Goal: Task Accomplishment & Management: Manage account settings

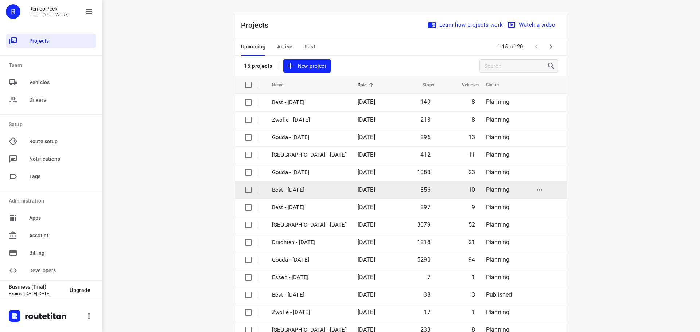
scroll to position [36, 0]
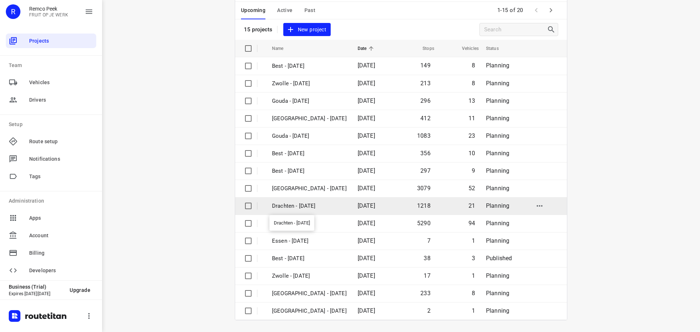
click at [305, 203] on p "Drachten - [DATE]" at bounding box center [309, 206] width 75 height 8
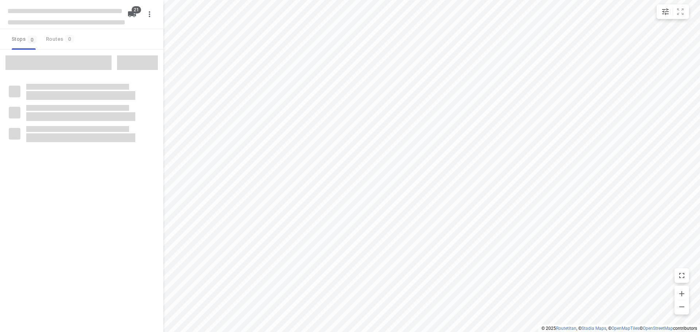
checkbox input "true"
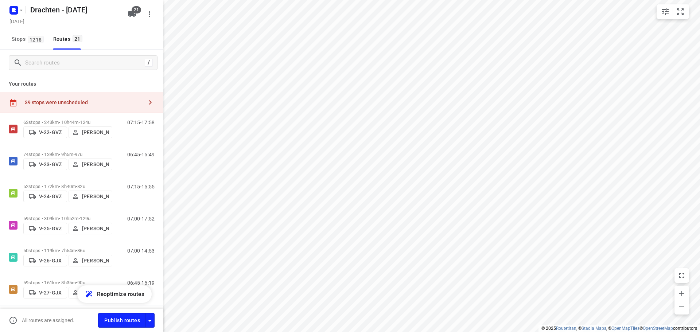
click at [113, 104] on div "39 stops were unscheduled" at bounding box center [84, 103] width 118 height 6
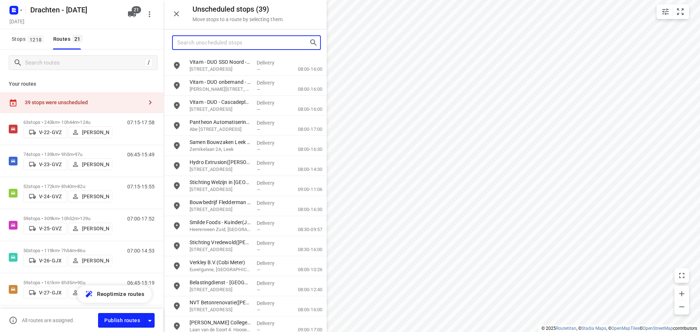
click at [233, 43] on input "Search unscheduled stops" at bounding box center [243, 42] width 132 height 11
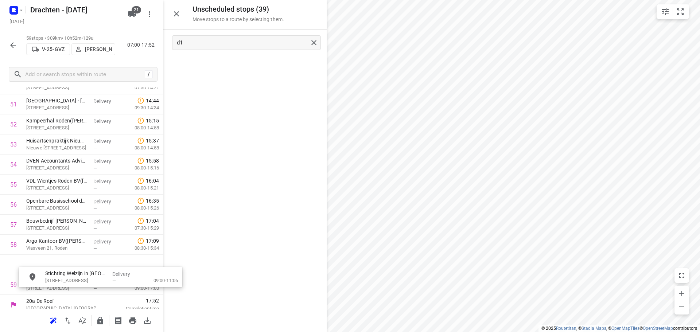
scroll to position [1065, 0]
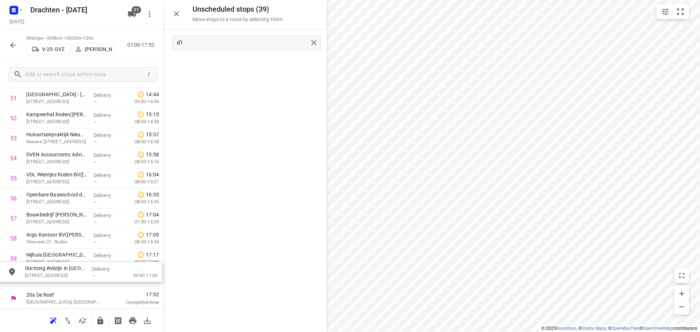
drag, startPoint x: 231, startPoint y: 69, endPoint x: 66, endPoint y: 277, distance: 265.8
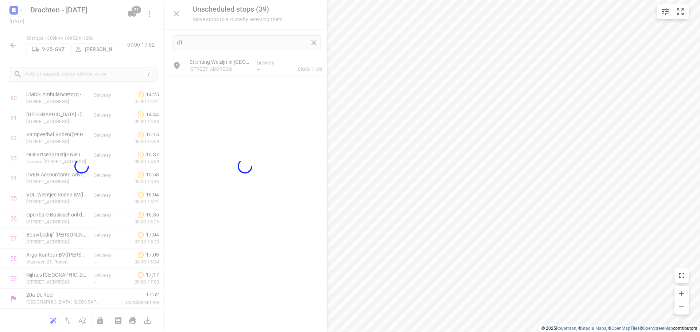
scroll to position [1039, 0]
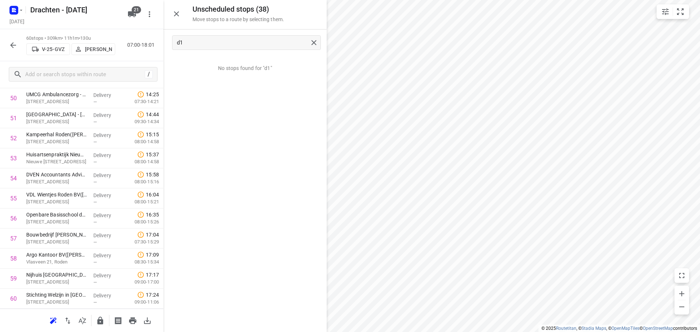
click at [201, 40] on div at bounding box center [244, 166] width 163 height 332
click at [191, 43] on input "d1" at bounding box center [242, 42] width 131 height 11
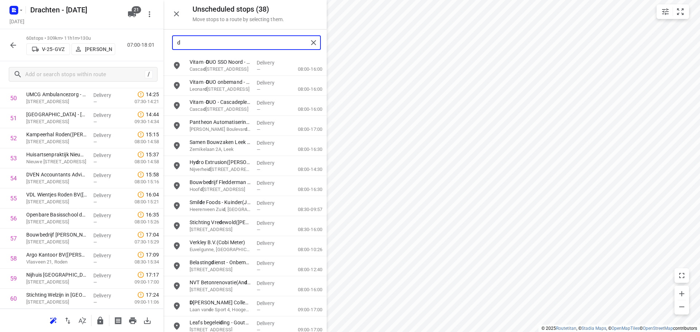
type input "d"
click at [180, 16] on icon "button" at bounding box center [176, 13] width 9 height 9
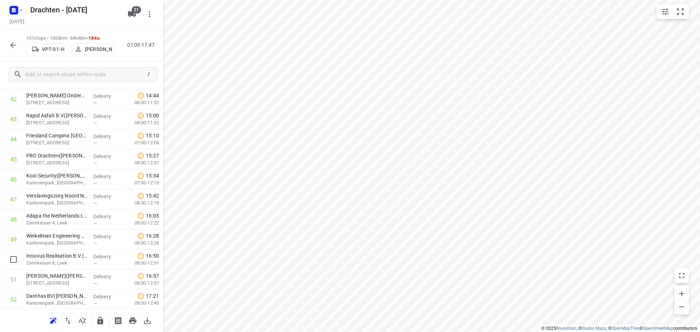
scroll to position [820, 0]
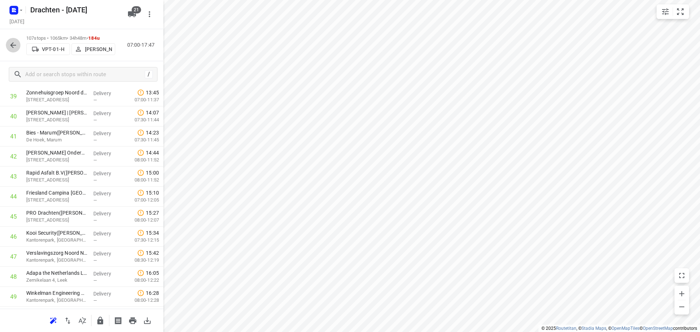
click at [12, 45] on icon "button" at bounding box center [13, 45] width 6 height 6
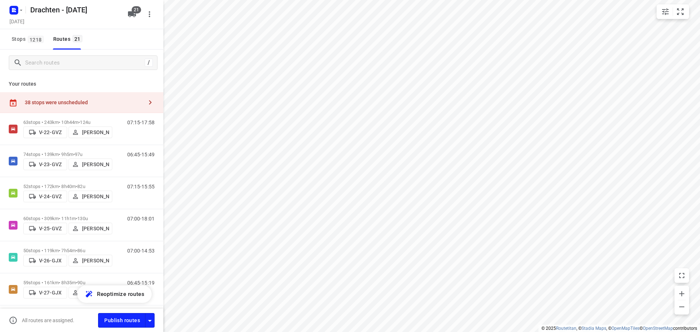
click at [74, 102] on div "38 stops were unscheduled" at bounding box center [84, 103] width 118 height 6
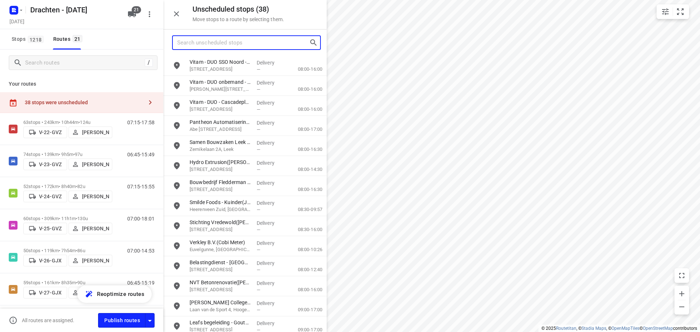
click at [249, 43] on input "Search unscheduled stops" at bounding box center [243, 42] width 132 height 11
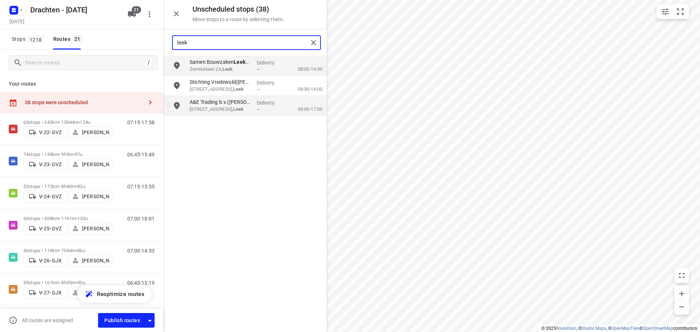
type input "leek"
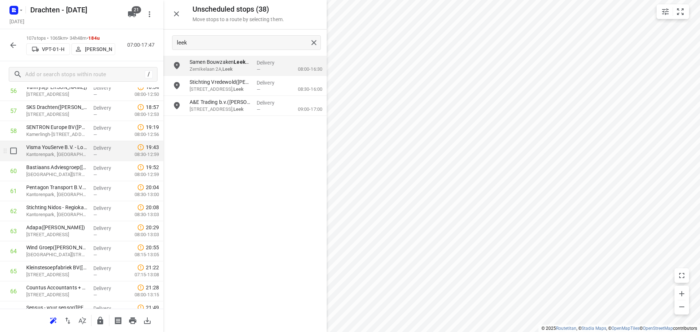
scroll to position [1240, 0]
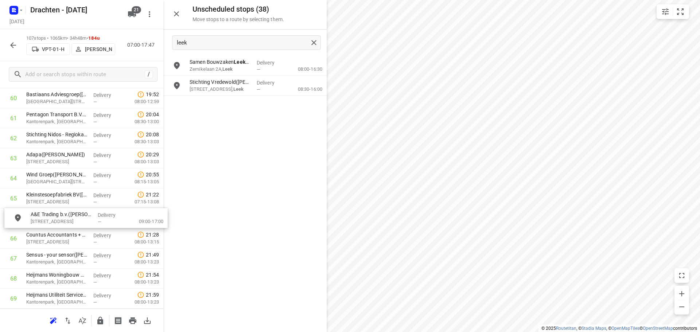
drag, startPoint x: 232, startPoint y: 110, endPoint x: 70, endPoint y: 225, distance: 198.8
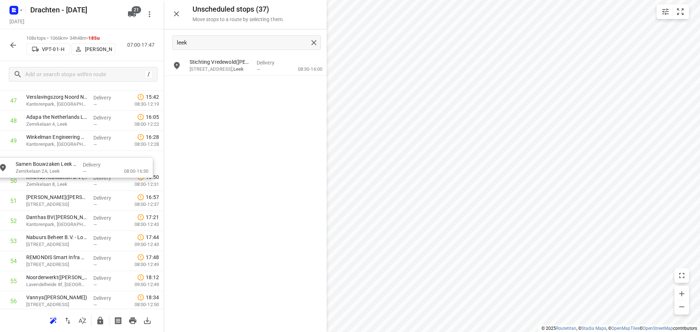
scroll to position [971, 0]
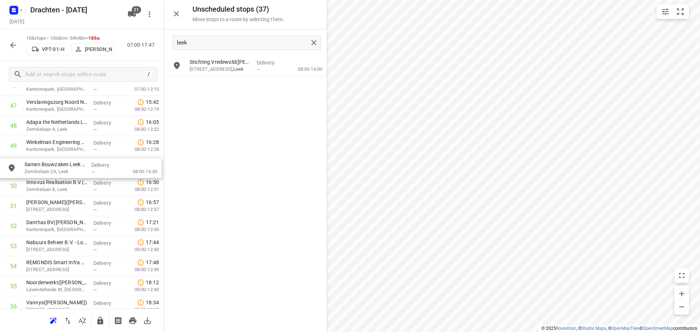
drag, startPoint x: 234, startPoint y: 66, endPoint x: 66, endPoint y: 168, distance: 196.9
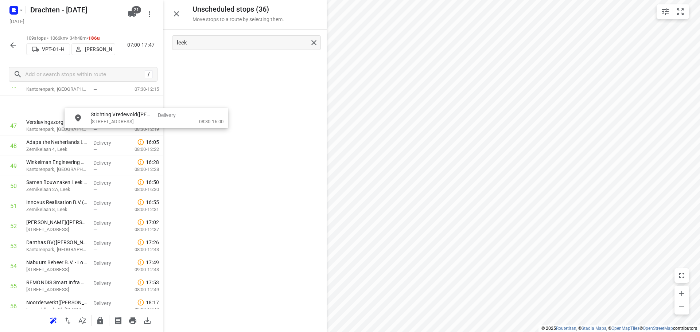
scroll to position [947, 0]
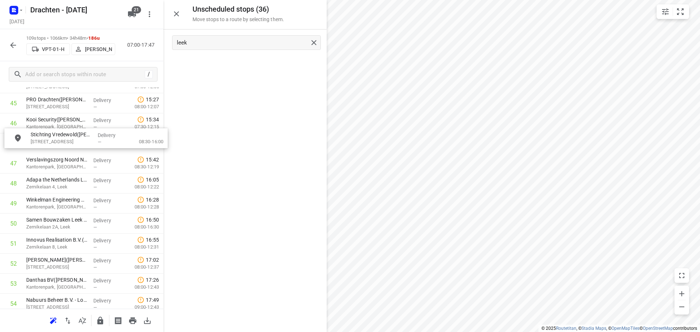
drag, startPoint x: 233, startPoint y: 66, endPoint x: 67, endPoint y: 140, distance: 181.3
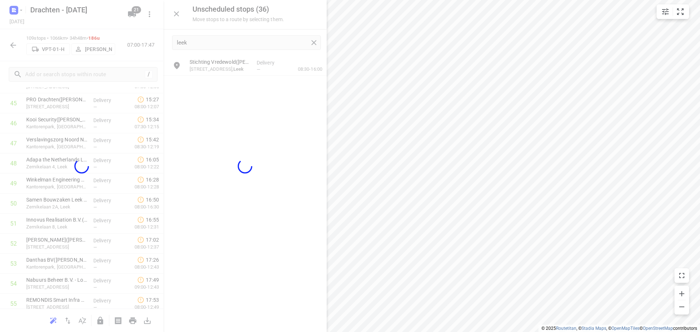
scroll to position [934, 0]
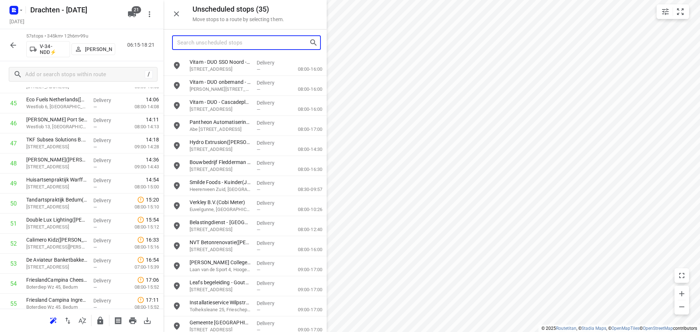
click at [219, 44] on input "Search unscheduled stops" at bounding box center [243, 42] width 132 height 11
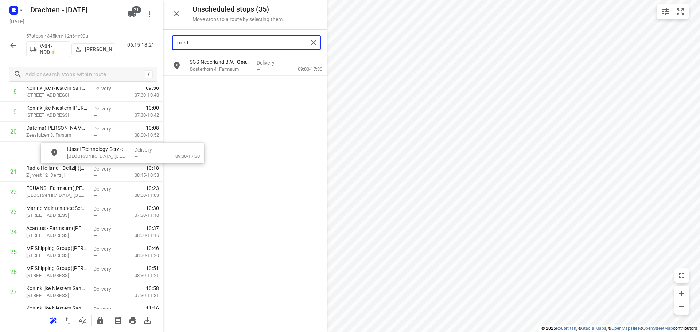
scroll to position [403, 5]
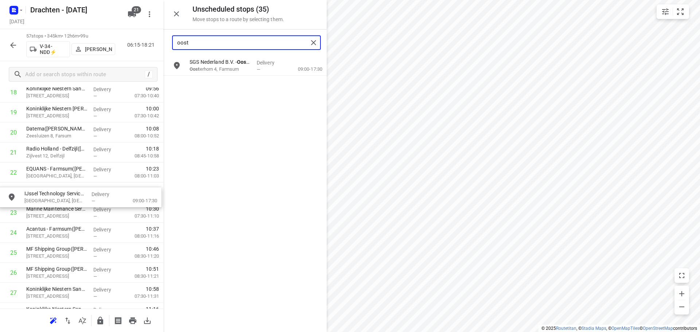
drag, startPoint x: 248, startPoint y: 66, endPoint x: 79, endPoint y: 197, distance: 213.7
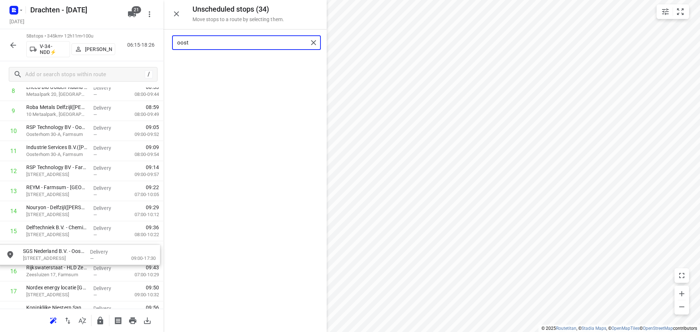
scroll to position [206, 0]
drag, startPoint x: 231, startPoint y: 67, endPoint x: 63, endPoint y: 255, distance: 252.0
drag, startPoint x: 206, startPoint y: 44, endPoint x: 110, endPoint y: 43, distance: 96.3
click at [110, 43] on div "Unscheduled stops ( 33 ) Move stops to a route by selecting them. oost No stops…" at bounding box center [81, 166] width 163 height 332
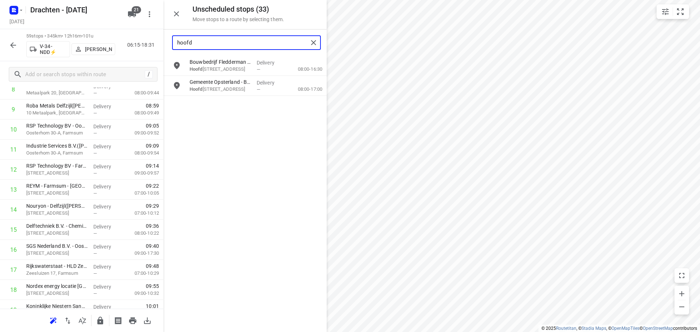
scroll to position [0, 0]
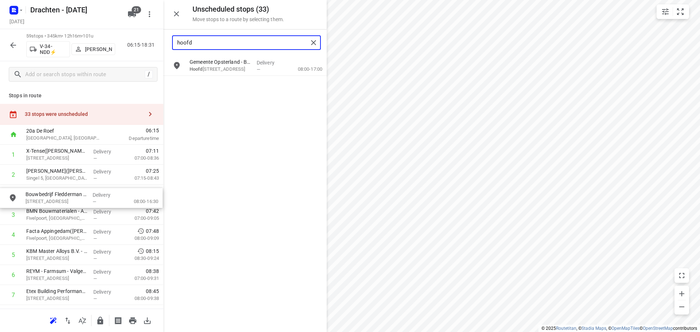
drag, startPoint x: 230, startPoint y: 70, endPoint x: 66, endPoint y: 198, distance: 208.8
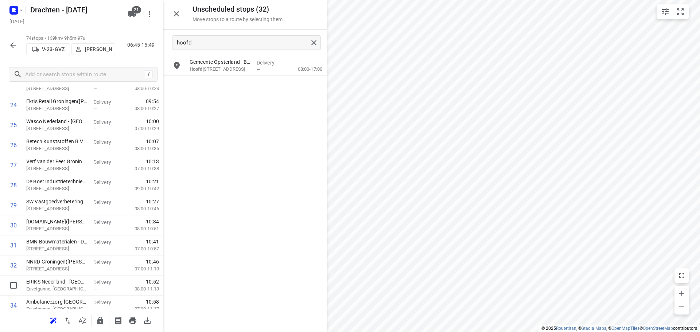
scroll to position [510, 0]
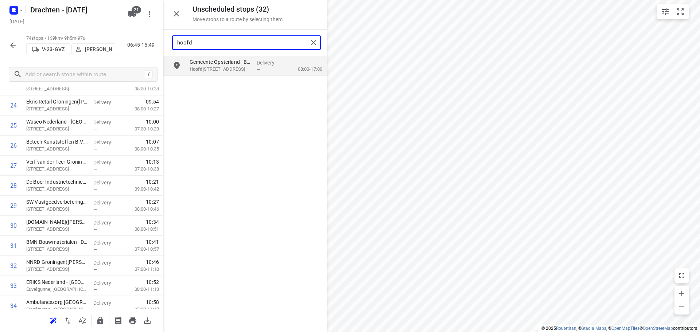
drag, startPoint x: 198, startPoint y: 46, endPoint x: 142, endPoint y: 45, distance: 56.5
click at [143, 45] on div "Unscheduled stops ( 32 ) Move stops to a route by selecting them. hoofd Gemeent…" at bounding box center [81, 166] width 163 height 332
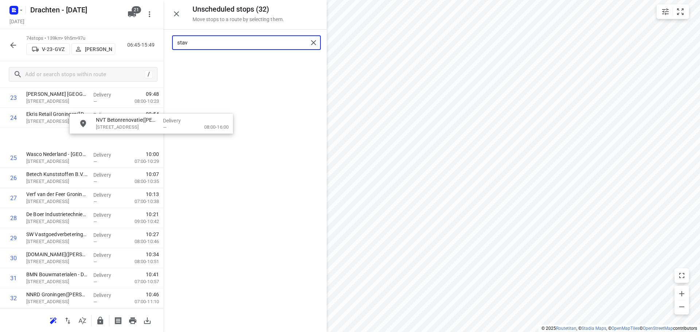
scroll to position [498, 0]
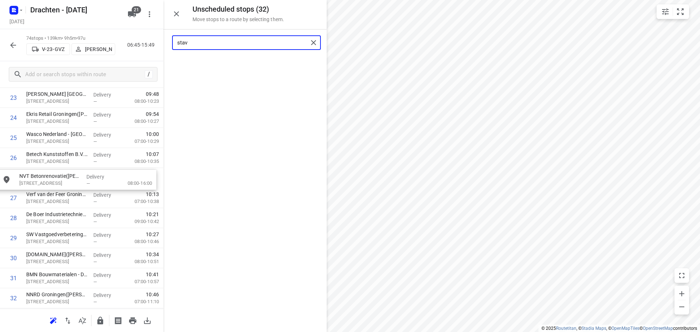
drag, startPoint x: 220, startPoint y: 73, endPoint x: 47, endPoint y: 187, distance: 207.0
drag, startPoint x: 159, startPoint y: 43, endPoint x: 127, endPoint y: 43, distance: 31.7
click at [127, 43] on div "Unscheduled stops ( 31 ) Move stops to a route by selecting them. stav No stops…" at bounding box center [81, 166] width 163 height 332
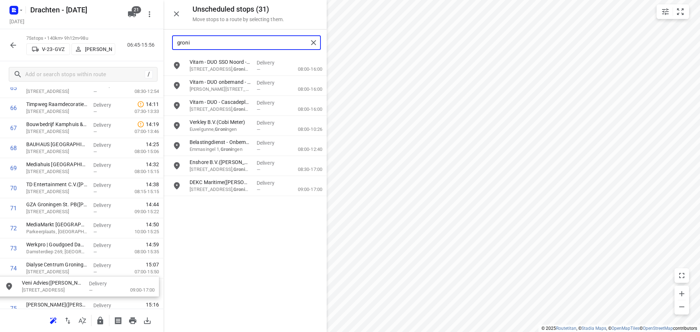
scroll to position [1383, 0]
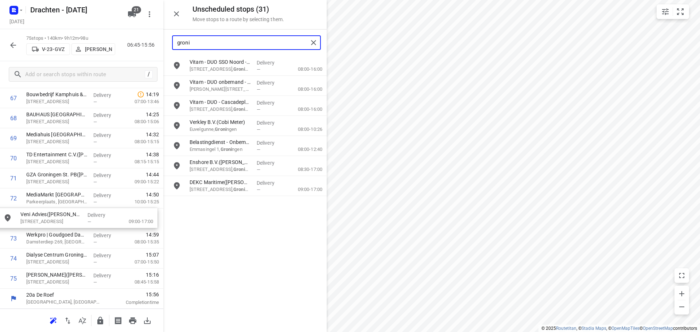
drag, startPoint x: 221, startPoint y: 168, endPoint x: 47, endPoint y: 221, distance: 181.7
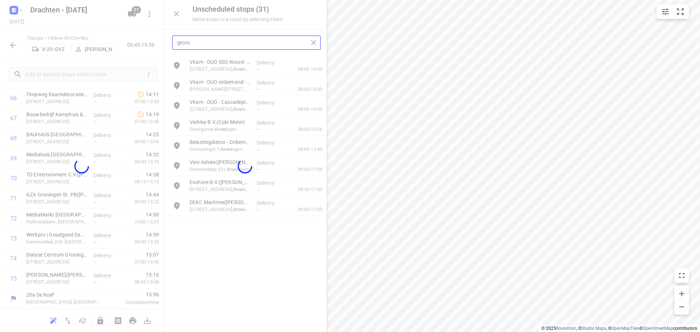
scroll to position [1360, 0]
type input "groni"
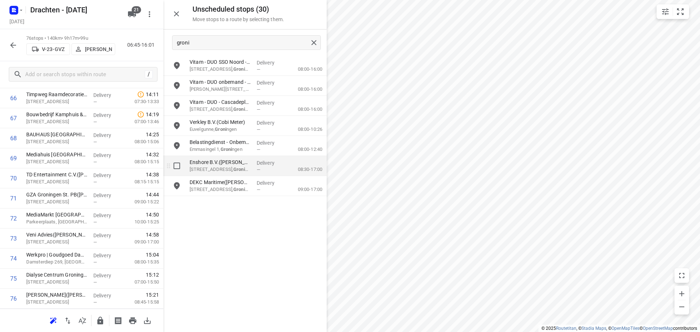
click at [322, 160] on div "i © 2025 Routetitan , © Stadia Maps , © OpenMapTiles © OpenStreetMap contributo…" at bounding box center [350, 166] width 700 height 332
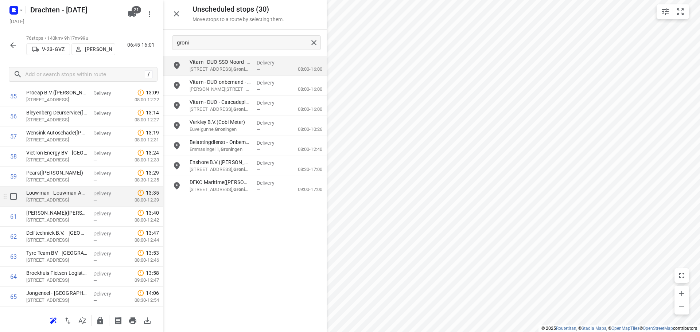
scroll to position [1032, 0]
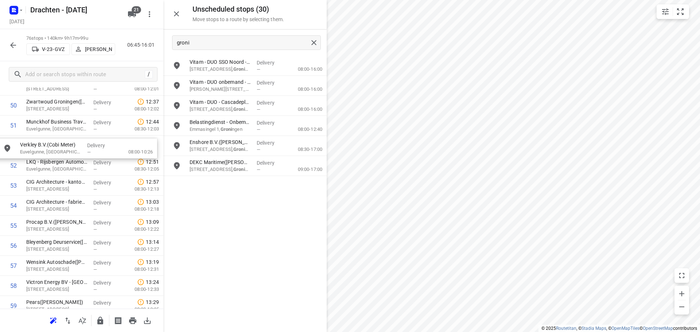
drag, startPoint x: 213, startPoint y: 129, endPoint x: 39, endPoint y: 152, distance: 175.4
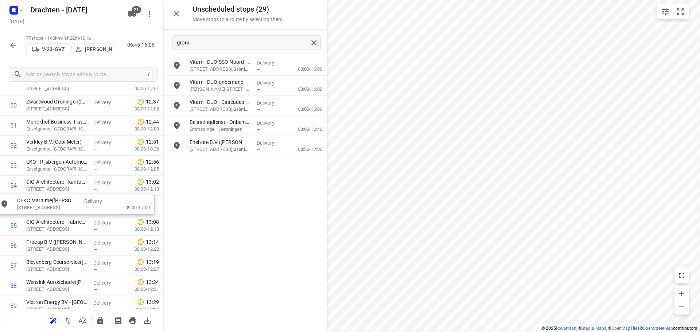
drag, startPoint x: 230, startPoint y: 173, endPoint x: 55, endPoint y: 212, distance: 179.7
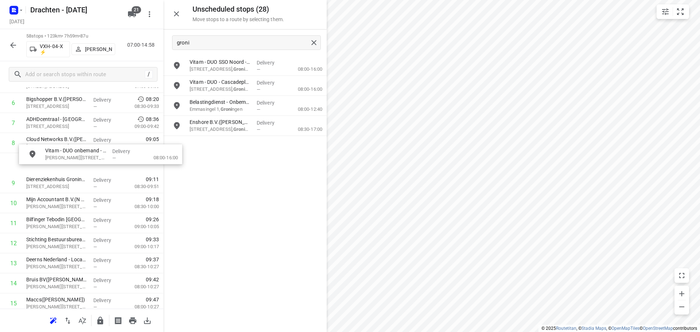
scroll to position [152, 1]
drag, startPoint x: 243, startPoint y: 92, endPoint x: 78, endPoint y: 229, distance: 214.7
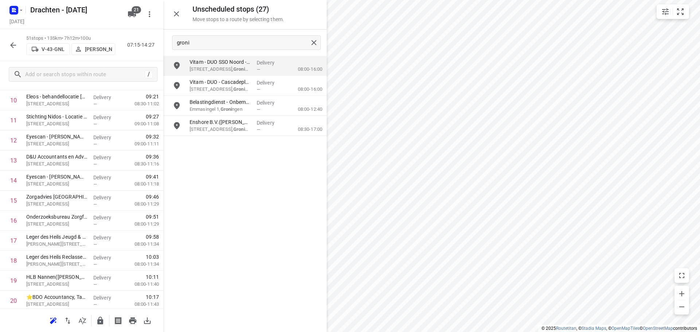
scroll to position [371, 0]
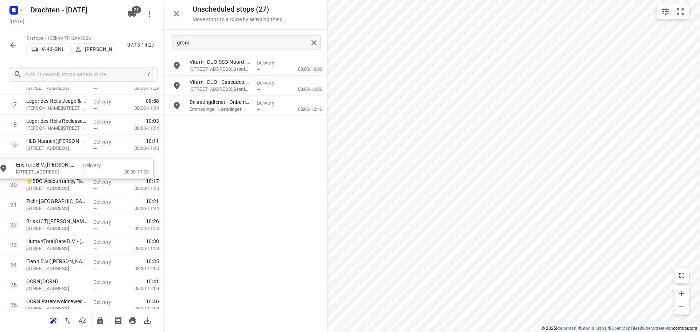
drag, startPoint x: 219, startPoint y: 130, endPoint x: 42, endPoint y: 172, distance: 182.3
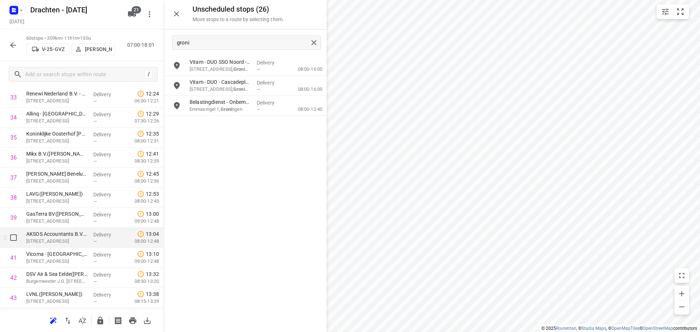
scroll to position [845, 0]
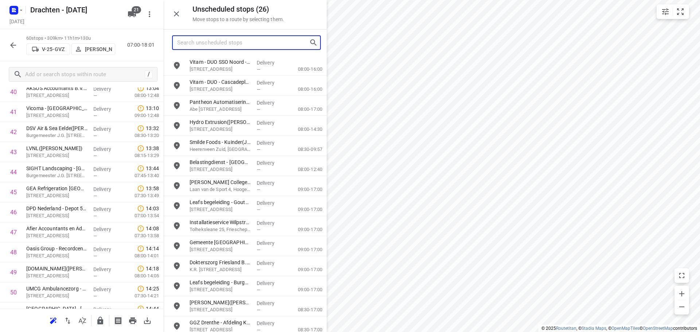
click at [187, 39] on input "Search unscheduled stops" at bounding box center [243, 42] width 132 height 11
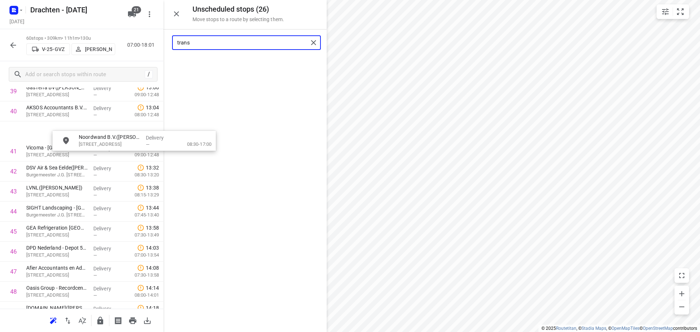
scroll to position [826, 5]
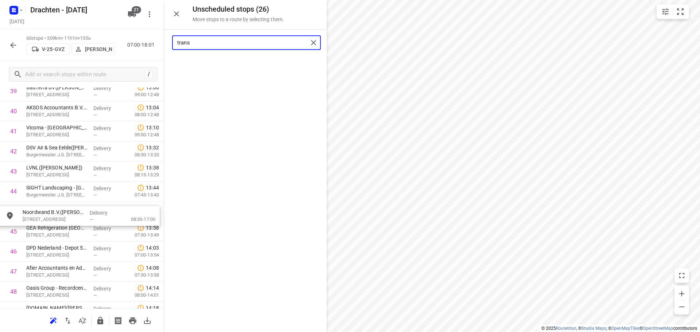
drag, startPoint x: 213, startPoint y: 68, endPoint x: 43, endPoint y: 219, distance: 227.3
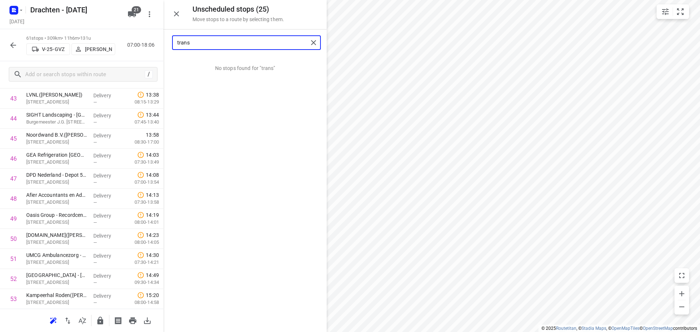
drag, startPoint x: 201, startPoint y: 44, endPoint x: 133, endPoint y: 43, distance: 67.8
click at [133, 43] on div "Unscheduled stops ( 25 ) Move stops to a route by selecting them. trans No stop…" at bounding box center [81, 166] width 163 height 332
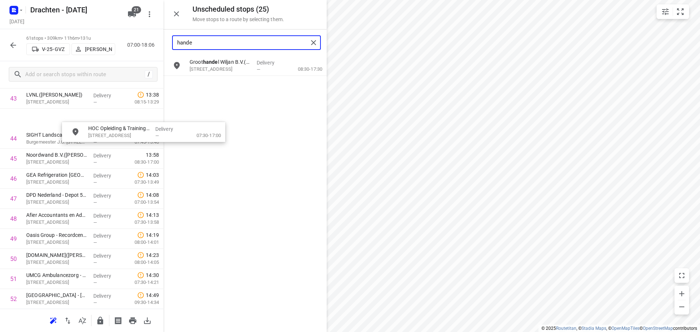
scroll to position [884, 0]
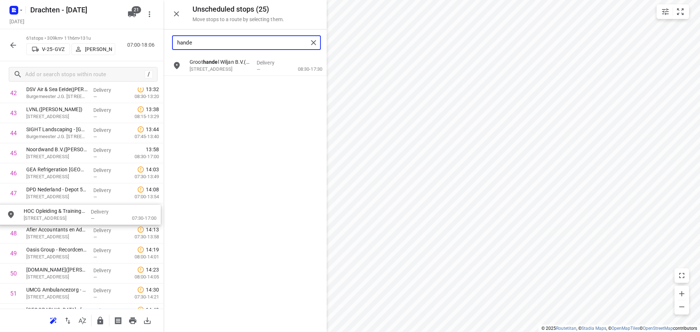
drag, startPoint x: 228, startPoint y: 68, endPoint x: 61, endPoint y: 218, distance: 224.9
type input "hande"
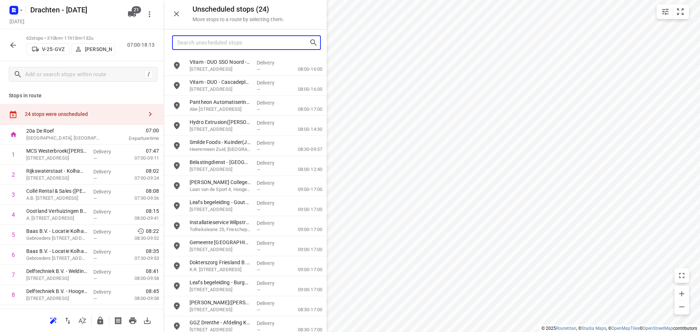
click at [256, 40] on input "Search unscheduled stops" at bounding box center [243, 42] width 132 height 11
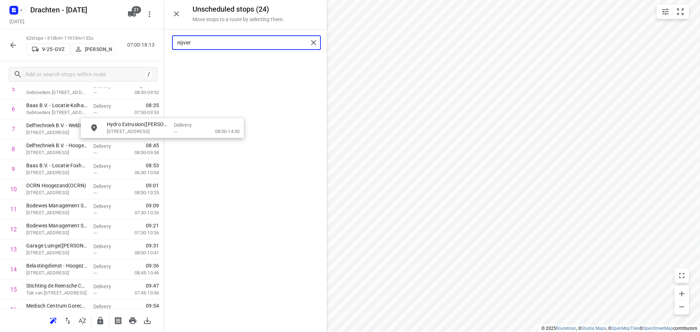
scroll to position [140, 0]
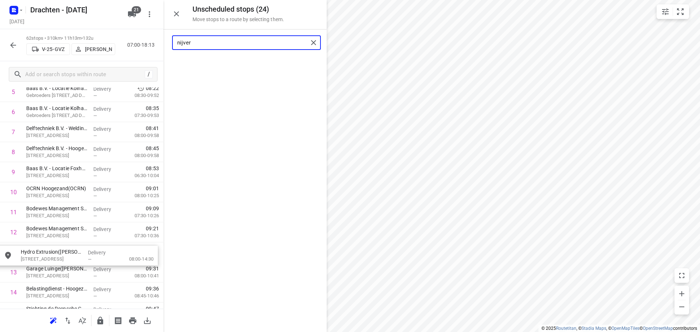
drag, startPoint x: 246, startPoint y: 70, endPoint x: 74, endPoint y: 261, distance: 257.2
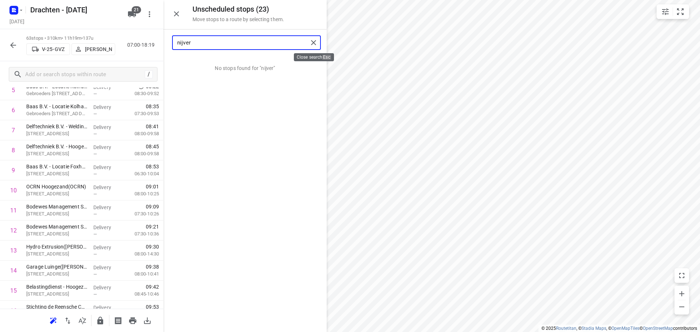
type input "nijver"
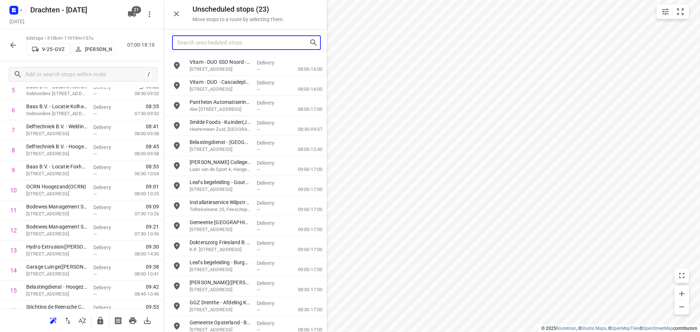
click at [233, 46] on input "Search unscheduled stops" at bounding box center [243, 42] width 132 height 11
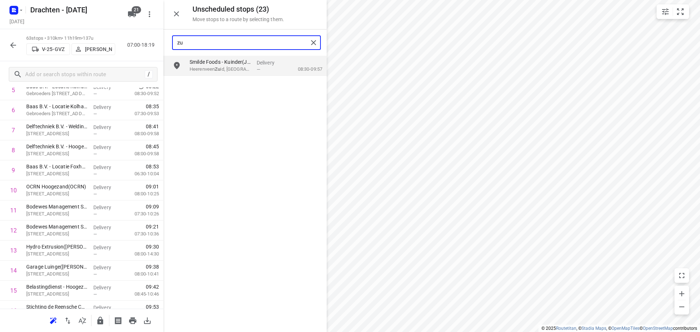
type input "z"
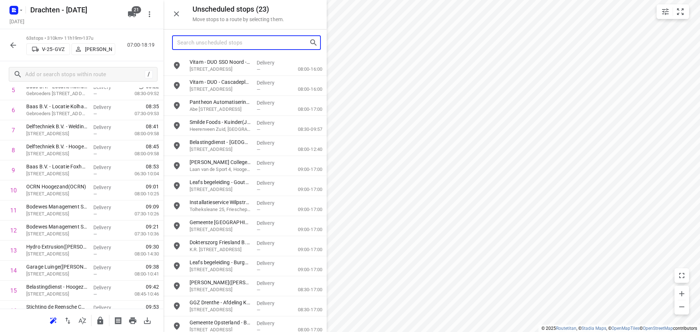
drag, startPoint x: 193, startPoint y: 45, endPoint x: 169, endPoint y: 52, distance: 25.5
click at [194, 45] on input "Search unscheduled stops" at bounding box center [243, 42] width 132 height 11
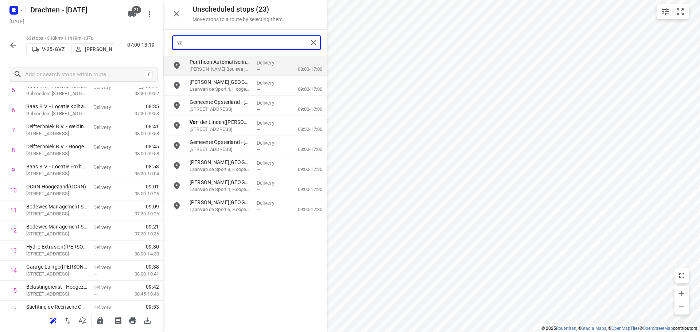
type input "v"
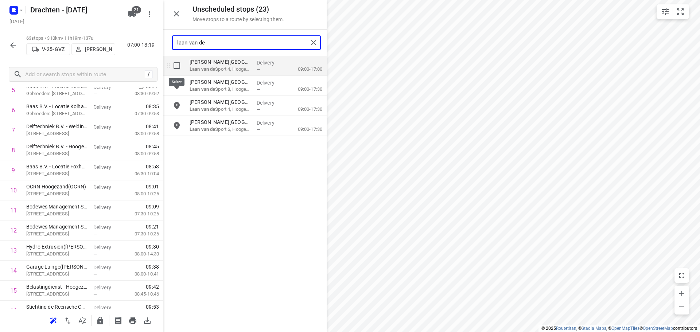
type input "laan van de"
click at [179, 69] on input "grid" at bounding box center [177, 65] width 15 height 15
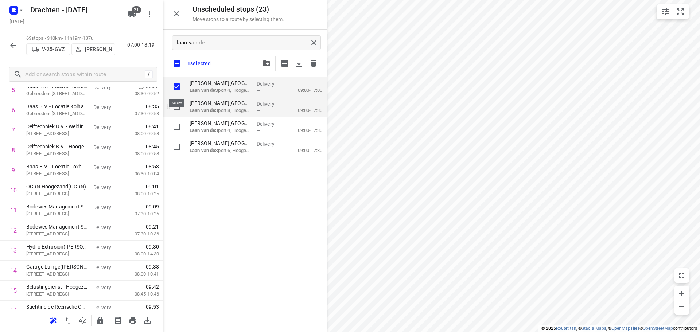
checkbox input "true"
click at [179, 104] on input "grid" at bounding box center [177, 107] width 15 height 15
checkbox input "true"
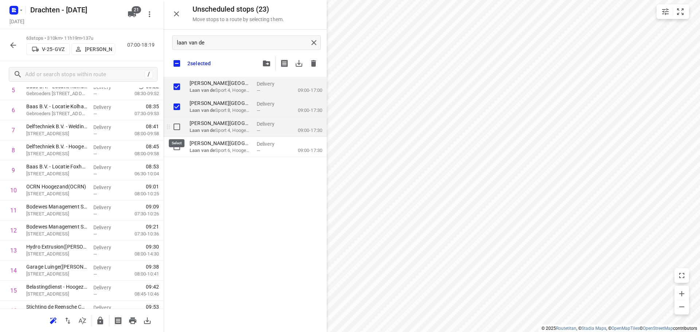
click at [178, 126] on input "grid" at bounding box center [177, 127] width 15 height 15
checkbox input "true"
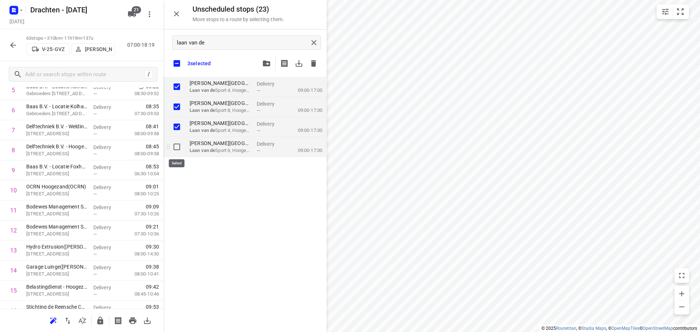
click at [178, 145] on input "grid" at bounding box center [177, 147] width 15 height 15
checkbox input "true"
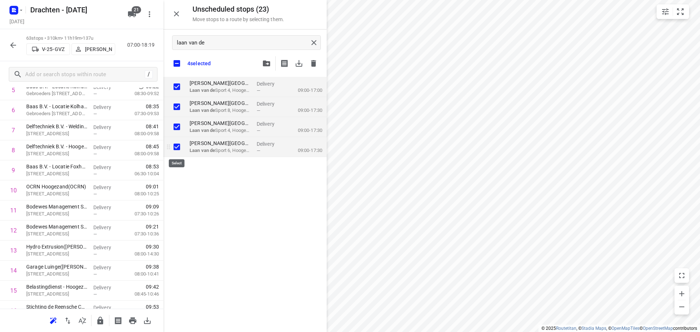
checkbox input "true"
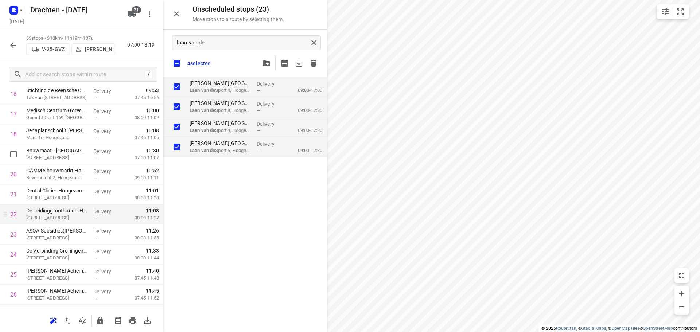
scroll to position [400, 0]
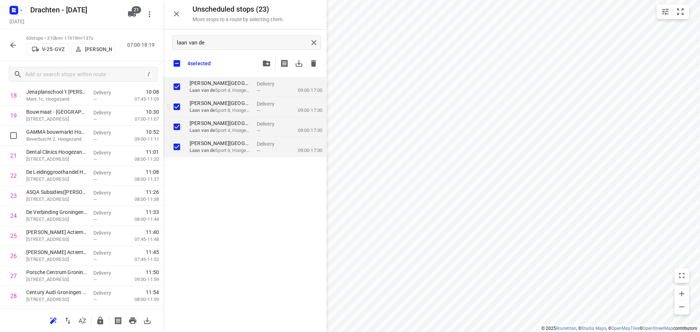
checkbox input "true"
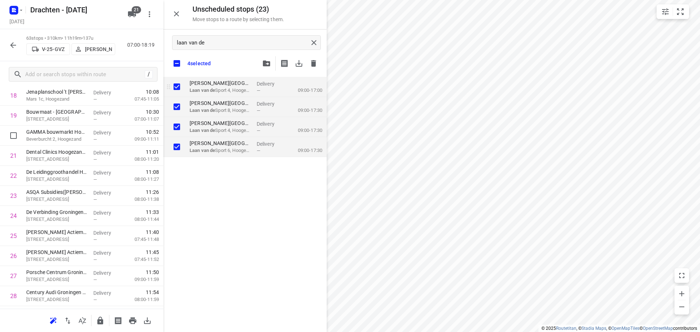
checkbox input "true"
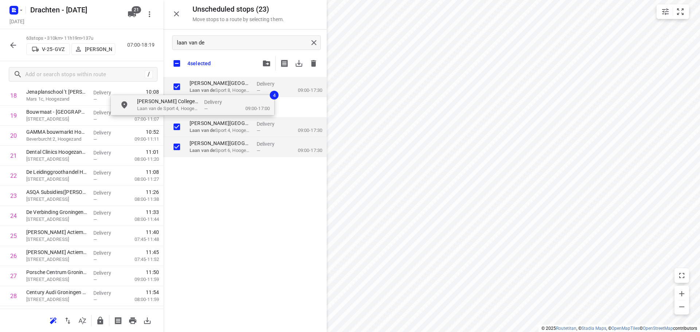
checkbox input "true"
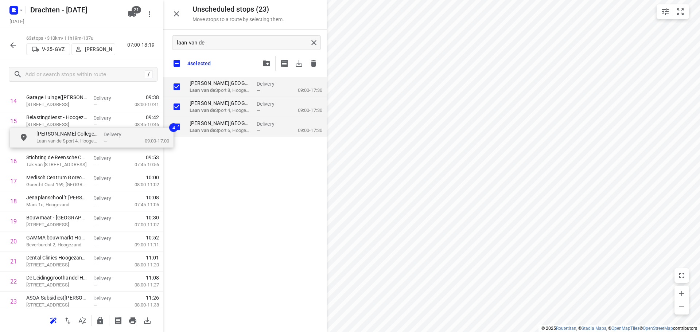
scroll to position [314, 0]
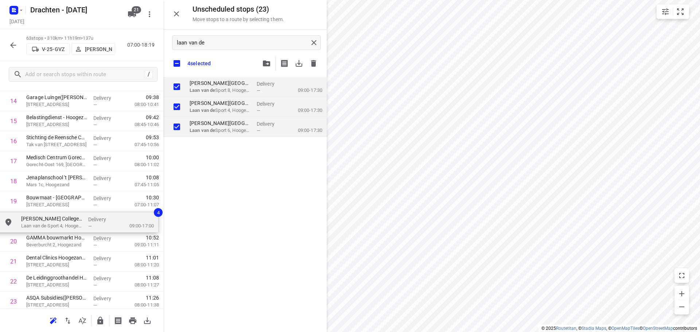
drag, startPoint x: 218, startPoint y: 89, endPoint x: 46, endPoint y: 225, distance: 219.1
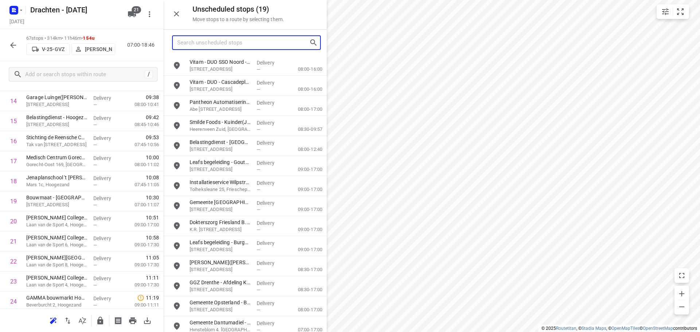
click at [209, 43] on input "Search unscheduled stops" at bounding box center [243, 42] width 132 height 11
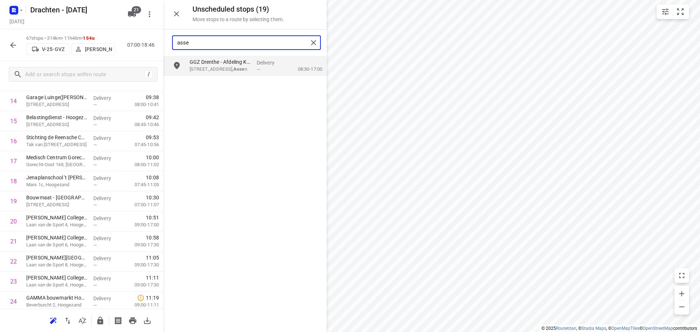
type input "asse"
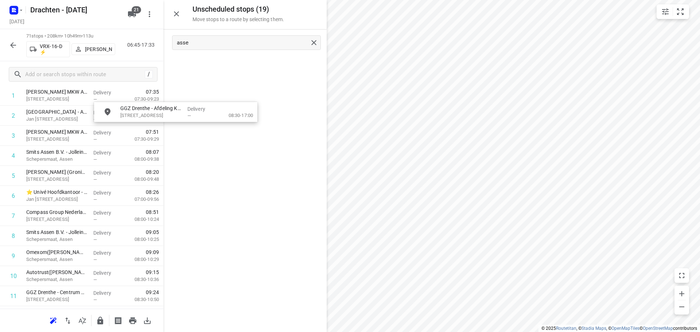
scroll to position [51, 0]
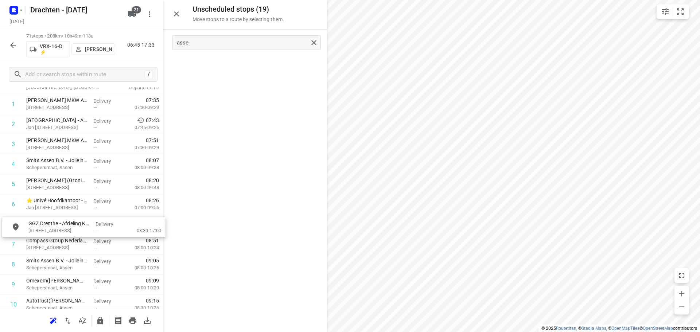
drag, startPoint x: 226, startPoint y: 71, endPoint x: 60, endPoint y: 237, distance: 234.6
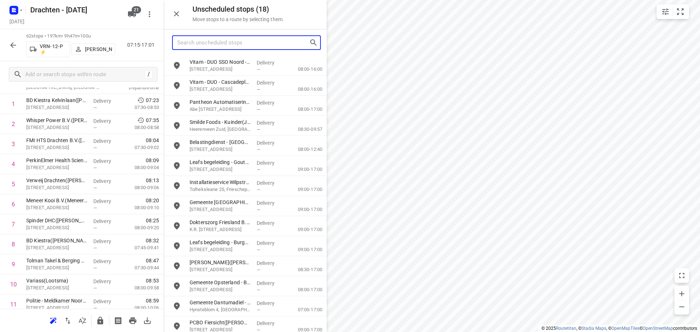
click at [248, 43] on input "Search unscheduled stops" at bounding box center [243, 42] width 132 height 11
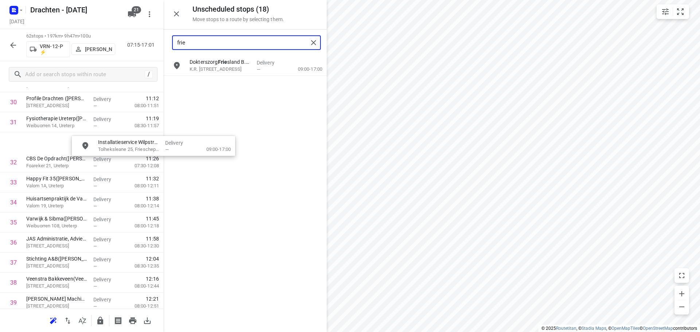
scroll to position [633, 0]
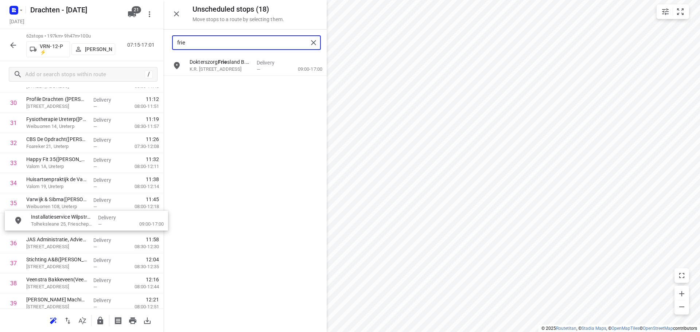
drag, startPoint x: 222, startPoint y: 69, endPoint x: 57, endPoint y: 227, distance: 229.3
type input "frie"
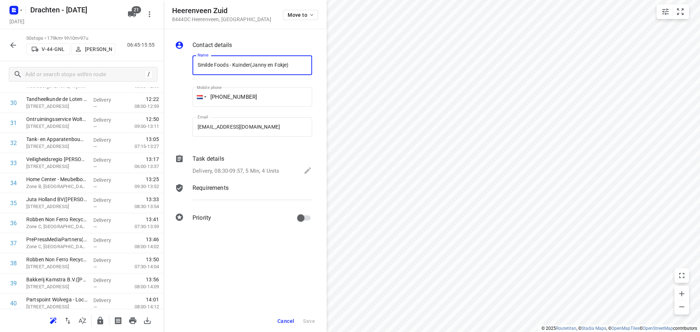
click at [281, 319] on span "Cancel" at bounding box center [285, 321] width 17 height 6
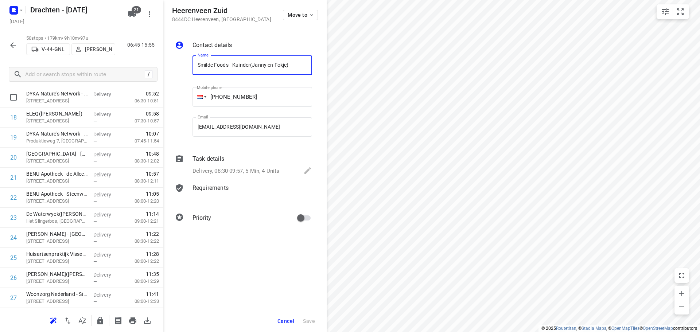
scroll to position [159, 0]
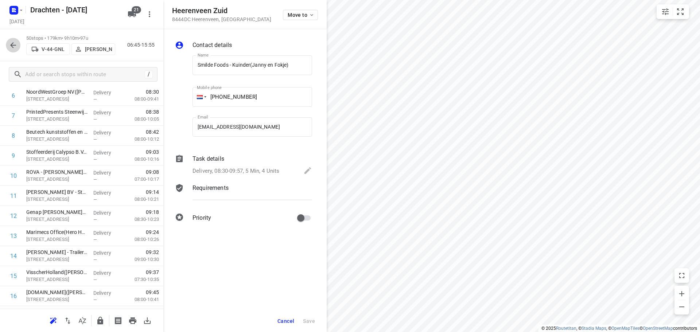
click at [17, 50] on button "button" at bounding box center [13, 45] width 15 height 15
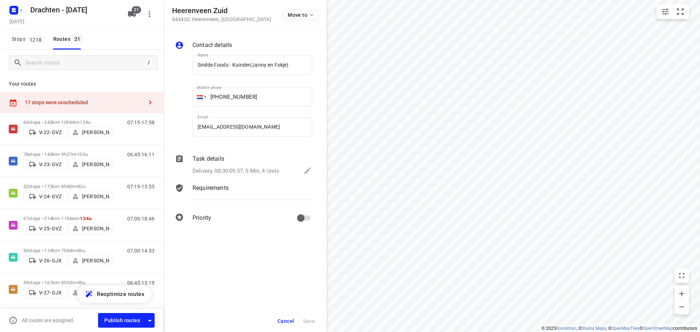
drag, startPoint x: 59, startPoint y: 108, endPoint x: 67, endPoint y: 105, distance: 9.0
click at [59, 108] on div "17 stops were unscheduled" at bounding box center [81, 102] width 163 height 21
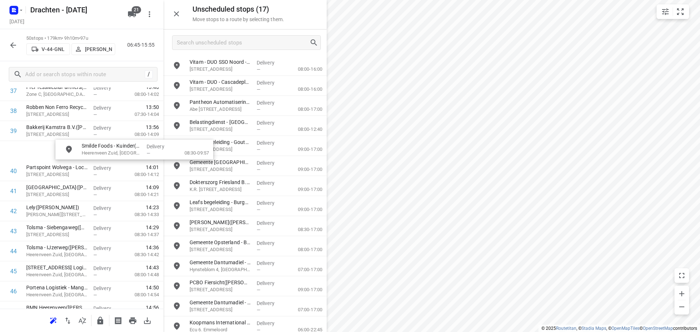
scroll to position [785, 0]
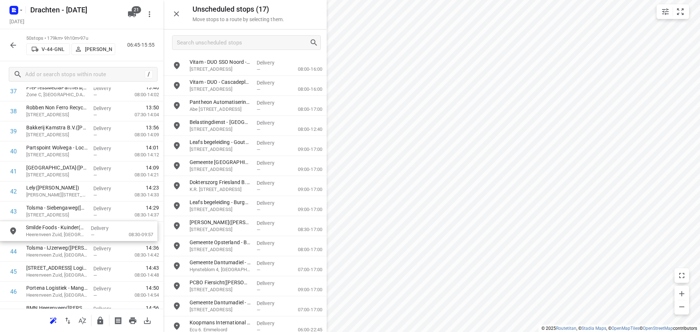
drag, startPoint x: 212, startPoint y: 126, endPoint x: 46, endPoint y: 232, distance: 196.4
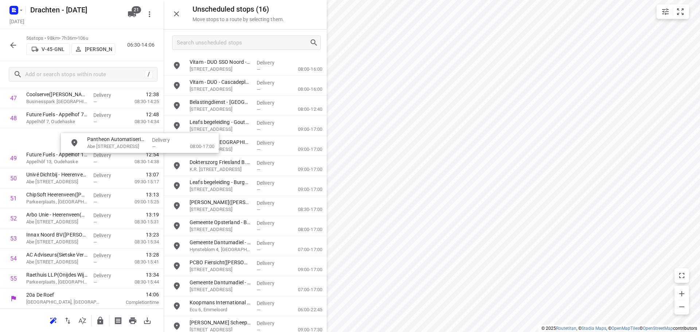
scroll to position [979, 0]
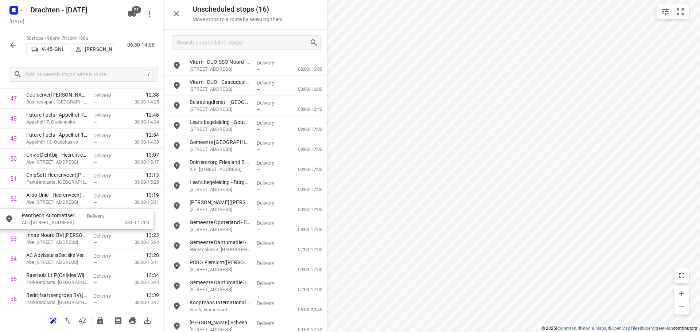
drag, startPoint x: 222, startPoint y: 109, endPoint x: 53, endPoint y: 223, distance: 204.2
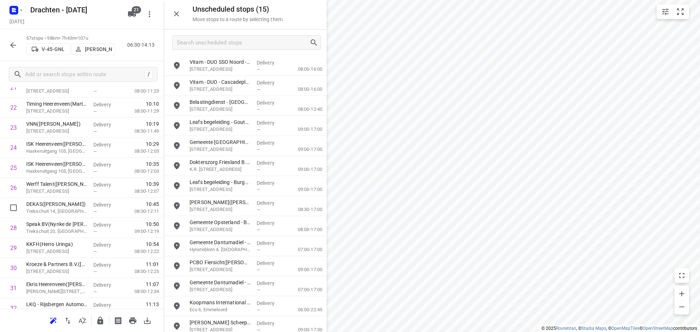
scroll to position [249, 0]
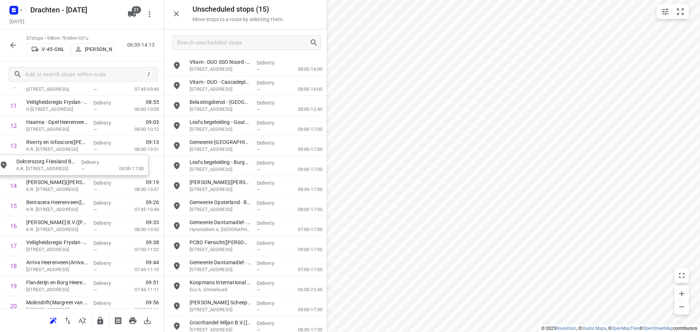
drag, startPoint x: 228, startPoint y: 171, endPoint x: 56, endPoint y: 169, distance: 172.1
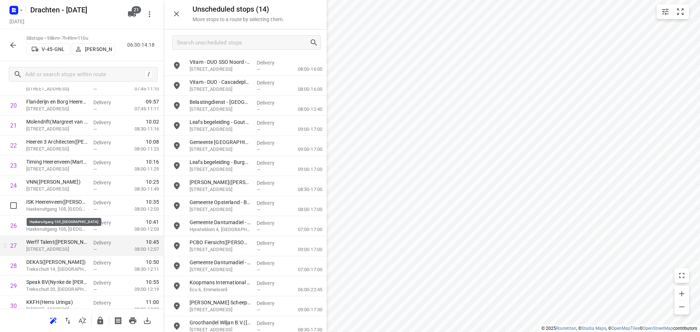
scroll to position [468, 0]
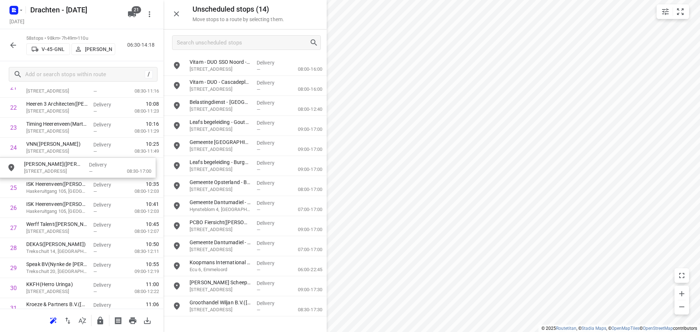
drag, startPoint x: 221, startPoint y: 192, endPoint x: 53, endPoint y: 174, distance: 169.1
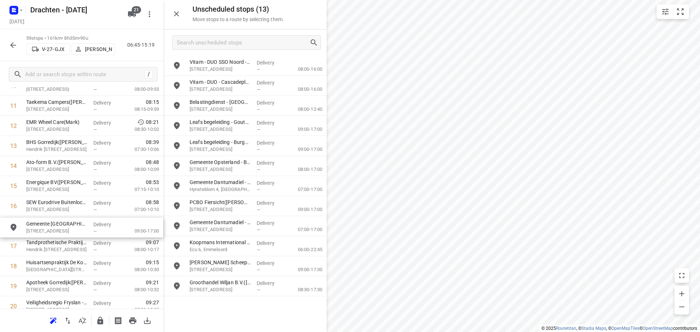
drag, startPoint x: 219, startPoint y: 149, endPoint x: 53, endPoint y: 232, distance: 185.6
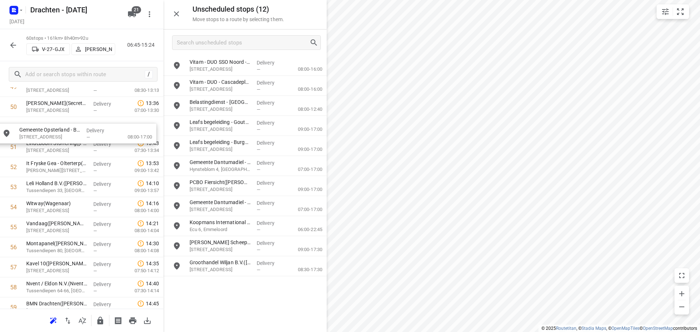
scroll to position [1027, 0]
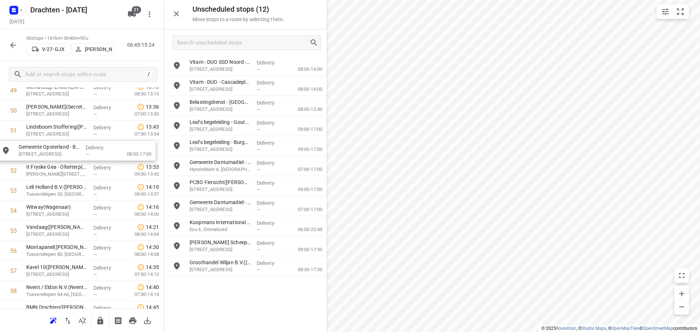
drag, startPoint x: 236, startPoint y: 171, endPoint x: 63, endPoint y: 156, distance: 173.5
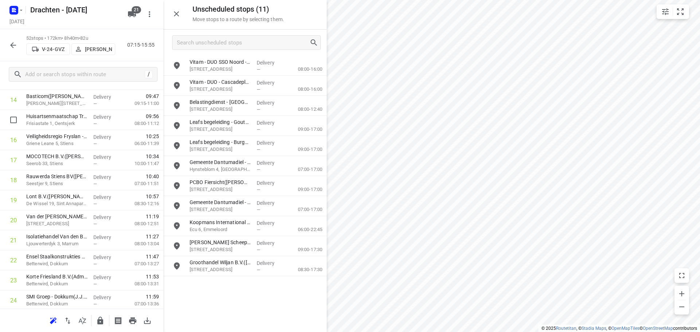
scroll to position [170, 0]
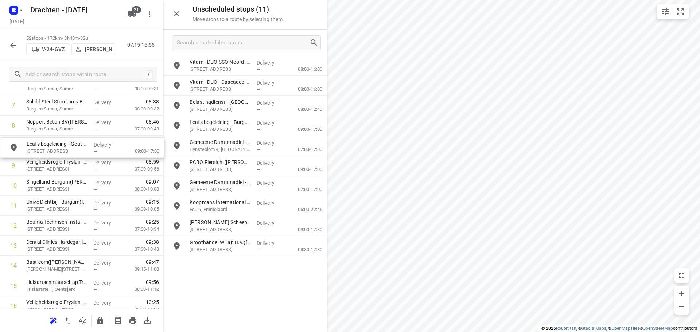
drag, startPoint x: 228, startPoint y: 128, endPoint x: 58, endPoint y: 151, distance: 171.5
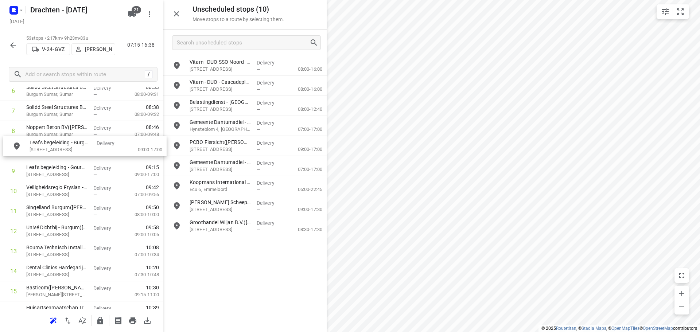
scroll to position [164, 0]
drag, startPoint x: 229, startPoint y: 133, endPoint x: 63, endPoint y: 159, distance: 167.1
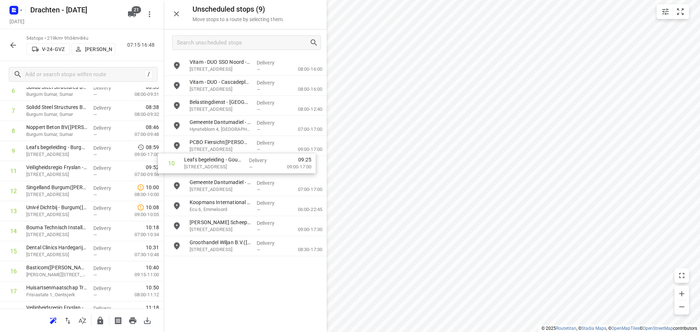
drag, startPoint x: 62, startPoint y: 174, endPoint x: 221, endPoint y: 166, distance: 159.9
click at [163, 166] on div "Unscheduled stops ( 9 ) Move stops to a route by selecting them. Vitam - DUO SS…" at bounding box center [81, 166] width 163 height 332
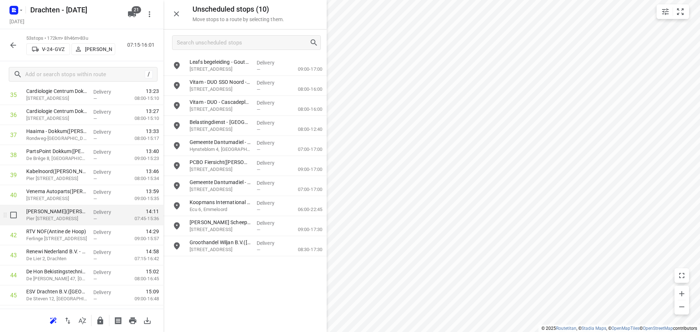
scroll to position [747, 0]
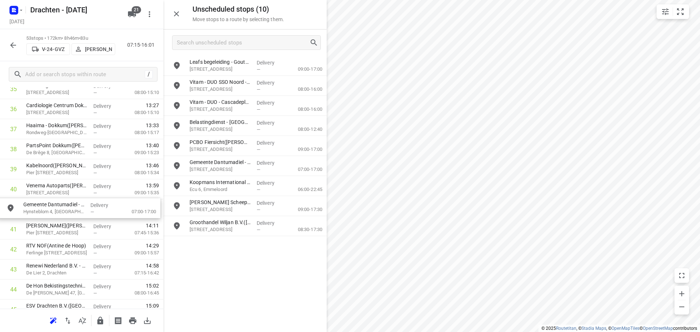
drag, startPoint x: 220, startPoint y: 149, endPoint x: 49, endPoint y: 212, distance: 182.1
drag, startPoint x: 241, startPoint y: 170, endPoint x: 72, endPoint y: 215, distance: 174.7
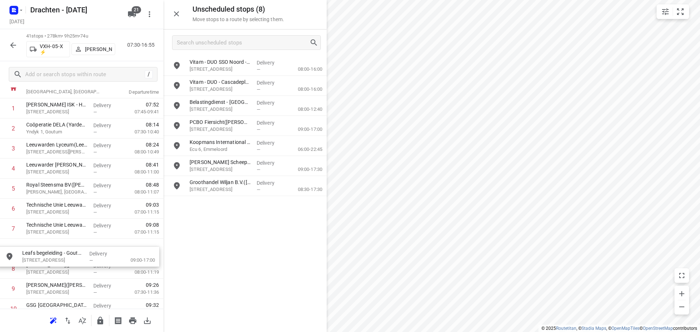
scroll to position [51, 0]
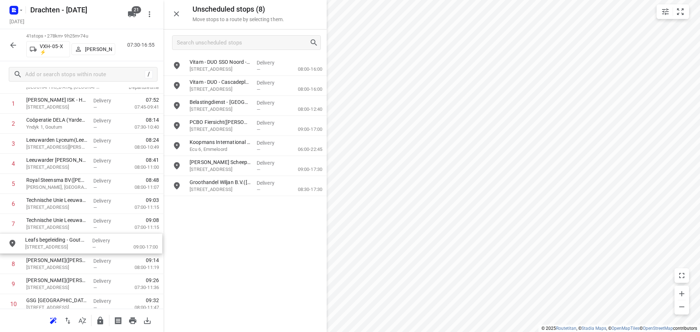
drag, startPoint x: 236, startPoint y: 70, endPoint x: 68, endPoint y: 248, distance: 244.8
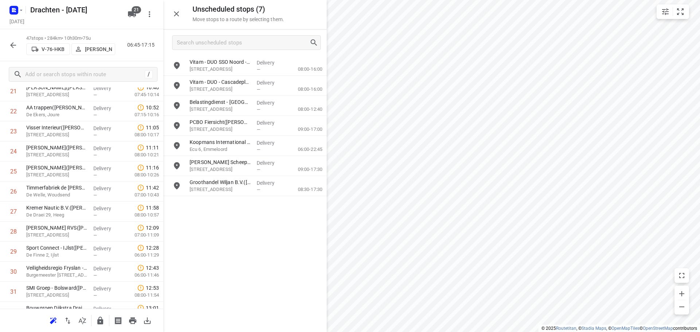
scroll to position [598, 0]
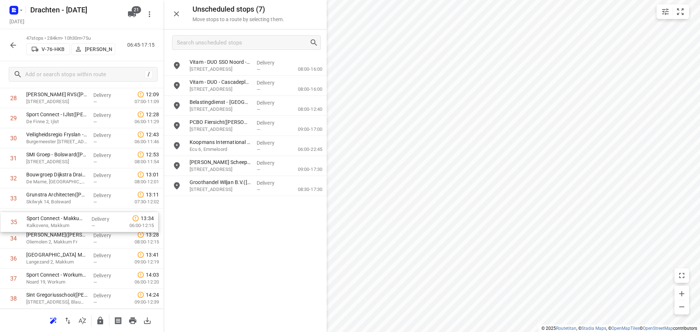
drag, startPoint x: 64, startPoint y: 245, endPoint x: 65, endPoint y: 227, distance: 18.6
click at [65, 227] on div "1 Jacobs Douwe Egberts NL BV - Joure(Jacobs Douwe Egberts Joure - Sietske Krame…" at bounding box center [81, 18] width 163 height 943
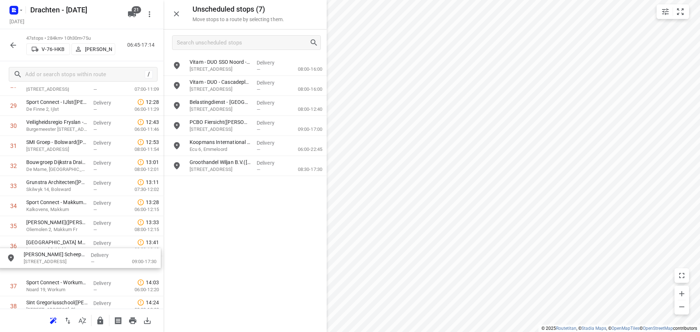
scroll to position [612, 0]
drag, startPoint x: 229, startPoint y: 171, endPoint x: 61, endPoint y: 252, distance: 186.2
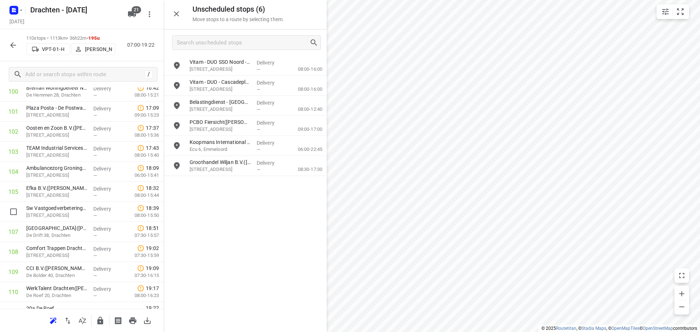
scroll to position [2062, 0]
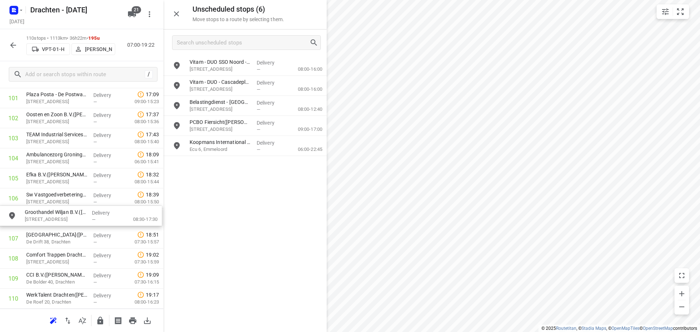
drag, startPoint x: 230, startPoint y: 170, endPoint x: 63, endPoint y: 220, distance: 175.1
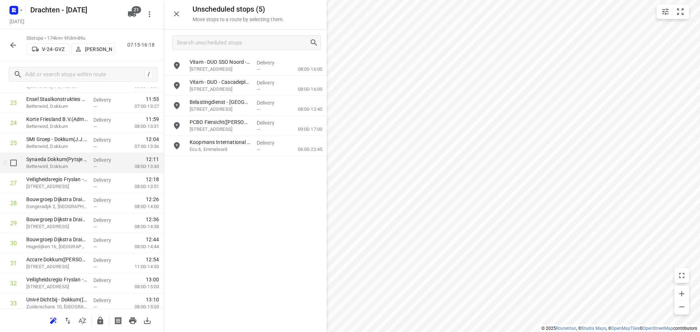
scroll to position [485, 0]
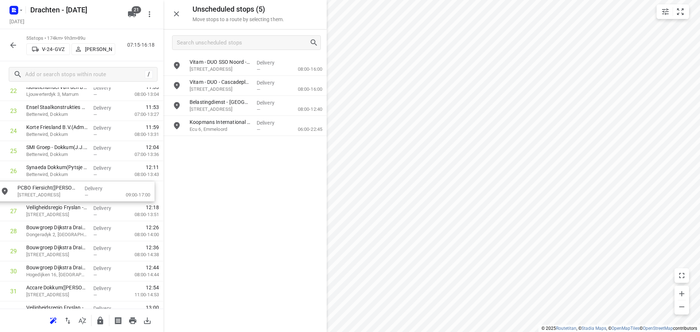
drag, startPoint x: 232, startPoint y: 132, endPoint x: 56, endPoint y: 198, distance: 187.7
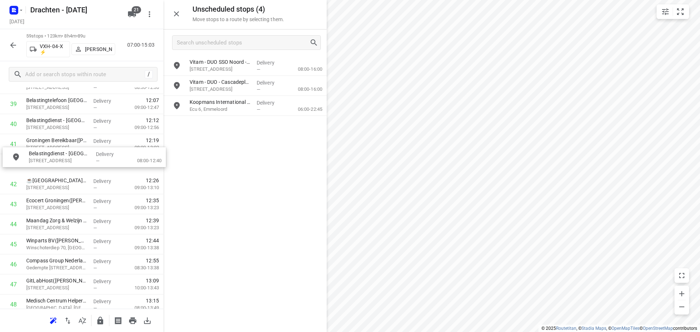
scroll to position [812, 0]
drag, startPoint x: 242, startPoint y: 109, endPoint x: 78, endPoint y: 170, distance: 175.4
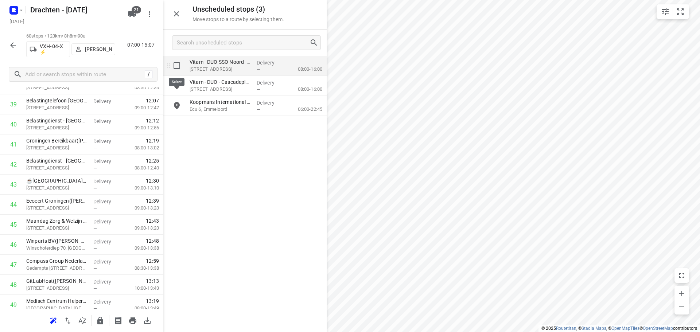
click at [179, 68] on input "grid" at bounding box center [177, 65] width 15 height 15
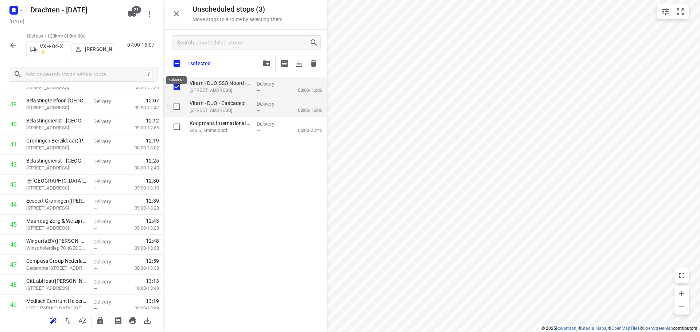
checkbox input "true"
click at [177, 105] on input "grid" at bounding box center [177, 107] width 15 height 15
checkbox input "true"
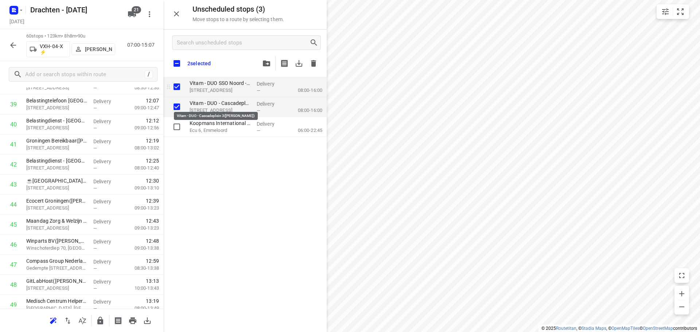
checkbox input "true"
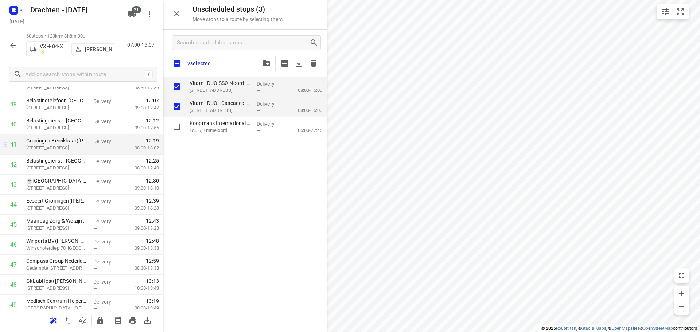
checkbox input "true"
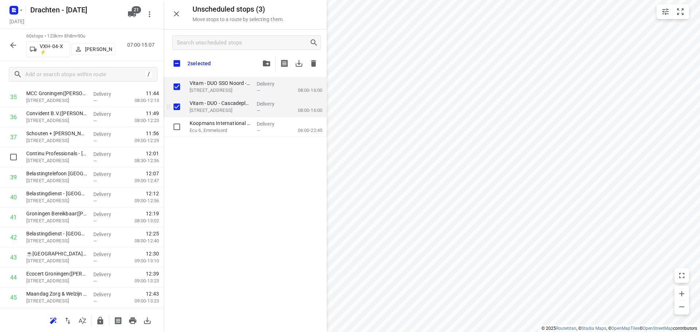
checkbox input "true"
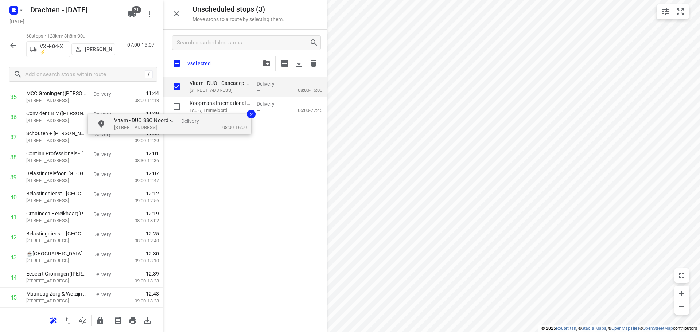
checkbox input "true"
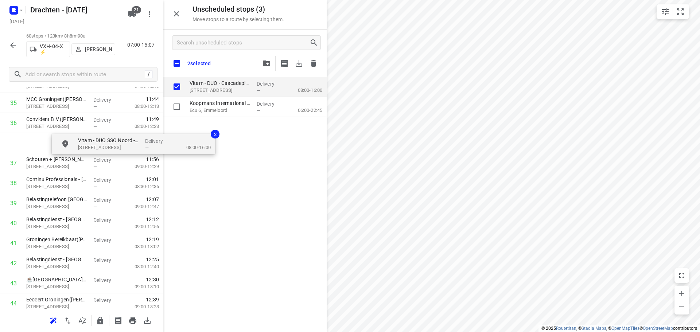
scroll to position [733, 0]
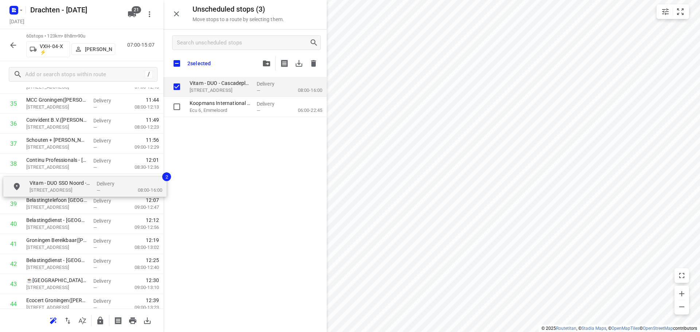
drag, startPoint x: 205, startPoint y: 86, endPoint x: 42, endPoint y: 188, distance: 191.6
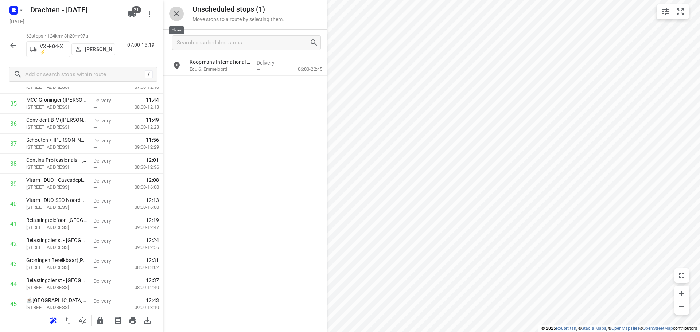
click at [179, 17] on icon "button" at bounding box center [176, 13] width 9 height 9
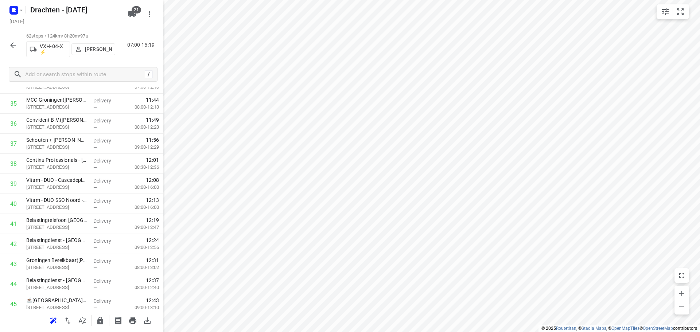
click at [13, 47] on icon "button" at bounding box center [13, 45] width 6 height 6
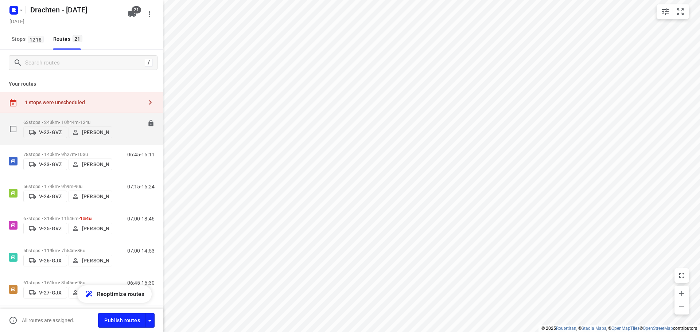
click at [62, 120] on p "63 stops • 243km • 10h44m • 124u" at bounding box center [67, 122] width 89 height 5
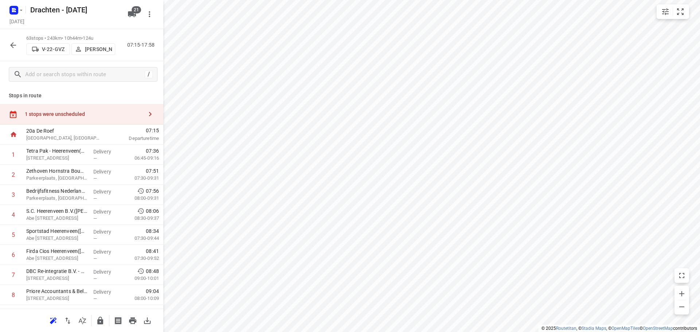
click at [18, 48] on button "button" at bounding box center [13, 45] width 15 height 15
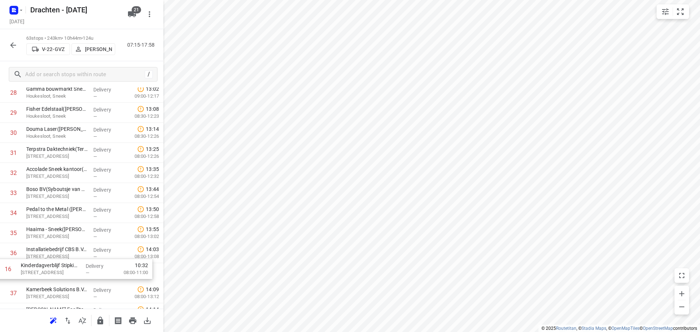
scroll to position [595, 0]
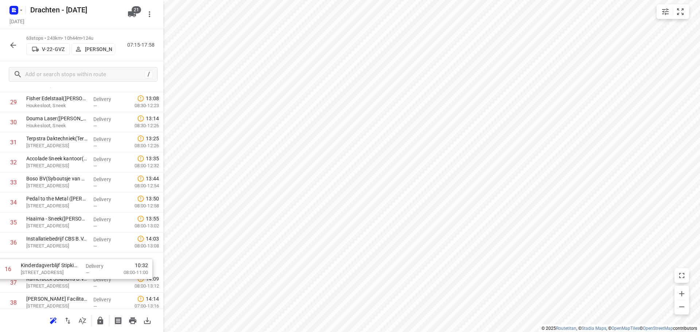
drag, startPoint x: 70, startPoint y: 277, endPoint x: 65, endPoint y: 275, distance: 5.8
click at [65, 275] on div "1 Tetra Pak - Heerenveen(Ambius klantenservice) Venus 100, Heerenveen Delivery …" at bounding box center [81, 182] width 163 height 1263
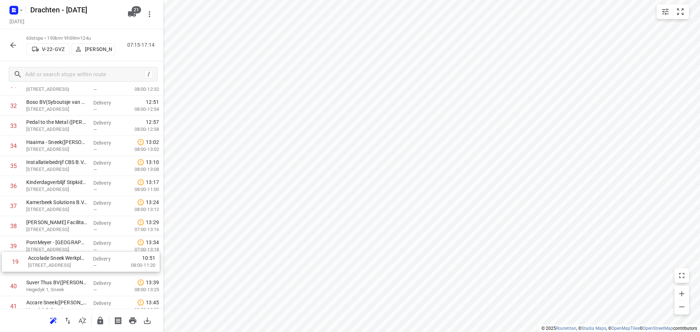
scroll to position [650, 0]
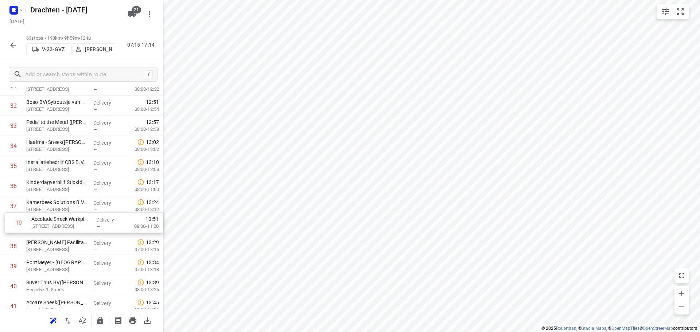
drag, startPoint x: 56, startPoint y: 139, endPoint x: 61, endPoint y: 224, distance: 85.1
click at [61, 224] on div "1 Tetra Pak - Heerenveen(Ambius klantenservice) Venus 100, Heerenveen Delivery …" at bounding box center [81, 125] width 163 height 1263
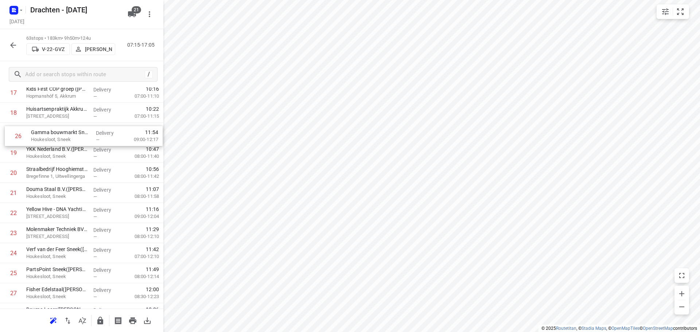
scroll to position [381, 0]
drag, startPoint x: 60, startPoint y: 228, endPoint x: 61, endPoint y: 154, distance: 74.0
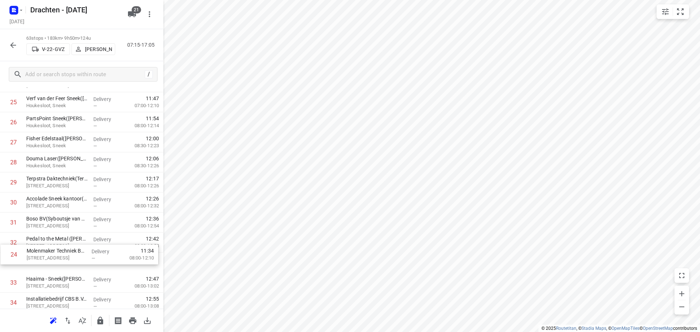
scroll to position [514, 0]
drag, startPoint x: 60, startPoint y: 238, endPoint x: 59, endPoint y: 243, distance: 5.6
click at [59, 243] on div "1 Tetra Pak - Heerenveen(Ambius klantenservice) Venus 100, Heerenveen Delivery …" at bounding box center [81, 261] width 163 height 1263
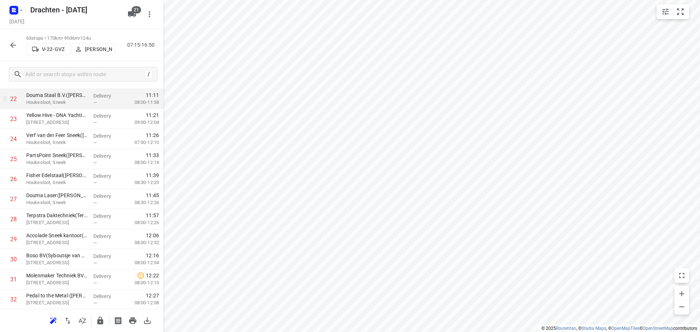
scroll to position [442, 0]
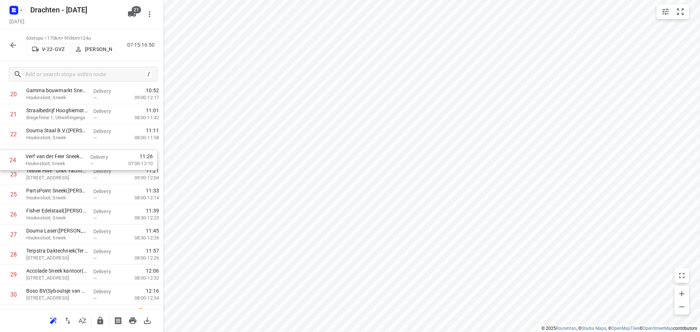
drag, startPoint x: 60, startPoint y: 179, endPoint x: 60, endPoint y: 163, distance: 16.4
click at [60, 163] on div "1 Tetra Pak - Heerenveen(Ambius klantenservice) Venus 100, Heerenveen Delivery …" at bounding box center [81, 334] width 163 height 1263
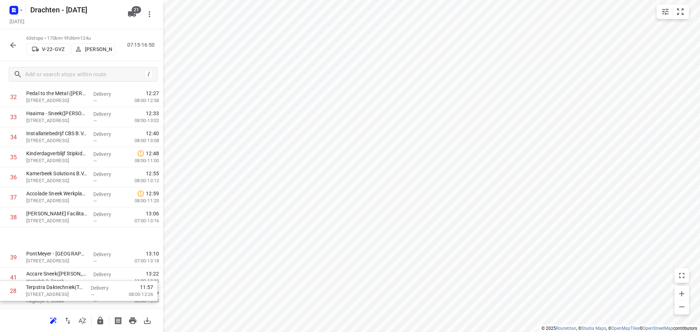
scroll to position [672, 0]
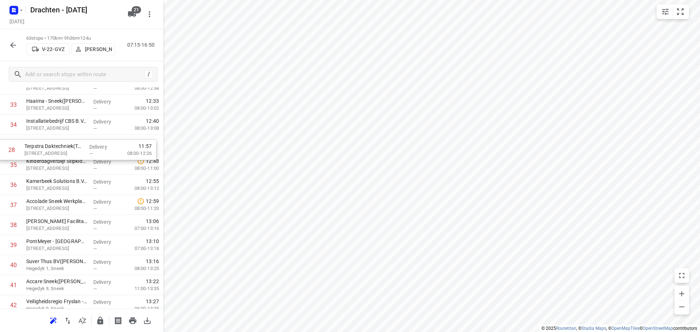
drag, startPoint x: 59, startPoint y: 260, endPoint x: 58, endPoint y: 154, distance: 106.5
click at [58, 154] on div "1 Tetra Pak - Heerenveen(Ambius klantenservice) Venus 100, Heerenveen Delivery …" at bounding box center [81, 104] width 163 height 1263
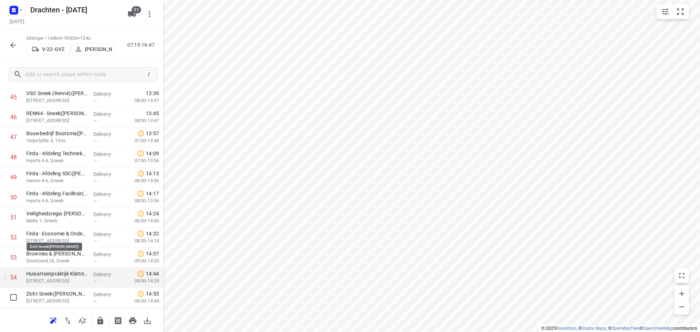
scroll to position [1000, 0]
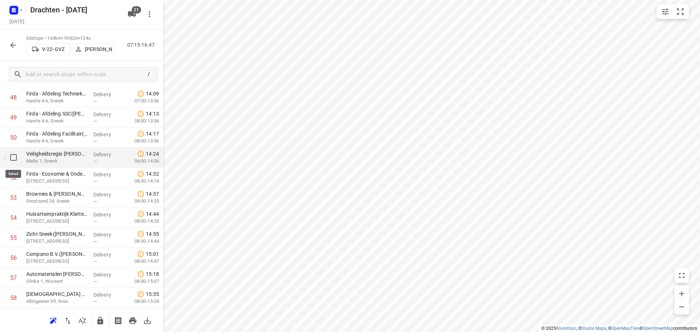
click at [13, 161] on input "checkbox" at bounding box center [13, 157] width 15 height 15
checkbox input "true"
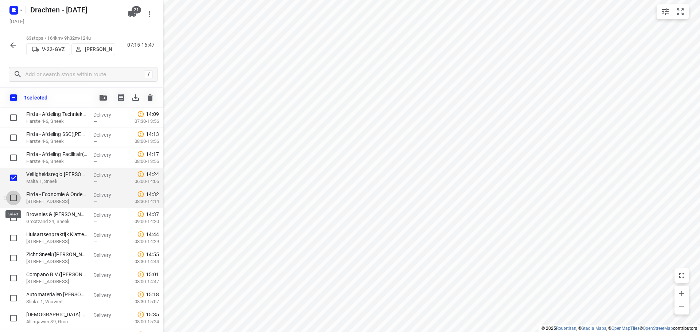
click at [13, 200] on input "checkbox" at bounding box center [13, 198] width 15 height 15
checkbox input "true"
click at [15, 218] on input "checkbox" at bounding box center [13, 218] width 15 height 15
checkbox input "true"
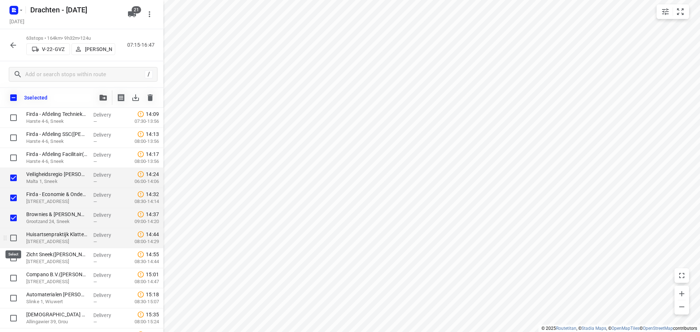
click at [15, 240] on input "checkbox" at bounding box center [13, 238] width 15 height 15
checkbox input "true"
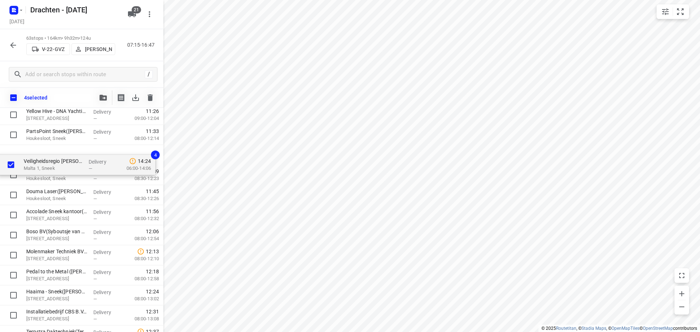
scroll to position [521, 0]
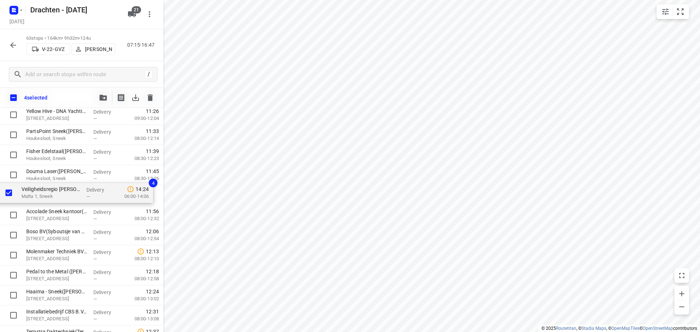
drag, startPoint x: 72, startPoint y: 186, endPoint x: 67, endPoint y: 199, distance: 13.6
click at [67, 199] on div "Tetra Pak - Heerenveen(Ambius klantenservice) Venus 100, Heerenveen Delivery — …" at bounding box center [81, 275] width 163 height 1263
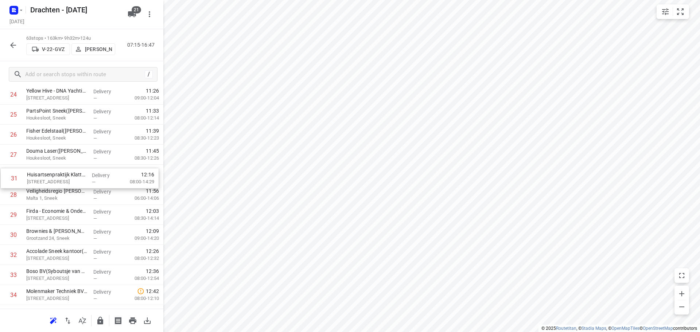
drag, startPoint x: 68, startPoint y: 238, endPoint x: 69, endPoint y: 180, distance: 58.3
click at [69, 180] on div "1 Tetra Pak - Heerenveen(Ambius klantenservice) Venus 100, Heerenveen Delivery …" at bounding box center [81, 254] width 163 height 1263
drag, startPoint x: 62, startPoint y: 240, endPoint x: 61, endPoint y: 197, distance: 42.7
click at [61, 197] on div "1 Tetra Pak - Heerenveen(Ambius klantenservice) Venus 100, Heerenveen Delivery …" at bounding box center [81, 254] width 163 height 1263
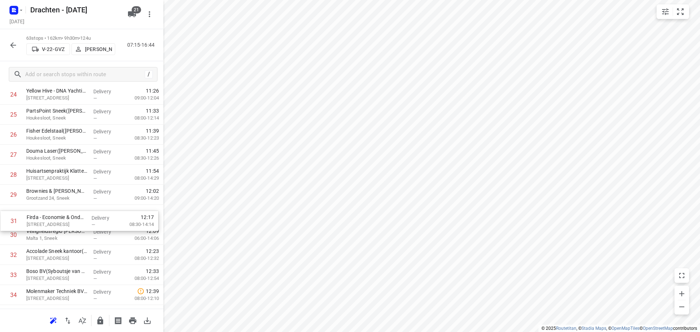
drag, startPoint x: 55, startPoint y: 241, endPoint x: 56, endPoint y: 225, distance: 15.7
click at [56, 225] on div "1 Tetra Pak - Heerenveen(Ambius klantenservice) Venus 100, Heerenveen Delivery …" at bounding box center [81, 254] width 163 height 1263
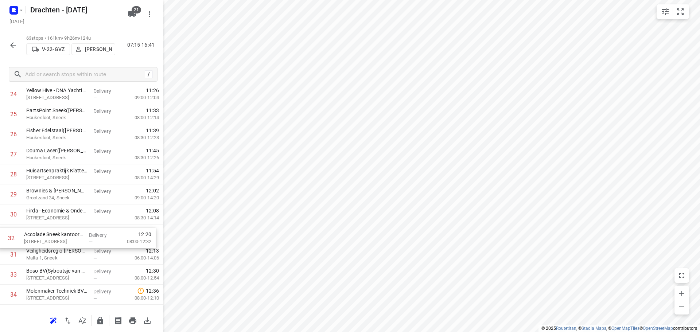
drag, startPoint x: 61, startPoint y: 260, endPoint x: 59, endPoint y: 242, distance: 18.7
click at [59, 242] on div "1 Tetra Pak - Heerenveen(Ambius klantenservice) Venus 100, Heerenveen Delivery …" at bounding box center [81, 254] width 163 height 1263
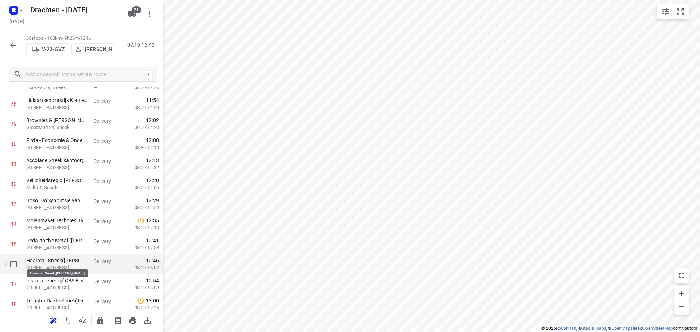
scroll to position [595, 0]
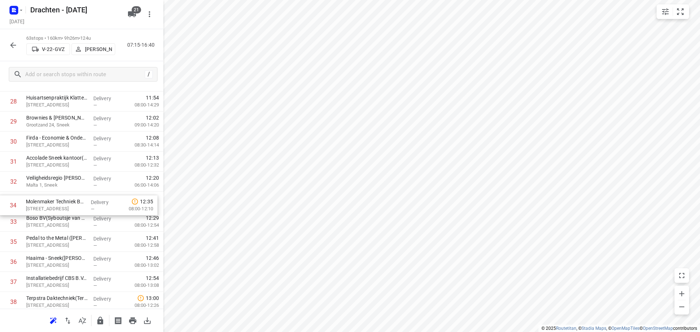
drag, startPoint x: 73, startPoint y: 229, endPoint x: 73, endPoint y: 210, distance: 18.2
click at [73, 210] on div "1 Tetra Pak - Heerenveen(Ambius klantenservice) Venus 100, Heerenveen Delivery …" at bounding box center [81, 181] width 163 height 1263
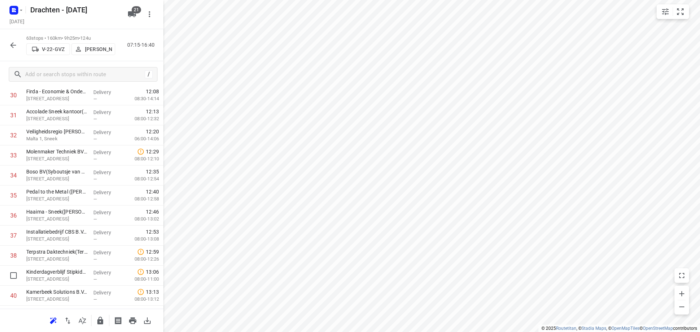
scroll to position [704, 0]
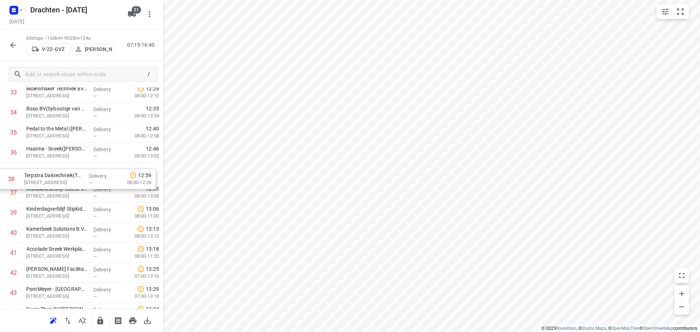
drag, startPoint x: 67, startPoint y: 199, endPoint x: 65, endPoint y: 182, distance: 16.9
click at [65, 182] on div "1 Tetra Pak - Heerenveen(Ambius klantenservice) Venus 100, Heerenveen Delivery …" at bounding box center [81, 72] width 163 height 1263
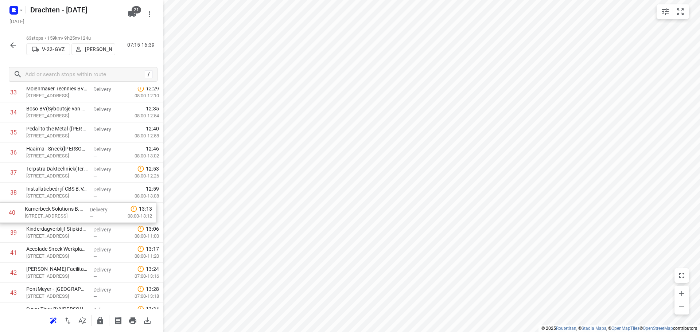
drag, startPoint x: 59, startPoint y: 238, endPoint x: 58, endPoint y: 214, distance: 23.4
click at [58, 214] on div "1 Tetra Pak - Heerenveen(Ambius klantenservice) Venus 100, Heerenveen Delivery …" at bounding box center [81, 72] width 163 height 1263
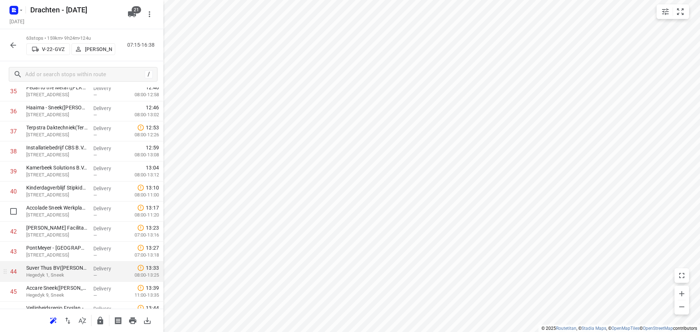
scroll to position [777, 0]
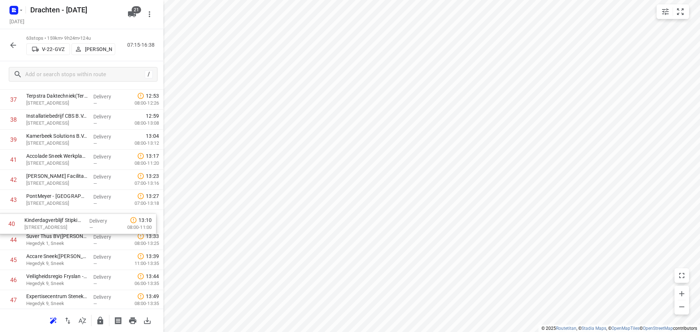
drag, startPoint x: 81, startPoint y: 161, endPoint x: 78, endPoint y: 227, distance: 66.4
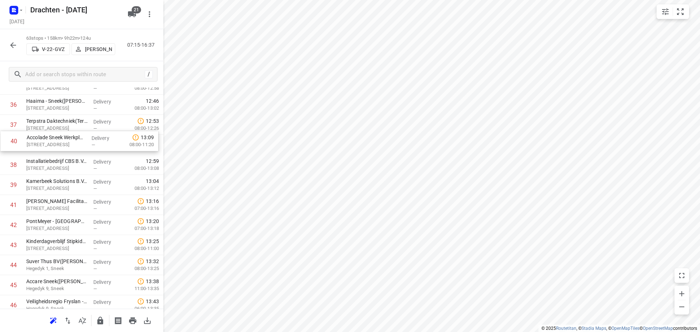
scroll to position [747, 0]
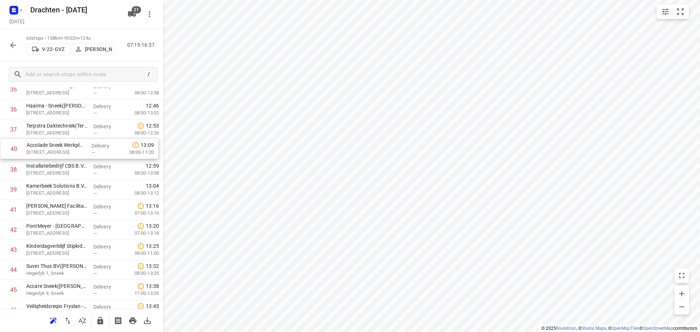
drag, startPoint x: 55, startPoint y: 164, endPoint x: 55, endPoint y: 150, distance: 13.5
click at [55, 150] on div "1 Tetra Pak - Heerenveen(Ambius klantenservice) Venus 100, Heerenveen Delivery …" at bounding box center [81, 29] width 163 height 1263
drag, startPoint x: 62, startPoint y: 153, endPoint x: 62, endPoint y: 198, distance: 44.8
click at [62, 198] on div "1 Tetra Pak - Heerenveen(Ambius klantenservice) Venus 100, Heerenveen Delivery …" at bounding box center [81, 29] width 163 height 1263
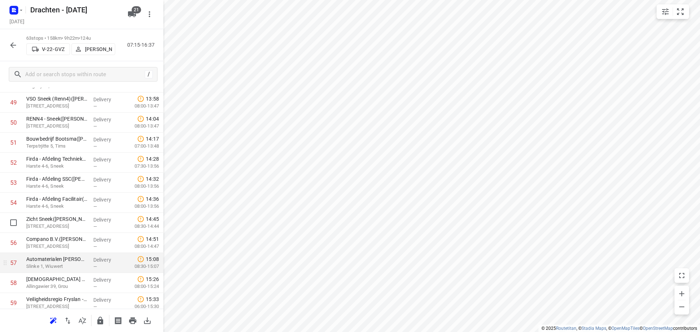
scroll to position [1002, 0]
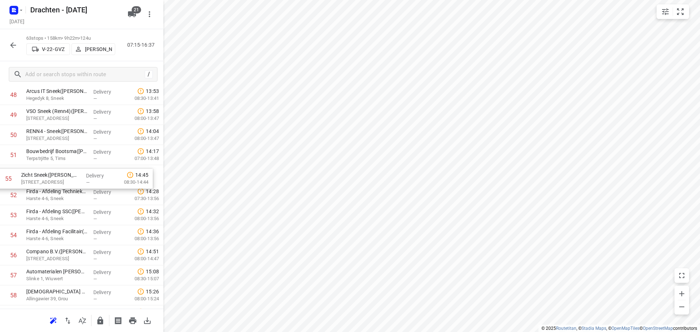
drag, startPoint x: 60, startPoint y: 241, endPoint x: 55, endPoint y: 183, distance: 58.6
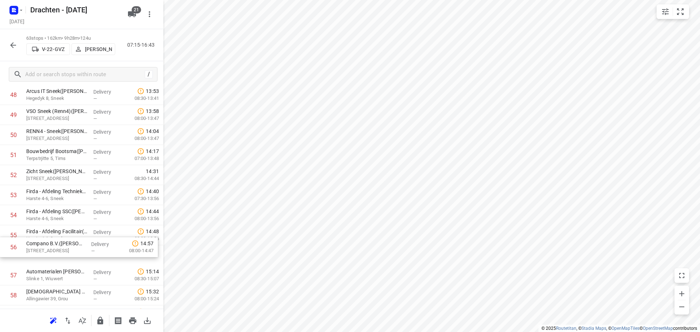
scroll to position [1003, 0]
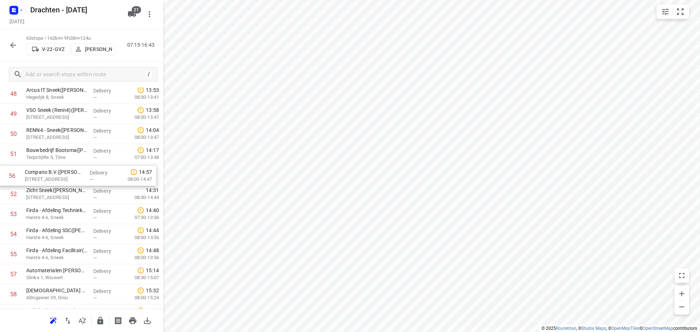
drag, startPoint x: 53, startPoint y: 260, endPoint x: 52, endPoint y: 178, distance: 81.3
drag, startPoint x: 65, startPoint y: 159, endPoint x: 62, endPoint y: 201, distance: 42.0
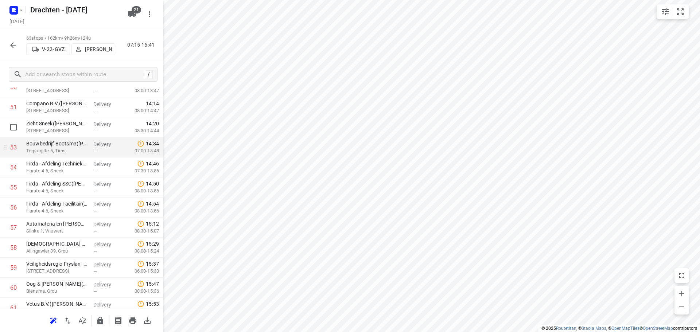
scroll to position [1040, 0]
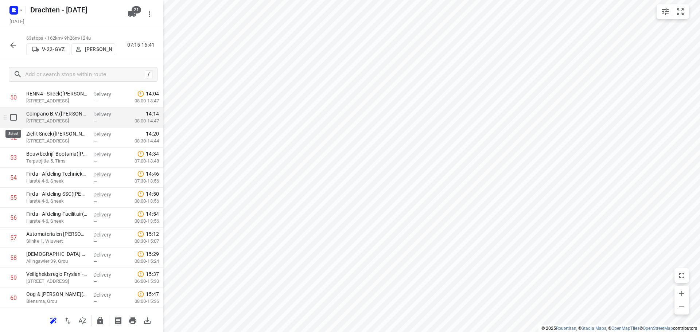
drag, startPoint x: 14, startPoint y: 121, endPoint x: 14, endPoint y: 128, distance: 7.7
click at [14, 120] on input "checkbox" at bounding box center [13, 117] width 15 height 15
checkbox input "true"
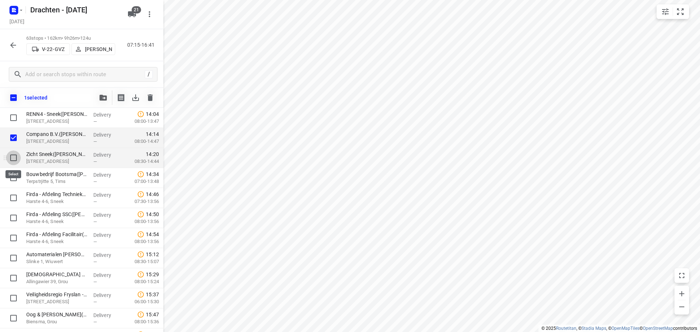
click at [12, 154] on input "checkbox" at bounding box center [13, 158] width 15 height 15
checkbox input "true"
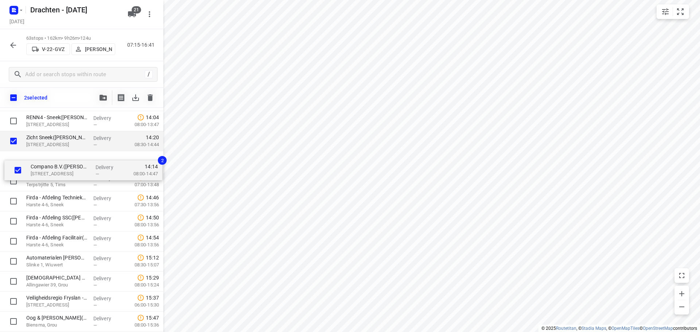
scroll to position [1036, 0]
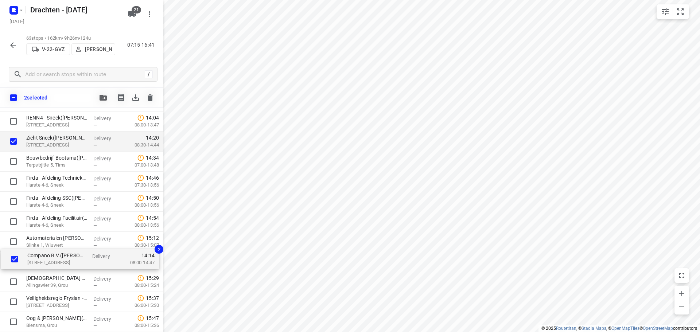
drag, startPoint x: 42, startPoint y: 141, endPoint x: 43, endPoint y: 267, distance: 126.2
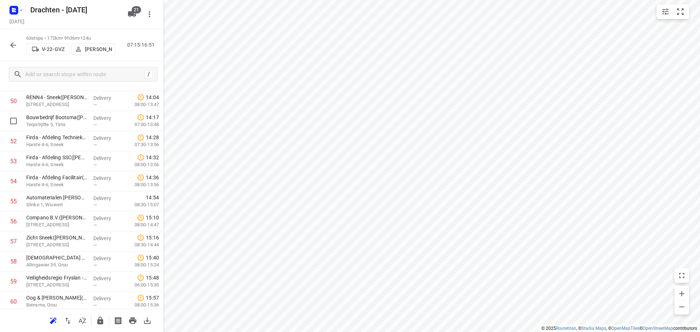
scroll to position [1035, 0]
drag, startPoint x: 52, startPoint y: 123, endPoint x: 48, endPoint y: 248, distance: 124.4
drag, startPoint x: 48, startPoint y: 182, endPoint x: 50, endPoint y: 250, distance: 68.2
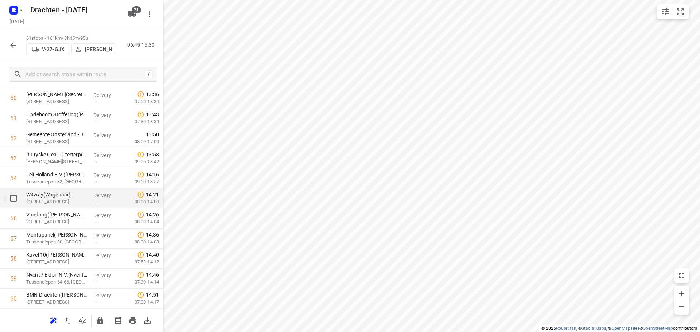
scroll to position [1079, 0]
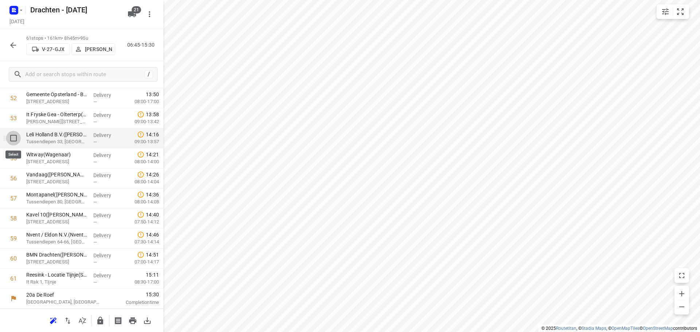
click at [14, 140] on input "checkbox" at bounding box center [13, 138] width 15 height 15
checkbox input "true"
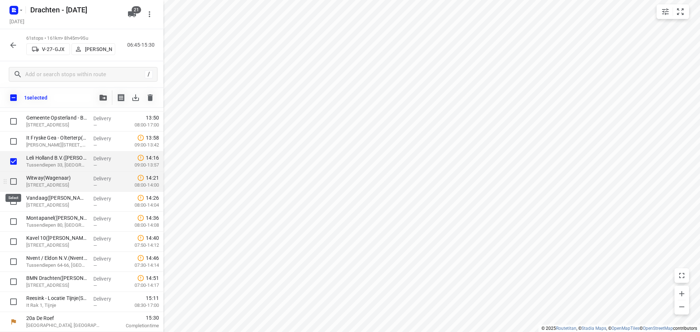
click at [14, 181] on input "checkbox" at bounding box center [13, 181] width 15 height 15
checkbox input "true"
click at [16, 202] on input "checkbox" at bounding box center [13, 201] width 15 height 15
checkbox input "true"
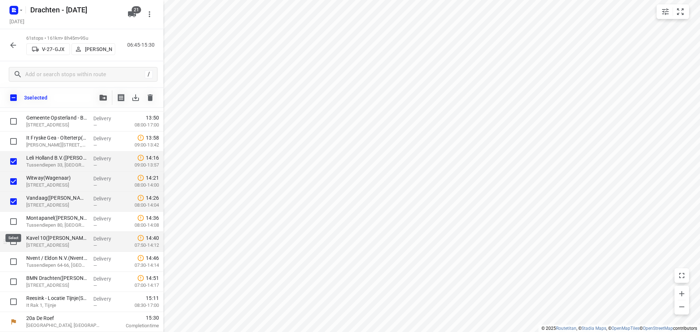
drag, startPoint x: 16, startPoint y: 222, endPoint x: 16, endPoint y: 233, distance: 10.9
click at [16, 225] on input "checkbox" at bounding box center [13, 221] width 15 height 15
checkbox input "true"
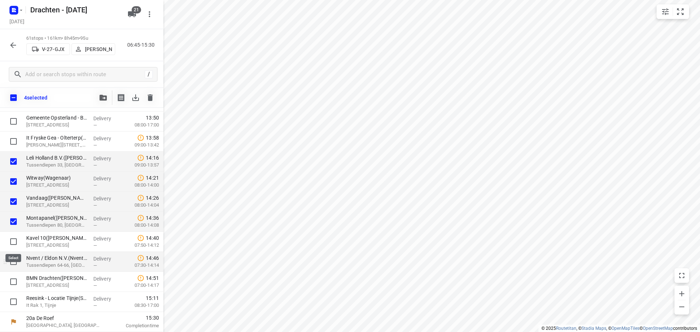
click at [15, 242] on input "checkbox" at bounding box center [13, 241] width 15 height 15
checkbox input "true"
drag, startPoint x: 14, startPoint y: 261, endPoint x: 13, endPoint y: 265, distance: 3.7
click at [14, 262] on input "checkbox" at bounding box center [13, 262] width 15 height 15
checkbox input "true"
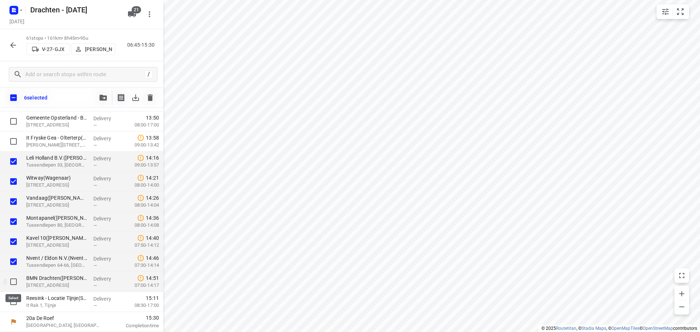
click at [9, 279] on input "checkbox" at bounding box center [13, 282] width 15 height 15
checkbox input "true"
click at [15, 302] on input "checkbox" at bounding box center [13, 302] width 15 height 15
checkbox input "true"
click at [101, 101] on button "button" at bounding box center [103, 97] width 15 height 15
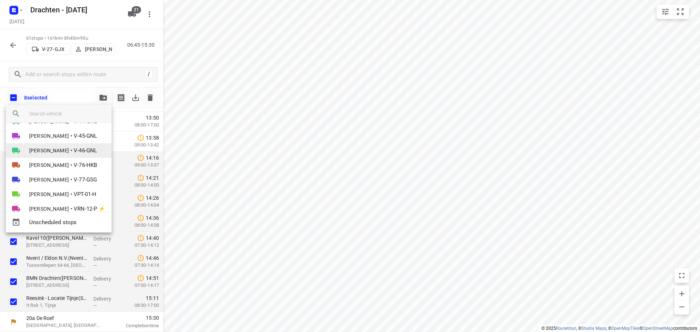
click at [60, 145] on li "Joran Smit • V-46-GNL" at bounding box center [59, 150] width 106 height 15
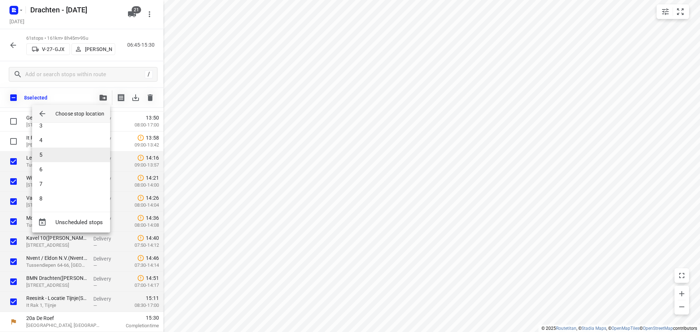
scroll to position [36, 0]
click at [59, 201] on li "8" at bounding box center [71, 198] width 78 height 15
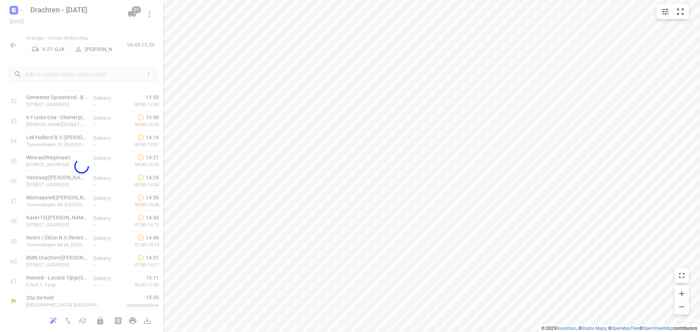
scroll to position [919, 0]
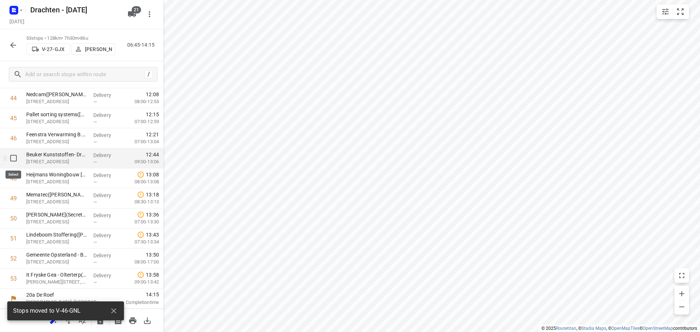
click at [16, 160] on input "checkbox" at bounding box center [13, 158] width 15 height 15
checkbox input "true"
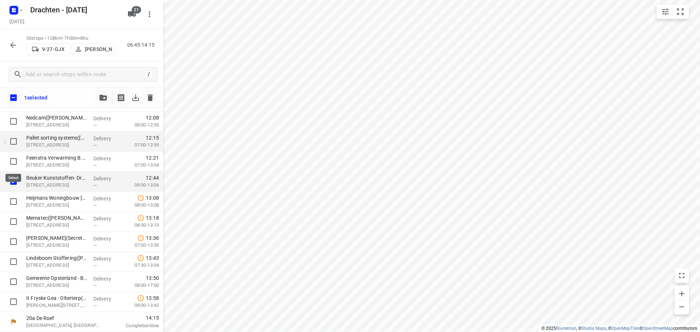
scroll to position [916, 0]
click at [105, 98] on icon "button" at bounding box center [103, 98] width 7 height 6
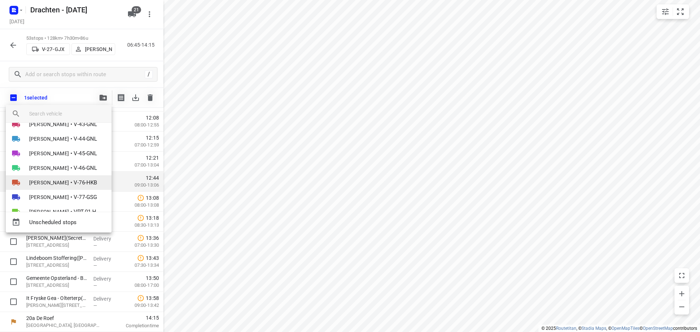
scroll to position [146, 0]
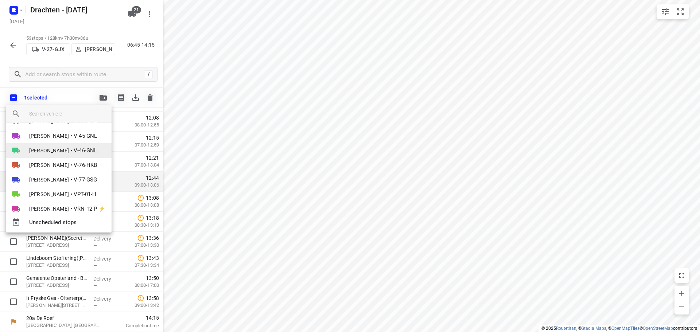
click at [70, 153] on span "•" at bounding box center [71, 150] width 2 height 9
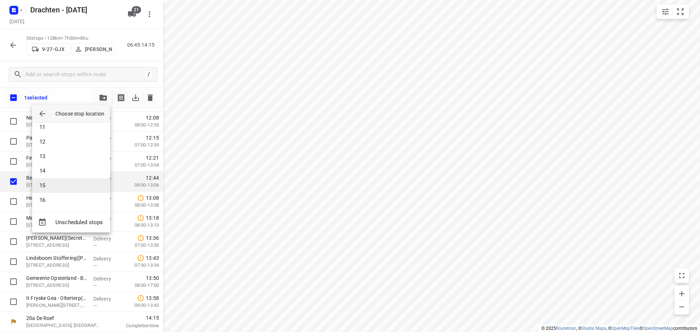
scroll to position [153, 0]
click at [60, 201] on li "16" at bounding box center [71, 198] width 78 height 15
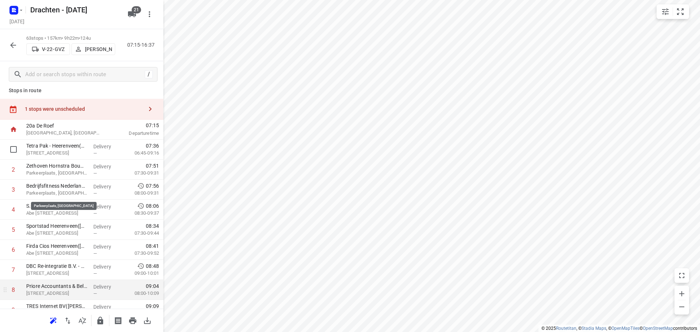
scroll to position [0, 0]
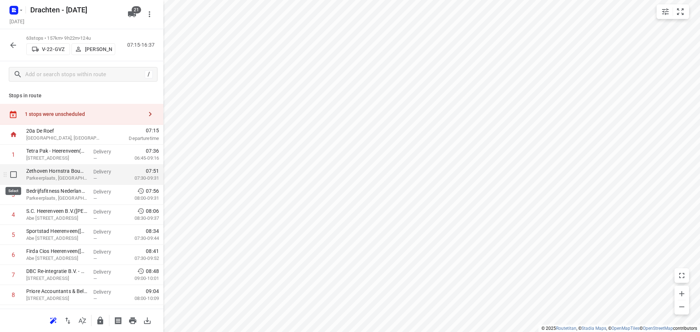
click at [12, 173] on input "checkbox" at bounding box center [13, 174] width 15 height 15
checkbox input "true"
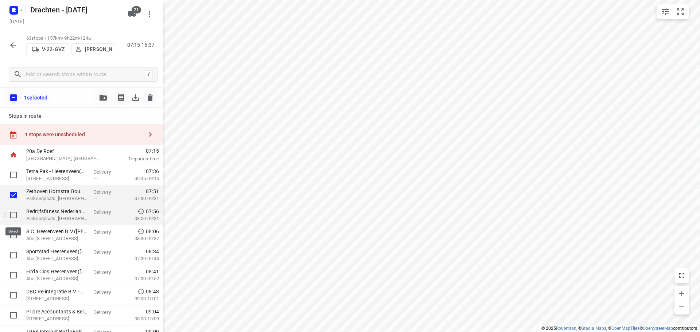
click at [15, 216] on input "checkbox" at bounding box center [13, 215] width 15 height 15
checkbox input "true"
click at [16, 237] on input "checkbox" at bounding box center [13, 235] width 15 height 15
checkbox input "true"
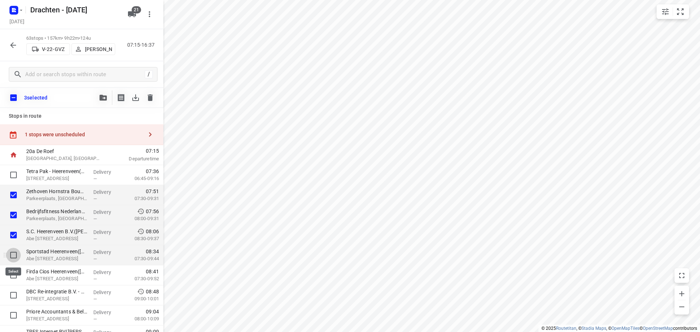
click at [14, 253] on input "checkbox" at bounding box center [13, 255] width 15 height 15
checkbox input "true"
click at [14, 277] on input "checkbox" at bounding box center [13, 275] width 15 height 15
checkbox input "true"
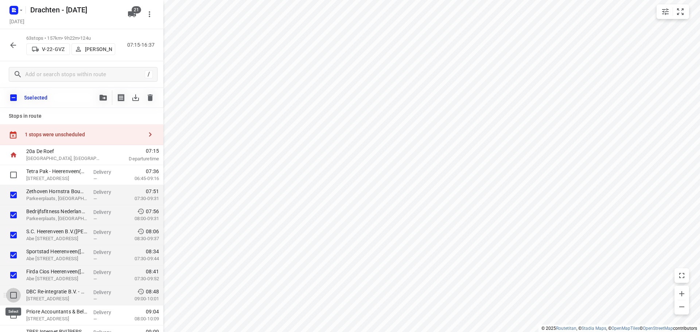
click at [13, 293] on input "checkbox" at bounding box center [13, 295] width 15 height 15
checkbox input "true"
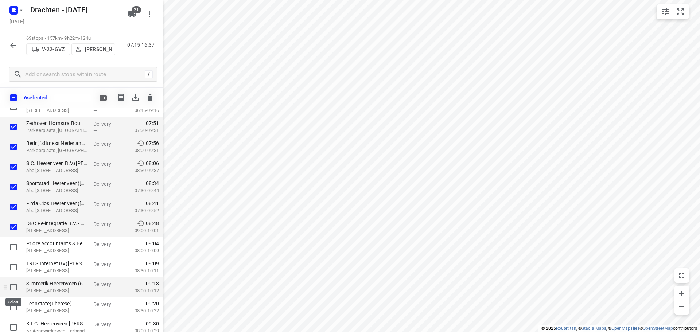
scroll to position [73, 0]
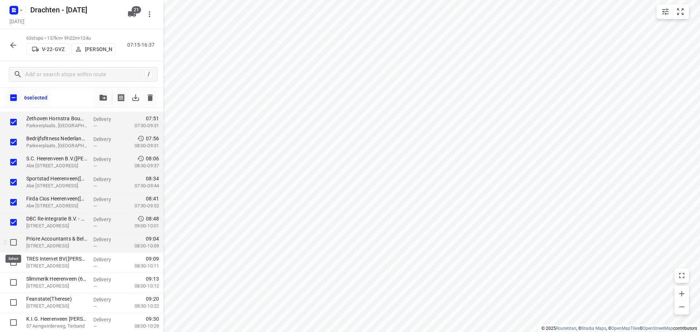
click at [12, 244] on input "checkbox" at bounding box center [13, 242] width 15 height 15
checkbox input "true"
click at [15, 263] on input "checkbox" at bounding box center [13, 262] width 15 height 15
checkbox input "true"
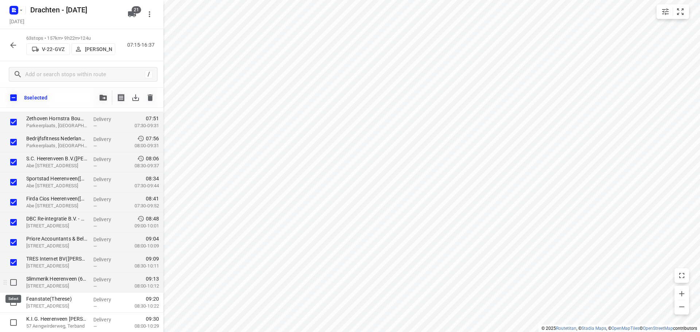
click at [14, 281] on input "checkbox" at bounding box center [13, 282] width 15 height 15
checkbox input "true"
click at [15, 305] on input "checkbox" at bounding box center [13, 302] width 15 height 15
checkbox input "true"
click at [105, 94] on button "button" at bounding box center [103, 97] width 15 height 15
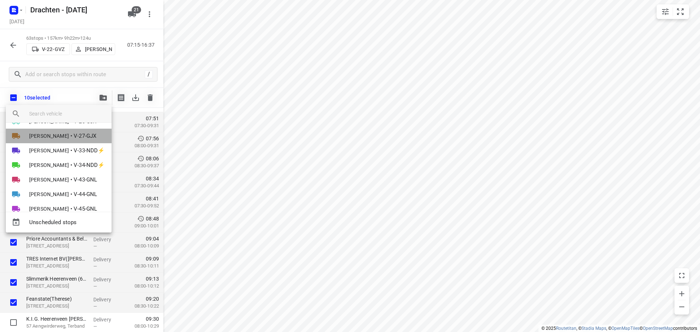
click at [68, 137] on span "[PERSON_NAME]" at bounding box center [49, 135] width 40 height 7
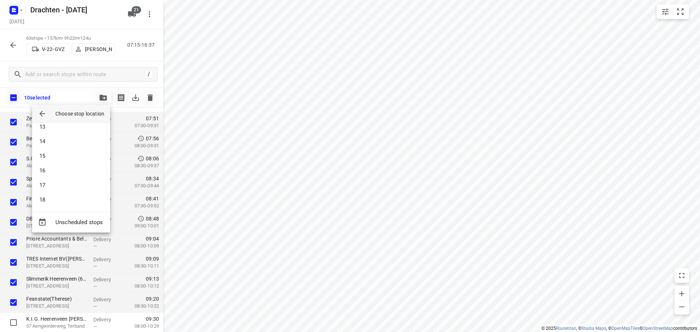
scroll to position [182, 0]
click at [53, 194] on li "18" at bounding box center [71, 198] width 78 height 15
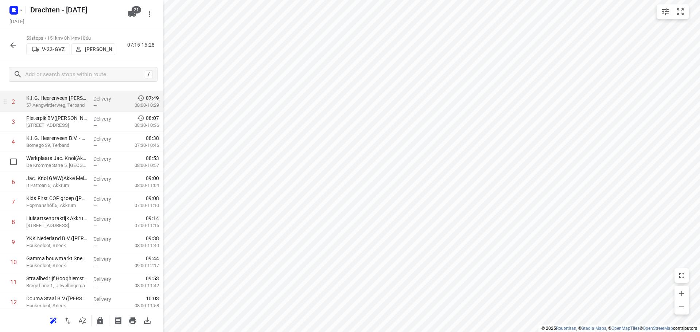
scroll to position [0, 0]
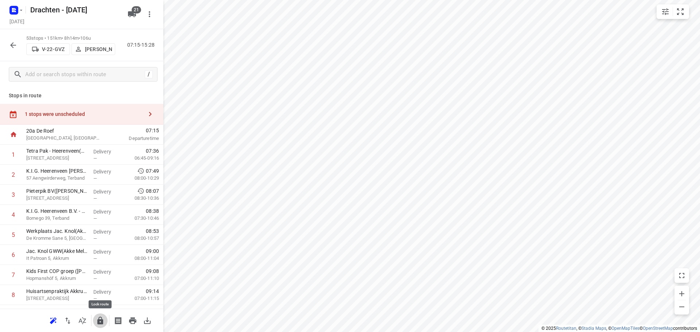
click at [99, 323] on icon "button" at bounding box center [100, 321] width 6 height 8
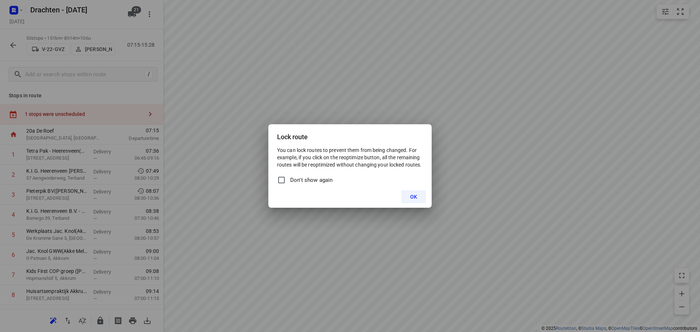
click at [417, 197] on button "OK" at bounding box center [413, 196] width 24 height 13
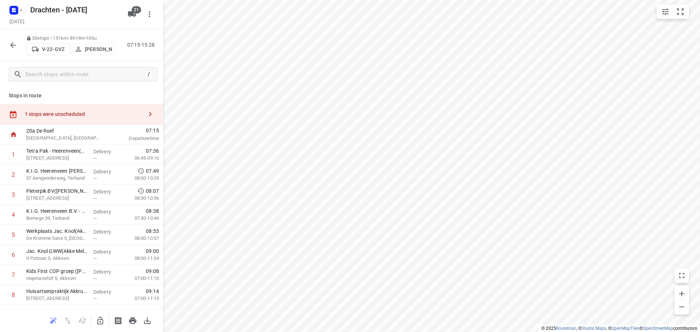
click at [13, 41] on icon "button" at bounding box center [13, 45] width 9 height 9
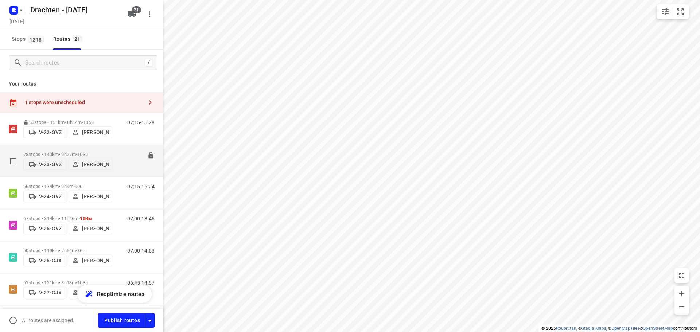
click at [54, 149] on div "78 stops • 140km • 9h27m • 103u V-23-GVZ Wopke de Vries" at bounding box center [67, 161] width 89 height 26
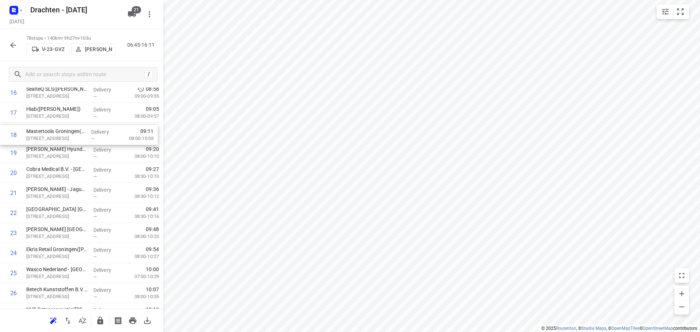
scroll to position [362, 0]
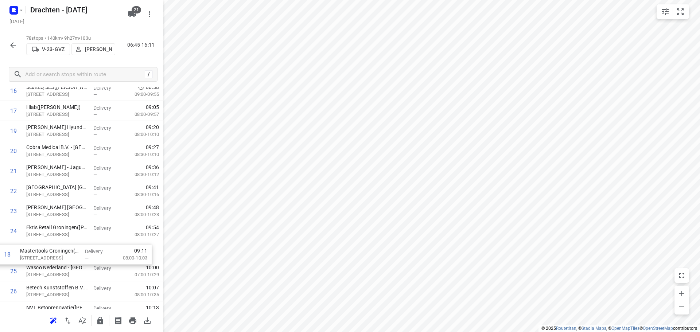
drag, startPoint x: 70, startPoint y: 129, endPoint x: 65, endPoint y: 253, distance: 124.8
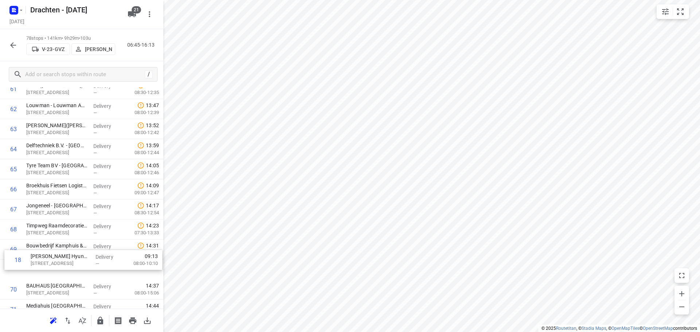
scroll to position [1257, 0]
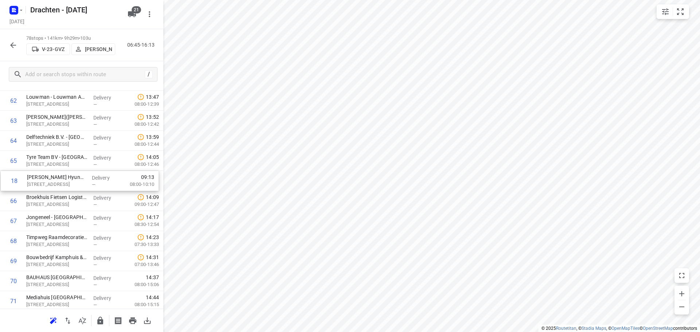
drag, startPoint x: 56, startPoint y: 133, endPoint x: 57, endPoint y: 185, distance: 52.5
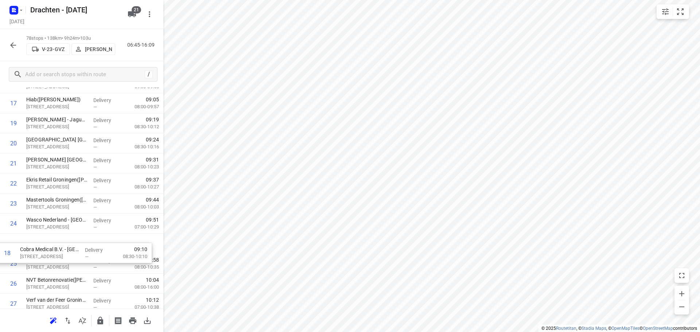
scroll to position [373, 0]
drag, startPoint x: 67, startPoint y: 152, endPoint x: 64, endPoint y: 245, distance: 93.0
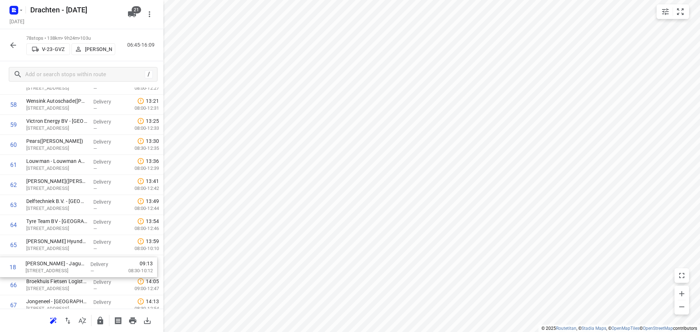
scroll to position [1175, 0]
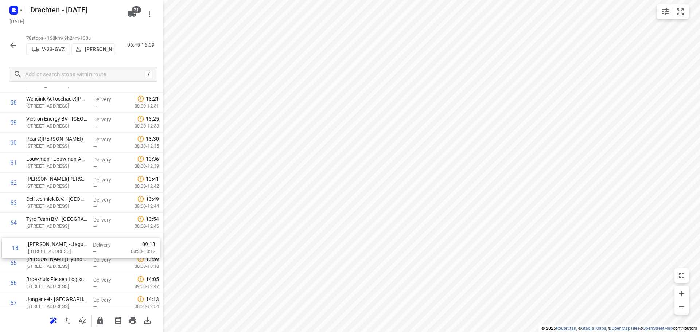
drag, startPoint x: 62, startPoint y: 198, endPoint x: 65, endPoint y: 250, distance: 52.2
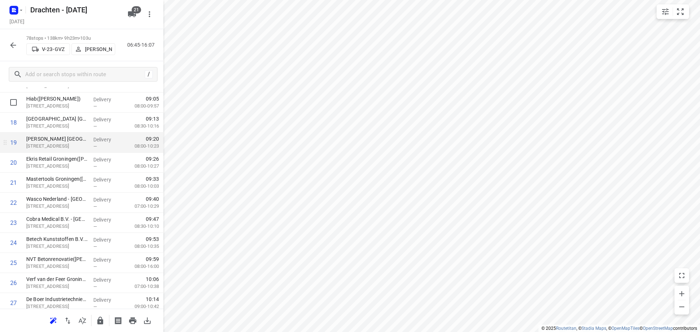
scroll to position [337, 0]
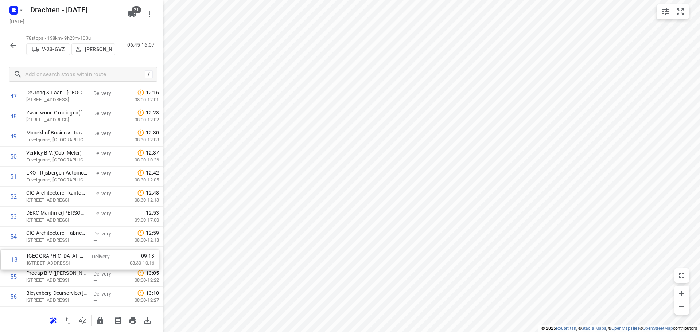
drag, startPoint x: 55, startPoint y: 162, endPoint x: 55, endPoint y: 261, distance: 98.8
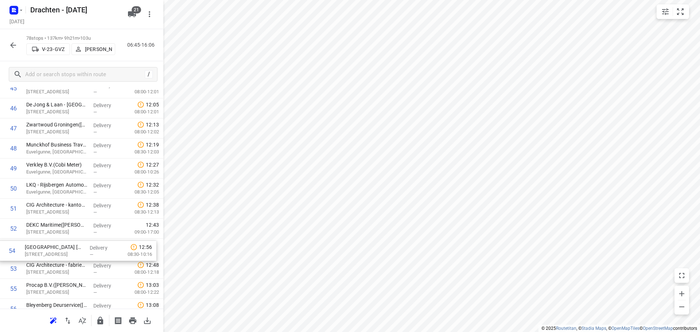
scroll to position [949, 0]
drag, startPoint x: 62, startPoint y: 293, endPoint x: 62, endPoint y: 248, distance: 45.6
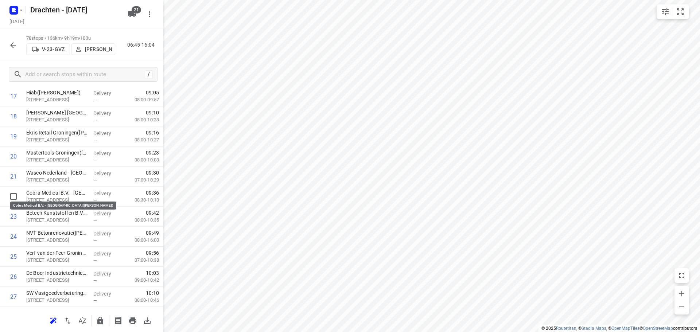
scroll to position [365, 0]
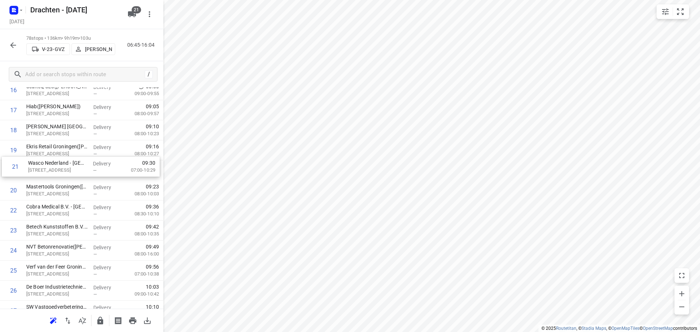
drag, startPoint x: 67, startPoint y: 196, endPoint x: 70, endPoint y: 170, distance: 26.3
drag, startPoint x: 51, startPoint y: 170, endPoint x: 49, endPoint y: 150, distance: 19.4
drag, startPoint x: 51, startPoint y: 255, endPoint x: 48, endPoint y: 213, distance: 41.3
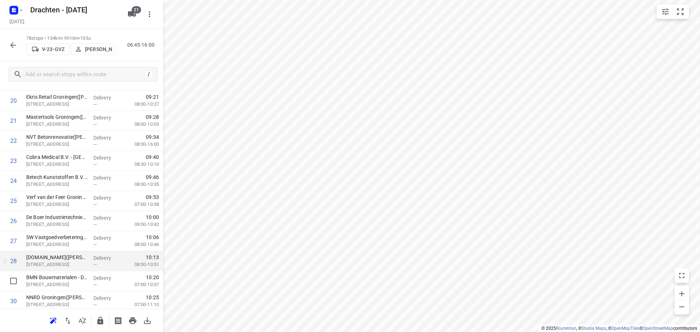
scroll to position [438, 0]
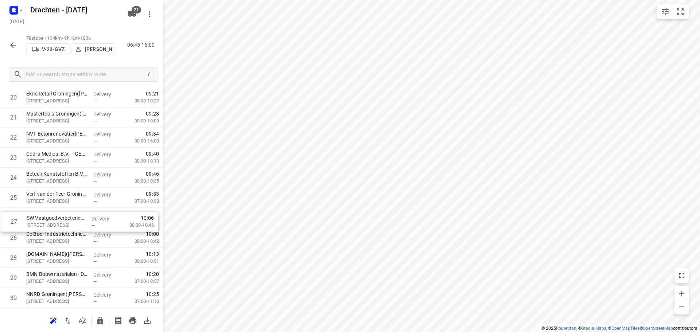
drag, startPoint x: 55, startPoint y: 241, endPoint x: 56, endPoint y: 223, distance: 17.9
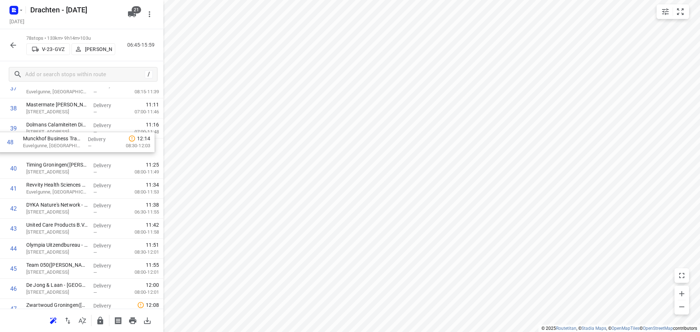
scroll to position [788, 0]
drag, startPoint x: 74, startPoint y: 263, endPoint x: 72, endPoint y: 150, distance: 112.7
click at [72, 150] on div "1 ⭐Feenstra Verwarming B.V. - Groningen(Johan Wolfrat) Emdenweg 5, Groningen De…" at bounding box center [81, 139] width 163 height 1564
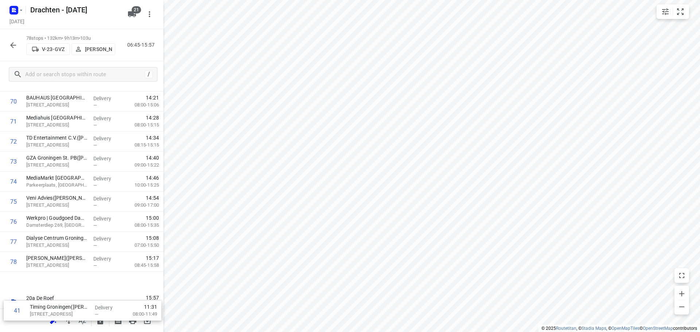
scroll to position [1420, 0]
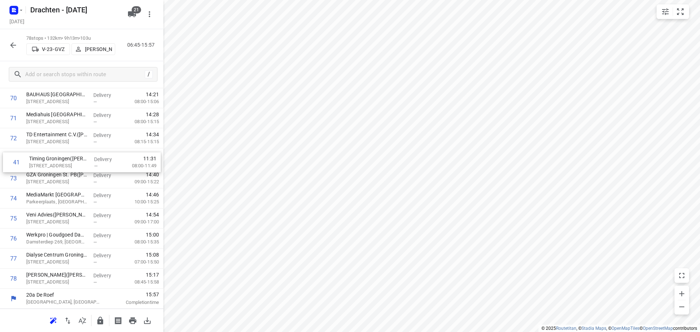
drag, startPoint x: 34, startPoint y: 180, endPoint x: 36, endPoint y: 166, distance: 13.7
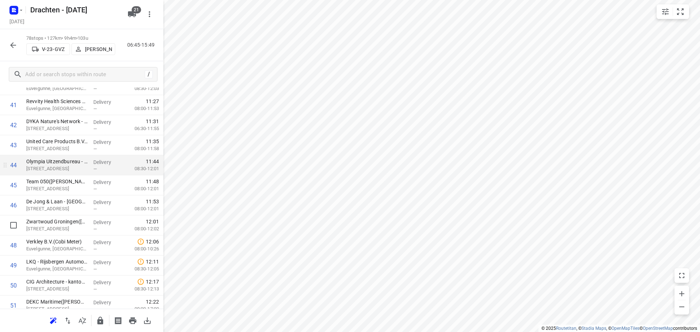
scroll to position [873, 0]
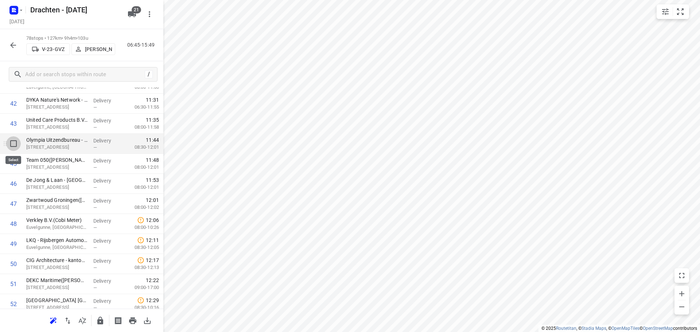
click at [17, 145] on input "checkbox" at bounding box center [13, 143] width 15 height 15
checkbox input "true"
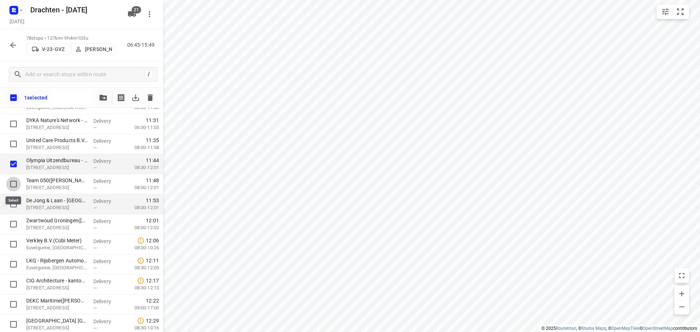
drag, startPoint x: 13, startPoint y: 183, endPoint x: 36, endPoint y: 199, distance: 28.3
click at [13, 184] on input "checkbox" at bounding box center [13, 184] width 15 height 15
checkbox input "true"
click at [13, 209] on input "checkbox" at bounding box center [13, 204] width 15 height 15
checkbox input "true"
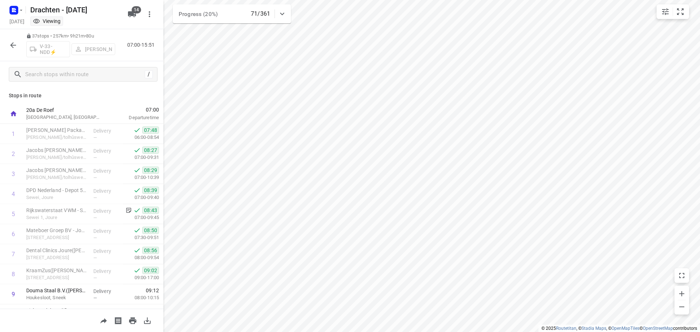
click at [12, 45] on icon "button" at bounding box center [13, 45] width 6 height 6
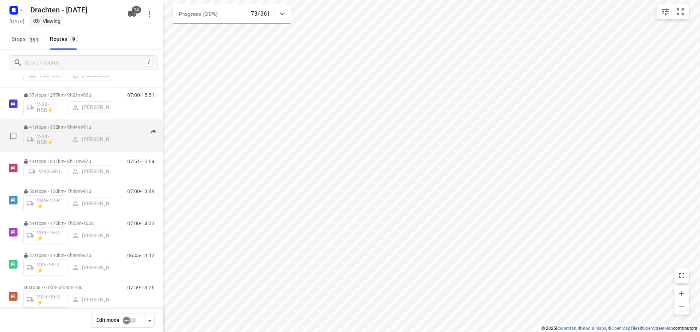
scroll to position [73, 0]
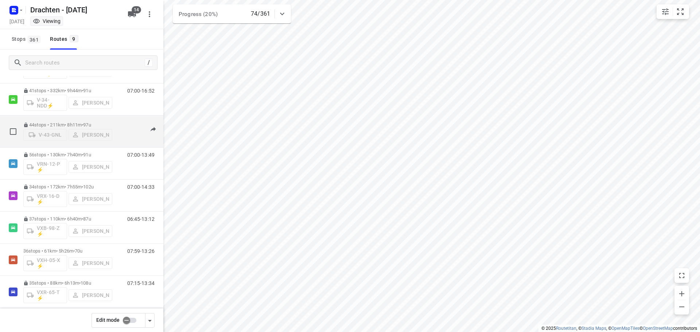
click at [65, 128] on div "V-43-GNL Benny van der Woude" at bounding box center [67, 134] width 89 height 13
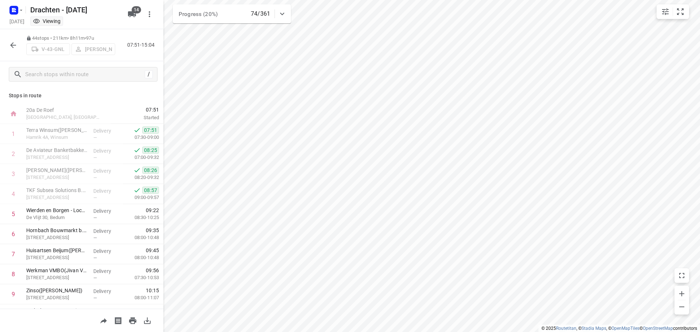
click at [16, 48] on icon "button" at bounding box center [13, 45] width 9 height 9
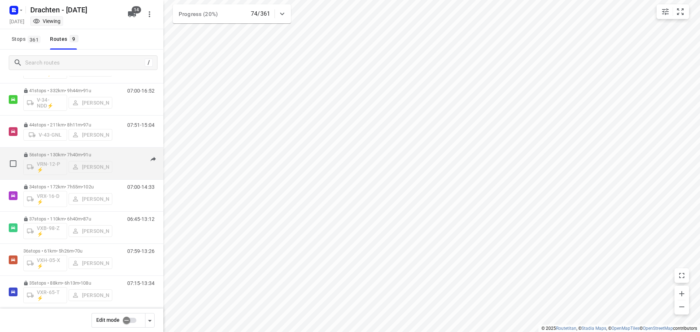
click at [71, 155] on p "56 stops • 130km • 7h40m • 91u" at bounding box center [67, 154] width 89 height 5
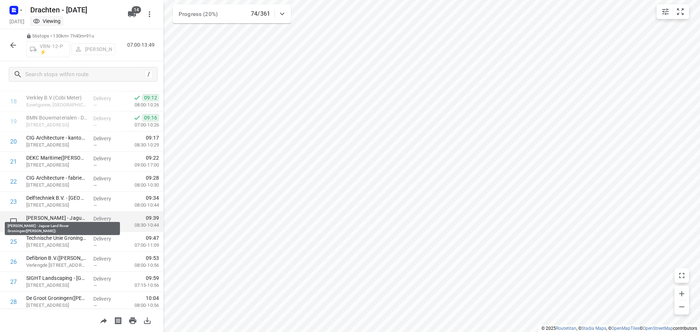
scroll to position [365, 0]
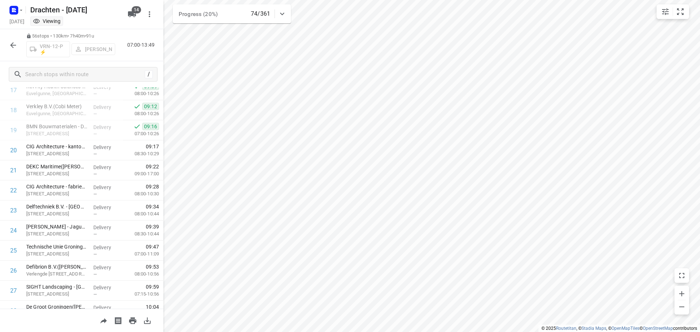
click at [15, 46] on icon "button" at bounding box center [13, 45] width 9 height 9
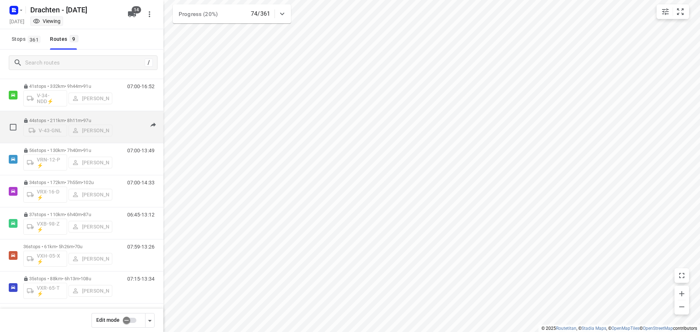
scroll to position [79, 0]
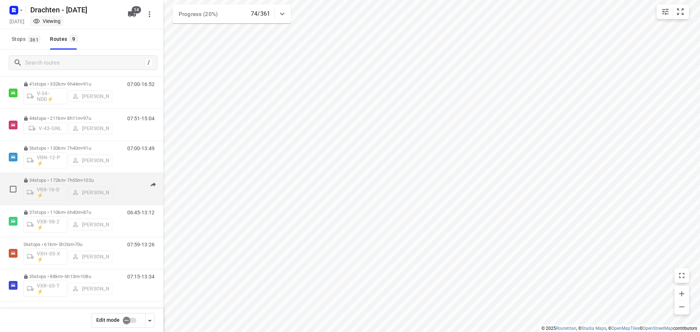
click at [67, 178] on p "34 stops • 172km • 7h55m • 102u" at bounding box center [67, 180] width 89 height 5
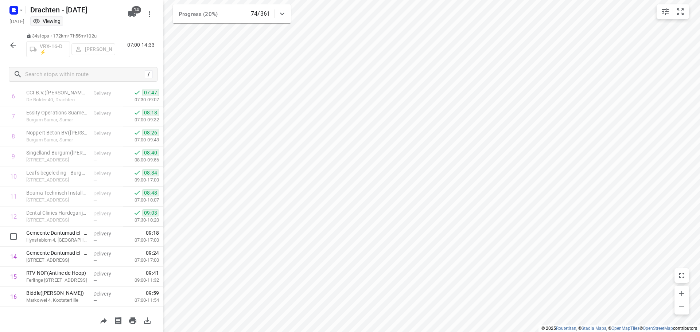
scroll to position [0, 0]
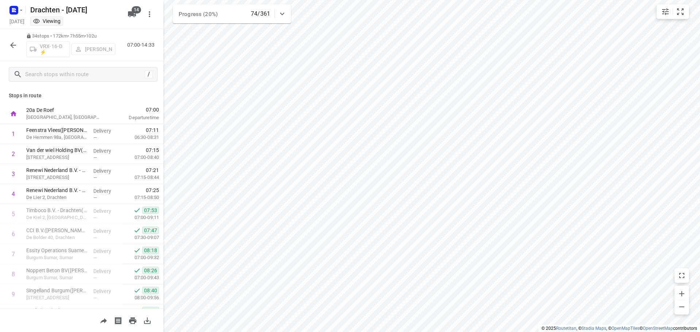
click at [12, 45] on icon "button" at bounding box center [13, 45] width 6 height 6
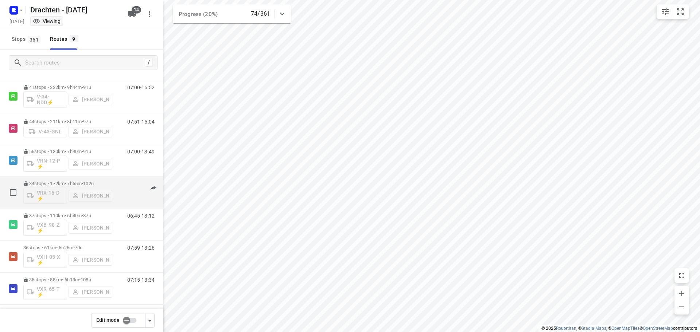
scroll to position [79, 0]
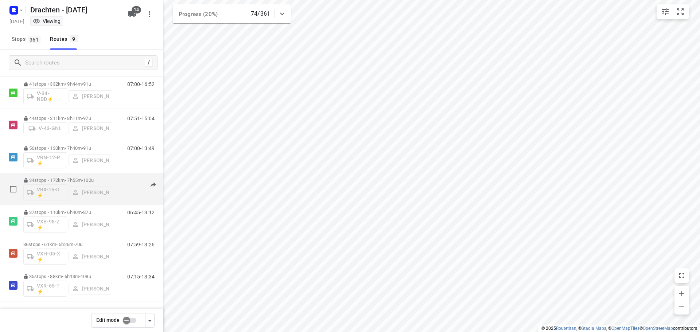
click at [74, 180] on p "34 stops • 172km • 7h55m • 102u" at bounding box center [67, 180] width 89 height 5
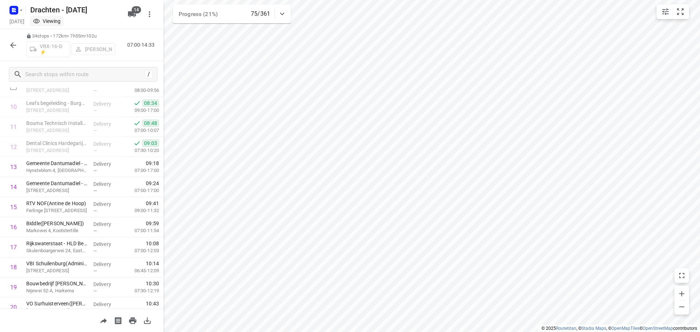
scroll to position [219, 0]
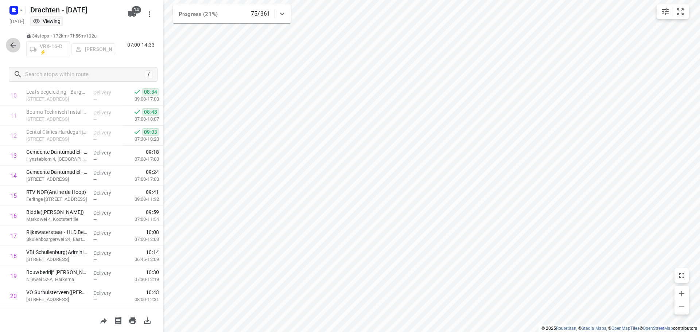
click at [13, 43] on icon "button" at bounding box center [13, 45] width 6 height 6
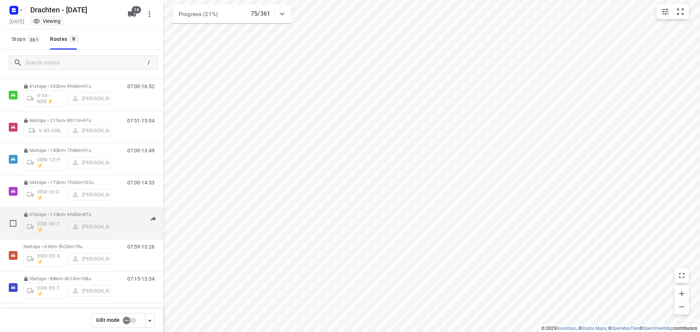
scroll to position [79, 0]
click at [68, 211] on p "37 stops • 110km • 6h40m • 87u" at bounding box center [67, 212] width 89 height 5
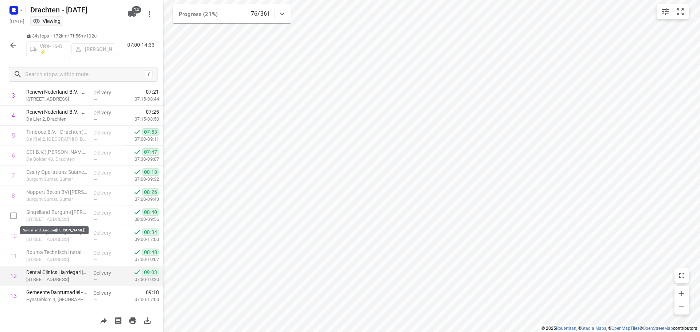
scroll to position [73, 0]
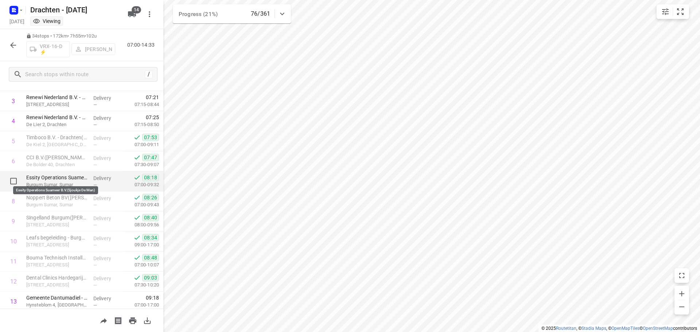
click at [44, 179] on p "Essity Operations Suameer B.V.(Sjoukje De Man)" at bounding box center [56, 177] width 61 height 7
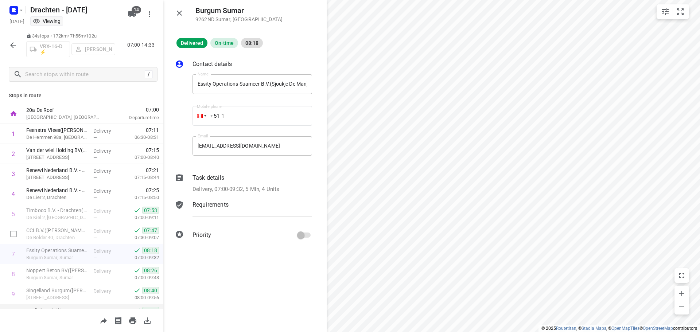
scroll to position [36, 0]
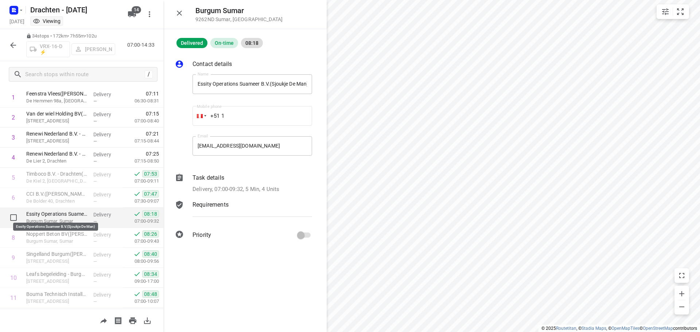
click at [37, 214] on p "Essity Operations Suameer B.V.(Sjoukje De Man)" at bounding box center [56, 213] width 61 height 7
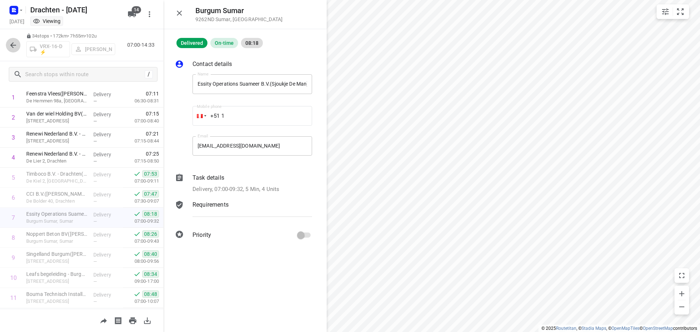
click at [17, 45] on icon "button" at bounding box center [13, 45] width 9 height 9
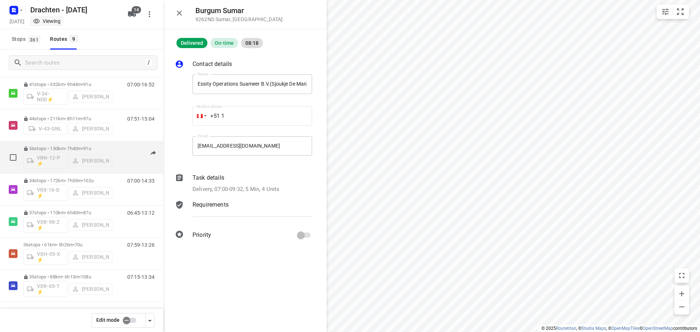
scroll to position [79, 0]
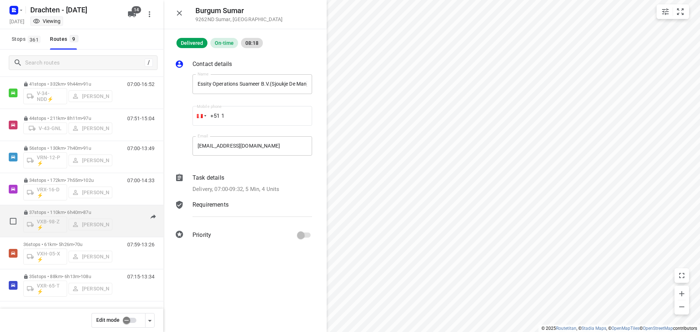
click at [66, 212] on p "37 stops • 110km • 6h40m • 87u" at bounding box center [67, 212] width 89 height 5
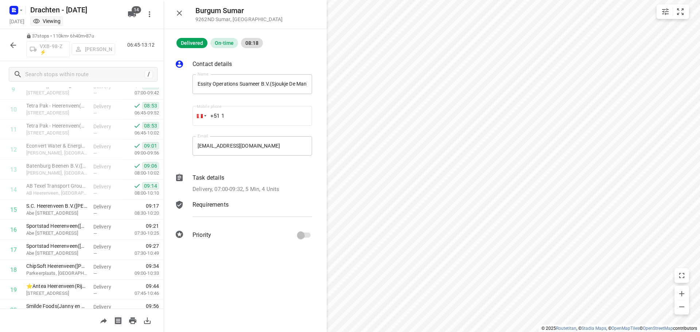
scroll to position [219, 0]
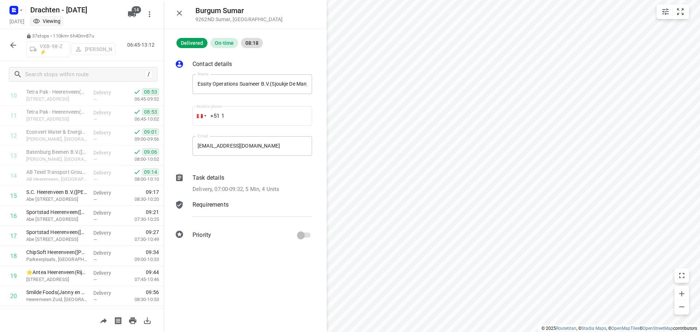
click at [13, 44] on icon "button" at bounding box center [13, 45] width 9 height 9
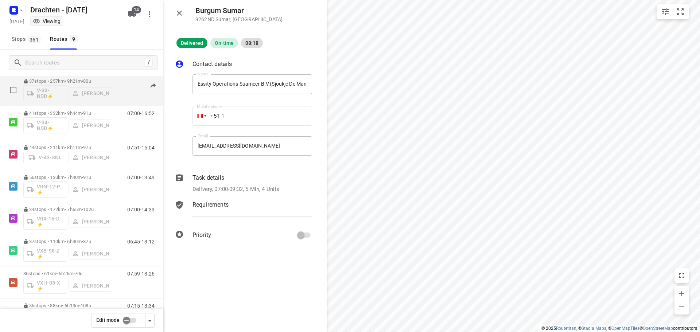
scroll to position [79, 0]
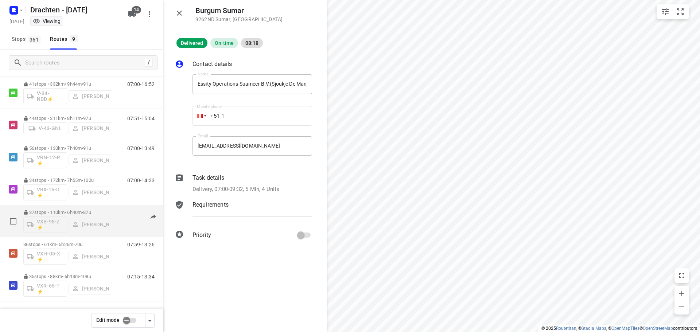
click at [64, 211] on p "37 stops • 110km • 6h40m • 87u" at bounding box center [67, 212] width 89 height 5
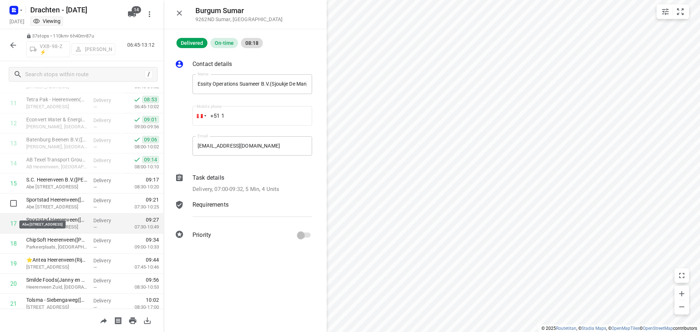
scroll to position [219, 0]
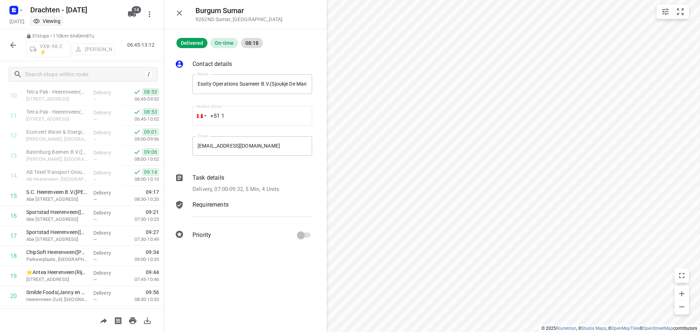
click at [11, 43] on icon "button" at bounding box center [13, 45] width 9 height 9
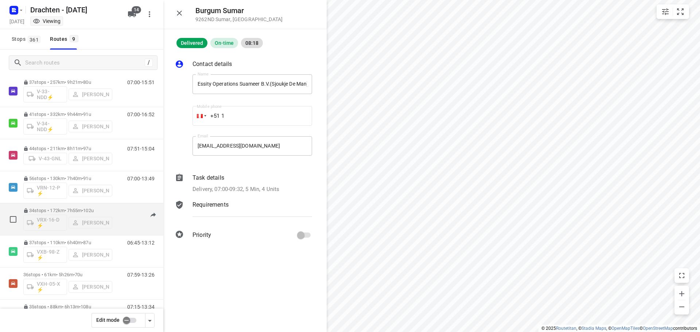
scroll to position [79, 0]
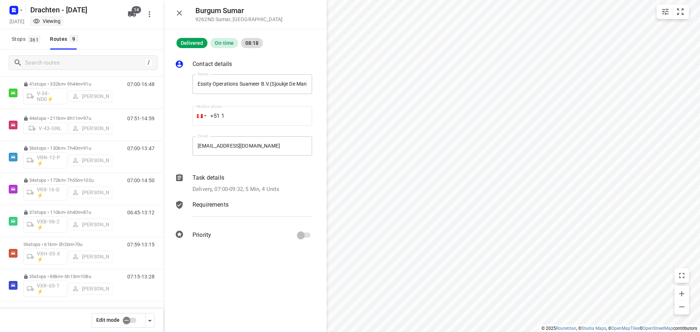
click at [188, 11] on div "Burgum Sumar 9262ND Sumar , Netherlands" at bounding box center [244, 14] width 163 height 29
click at [180, 12] on icon "button" at bounding box center [179, 13] width 9 height 9
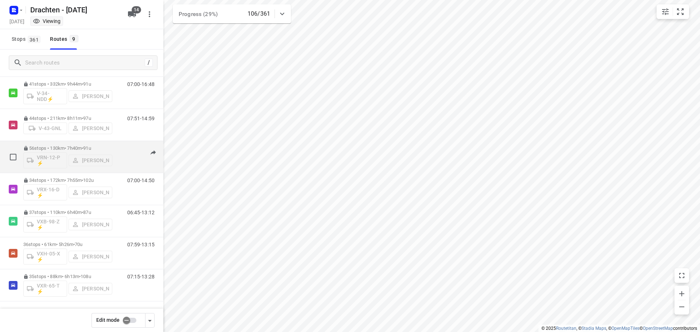
click at [65, 149] on p "56 stops • 130km • 7h40m • 91u" at bounding box center [67, 147] width 89 height 5
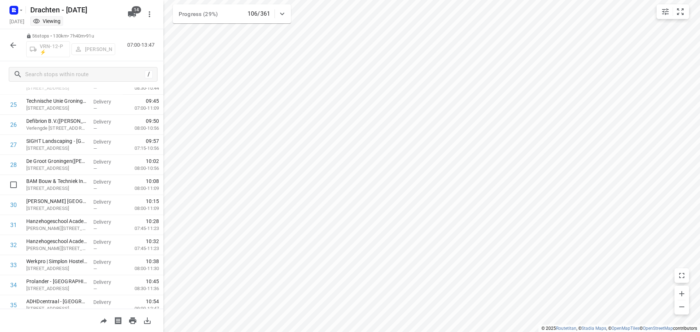
scroll to position [474, 0]
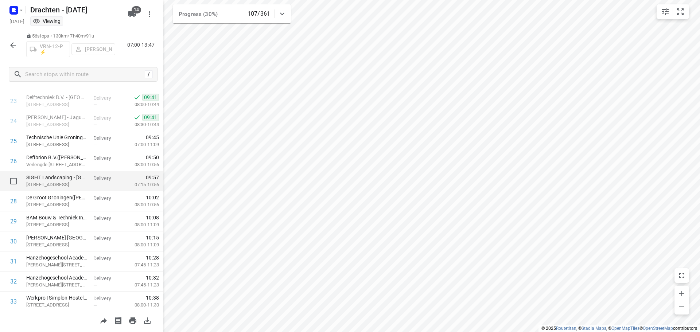
click at [57, 182] on p "[STREET_ADDRESS]" at bounding box center [56, 184] width 61 height 7
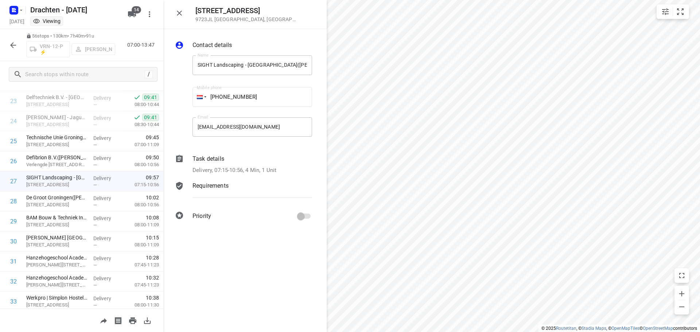
click at [264, 170] on p "Delivery, 07:15-10:56, 4 Min, 1 Unit" at bounding box center [235, 170] width 84 height 8
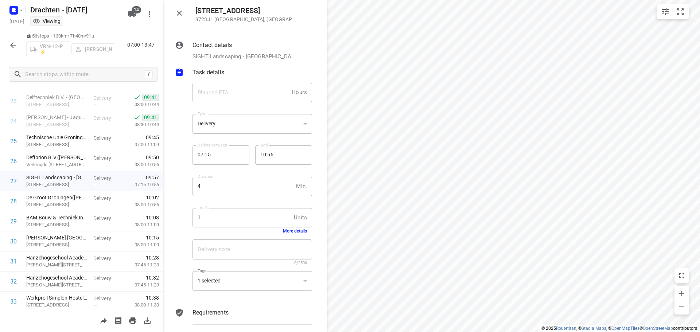
click at [292, 232] on button "More details" at bounding box center [295, 231] width 24 height 5
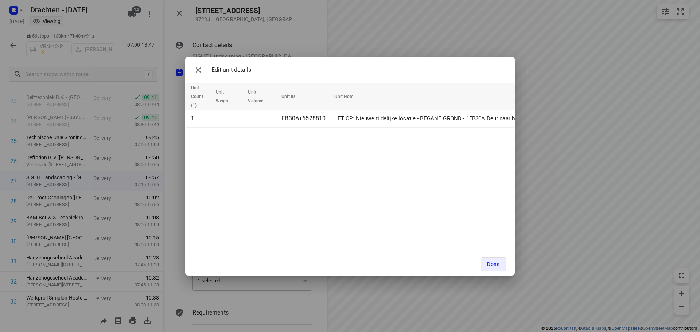
drag, startPoint x: 361, startPoint y: 130, endPoint x: 383, endPoint y: 132, distance: 22.0
click at [381, 132] on div "Edit unit details Unit Count (1) Unit Weight Unit Volume Unit ID Unit Note 1 FB…" at bounding box center [350, 166] width 330 height 219
click at [197, 72] on icon "button" at bounding box center [198, 70] width 9 height 9
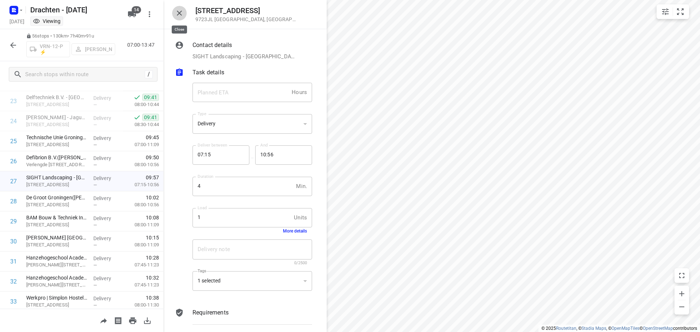
click at [176, 15] on icon "button" at bounding box center [179, 13] width 9 height 9
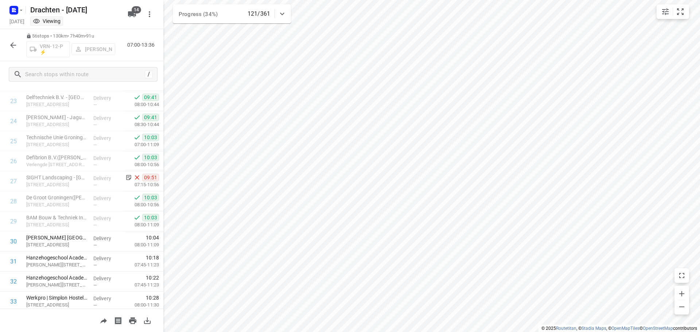
click at [5, 42] on div "56 stops • 130km • 7h40m • 91u VRN-12-P ⚡ Joran Smit 07:00-13:36" at bounding box center [81, 45] width 163 height 32
click at [9, 42] on icon "button" at bounding box center [13, 45] width 9 height 9
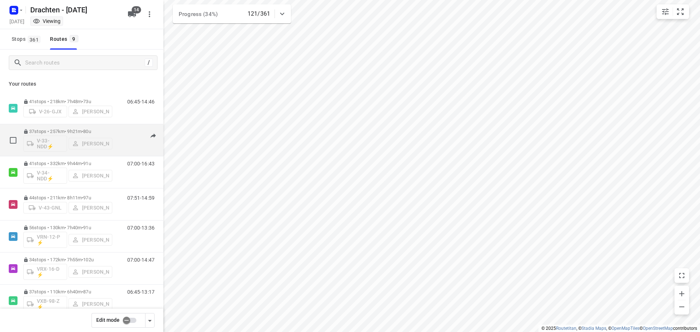
click at [72, 134] on div "V-33-NDD⚡ Kirsten Brouwer" at bounding box center [67, 143] width 89 height 18
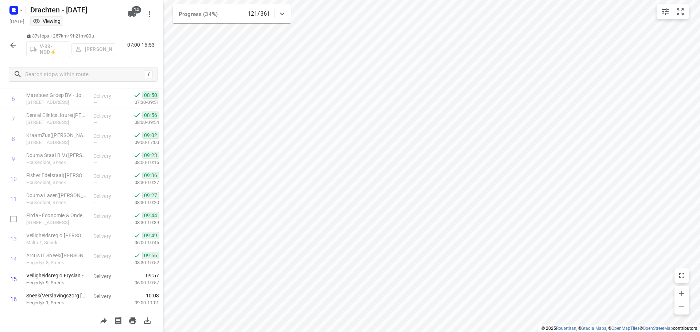
scroll to position [255, 0]
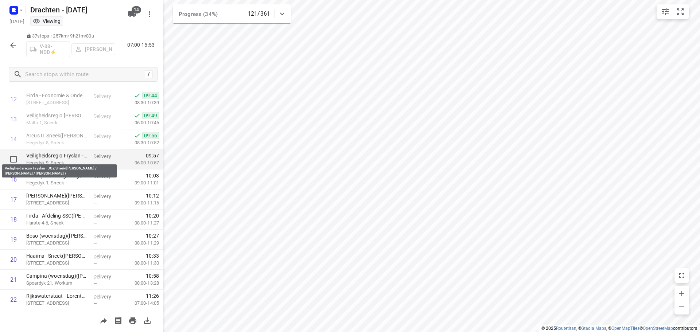
click at [67, 152] on p "Veiligheidsregio Fryslan - JGZ Sneek([PERSON_NAME] / [PERSON_NAME] / [PERSON_NA…" at bounding box center [56, 155] width 61 height 7
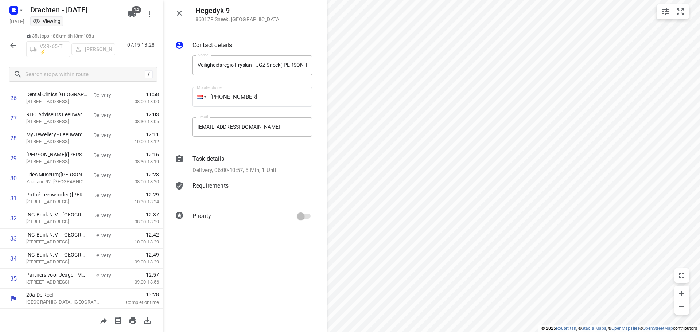
scroll to position [537, 0]
click at [180, 12] on icon "button" at bounding box center [179, 13] width 5 height 5
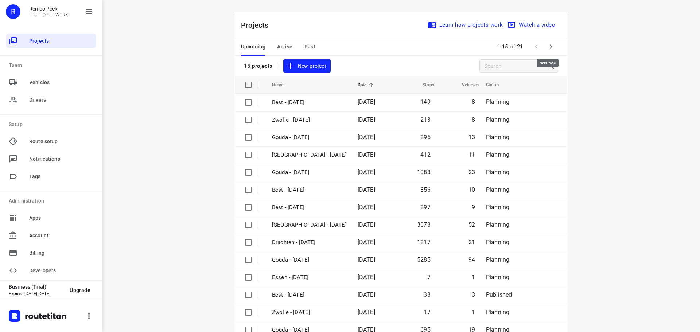
click at [551, 47] on icon "button" at bounding box center [551, 46] width 9 height 9
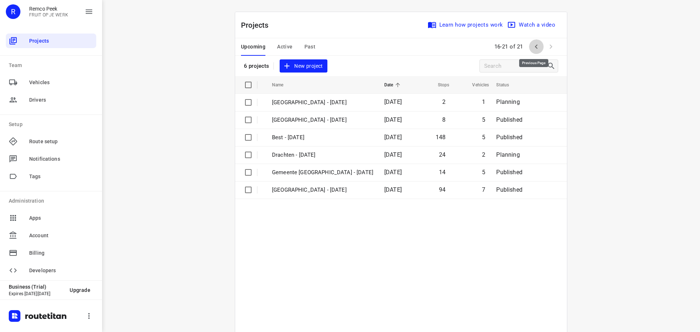
click at [532, 49] on icon "button" at bounding box center [536, 46] width 9 height 9
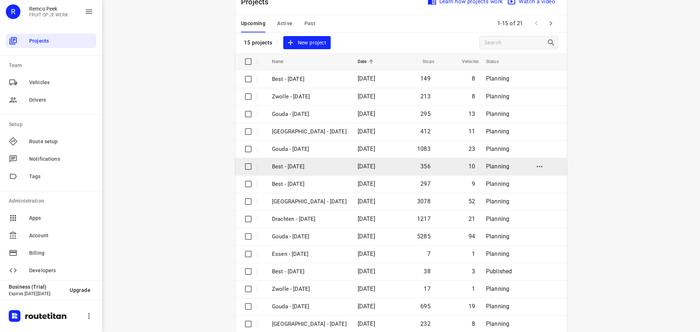
scroll to position [36, 0]
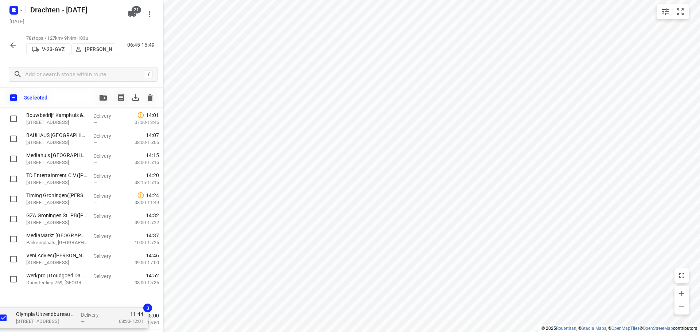
scroll to position [1417, 0]
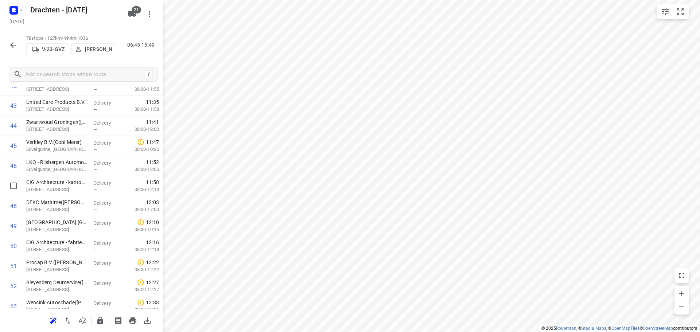
scroll to position [907, 0]
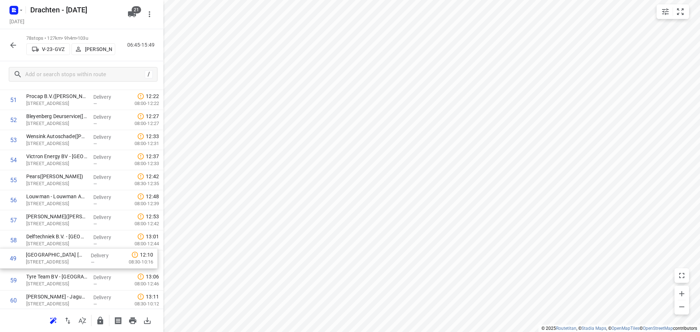
drag, startPoint x: 73, startPoint y: 211, endPoint x: 73, endPoint y: 261, distance: 50.0
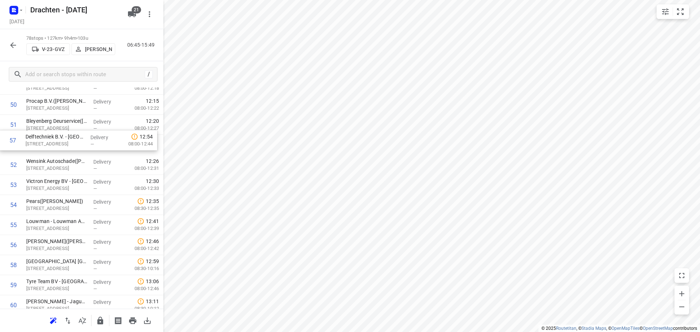
drag, startPoint x: 43, startPoint y: 244, endPoint x: 43, endPoint y: 143, distance: 101.0
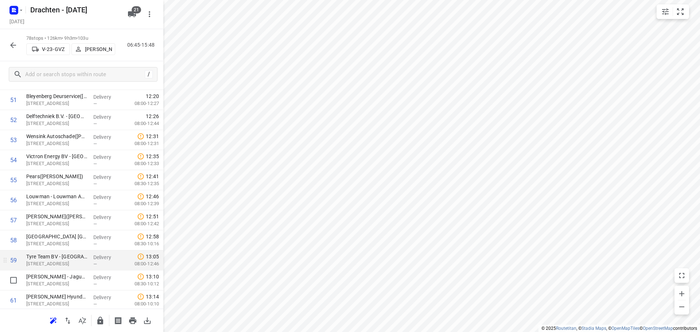
scroll to position [1106, 0]
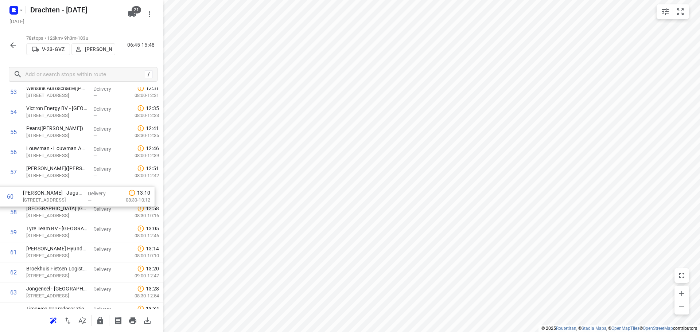
drag, startPoint x: 64, startPoint y: 238, endPoint x: 61, endPoint y: 197, distance: 41.6
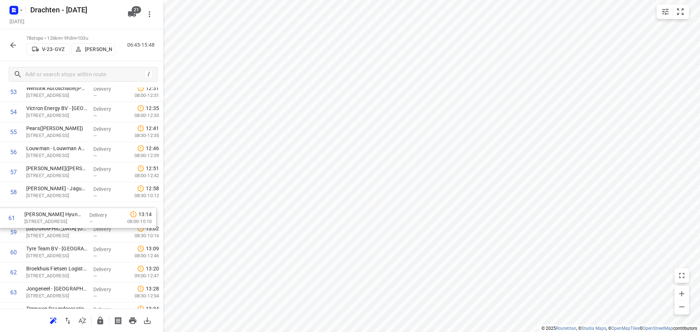
drag, startPoint x: 58, startPoint y: 253, endPoint x: 56, endPoint y: 217, distance: 36.1
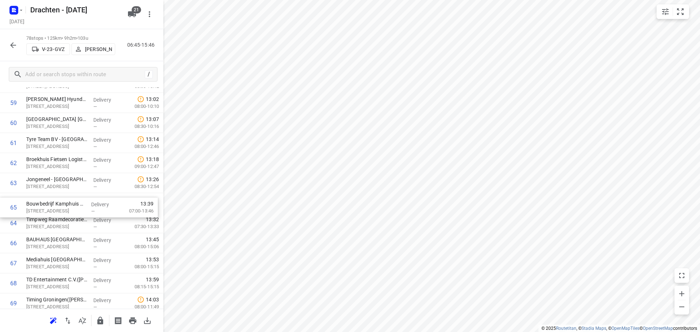
drag, startPoint x: 49, startPoint y: 224, endPoint x: 50, endPoint y: 203, distance: 20.8
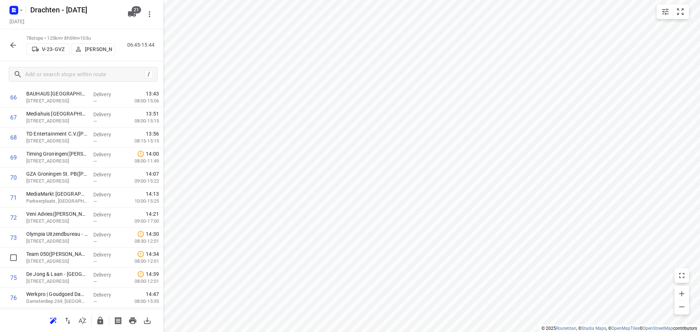
scroll to position [1362, 0]
drag, startPoint x: 66, startPoint y: 264, endPoint x: 68, endPoint y: 178, distance: 86.1
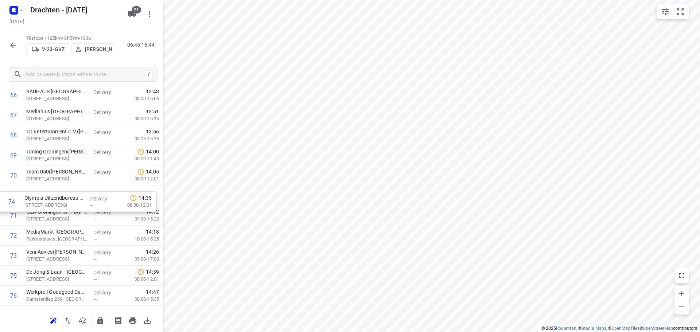
drag, startPoint x: 68, startPoint y: 261, endPoint x: 66, endPoint y: 204, distance: 56.9
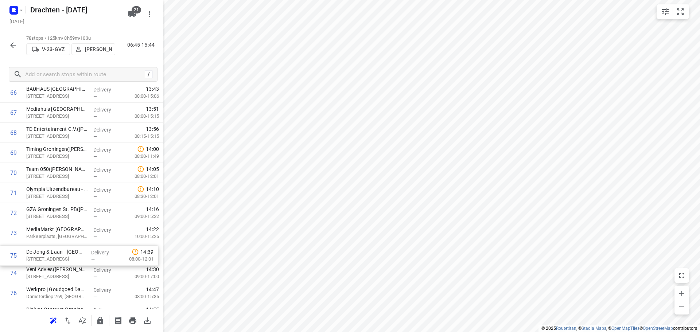
scroll to position [1367, 0]
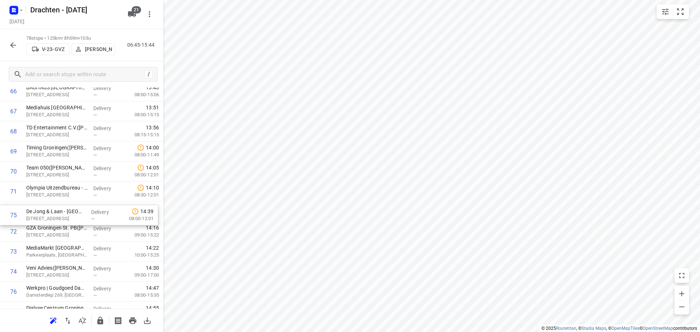
drag, startPoint x: 60, startPoint y: 277, endPoint x: 60, endPoint y: 214, distance: 62.4
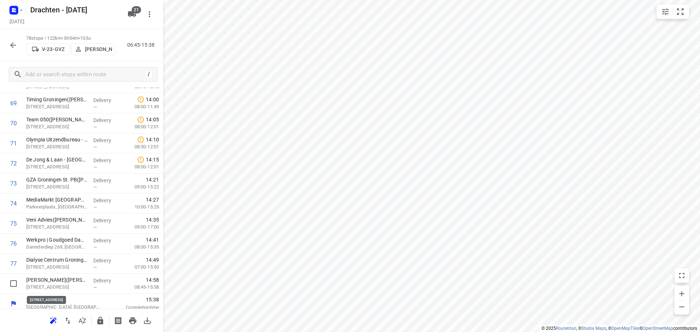
scroll to position [1420, 0]
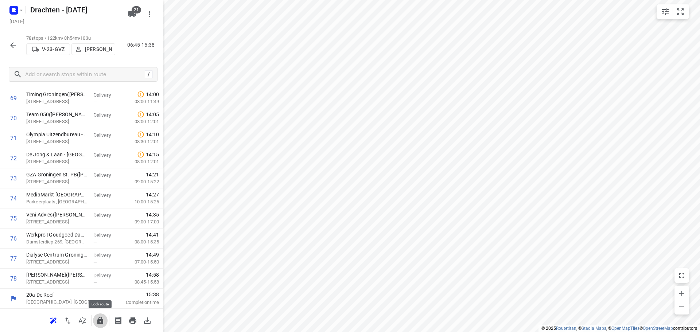
click at [100, 322] on icon "button" at bounding box center [100, 321] width 6 height 8
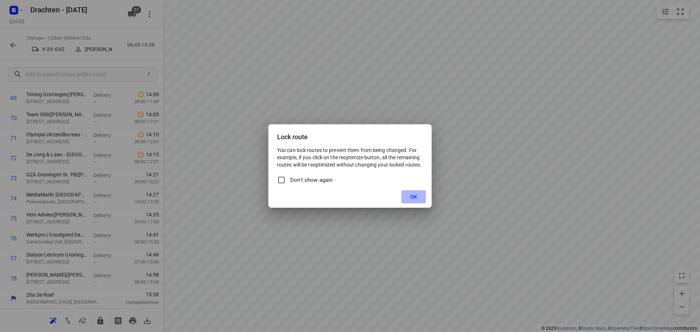
click at [412, 196] on span "OK" at bounding box center [413, 197] width 7 height 6
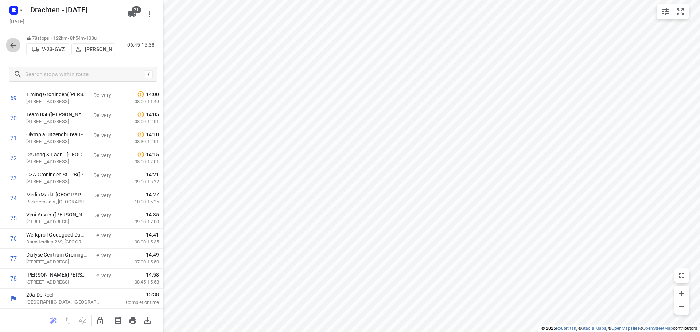
click at [12, 41] on icon "button" at bounding box center [13, 45] width 9 height 9
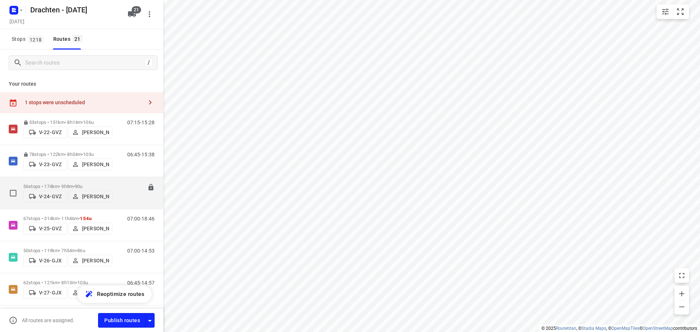
click at [74, 185] on p "56 stops • 174km • 9h9m • 90u" at bounding box center [67, 186] width 89 height 5
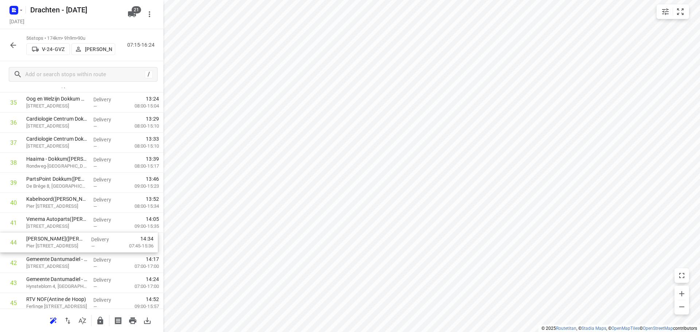
scroll to position [735, 0]
drag, startPoint x: 57, startPoint y: 288, endPoint x: 58, endPoint y: 220, distance: 68.6
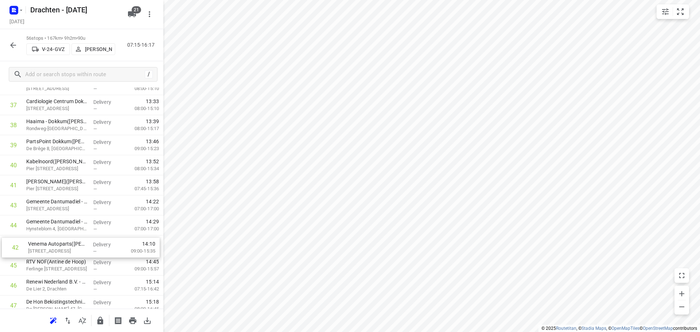
scroll to position [772, 0]
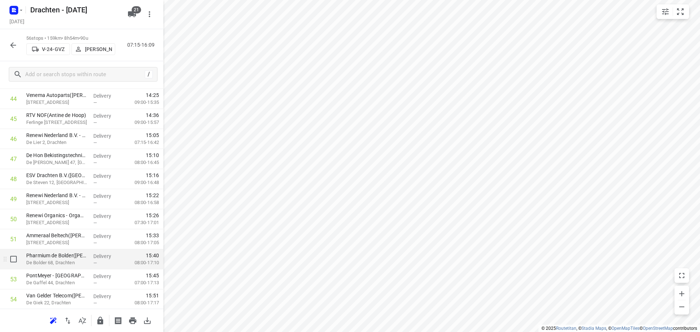
scroll to position [979, 0]
click at [100, 322] on icon "button" at bounding box center [100, 320] width 9 height 9
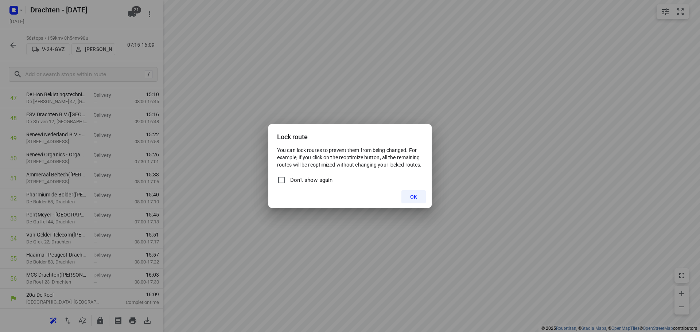
click at [410, 193] on button "OK" at bounding box center [413, 196] width 24 height 13
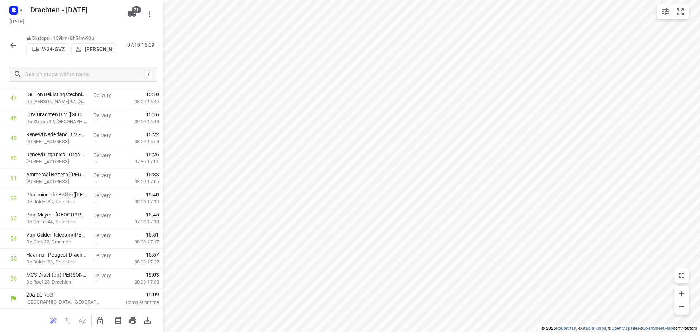
click at [14, 41] on icon "button" at bounding box center [13, 45] width 9 height 9
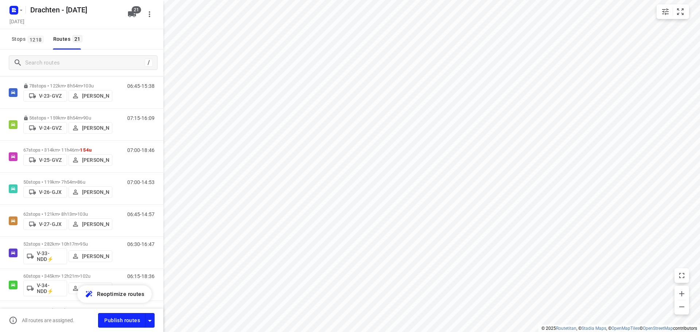
scroll to position [73, 0]
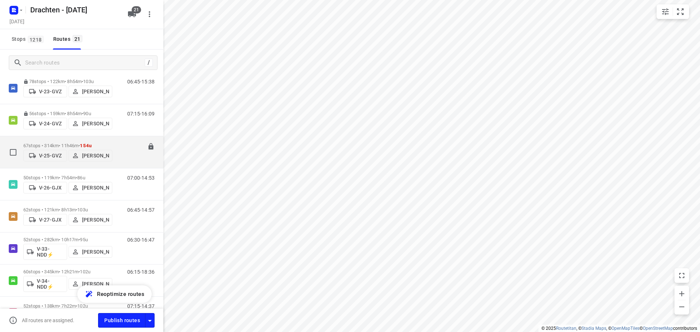
click at [67, 143] on p "67 stops • 314km • 11h46m • 154u" at bounding box center [67, 145] width 89 height 5
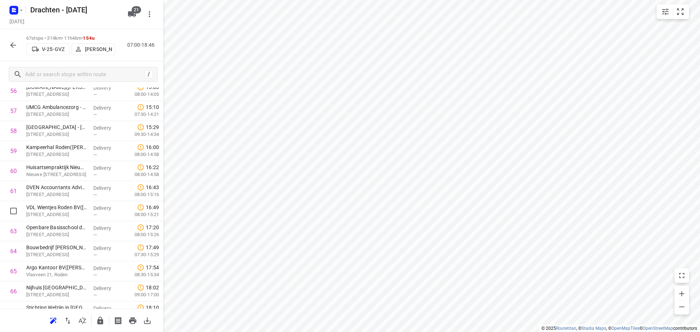
scroll to position [1200, 0]
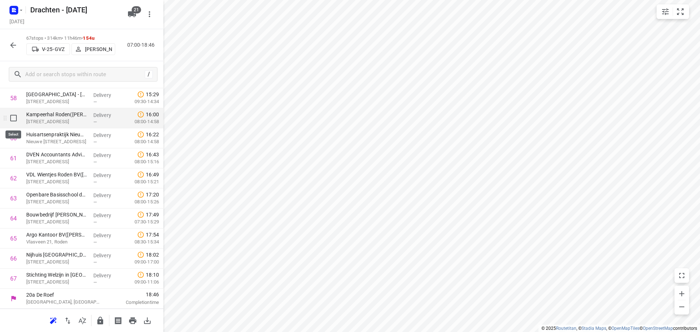
click at [11, 120] on input "checkbox" at bounding box center [13, 118] width 15 height 15
checkbox input "true"
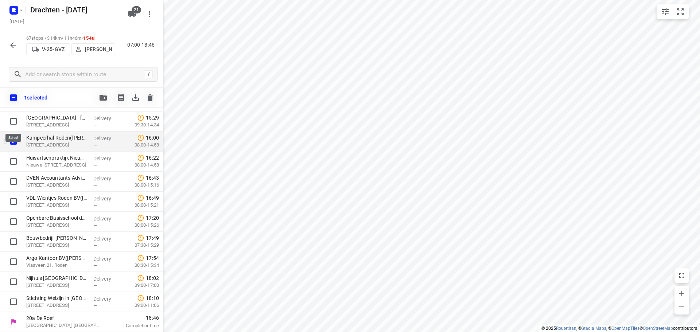
scroll to position [1197, 0]
click at [15, 185] on input "checkbox" at bounding box center [13, 181] width 15 height 15
checkbox input "true"
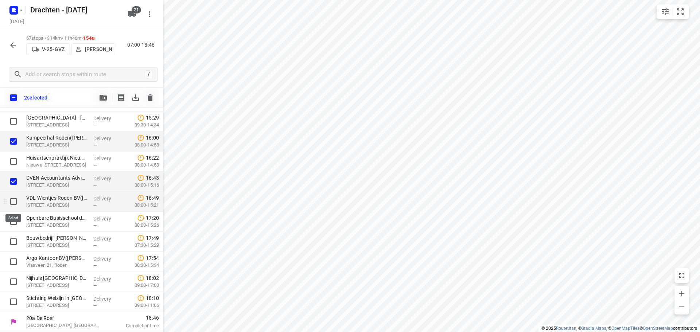
click at [14, 205] on input "checkbox" at bounding box center [13, 201] width 15 height 15
checkbox input "true"
click at [15, 241] on input "checkbox" at bounding box center [13, 241] width 15 height 15
checkbox input "true"
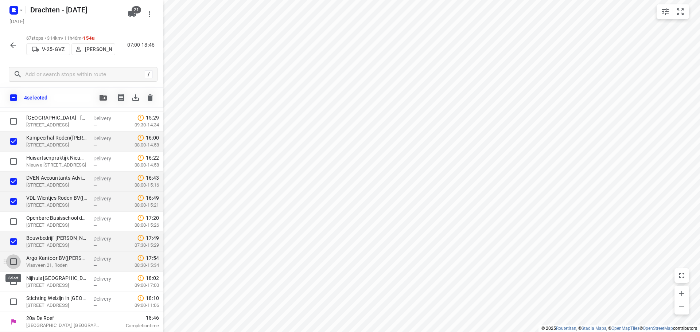
click at [12, 260] on input "checkbox" at bounding box center [13, 262] width 15 height 15
checkbox input "true"
click at [14, 281] on input "checkbox" at bounding box center [13, 282] width 15 height 15
checkbox input "true"
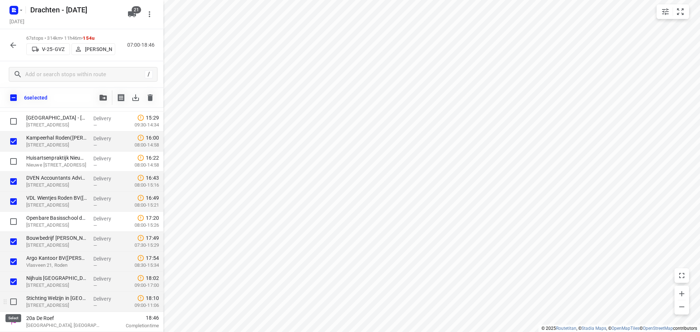
click at [14, 300] on input "checkbox" at bounding box center [13, 302] width 15 height 15
checkbox input "true"
click at [109, 102] on button "button" at bounding box center [103, 97] width 15 height 15
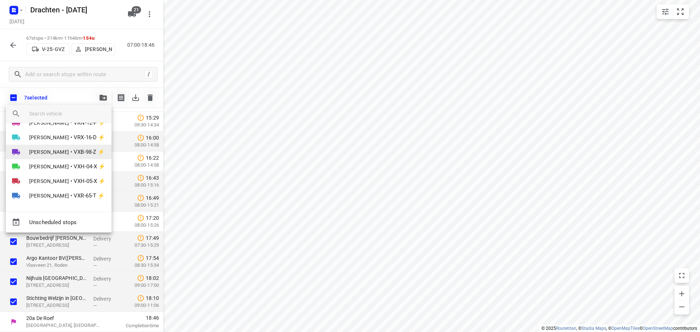
scroll to position [195, 0]
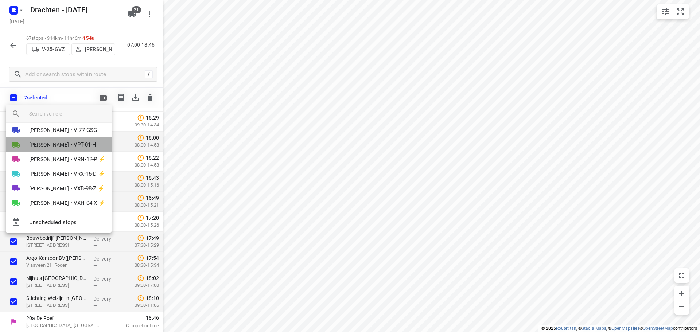
click at [47, 147] on span "[PERSON_NAME]" at bounding box center [49, 144] width 40 height 7
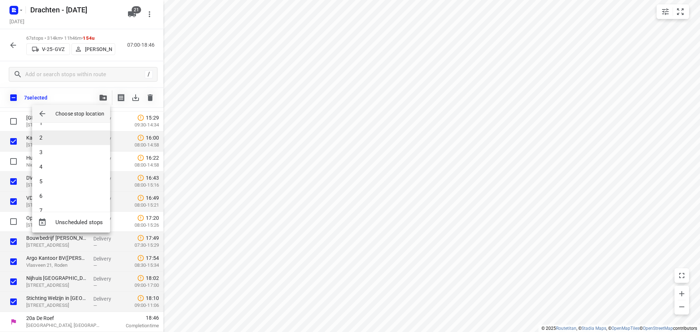
scroll to position [0, 0]
click at [54, 138] on li "1" at bounding box center [71, 133] width 78 height 15
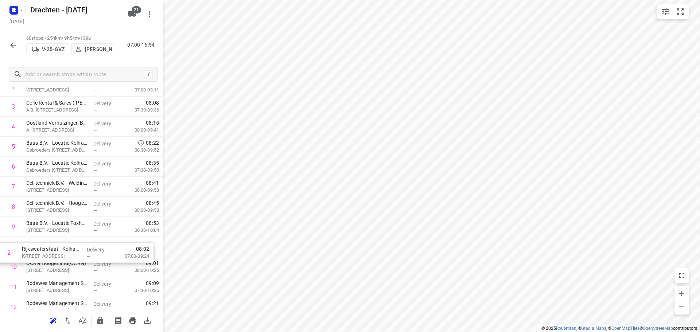
scroll to position [68, 0]
drag, startPoint x: 74, startPoint y: 180, endPoint x: 73, endPoint y: 254, distance: 74.0
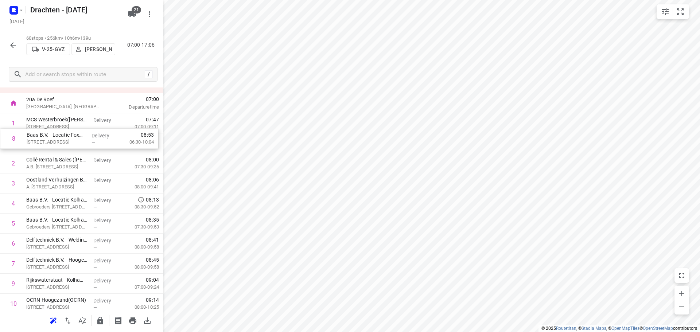
drag, startPoint x: 72, startPoint y: 230, endPoint x: 72, endPoint y: 140, distance: 90.4
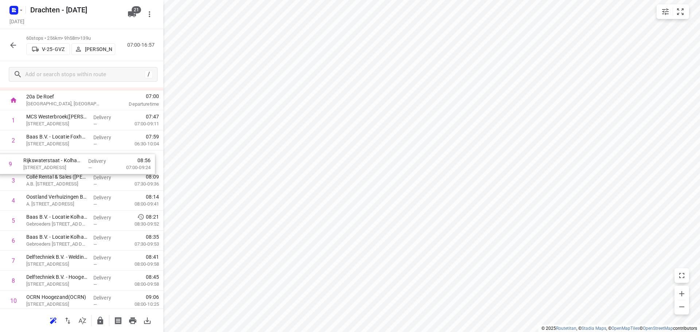
drag, startPoint x: 74, startPoint y: 288, endPoint x: 71, endPoint y: 166, distance: 122.2
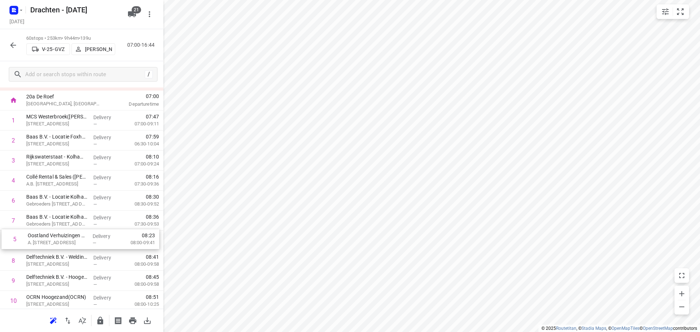
drag, startPoint x: 54, startPoint y: 202, endPoint x: 55, endPoint y: 243, distance: 40.5
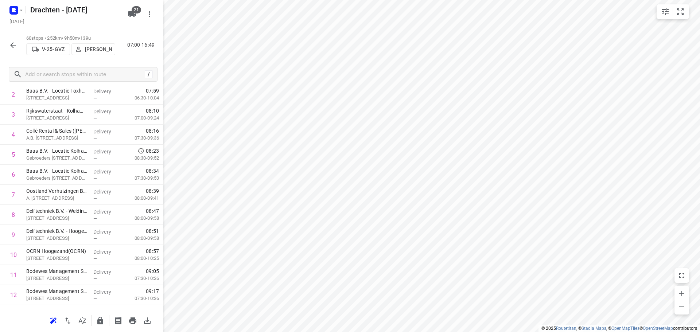
scroll to position [180, 0]
drag, startPoint x: 64, startPoint y: 182, endPoint x: 62, endPoint y: 160, distance: 21.6
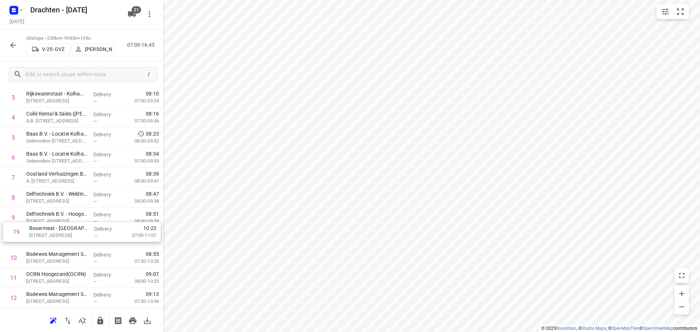
drag, startPoint x: 59, startPoint y: 191, endPoint x: 63, endPoint y: 233, distance: 42.5
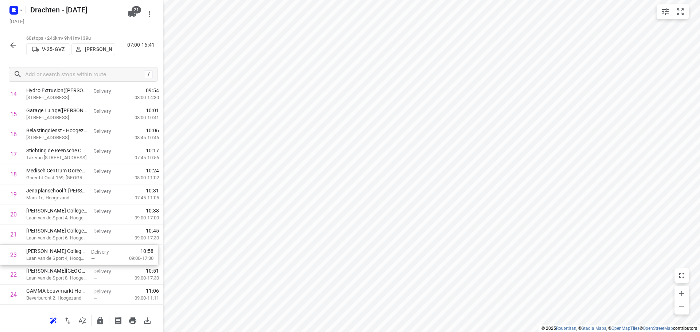
scroll to position [323, 0]
drag, startPoint x: 65, startPoint y: 281, endPoint x: 66, endPoint y: 231, distance: 50.0
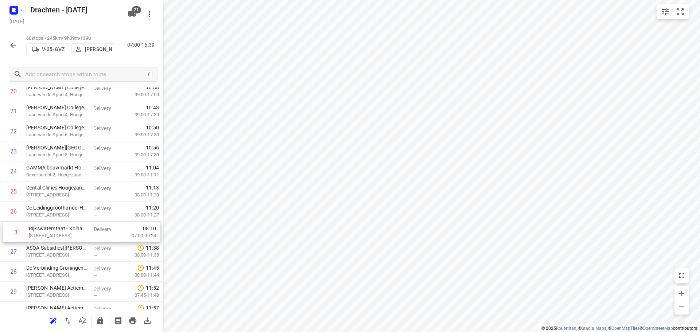
drag, startPoint x: 81, startPoint y: 201, endPoint x: 83, endPoint y: 241, distance: 39.8
click at [83, 241] on div "1 MCS Westerbroek(Attie van Kammen) Madepolderweg 3, Westerbroek Delivery — 07:…" at bounding box center [81, 321] width 163 height 1203
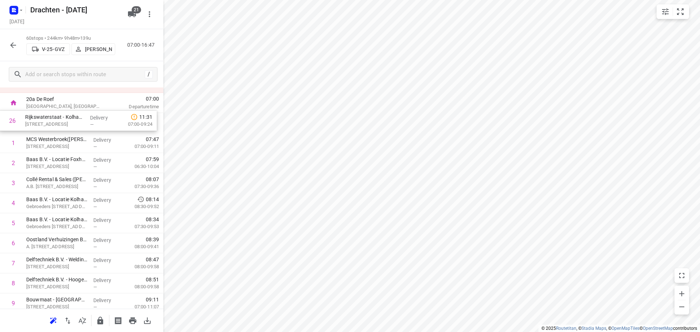
scroll to position [15, 0]
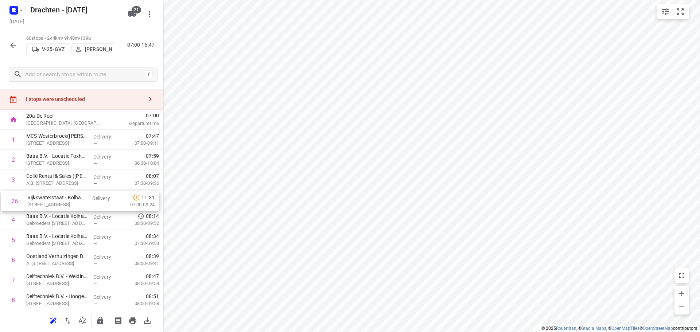
drag, startPoint x: 83, startPoint y: 237, endPoint x: 85, endPoint y: 205, distance: 32.1
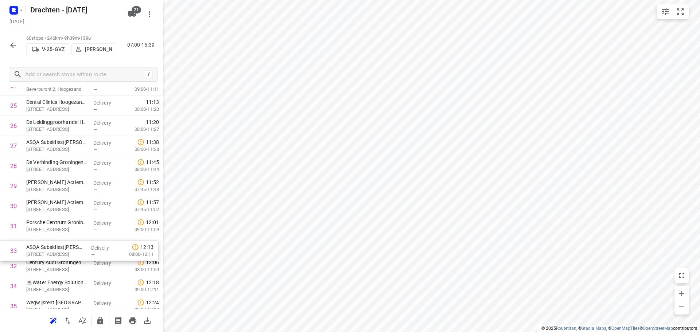
scroll to position [531, 0]
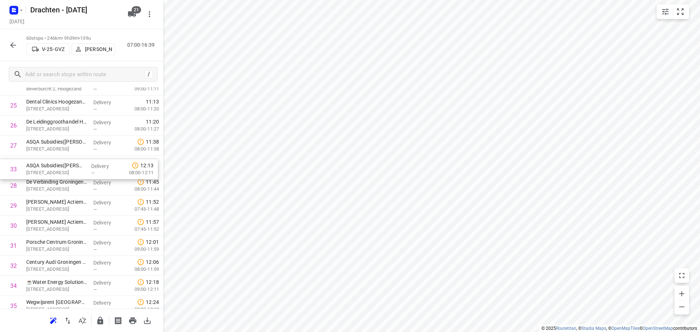
drag, startPoint x: 59, startPoint y: 274, endPoint x: 60, endPoint y: 170, distance: 104.3
click at [60, 170] on div "1 MCS Westerbroek(Attie van Kammen) Madepolderweg 3, Westerbroek Delivery — 07:…" at bounding box center [81, 215] width 163 height 1203
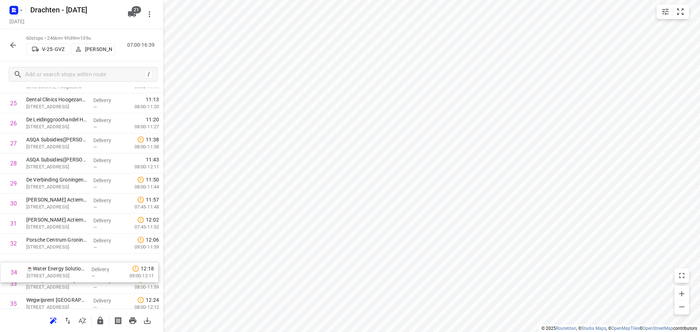
scroll to position [534, 0]
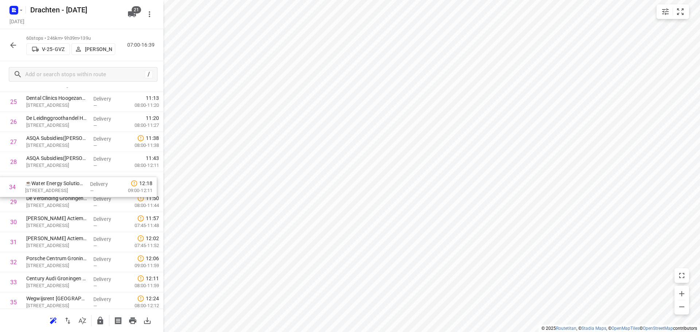
drag, startPoint x: 68, startPoint y: 290, endPoint x: 67, endPoint y: 187, distance: 102.8
click at [67, 187] on div "1 MCS Westerbroek(Attie van Kammen) Madepolderweg 3, Westerbroek Delivery — 07:…" at bounding box center [81, 212] width 163 height 1203
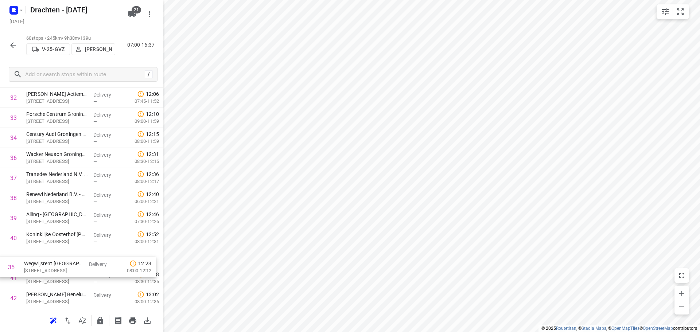
scroll to position [685, 0]
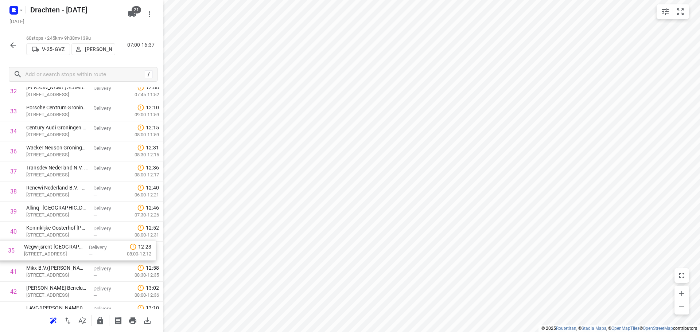
drag, startPoint x: 61, startPoint y: 195, endPoint x: 59, endPoint y: 255, distance: 59.5
click at [59, 255] on div "1 MCS Westerbroek(Attie van Kammen) Madepolderweg 3, Westerbroek Delivery — 07:…" at bounding box center [81, 61] width 163 height 1203
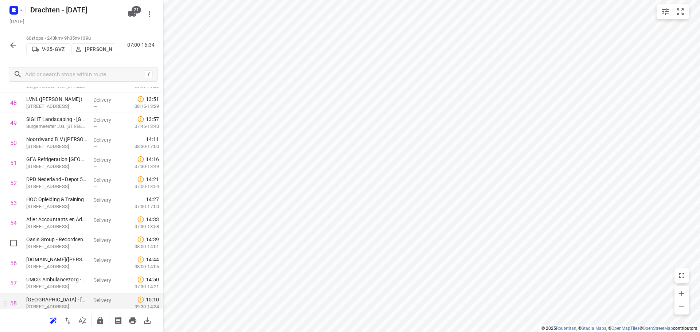
scroll to position [1059, 0]
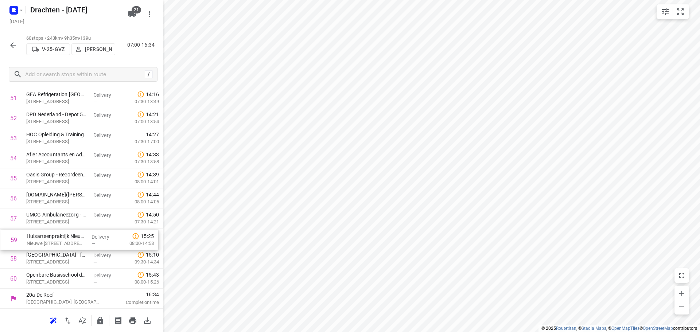
drag, startPoint x: 57, startPoint y: 260, endPoint x: 57, endPoint y: 238, distance: 21.2
click at [12, 47] on icon "button" at bounding box center [13, 45] width 6 height 6
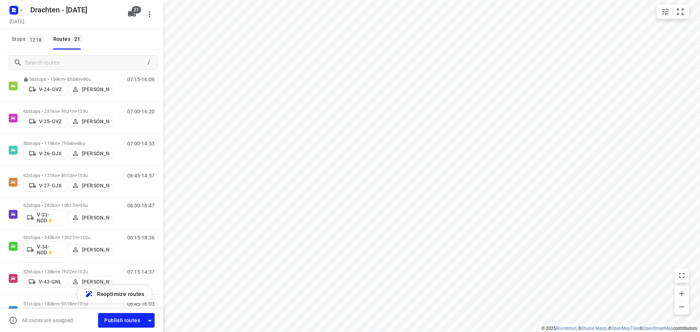
scroll to position [109, 0]
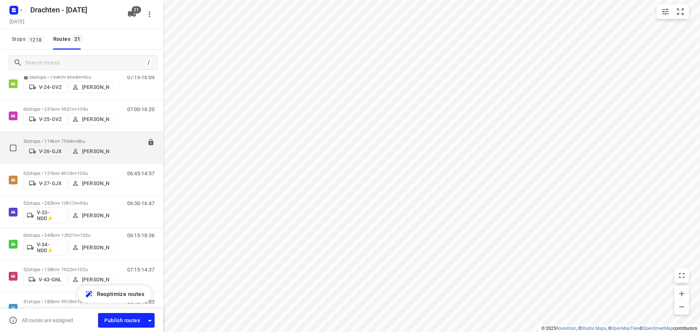
click at [70, 140] on p "50 stops • 119km • 7h54m • 86u" at bounding box center [67, 141] width 89 height 5
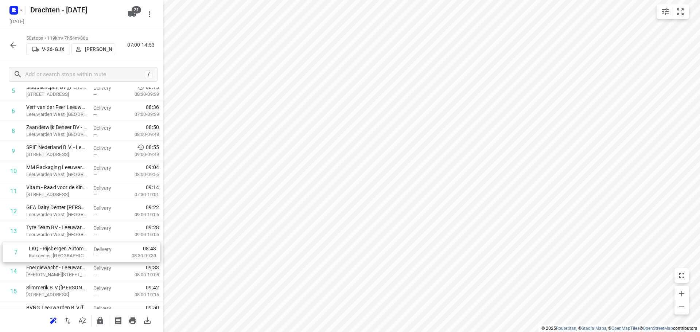
scroll to position [145, 0]
drag, startPoint x: 64, startPoint y: 205, endPoint x: 65, endPoint y: 253, distance: 48.5
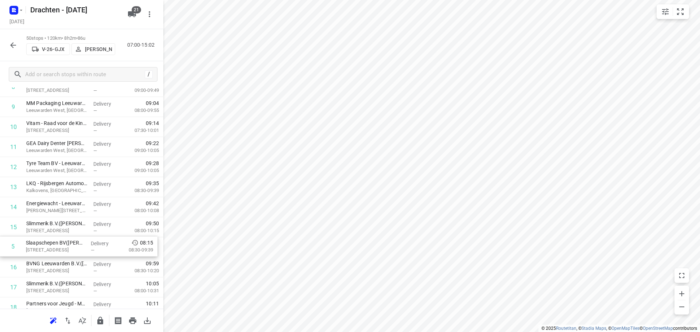
drag, startPoint x: 67, startPoint y: 202, endPoint x: 66, endPoint y: 251, distance: 49.2
drag, startPoint x: 58, startPoint y: 186, endPoint x: 58, endPoint y: 246, distance: 60.2
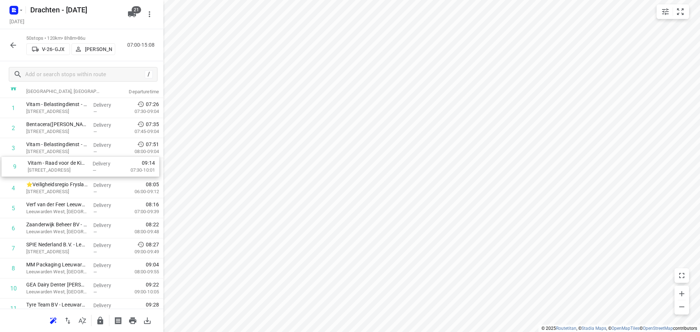
drag, startPoint x: 67, startPoint y: 276, endPoint x: 70, endPoint y: 168, distance: 108.3
drag, startPoint x: 79, startPoint y: 175, endPoint x: 78, endPoint y: 151, distance: 23.8
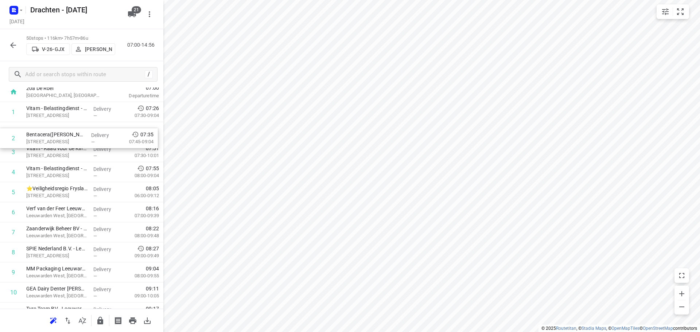
scroll to position [41, 0]
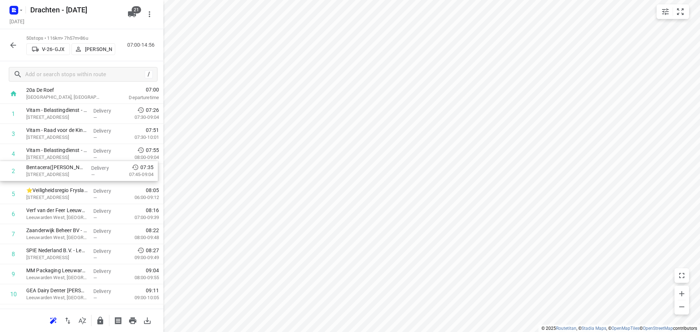
drag, startPoint x: 73, startPoint y: 129, endPoint x: 73, endPoint y: 175, distance: 45.2
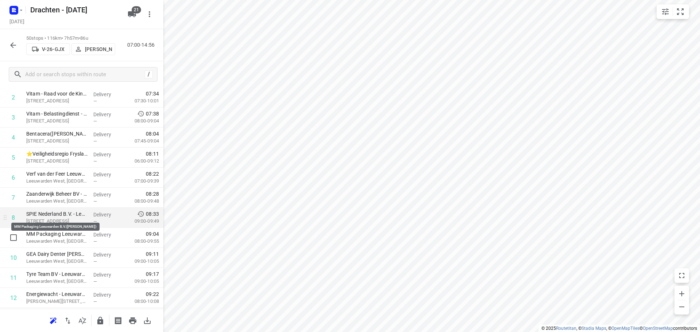
scroll to position [114, 0]
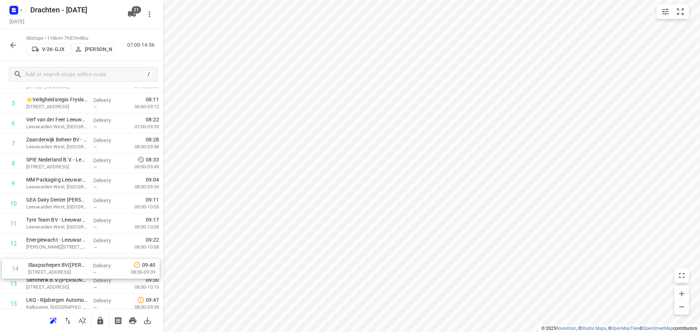
drag, startPoint x: 82, startPoint y: 300, endPoint x: 83, endPoint y: 265, distance: 35.1
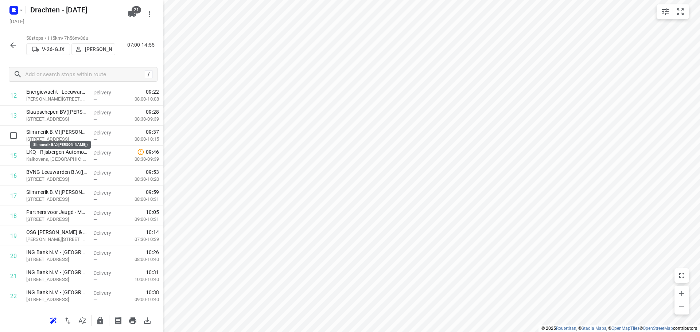
scroll to position [279, 0]
drag, startPoint x: 41, startPoint y: 135, endPoint x: 41, endPoint y: 179, distance: 44.5
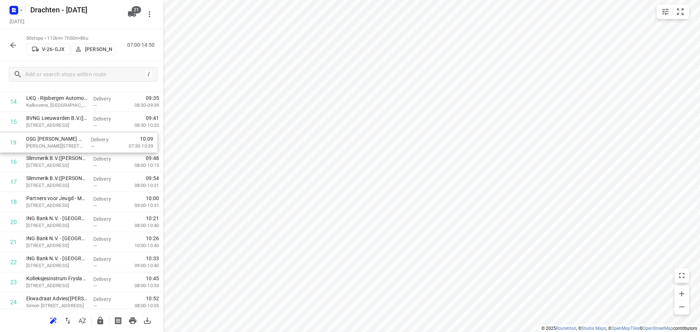
drag, startPoint x: 58, startPoint y: 203, endPoint x: 58, endPoint y: 143, distance: 59.8
click at [58, 143] on div "1 Vitam - Belastingdienst - Toeslagen - Leeuwarden(Desiree Smit) Tesselschadest…" at bounding box center [81, 332] width 163 height 1003
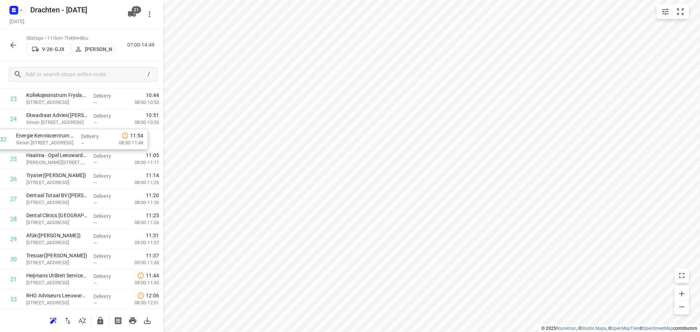
scroll to position [493, 0]
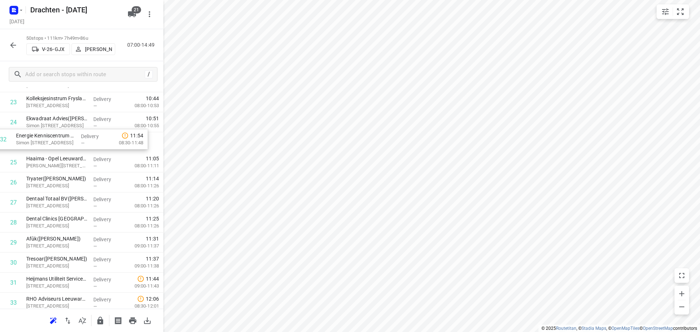
drag, startPoint x: 75, startPoint y: 285, endPoint x: 65, endPoint y: 140, distance: 145.5
click at [65, 140] on div "1 Vitam - Belastingdienst - Toeslagen - Leeuwarden(Desiree Smit) Tesselschadest…" at bounding box center [81, 152] width 163 height 1003
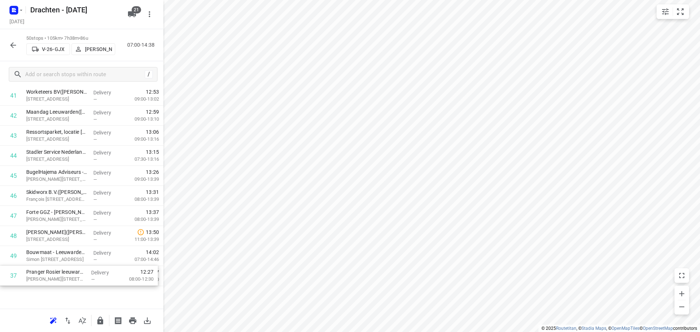
scroll to position [859, 0]
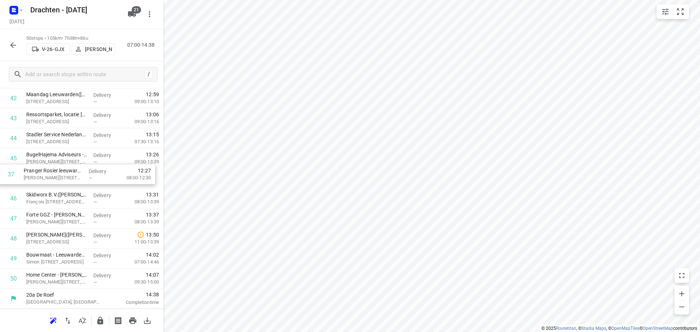
drag, startPoint x: 58, startPoint y: 280, endPoint x: 56, endPoint y: 182, distance: 97.4
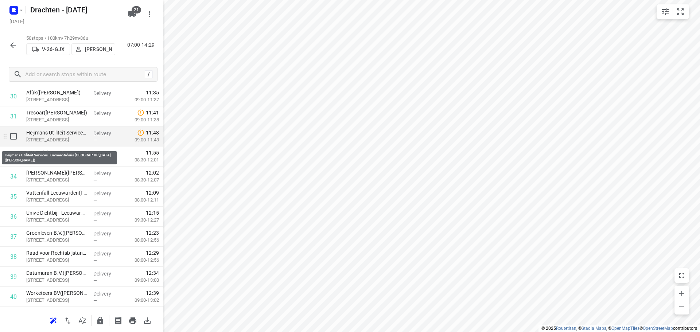
scroll to position [567, 0]
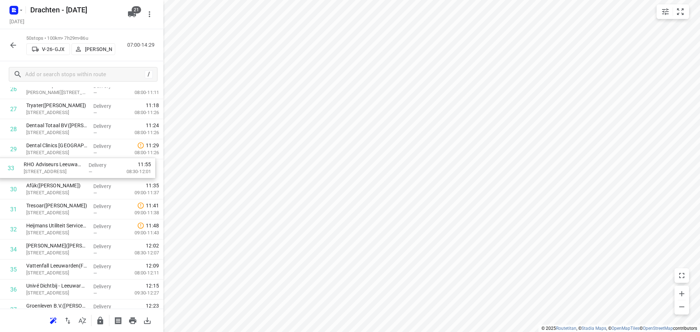
drag, startPoint x: 73, startPoint y: 237, endPoint x: 71, endPoint y: 173, distance: 63.8
click at [71, 173] on div "1 Vitam - Belastingdienst - Toeslagen - Leeuwarden(Desiree Smit) Tesselschadest…" at bounding box center [81, 79] width 163 height 1003
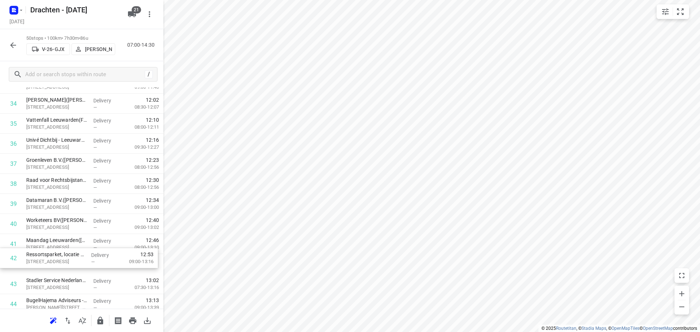
scroll to position [715, 0]
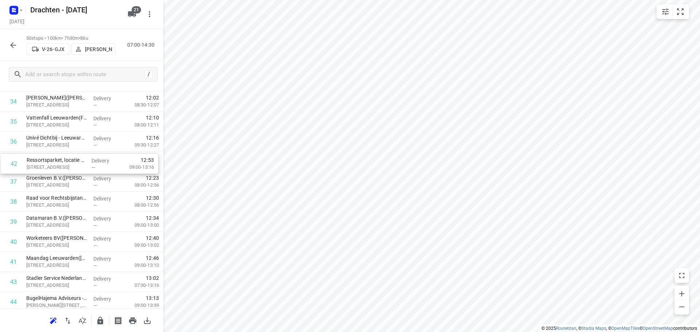
drag, startPoint x: 49, startPoint y: 269, endPoint x: 50, endPoint y: 166, distance: 103.2
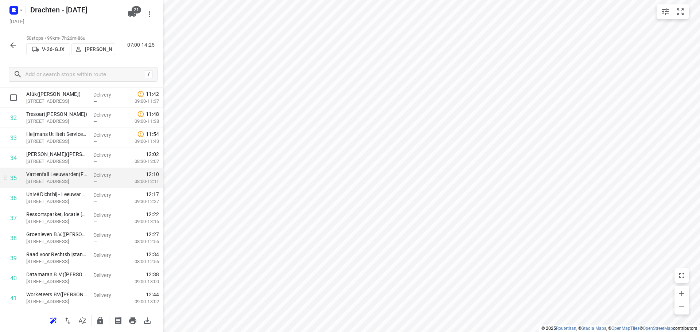
scroll to position [642, 0]
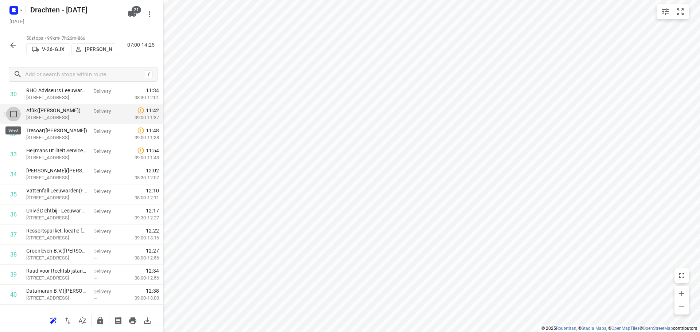
click at [13, 119] on input "checkbox" at bounding box center [13, 114] width 15 height 15
checkbox input "true"
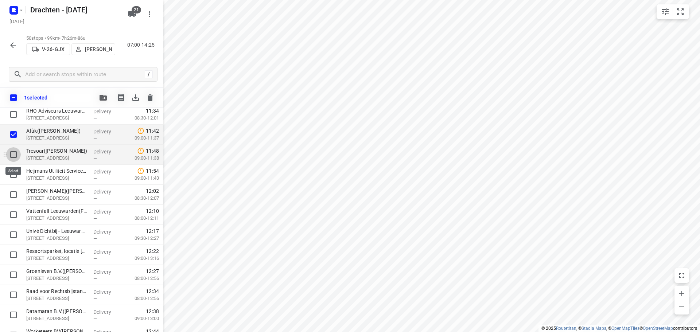
click at [15, 151] on input "checkbox" at bounding box center [13, 154] width 15 height 15
checkbox input "true"
click at [16, 171] on input "checkbox" at bounding box center [13, 174] width 15 height 15
checkbox input "true"
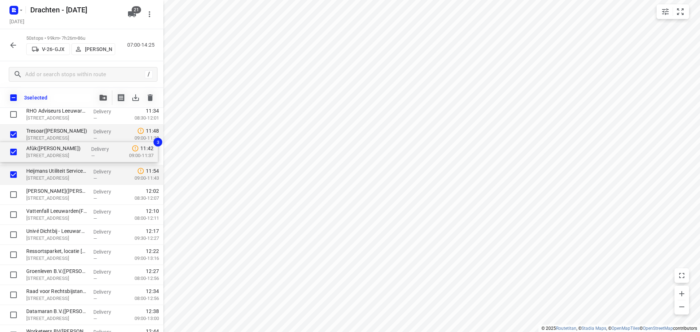
scroll to position [639, 0]
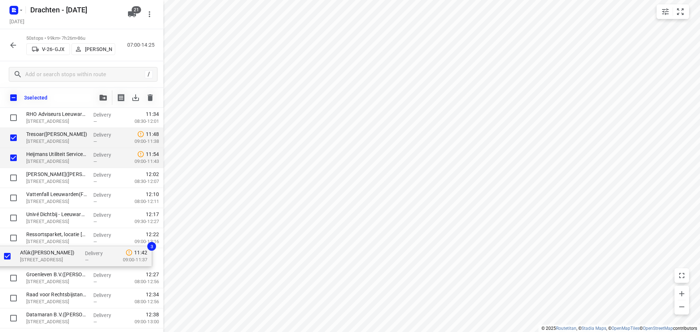
drag, startPoint x: 31, startPoint y: 137, endPoint x: 26, endPoint y: 262, distance: 125.2
click at [26, 262] on div "Vitam - Belastingdienst - Toeslagen - Leeuwarden(Desiree Smit) Tesselschadestra…" at bounding box center [81, 27] width 163 height 1003
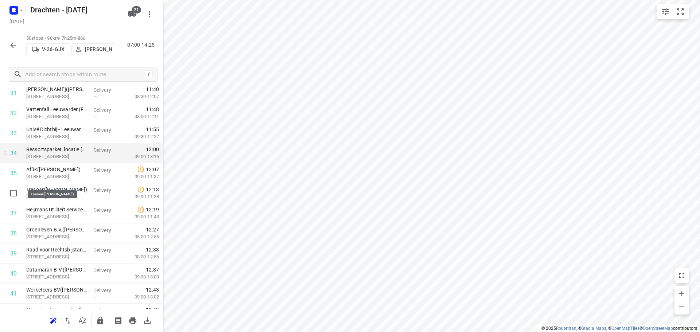
scroll to position [675, 0]
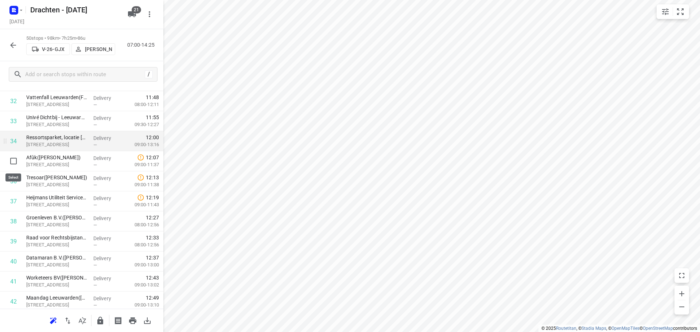
click at [15, 164] on input "checkbox" at bounding box center [13, 161] width 15 height 15
checkbox input "true"
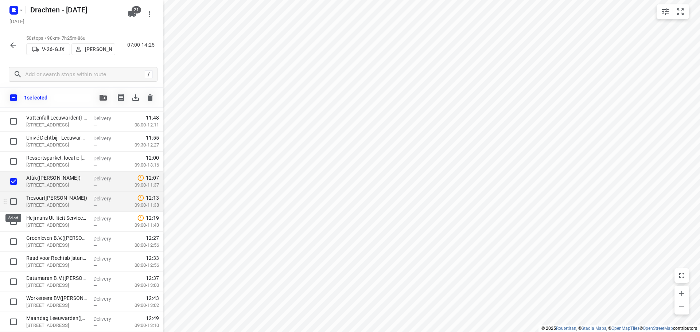
click at [15, 201] on input "checkbox" at bounding box center [13, 201] width 15 height 15
checkbox input "true"
click at [15, 219] on input "checkbox" at bounding box center [13, 221] width 15 height 15
checkbox input "true"
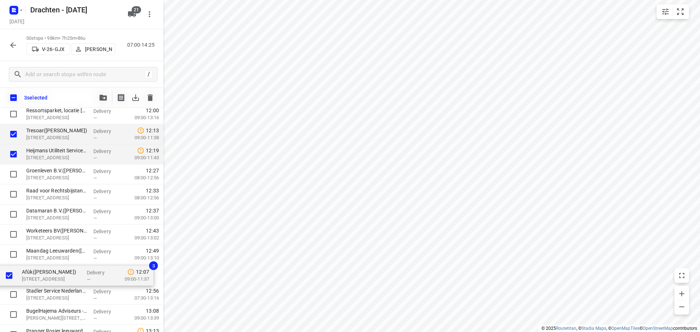
scroll to position [725, 0]
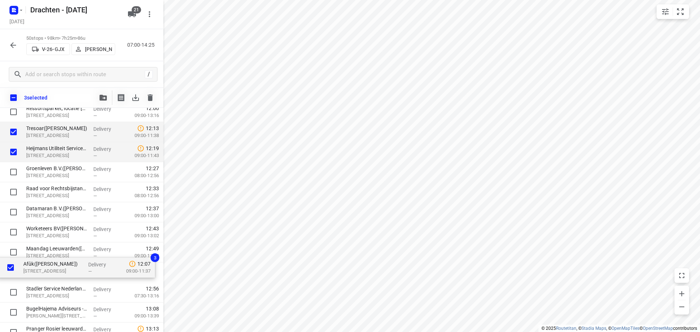
drag, startPoint x: 52, startPoint y: 182, endPoint x: 49, endPoint y: 272, distance: 90.8
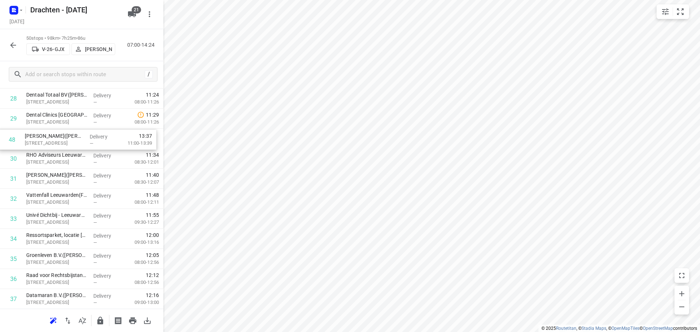
scroll to position [597, 0]
drag, startPoint x: 69, startPoint y: 300, endPoint x: 67, endPoint y: 155, distance: 145.1
click at [67, 155] on div "1 Vitam - Belastingdienst - Toeslagen - Leeuwarden(Desiree Smit) Tesselschadest…" at bounding box center [81, 49] width 163 height 1003
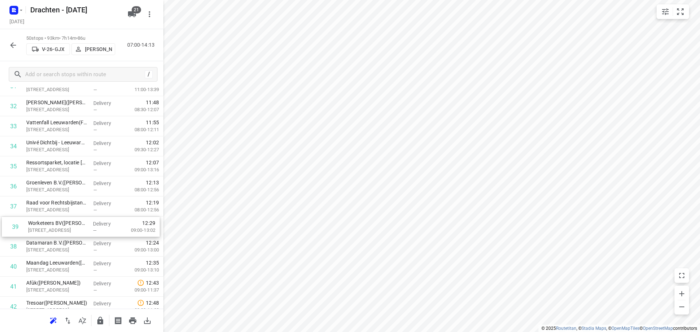
drag, startPoint x: 58, startPoint y: 249, endPoint x: 60, endPoint y: 227, distance: 22.0
drag, startPoint x: 67, startPoint y: 250, endPoint x: 65, endPoint y: 231, distance: 19.0
drag, startPoint x: 44, startPoint y: 249, endPoint x: 44, endPoint y: 185, distance: 63.8
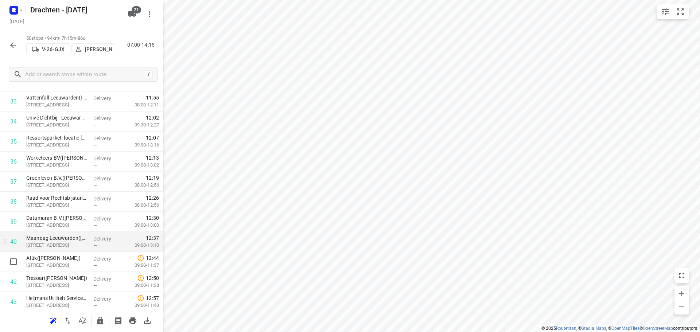
scroll to position [707, 0]
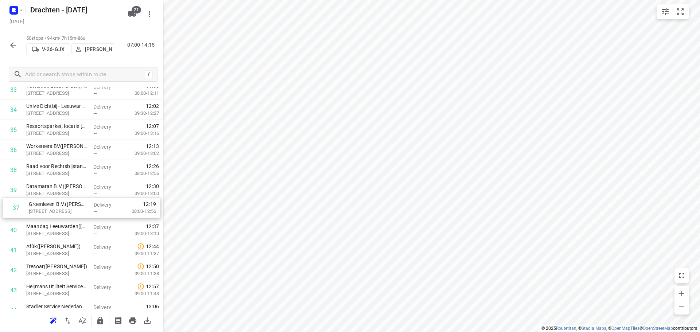
drag, startPoint x: 56, startPoint y: 176, endPoint x: 59, endPoint y: 215, distance: 39.9
drag, startPoint x: 46, startPoint y: 173, endPoint x: 44, endPoint y: 214, distance: 40.5
drag, startPoint x: 60, startPoint y: 234, endPoint x: 60, endPoint y: 167, distance: 66.4
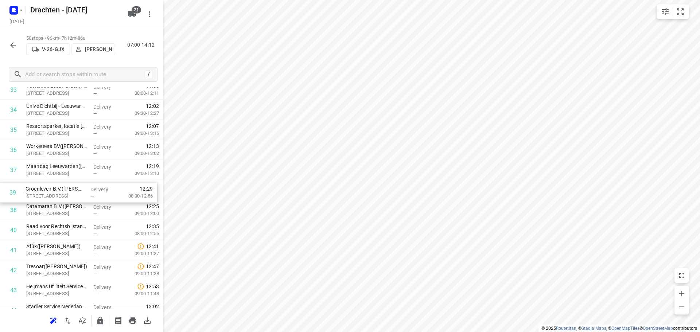
drag, startPoint x: 61, startPoint y: 214, endPoint x: 61, endPoint y: 195, distance: 19.3
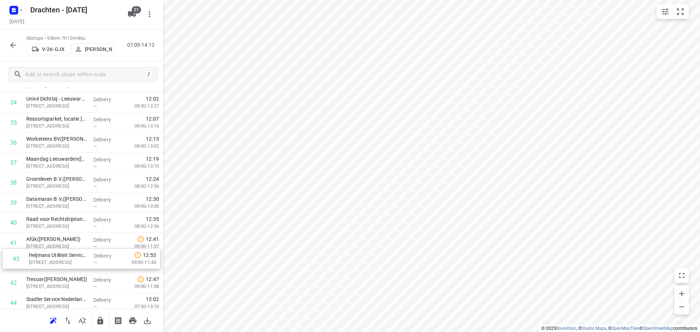
scroll to position [714, 0]
drag, startPoint x: 47, startPoint y: 295, endPoint x: 47, endPoint y: 243, distance: 52.1
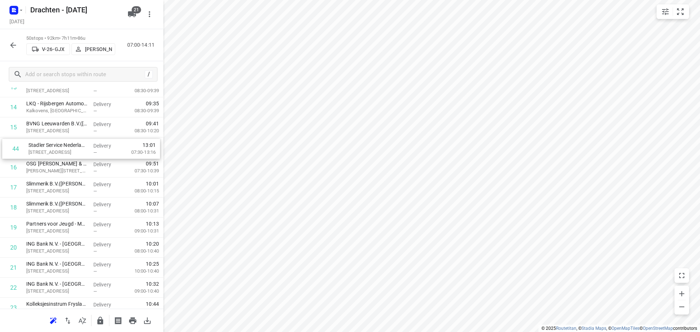
scroll to position [308, 0]
drag, startPoint x: 59, startPoint y: 194, endPoint x: 62, endPoint y: 145, distance: 49.3
click at [62, 145] on div "1 Vitam - Belastingdienst - Toeslagen - Leeuwarden(Desiree Smit) Tesselschadest…" at bounding box center [81, 338] width 163 height 1003
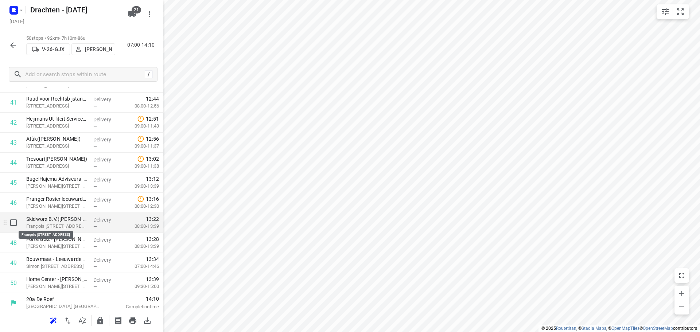
scroll to position [859, 0]
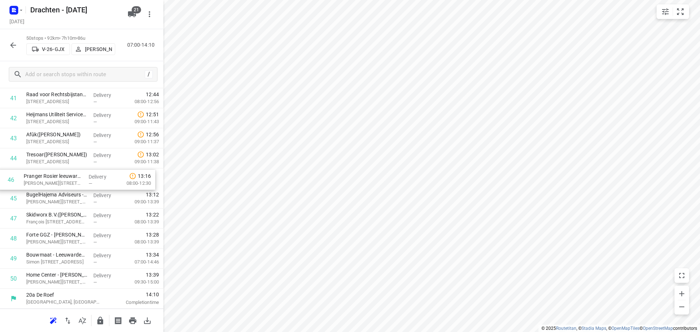
drag, startPoint x: 52, startPoint y: 201, endPoint x: 49, endPoint y: 180, distance: 20.6
click at [11, 46] on icon "button" at bounding box center [13, 45] width 9 height 9
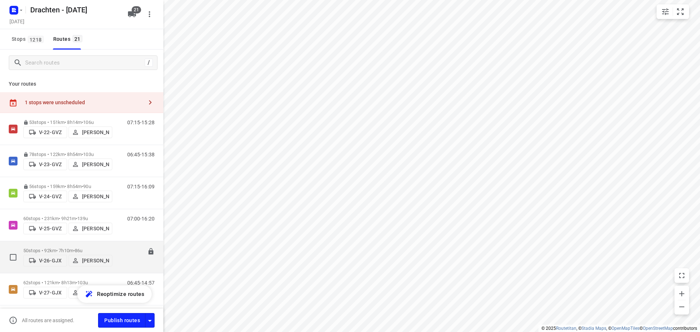
scroll to position [73, 0]
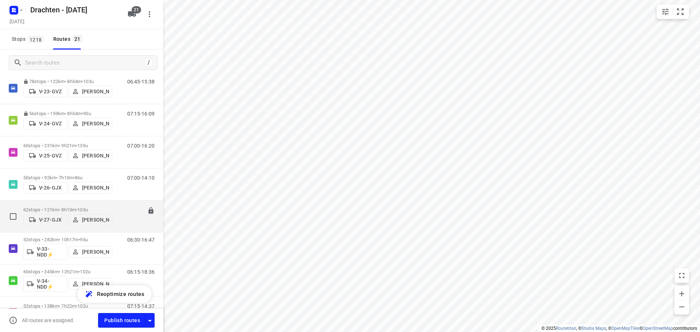
click at [61, 210] on p "62 stops • 121km • 8h13m • 103u" at bounding box center [67, 209] width 89 height 5
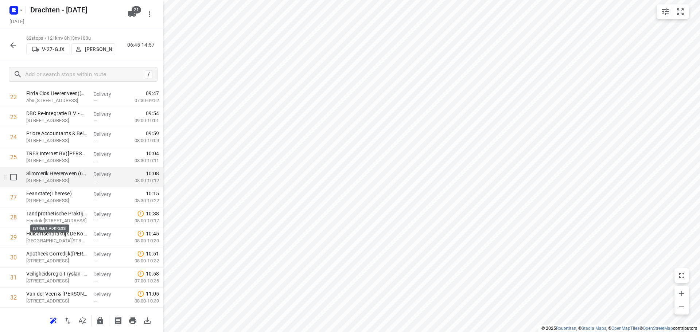
scroll to position [547, 0]
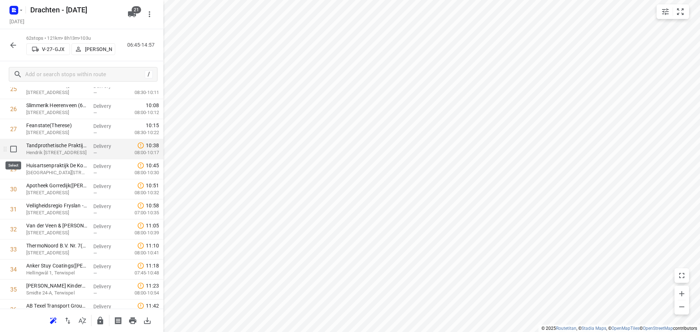
click at [12, 152] on input "checkbox" at bounding box center [13, 149] width 15 height 15
checkbox input "true"
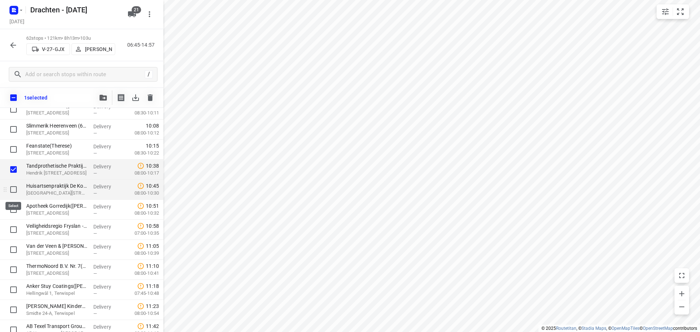
click at [14, 193] on input "checkbox" at bounding box center [13, 189] width 15 height 15
checkbox input "true"
click at [15, 213] on input "checkbox" at bounding box center [13, 209] width 15 height 15
checkbox input "true"
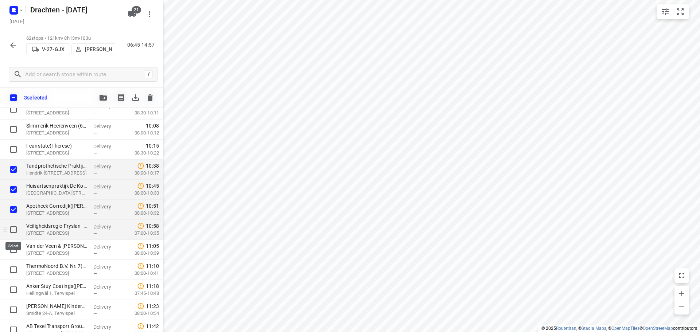
click at [14, 231] on input "checkbox" at bounding box center [13, 229] width 15 height 15
checkbox input "true"
click at [14, 252] on input "checkbox" at bounding box center [13, 249] width 15 height 15
checkbox input "true"
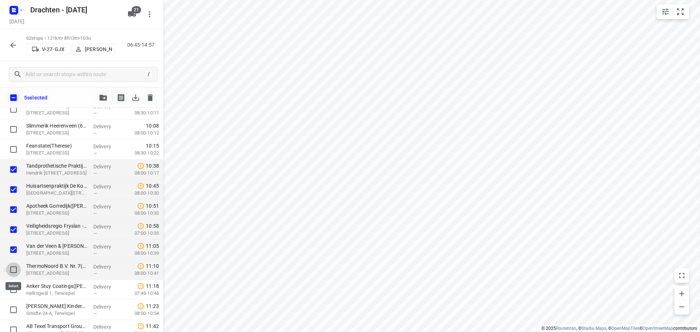
click at [11, 269] on input "checkbox" at bounding box center [13, 270] width 15 height 15
checkbox input "true"
drag, startPoint x: 15, startPoint y: 290, endPoint x: 13, endPoint y: 296, distance: 6.7
click at [15, 290] on input "checkbox" at bounding box center [13, 290] width 15 height 15
checkbox input "true"
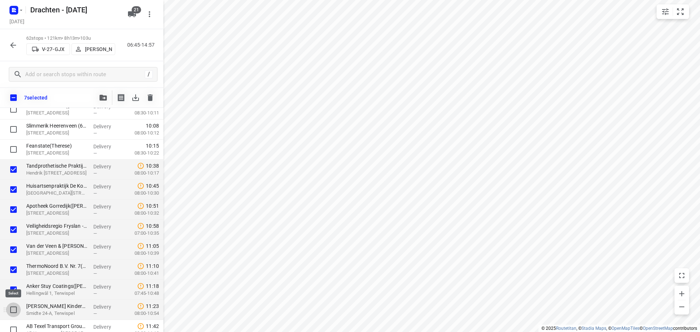
click at [11, 310] on input "checkbox" at bounding box center [13, 310] width 15 height 15
checkbox input "true"
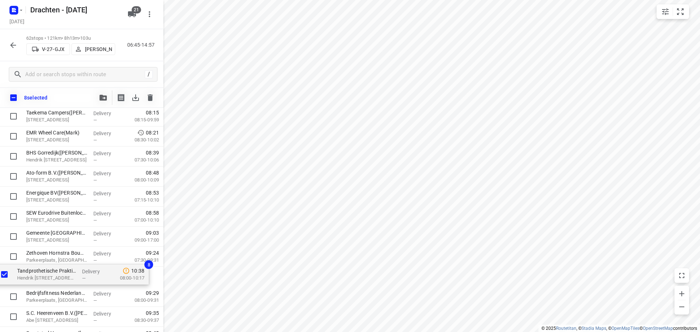
scroll to position [259, 0]
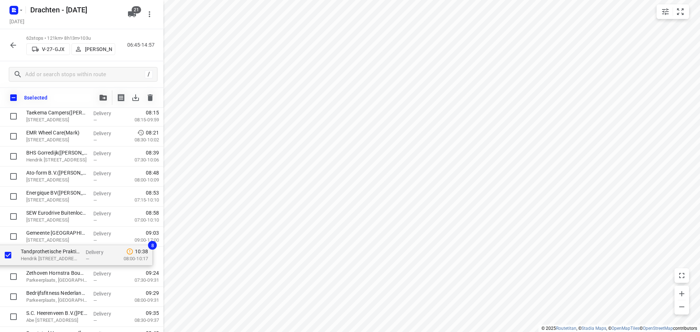
drag, startPoint x: 69, startPoint y: 176, endPoint x: 63, endPoint y: 259, distance: 83.7
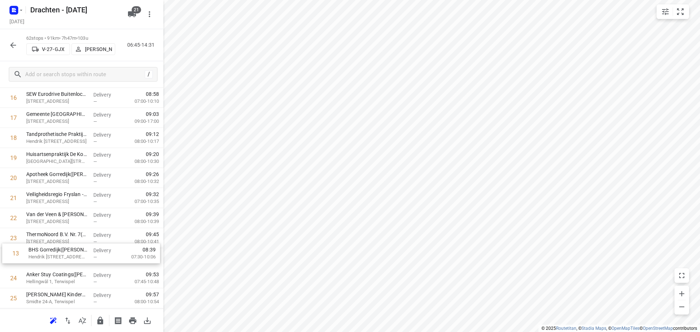
scroll to position [338, 0]
drag, startPoint x: 83, startPoint y: 248, endPoint x: 85, endPoint y: 164, distance: 84.2
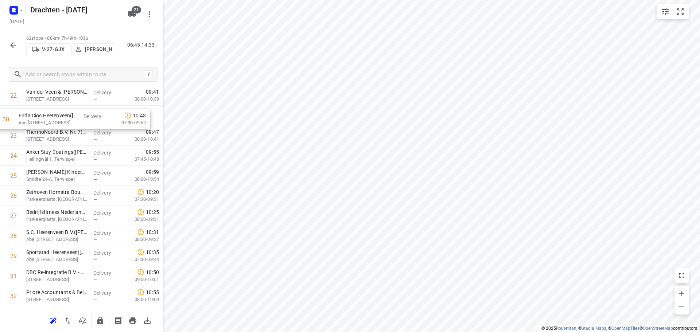
scroll to position [472, 0]
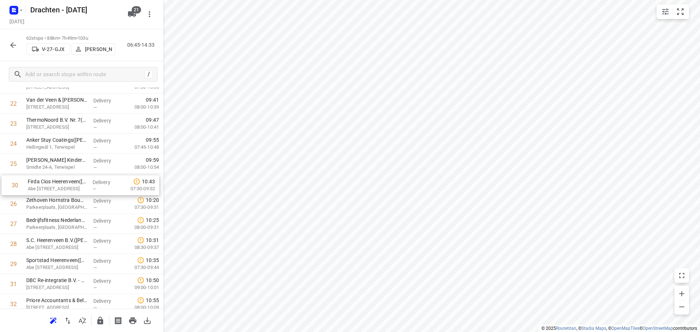
drag, startPoint x: 74, startPoint y: 196, endPoint x: 75, endPoint y: 190, distance: 6.3
click at [75, 190] on div "1 ⭐ De Jong Hot Water Tanks - Productie(Mirthe Diever) De Klok 5, Gorredijk Del…" at bounding box center [81, 294] width 163 height 1243
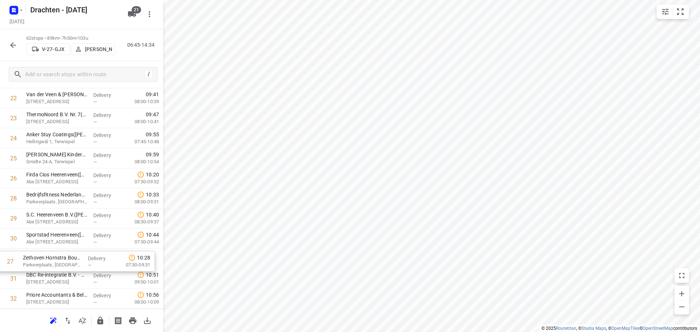
drag, startPoint x: 75, startPoint y: 208, endPoint x: 72, endPoint y: 256, distance: 47.5
click at [72, 268] on div "1 ⭐ De Jong Hot Water Tanks - Productie(Mirthe Diever) De Klok 5, Gorredijk Del…" at bounding box center [81, 288] width 163 height 1243
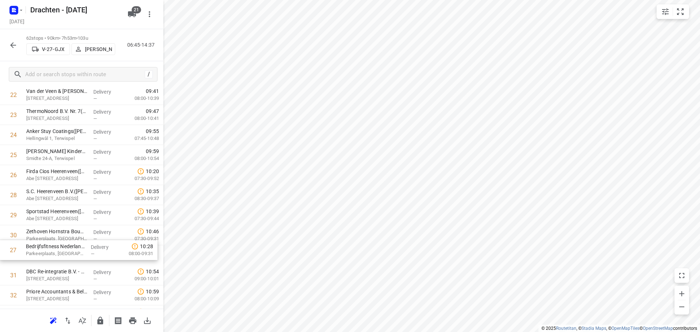
drag, startPoint x: 54, startPoint y: 198, endPoint x: 54, endPoint y: 256, distance: 57.6
click at [54, 256] on div "1 ⭐ De Jong Hot Water Tanks - Productie(Mirthe Diever) De Klok 5, Gorredijk Del…" at bounding box center [81, 285] width 163 height 1243
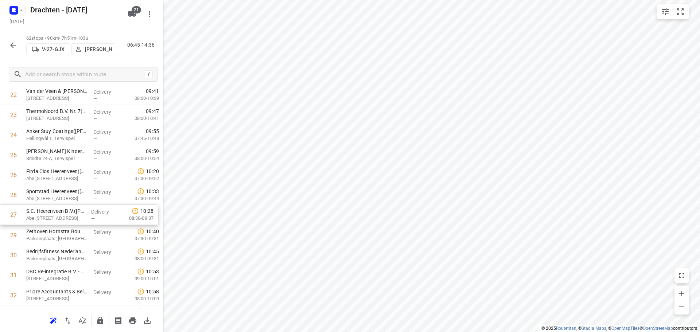
drag, startPoint x: 68, startPoint y: 199, endPoint x: 68, endPoint y: 221, distance: 22.2
click at [68, 221] on div "1 ⭐ De Jong Hot Water Tanks - Productie(Mirthe Diever) De Klok 5, Gorredijk Del…" at bounding box center [81, 285] width 163 height 1243
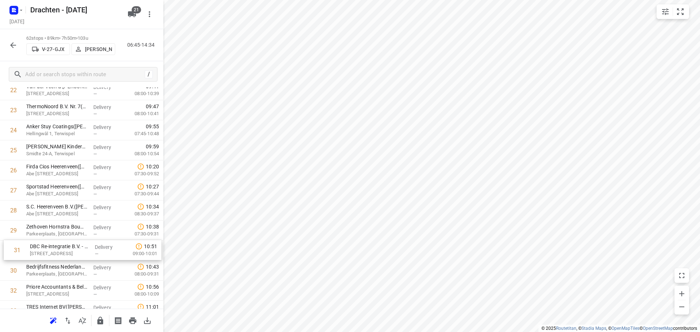
scroll to position [486, 0]
drag, startPoint x: 70, startPoint y: 282, endPoint x: 75, endPoint y: 235, distance: 47.3
click at [75, 235] on div "1 ⭐ De Jong Hot Water Tanks - Productie(Mirthe Diever) De Klok 5, Gorredijk Del…" at bounding box center [81, 280] width 163 height 1243
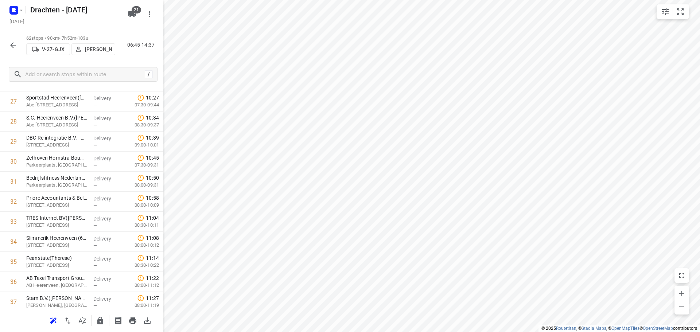
scroll to position [632, 0]
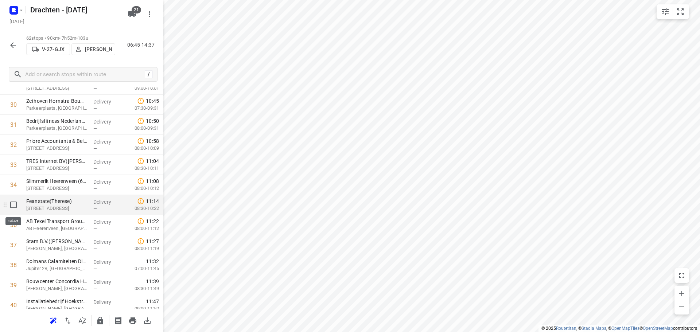
click at [11, 209] on input "checkbox" at bounding box center [13, 205] width 15 height 15
checkbox input "true"
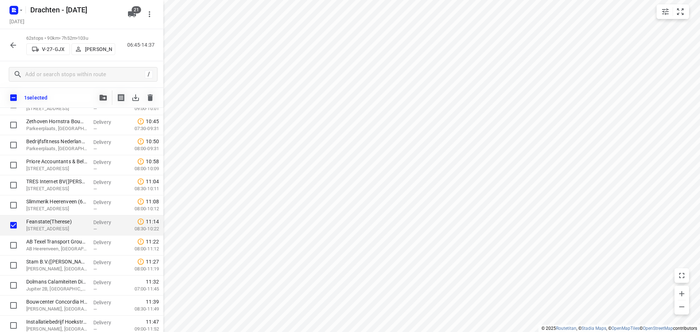
click at [95, 96] on div "1 selected" at bounding box center [81, 98] width 163 height 20
click at [104, 95] on icon "button" at bounding box center [103, 98] width 7 height 6
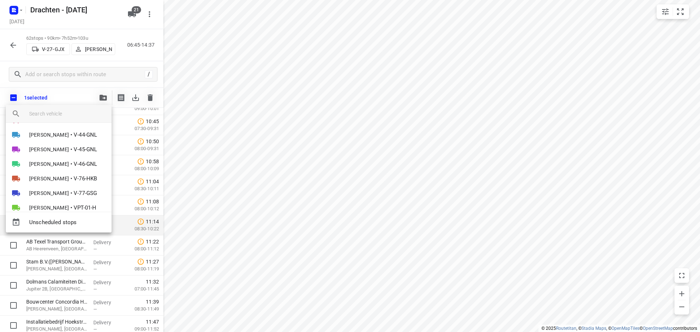
scroll to position [146, 0]
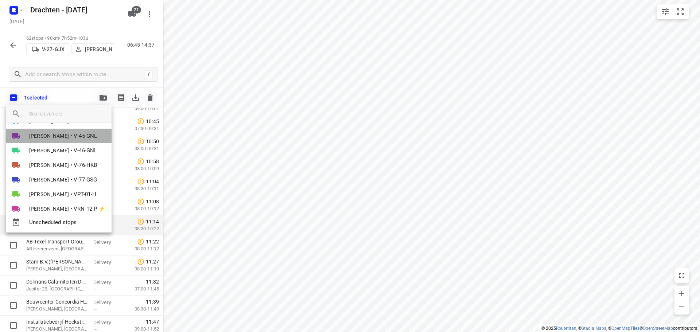
click at [74, 136] on span "V-45-GNL" at bounding box center [85, 136] width 23 height 8
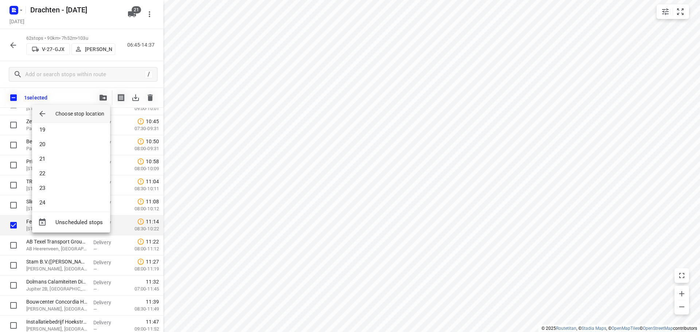
scroll to position [255, 0]
click at [59, 139] on li "19" at bounding box center [71, 140] width 78 height 15
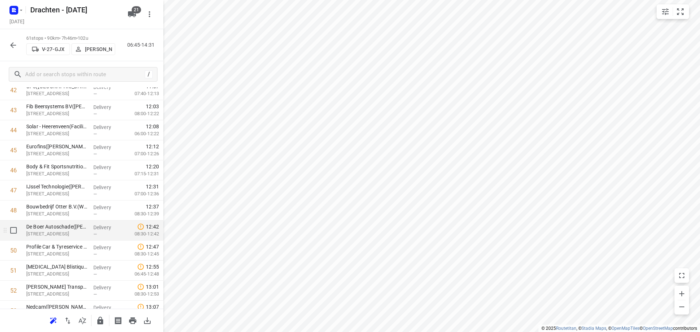
scroll to position [1079, 0]
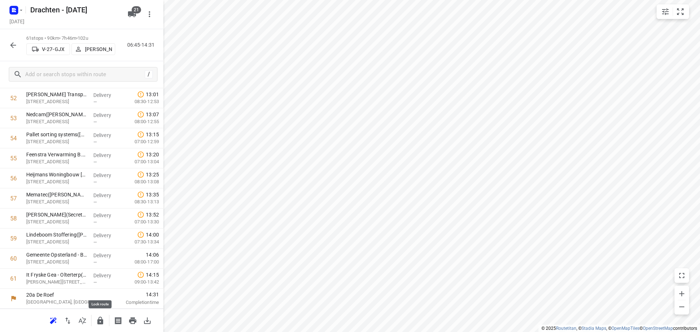
click at [97, 322] on icon "button" at bounding box center [100, 320] width 9 height 9
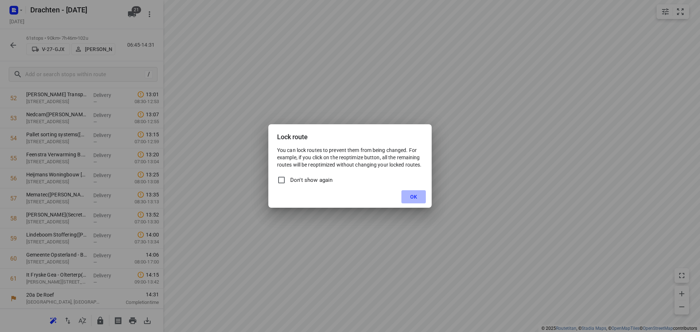
click at [409, 201] on button "OK" at bounding box center [413, 196] width 24 height 13
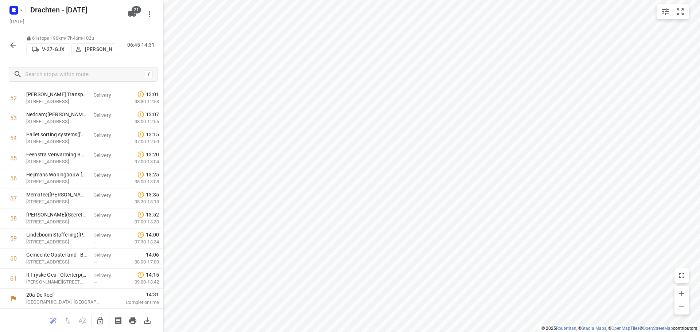
click at [19, 47] on button "button" at bounding box center [13, 45] width 15 height 15
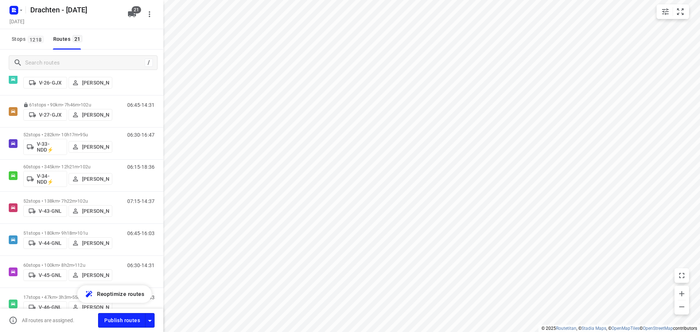
scroll to position [182, 0]
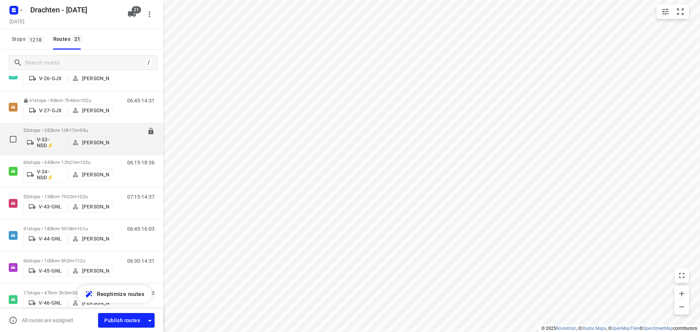
click at [50, 129] on p "52 stops • 282km • 10h17m • 95u" at bounding box center [67, 130] width 89 height 5
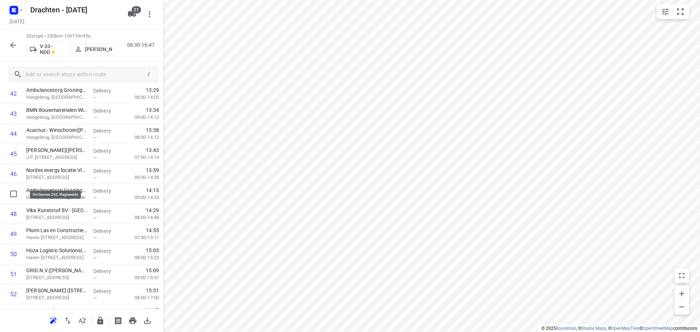
scroll to position [899, 0]
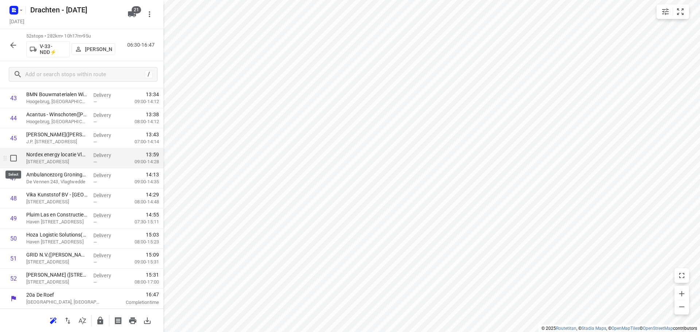
click at [13, 160] on input "checkbox" at bounding box center [13, 158] width 15 height 15
checkbox input "true"
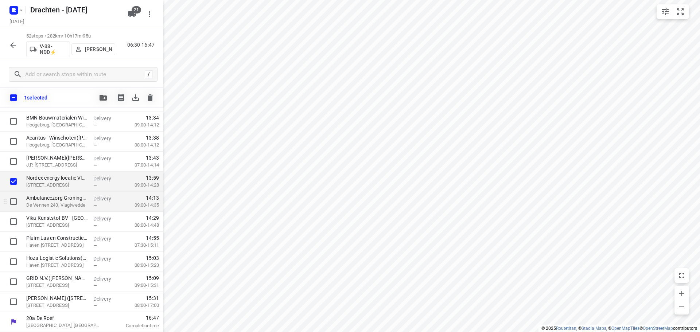
scroll to position [896, 0]
click at [17, 206] on input "checkbox" at bounding box center [13, 201] width 15 height 15
checkbox input "true"
click at [15, 222] on input "checkbox" at bounding box center [13, 221] width 15 height 15
checkbox input "true"
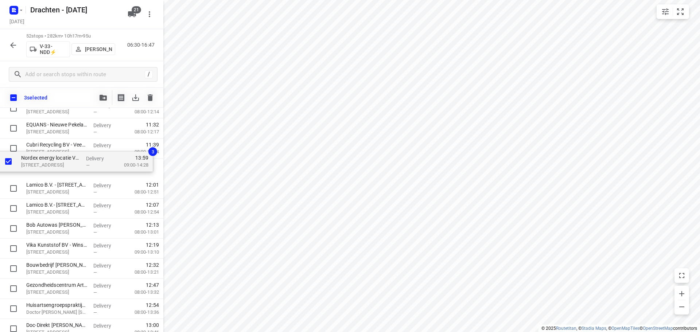
scroll to position [608, 0]
drag, startPoint x: 51, startPoint y: 183, endPoint x: 48, endPoint y: 167, distance: 16.9
click at [48, 167] on div "Ambulancezorg Groningen - Ambulancepost Sappemeer(David Beerink) De Vosholen 99…" at bounding box center [81, 78] width 163 height 1043
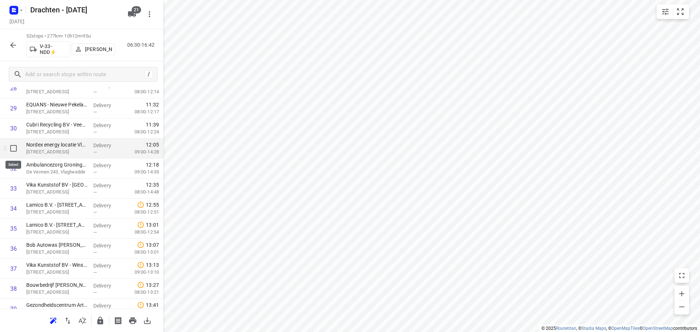
click at [13, 151] on input "checkbox" at bounding box center [13, 148] width 15 height 15
checkbox input "true"
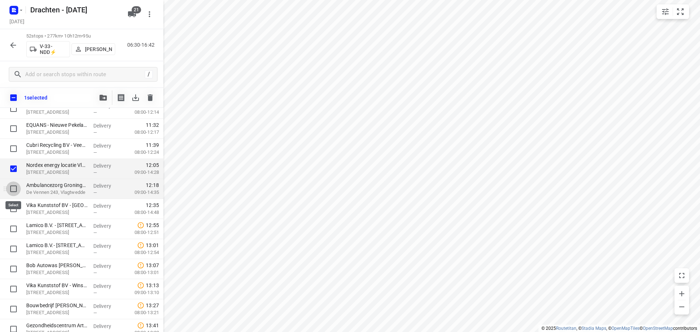
click at [11, 186] on input "checkbox" at bounding box center [13, 189] width 15 height 15
checkbox input "true"
click at [13, 205] on input "checkbox" at bounding box center [13, 209] width 15 height 15
checkbox input "true"
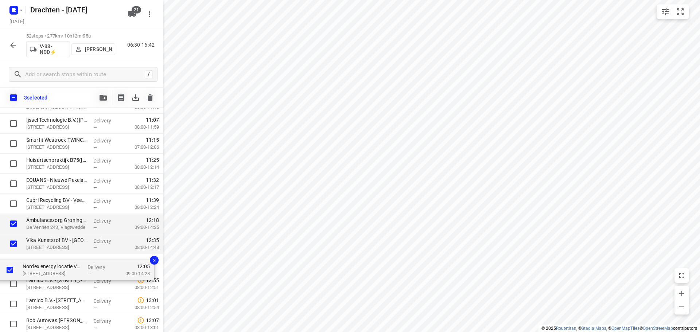
scroll to position [556, 0]
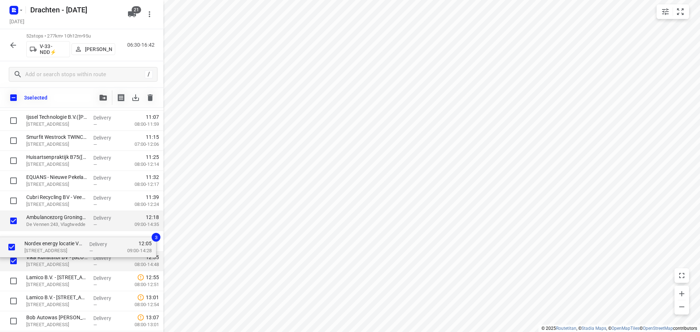
drag, startPoint x: 50, startPoint y: 172, endPoint x: 50, endPoint y: 251, distance: 79.1
click at [49, 251] on div "Ambulancezorg Groningen - Ambulancepost Sappemeer(David Beerink) De Vosholen 99…" at bounding box center [81, 130] width 163 height 1043
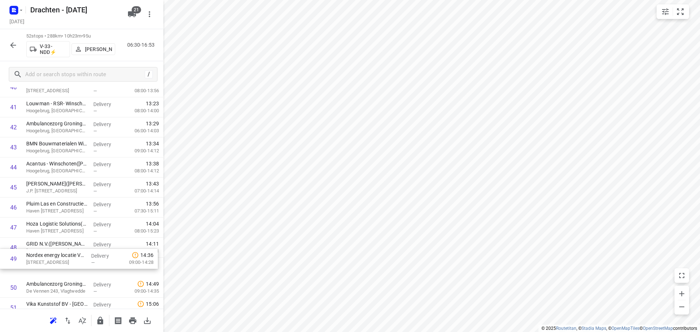
scroll to position [851, 0]
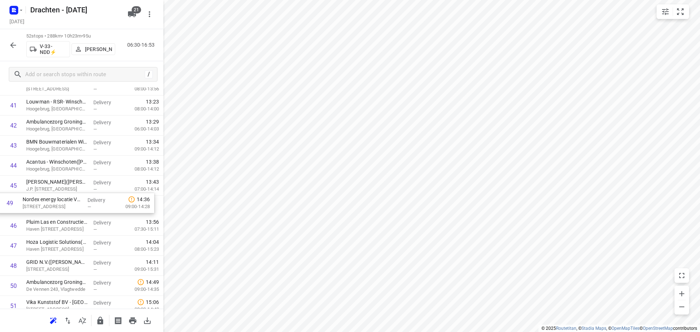
drag, startPoint x: 64, startPoint y: 273, endPoint x: 61, endPoint y: 205, distance: 68.3
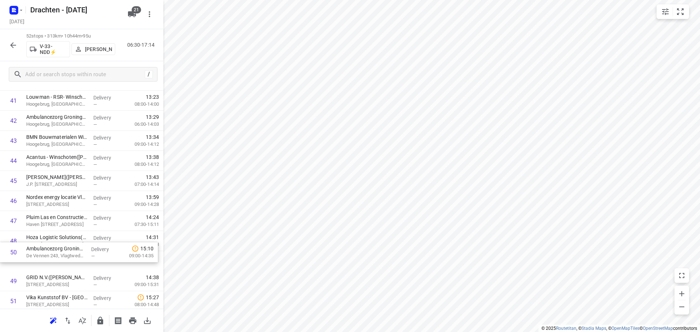
scroll to position [858, 0]
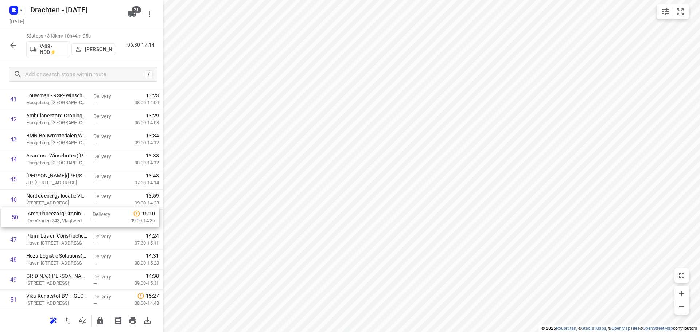
drag, startPoint x: 61, startPoint y: 286, endPoint x: 62, endPoint y: 214, distance: 71.8
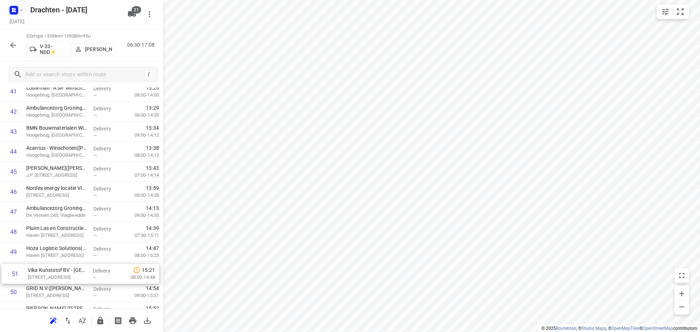
scroll to position [866, 0]
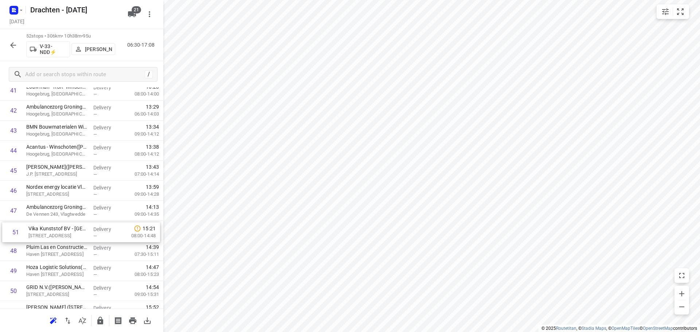
drag, startPoint x: 54, startPoint y: 300, endPoint x: 56, endPoint y: 230, distance: 69.7
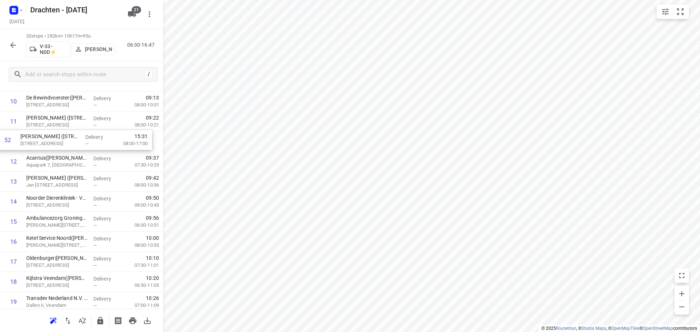
scroll to position [233, 0]
drag, startPoint x: 67, startPoint y: 281, endPoint x: 65, endPoint y: 143, distance: 138.6
click at [102, 321] on icon "button" at bounding box center [100, 321] width 6 height 8
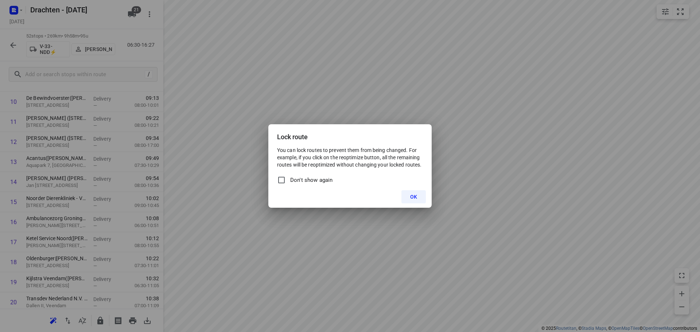
click at [412, 199] on span "OK" at bounding box center [413, 197] width 7 height 6
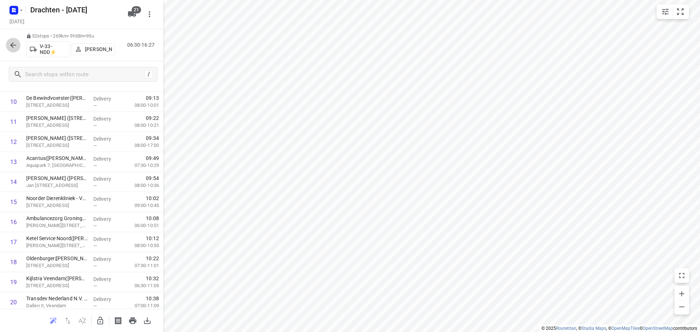
click at [13, 42] on icon "button" at bounding box center [13, 45] width 9 height 9
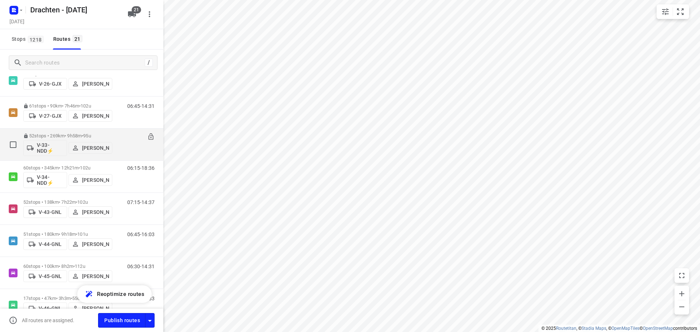
scroll to position [182, 0]
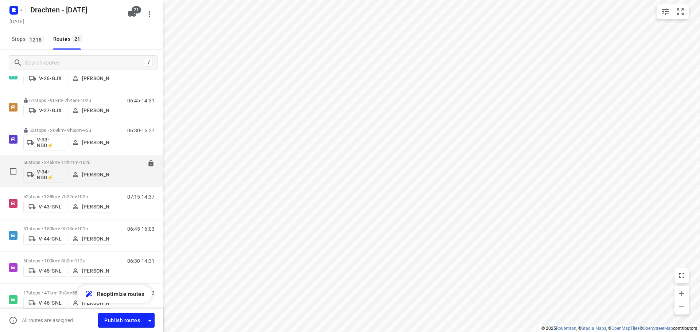
click at [58, 162] on p "60 stops • 345km • 12h21m • 102u" at bounding box center [67, 162] width 89 height 5
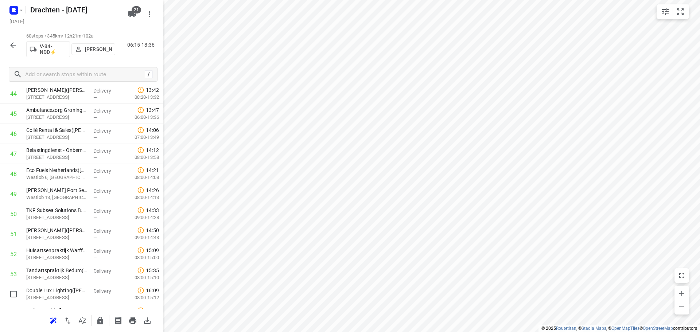
scroll to position [1021, 0]
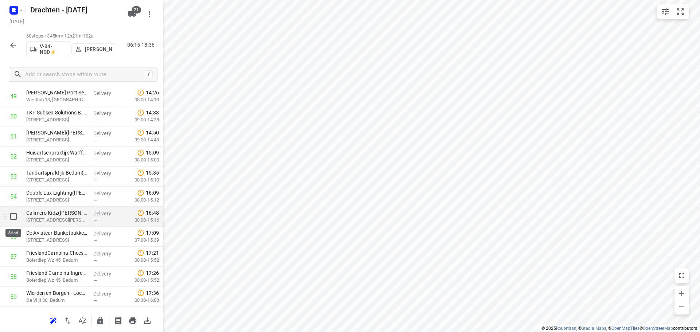
click at [16, 219] on input "checkbox" at bounding box center [13, 216] width 15 height 15
checkbox input "true"
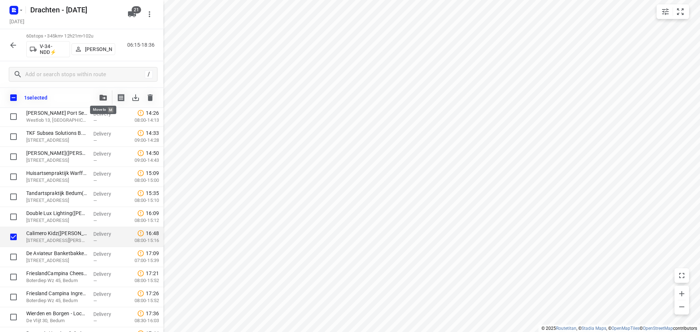
click at [103, 102] on button "button" at bounding box center [103, 97] width 15 height 15
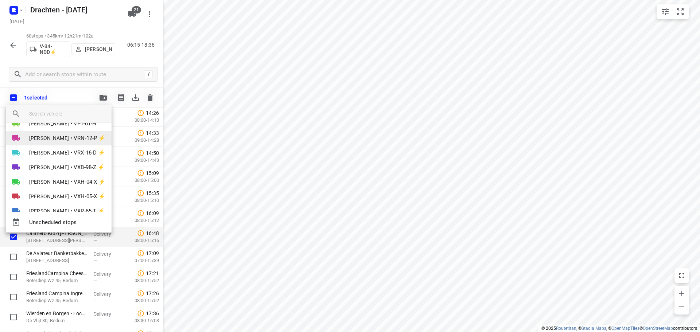
scroll to position [219, 0]
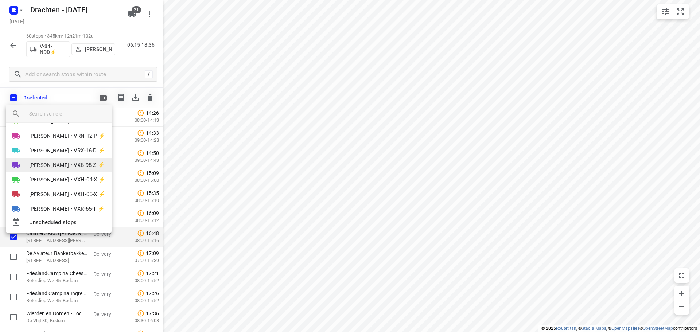
click at [63, 161] on li "Pascal Bruinsma • VXB-98-Z ⚡" at bounding box center [59, 165] width 106 height 15
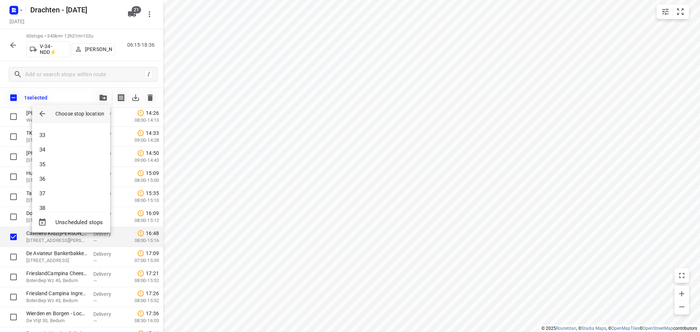
scroll to position [474, 0]
click at [59, 173] on li "36" at bounding box center [71, 169] width 78 height 15
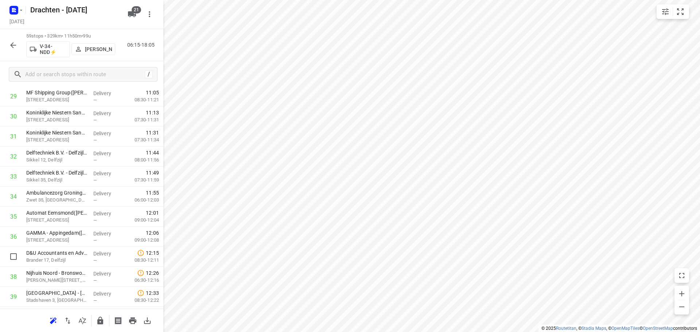
scroll to position [621, 0]
drag, startPoint x: 73, startPoint y: 258, endPoint x: 74, endPoint y: 154, distance: 104.6
click at [74, 154] on div "1 X-Tense(Marcel Vervaart) Zuiderweg 3, Slochteren Delivery — 07:11 07:00-08:36…" at bounding box center [81, 115] width 163 height 1183
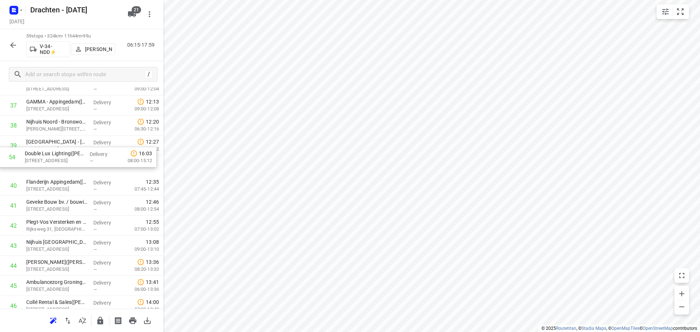
scroll to position [771, 0]
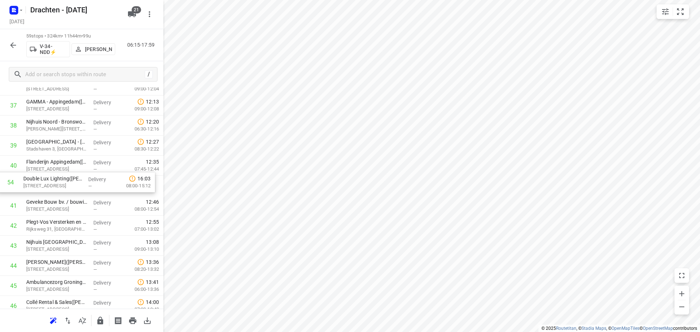
drag, startPoint x: 48, startPoint y: 273, endPoint x: 46, endPoint y: 186, distance: 87.9
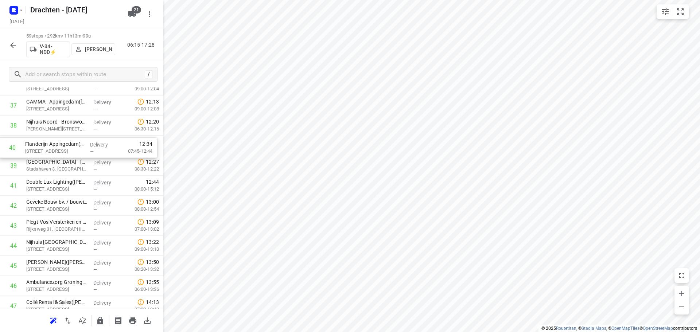
drag, startPoint x: 80, startPoint y: 169, endPoint x: 79, endPoint y: 148, distance: 20.4
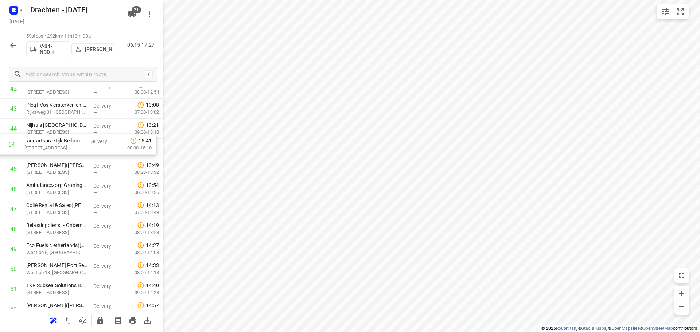
scroll to position [888, 0]
drag, startPoint x: 67, startPoint y: 269, endPoint x: 65, endPoint y: 156, distance: 113.4
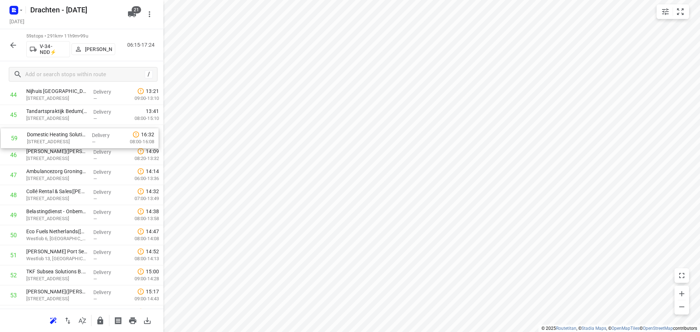
scroll to position [918, 0]
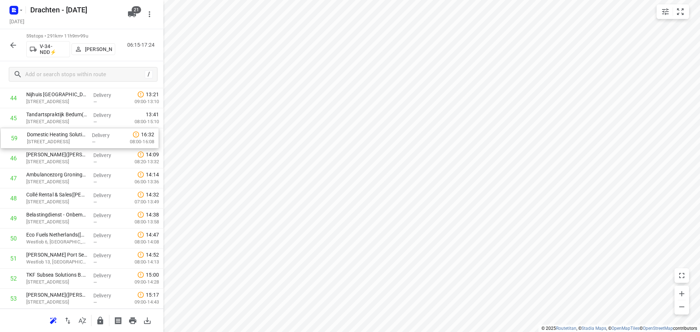
drag, startPoint x: 70, startPoint y: 282, endPoint x: 71, endPoint y: 138, distance: 144.0
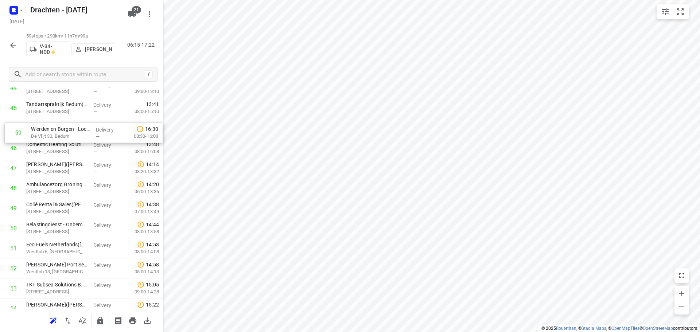
scroll to position [921, 0]
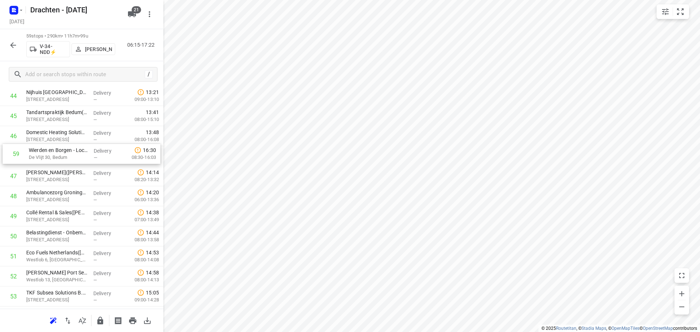
drag, startPoint x: 68, startPoint y: 277, endPoint x: 70, endPoint y: 150, distance: 126.5
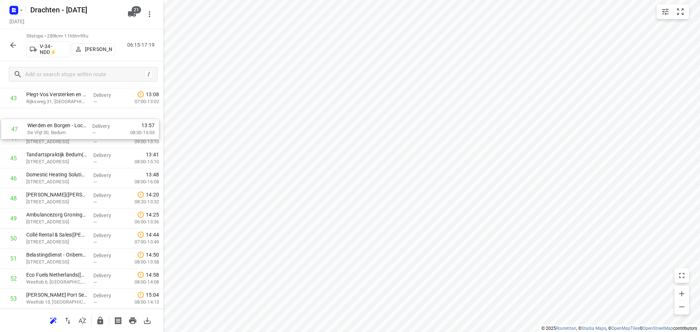
scroll to position [889, 0]
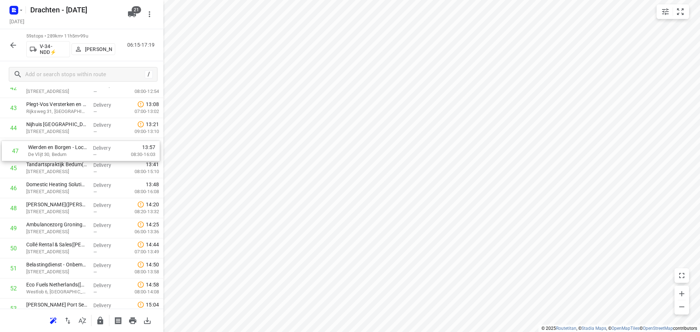
drag, startPoint x: 59, startPoint y: 161, endPoint x: 62, endPoint y: 154, distance: 8.1
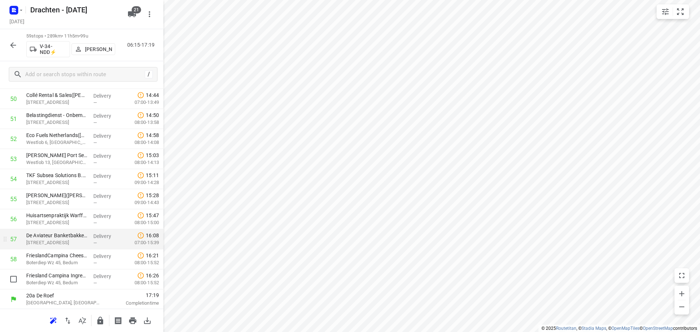
scroll to position [1039, 0]
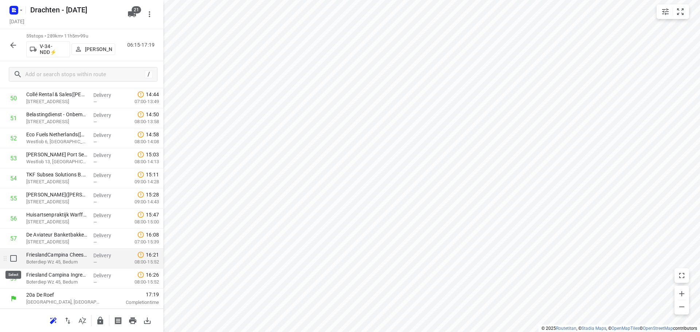
click at [15, 259] on input "checkbox" at bounding box center [13, 258] width 15 height 15
checkbox input "true"
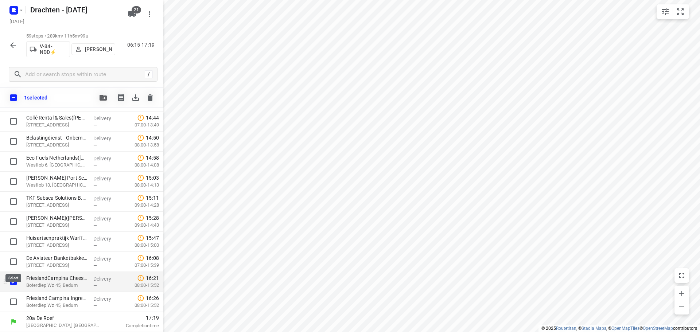
scroll to position [1036, 0]
click at [11, 298] on input "checkbox" at bounding box center [13, 302] width 15 height 15
checkbox input "true"
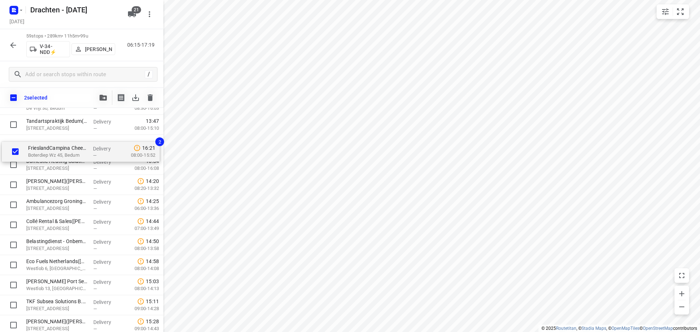
scroll to position [943, 0]
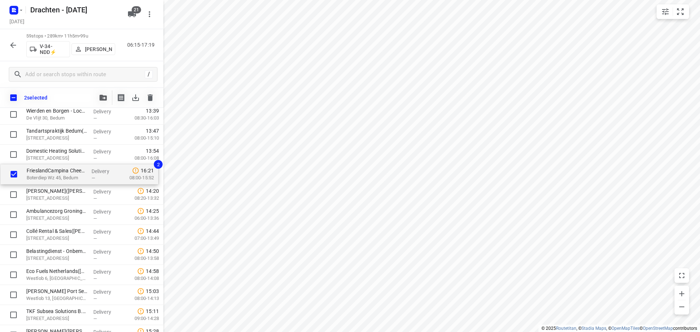
drag, startPoint x: 64, startPoint y: 286, endPoint x: 65, endPoint y: 176, distance: 110.1
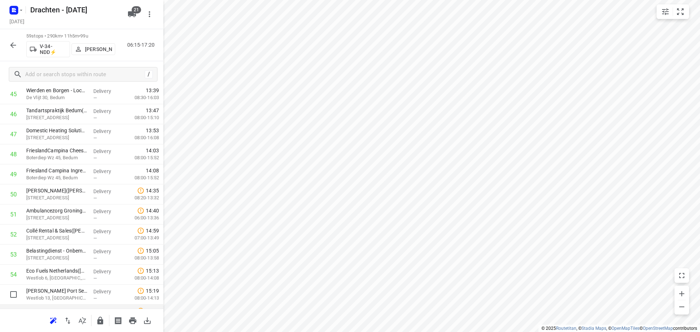
scroll to position [1039, 0]
drag, startPoint x: 85, startPoint y: 280, endPoint x: 89, endPoint y: 132, distance: 148.8
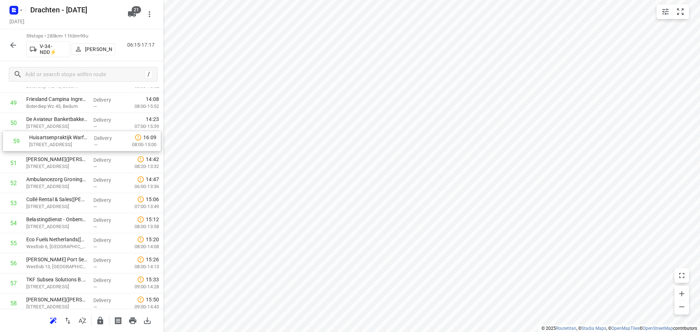
drag, startPoint x: 65, startPoint y: 279, endPoint x: 69, endPoint y: 139, distance: 140.1
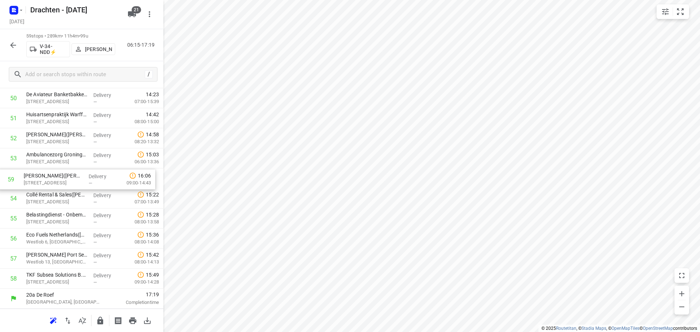
drag, startPoint x: 69, startPoint y: 283, endPoint x: 68, endPoint y: 179, distance: 103.6
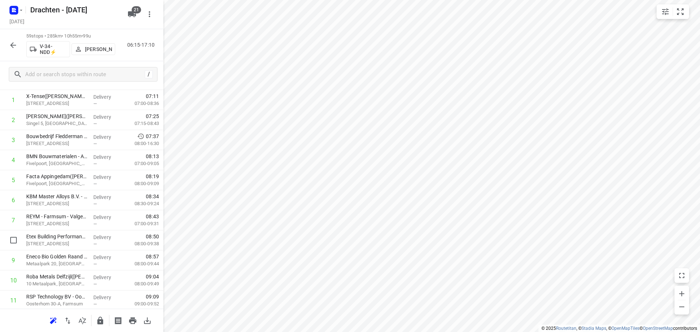
scroll to position [0, 0]
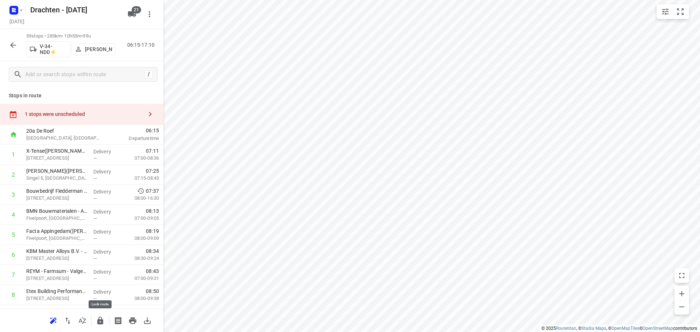
click at [99, 320] on icon "button" at bounding box center [100, 321] width 6 height 8
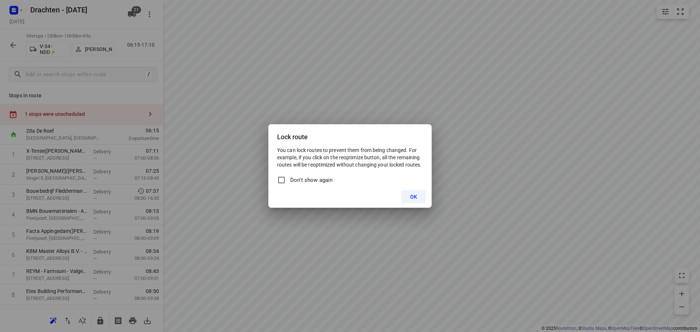
click at [411, 199] on span "OK" at bounding box center [413, 197] width 7 height 6
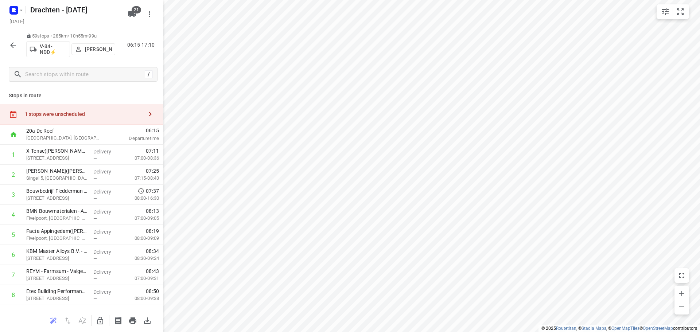
click at [15, 46] on icon "button" at bounding box center [13, 45] width 9 height 9
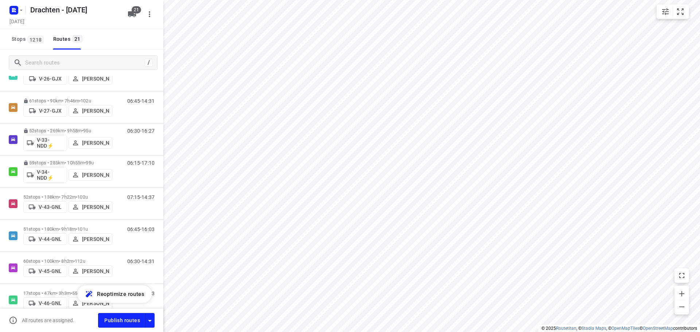
scroll to position [182, 0]
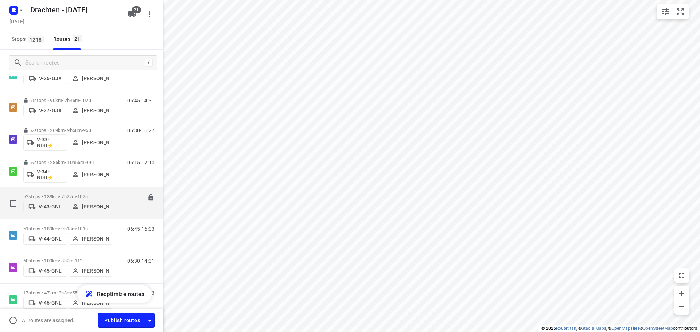
click at [63, 195] on p "52 stops • 138km • 7h22m • 102u" at bounding box center [67, 196] width 89 height 5
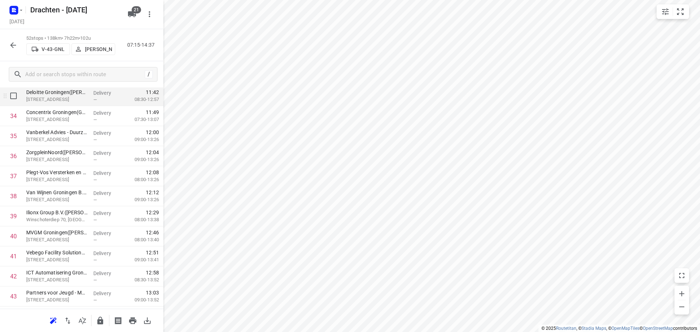
scroll to position [693, 0]
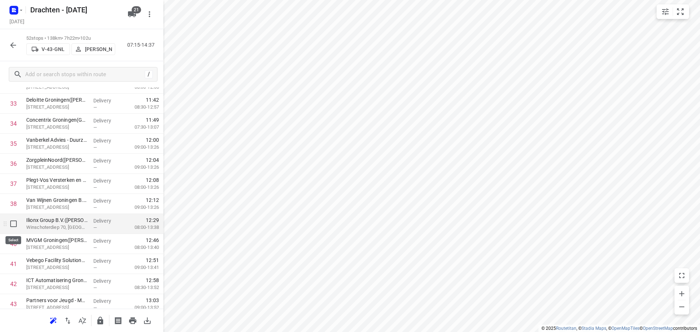
drag, startPoint x: 15, startPoint y: 226, endPoint x: 23, endPoint y: 222, distance: 8.6
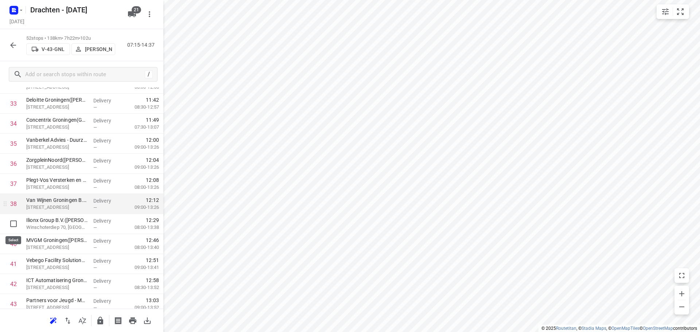
click at [15, 226] on input "checkbox" at bounding box center [13, 224] width 15 height 15
checkbox input "true"
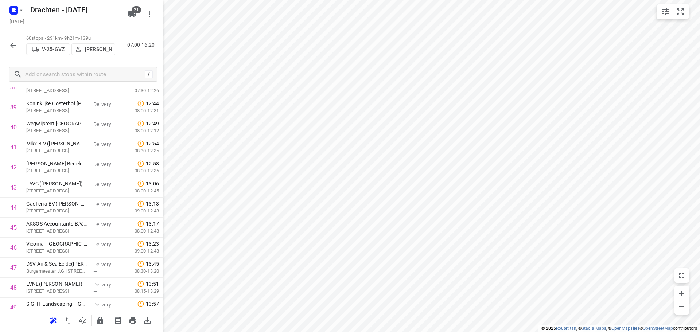
scroll to position [766, 0]
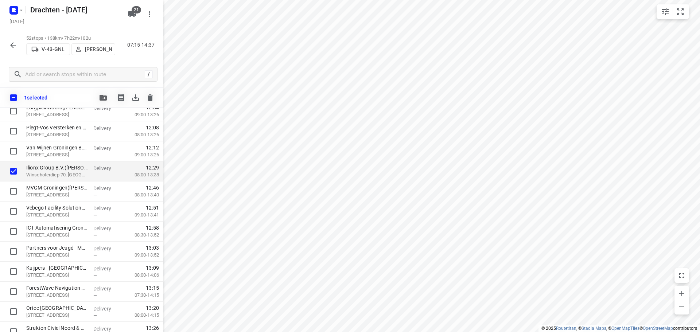
click at [104, 105] on div "1 selected" at bounding box center [81, 98] width 163 height 20
click at [105, 101] on button "button" at bounding box center [103, 97] width 15 height 15
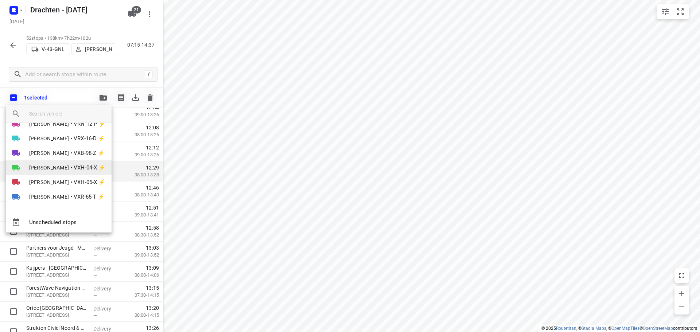
scroll to position [232, 0]
click at [57, 165] on span "[PERSON_NAME]" at bounding box center [49, 166] width 40 height 7
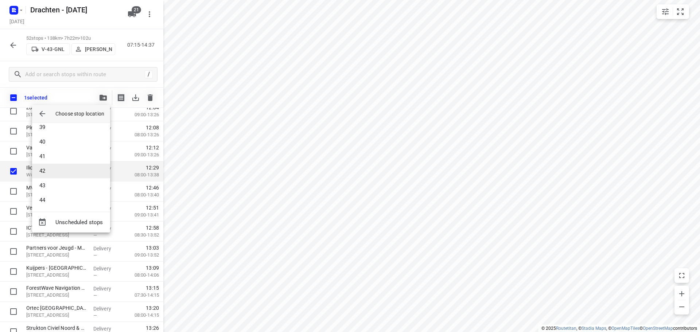
scroll to position [633, 0]
click at [57, 185] on li "48" at bounding box center [71, 185] width 78 height 15
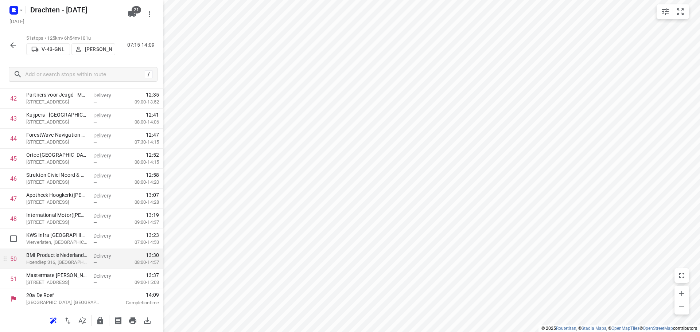
scroll to position [879, 0]
click at [14, 46] on icon "button" at bounding box center [13, 45] width 9 height 9
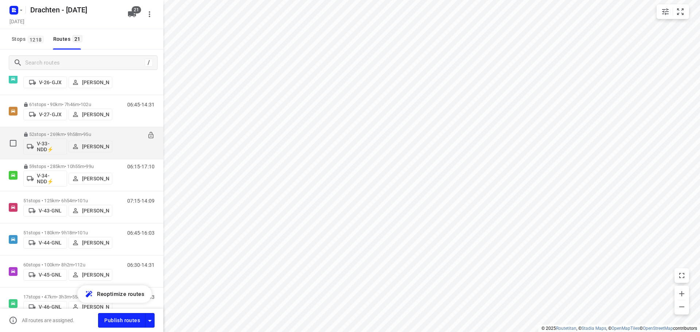
scroll to position [219, 0]
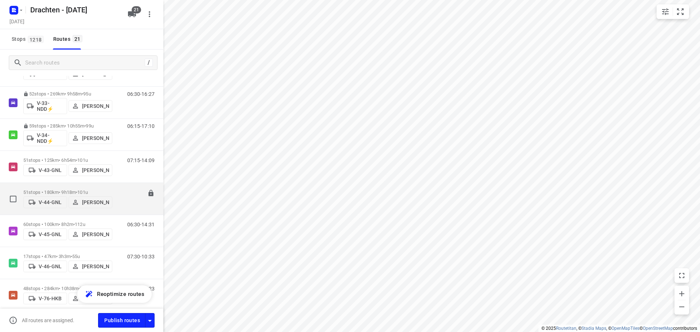
click at [67, 190] on p "51 stops • 180km • 9h18m • 101u" at bounding box center [67, 192] width 89 height 5
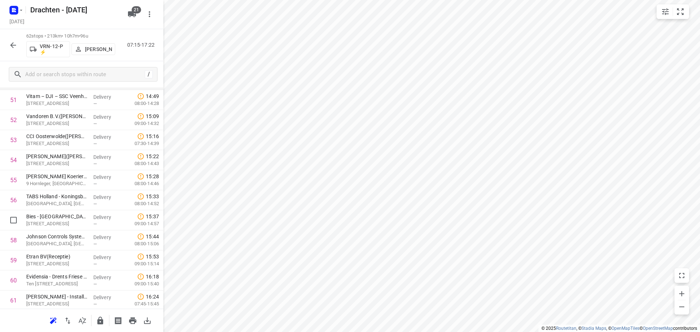
scroll to position [1099, 0]
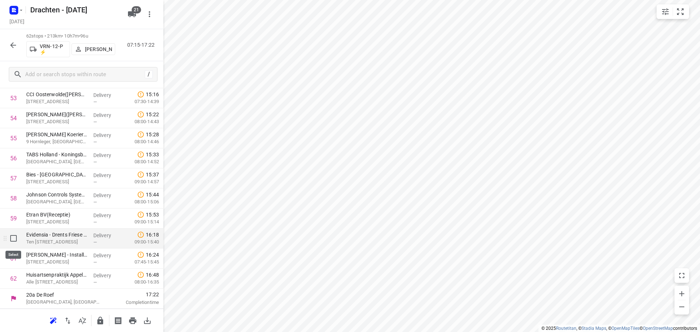
click at [15, 241] on input "checkbox" at bounding box center [13, 238] width 15 height 15
checkbox input "true"
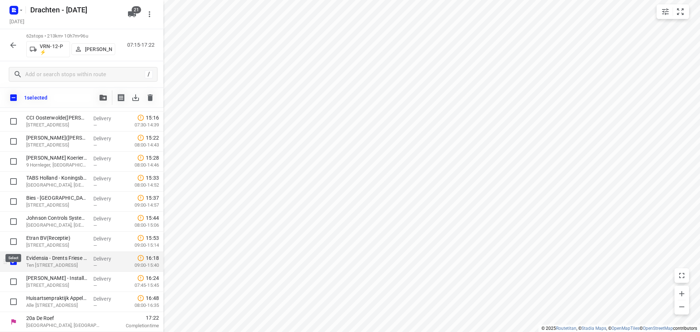
scroll to position [1096, 0]
click at [16, 283] on input "checkbox" at bounding box center [13, 282] width 15 height 15
checkbox input "true"
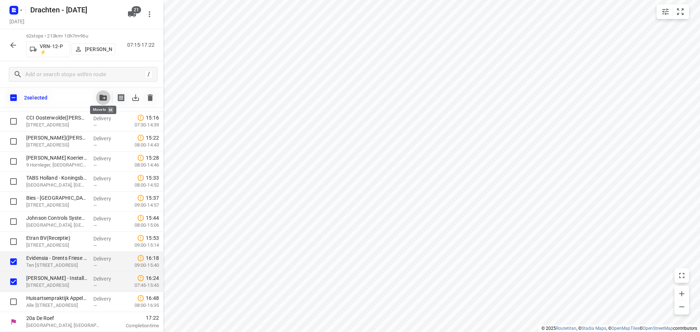
click at [105, 104] on button "button" at bounding box center [103, 97] width 15 height 15
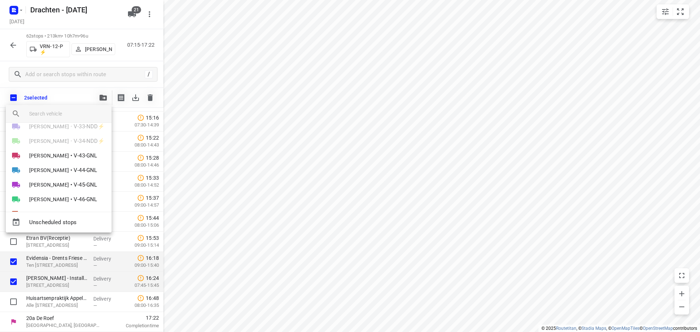
scroll to position [86, 0]
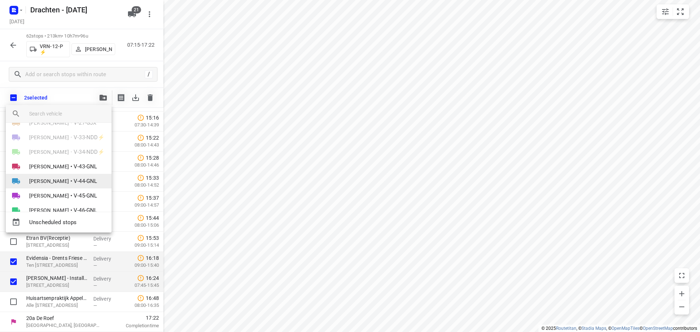
click at [53, 178] on span "[PERSON_NAME]" at bounding box center [49, 181] width 40 height 7
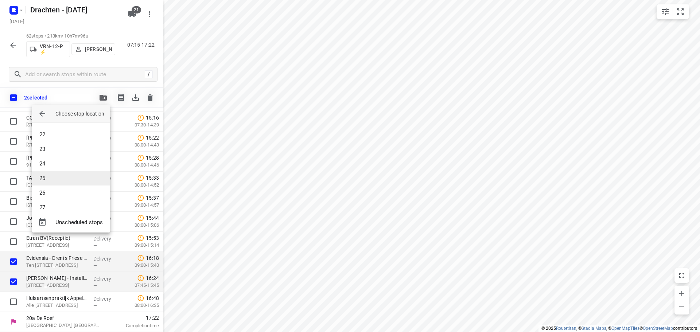
scroll to position [414, 0]
click at [61, 145] on li "30" at bounding box center [71, 142] width 78 height 15
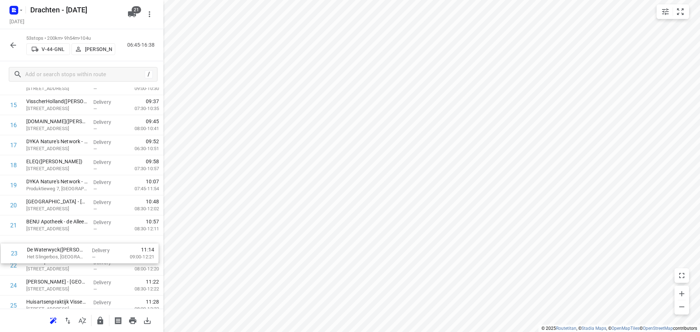
scroll to position [331, 0]
drag, startPoint x: 50, startPoint y: 274, endPoint x: 53, endPoint y: 247, distance: 27.6
drag, startPoint x: 62, startPoint y: 302, endPoint x: 64, endPoint y: 241, distance: 60.2
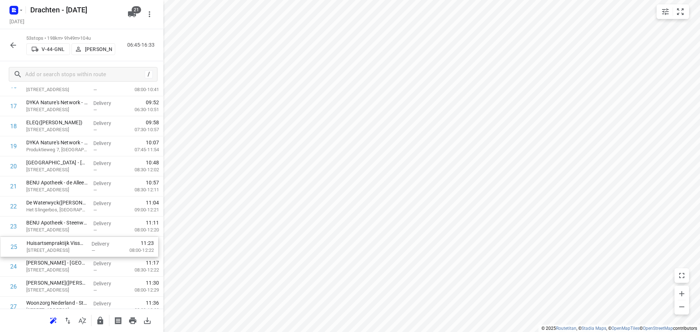
click at [64, 241] on div "1 Koster Eurotransport B.V.(Dannick Koster) Ruige Weegbree 2, Wolvega Delivery …" at bounding box center [81, 306] width 163 height 1063
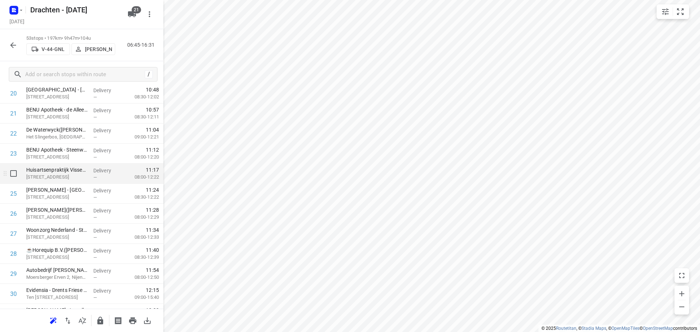
scroll to position [406, 0]
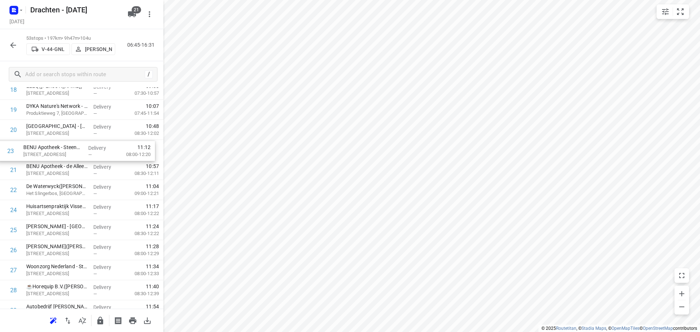
drag, startPoint x: 73, startPoint y: 197, endPoint x: 73, endPoint y: 155, distance: 42.3
click at [73, 155] on div "1 Koster Eurotransport B.V.(Dannick Koster) Ruige Weegbree 2, Wolvega Delivery …" at bounding box center [81, 270] width 163 height 1063
drag, startPoint x: 62, startPoint y: 209, endPoint x: 65, endPoint y: 169, distance: 40.2
click at [65, 169] on div "1 Koster Eurotransport B.V.(Dannick Koster) Ruige Weegbree 2, Wolvega Delivery …" at bounding box center [81, 270] width 163 height 1063
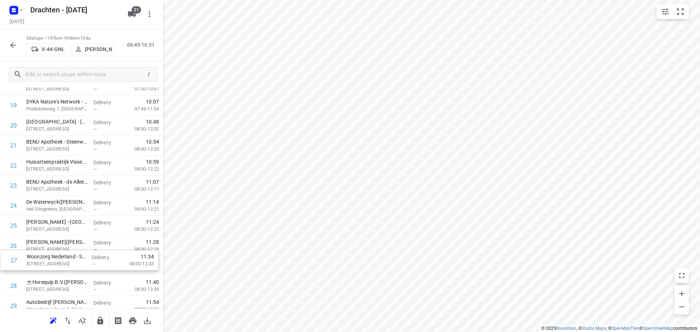
scroll to position [411, 0]
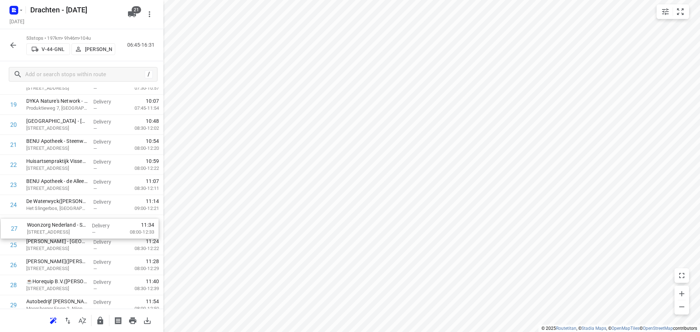
drag, startPoint x: 71, startPoint y: 274, endPoint x: 73, endPoint y: 230, distance: 43.8
click at [73, 230] on div "1 Koster Eurotransport B.V.(Dannick Koster) Ruige Weegbree 2, Wolvega Delivery …" at bounding box center [81, 265] width 163 height 1063
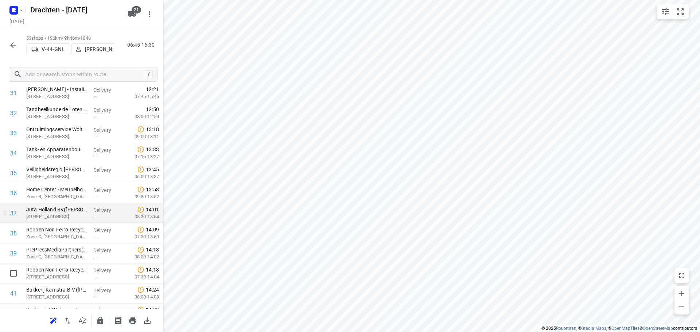
scroll to position [703, 0]
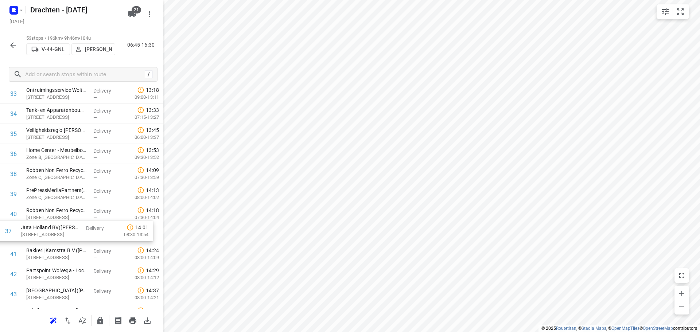
drag, startPoint x: 53, startPoint y: 174, endPoint x: 48, endPoint y: 233, distance: 59.3
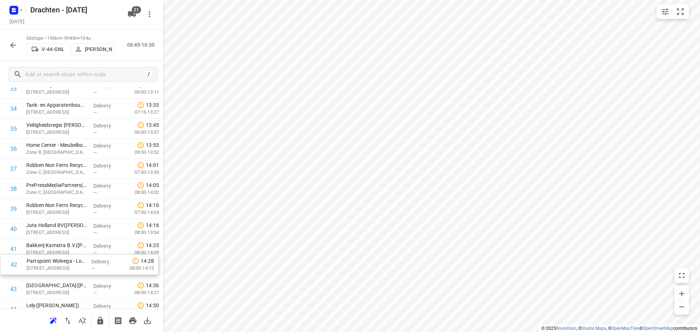
scroll to position [709, 0]
drag, startPoint x: 46, startPoint y: 279, endPoint x: 46, endPoint y: 252, distance: 27.0
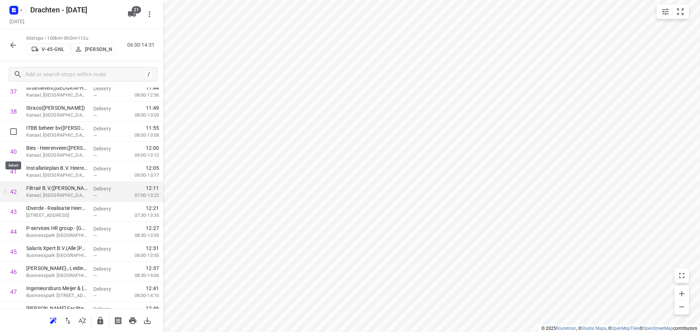
scroll to position [768, 0]
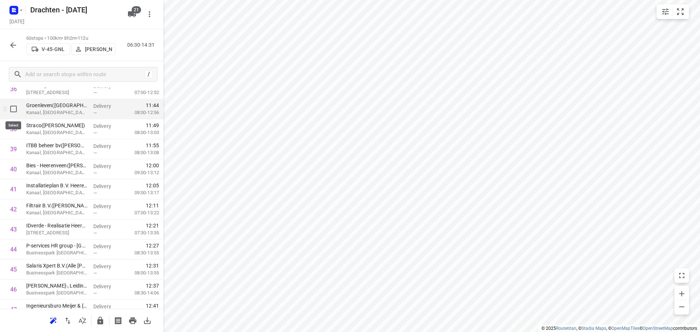
click at [13, 112] on input "checkbox" at bounding box center [13, 109] width 15 height 15
checkbox input "true"
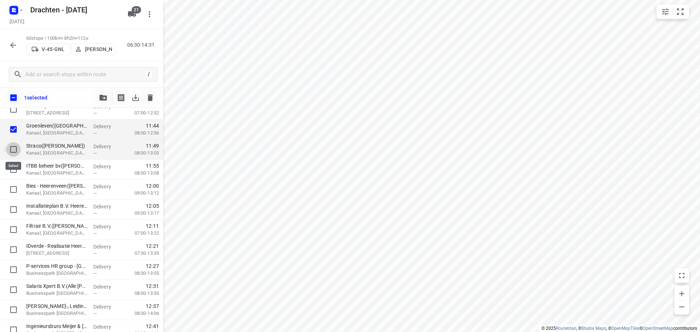
click at [14, 151] on input "checkbox" at bounding box center [13, 149] width 15 height 15
checkbox input "true"
click at [12, 171] on input "checkbox" at bounding box center [13, 169] width 15 height 15
checkbox input "true"
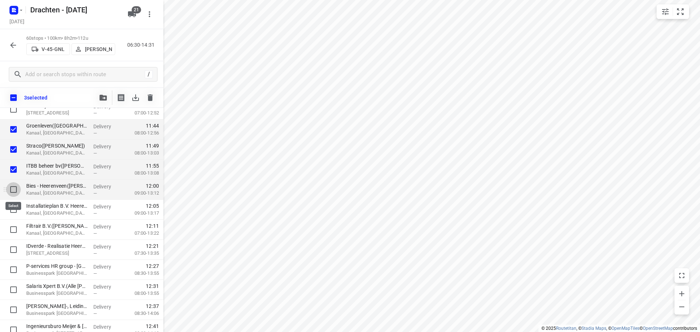
click at [13, 191] on input "checkbox" at bounding box center [13, 189] width 15 height 15
checkbox input "true"
click at [15, 212] on input "checkbox" at bounding box center [13, 209] width 15 height 15
checkbox input "true"
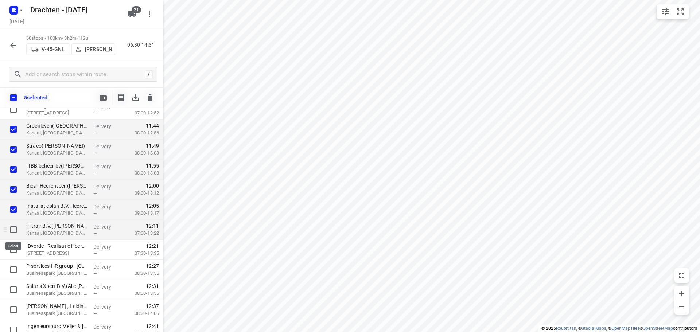
click at [16, 233] on input "checkbox" at bounding box center [13, 229] width 15 height 15
checkbox input "true"
click at [16, 246] on input "checkbox" at bounding box center [13, 249] width 15 height 15
checkbox input "true"
click at [104, 105] on div "7 selected" at bounding box center [81, 98] width 163 height 20
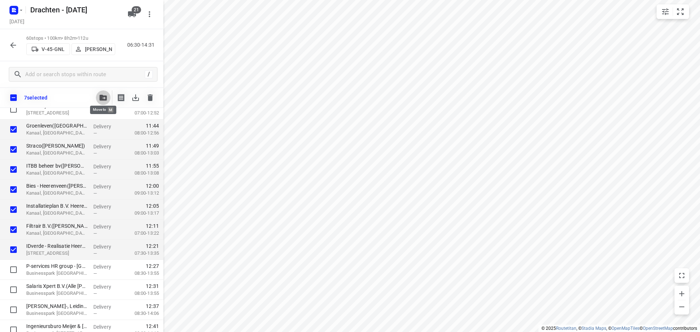
click at [105, 101] on button "button" at bounding box center [103, 97] width 15 height 15
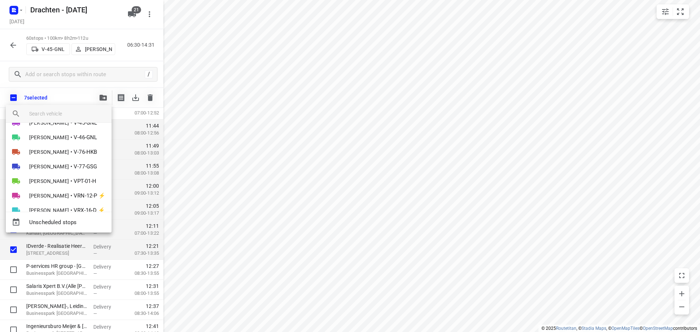
scroll to position [123, 0]
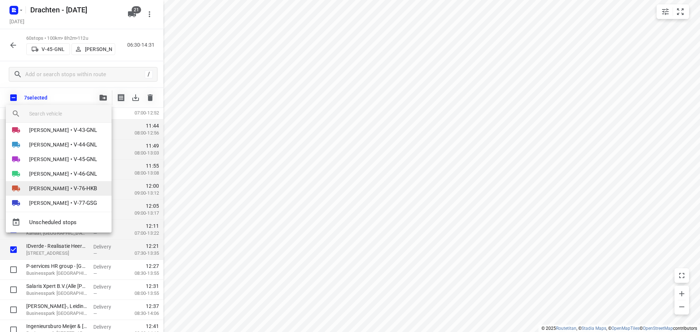
click at [63, 190] on span "[PERSON_NAME]" at bounding box center [49, 188] width 40 height 7
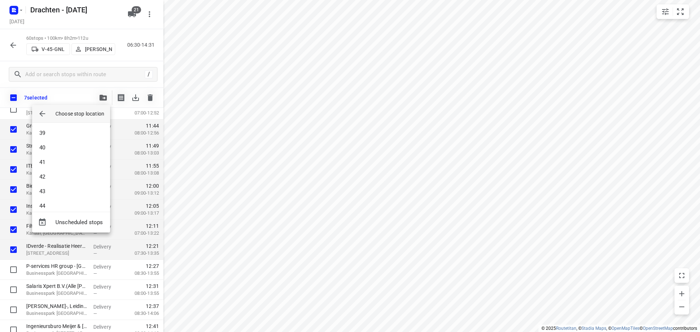
scroll to position [620, 0]
click at [66, 197] on li "48" at bounding box center [71, 198] width 78 height 15
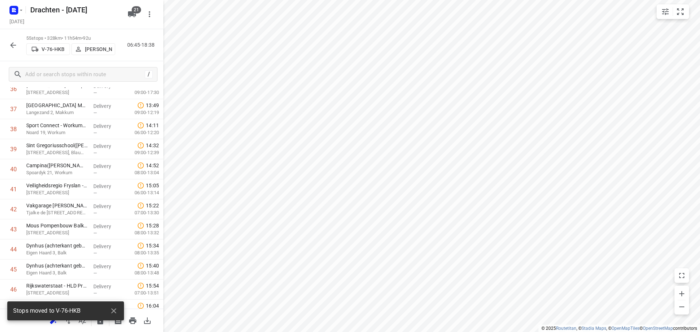
scroll to position [959, 0]
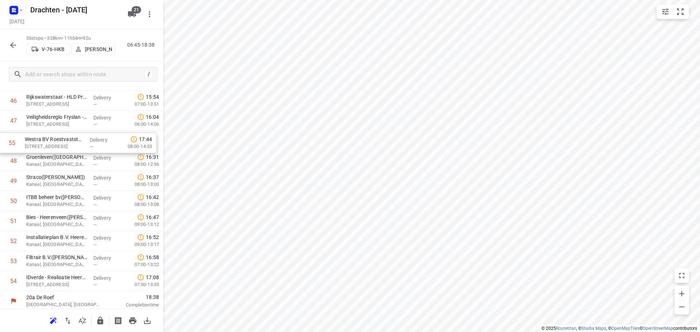
drag, startPoint x: 77, startPoint y: 283, endPoint x: 77, endPoint y: 142, distance: 140.7
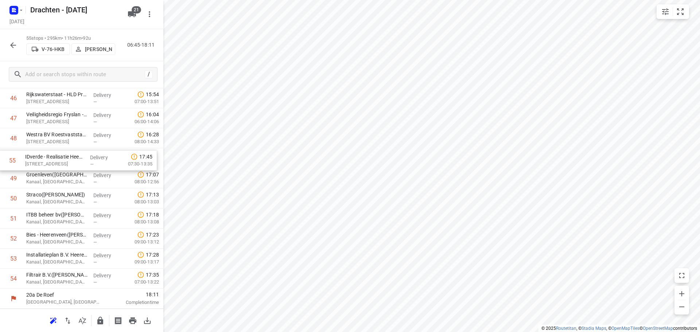
drag, startPoint x: 82, startPoint y: 285, endPoint x: 81, endPoint y: 161, distance: 124.7
drag, startPoint x: 59, startPoint y: 238, endPoint x: 61, endPoint y: 197, distance: 40.9
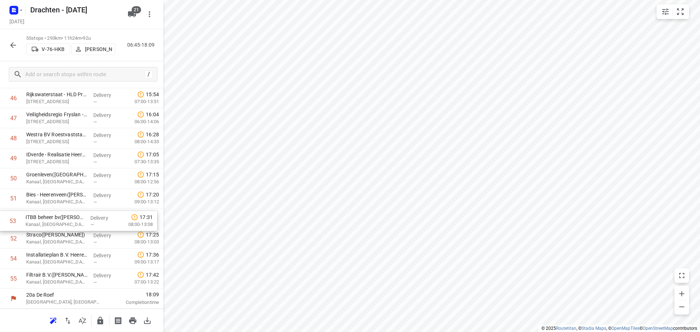
drag, startPoint x: 59, startPoint y: 240, endPoint x: 59, endPoint y: 221, distance: 19.3
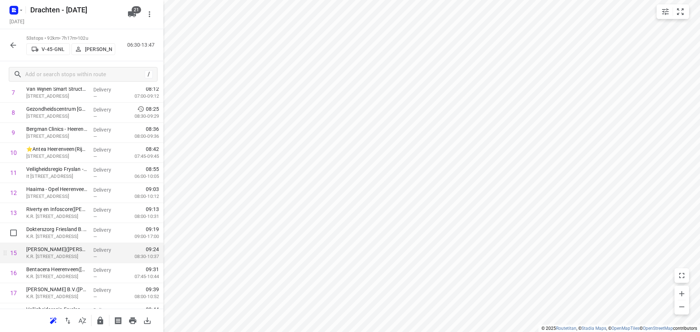
scroll to position [146, 0]
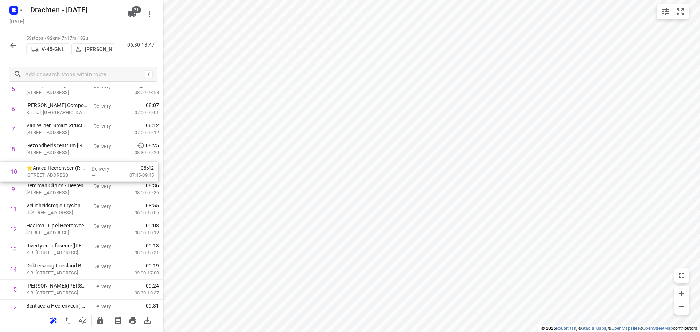
drag, startPoint x: 75, startPoint y: 193, endPoint x: 75, endPoint y: 173, distance: 19.7
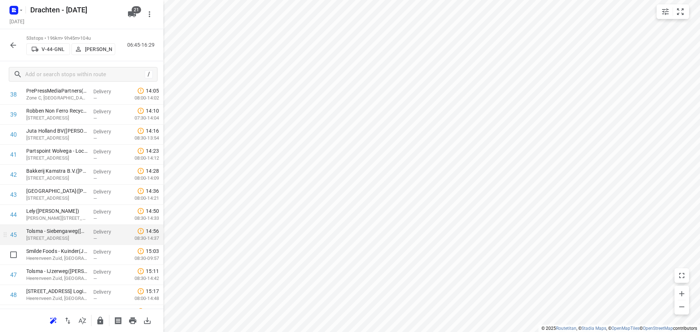
scroll to position [839, 0]
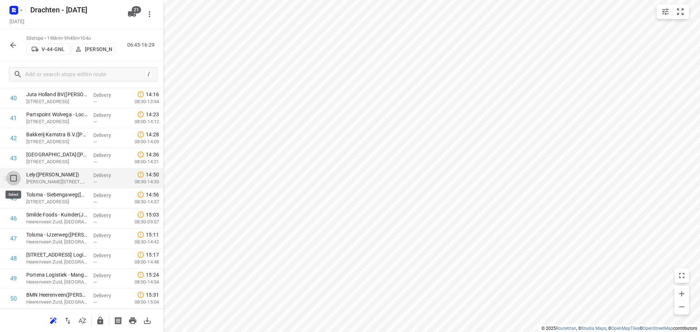
click at [12, 182] on input "checkbox" at bounding box center [13, 178] width 15 height 15
checkbox input "true"
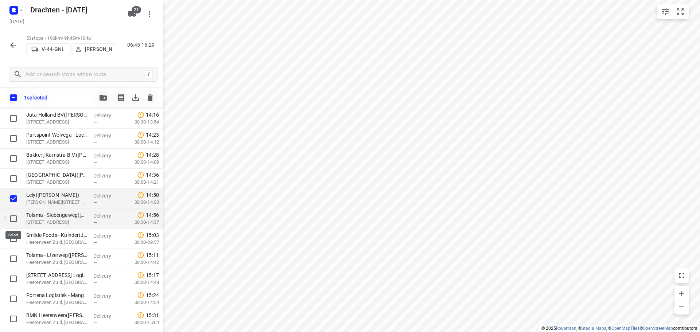
click at [13, 220] on input "checkbox" at bounding box center [13, 218] width 15 height 15
checkbox input "true"
click at [13, 236] on input "checkbox" at bounding box center [13, 239] width 15 height 15
checkbox input "true"
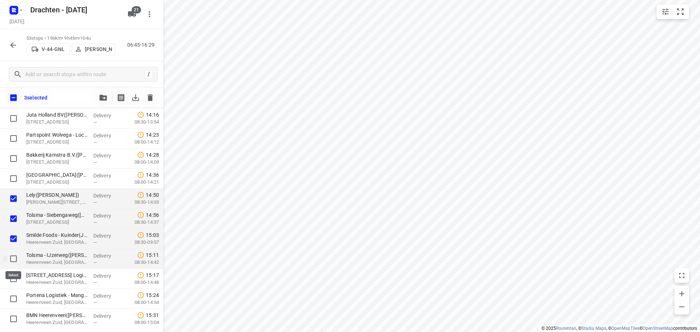
click at [11, 259] on input "checkbox" at bounding box center [13, 259] width 15 height 15
checkbox input "true"
click at [15, 275] on input "checkbox" at bounding box center [13, 279] width 15 height 15
checkbox input "true"
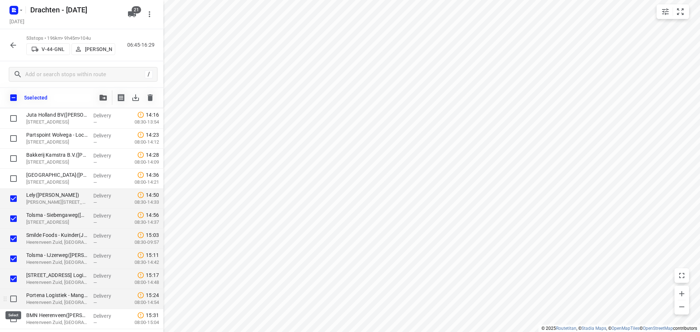
click at [13, 298] on input "checkbox" at bounding box center [13, 299] width 15 height 15
checkbox input "true"
click at [15, 317] on input "checkbox" at bounding box center [13, 319] width 15 height 15
checkbox input "true"
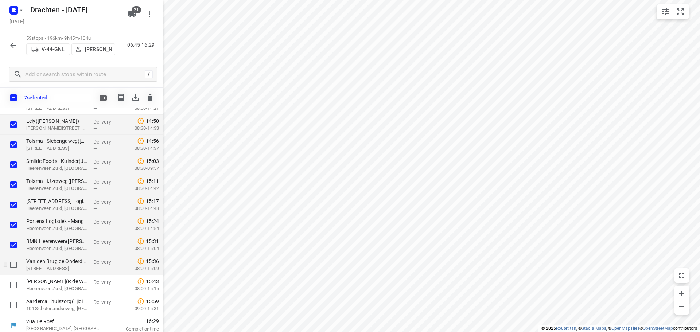
scroll to position [916, 0]
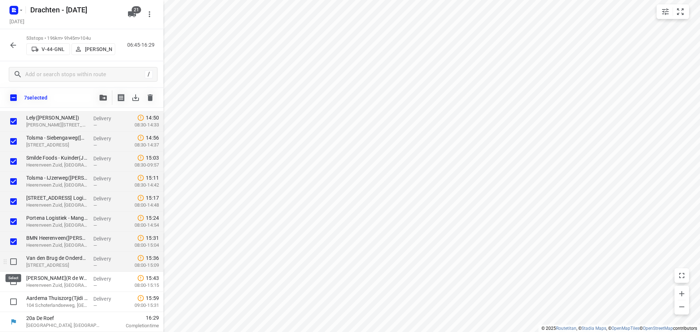
click at [13, 264] on input "checkbox" at bounding box center [13, 262] width 15 height 15
checkbox input "true"
click at [12, 286] on input "checkbox" at bounding box center [13, 282] width 15 height 15
checkbox input "true"
click at [105, 102] on button "button" at bounding box center [103, 97] width 15 height 15
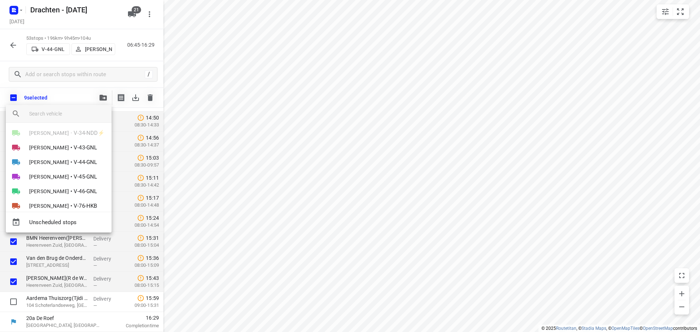
scroll to position [109, 0]
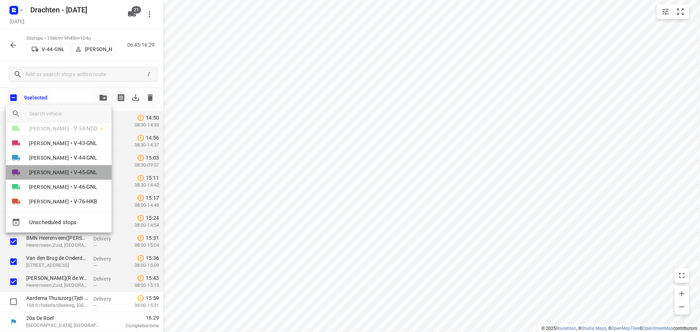
click at [55, 171] on span "[PERSON_NAME]" at bounding box center [49, 172] width 40 height 7
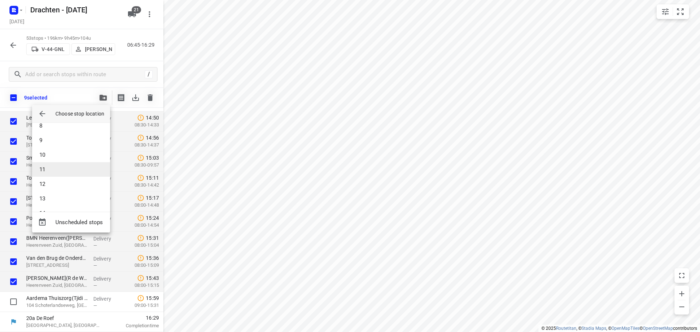
click at [54, 169] on li "11" at bounding box center [71, 169] width 78 height 15
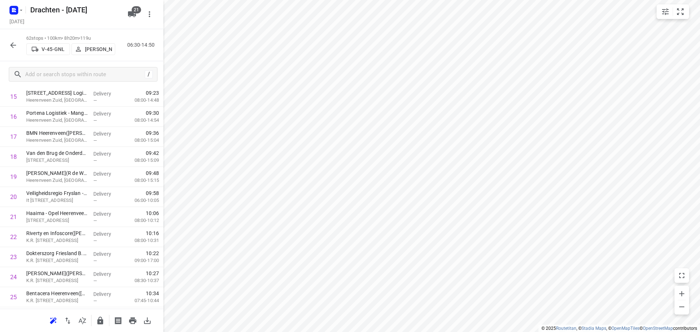
scroll to position [337, 0]
drag, startPoint x: 77, startPoint y: 179, endPoint x: 77, endPoint y: 159, distance: 20.1
click at [102, 323] on icon "button" at bounding box center [100, 321] width 6 height 8
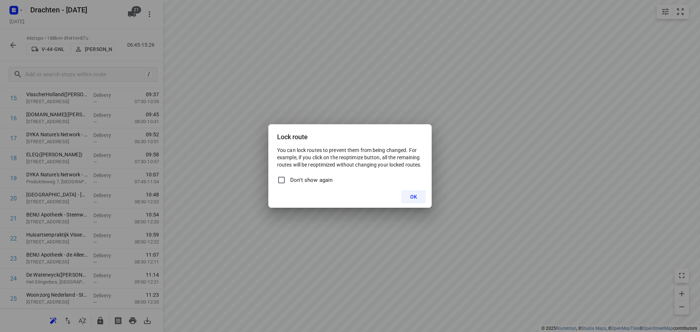
drag, startPoint x: 409, startPoint y: 197, endPoint x: 404, endPoint y: 200, distance: 5.7
click at [410, 197] on button "OK" at bounding box center [413, 196] width 24 height 13
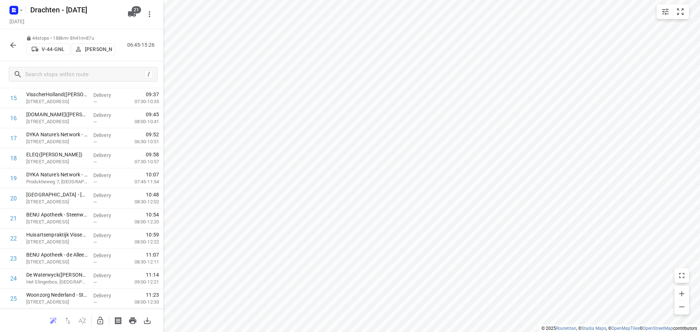
click at [17, 46] on icon "button" at bounding box center [13, 45] width 9 height 9
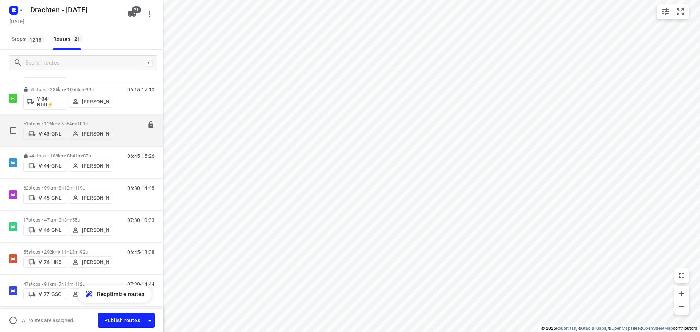
scroll to position [328, 0]
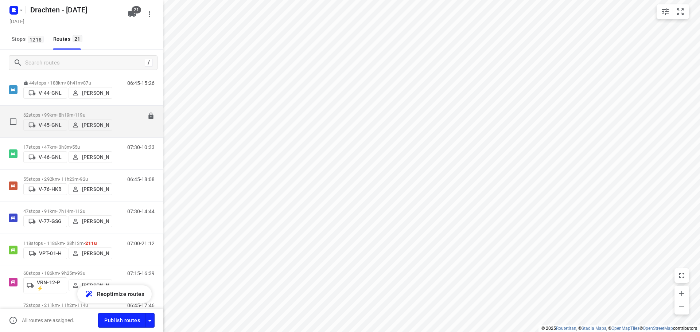
click at [74, 114] on p "62 stops • 99km • 8h19m • 119u" at bounding box center [67, 114] width 89 height 5
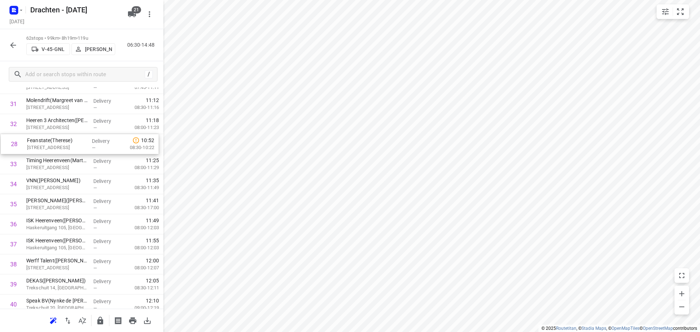
scroll to position [632, 0]
drag, startPoint x: 68, startPoint y: 298, endPoint x: 70, endPoint y: 149, distance: 148.4
click at [70, 149] on div "1 ⭐Van der Werff Logistics | It Dok 8(Lieneke) Kanaal, Heerenveen Delivery — 06…" at bounding box center [81, 134] width 163 height 1243
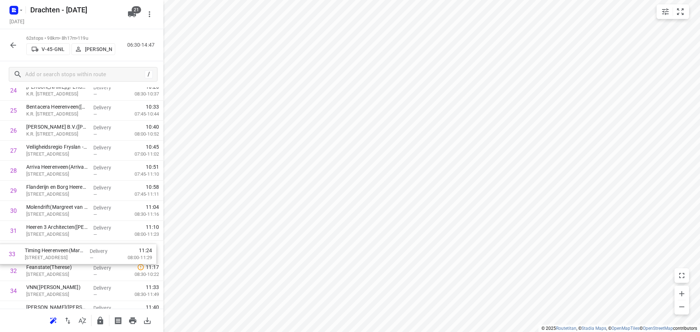
scroll to position [527, 0]
drag, startPoint x: 68, startPoint y: 278, endPoint x: 68, endPoint y: 231, distance: 47.4
click at [68, 231] on div "1 ⭐Van der Werff Logistics | It Dok 8(Lieneke) Kanaal, Heerenveen Delivery — 06…" at bounding box center [81, 239] width 163 height 1243
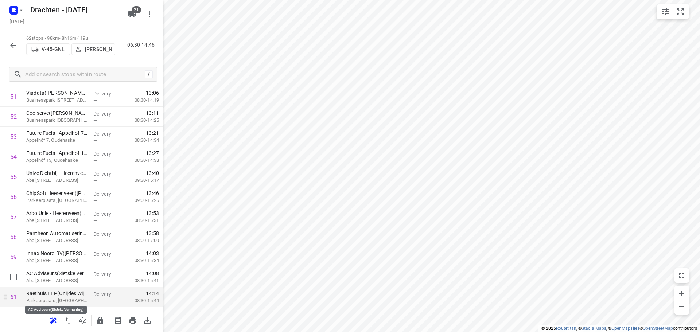
scroll to position [1073, 0]
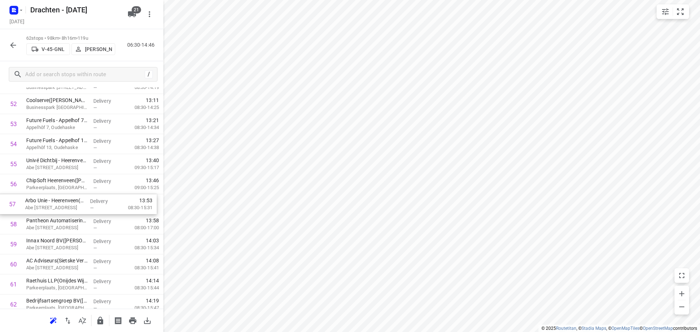
drag, startPoint x: 62, startPoint y: 207, endPoint x: 60, endPoint y: 203, distance: 4.1
drag, startPoint x: 64, startPoint y: 227, endPoint x: 61, endPoint y: 207, distance: 20.3
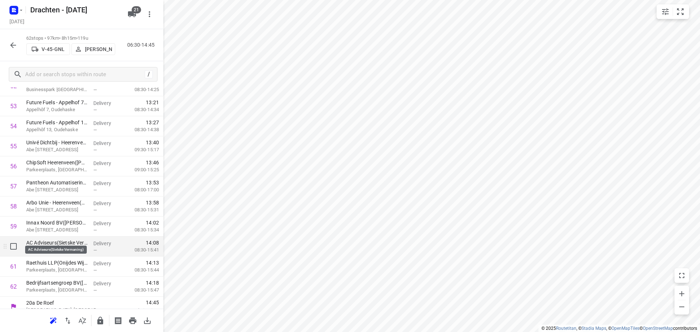
scroll to position [1099, 0]
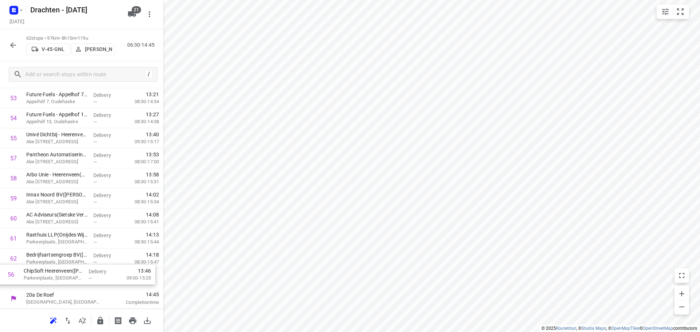
drag, startPoint x: 65, startPoint y: 162, endPoint x: 62, endPoint y: 280, distance: 118.2
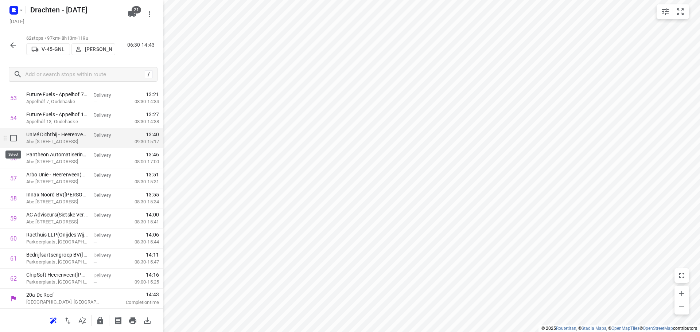
click at [15, 140] on input "checkbox" at bounding box center [13, 138] width 15 height 15
checkbox input "true"
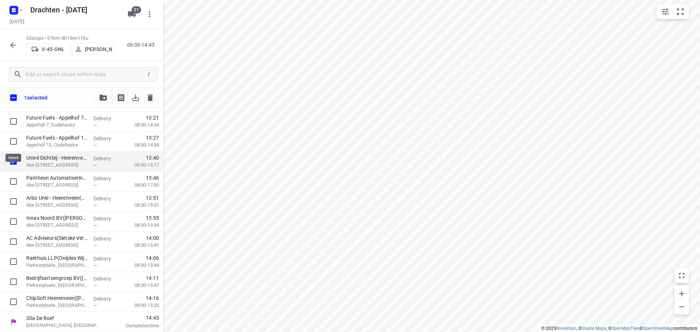
scroll to position [1096, 0]
click at [11, 177] on input "checkbox" at bounding box center [13, 181] width 15 height 15
checkbox input "true"
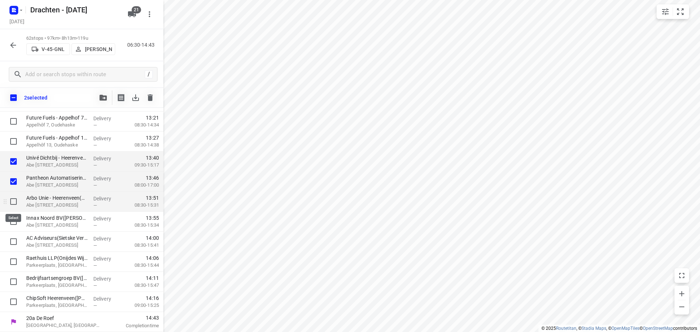
click at [8, 201] on input "checkbox" at bounding box center [13, 201] width 15 height 15
checkbox input "true"
click at [16, 222] on input "checkbox" at bounding box center [13, 221] width 15 height 15
checkbox input "true"
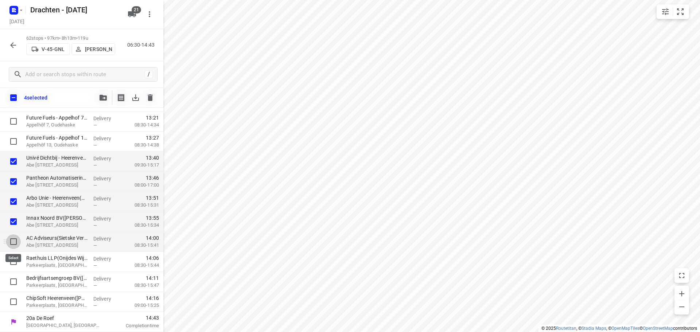
click at [13, 242] on input "checkbox" at bounding box center [13, 241] width 15 height 15
checkbox input "true"
click at [13, 260] on input "checkbox" at bounding box center [13, 262] width 15 height 15
checkbox input "true"
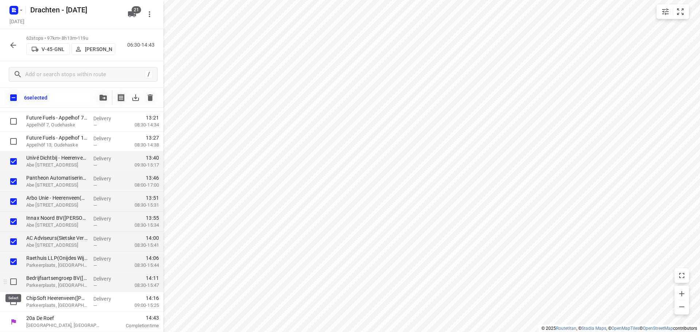
click at [12, 280] on input "checkbox" at bounding box center [13, 282] width 15 height 15
checkbox input "true"
click at [13, 303] on input "checkbox" at bounding box center [13, 302] width 15 height 15
checkbox input "true"
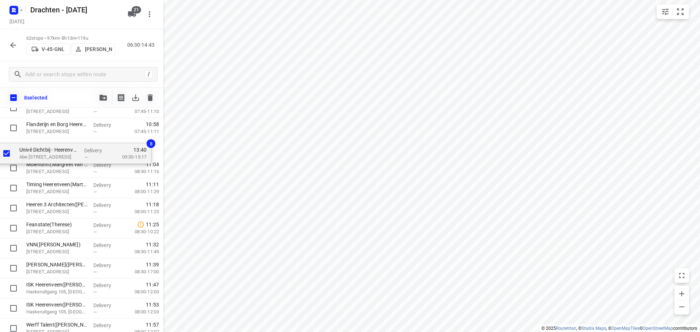
scroll to position [608, 0]
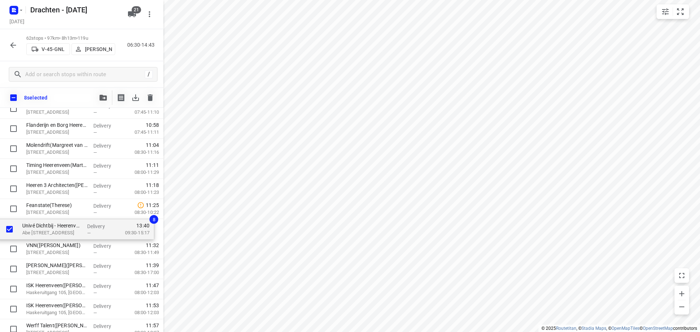
drag, startPoint x: 79, startPoint y: 162, endPoint x: 75, endPoint y: 228, distance: 66.1
click at [75, 228] on div "⭐Van der Werff Logistics | It Dok 8(Lieneke) Kanaal, Heerenveen Delivery — 06:5…" at bounding box center [81, 178] width 163 height 1243
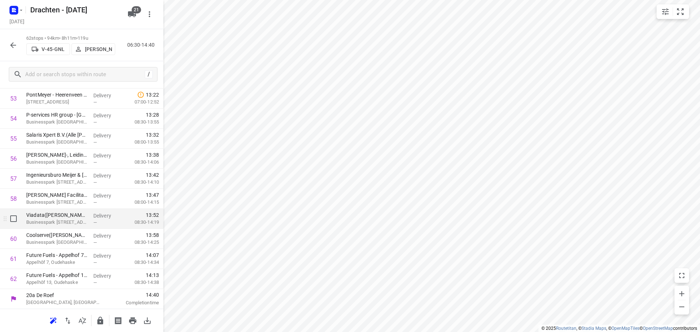
scroll to position [1099, 0]
click at [98, 320] on icon "button" at bounding box center [100, 321] width 6 height 8
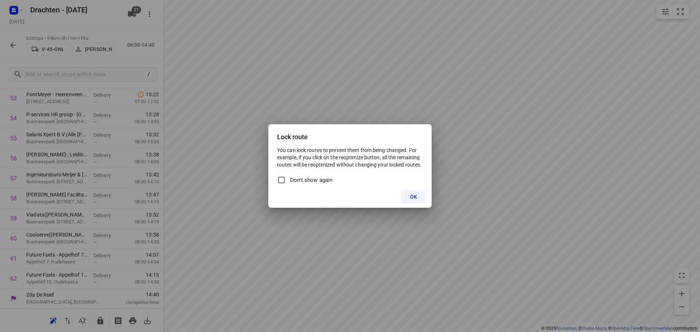
click at [416, 196] on span "OK" at bounding box center [413, 197] width 7 height 6
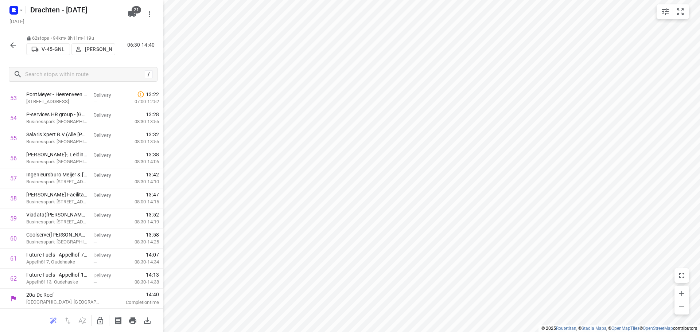
click at [13, 42] on icon "button" at bounding box center [13, 45] width 9 height 9
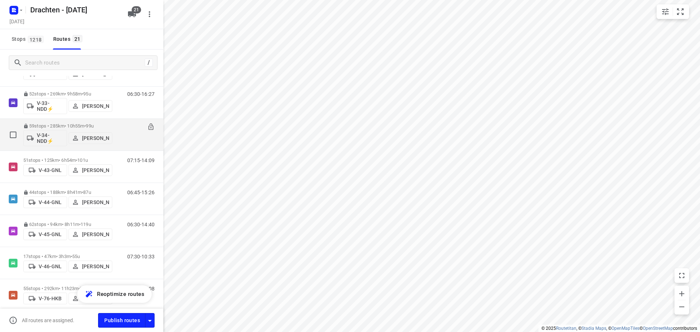
scroll to position [292, 0]
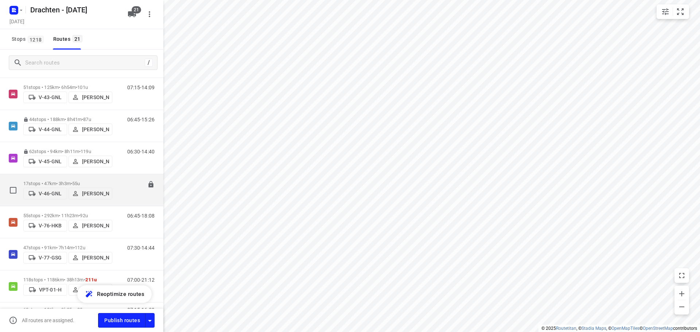
click at [68, 179] on div "17 stops • 47km • 3h3m • 55u V-46-GNL Joran Smit" at bounding box center [67, 190] width 89 height 26
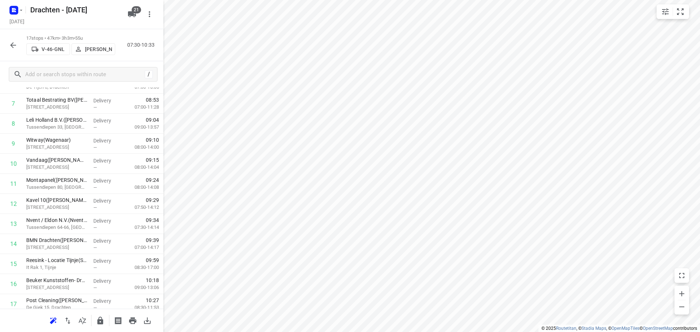
scroll to position [182, 0]
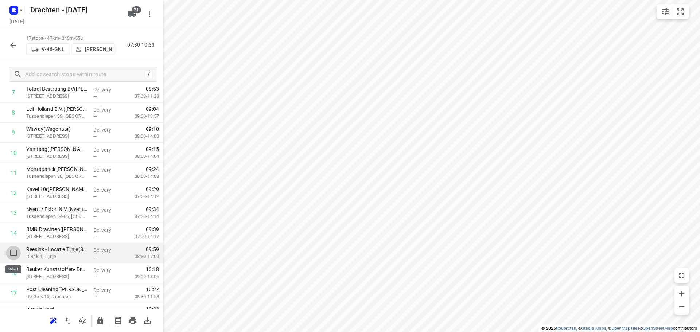
click at [14, 254] on input "checkbox" at bounding box center [13, 253] width 15 height 15
checkbox input "true"
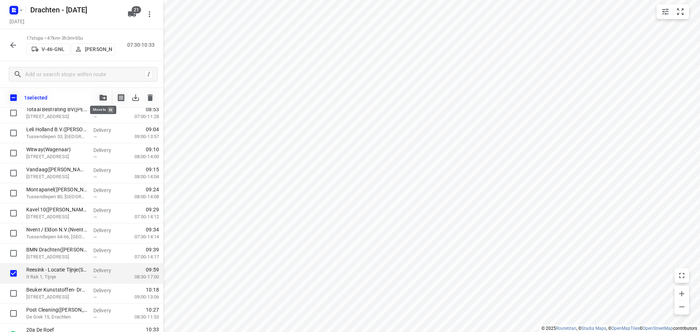
click at [103, 97] on icon "button" at bounding box center [103, 98] width 7 height 6
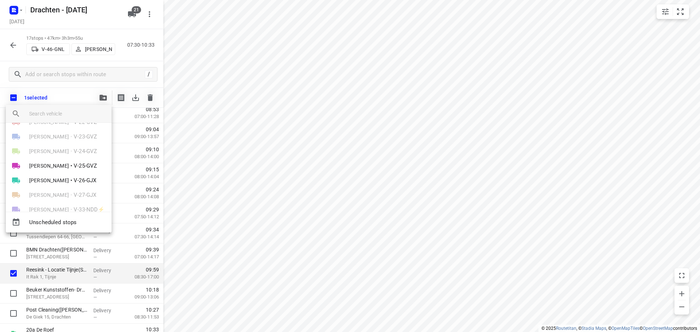
scroll to position [13, 0]
click at [491, 170] on div at bounding box center [350, 166] width 700 height 332
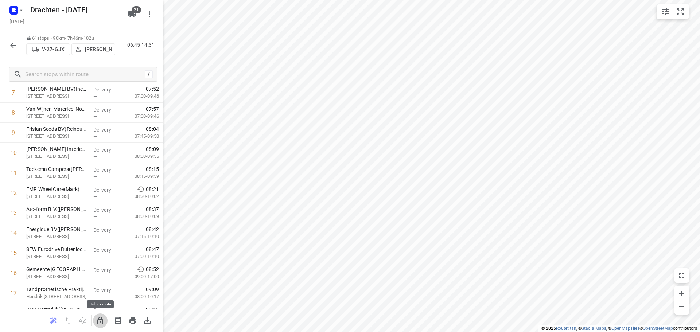
click at [98, 319] on icon "button" at bounding box center [100, 320] width 9 height 9
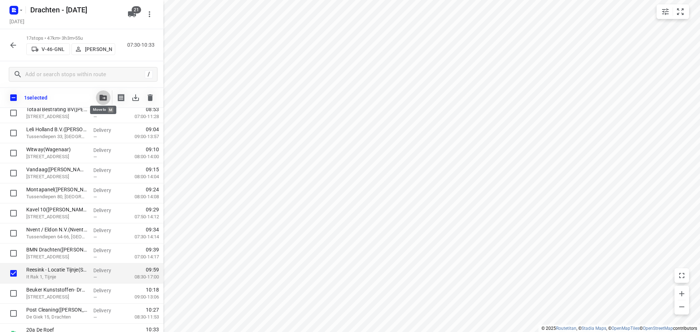
click at [105, 98] on icon "button" at bounding box center [103, 98] width 7 height 6
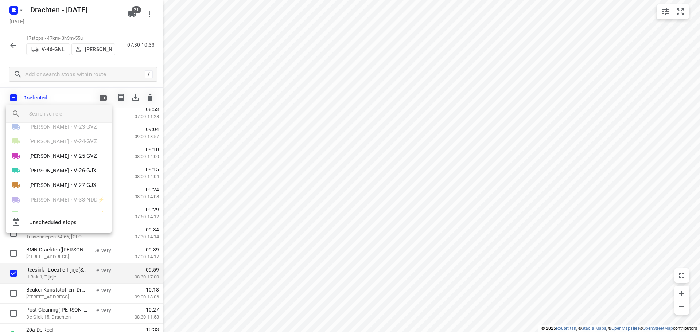
scroll to position [36, 0]
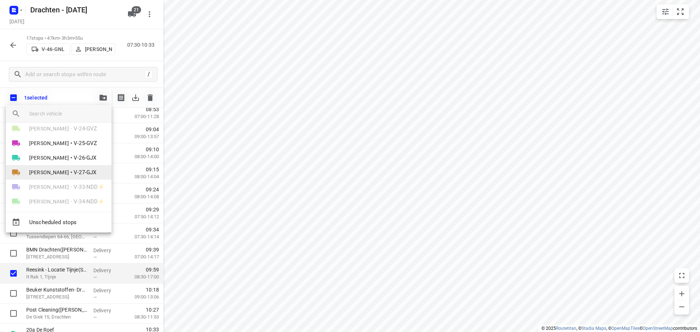
click at [57, 173] on span "[PERSON_NAME]" at bounding box center [49, 172] width 40 height 7
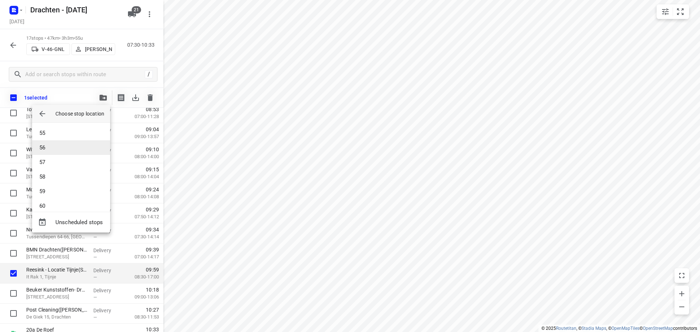
scroll to position [809, 0]
click at [62, 195] on li "61" at bounding box center [71, 198] width 78 height 15
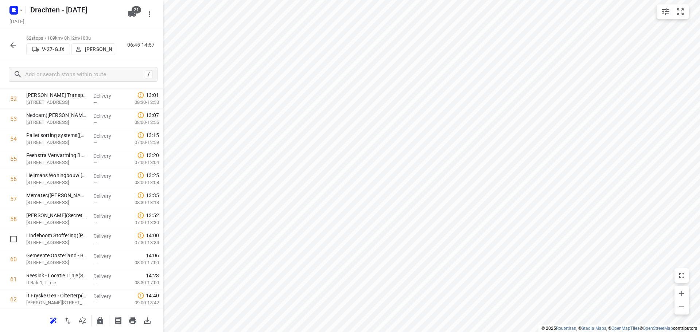
scroll to position [1099, 0]
drag, startPoint x: 65, startPoint y: 281, endPoint x: 66, endPoint y: 263, distance: 18.3
drag, startPoint x: 57, startPoint y: 282, endPoint x: 59, endPoint y: 202, distance: 79.9
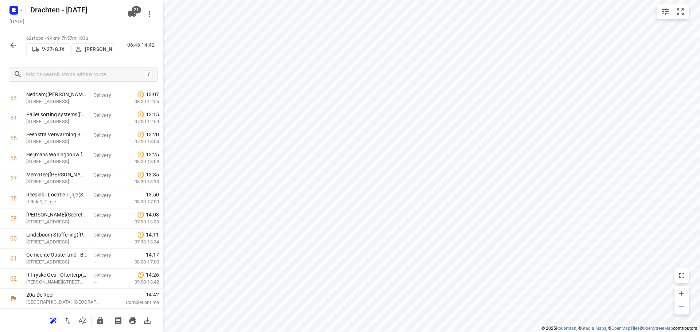
click at [12, 47] on icon "button" at bounding box center [13, 45] width 6 height 6
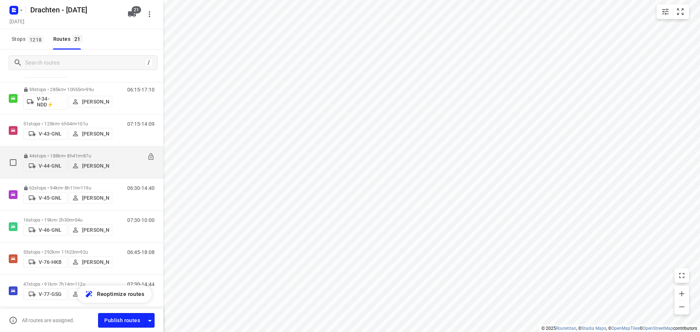
scroll to position [328, 0]
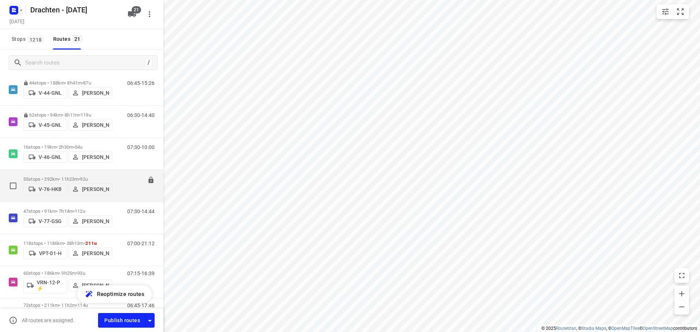
click at [65, 176] on p "55 stops • 292km • 11h23m • 92u" at bounding box center [67, 178] width 89 height 5
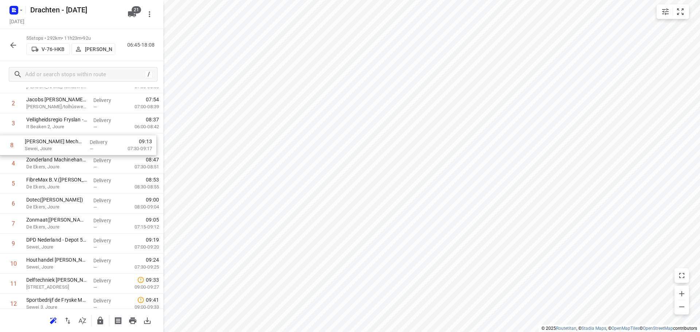
scroll to position [71, 0]
drag, startPoint x: 85, startPoint y: 191, endPoint x: 83, endPoint y: 149, distance: 42.0
drag, startPoint x: 76, startPoint y: 270, endPoint x: 78, endPoint y: 167, distance: 102.8
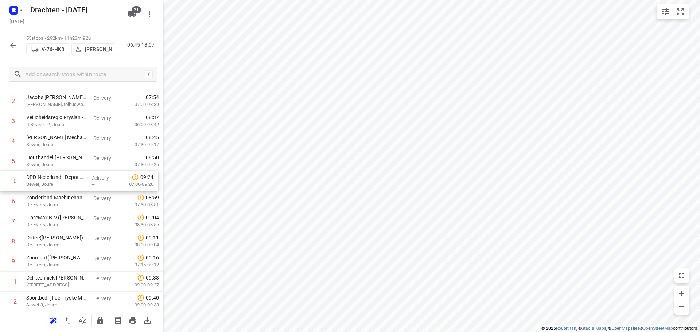
drag, startPoint x: 90, startPoint y: 267, endPoint x: 90, endPoint y: 183, distance: 83.9
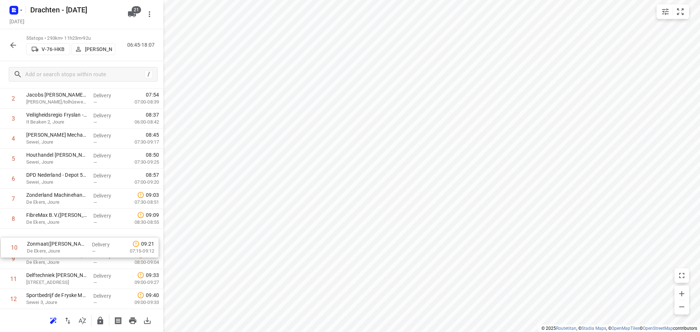
scroll to position [76, 0]
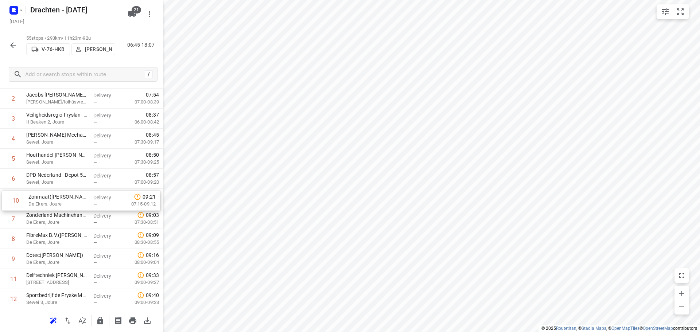
drag, startPoint x: 76, startPoint y: 268, endPoint x: 78, endPoint y: 205, distance: 62.8
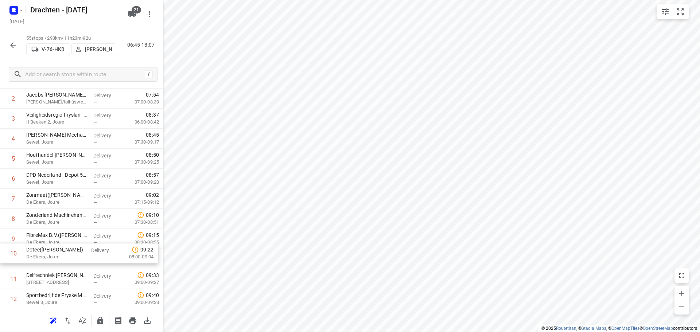
scroll to position [78, 0]
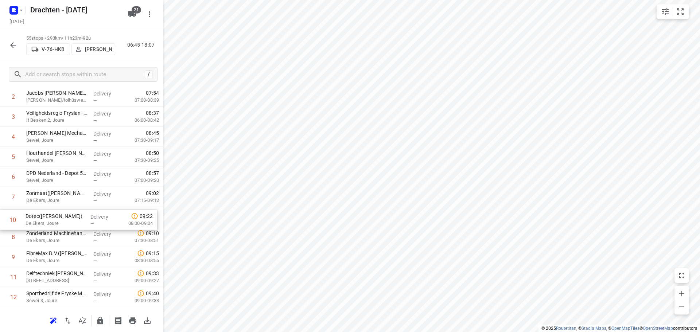
drag, startPoint x: 76, startPoint y: 262, endPoint x: 76, endPoint y: 221, distance: 40.8
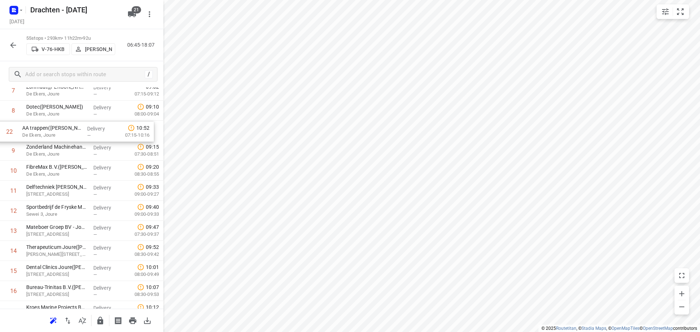
scroll to position [179, 0]
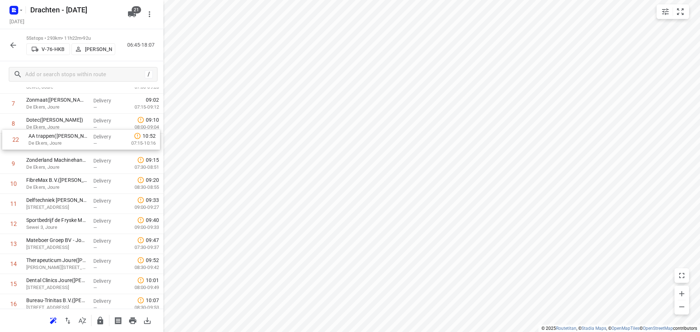
drag, startPoint x: 86, startPoint y: 285, endPoint x: 89, endPoint y: 144, distance: 141.5
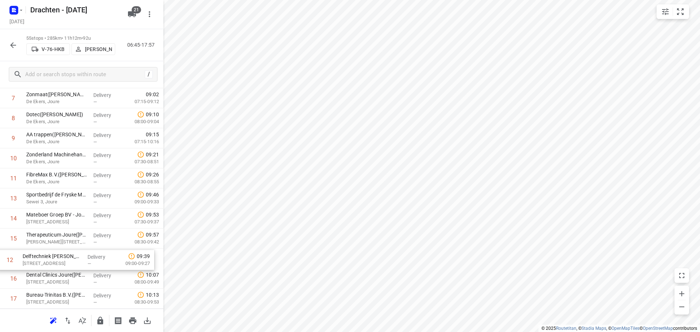
scroll to position [181, 0]
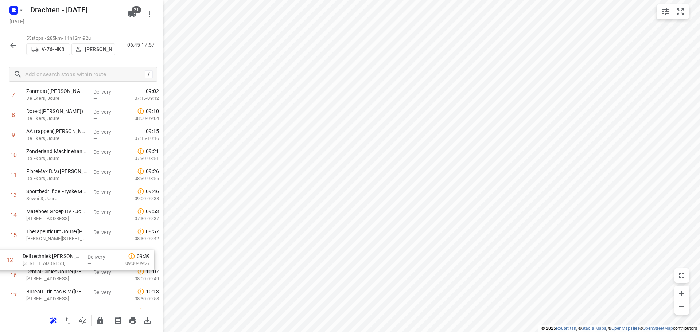
drag, startPoint x: 79, startPoint y: 206, endPoint x: 77, endPoint y: 259, distance: 53.3
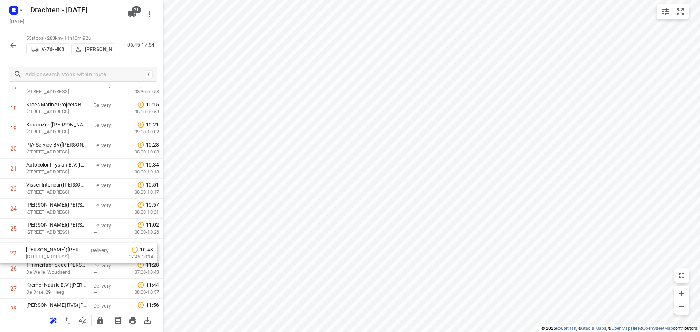
scroll to position [387, 0]
drag, startPoint x: 51, startPoint y: 220, endPoint x: 52, endPoint y: 257, distance: 37.6
click at [52, 257] on div "1 Jacobs Douwe Egberts NL BV - Joure(Jacobs Douwe Egberts Joure - Sietske Krame…" at bounding box center [81, 309] width 163 height 1103
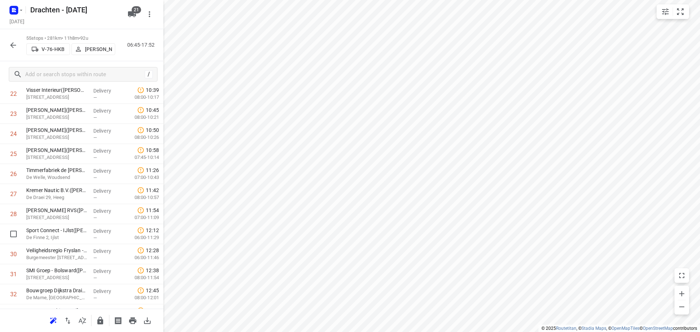
scroll to position [606, 0]
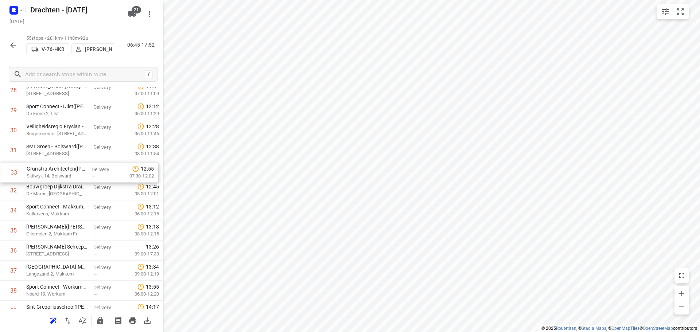
drag, startPoint x: 59, startPoint y: 196, endPoint x: 61, endPoint y: 176, distance: 20.1
click at [61, 176] on div "1 Jacobs Douwe Egberts NL BV - Joure(Jacobs Douwe Egberts Joure - Sietske Krame…" at bounding box center [81, 90] width 163 height 1103
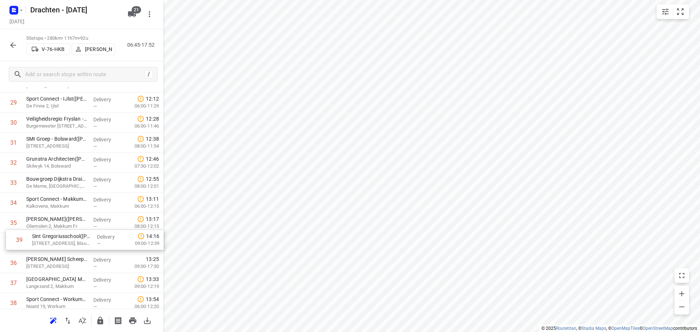
scroll to position [614, 0]
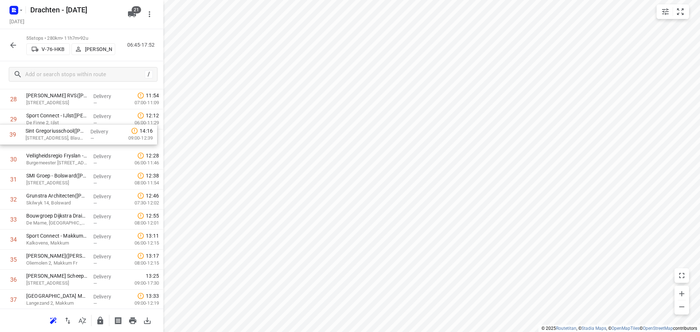
drag, startPoint x: 72, startPoint y: 308, endPoint x: 71, endPoint y: 130, distance: 177.9
click at [71, 130] on div "1 Jacobs Douwe Egberts NL BV - Joure(Jacobs Douwe Egberts Joure - Sietske Krame…" at bounding box center [81, 99] width 163 height 1103
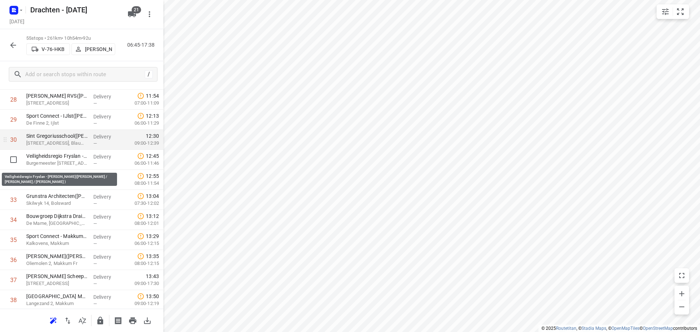
scroll to position [560, 0]
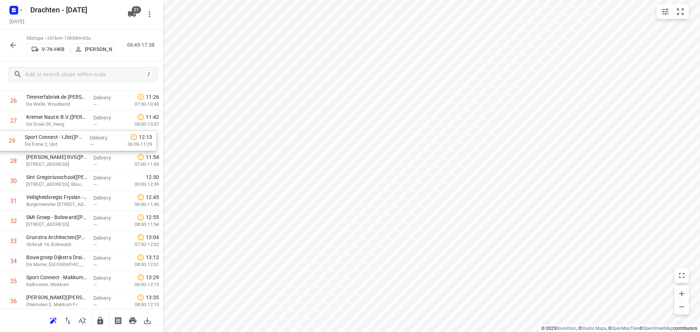
drag, startPoint x: 75, startPoint y: 162, endPoint x: 74, endPoint y: 143, distance: 19.0
click at [74, 143] on div "1 Jacobs Douwe Egberts NL BV - Joure(Jacobs Douwe Egberts Joure - Sietske Krame…" at bounding box center [81, 140] width 163 height 1103
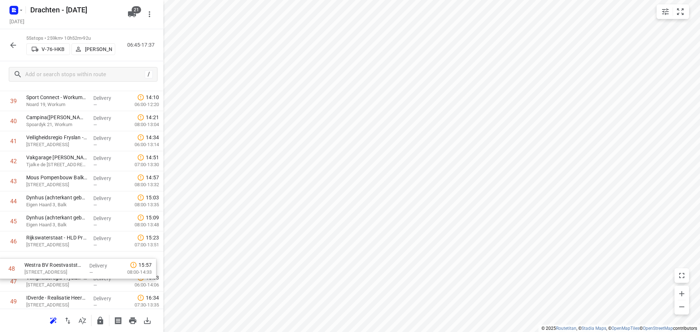
scroll to position [818, 0]
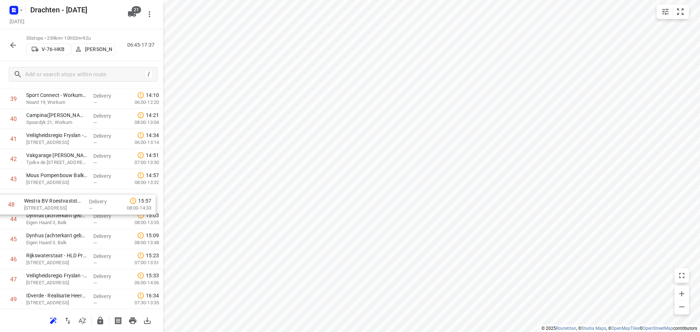
drag, startPoint x: 71, startPoint y: 285, endPoint x: 68, endPoint y: 202, distance: 83.2
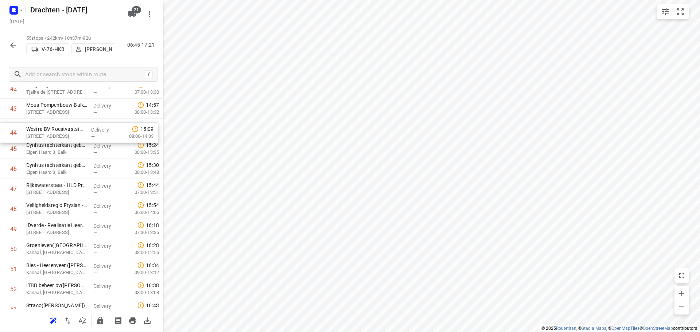
scroll to position [884, 0]
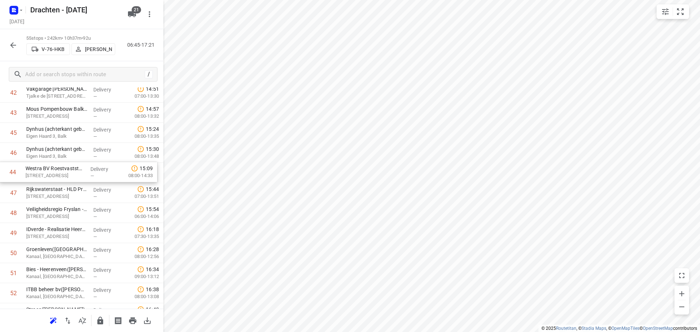
drag, startPoint x: 60, startPoint y: 130, endPoint x: 60, endPoint y: 178, distance: 48.1
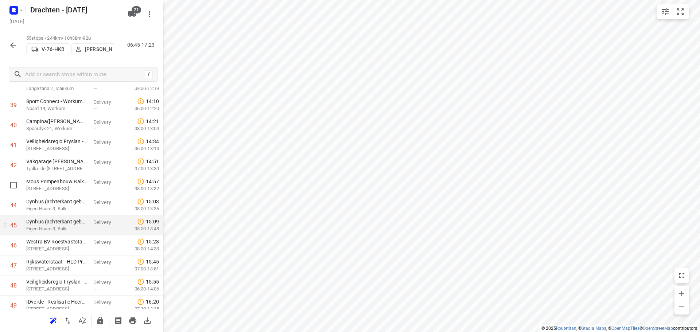
scroll to position [811, 0]
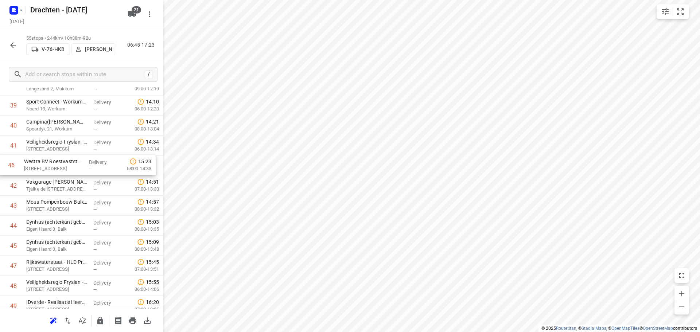
drag, startPoint x: 74, startPoint y: 249, endPoint x: 72, endPoint y: 166, distance: 82.4
click at [427, 332] on html "i © 2025 Routetitan , © Stadia Maps , © OpenMapTiles © OpenStreetMap contributo…" at bounding box center [350, 166] width 700 height 332
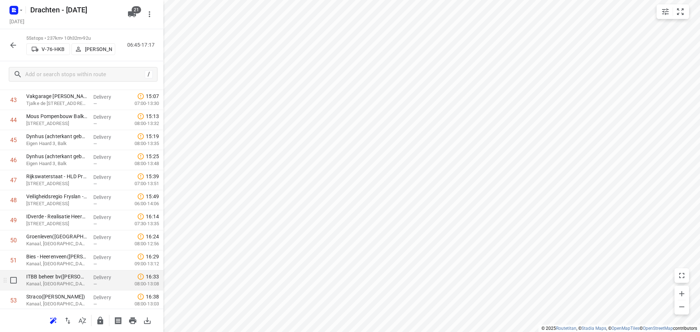
scroll to position [959, 0]
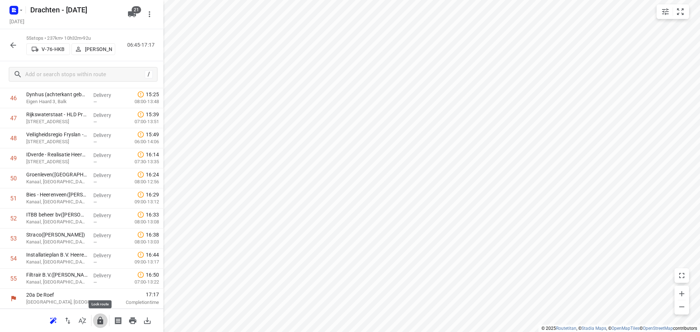
click at [99, 323] on icon "button" at bounding box center [100, 321] width 6 height 8
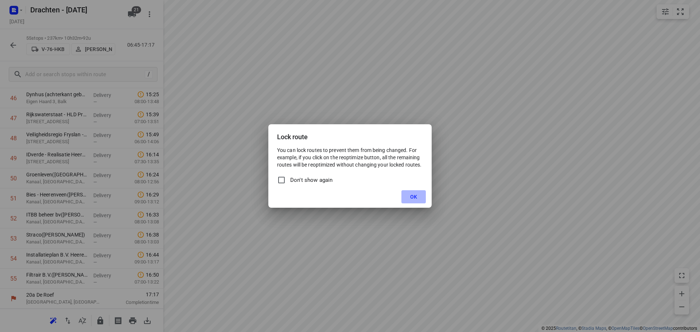
click at [404, 197] on button "OK" at bounding box center [413, 196] width 24 height 13
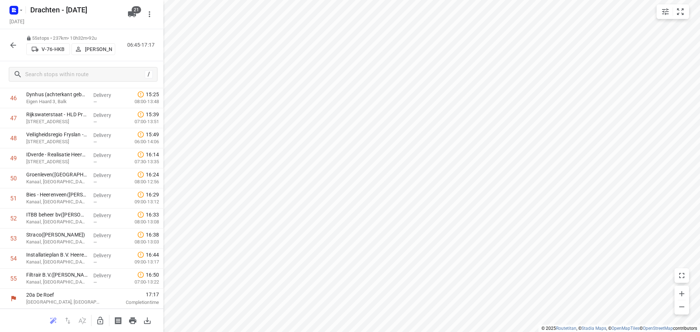
click at [12, 47] on icon "button" at bounding box center [13, 45] width 6 height 6
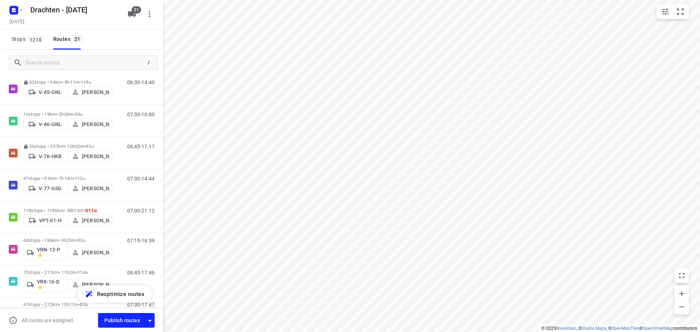
scroll to position [365, 0]
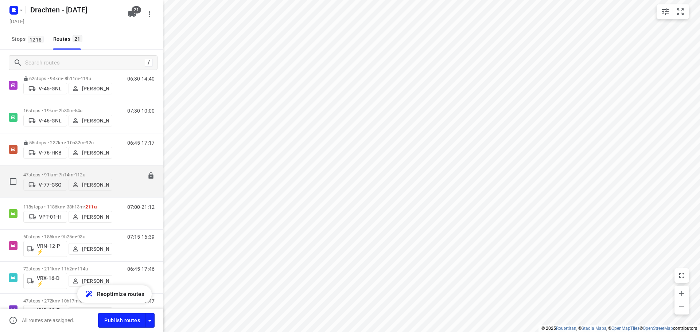
click at [74, 172] on p "47 stops • 91km • 7h14m • 112u" at bounding box center [67, 174] width 89 height 5
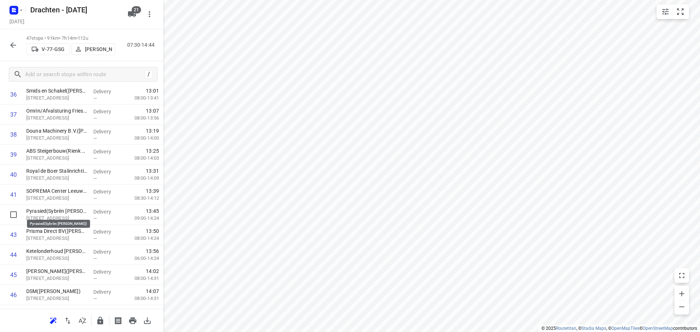
scroll to position [799, 0]
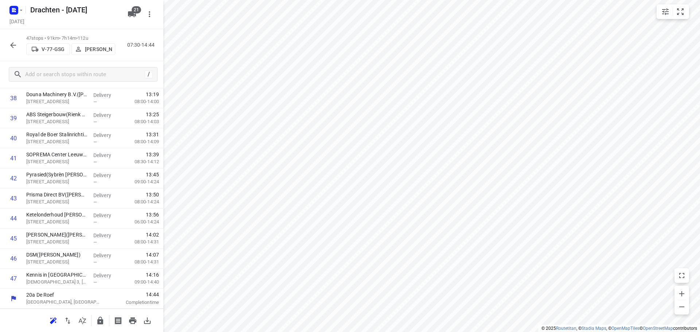
click at [11, 44] on icon "button" at bounding box center [13, 45] width 9 height 9
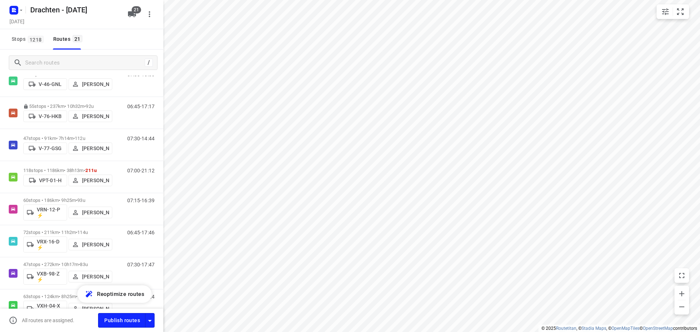
scroll to position [438, 0]
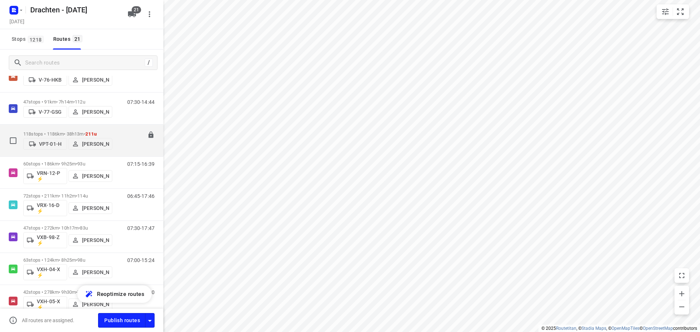
click at [67, 134] on p "118 stops • 1186km • 38h13m • 211u" at bounding box center [67, 133] width 89 height 5
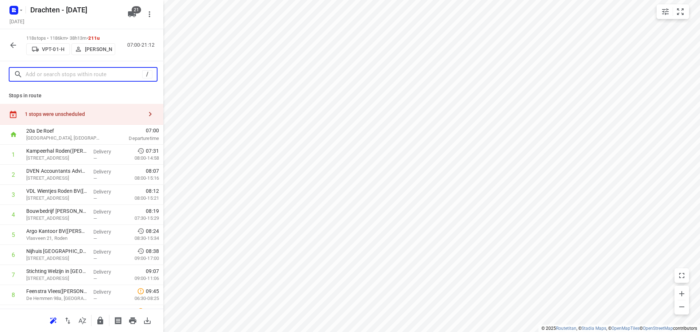
click at [74, 73] on input "text" at bounding box center [84, 74] width 117 height 11
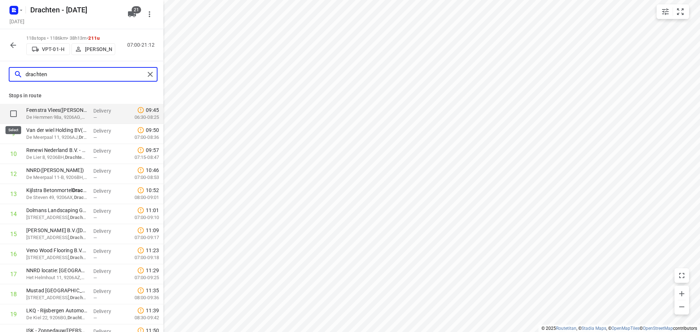
type input "drachten"
click at [15, 113] on input "checkbox" at bounding box center [13, 113] width 15 height 15
checkbox input "true"
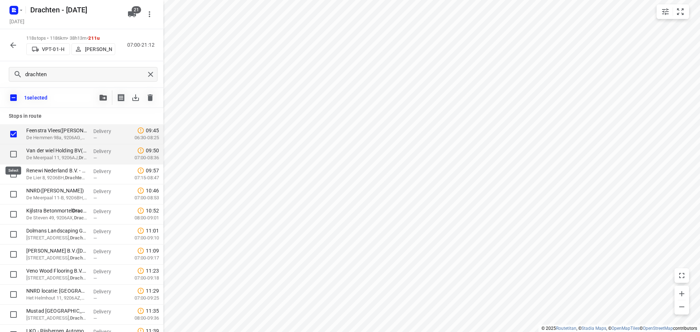
click at [12, 154] on input "checkbox" at bounding box center [13, 154] width 15 height 15
checkbox input "true"
click at [12, 174] on input "checkbox" at bounding box center [13, 174] width 15 height 15
checkbox input "true"
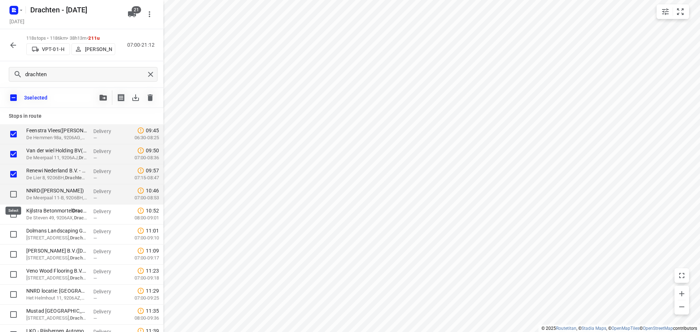
drag, startPoint x: 11, startPoint y: 193, endPoint x: 18, endPoint y: 207, distance: 15.8
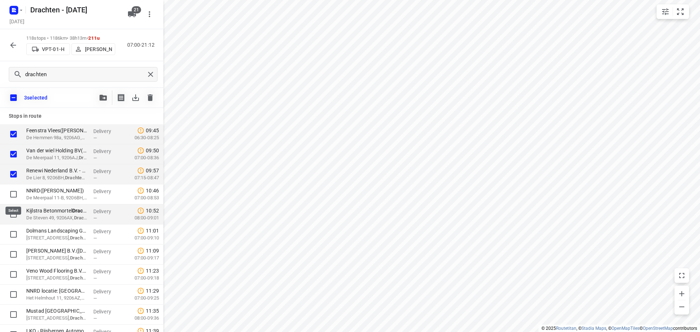
click at [11, 193] on input "checkbox" at bounding box center [13, 194] width 15 height 15
checkbox input "true"
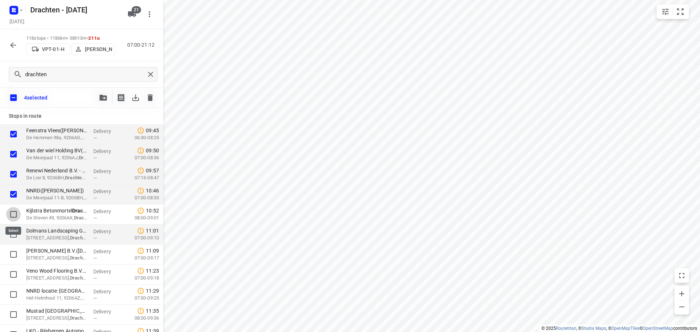
drag, startPoint x: 12, startPoint y: 213, endPoint x: 15, endPoint y: 229, distance: 16.2
click at [12, 213] on input "checkbox" at bounding box center [13, 214] width 15 height 15
checkbox input "true"
click at [15, 231] on input "checkbox" at bounding box center [13, 234] width 15 height 15
checkbox input "true"
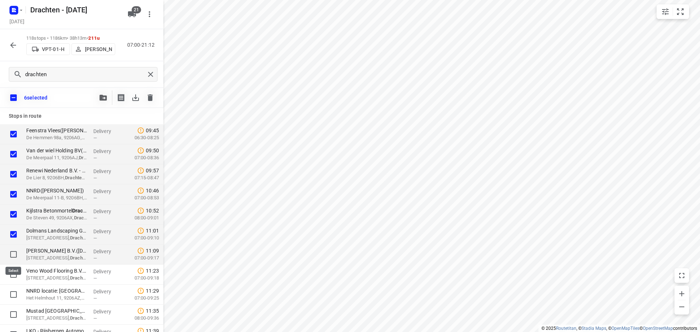
click at [12, 254] on input "checkbox" at bounding box center [13, 254] width 15 height 15
checkbox input "true"
click at [14, 274] on input "checkbox" at bounding box center [13, 274] width 15 height 15
checkbox input "true"
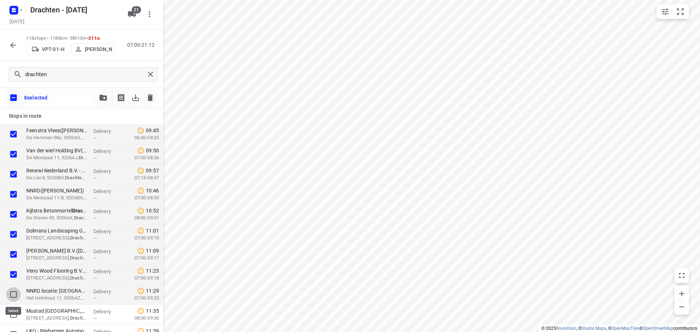
click at [11, 293] on input "checkbox" at bounding box center [13, 294] width 15 height 15
checkbox input "true"
click at [13, 313] on input "checkbox" at bounding box center [13, 314] width 15 height 15
checkbox input "true"
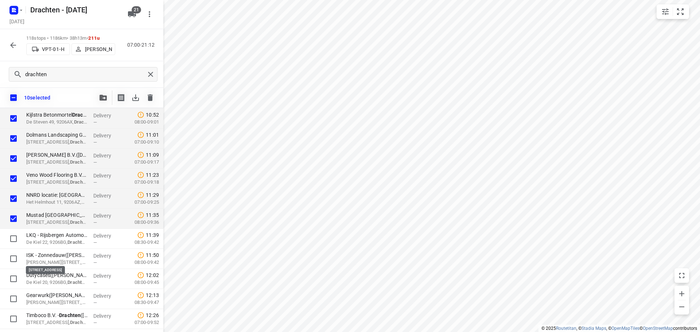
scroll to position [146, 0]
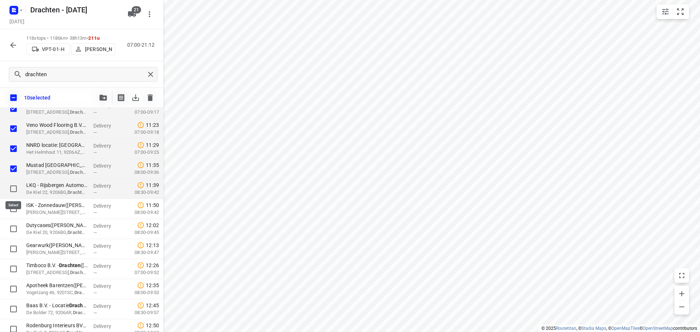
click at [12, 185] on input "checkbox" at bounding box center [13, 189] width 15 height 15
checkbox input "true"
click at [14, 211] on input "checkbox" at bounding box center [13, 209] width 15 height 15
checkbox input "true"
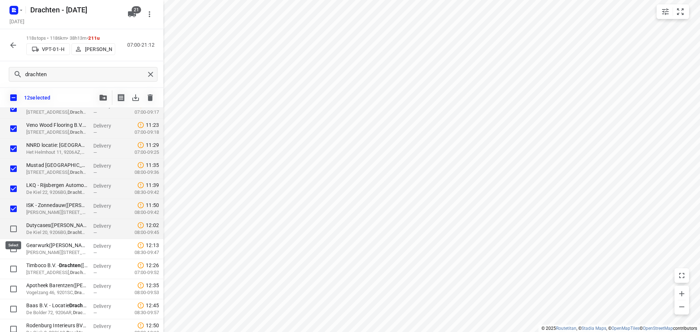
click at [13, 228] on input "checkbox" at bounding box center [13, 229] width 15 height 15
checkbox input "true"
click at [12, 248] on input "checkbox" at bounding box center [13, 249] width 15 height 15
checkbox input "true"
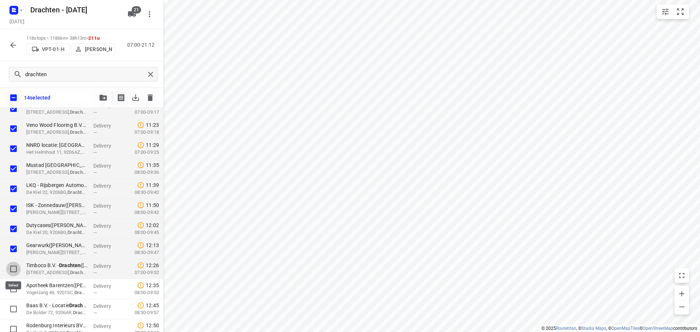
click at [13, 271] on input "checkbox" at bounding box center [13, 269] width 15 height 15
checkbox input "true"
click at [13, 290] on input "checkbox" at bounding box center [13, 289] width 15 height 15
checkbox input "true"
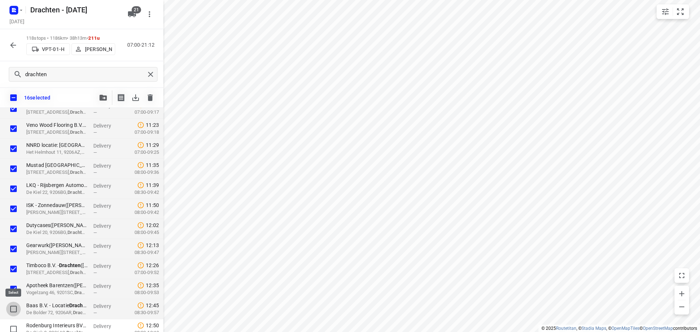
drag, startPoint x: 15, startPoint y: 310, endPoint x: 50, endPoint y: 291, distance: 39.2
click at [16, 310] on input "checkbox" at bounding box center [13, 309] width 15 height 15
checkbox input "true"
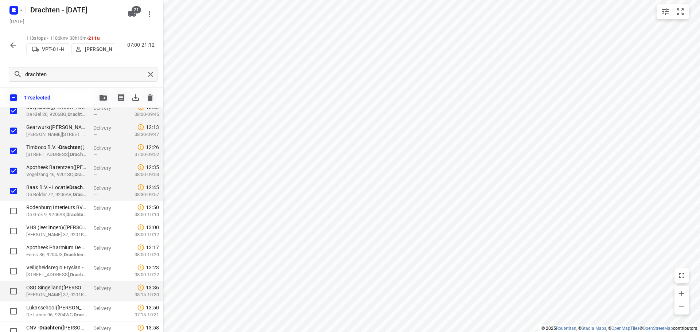
scroll to position [292, 0]
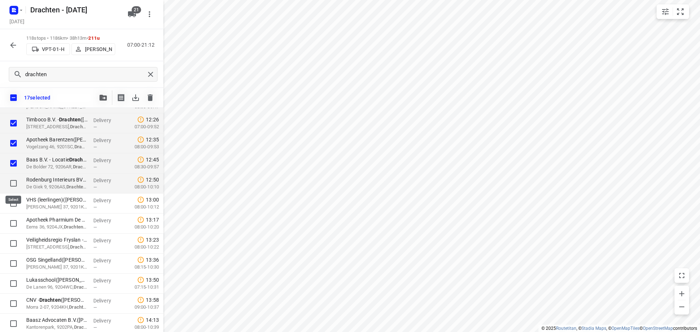
click at [14, 185] on input "checkbox" at bounding box center [13, 183] width 15 height 15
checkbox input "true"
drag, startPoint x: 12, startPoint y: 206, endPoint x: 13, endPoint y: 213, distance: 6.7
click at [12, 206] on input "checkbox" at bounding box center [13, 203] width 15 height 15
checkbox input "true"
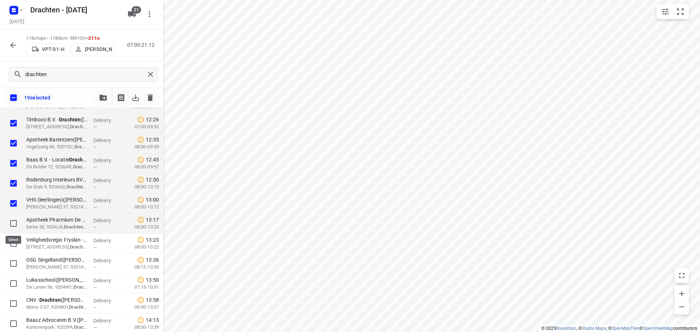
click at [13, 223] on input "checkbox" at bounding box center [13, 223] width 15 height 15
checkbox input "true"
click at [14, 244] on input "checkbox" at bounding box center [13, 243] width 15 height 15
checkbox input "true"
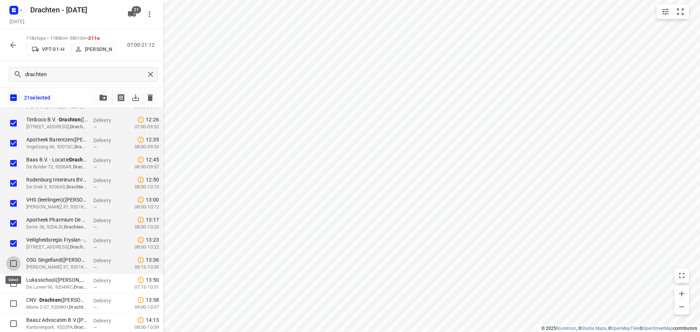
click at [14, 262] on input "checkbox" at bounding box center [13, 263] width 15 height 15
checkbox input "true"
click at [13, 281] on input "checkbox" at bounding box center [13, 283] width 15 height 15
checkbox input "true"
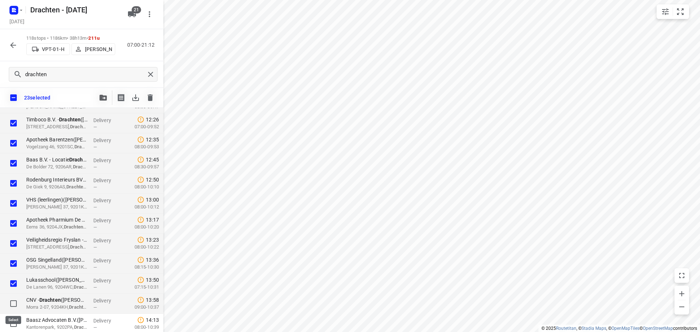
click at [14, 303] on input "checkbox" at bounding box center [13, 303] width 15 height 15
checkbox input "true"
click at [14, 320] on input "checkbox" at bounding box center [13, 323] width 15 height 15
checkbox input "true"
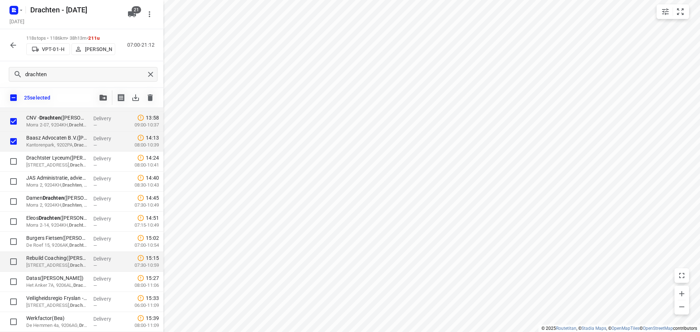
scroll to position [510, 0]
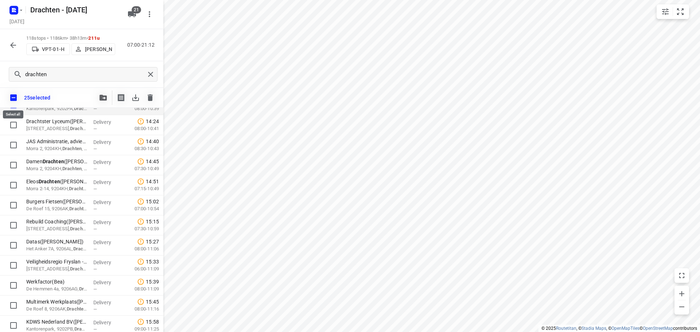
click at [11, 96] on input "checkbox" at bounding box center [13, 97] width 15 height 15
checkbox input "false"
checkbox input "true"
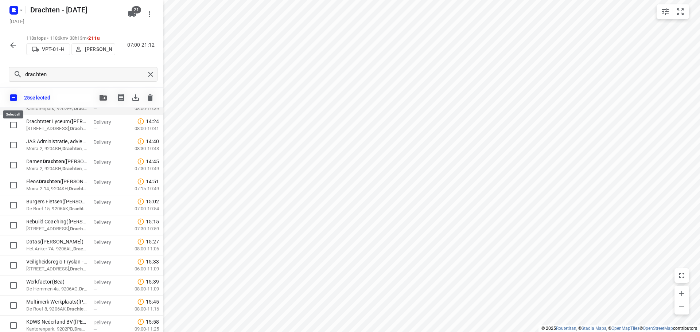
checkbox input "true"
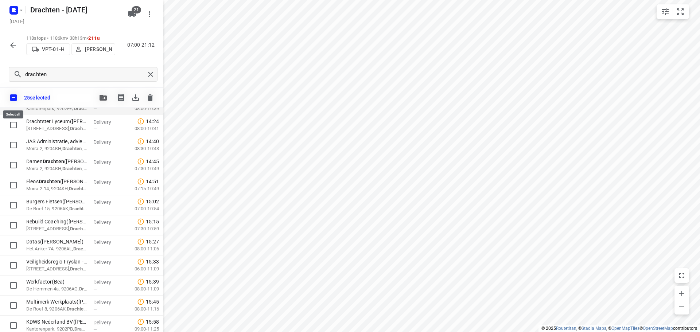
checkbox input "true"
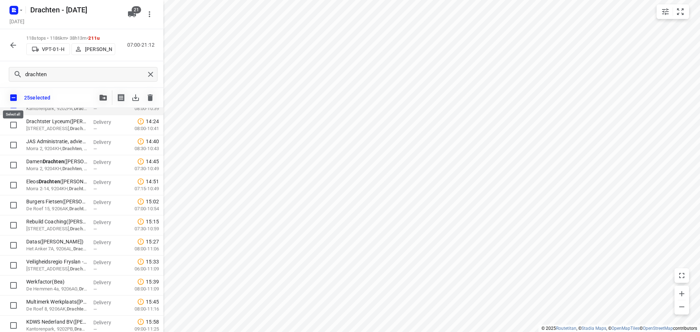
checkbox input "true"
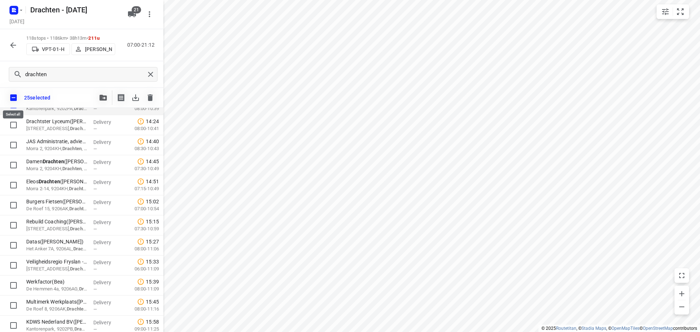
checkbox input "true"
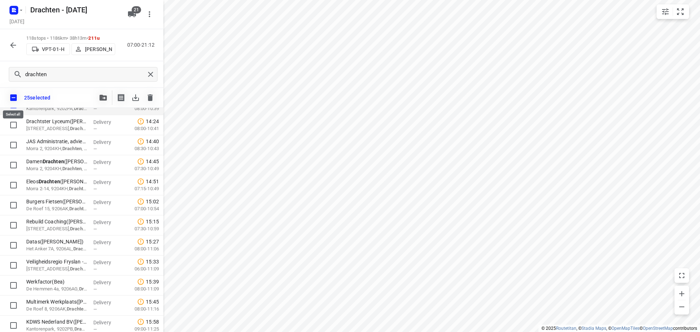
checkbox input "true"
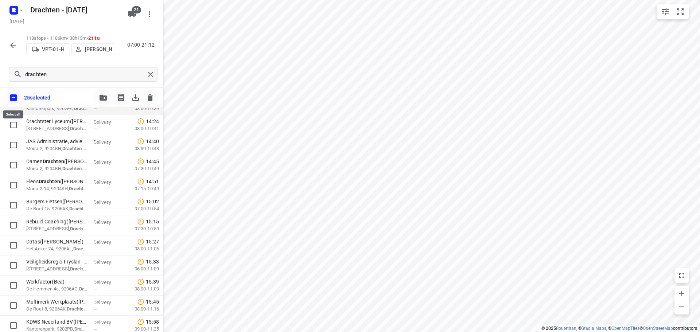
checkbox input "true"
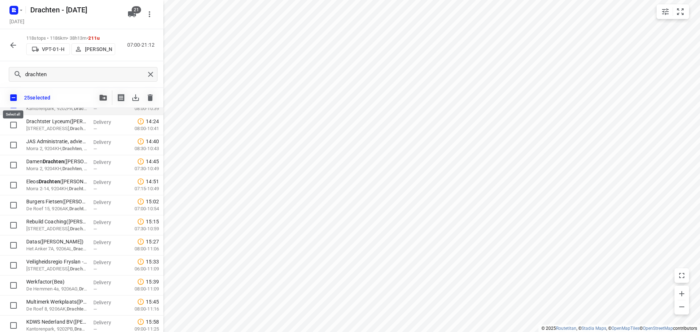
checkbox input "true"
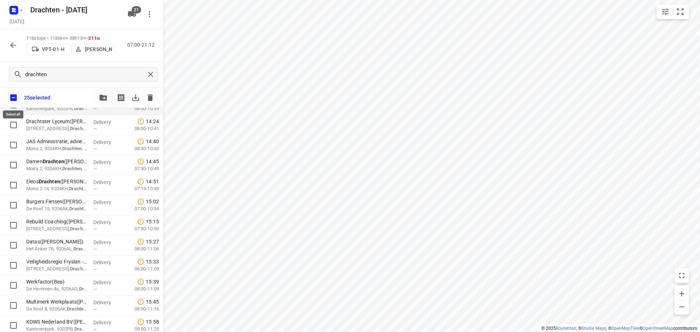
checkbox input "true"
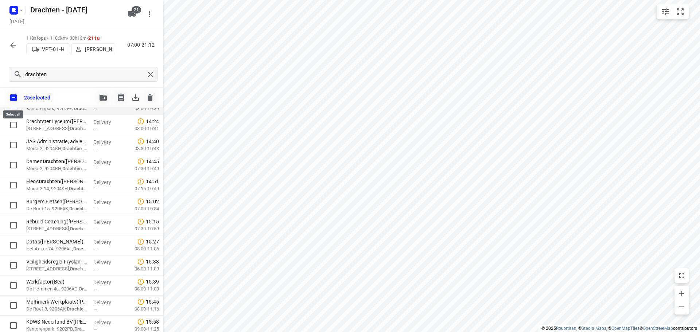
checkbox input "true"
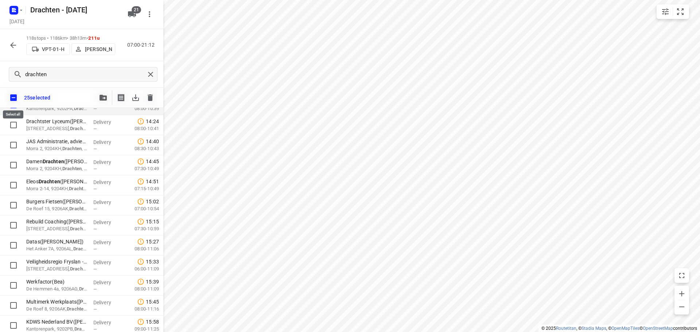
checkbox input "true"
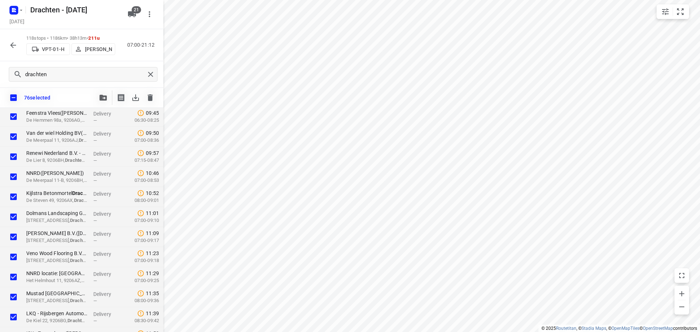
scroll to position [0, 0]
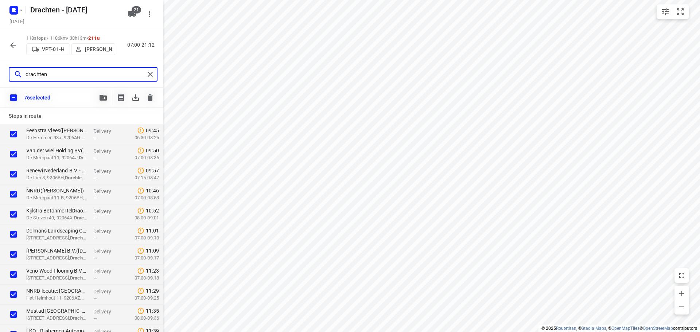
drag, startPoint x: 68, startPoint y: 78, endPoint x: -23, endPoint y: 75, distance: 90.5
click at [0, 75] on html "i © 2025 Routetitan , © Stadia Maps , © OpenMapTiles © OpenStreetMap contributo…" at bounding box center [350, 166] width 700 height 332
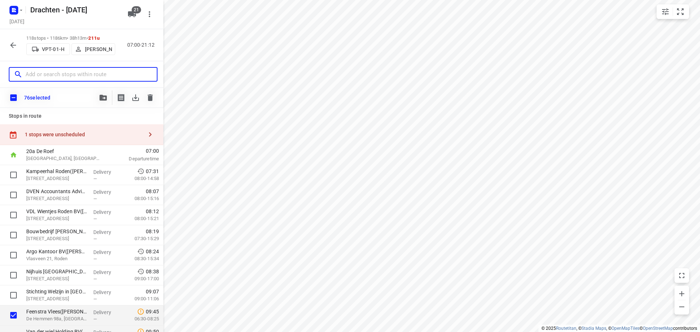
scroll to position [2, 0]
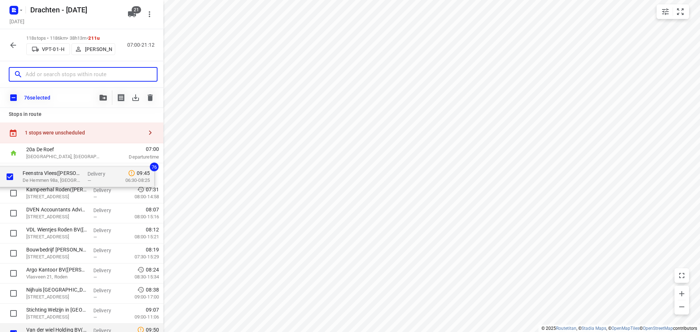
drag, startPoint x: 54, startPoint y: 318, endPoint x: 50, endPoint y: 177, distance: 140.8
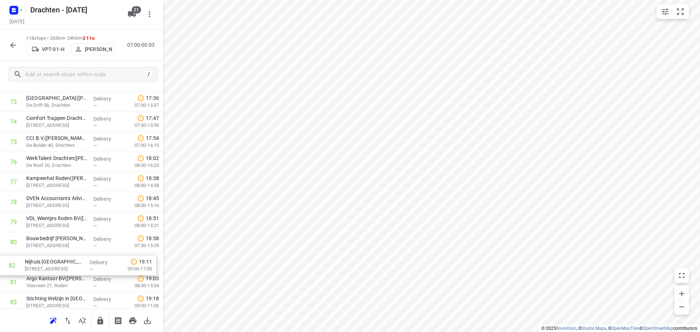
scroll to position [1502, 0]
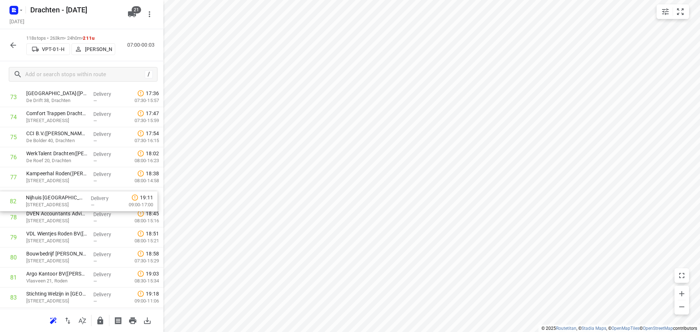
drag, startPoint x: 50, startPoint y: 289, endPoint x: 50, endPoint y: 206, distance: 83.1
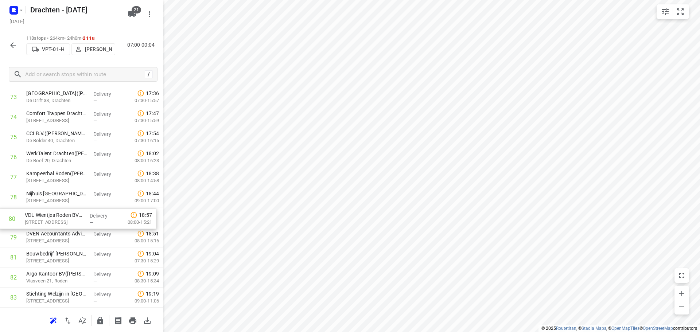
drag, startPoint x: 55, startPoint y: 241, endPoint x: 54, endPoint y: 220, distance: 21.2
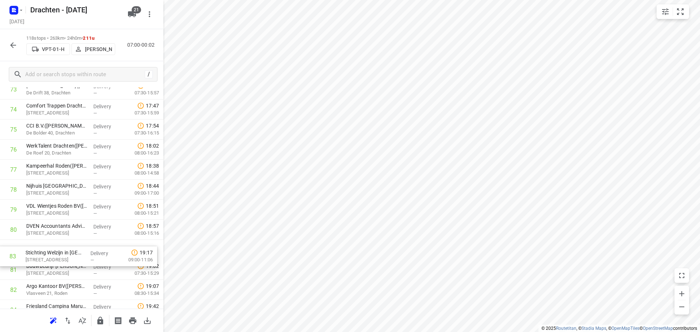
scroll to position [1511, 0]
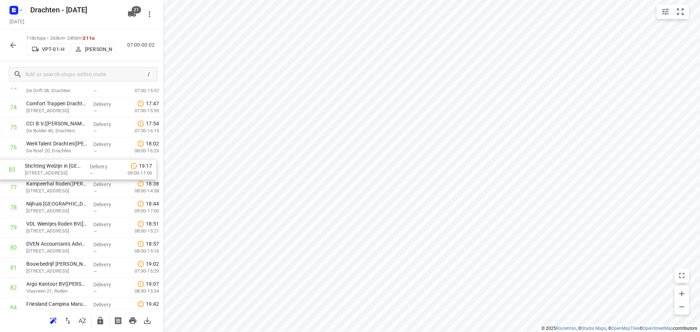
drag, startPoint x: 67, startPoint y: 302, endPoint x: 66, endPoint y: 172, distance: 129.8
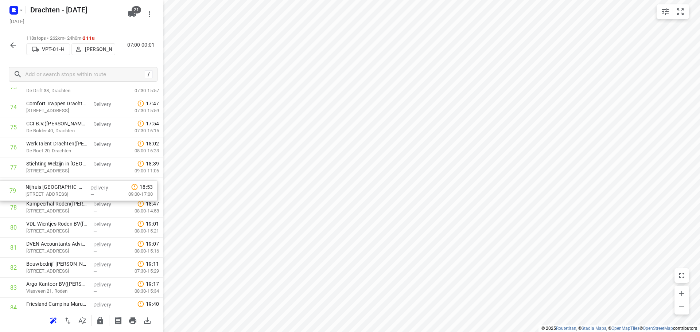
drag, startPoint x: 42, startPoint y: 209, endPoint x: 41, endPoint y: 189, distance: 19.7
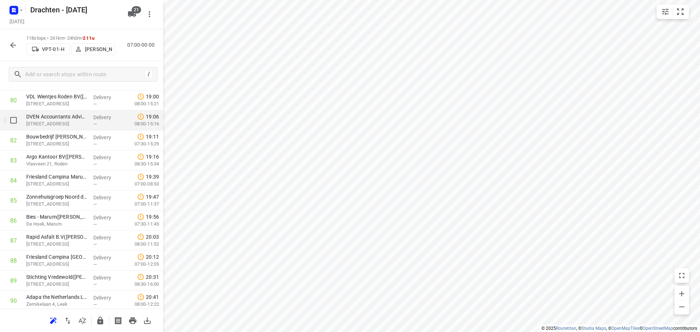
scroll to position [1657, 0]
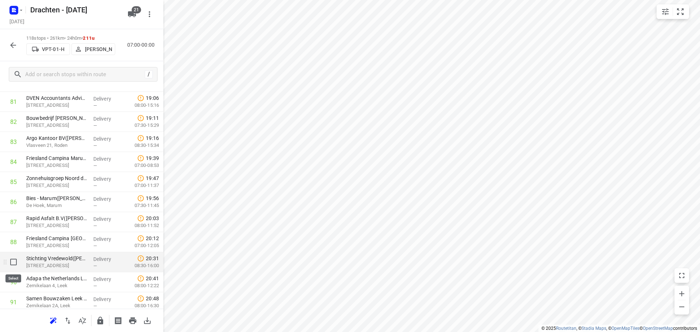
click at [15, 264] on input "checkbox" at bounding box center [13, 262] width 15 height 15
checkbox input "true"
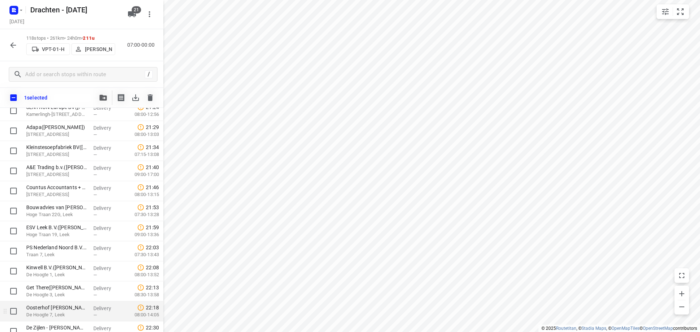
scroll to position [2058, 0]
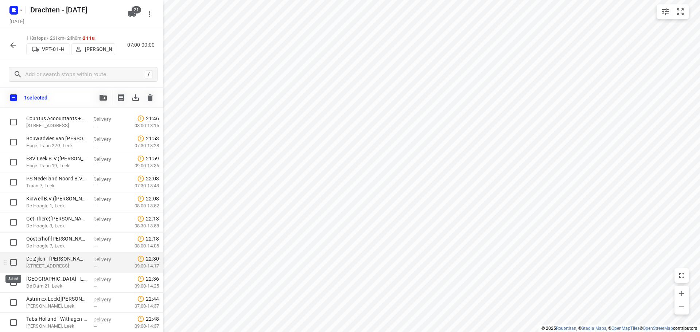
click at [16, 260] on input "checkbox" at bounding box center [13, 262] width 15 height 15
checkbox input "true"
click at [12, 280] on input "checkbox" at bounding box center [13, 282] width 15 height 15
checkbox input "true"
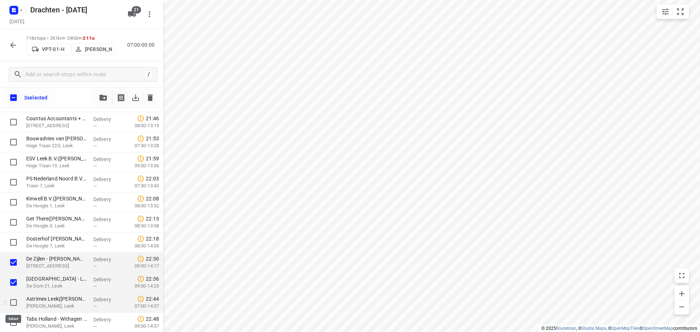
click at [14, 303] on input "checkbox" at bounding box center [13, 302] width 15 height 15
checkbox input "true"
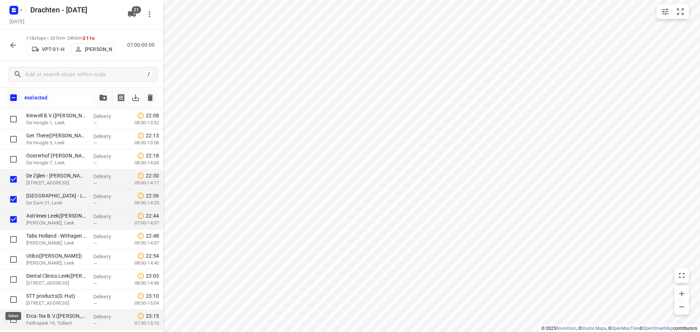
scroll to position [2168, 0]
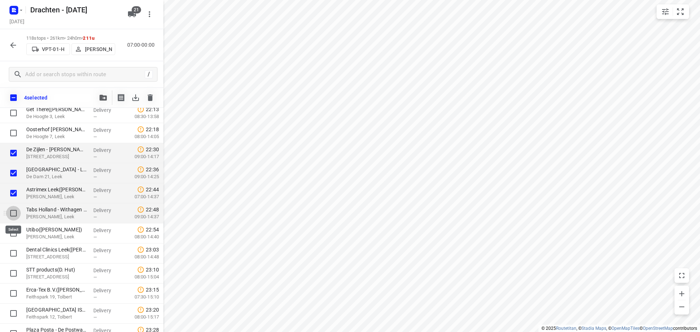
click at [14, 215] on input "checkbox" at bounding box center [13, 213] width 15 height 15
checkbox input "true"
click at [13, 233] on input "checkbox" at bounding box center [13, 233] width 15 height 15
checkbox input "true"
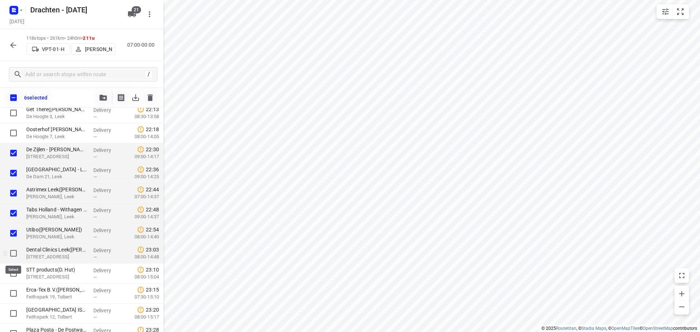
click at [15, 250] on input "checkbox" at bounding box center [13, 253] width 15 height 15
checkbox input "true"
click at [14, 273] on input "checkbox" at bounding box center [13, 273] width 15 height 15
checkbox input "true"
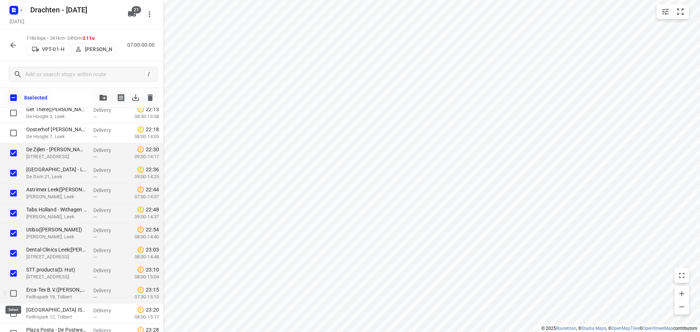
click at [16, 292] on input "checkbox" at bounding box center [13, 293] width 15 height 15
checkbox input "true"
click at [13, 309] on input "checkbox" at bounding box center [13, 313] width 15 height 15
checkbox input "true"
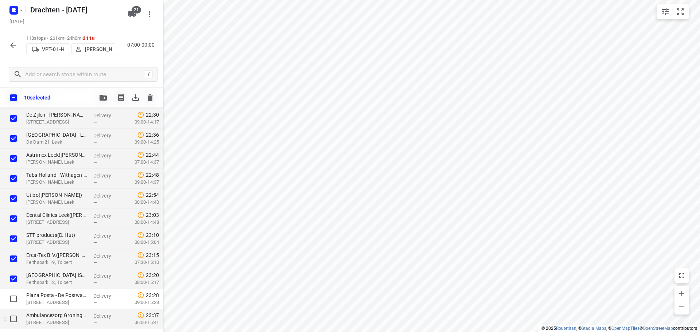
scroll to position [2219, 0]
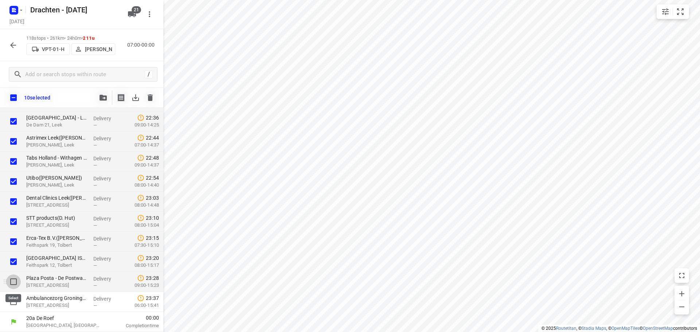
click at [15, 283] on input "checkbox" at bounding box center [13, 282] width 15 height 15
checkbox input "true"
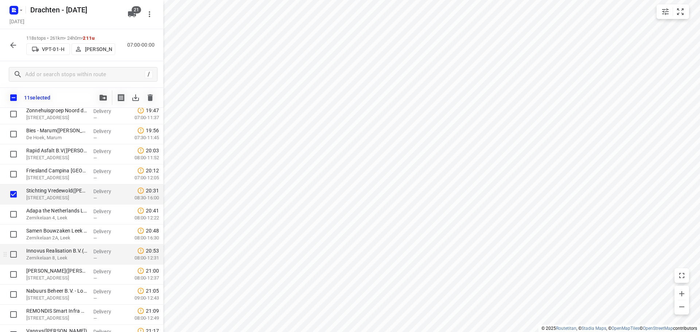
scroll to position [1673, 0]
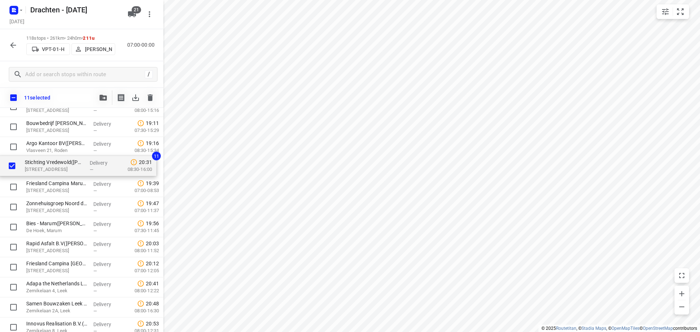
drag, startPoint x: 54, startPoint y: 268, endPoint x: 53, endPoint y: 163, distance: 105.4
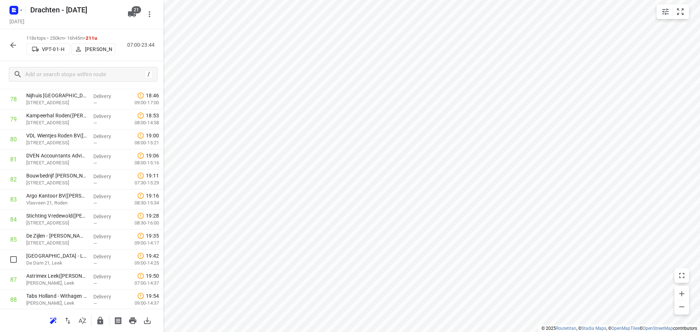
scroll to position [1600, 0]
drag, startPoint x: 70, startPoint y: 265, endPoint x: 69, endPoint y: 222, distance: 43.4
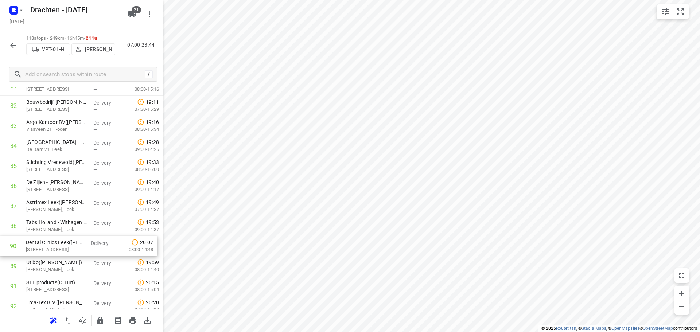
scroll to position [1675, 0]
drag, startPoint x: 68, startPoint y: 267, endPoint x: 66, endPoint y: 204, distance: 62.7
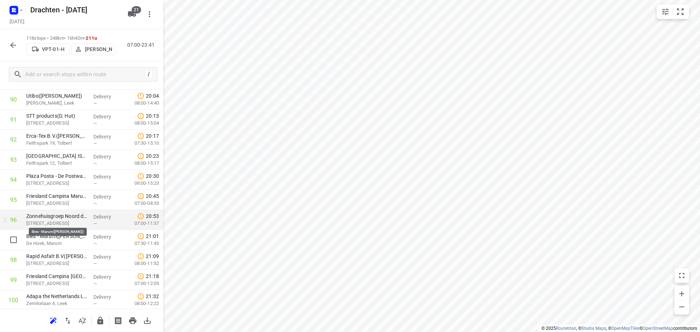
scroll to position [1857, 0]
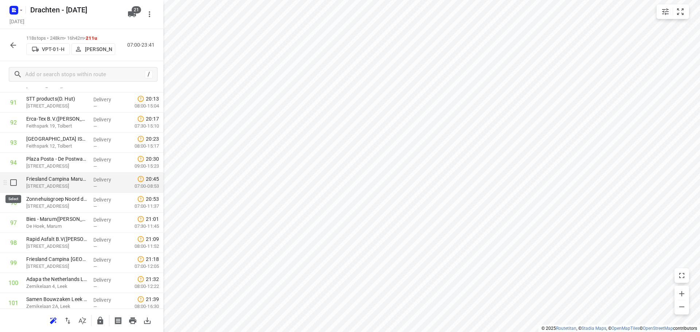
click at [12, 184] on input "checkbox" at bounding box center [13, 182] width 15 height 15
checkbox input "true"
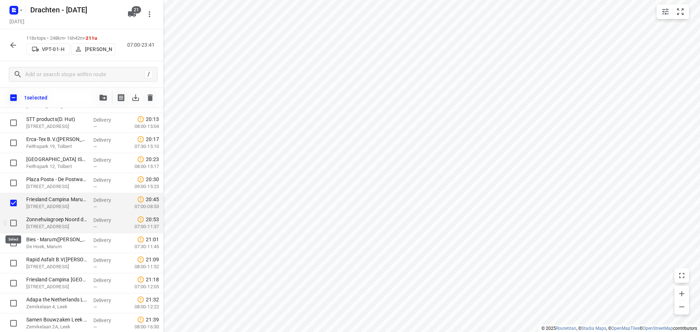
click at [12, 220] on input "checkbox" at bounding box center [13, 223] width 15 height 15
checkbox input "true"
drag, startPoint x: 10, startPoint y: 242, endPoint x: 15, endPoint y: 248, distance: 7.3
click at [10, 242] on input "checkbox" at bounding box center [13, 243] width 15 height 15
checkbox input "true"
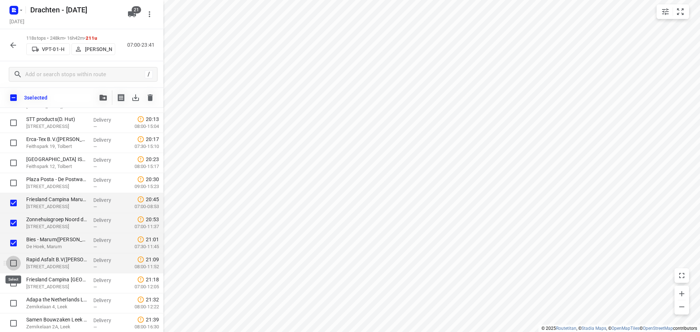
click at [13, 262] on input "checkbox" at bounding box center [13, 263] width 15 height 15
checkbox input "true"
click at [11, 283] on input "checkbox" at bounding box center [13, 283] width 15 height 15
checkbox input "true"
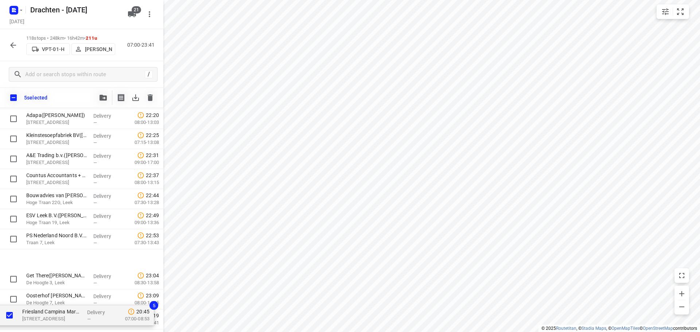
scroll to position [2219, 0]
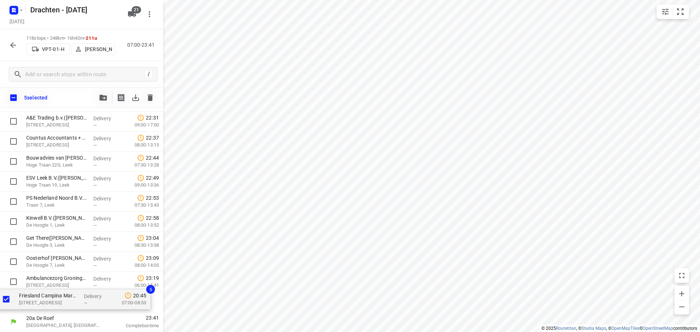
drag, startPoint x: 40, startPoint y: 206, endPoint x: 33, endPoint y: 304, distance: 99.1
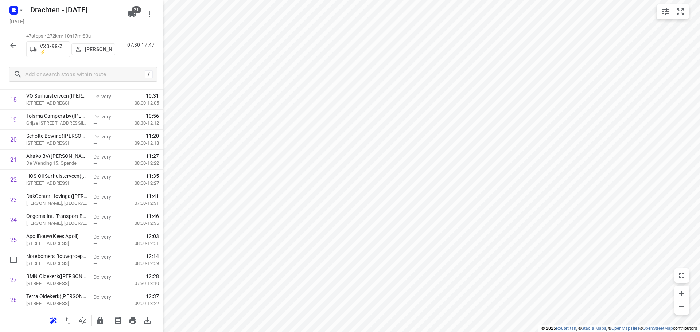
scroll to position [361, 0]
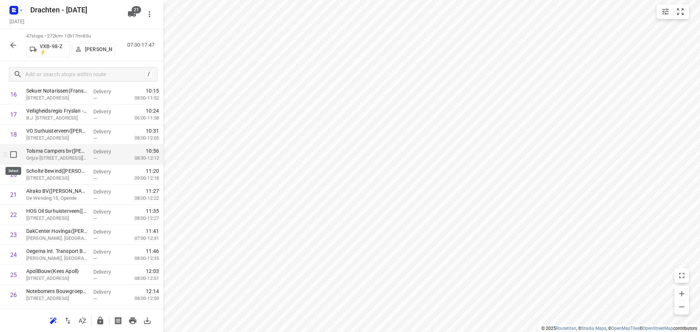
click at [13, 156] on input "checkbox" at bounding box center [13, 154] width 15 height 15
checkbox input "true"
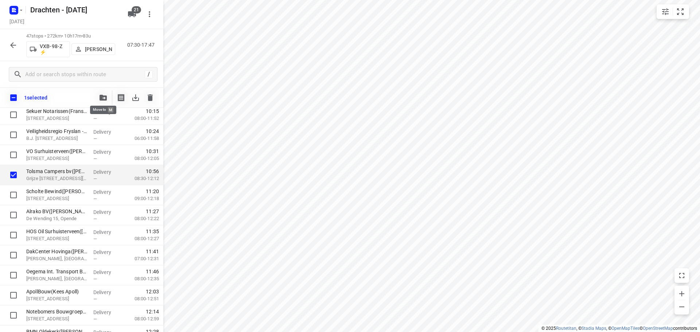
click at [106, 98] on icon "button" at bounding box center [103, 98] width 7 height 6
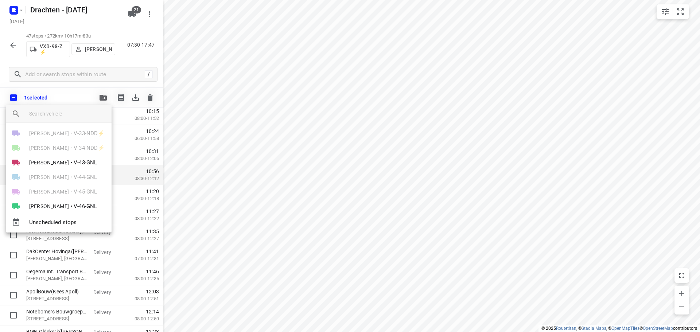
scroll to position [109, 0]
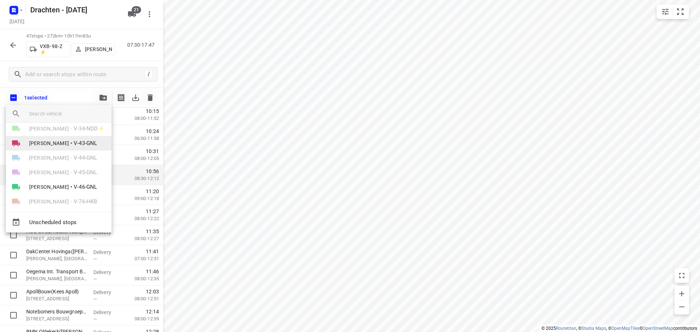
click at [74, 145] on span "V-43-GNL" at bounding box center [85, 143] width 23 height 8
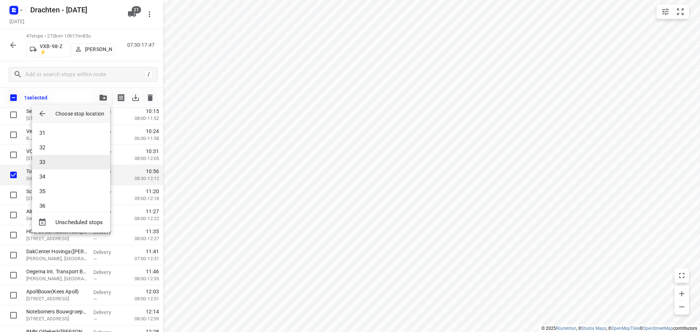
scroll to position [664, 0]
click at [69, 198] on li "51" at bounding box center [71, 198] width 78 height 15
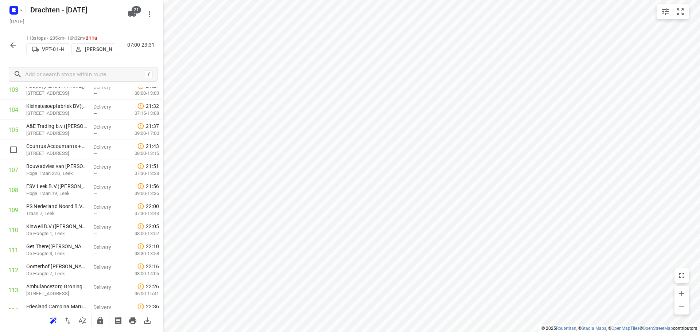
scroll to position [2111, 0]
click at [15, 172] on input "checkbox" at bounding box center [13, 169] width 15 height 15
checkbox input "true"
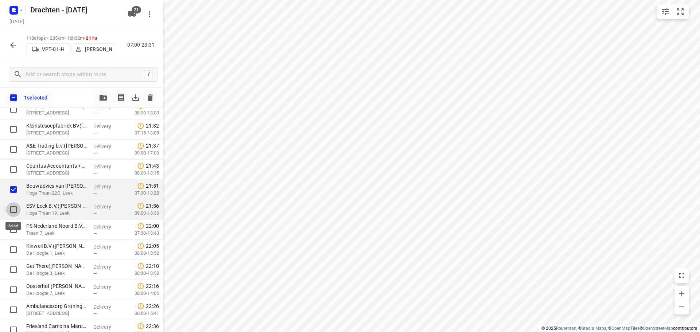
drag, startPoint x: 13, startPoint y: 211, endPoint x: 13, endPoint y: 218, distance: 6.6
click at [12, 211] on input "checkbox" at bounding box center [13, 209] width 15 height 15
checkbox input "true"
click at [14, 229] on input "checkbox" at bounding box center [13, 229] width 15 height 15
checkbox input "true"
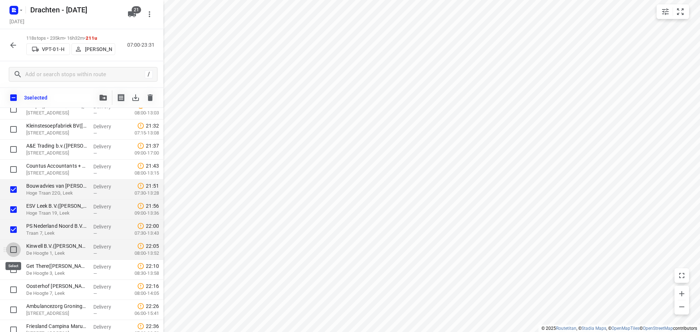
drag, startPoint x: 14, startPoint y: 250, endPoint x: 16, endPoint y: 262, distance: 12.3
click at [14, 250] on input "checkbox" at bounding box center [13, 249] width 15 height 15
checkbox input "true"
click at [14, 271] on input "checkbox" at bounding box center [13, 270] width 15 height 15
checkbox input "true"
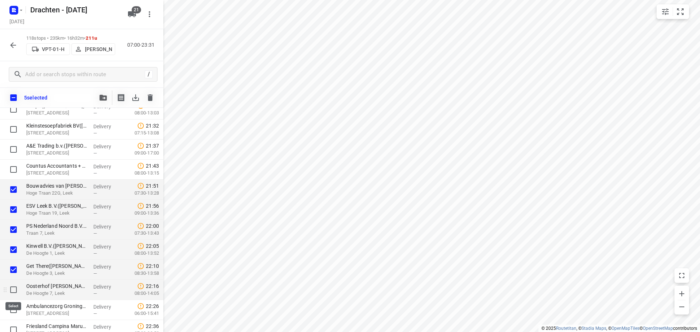
click at [15, 291] on input "checkbox" at bounding box center [13, 290] width 15 height 15
checkbox input "true"
click at [102, 97] on icon "button" at bounding box center [103, 98] width 7 height 6
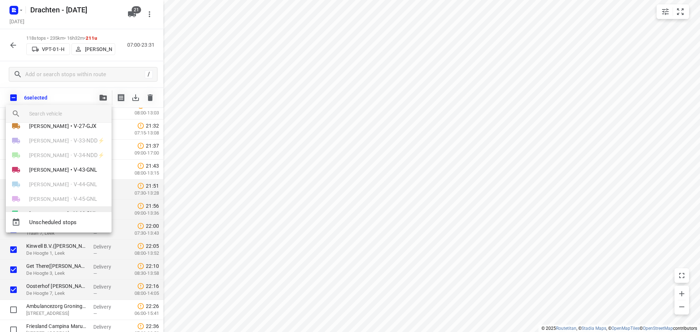
scroll to position [109, 0]
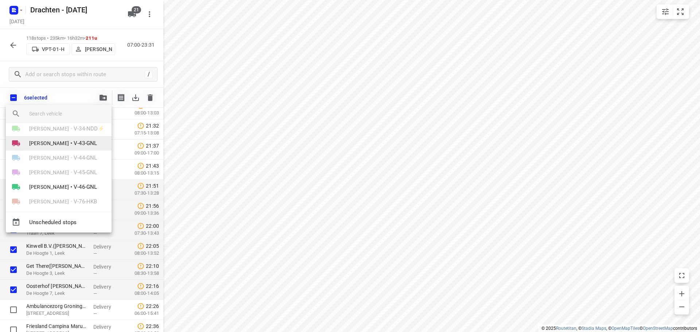
click at [70, 147] on span "•" at bounding box center [71, 143] width 2 height 9
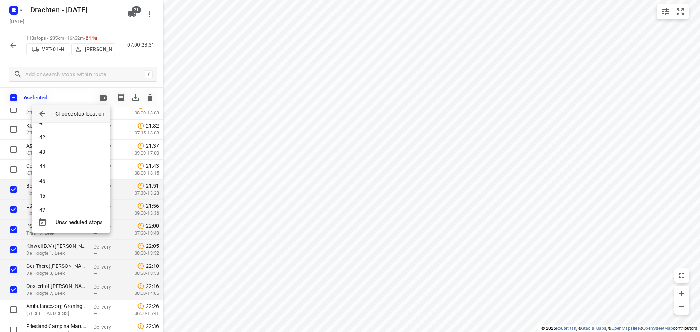
scroll to position [678, 0]
click at [54, 200] on li "52" at bounding box center [71, 198] width 78 height 15
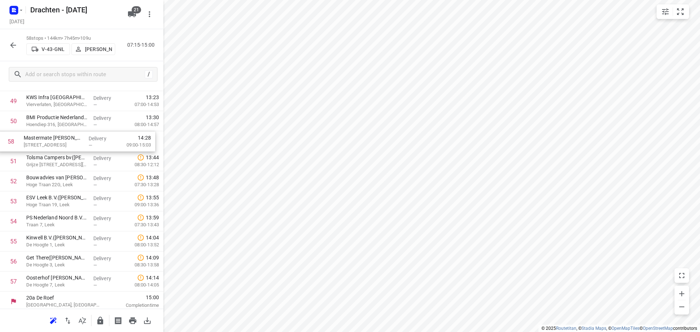
scroll to position [1013, 0]
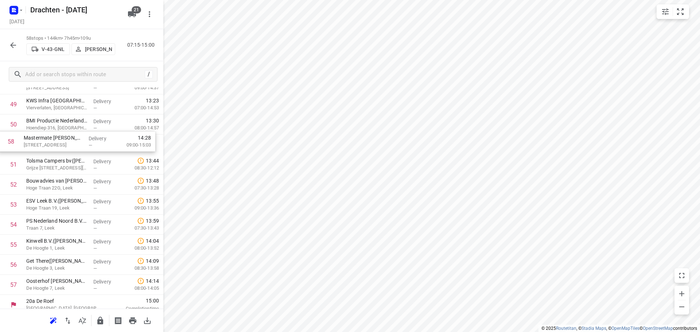
drag, startPoint x: 64, startPoint y: 285, endPoint x: 61, endPoint y: 144, distance: 140.4
drag, startPoint x: 48, startPoint y: 227, endPoint x: 50, endPoint y: 164, distance: 62.7
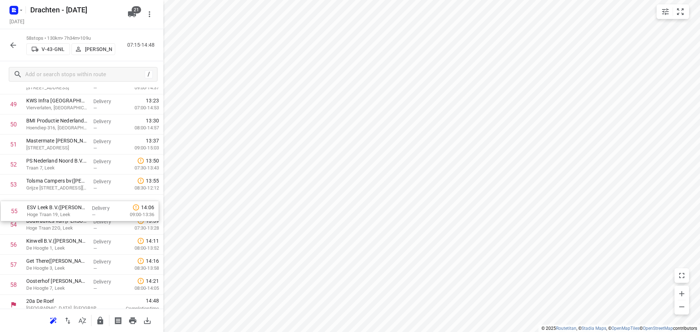
drag, startPoint x: 41, startPoint y: 229, endPoint x: 43, endPoint y: 209, distance: 19.4
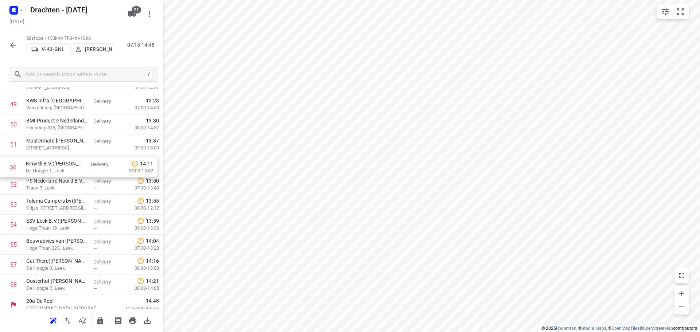
drag, startPoint x: 37, startPoint y: 249, endPoint x: 37, endPoint y: 169, distance: 79.9
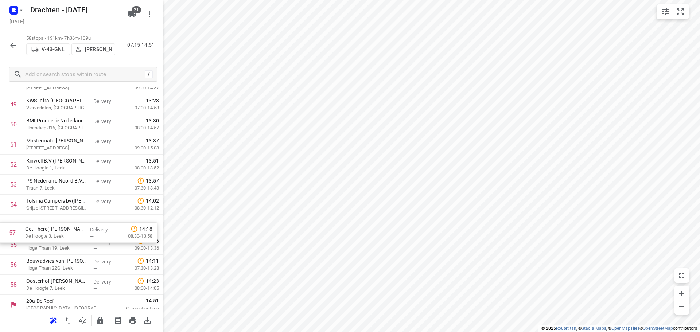
scroll to position [1014, 0]
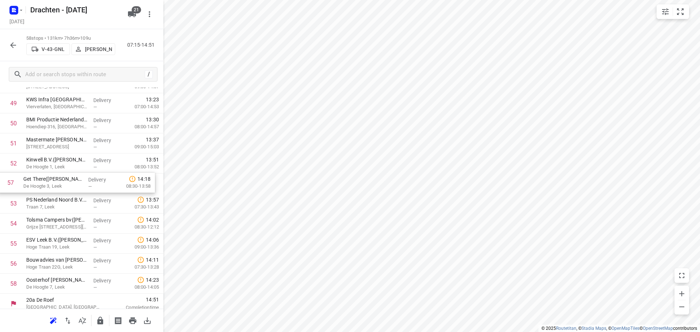
drag, startPoint x: 59, startPoint y: 267, endPoint x: 56, endPoint y: 181, distance: 86.1
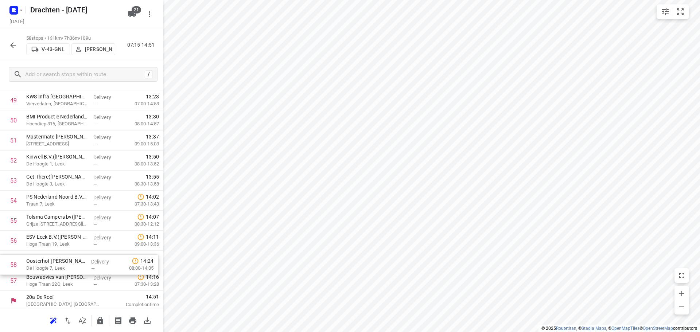
scroll to position [1019, 0]
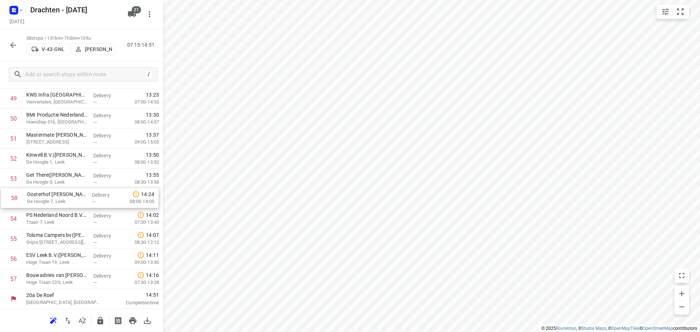
drag, startPoint x: 54, startPoint y: 285, endPoint x: 55, endPoint y: 197, distance: 89.0
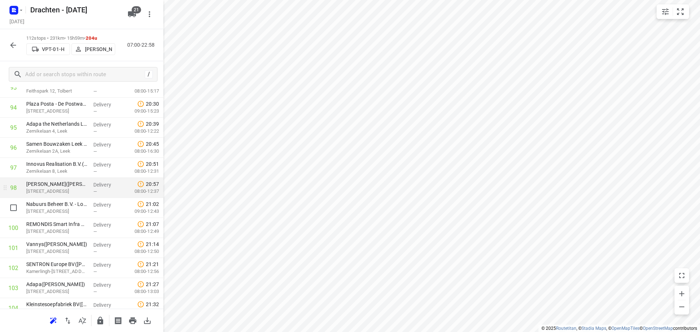
scroll to position [1894, 0]
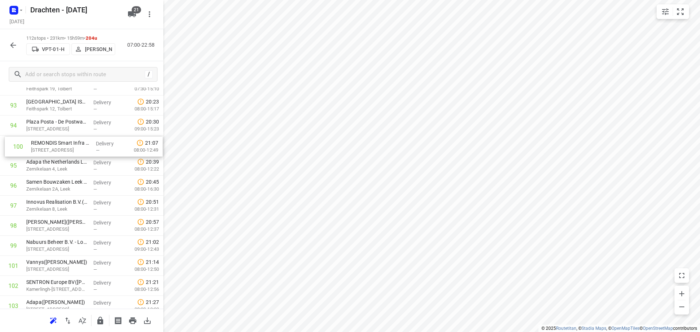
drag, startPoint x: 81, startPoint y: 251, endPoint x: 86, endPoint y: 149, distance: 101.9
drag, startPoint x: 61, startPoint y: 249, endPoint x: 64, endPoint y: 166, distance: 83.2
drag, startPoint x: 88, startPoint y: 252, endPoint x: 86, endPoint y: 191, distance: 61.3
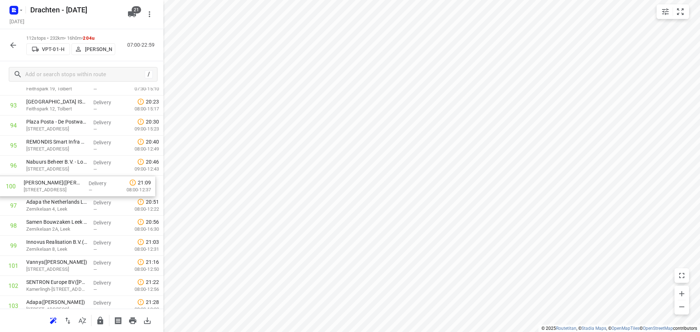
drag, startPoint x: 65, startPoint y: 230, endPoint x: 63, endPoint y: 149, distance: 81.0
drag, startPoint x: 68, startPoint y: 230, endPoint x: 66, endPoint y: 167, distance: 63.1
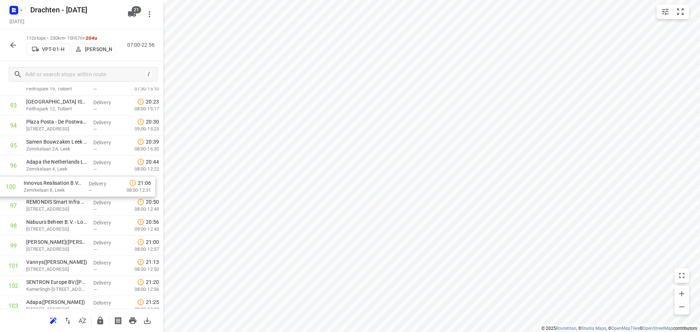
drag, startPoint x: 63, startPoint y: 249, endPoint x: 62, endPoint y: 187, distance: 61.3
drag, startPoint x: 73, startPoint y: 249, endPoint x: 76, endPoint y: 206, distance: 43.5
drag, startPoint x: 73, startPoint y: 249, endPoint x: 73, endPoint y: 231, distance: 18.6
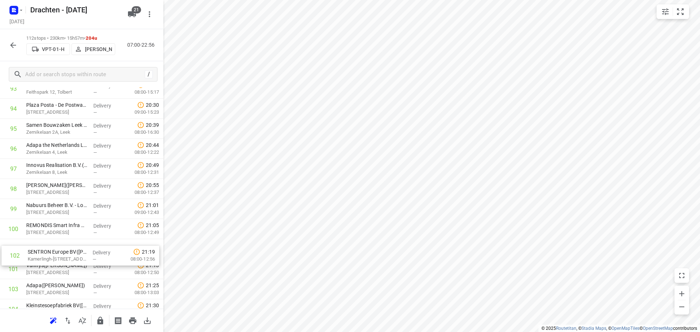
scroll to position [1912, 0]
drag, startPoint x: 76, startPoint y: 287, endPoint x: 78, endPoint y: 246, distance: 41.3
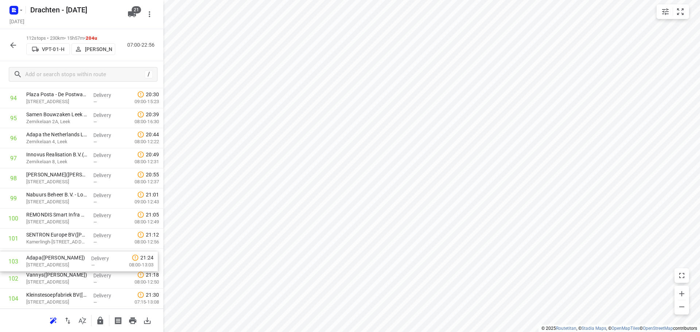
scroll to position [1925, 0]
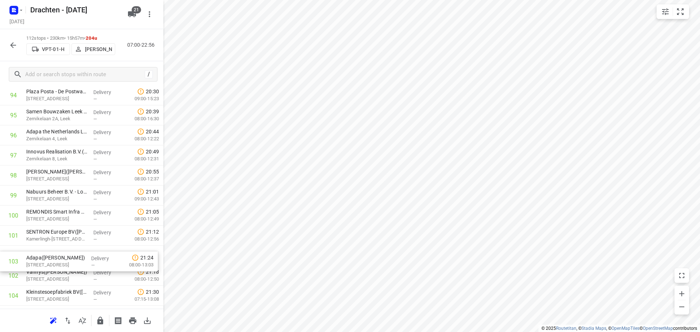
drag, startPoint x: 49, startPoint y: 288, endPoint x: 49, endPoint y: 260, distance: 28.1
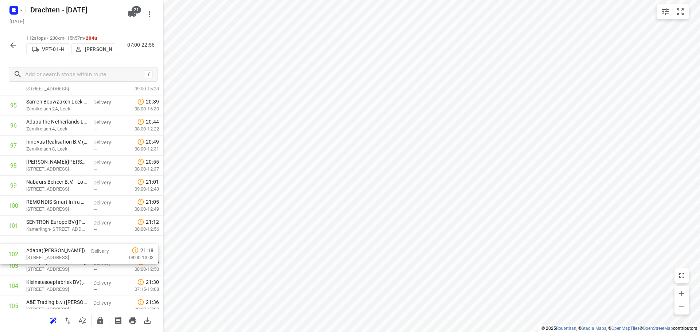
scroll to position [1934, 0]
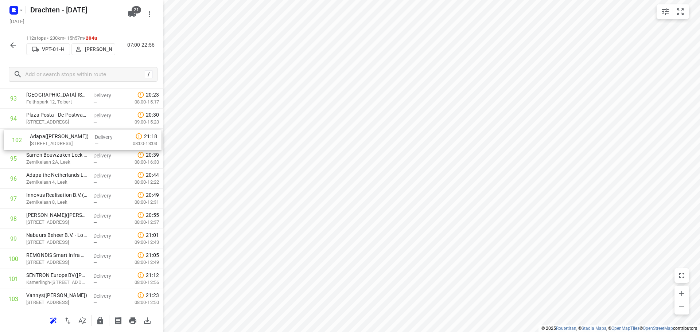
drag, startPoint x: 61, startPoint y: 258, endPoint x: 65, endPoint y: 141, distance: 117.1
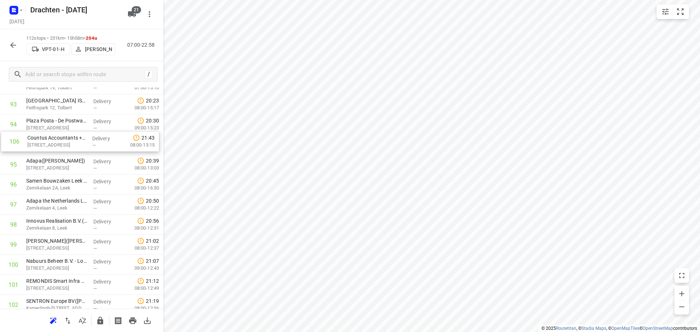
scroll to position [1895, 0]
drag, startPoint x: 91, startPoint y: 291, endPoint x: 92, endPoint y: 146, distance: 144.8
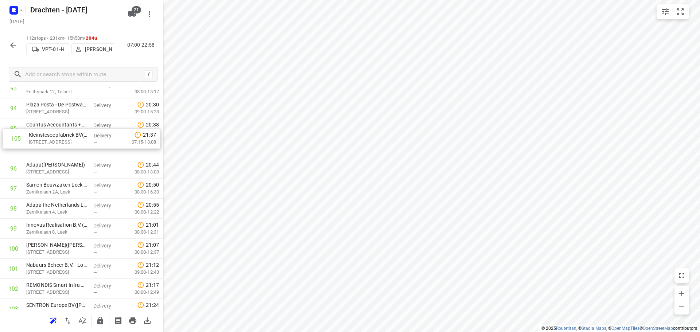
scroll to position [1911, 0]
drag, startPoint x: 73, startPoint y: 276, endPoint x: 75, endPoint y: 151, distance: 125.1
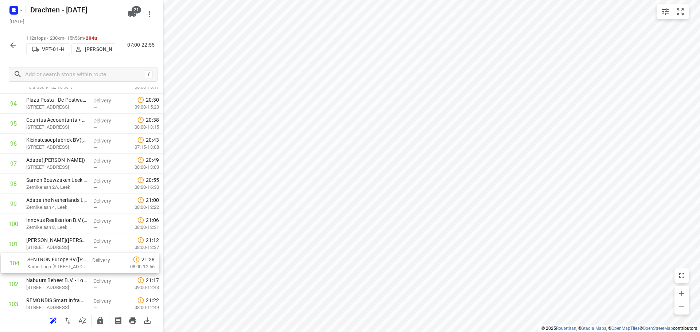
scroll to position [1916, 0]
drag, startPoint x: 75, startPoint y: 307, endPoint x: 82, endPoint y: 176, distance: 130.4
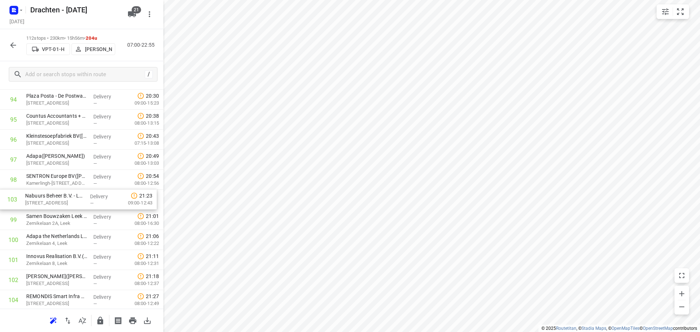
drag, startPoint x: 68, startPoint y: 290, endPoint x: 68, endPoint y: 203, distance: 86.8
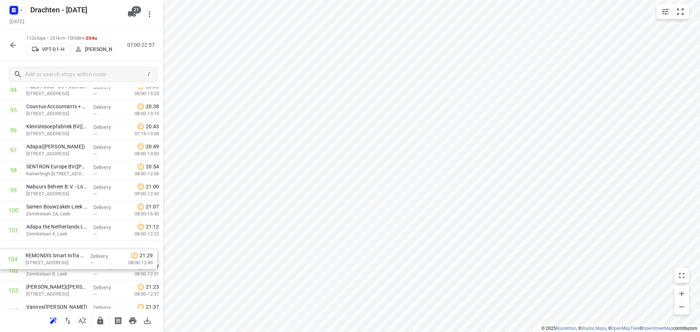
scroll to position [1930, 0]
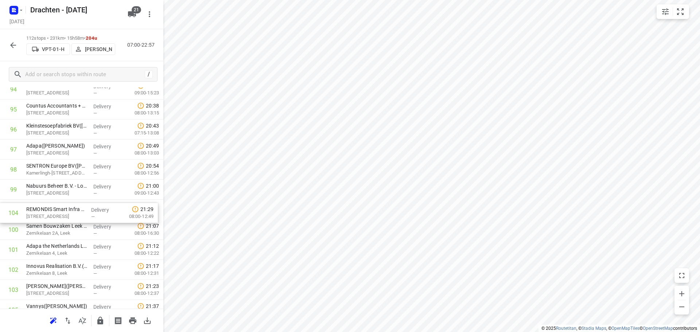
drag, startPoint x: 60, startPoint y: 304, endPoint x: 61, endPoint y: 215, distance: 89.0
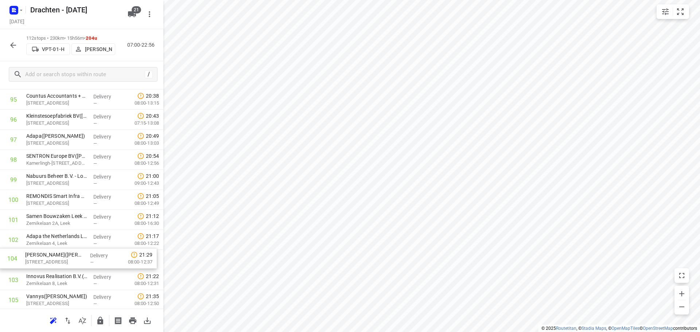
scroll to position [1941, 0]
drag, startPoint x: 70, startPoint y: 296, endPoint x: 71, endPoint y: 224, distance: 71.8
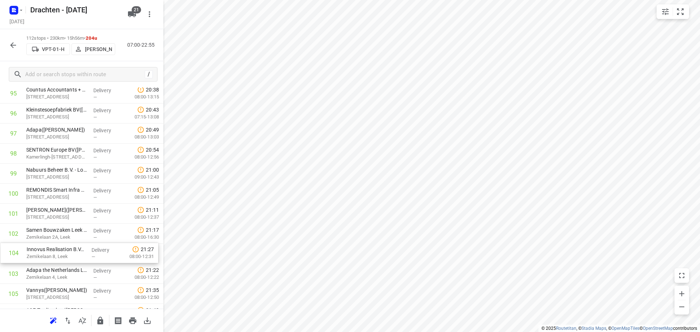
scroll to position [1947, 0]
drag, startPoint x: 70, startPoint y: 282, endPoint x: 71, endPoint y: 233, distance: 48.9
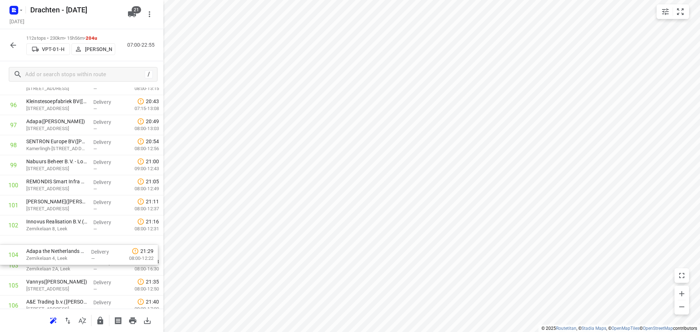
scroll to position [1955, 0]
drag, startPoint x: 67, startPoint y: 276, endPoint x: 67, endPoint y: 242, distance: 34.6
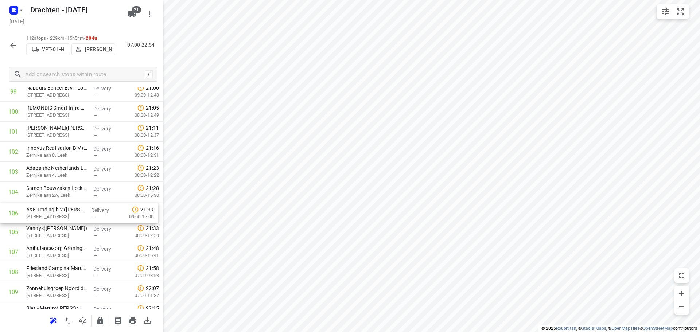
drag, startPoint x: 72, startPoint y: 237, endPoint x: 71, endPoint y: 215, distance: 21.5
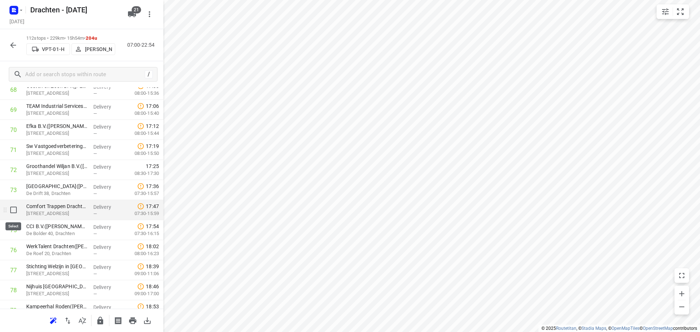
click at [15, 211] on input "checkbox" at bounding box center [13, 210] width 15 height 15
checkbox input "true"
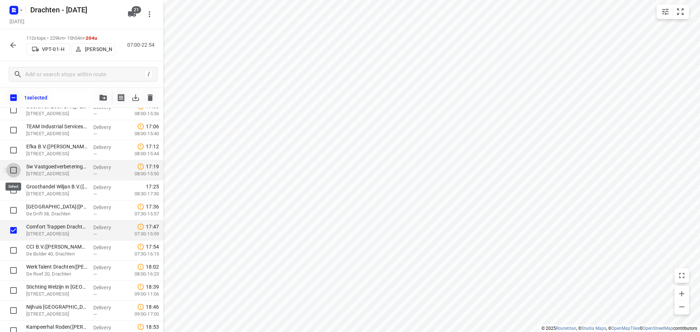
click at [15, 170] on input "checkbox" at bounding box center [13, 170] width 15 height 15
checkbox input "true"
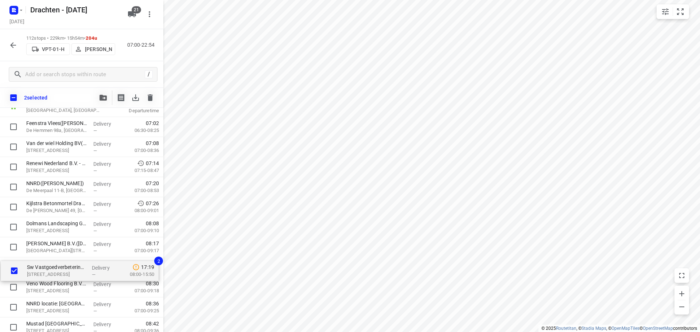
scroll to position [50, 0]
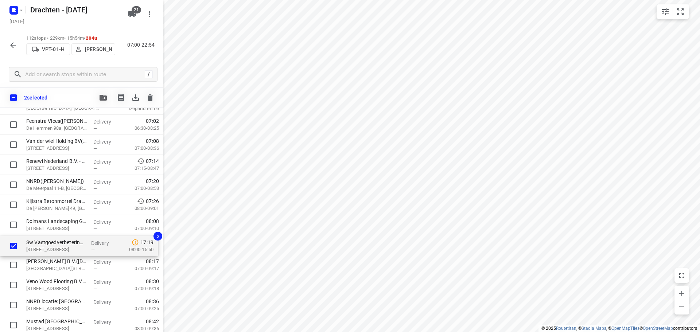
drag, startPoint x: 51, startPoint y: 174, endPoint x: 52, endPoint y: 248, distance: 74.0
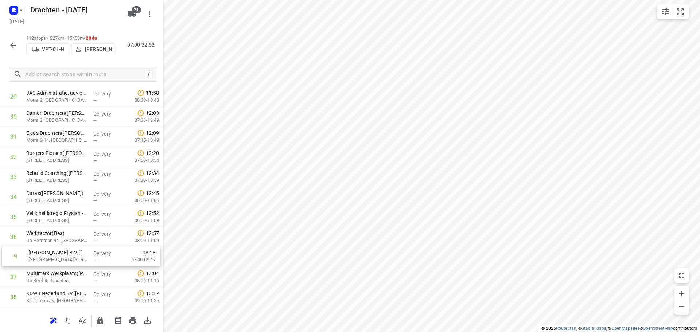
scroll to position [604, 0]
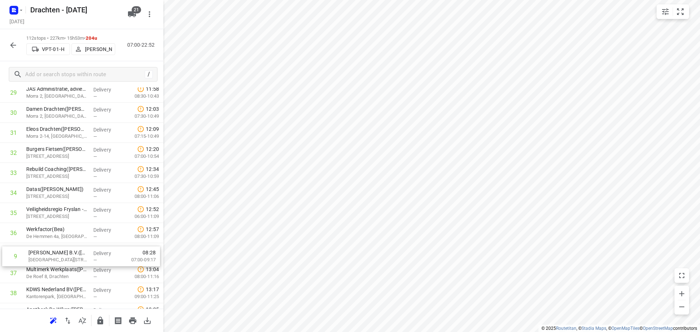
drag, startPoint x: 88, startPoint y: 266, endPoint x: 90, endPoint y: 260, distance: 6.7
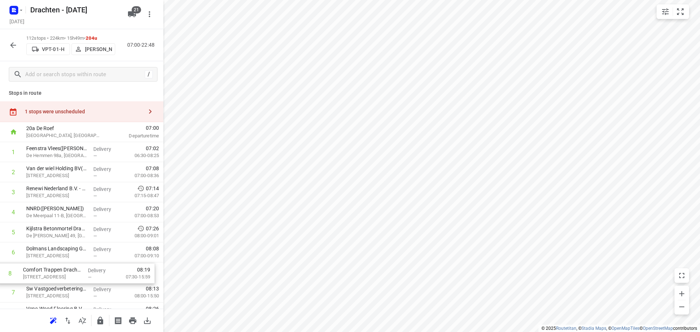
scroll to position [5, 0]
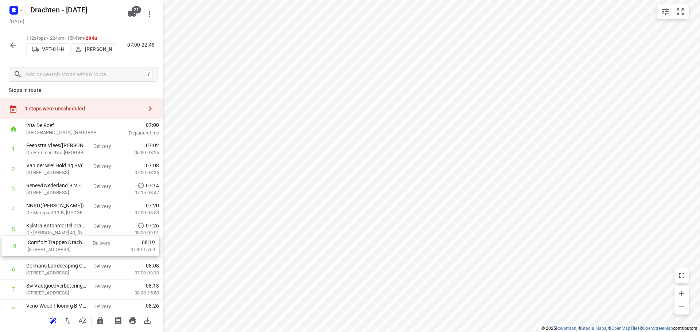
drag, startPoint x: 79, startPoint y: 295, endPoint x: 81, endPoint y: 243, distance: 51.8
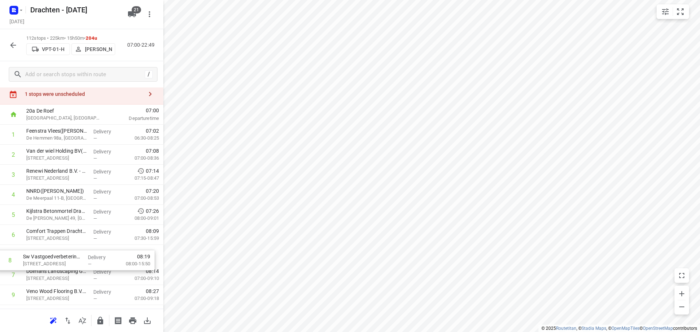
drag, startPoint x: 65, startPoint y: 288, endPoint x: 63, endPoint y: 255, distance: 32.5
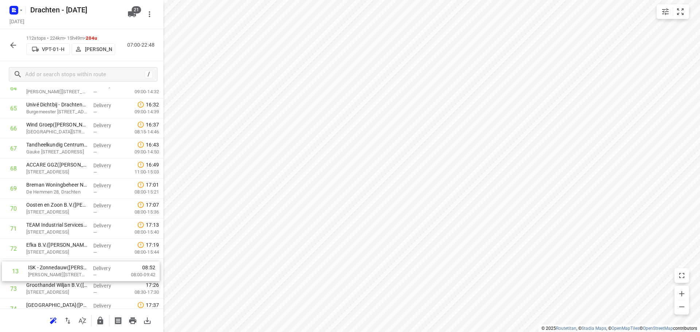
scroll to position [1312, 0]
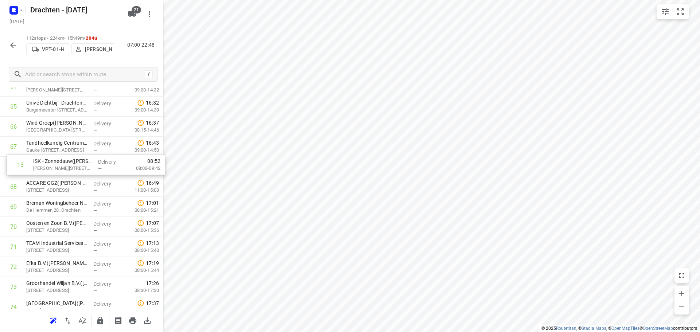
drag, startPoint x: 81, startPoint y: 270, endPoint x: 87, endPoint y: 173, distance: 97.5
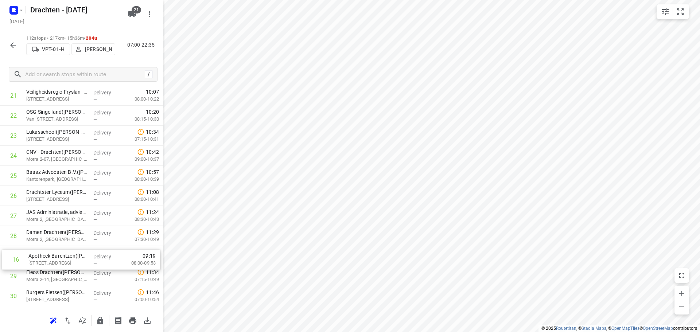
scroll to position [441, 0]
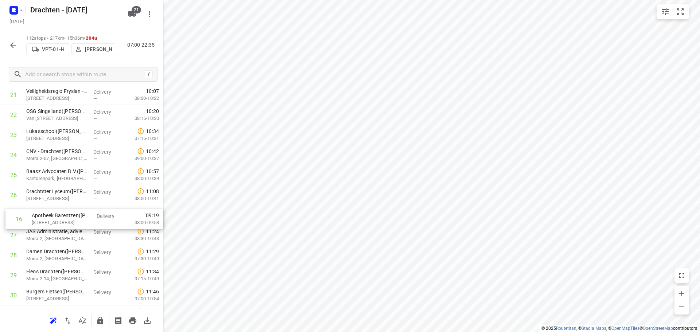
drag, startPoint x: 81, startPoint y: 202, endPoint x: 86, endPoint y: 223, distance: 21.1
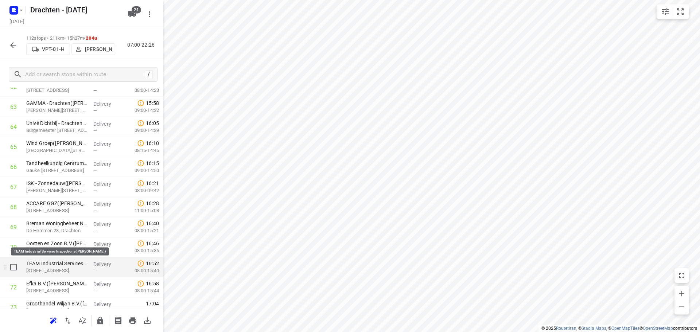
scroll to position [1316, 0]
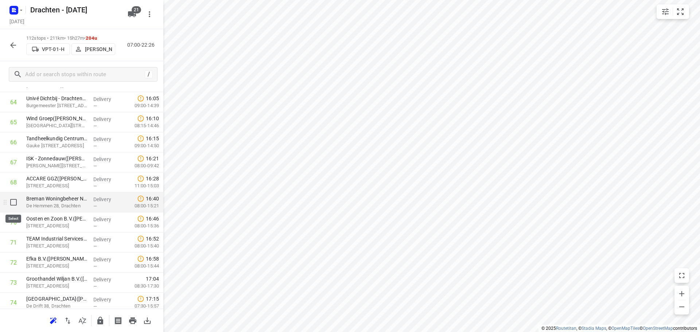
click at [15, 204] on input "checkbox" at bounding box center [13, 202] width 15 height 15
checkbox input "true"
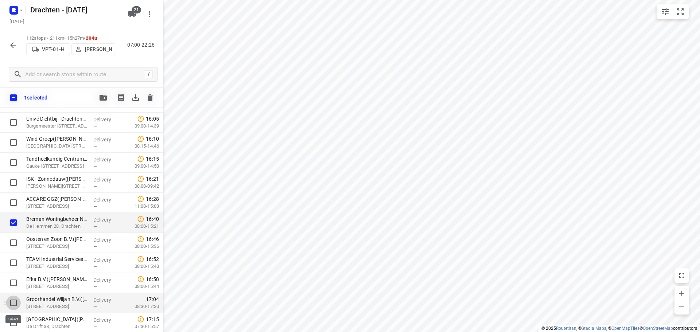
click at [9, 300] on input "checkbox" at bounding box center [13, 303] width 15 height 15
checkbox input "true"
click at [13, 282] on input "checkbox" at bounding box center [13, 283] width 15 height 15
checkbox input "true"
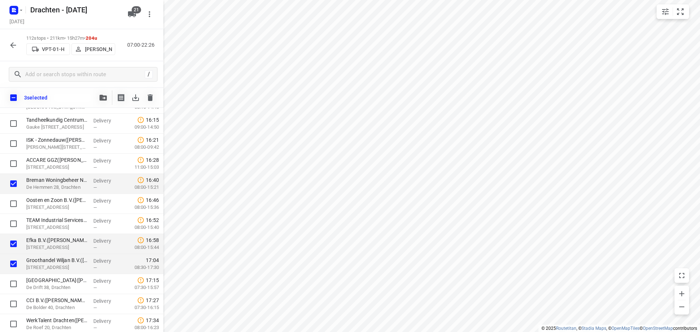
scroll to position [1425, 0]
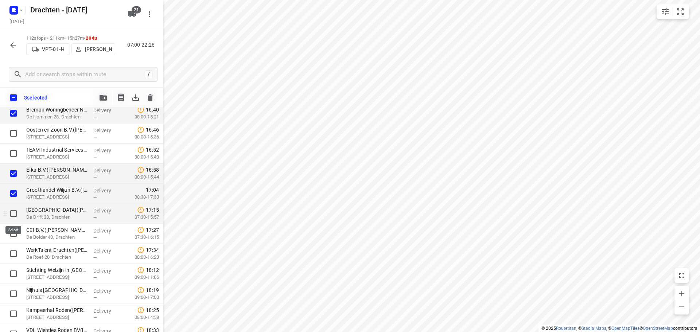
click at [14, 215] on input "checkbox" at bounding box center [13, 213] width 15 height 15
checkbox input "true"
click at [16, 153] on input "checkbox" at bounding box center [13, 153] width 15 height 15
checkbox input "true"
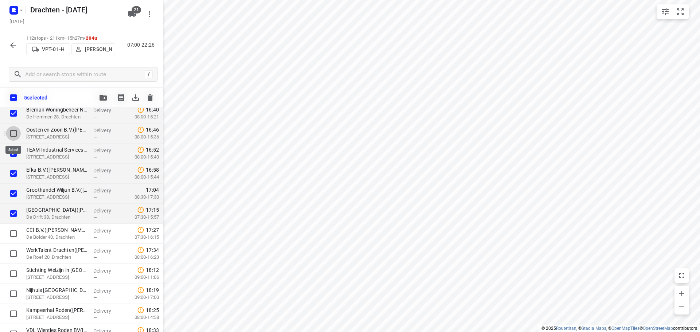
click at [12, 133] on input "checkbox" at bounding box center [13, 133] width 15 height 15
checkbox input "true"
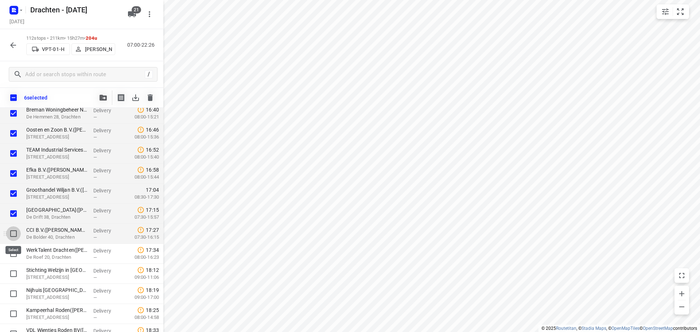
click at [13, 235] on input "checkbox" at bounding box center [13, 233] width 15 height 15
checkbox input "true"
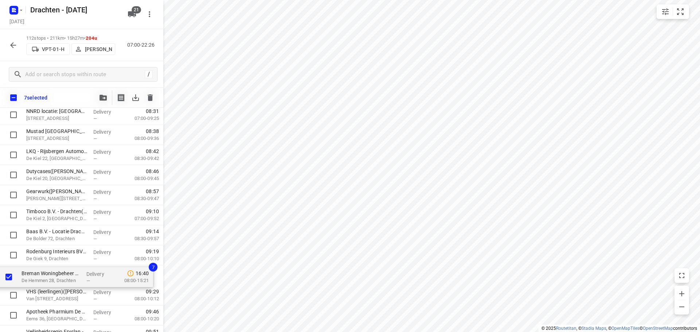
scroll to position [244, 0]
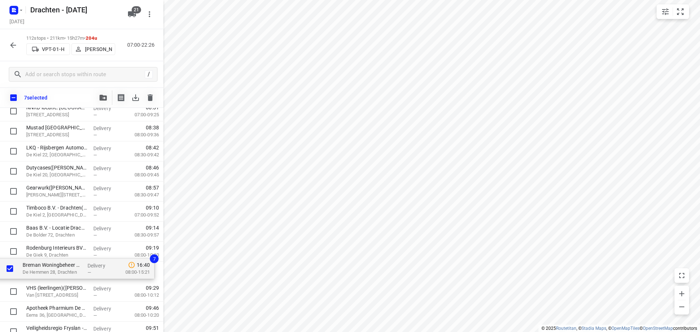
drag, startPoint x: 55, startPoint y: 300, endPoint x: 51, endPoint y: 269, distance: 31.3
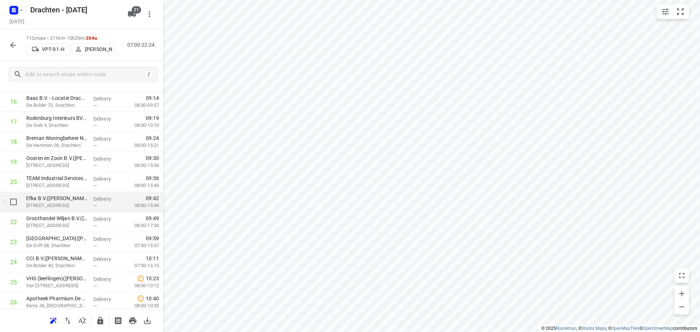
scroll to position [390, 0]
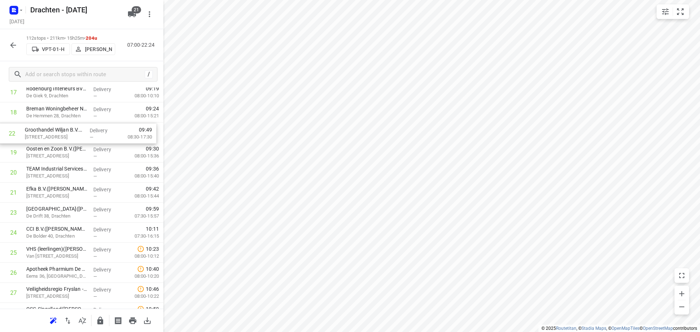
drag, startPoint x: 75, startPoint y: 191, endPoint x: 73, endPoint y: 137, distance: 54.3
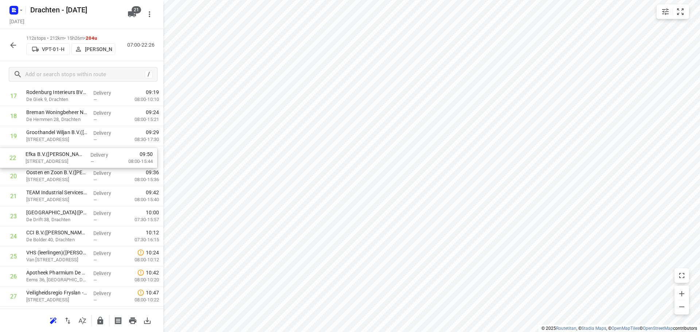
drag, startPoint x: 54, startPoint y: 202, endPoint x: 54, endPoint y: 161, distance: 41.2
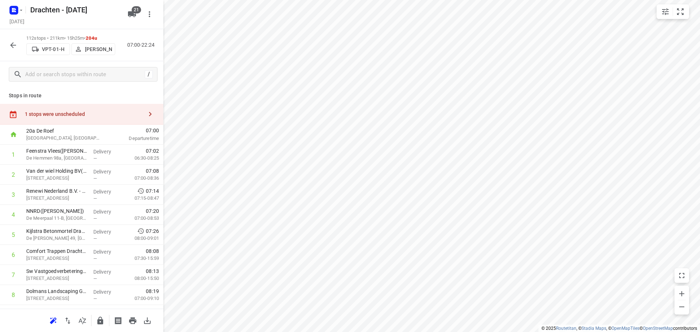
scroll to position [380, 0]
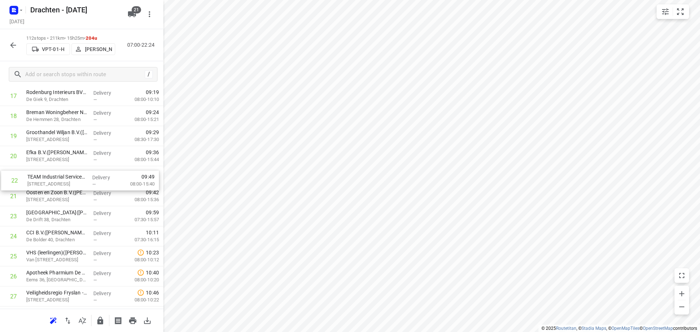
drag, startPoint x: 63, startPoint y: 201, endPoint x: 67, endPoint y: 180, distance: 20.5
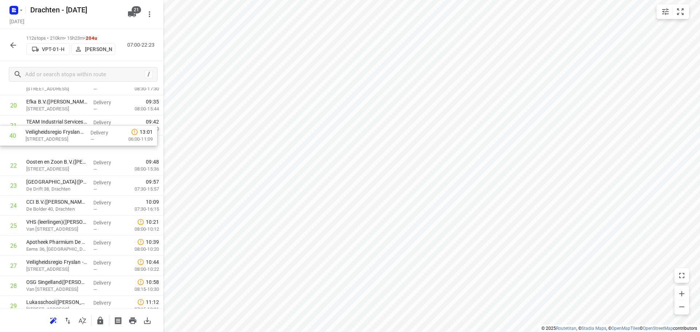
scroll to position [430, 0]
drag, startPoint x: 75, startPoint y: 160, endPoint x: 77, endPoint y: 169, distance: 8.9
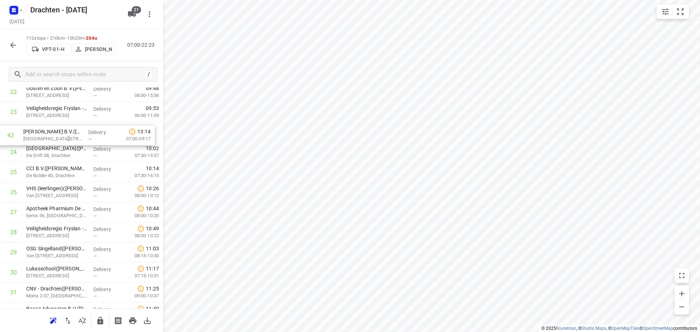
scroll to position [480, 0]
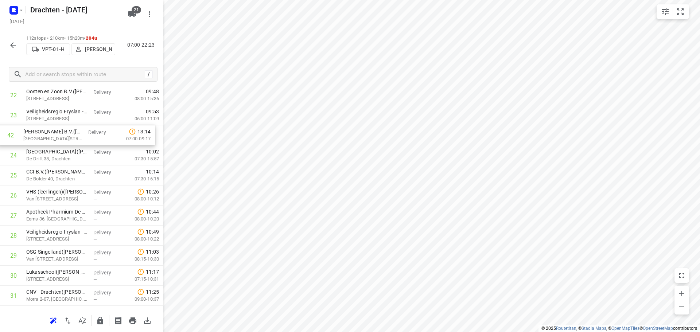
drag, startPoint x: 66, startPoint y: 224, endPoint x: 63, endPoint y: 139, distance: 85.7
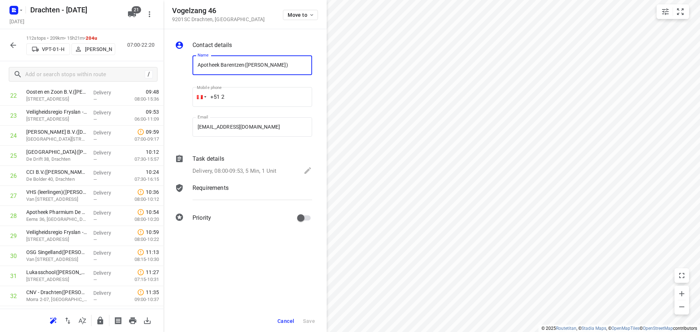
click at [286, 320] on span "Cancel" at bounding box center [285, 321] width 17 height 6
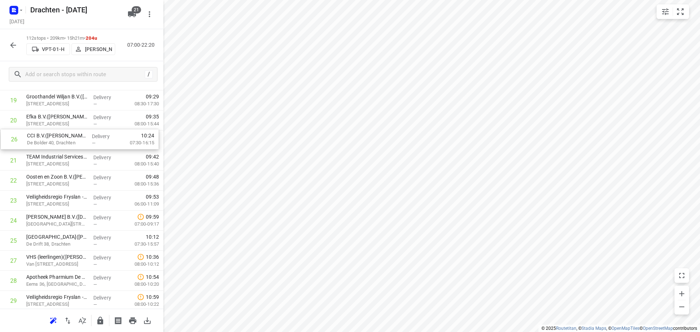
scroll to position [411, 0]
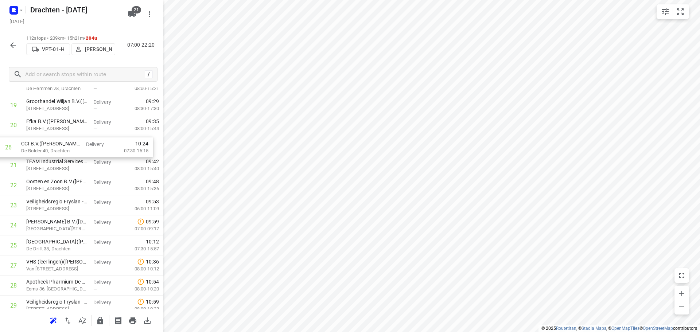
drag, startPoint x: 55, startPoint y: 177, endPoint x: 52, endPoint y: 148, distance: 29.7
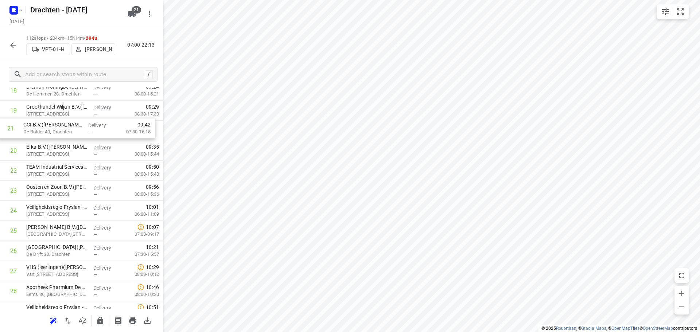
scroll to position [395, 0]
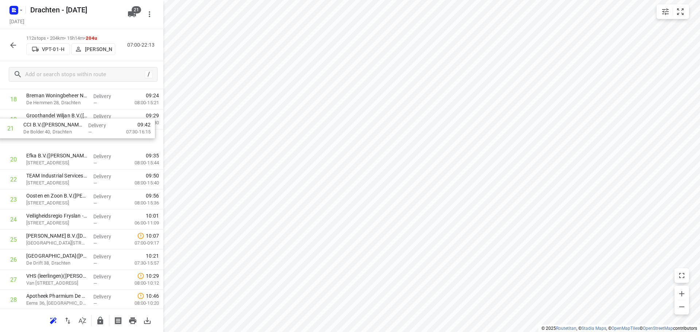
drag, startPoint x: 65, startPoint y: 148, endPoint x: 62, endPoint y: 129, distance: 18.8
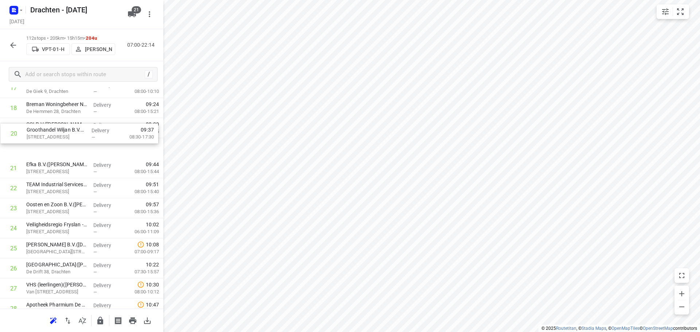
drag, startPoint x: 75, startPoint y: 143, endPoint x: 75, endPoint y: 131, distance: 11.3
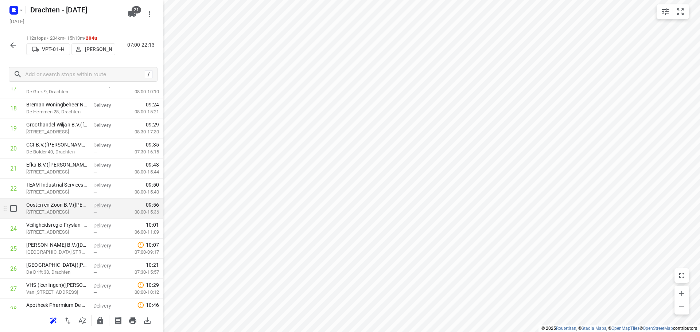
scroll to position [460, 0]
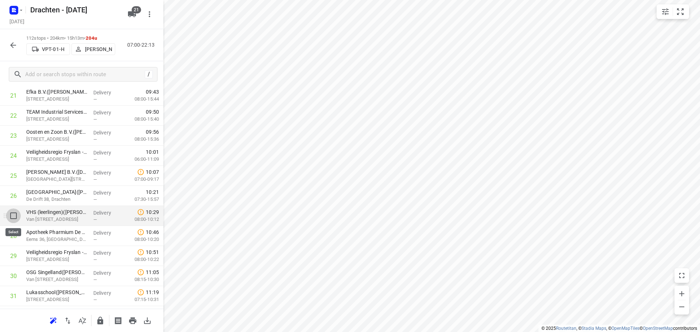
click at [13, 215] on input "checkbox" at bounding box center [13, 216] width 15 height 15
checkbox input "true"
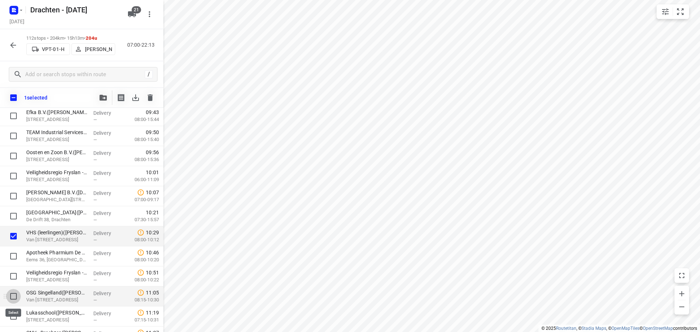
click at [12, 298] on input "checkbox" at bounding box center [13, 296] width 15 height 15
checkbox input "true"
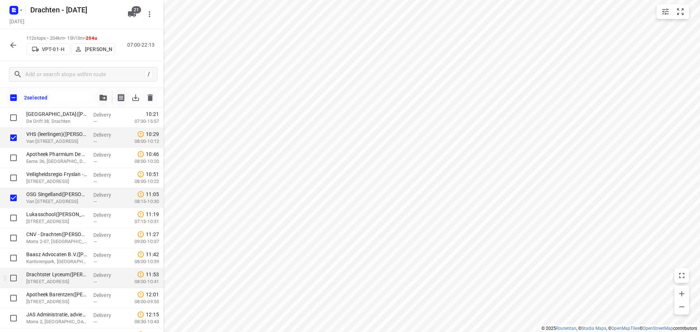
scroll to position [570, 0]
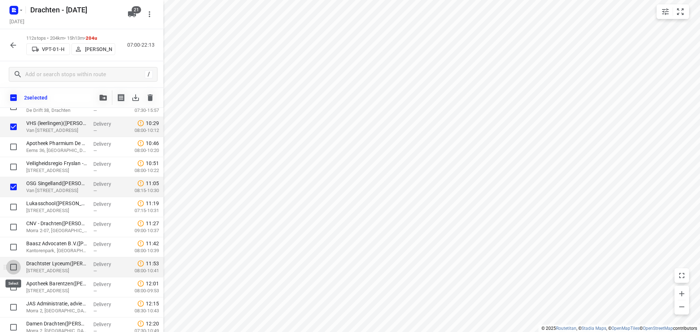
click at [14, 265] on input "checkbox" at bounding box center [13, 267] width 15 height 15
checkbox input "true"
click at [13, 290] on input "checkbox" at bounding box center [13, 287] width 15 height 15
checkbox input "true"
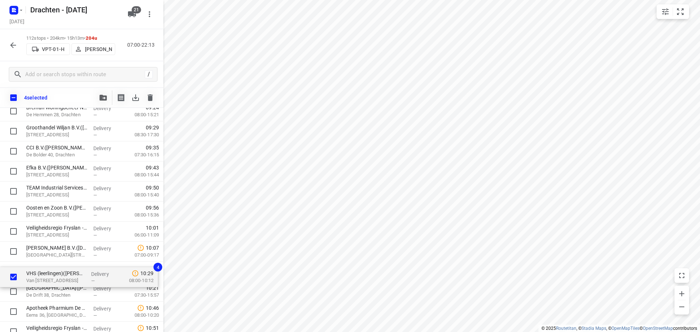
scroll to position [407, 0]
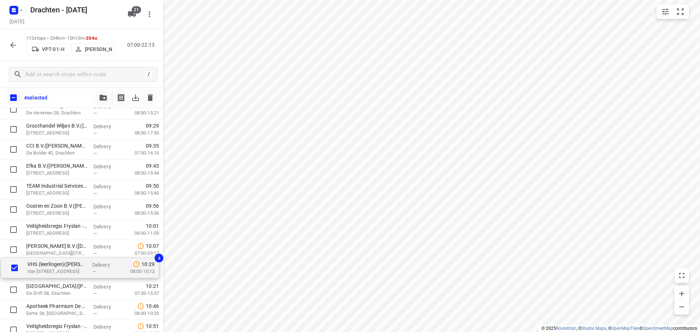
drag, startPoint x: 60, startPoint y: 311, endPoint x: 61, endPoint y: 268, distance: 43.0
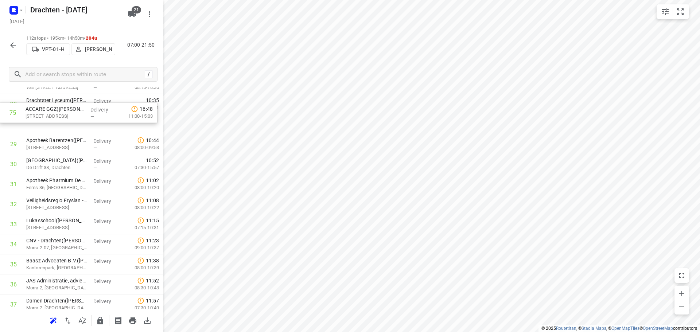
scroll to position [590, 0]
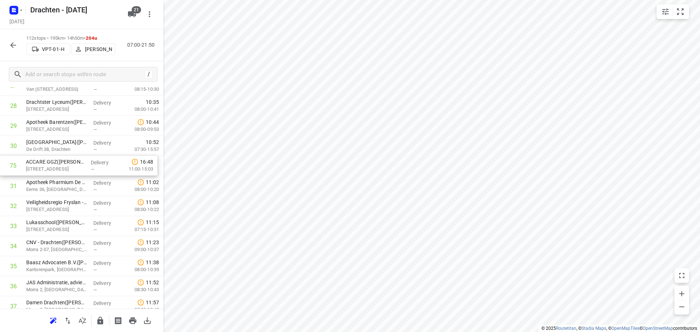
drag, startPoint x: 71, startPoint y: 181, endPoint x: 72, endPoint y: 169, distance: 11.7
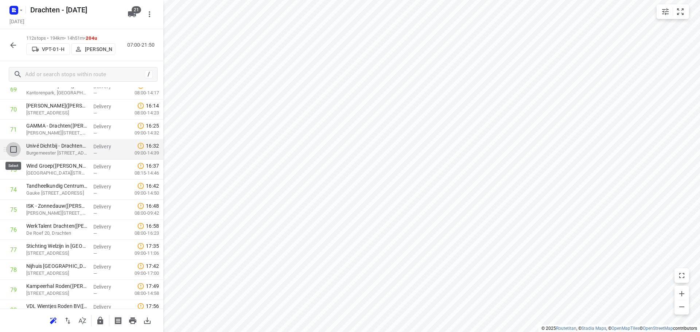
click at [11, 147] on input "checkbox" at bounding box center [13, 149] width 15 height 15
checkbox input "true"
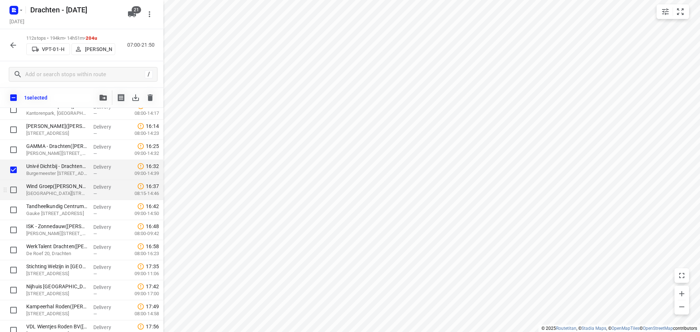
drag, startPoint x: 13, startPoint y: 187, endPoint x: 16, endPoint y: 195, distance: 8.4
click at [13, 187] on input "checkbox" at bounding box center [13, 190] width 15 height 15
checkbox input "true"
click at [14, 211] on input "checkbox" at bounding box center [13, 210] width 15 height 15
checkbox input "true"
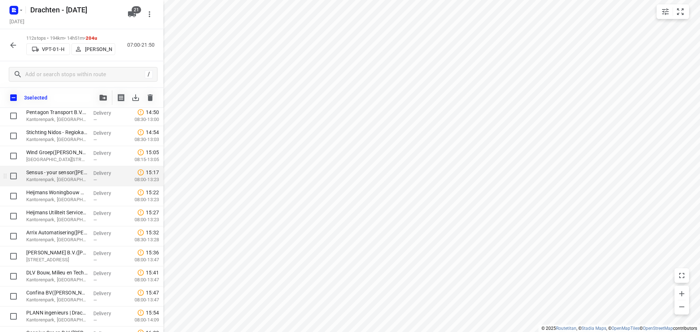
scroll to position [1174, 0]
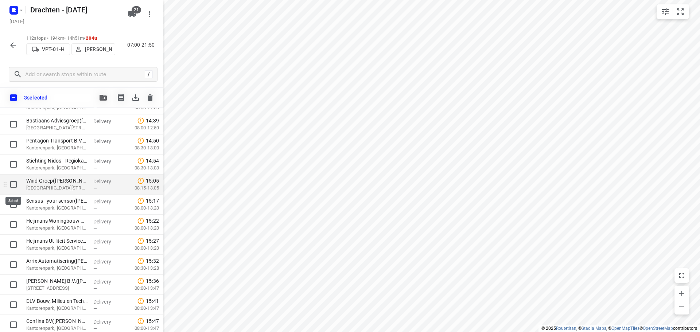
click at [13, 186] on input "checkbox" at bounding box center [13, 184] width 15 height 15
checkbox input "true"
click at [15, 125] on input "checkbox" at bounding box center [13, 124] width 15 height 15
checkbox input "true"
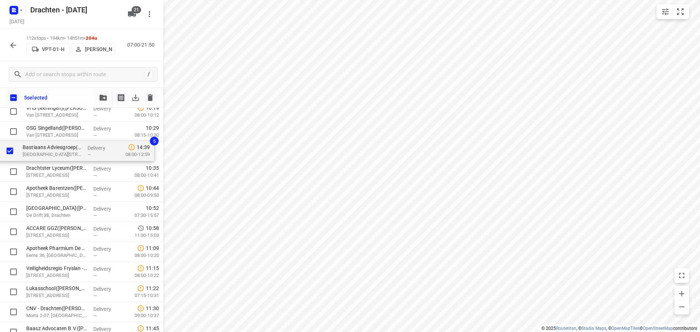
scroll to position [563, 0]
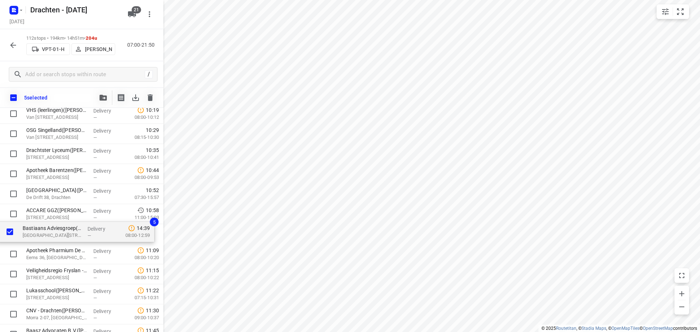
drag, startPoint x: 84, startPoint y: 308, endPoint x: 81, endPoint y: 231, distance: 77.0
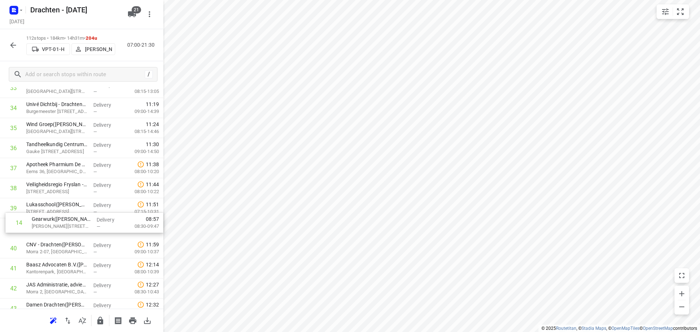
scroll to position [688, 0]
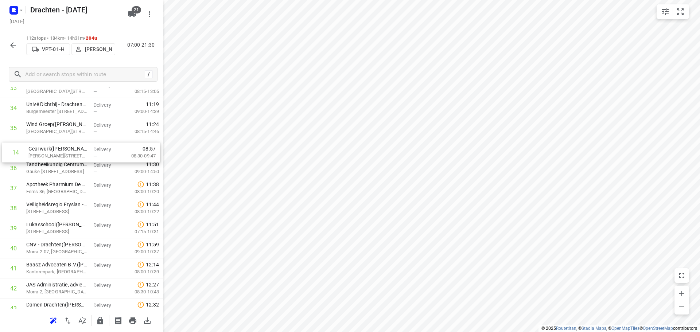
drag, startPoint x: 72, startPoint y: 109, endPoint x: 74, endPoint y: 156, distance: 46.4
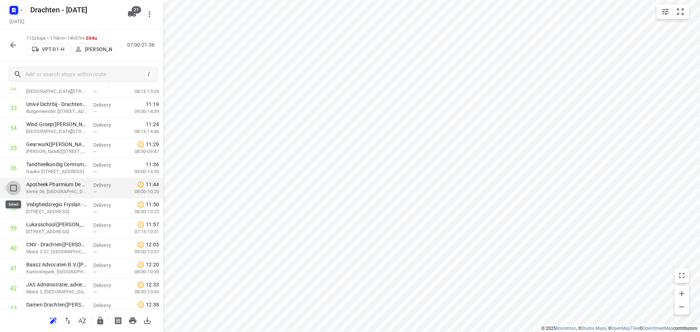
click at [13, 190] on input "checkbox" at bounding box center [13, 188] width 15 height 15
checkbox input "true"
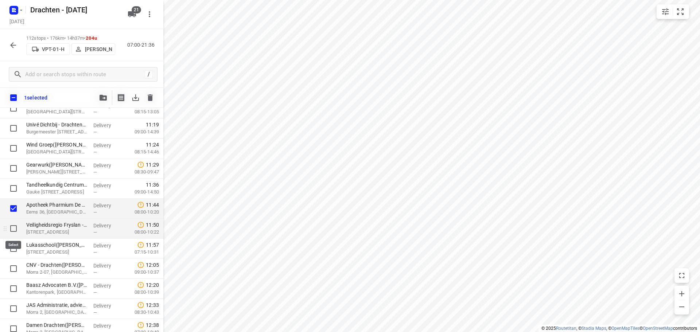
click at [13, 225] on input "checkbox" at bounding box center [13, 228] width 15 height 15
checkbox input "true"
drag, startPoint x: 15, startPoint y: 252, endPoint x: 38, endPoint y: 264, distance: 25.6
click at [15, 252] on input "checkbox" at bounding box center [13, 248] width 15 height 15
checkbox input "true"
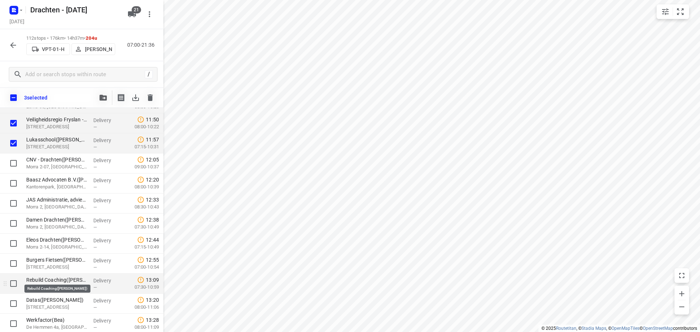
scroll to position [798, 0]
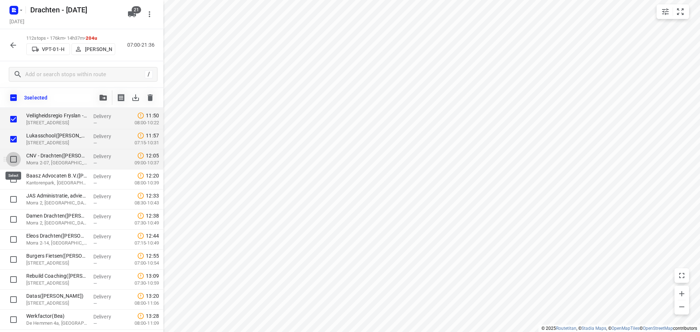
click at [14, 163] on input "checkbox" at bounding box center [13, 159] width 15 height 15
checkbox input "true"
click at [14, 180] on input "checkbox" at bounding box center [13, 179] width 15 height 15
checkbox input "true"
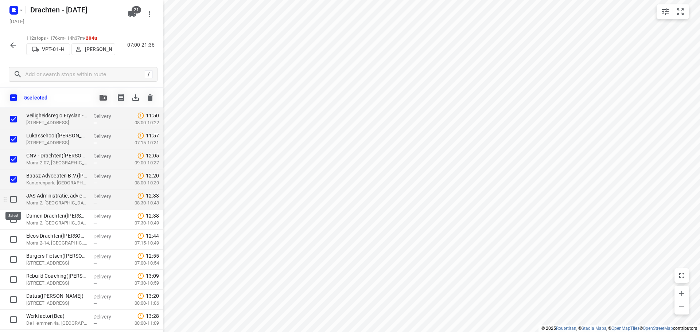
click at [13, 200] on input "checkbox" at bounding box center [13, 199] width 15 height 15
checkbox input "false"
click at [11, 179] on input "checkbox" at bounding box center [13, 179] width 15 height 15
checkbox input "false"
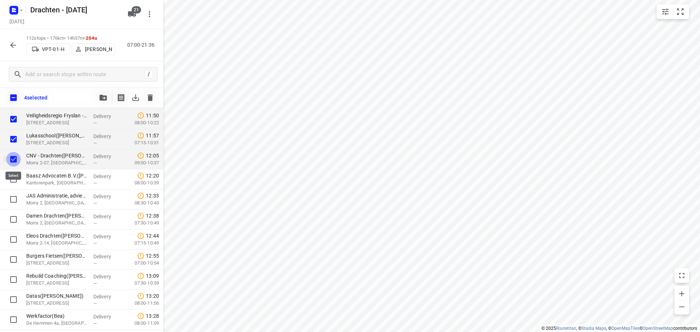
drag, startPoint x: 11, startPoint y: 160, endPoint x: 11, endPoint y: 153, distance: 7.7
click at [11, 160] on input "checkbox" at bounding box center [13, 159] width 15 height 15
checkbox input "false"
click at [14, 136] on input "checkbox" at bounding box center [13, 139] width 15 height 15
checkbox input "false"
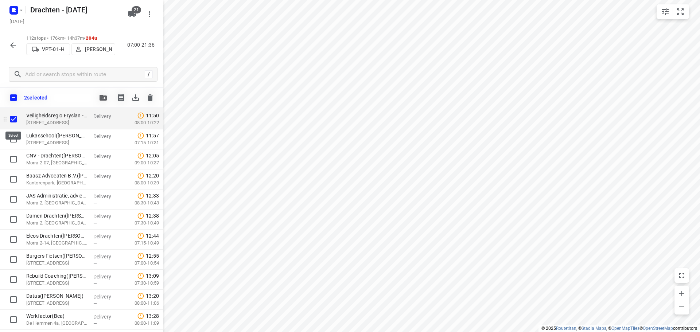
click at [11, 121] on input "checkbox" at bounding box center [13, 119] width 15 height 15
checkbox input "false"
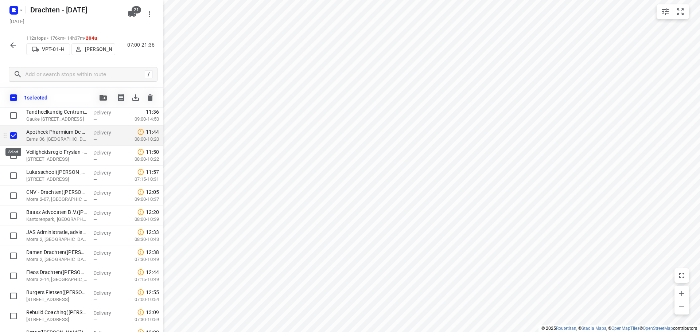
click at [11, 136] on input "checkbox" at bounding box center [13, 135] width 15 height 15
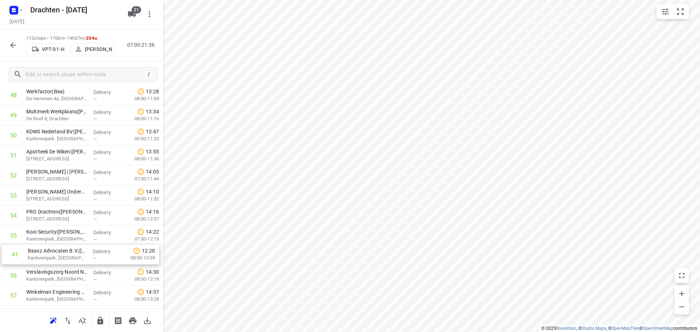
drag, startPoint x: 40, startPoint y: 198, endPoint x: 42, endPoint y: 260, distance: 61.6
click at [42, 260] on div "1 Feenstra Vlees(Dirk Jan Feenstra) De Hemmen 98a, Drachten Delivery — 07:02 06…" at bounding box center [81, 286] width 163 height 2246
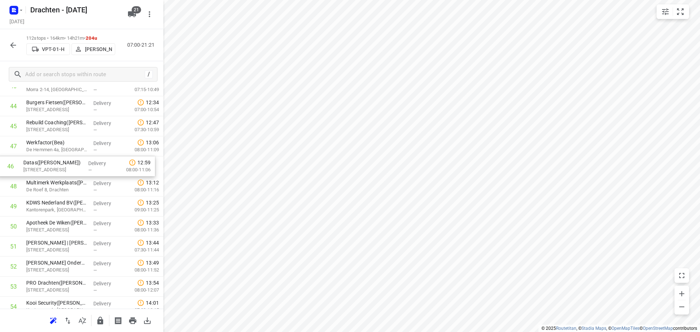
drag, startPoint x: 62, startPoint y: 147, endPoint x: 61, endPoint y: 169, distance: 21.6
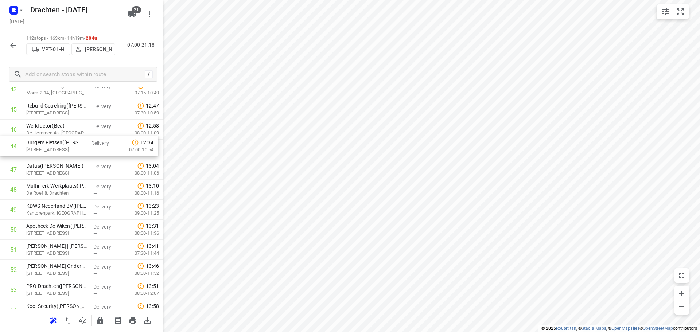
scroll to position [907, 0]
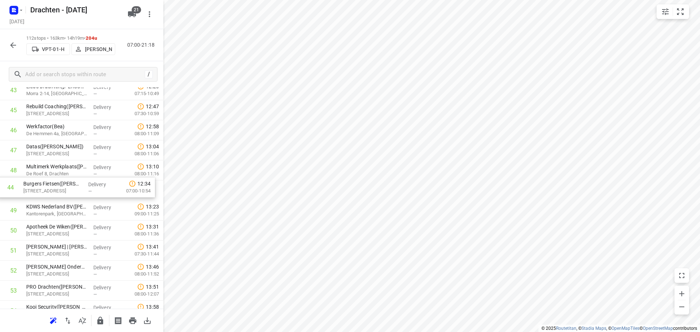
drag, startPoint x: 72, startPoint y: 110, endPoint x: 69, endPoint y: 195, distance: 85.0
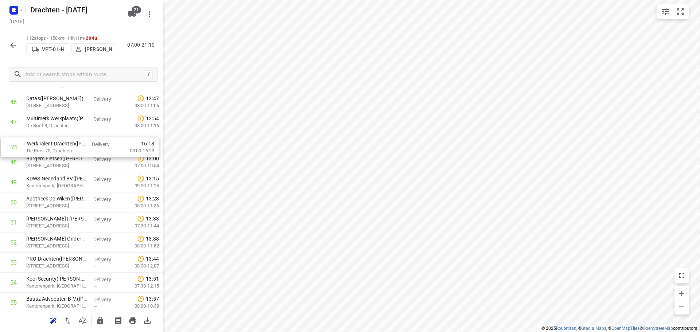
scroll to position [954, 0]
drag, startPoint x: 74, startPoint y: 175, endPoint x: 75, endPoint y: 166, distance: 9.2
click at [75, 166] on div "1 Feenstra Vlees(Dirk Jan Feenstra) De Hemmen 98a, Drachten Delivery — 07:02 06…" at bounding box center [81, 314] width 163 height 2246
drag, startPoint x: 53, startPoint y: 168, endPoint x: 53, endPoint y: 149, distance: 18.6
click at [53, 149] on div "1 Feenstra Vlees(Dirk Jan Feenstra) De Hemmen 98a, Drachten Delivery — 07:02 06…" at bounding box center [81, 314] width 163 height 2246
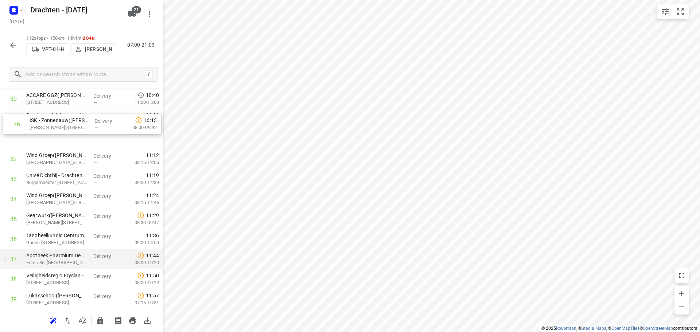
scroll to position [637, 0]
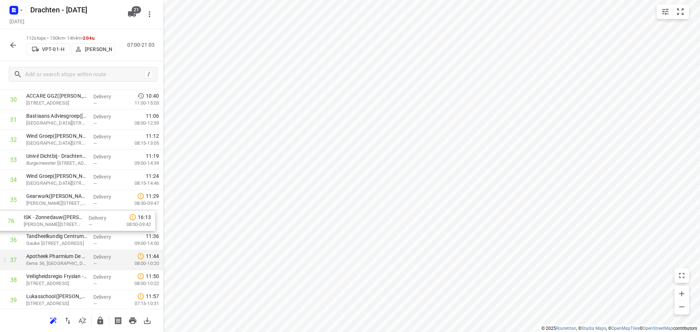
drag, startPoint x: 63, startPoint y: 162, endPoint x: 63, endPoint y: 223, distance: 60.9
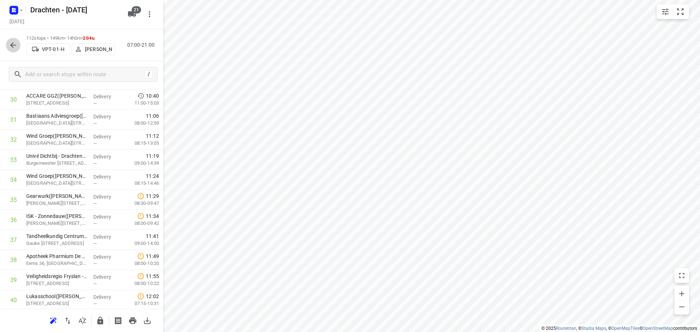
click at [15, 46] on icon "button" at bounding box center [13, 45] width 9 height 9
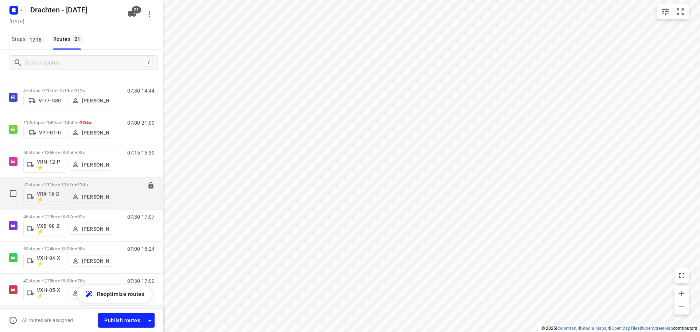
scroll to position [438, 0]
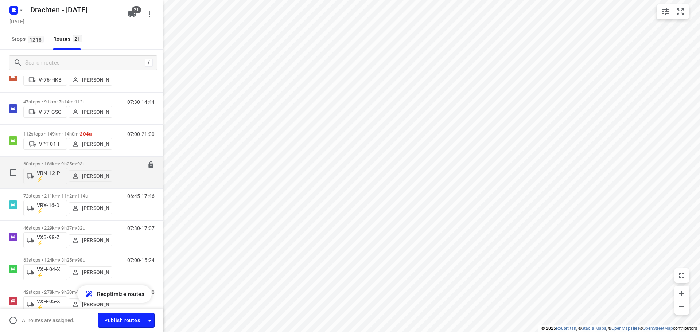
click at [56, 164] on p "60 stops • 186km • 9h25m • 93u" at bounding box center [67, 163] width 89 height 5
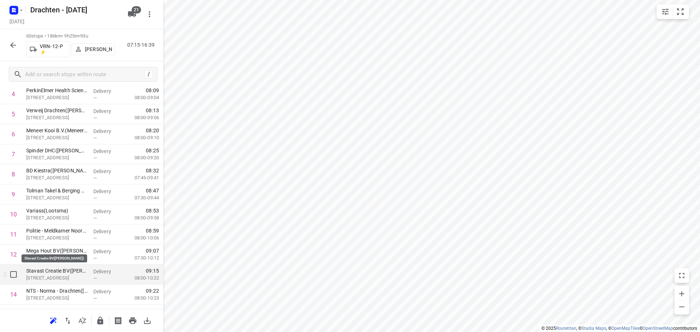
scroll to position [146, 0]
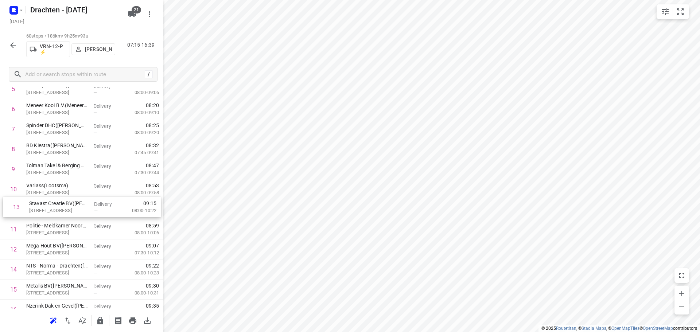
drag, startPoint x: 76, startPoint y: 255, endPoint x: 79, endPoint y: 210, distance: 45.0
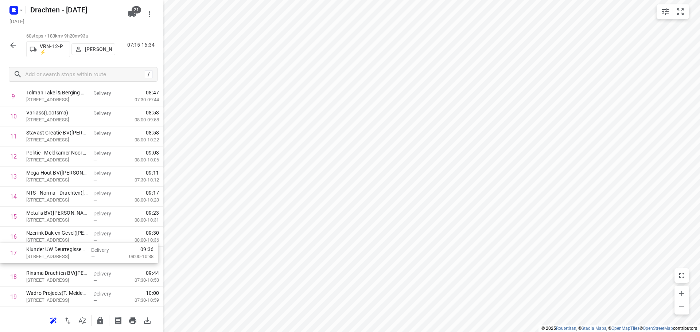
scroll to position [220, 0]
drag, startPoint x: 75, startPoint y: 262, endPoint x: 76, endPoint y: 181, distance: 80.9
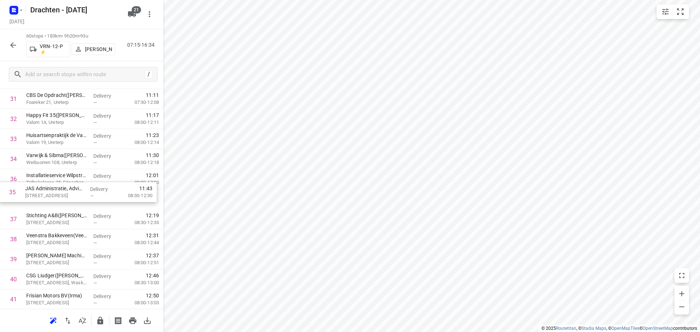
drag, startPoint x: 67, startPoint y: 183, endPoint x: 65, endPoint y: 200, distance: 17.6
click at [65, 200] on div "1 BD Kiestra Kelvinlaan(Mariska Hummel) Kelvinlaan 17, Drachten Delivery — 07:2…" at bounding box center [81, 88] width 163 height 1203
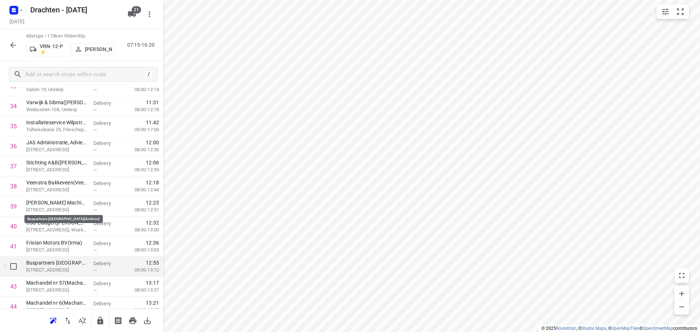
scroll to position [767, 0]
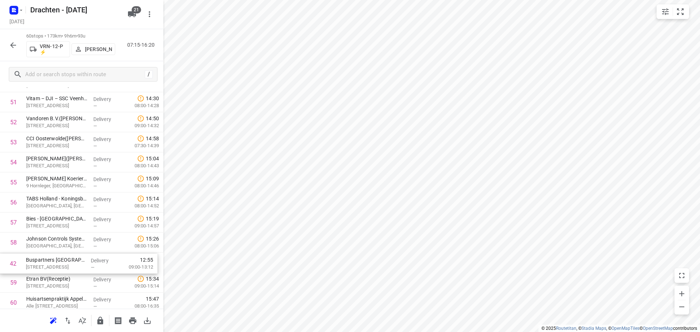
drag, startPoint x: 76, startPoint y: 212, endPoint x: 76, endPoint y: 268, distance: 56.2
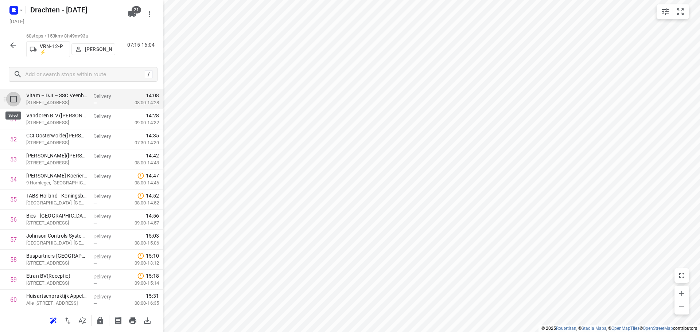
click at [14, 103] on input "checkbox" at bounding box center [13, 99] width 15 height 15
checkbox input "true"
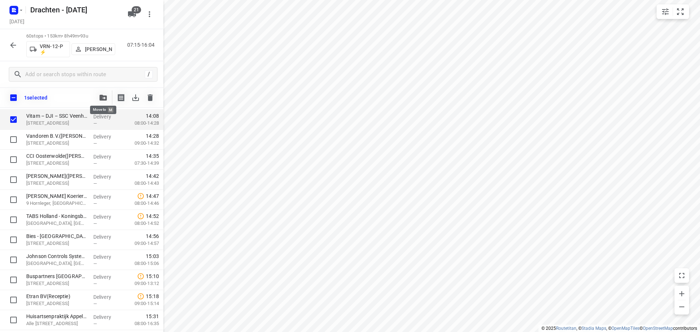
click at [105, 101] on button "button" at bounding box center [103, 97] width 15 height 15
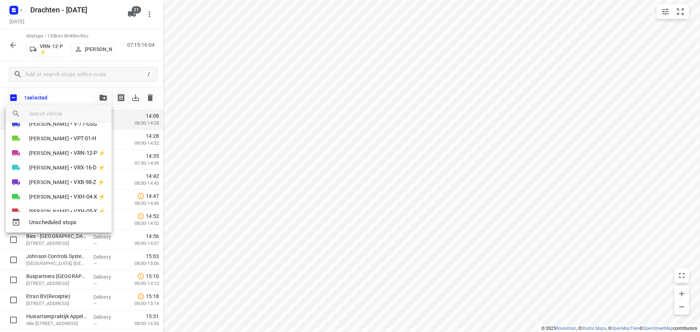
scroll to position [219, 0]
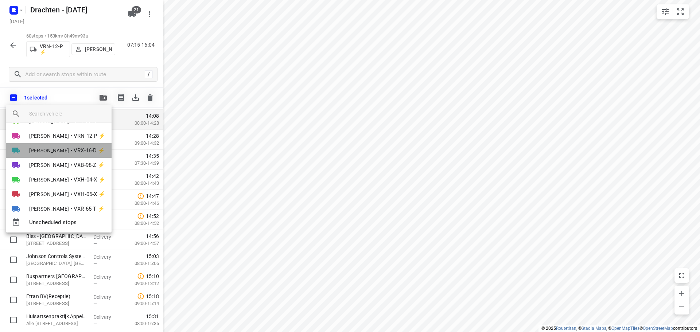
click at [65, 152] on li "Kevin Dijkstra • VRX-16-D ⚡" at bounding box center [59, 150] width 106 height 15
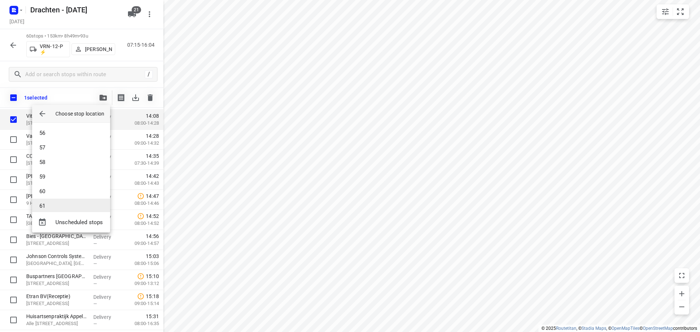
scroll to position [970, 0]
click at [65, 206] on div "1 2 3 4 5 6 7 8 9 10 11 12 13 14 15 16 17 18 19 20 21 22 23 24 25 26 27 28 29 3…" at bounding box center [71, 167] width 78 height 89
click at [72, 199] on li "72" at bounding box center [71, 198] width 78 height 15
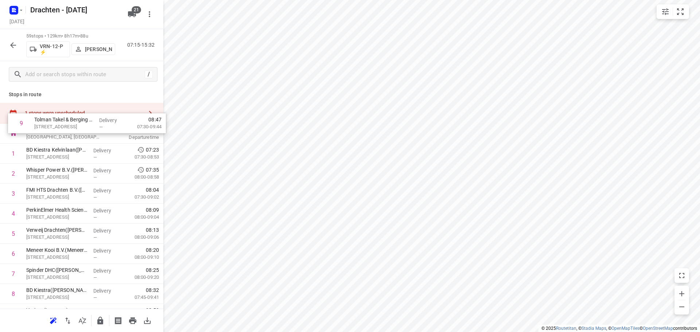
scroll to position [0, 0]
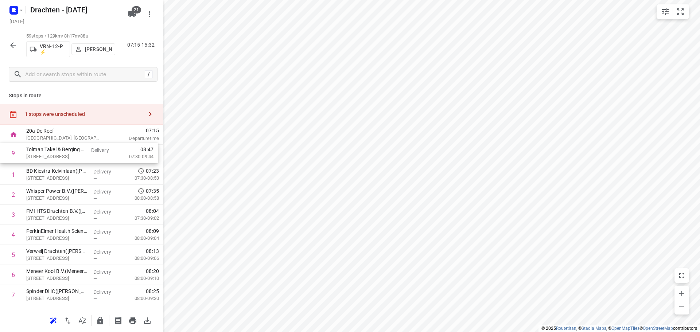
drag, startPoint x: 81, startPoint y: 245, endPoint x: 81, endPoint y: 154, distance: 90.8
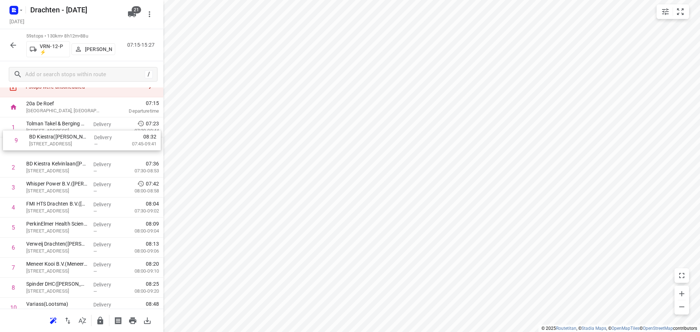
scroll to position [27, 0]
drag, startPoint x: 74, startPoint y: 283, endPoint x: 74, endPoint y: 150, distance: 133.1
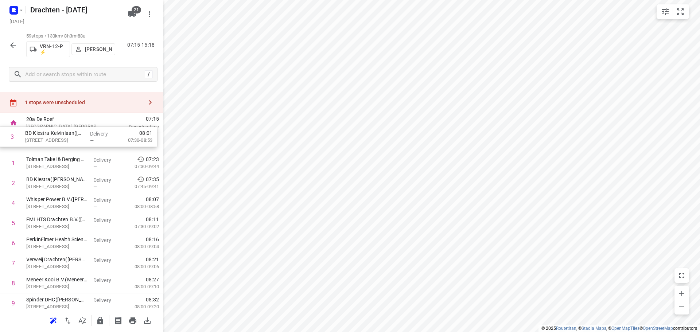
scroll to position [10, 0]
drag, startPoint x: 109, startPoint y: 170, endPoint x: 109, endPoint y: 147, distance: 23.0
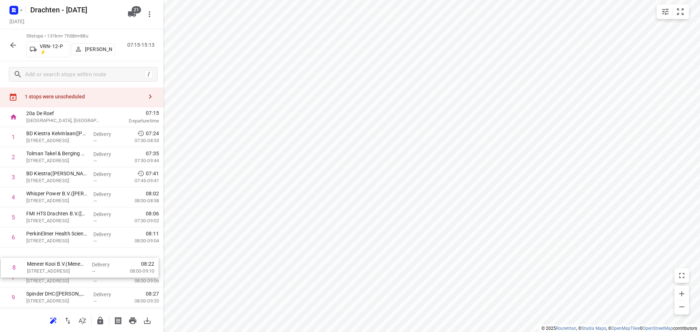
scroll to position [19, 0]
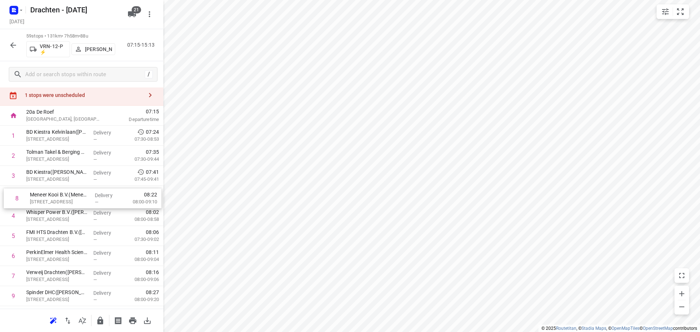
drag, startPoint x: 93, startPoint y: 291, endPoint x: 97, endPoint y: 203, distance: 88.7
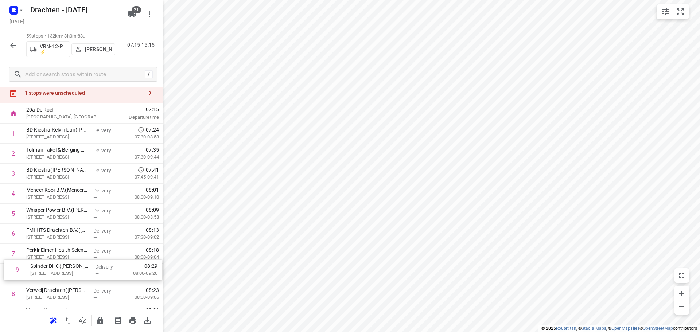
scroll to position [23, 0]
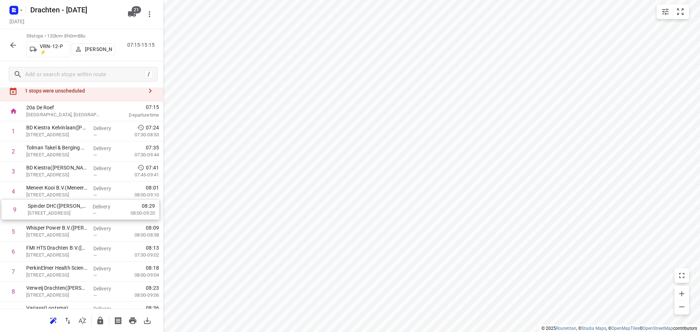
drag, startPoint x: 78, startPoint y: 297, endPoint x: 79, endPoint y: 209, distance: 88.6
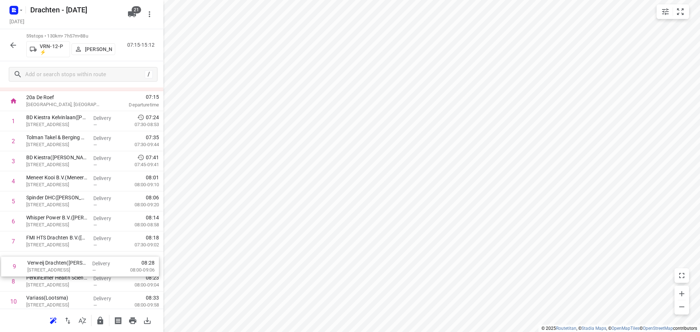
scroll to position [35, 0]
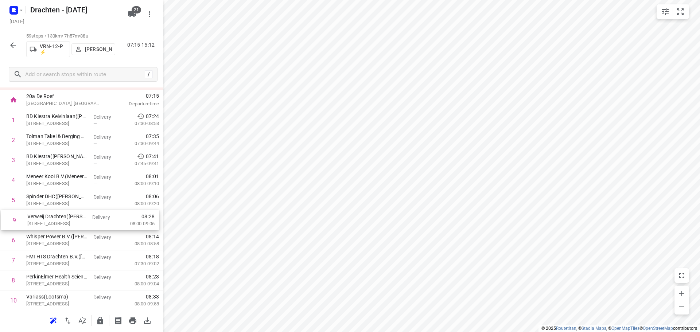
drag, startPoint x: 83, startPoint y: 293, endPoint x: 84, endPoint y: 219, distance: 74.0
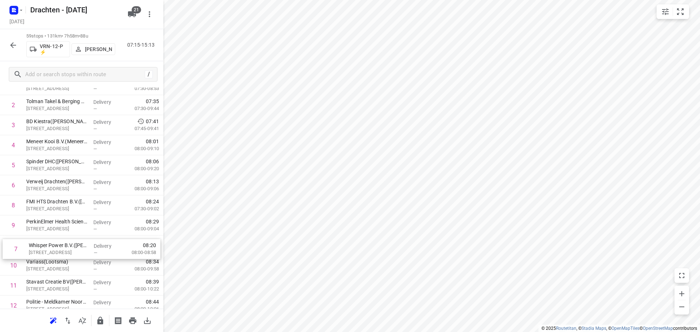
scroll to position [71, 0]
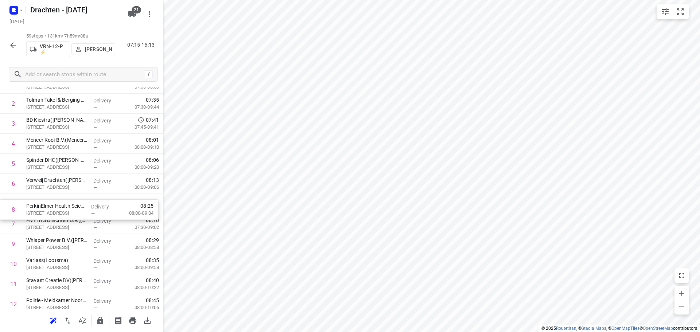
drag, startPoint x: 79, startPoint y: 225, endPoint x: 78, endPoint y: 206, distance: 18.6
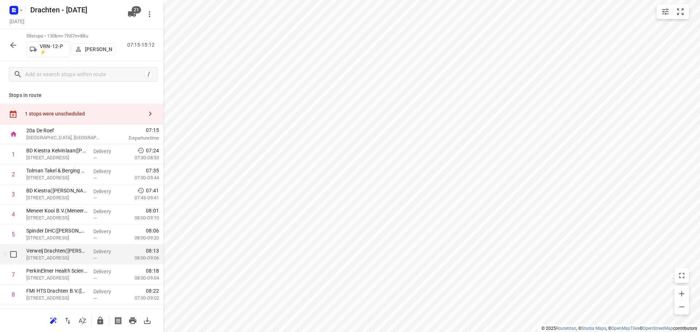
scroll to position [0, 0]
click at [13, 43] on icon "button" at bounding box center [13, 45] width 6 height 6
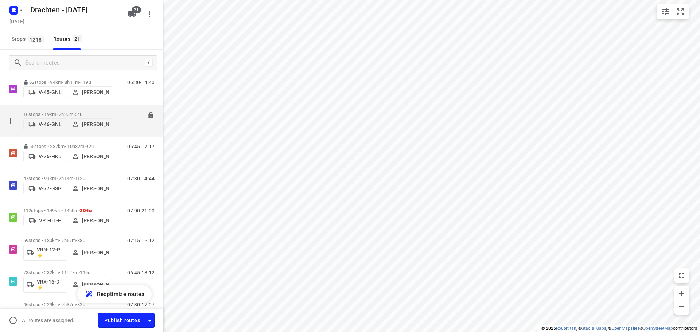
scroll to position [438, 0]
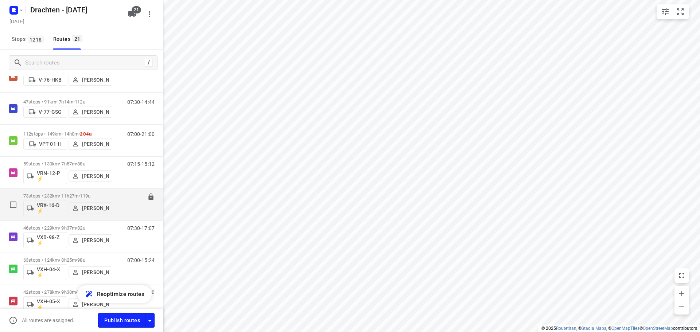
click at [67, 194] on p "73 stops • 232km • 11h27m • 119u" at bounding box center [67, 195] width 89 height 5
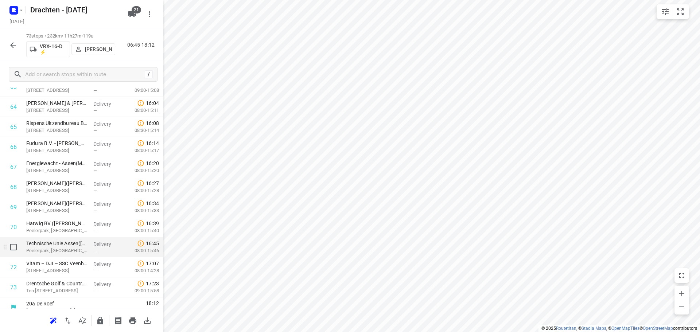
scroll to position [1320, 0]
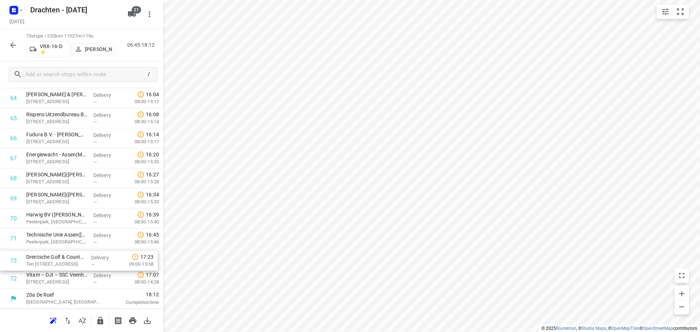
drag, startPoint x: 73, startPoint y: 284, endPoint x: 74, endPoint y: 263, distance: 21.2
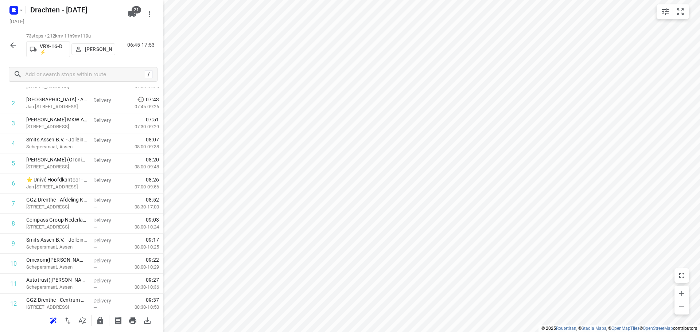
scroll to position [0, 0]
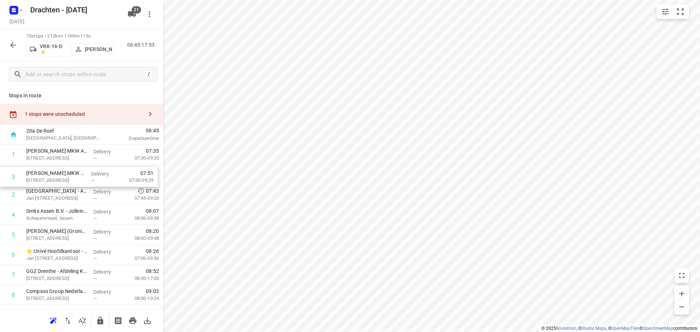
drag, startPoint x: 65, startPoint y: 194, endPoint x: 65, endPoint y: 173, distance: 21.5
drag, startPoint x: 49, startPoint y: 217, endPoint x: 50, endPoint y: 234, distance: 17.6
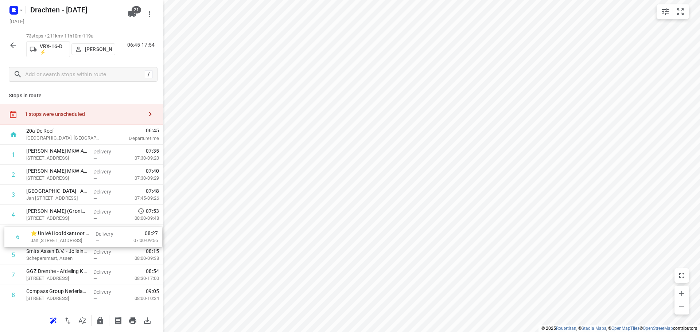
drag, startPoint x: 48, startPoint y: 255, endPoint x: 53, endPoint y: 236, distance: 20.3
drag, startPoint x: 54, startPoint y: 242, endPoint x: 52, endPoint y: 221, distance: 20.9
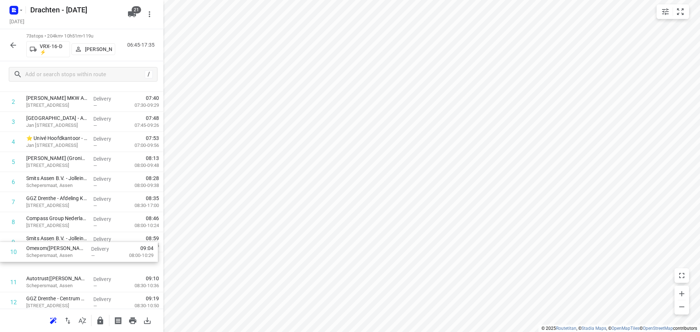
scroll to position [74, 0]
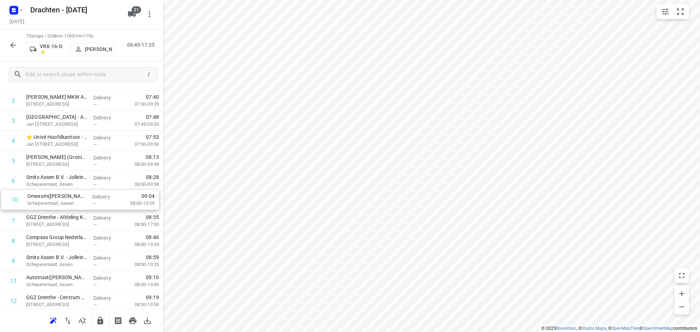
drag, startPoint x: 51, startPoint y: 266, endPoint x: 53, endPoint y: 201, distance: 64.9
drag, startPoint x: 43, startPoint y: 263, endPoint x: 46, endPoint y: 214, distance: 48.9
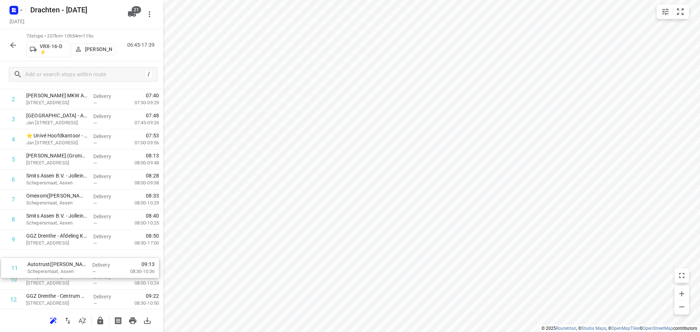
scroll to position [79, 0]
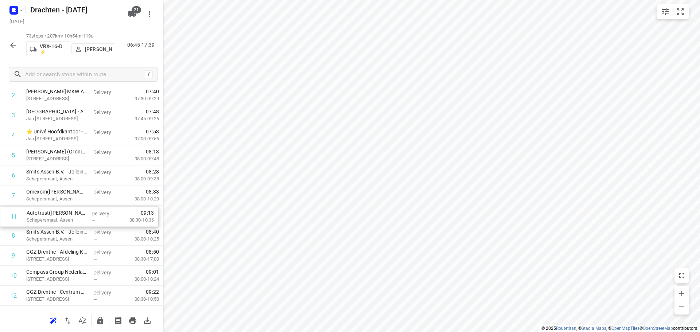
drag, startPoint x: 70, startPoint y: 281, endPoint x: 70, endPoint y: 215, distance: 65.6
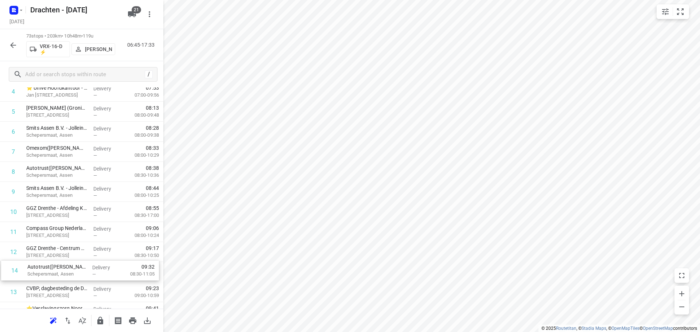
scroll to position [124, 0]
drag, startPoint x: 67, startPoint y: 299, endPoint x: 63, endPoint y: 193, distance: 106.9
drag, startPoint x: 57, startPoint y: 217, endPoint x: 59, endPoint y: 158, distance: 59.5
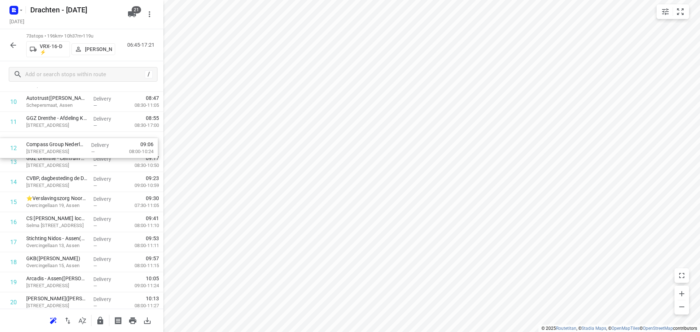
scroll to position [233, 0]
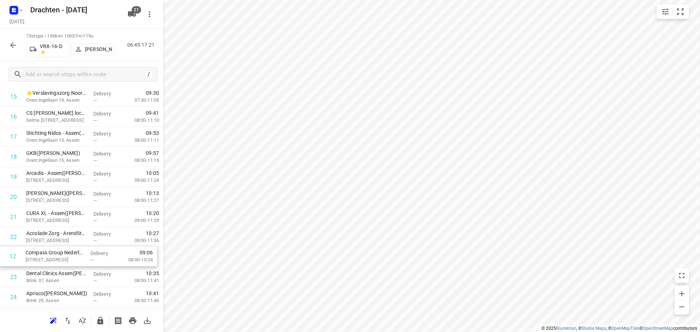
drag, startPoint x: 48, startPoint y: 141, endPoint x: 48, endPoint y: 257, distance: 116.3
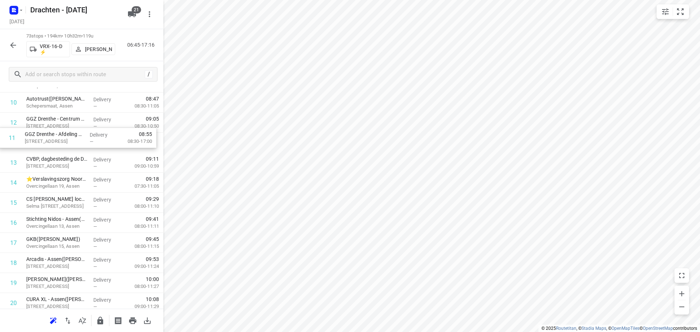
scroll to position [231, 0]
drag, startPoint x: 59, startPoint y: 113, endPoint x: 60, endPoint y: 170, distance: 57.3
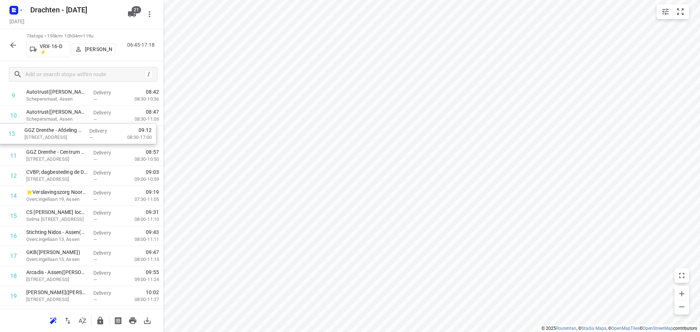
drag, startPoint x: 70, startPoint y: 168, endPoint x: 68, endPoint y: 133, distance: 35.4
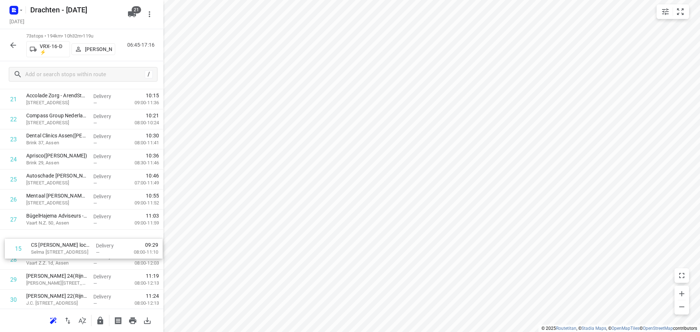
scroll to position [436, 0]
drag, startPoint x: 76, startPoint y: 218, endPoint x: 80, endPoint y: 244, distance: 26.6
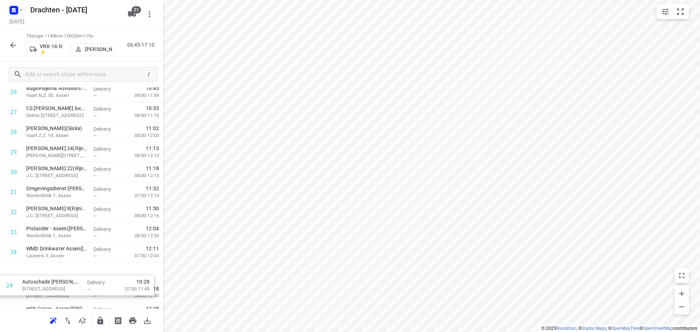
scroll to position [555, 0]
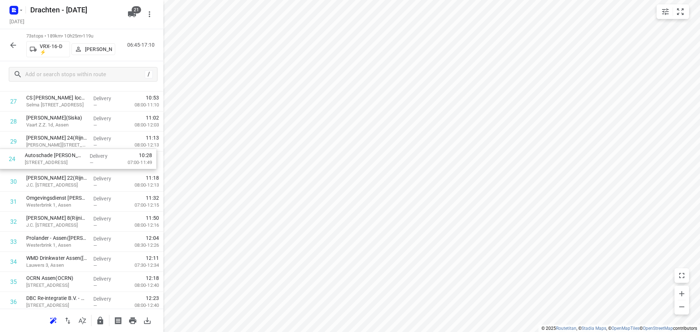
drag, startPoint x: 70, startPoint y: 253, endPoint x: 68, endPoint y: 162, distance: 90.8
click at [68, 162] on div "1 Moore MKW Assen(Marieke Davids) Noorderstaete 40, Assen Delivery — 07:35 07:3…" at bounding box center [81, 322] width 163 height 1464
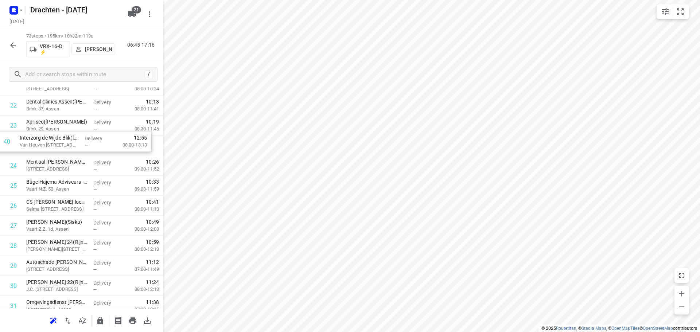
scroll to position [469, 0]
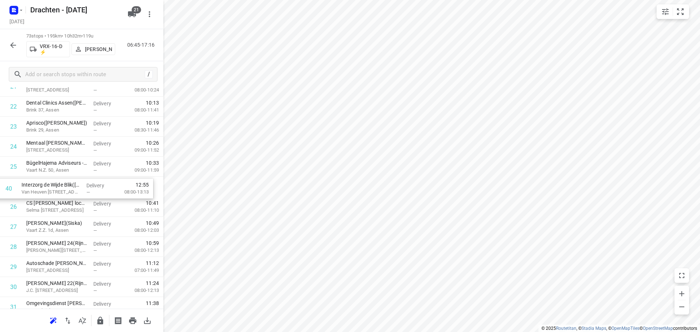
drag, startPoint x: 63, startPoint y: 276, endPoint x: 59, endPoint y: 189, distance: 87.2
drag, startPoint x: 57, startPoint y: 230, endPoint x: 57, endPoint y: 169, distance: 60.9
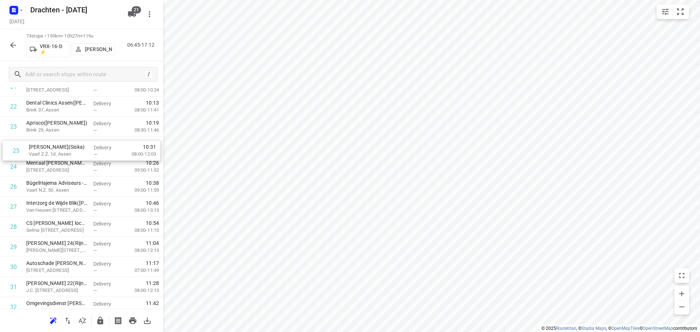
drag, startPoint x: 58, startPoint y: 167, endPoint x: 62, endPoint y: 147, distance: 20.5
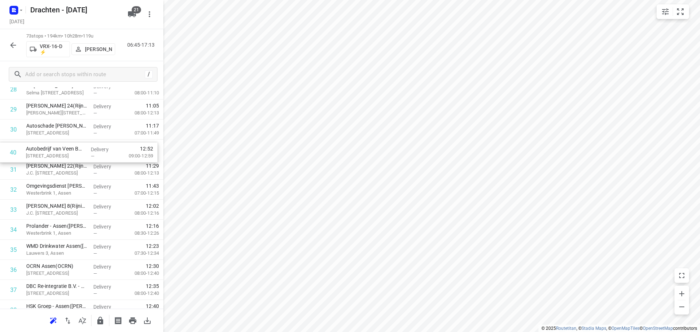
scroll to position [606, 0]
drag, startPoint x: 68, startPoint y: 252, endPoint x: 67, endPoint y: 154, distance: 98.1
click at [67, 154] on div "1 Moore MKW Assen(Marieke Davids) Noorderstaete 40, Assen Delivery — 07:35 07:3…" at bounding box center [81, 271] width 163 height 1464
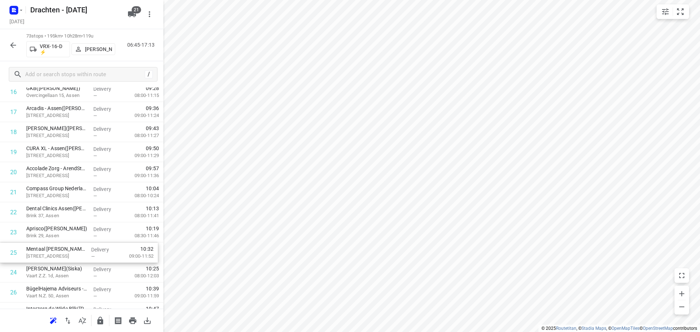
scroll to position [364, 0]
drag, startPoint x: 57, startPoint y: 289, endPoint x: 55, endPoint y: 253, distance: 35.8
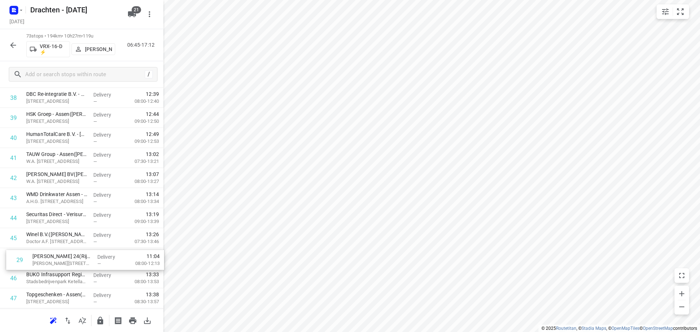
scroll to position [781, 0]
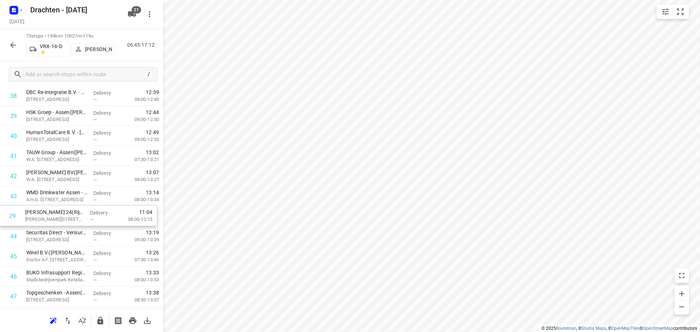
drag, startPoint x: 66, startPoint y: 249, endPoint x: 66, endPoint y: 225, distance: 23.7
click at [66, 225] on div "1 Moore MKW Assen(Marieke Davids) Noorderstaete 40, Assen Delivery — 07:35 07:3…" at bounding box center [81, 96] width 163 height 1464
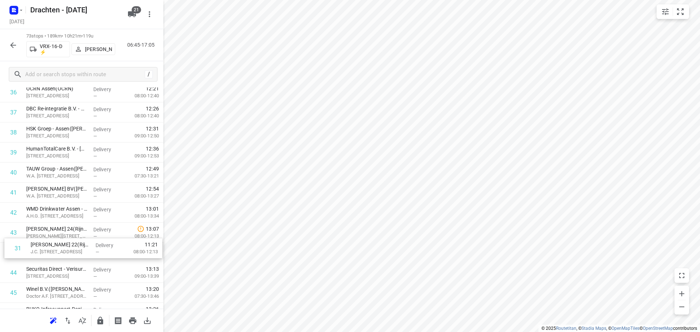
scroll to position [746, 0]
drag, startPoint x: 60, startPoint y: 161, endPoint x: 61, endPoint y: 237, distance: 75.8
click at [61, 237] on div "1 Moore MKW Assen(Marieke Davids) Noorderstaete 40, Assen Delivery — 07:35 07:3…" at bounding box center [81, 131] width 163 height 1464
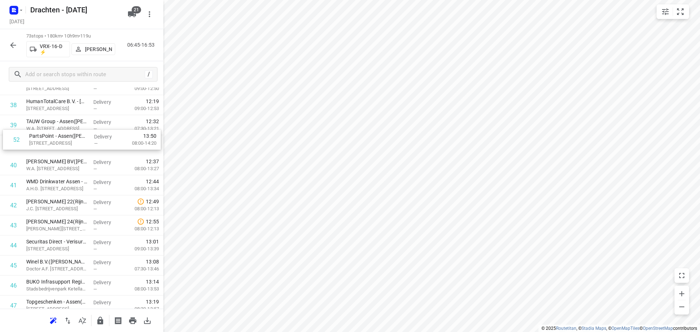
scroll to position [790, 0]
drag, startPoint x: 65, startPoint y: 291, endPoint x: 65, endPoint y: 171, distance: 120.3
click at [65, 171] on div "1 Moore MKW Assen(Marieke Davids) Noorderstaete 40, Assen Delivery — 07:35 07:3…" at bounding box center [81, 87] width 163 height 1464
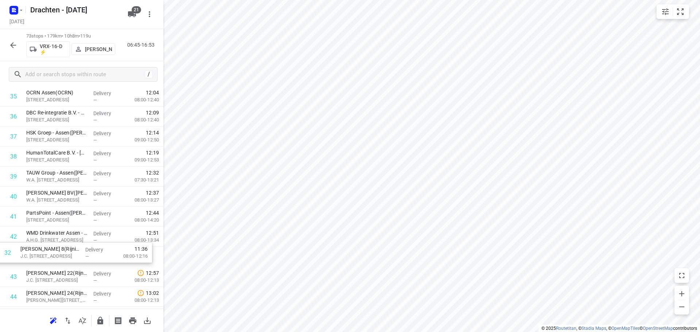
scroll to position [722, 0]
drag, startPoint x: 73, startPoint y: 136, endPoint x: 70, endPoint y: 257, distance: 121.5
click at [70, 257] on div "1 Moore MKW Assen(Marieke Davids) Noorderstaete 40, Assen Delivery — 07:35 07:3…" at bounding box center [81, 154] width 163 height 1464
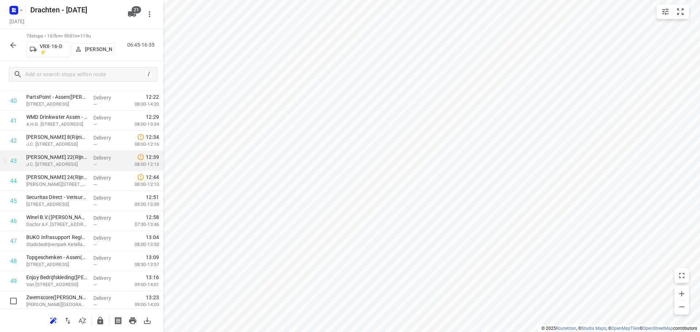
scroll to position [941, 0]
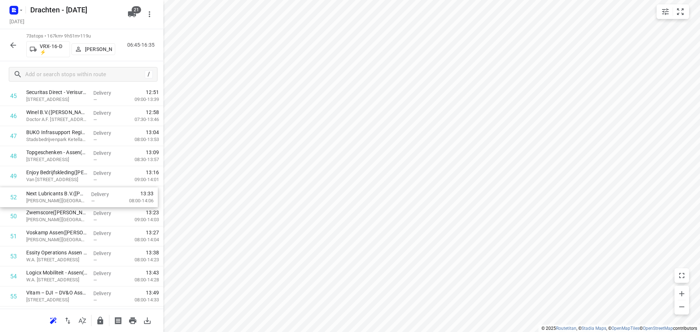
drag, startPoint x: 74, startPoint y: 240, endPoint x: 75, endPoint y: 198, distance: 41.6
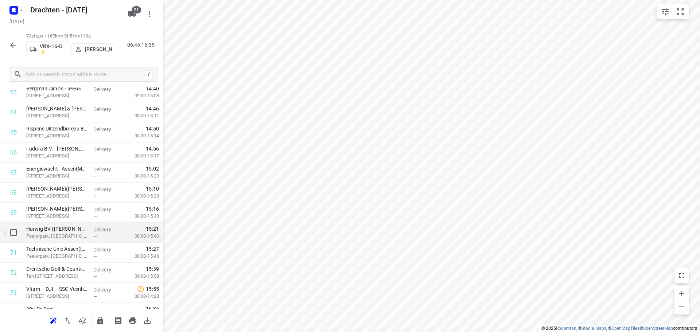
scroll to position [1320, 0]
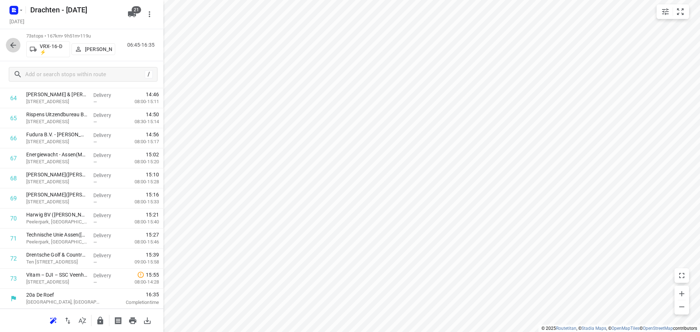
click at [15, 45] on icon "button" at bounding box center [13, 45] width 6 height 6
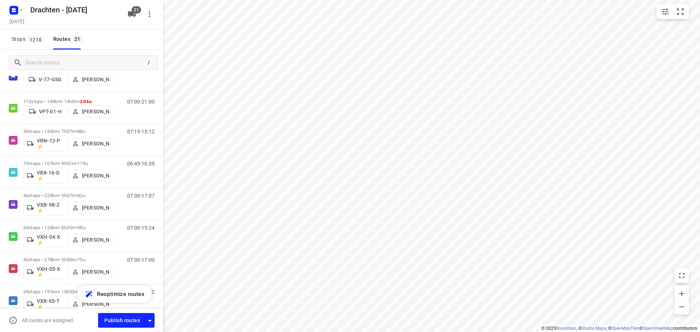
scroll to position [474, 0]
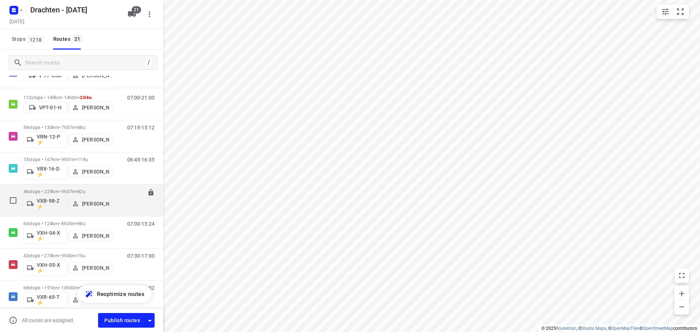
click at [69, 193] on p "46 stops • 229km • 9h37m • 82u" at bounding box center [67, 191] width 89 height 5
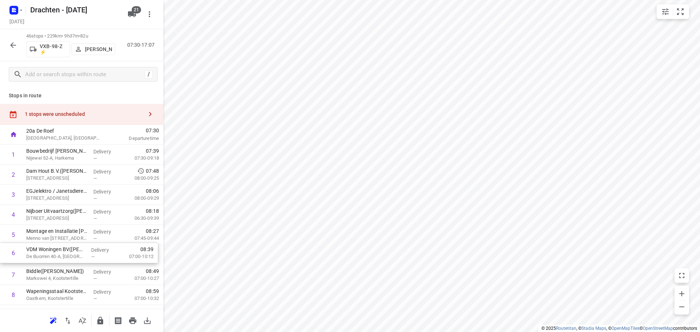
scroll to position [1, 0]
drag, startPoint x: 76, startPoint y: 259, endPoint x: 76, endPoint y: 235, distance: 23.7
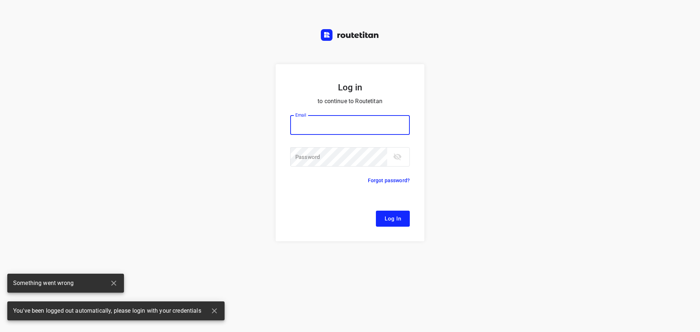
type input "remco@fruitopjewerk.nl"
click at [400, 217] on span "Log In" at bounding box center [393, 218] width 16 height 9
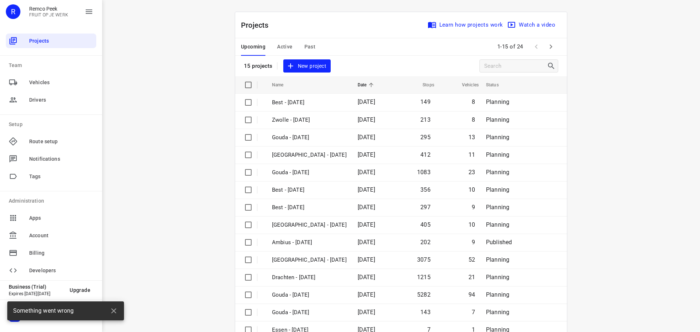
click at [284, 44] on span "Active" at bounding box center [284, 46] width 15 height 9
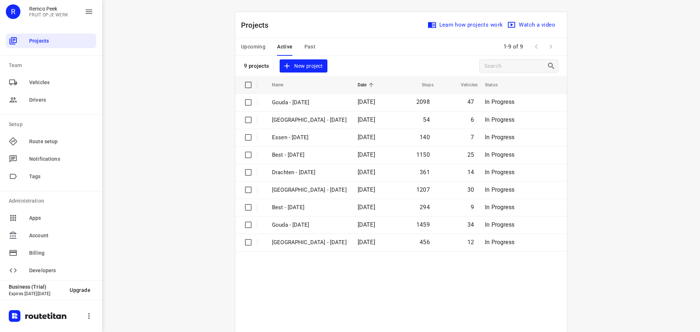
click at [249, 44] on span "Upcoming" at bounding box center [253, 46] width 24 height 9
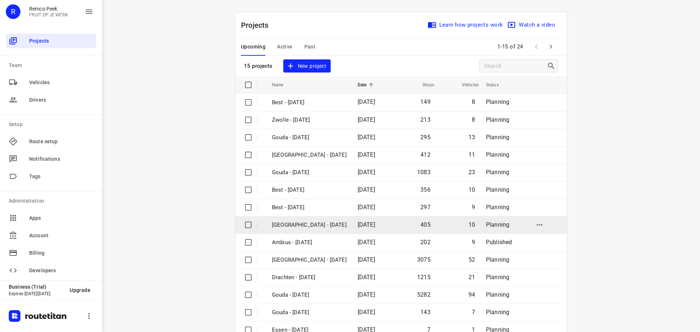
scroll to position [36, 0]
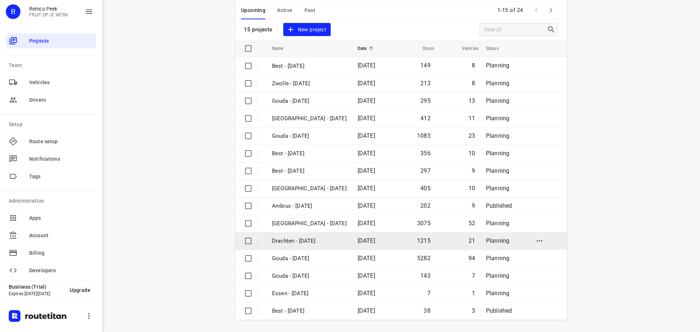
click at [327, 243] on td "Drachten - Monday" at bounding box center [308, 241] width 87 height 18
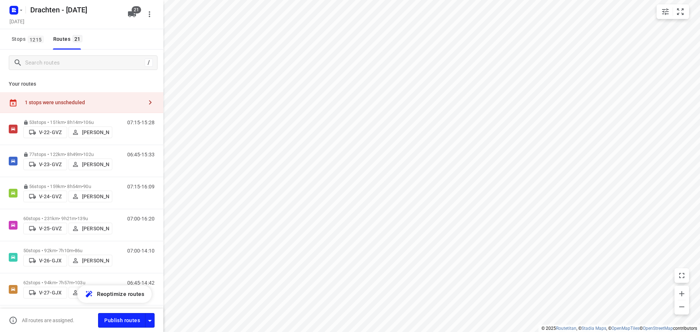
checkbox input "true"
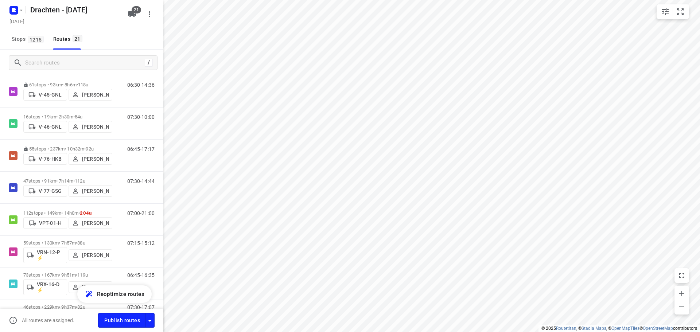
scroll to position [474, 0]
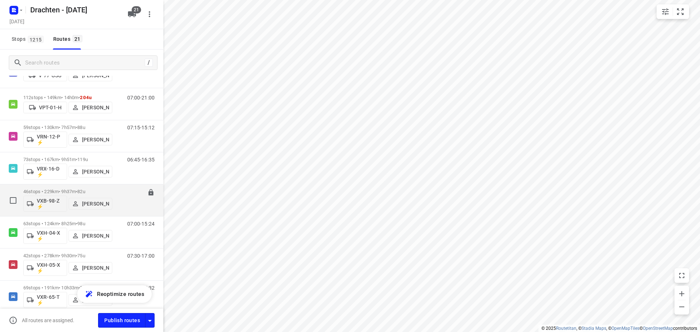
click at [70, 192] on p "46 stops • 229km • 9h37m • 82u" at bounding box center [67, 191] width 89 height 5
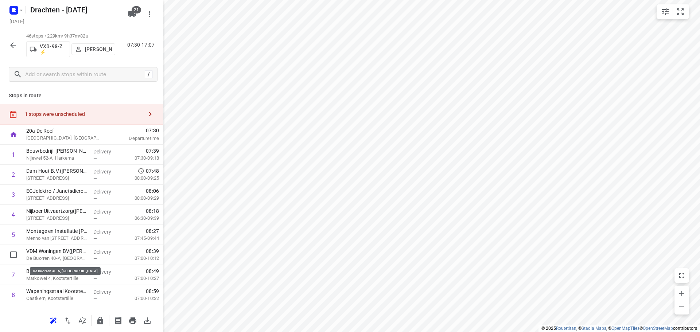
scroll to position [0, 0]
drag, startPoint x: 65, startPoint y: 257, endPoint x: 66, endPoint y: 233, distance: 23.7
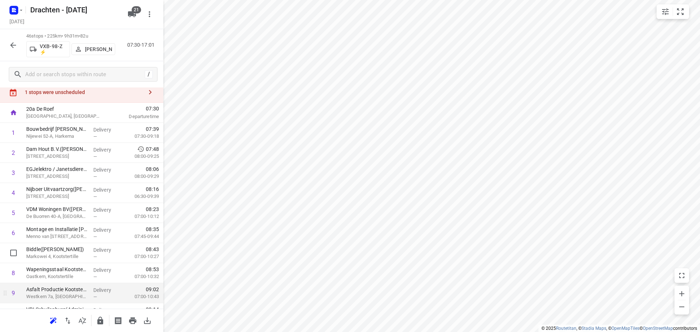
scroll to position [37, 0]
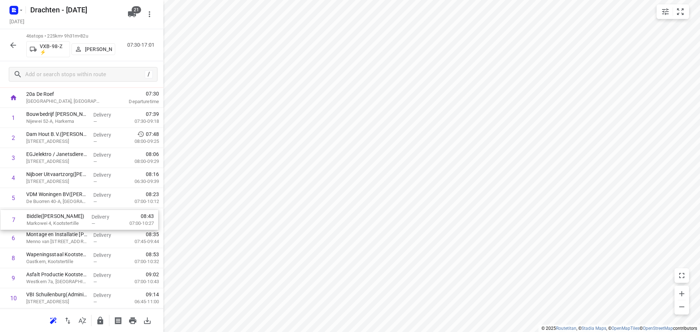
drag, startPoint x: 74, startPoint y: 242, endPoint x: 75, endPoint y: 222, distance: 20.1
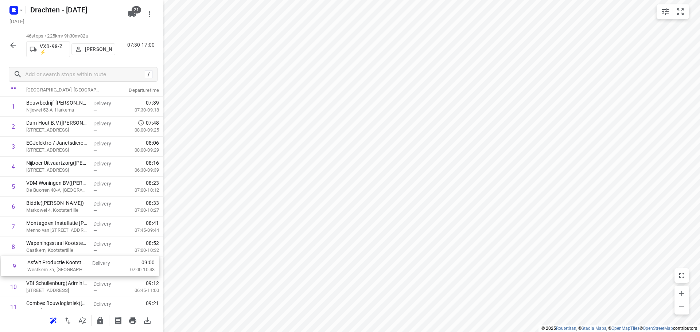
scroll to position [52, 0]
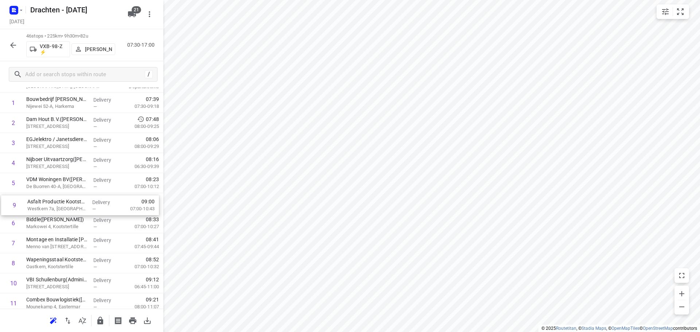
drag, startPoint x: 63, startPoint y: 283, endPoint x: 65, endPoint y: 208, distance: 74.8
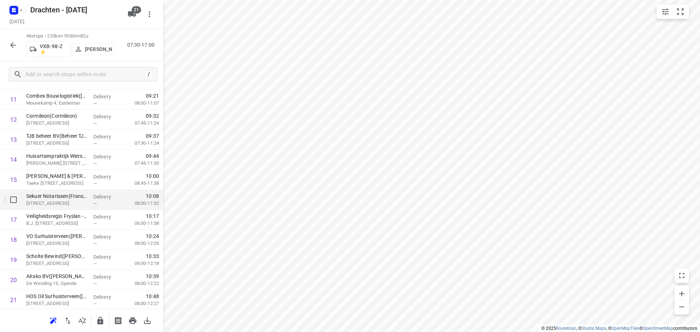
scroll to position [271, 0]
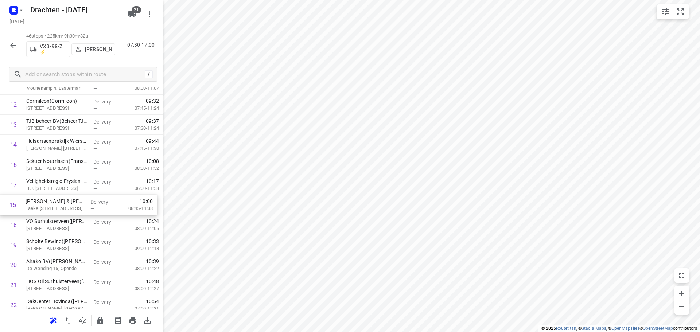
drag, startPoint x: 69, startPoint y: 167, endPoint x: 69, endPoint y: 205, distance: 38.3
click at [69, 205] on div "1 Bouwbedrijf U. Veenstra(Bouwbedrijf U Veenstra) Nijewei 52-A, Harkema Deliver…" at bounding box center [81, 335] width 163 height 922
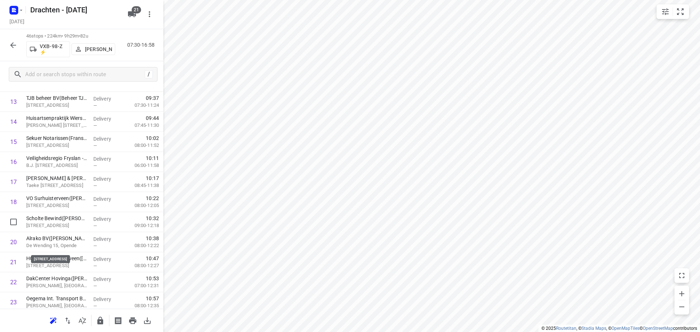
scroll to position [489, 0]
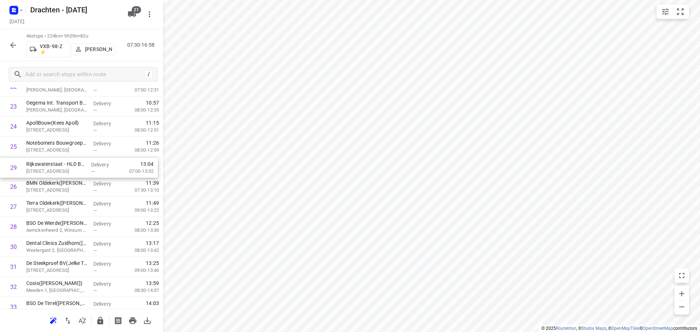
drag, startPoint x: 71, startPoint y: 230, endPoint x: 71, endPoint y: 169, distance: 60.9
click at [71, 169] on div "1 Bouwbedrijf U. Veenstra(Bouwbedrijf U Veenstra) Nijewei 52-A, Harkema Deliver…" at bounding box center [81, 116] width 163 height 922
drag, startPoint x: 74, startPoint y: 229, endPoint x: 76, endPoint y: 251, distance: 21.6
click at [76, 251] on div "1 Bouwbedrijf U. Veenstra(Bouwbedrijf U Veenstra) Nijewei 52-A, Harkema Deliver…" at bounding box center [81, 96] width 163 height 922
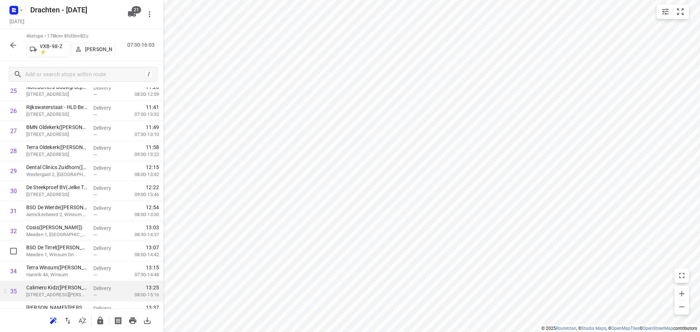
scroll to position [583, 0]
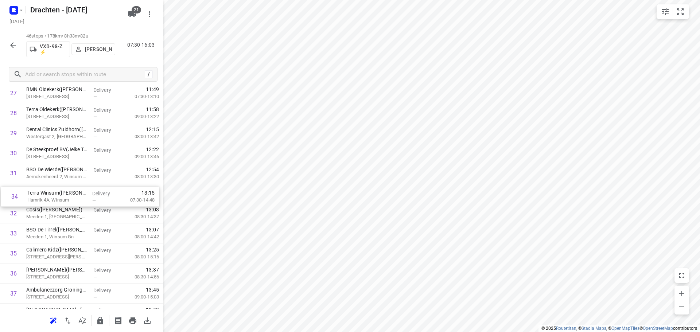
drag, startPoint x: 68, startPoint y: 237, endPoint x: 70, endPoint y: 198, distance: 39.1
click at [70, 198] on div "1 Bouwbedrijf U. Veenstra(Bouwbedrijf U Veenstra) Nijewei 52-A, Harkema Deliver…" at bounding box center [81, 23] width 163 height 922
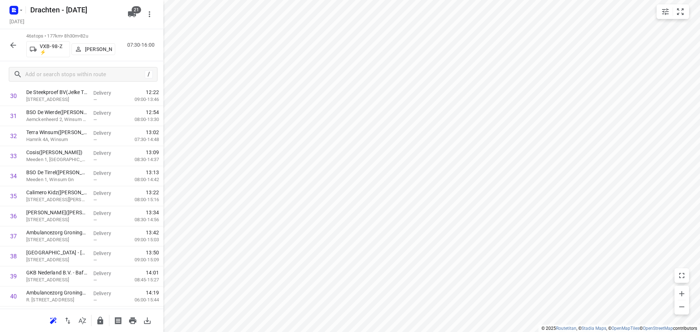
scroll to position [692, 0]
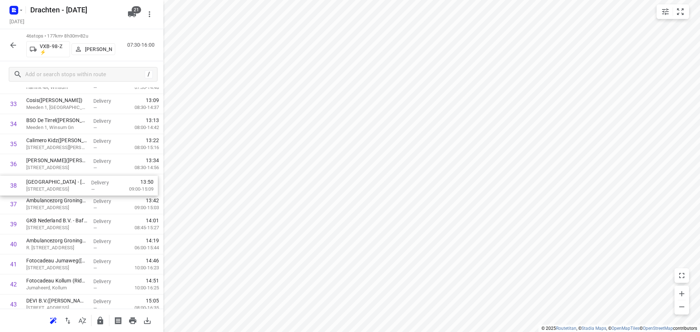
drag, startPoint x: 71, startPoint y: 205, endPoint x: 71, endPoint y: 184, distance: 20.8
click at [16, 45] on icon "button" at bounding box center [13, 45] width 6 height 6
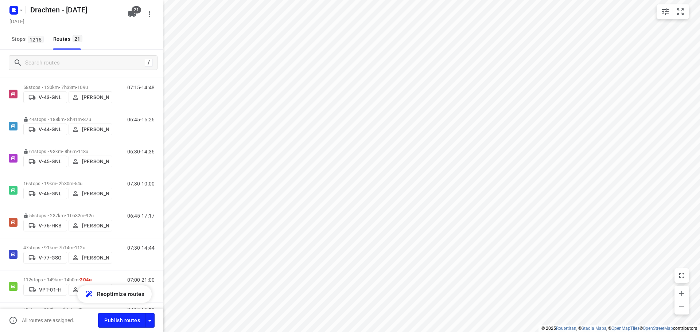
scroll to position [507, 0]
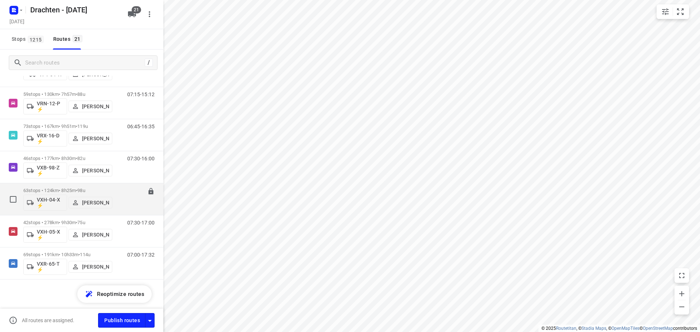
click at [77, 191] on span "•" at bounding box center [76, 190] width 1 height 5
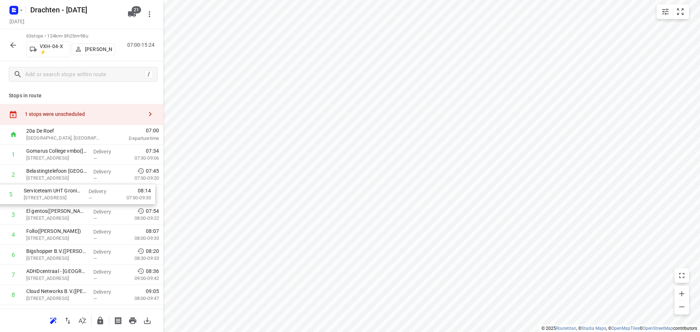
drag, startPoint x: 63, startPoint y: 237, endPoint x: 61, endPoint y: 194, distance: 42.7
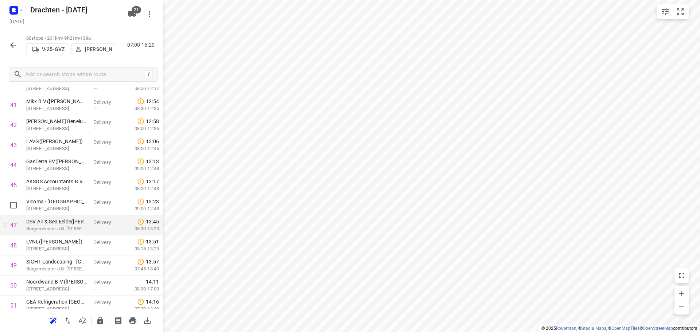
scroll to position [839, 0]
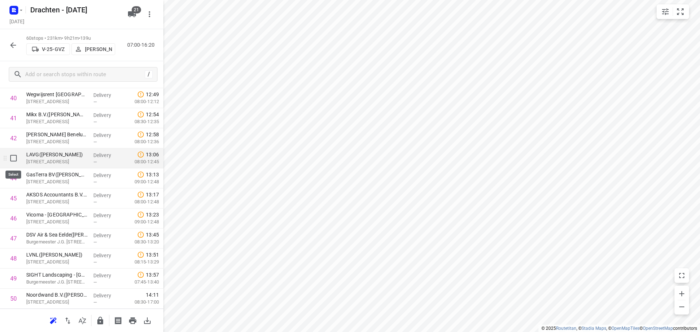
click at [17, 165] on input "checkbox" at bounding box center [13, 158] width 15 height 15
checkbox input "true"
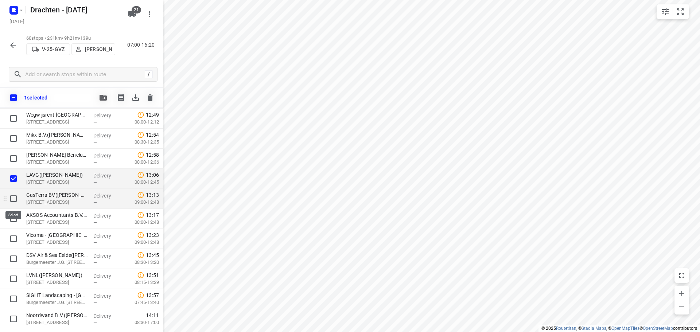
drag, startPoint x: 12, startPoint y: 195, endPoint x: 17, endPoint y: 208, distance: 13.9
click at [12, 197] on input "checkbox" at bounding box center [13, 198] width 15 height 15
checkbox input "true"
click at [14, 221] on input "checkbox" at bounding box center [13, 218] width 15 height 15
checkbox input "true"
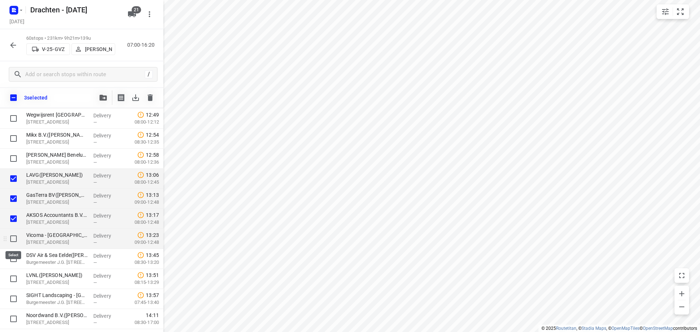
click at [13, 240] on input "checkbox" at bounding box center [13, 239] width 15 height 15
checkbox input "true"
click at [106, 101] on button "button" at bounding box center [103, 97] width 15 height 15
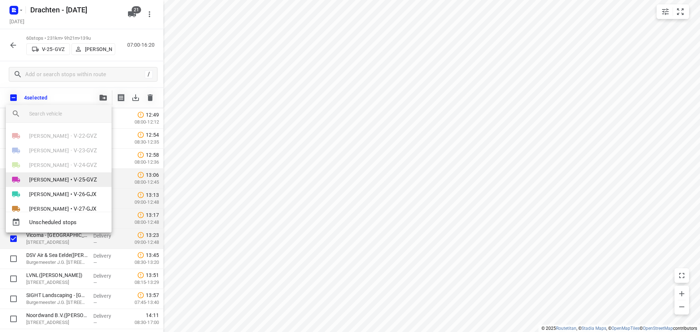
scroll to position [232, 0]
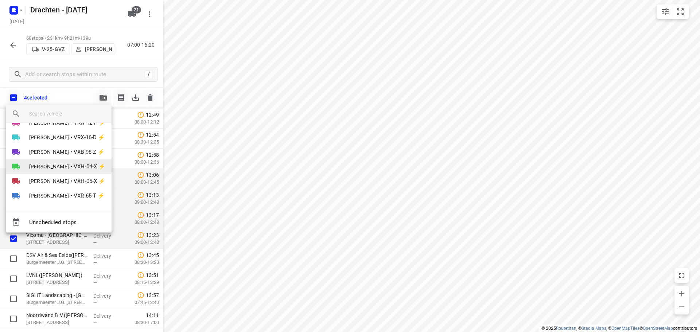
click at [66, 164] on span "Sjouke Veenstra" at bounding box center [49, 166] width 40 height 7
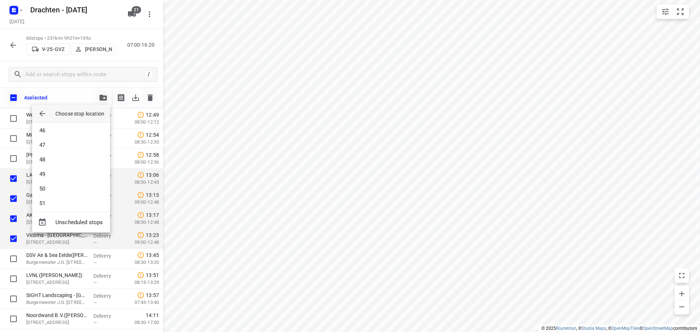
scroll to position [669, 0]
click at [51, 179] on li "50" at bounding box center [71, 178] width 78 height 15
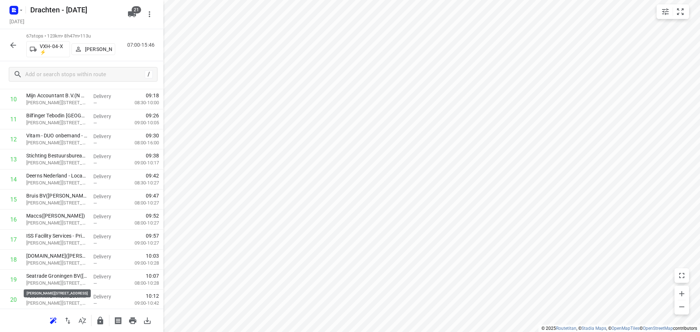
scroll to position [292, 0]
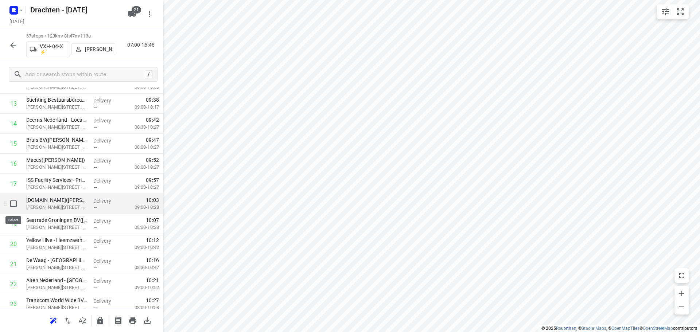
click at [11, 203] on input "checkbox" at bounding box center [13, 204] width 15 height 15
checkbox input "true"
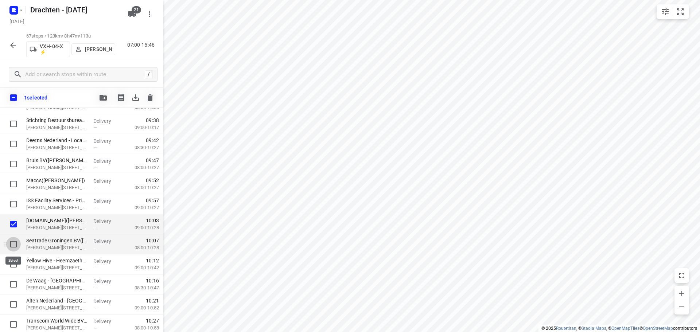
drag, startPoint x: 11, startPoint y: 243, endPoint x: 34, endPoint y: 240, distance: 23.2
click at [12, 243] on input "checkbox" at bounding box center [13, 244] width 15 height 15
checkbox input "true"
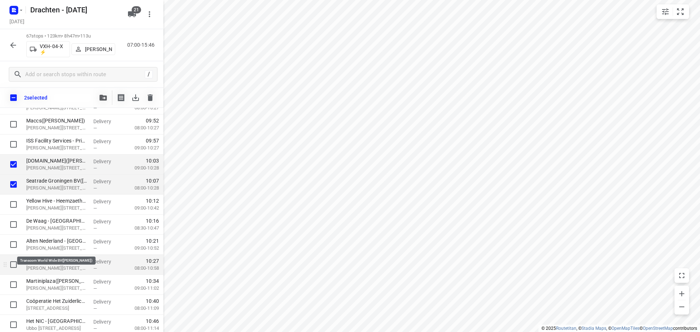
scroll to position [365, 0]
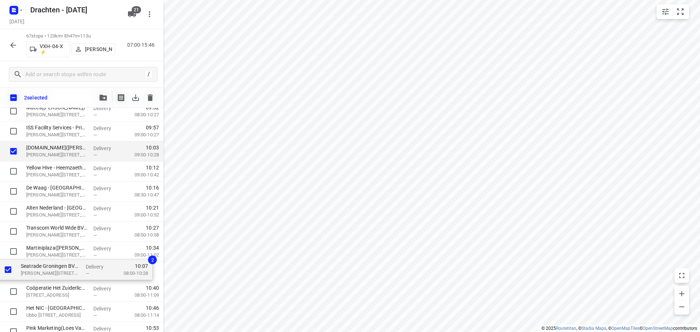
drag, startPoint x: 41, startPoint y: 176, endPoint x: 36, endPoint y: 277, distance: 101.1
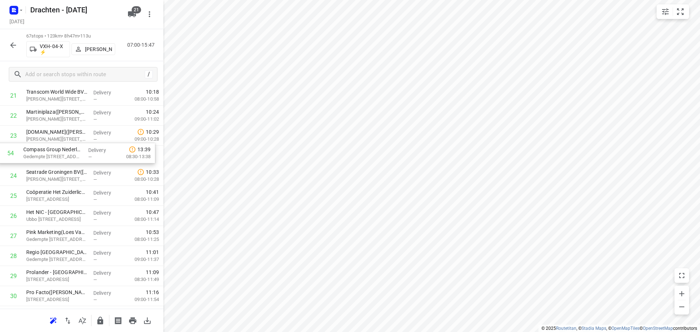
scroll to position [459, 0]
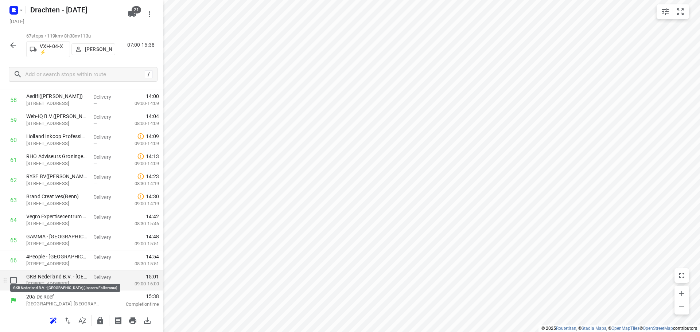
scroll to position [1200, 0]
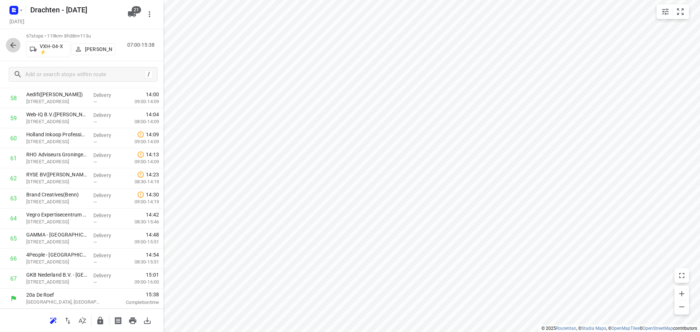
click at [14, 45] on icon "button" at bounding box center [13, 45] width 6 height 6
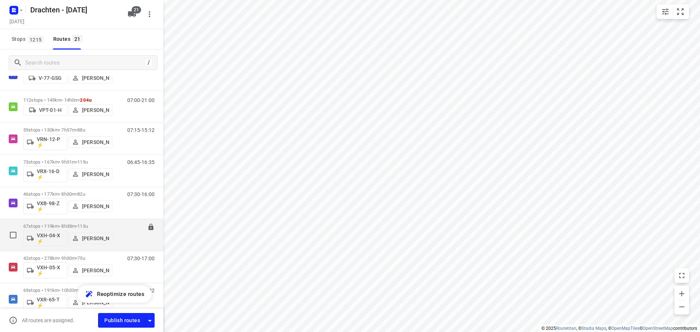
scroll to position [507, 0]
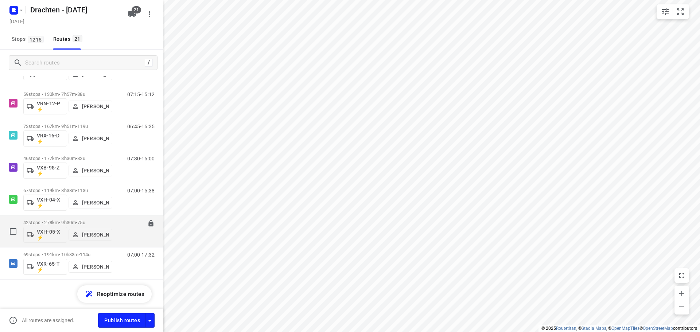
click at [77, 221] on span "•" at bounding box center [76, 222] width 1 height 5
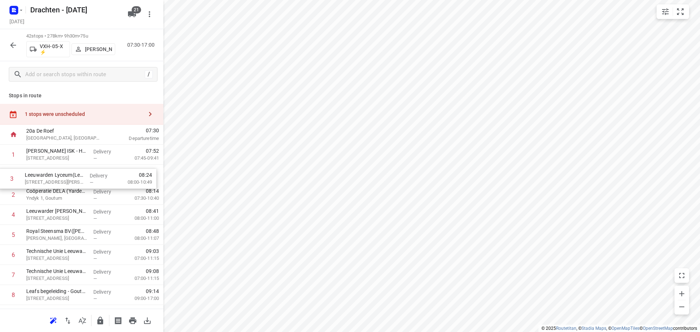
drag, startPoint x: 67, startPoint y: 191, endPoint x: 66, endPoint y: 173, distance: 17.9
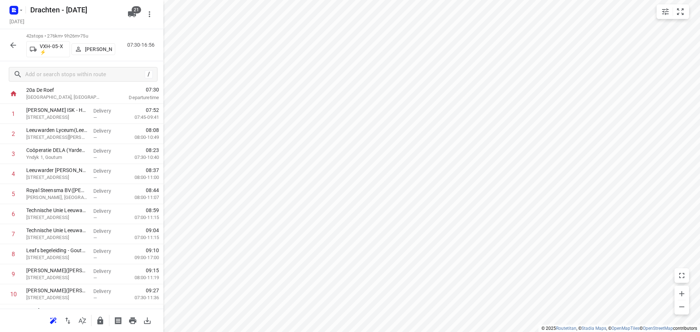
scroll to position [0, 0]
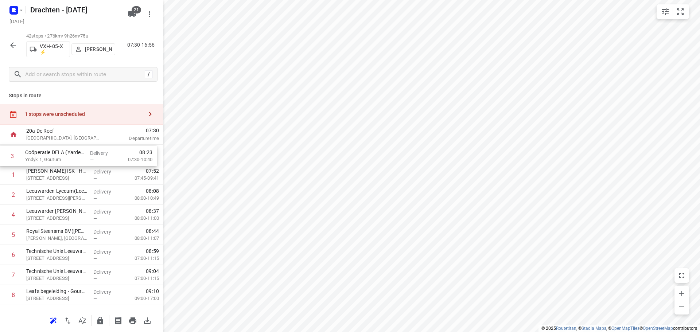
drag, startPoint x: 79, startPoint y: 203, endPoint x: 78, endPoint y: 162, distance: 41.2
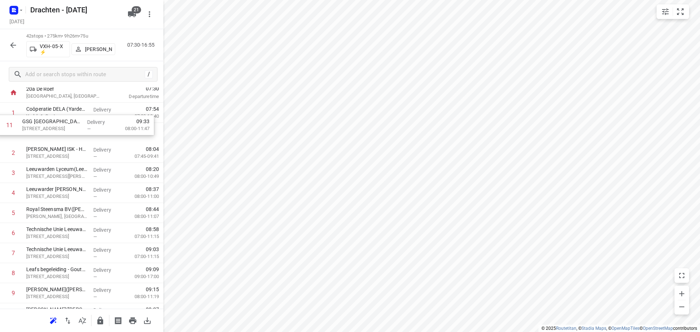
scroll to position [41, 0]
drag, startPoint x: 59, startPoint y: 250, endPoint x: 58, endPoint y: 157, distance: 93.3
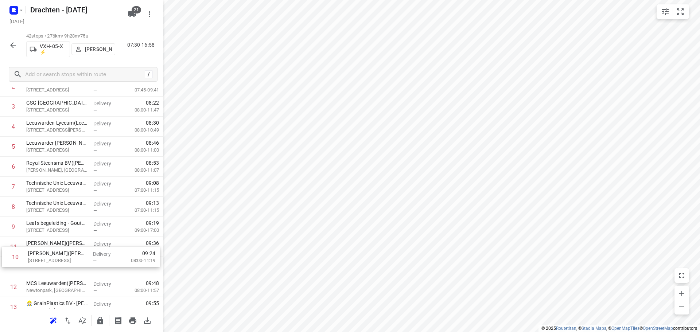
scroll to position [89, 0]
drag, startPoint x: 55, startPoint y: 295, endPoint x: 54, endPoint y: 240, distance: 54.7
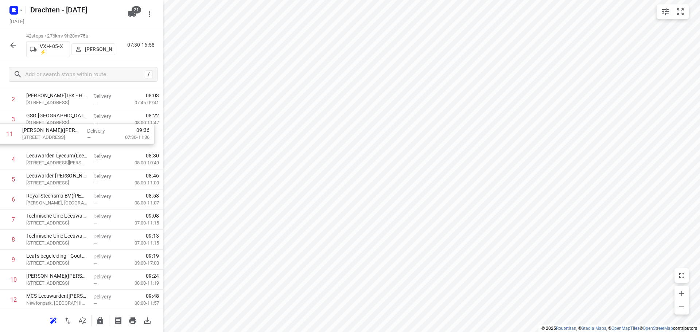
drag, startPoint x: 59, startPoint y: 268, endPoint x: 55, endPoint y: 133, distance: 135.0
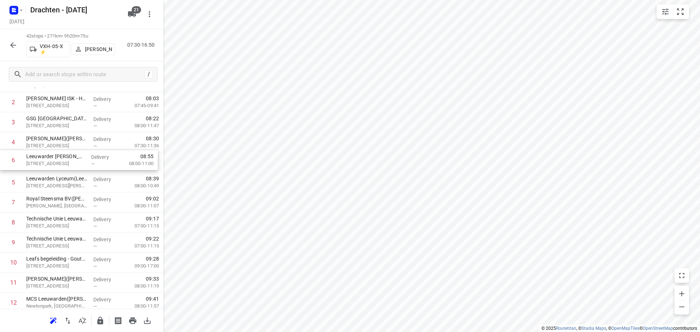
drag, startPoint x: 48, startPoint y: 183, endPoint x: 50, endPoint y: 159, distance: 23.8
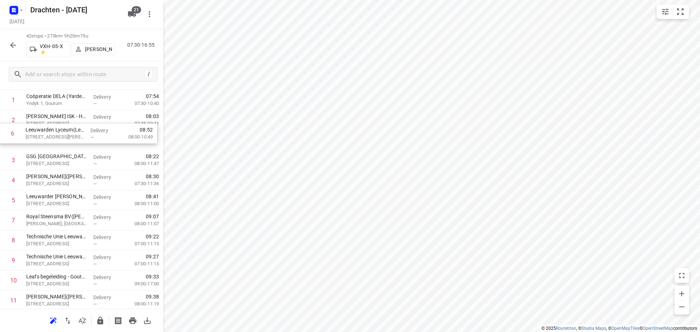
drag, startPoint x: 64, startPoint y: 189, endPoint x: 64, endPoint y: 138, distance: 50.7
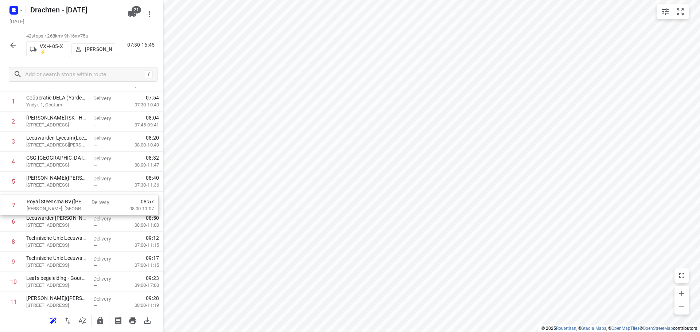
drag, startPoint x: 57, startPoint y: 225, endPoint x: 57, endPoint y: 207, distance: 18.6
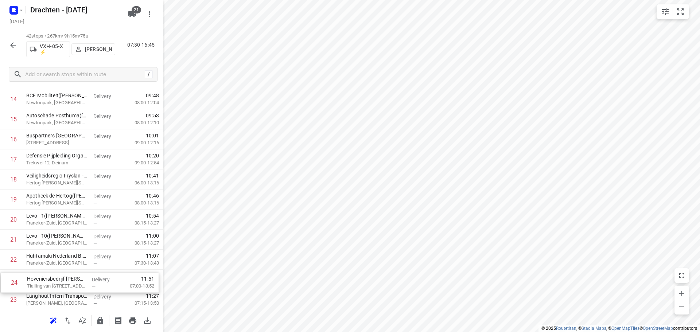
scroll to position [316, 0]
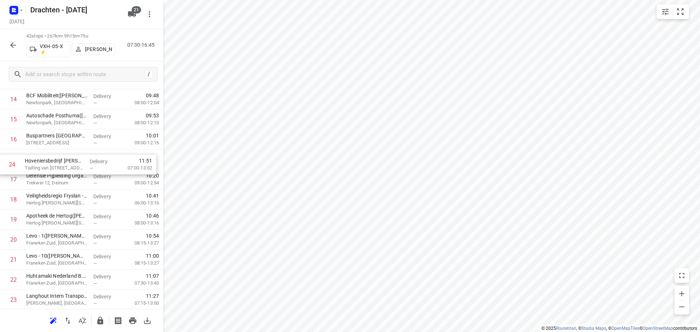
drag, startPoint x: 58, startPoint y: 307, endPoint x: 57, endPoint y: 160, distance: 147.3
click at [57, 160] on div "1 Coöperatie DELA (Yarden) - Yardenhuis van Goutum(Henk Meijer) Yndyk 1, Goutum…" at bounding box center [81, 250] width 163 height 842
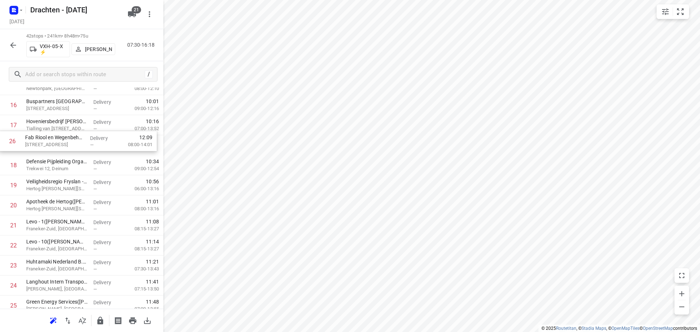
scroll to position [349, 0]
drag, startPoint x: 62, startPoint y: 271, endPoint x: 59, endPoint y: 149, distance: 122.2
click at [59, 149] on div "1 Coöperatie DELA (Yarden) - Yardenhuis van Goutum(Henk Meijer) Yndyk 1, Goutum…" at bounding box center [81, 217] width 163 height 842
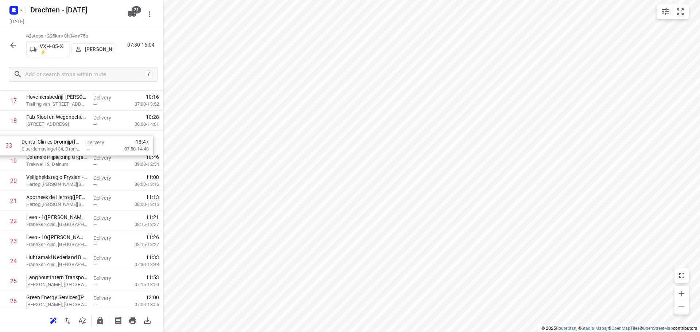
scroll to position [372, 0]
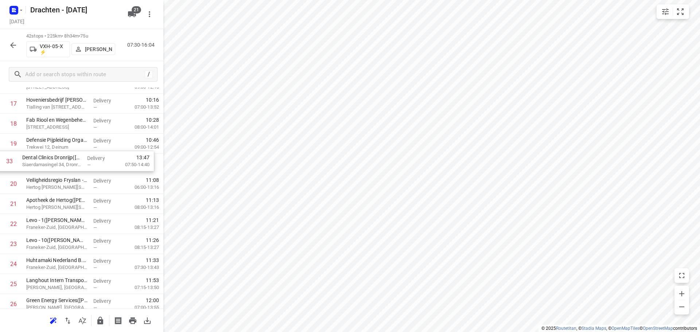
drag, startPoint x: 63, startPoint y: 233, endPoint x: 63, endPoint y: 163, distance: 70.0
click at [63, 163] on div "1 Coöperatie DELA (Yarden) - Yardenhuis van Goutum(Henk Meijer) Yndyk 1, Goutum…" at bounding box center [81, 194] width 163 height 842
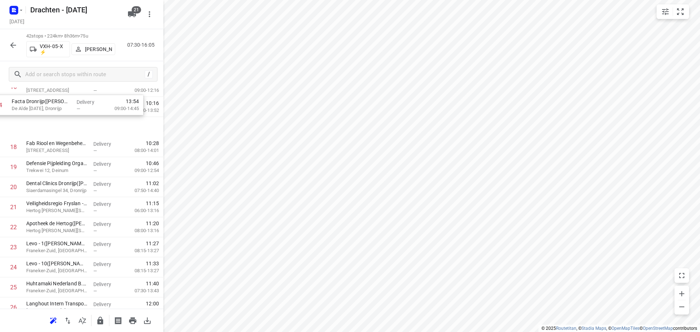
scroll to position [364, 0]
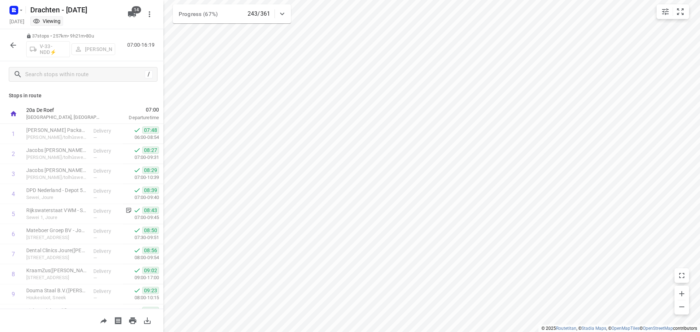
scroll to position [537, 0]
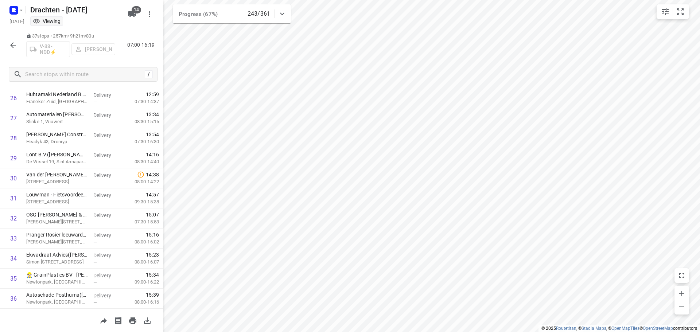
click at [15, 44] on icon "button" at bounding box center [13, 45] width 9 height 9
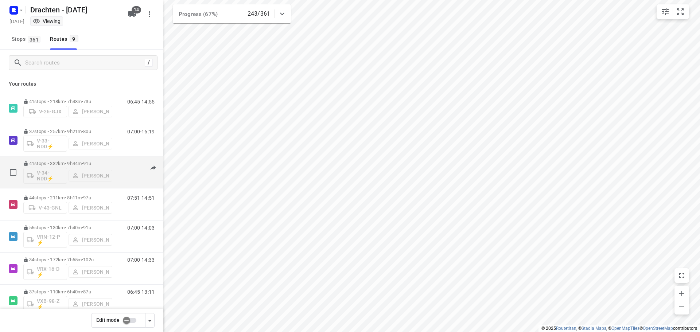
scroll to position [79, 0]
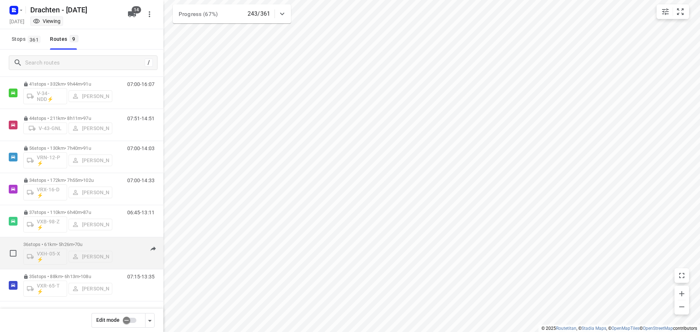
click at [81, 244] on span "70u" at bounding box center [79, 244] width 8 height 5
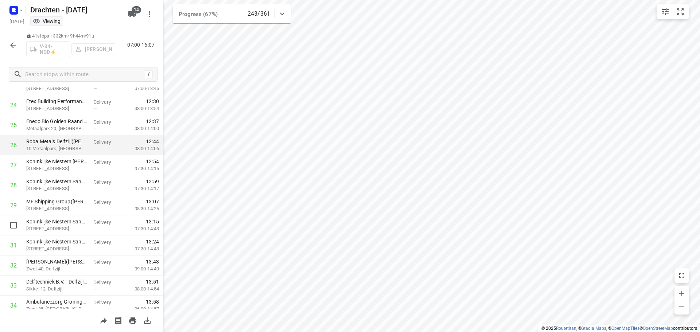
scroll to position [365, 0]
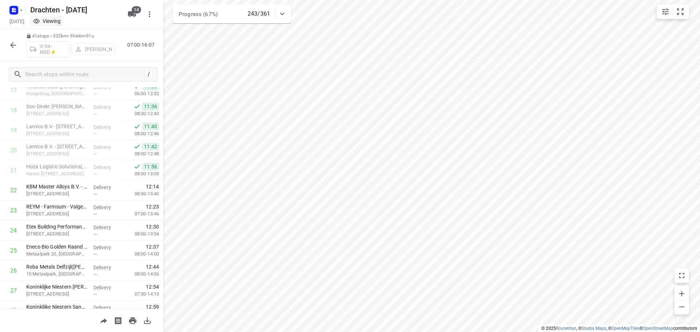
click at [15, 44] on icon "button" at bounding box center [13, 45] width 9 height 9
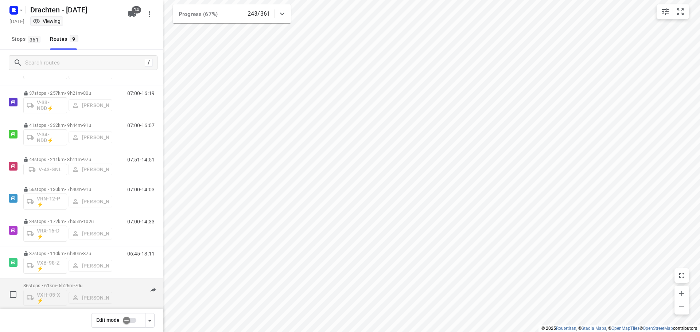
scroll to position [79, 0]
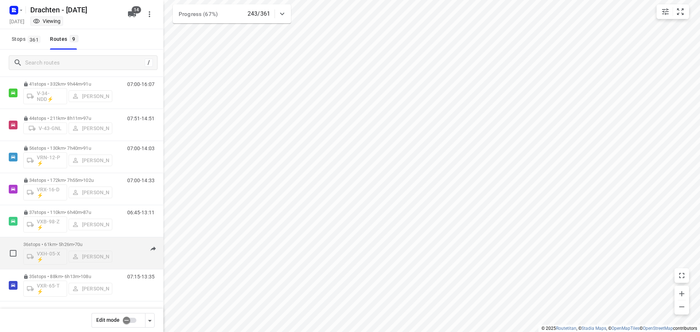
click at [63, 243] on p "36 stops • 61km • 5h26m • 70u" at bounding box center [67, 244] width 89 height 5
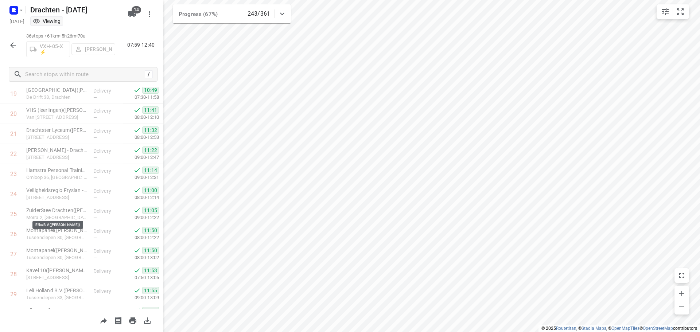
scroll to position [547, 0]
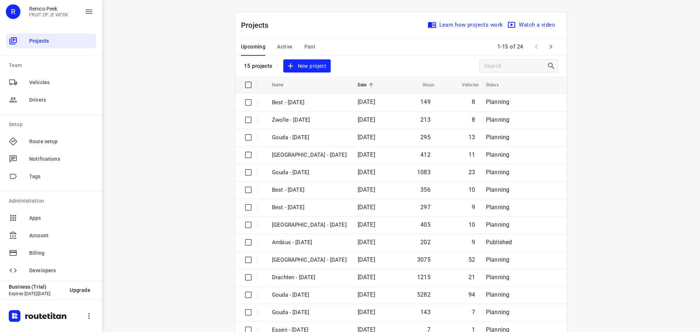
click at [286, 47] on span "Active" at bounding box center [284, 46] width 15 height 9
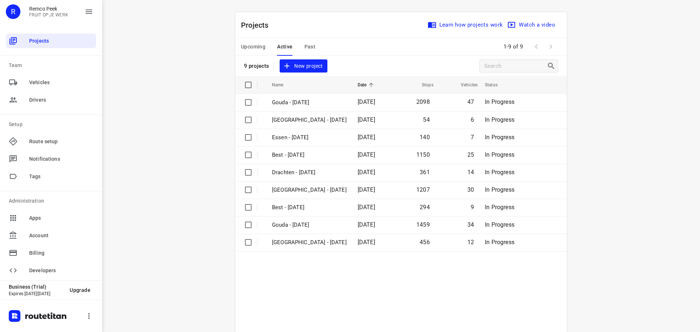
click at [248, 46] on span "Upcoming" at bounding box center [253, 46] width 24 height 9
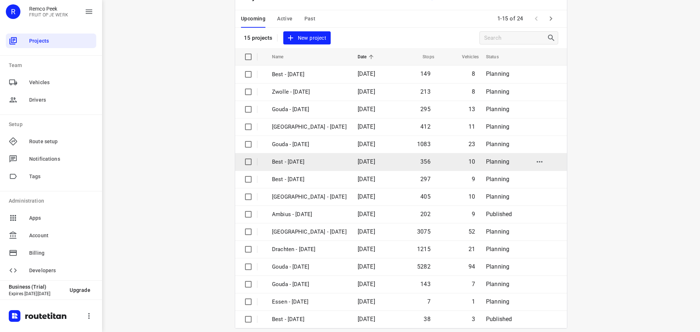
scroll to position [36, 0]
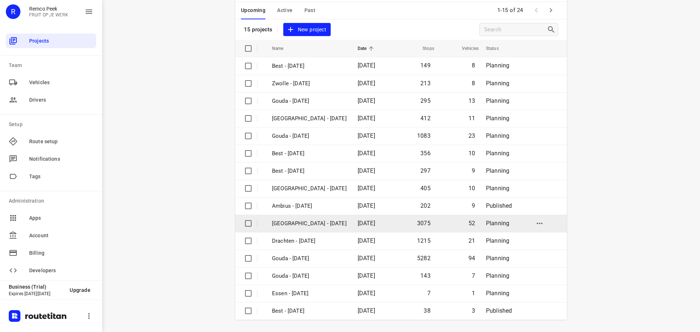
click at [298, 224] on p "[GEOGRAPHIC_DATA] - [DATE]" at bounding box center [309, 224] width 75 height 8
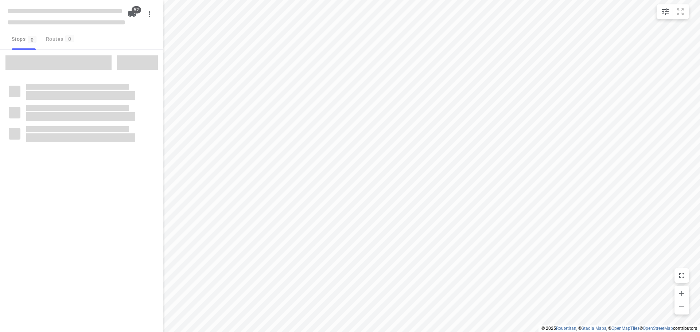
checkbox input "true"
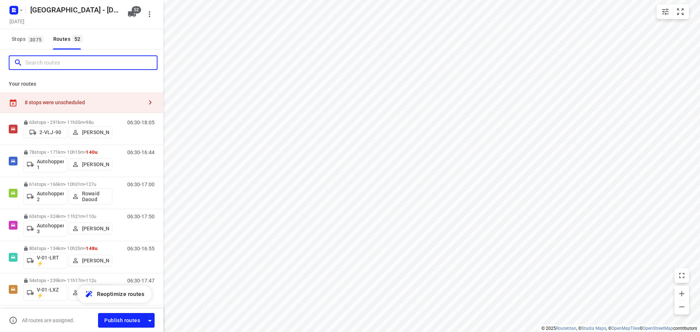
click at [56, 62] on input "Search routes" at bounding box center [91, 62] width 131 height 11
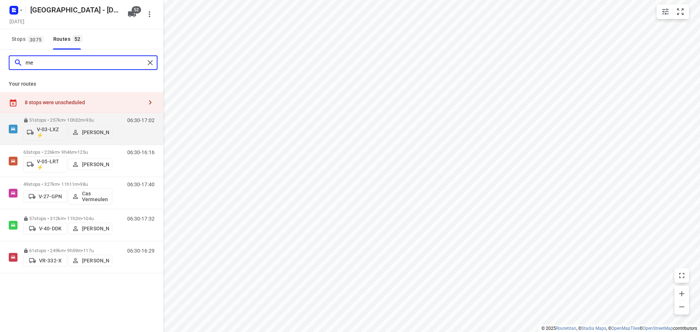
type input "m"
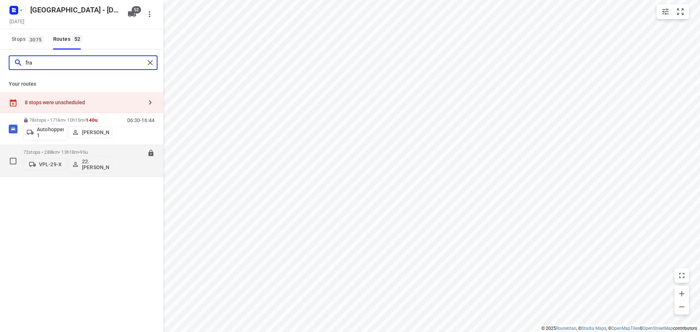
type input "fra"
click at [123, 170] on div "06:00-19:17" at bounding box center [136, 162] width 36 height 27
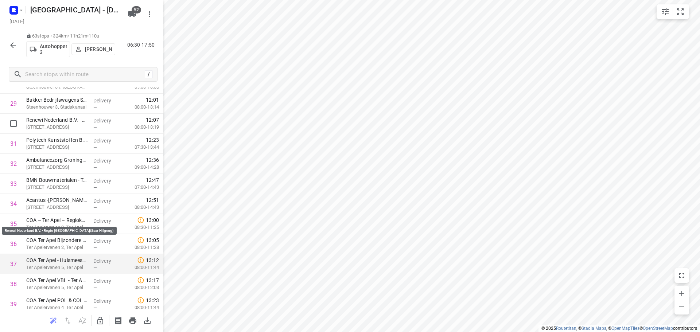
scroll to position [656, 0]
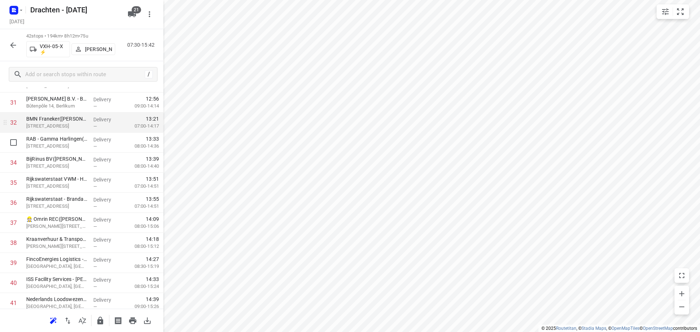
scroll to position [655, 0]
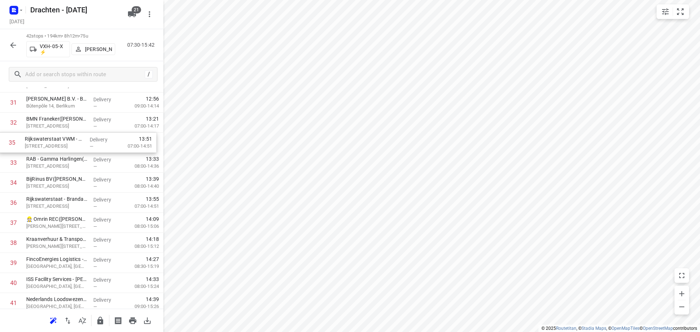
drag, startPoint x: 51, startPoint y: 183, endPoint x: 51, endPoint y: 144, distance: 39.4
drag, startPoint x: 57, startPoint y: 207, endPoint x: 57, endPoint y: 165, distance: 41.9
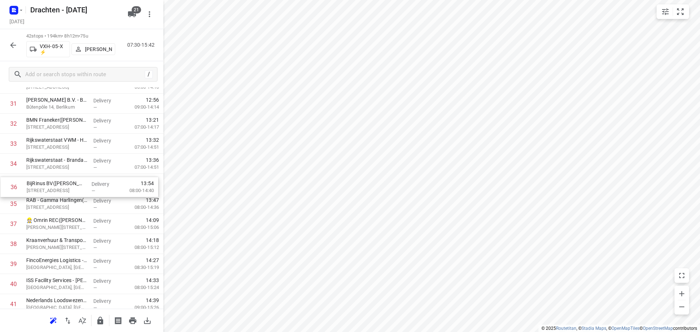
drag, startPoint x: 59, startPoint y: 209, endPoint x: 59, endPoint y: 190, distance: 18.6
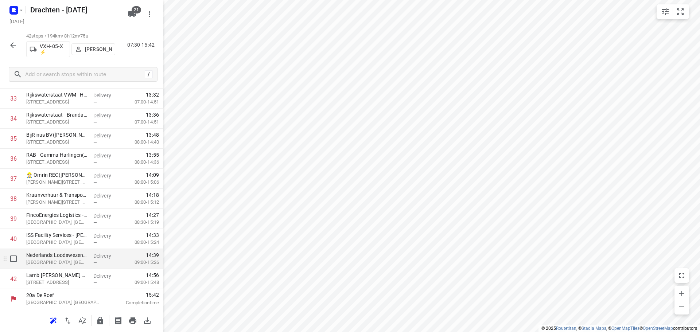
scroll to position [698, 0]
drag, startPoint x: 83, startPoint y: 182, endPoint x: 80, endPoint y: 259, distance: 77.7
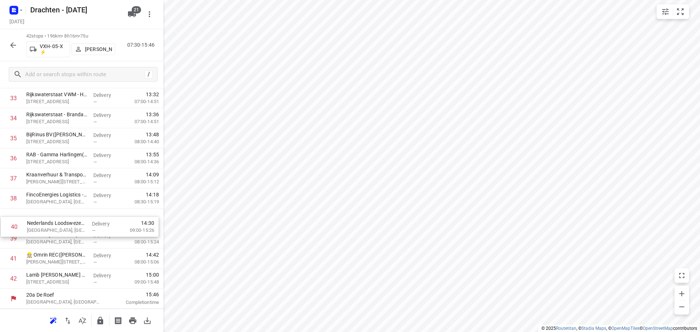
drag, startPoint x: 57, startPoint y: 241, endPoint x: 58, endPoint y: 222, distance: 19.4
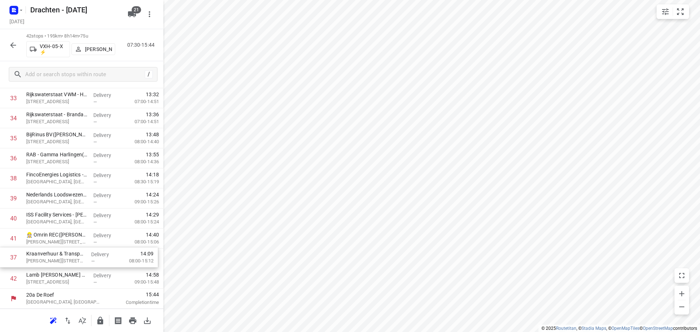
drag, startPoint x: 67, startPoint y: 181, endPoint x: 67, endPoint y: 263, distance: 81.7
drag, startPoint x: 70, startPoint y: 243, endPoint x: 69, endPoint y: 281, distance: 38.3
drag, startPoint x: 66, startPoint y: 202, endPoint x: 67, endPoint y: 283, distance: 80.9
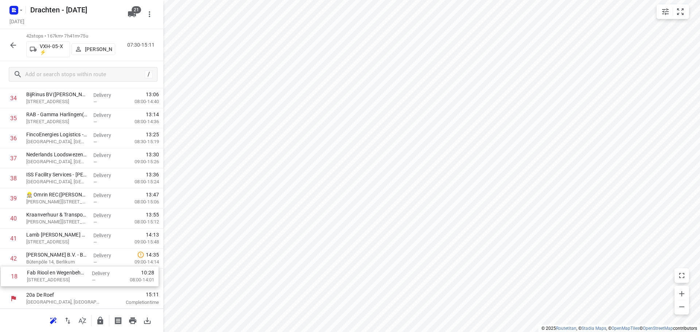
drag, startPoint x: 74, startPoint y: 147, endPoint x: 75, endPoint y: 287, distance: 139.3
click at [13, 42] on icon "button" at bounding box center [13, 45] width 9 height 9
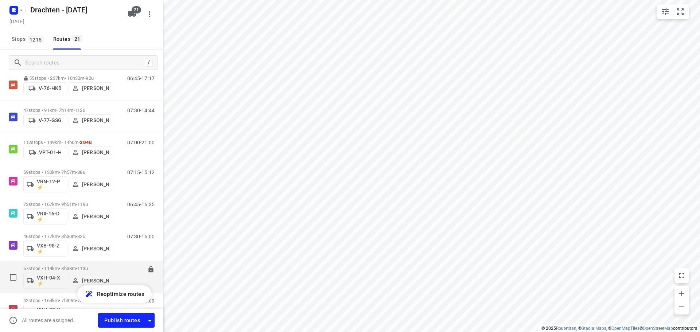
scroll to position [507, 0]
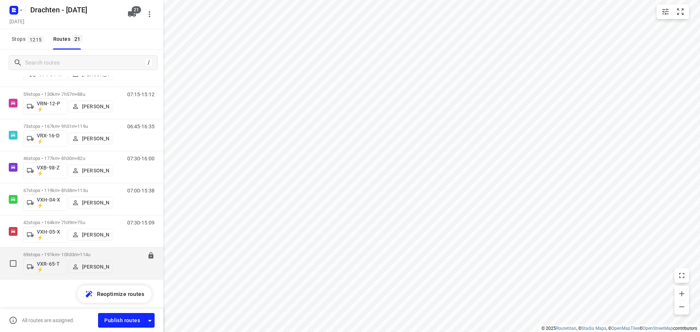
click at [67, 255] on p "69 stops • 191km • 10h33m • 114u" at bounding box center [67, 254] width 89 height 5
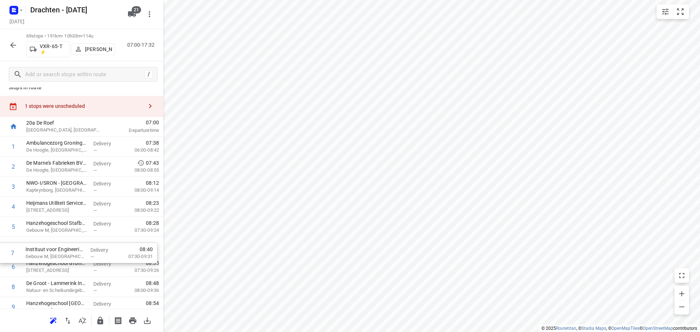
scroll to position [8, 0]
drag, startPoint x: 58, startPoint y: 277, endPoint x: 59, endPoint y: 247, distance: 30.3
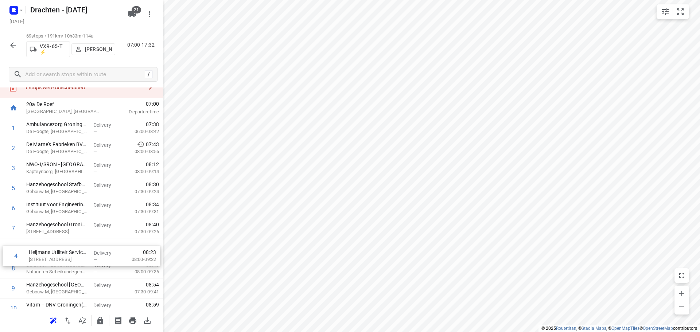
scroll to position [28, 0]
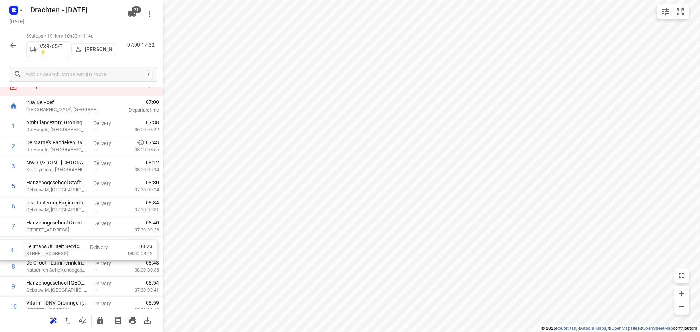
drag, startPoint x: 60, startPoint y: 211, endPoint x: 58, endPoint y: 253, distance: 42.0
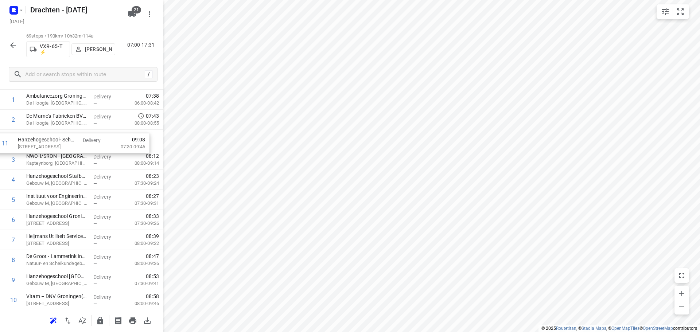
scroll to position [55, 0]
drag, startPoint x: 65, startPoint y: 258, endPoint x: 61, endPoint y: 162, distance: 96.4
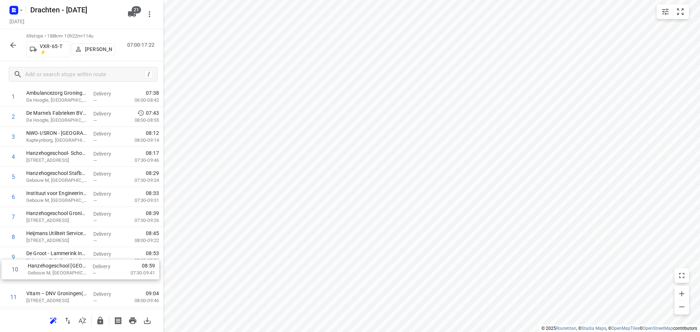
scroll to position [62, 0]
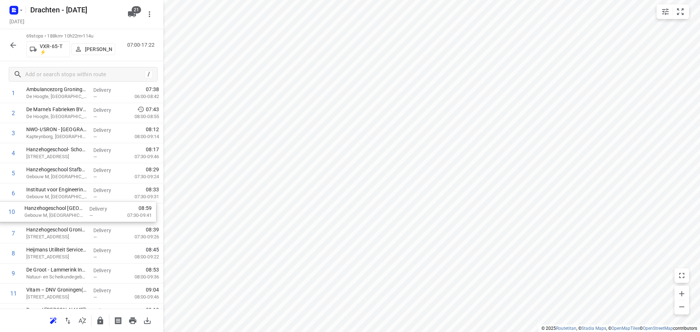
drag, startPoint x: 62, startPoint y: 282, endPoint x: 61, endPoint y: 212, distance: 70.0
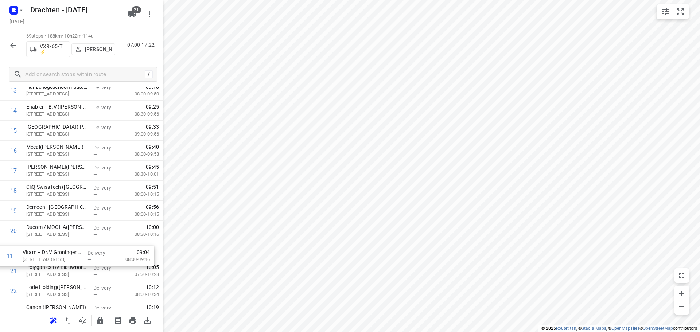
drag, startPoint x: 59, startPoint y: 186, endPoint x: 56, endPoint y: 259, distance: 72.2
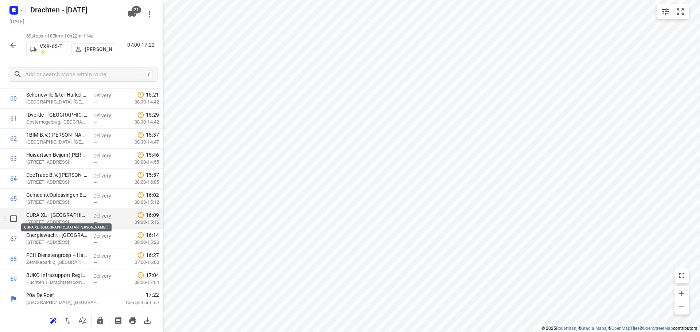
scroll to position [1240, 0]
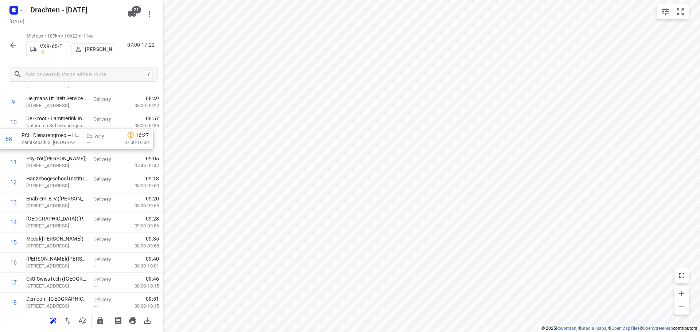
drag, startPoint x: 62, startPoint y: 265, endPoint x: 57, endPoint y: 143, distance: 121.9
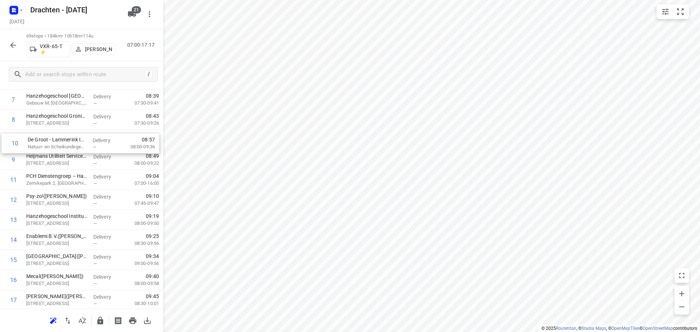
scroll to position [172, 0]
drag, startPoint x: 59, startPoint y: 160, endPoint x: 61, endPoint y: 140, distance: 20.1
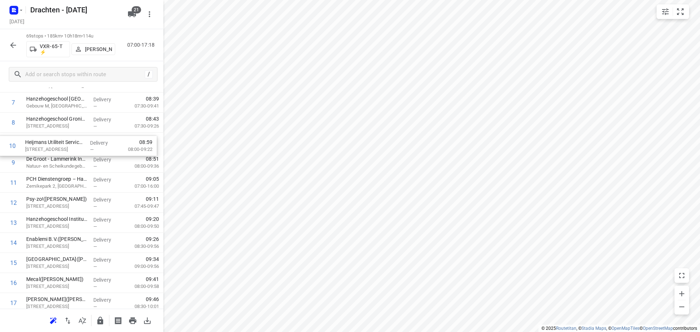
drag, startPoint x: 53, startPoint y: 167, endPoint x: 51, endPoint y: 148, distance: 19.0
drag, startPoint x: 61, startPoint y: 119, endPoint x: 61, endPoint y: 154, distance: 35.0
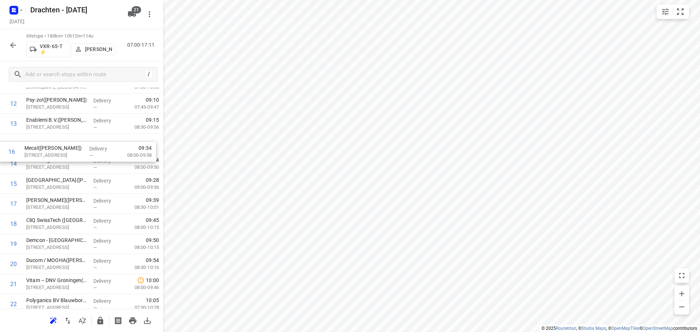
drag, startPoint x: 42, startPoint y: 189, endPoint x: 43, endPoint y: 149, distance: 39.0
drag, startPoint x: 53, startPoint y: 207, endPoint x: 53, endPoint y: 163, distance: 43.8
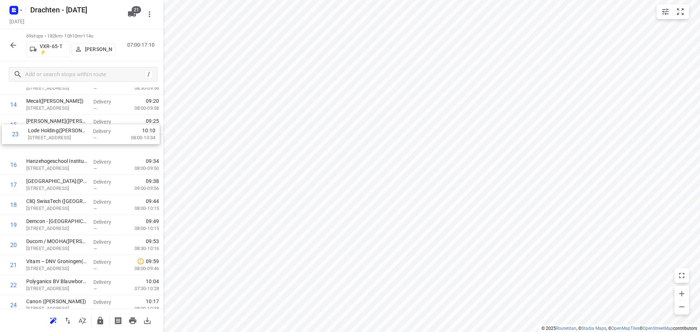
scroll to position [309, 0]
drag, startPoint x: 69, startPoint y: 255, endPoint x: 68, endPoint y: 150, distance: 105.0
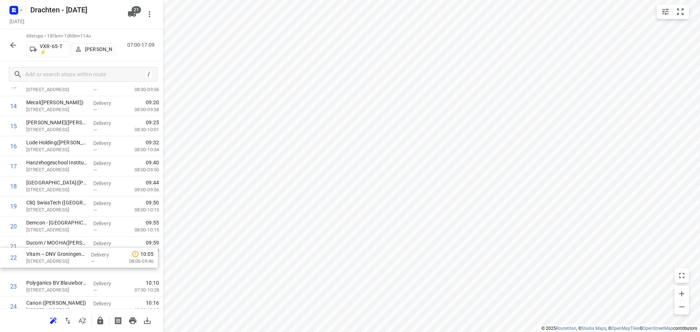
scroll to position [312, 0]
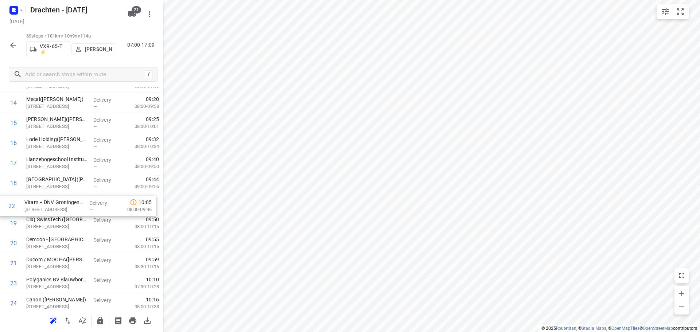
drag, startPoint x: 66, startPoint y: 272, endPoint x: 64, endPoint y: 207, distance: 64.9
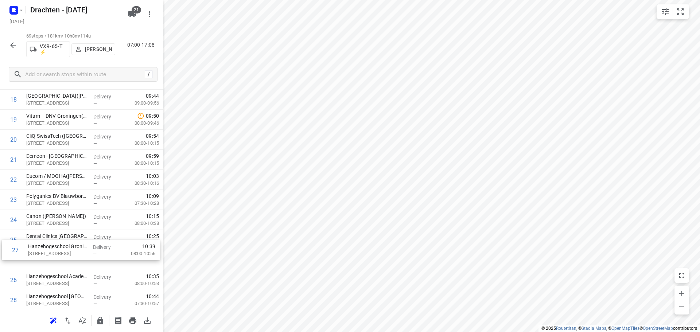
scroll to position [396, 0]
drag, startPoint x: 71, startPoint y: 293, endPoint x: 72, endPoint y: 234, distance: 59.1
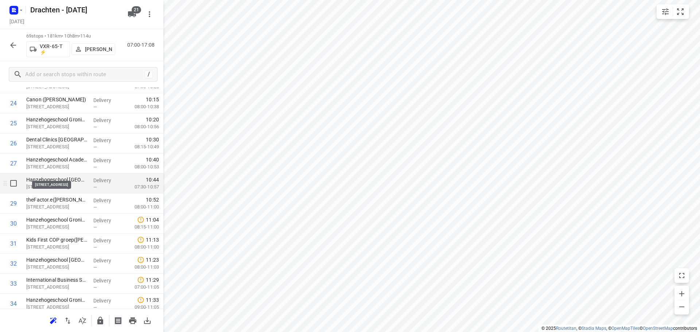
scroll to position [505, 0]
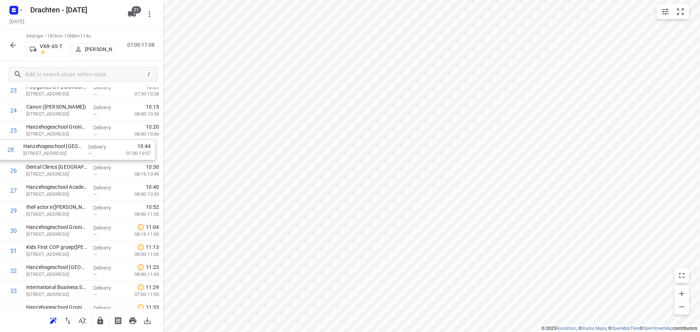
drag, startPoint x: 63, startPoint y: 193, endPoint x: 60, endPoint y: 149, distance: 43.1
click at [60, 149] on div "1 Ambulancezorg Groningen - Ambulancepost Van der Hoopstraat([PERSON_NAME]) De …" at bounding box center [81, 331] width 163 height 1384
drag, startPoint x: 54, startPoint y: 232, endPoint x: 55, endPoint y: 173, distance: 59.1
click at [55, 173] on div "1 Ambulancezorg Groningen - Ambulancepost Van der Hoopstraat([PERSON_NAME]) De …" at bounding box center [81, 331] width 163 height 1384
drag, startPoint x: 71, startPoint y: 194, endPoint x: 69, endPoint y: 217, distance: 23.1
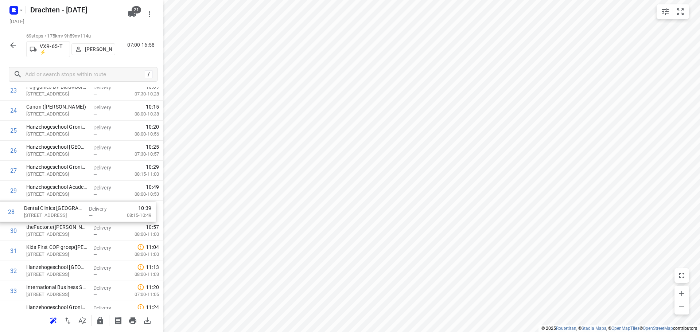
click at [69, 217] on div "1 Ambulancezorg Groningen - Ambulancepost Van der Hoopstraat([PERSON_NAME]) De …" at bounding box center [81, 331] width 163 height 1384
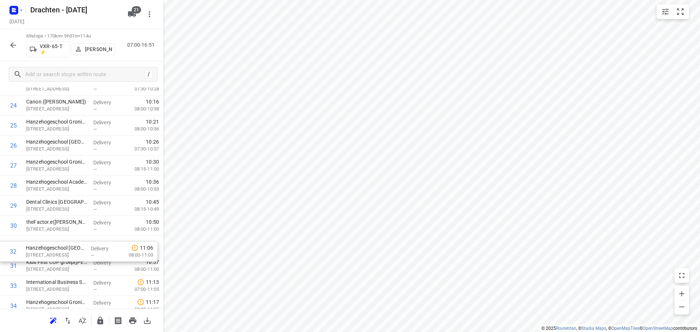
scroll to position [512, 0]
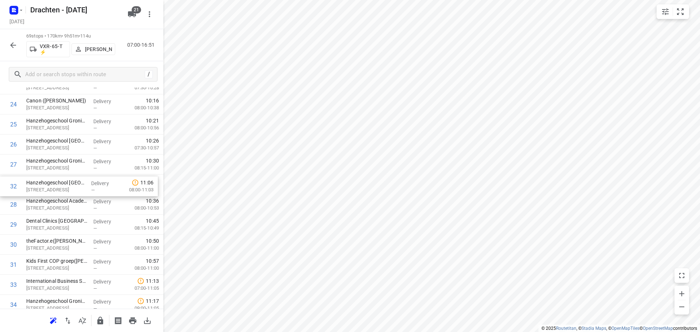
drag, startPoint x: 85, startPoint y: 275, endPoint x: 85, endPoint y: 187, distance: 87.1
click at [85, 187] on div "1 Ambulancezorg Groningen - Ambulancepost Van der Hoopstraat([PERSON_NAME]) De …" at bounding box center [81, 325] width 163 height 1384
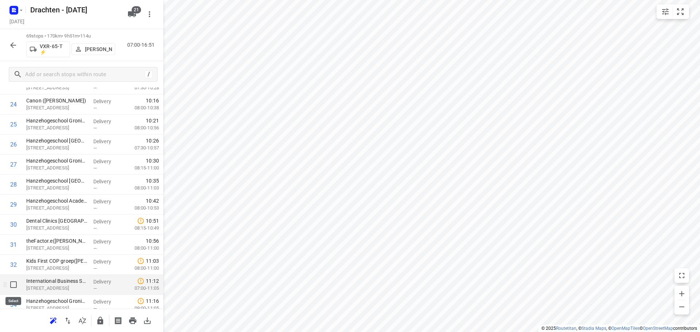
click at [13, 286] on input "checkbox" at bounding box center [13, 284] width 15 height 15
checkbox input "true"
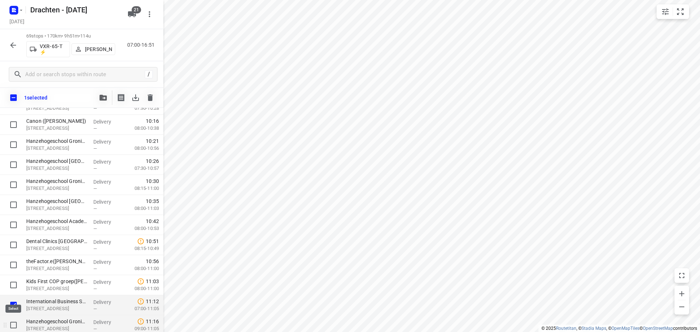
drag, startPoint x: 15, startPoint y: 325, endPoint x: 28, endPoint y: 318, distance: 14.8
click at [15, 325] on input "checkbox" at bounding box center [13, 325] width 15 height 15
checkbox input "true"
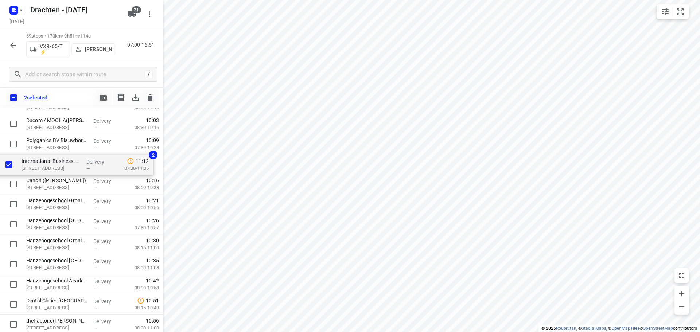
scroll to position [471, 0]
drag, startPoint x: 54, startPoint y: 309, endPoint x: 51, endPoint y: 167, distance: 141.5
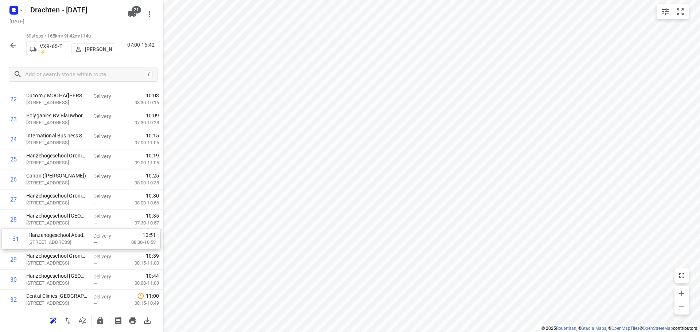
scroll to position [477, 0]
drag, startPoint x: 58, startPoint y: 288, endPoint x: 55, endPoint y: 182, distance: 106.1
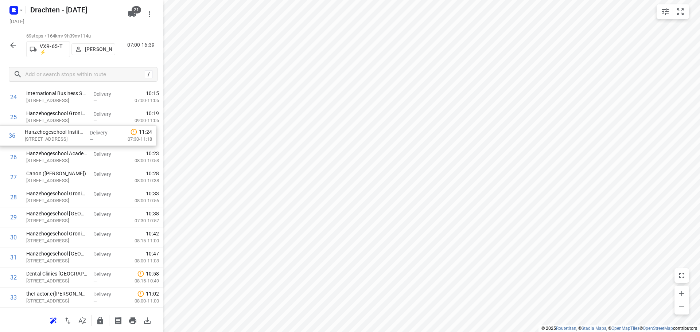
scroll to position [519, 0]
drag, startPoint x: 62, startPoint y: 277, endPoint x: 66, endPoint y: 160, distance: 116.7
click at [66, 160] on div "1 Ambulancezorg Groningen - Ambulancepost Van der Hoopstraat([PERSON_NAME]) De …" at bounding box center [81, 318] width 163 height 1384
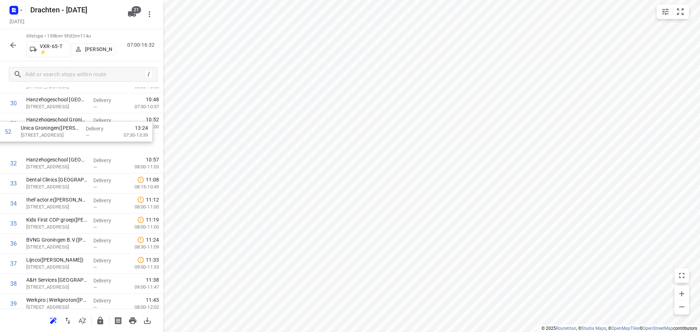
scroll to position [632, 0]
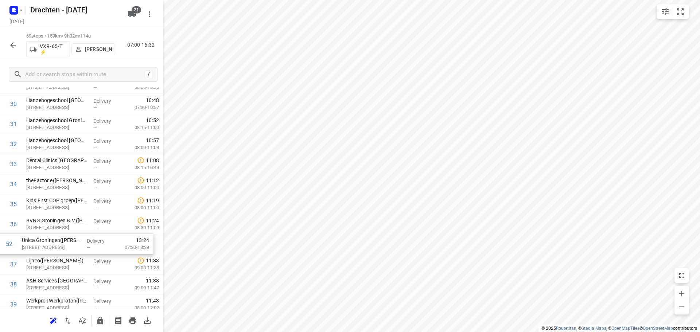
drag, startPoint x: 68, startPoint y: 298, endPoint x: 64, endPoint y: 245, distance: 53.0
click at [64, 245] on div "1 Ambulancezorg Groningen - Ambulancepost Van der Hoopstraat([PERSON_NAME]) De …" at bounding box center [81, 205] width 163 height 1384
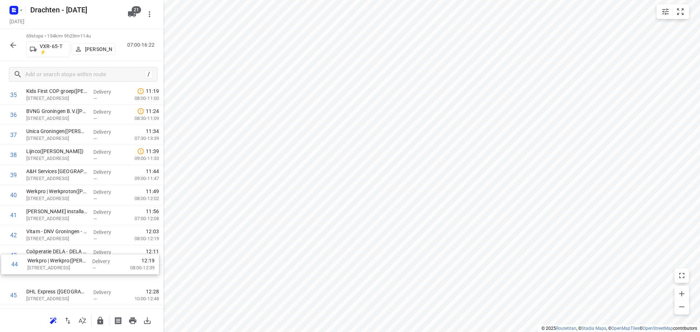
scroll to position [744, 0]
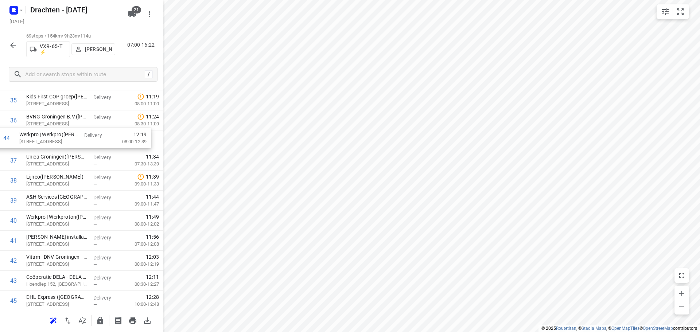
drag, startPoint x: 60, startPoint y: 277, endPoint x: 54, endPoint y: 138, distance: 139.4
click at [54, 138] on div "1 Ambulancezorg Groningen - Ambulancepost Van der Hoopstraat([PERSON_NAME]) De …" at bounding box center [81, 101] width 163 height 1384
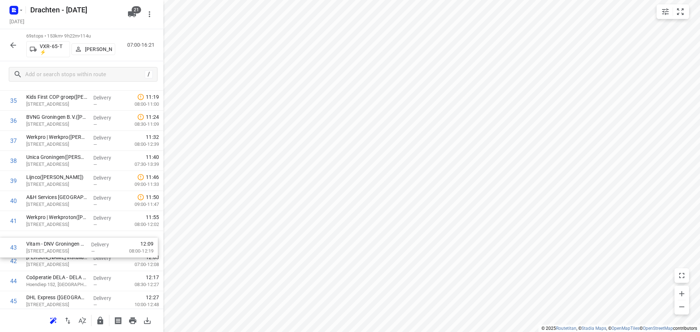
scroll to position [737, 0]
drag, startPoint x: 55, startPoint y: 267, endPoint x: 55, endPoint y: 244, distance: 23.0
click at [55, 244] on div "1 Ambulancezorg Groningen - Ambulancepost Van der Hoopstraat([PERSON_NAME]) De …" at bounding box center [81, 100] width 163 height 1384
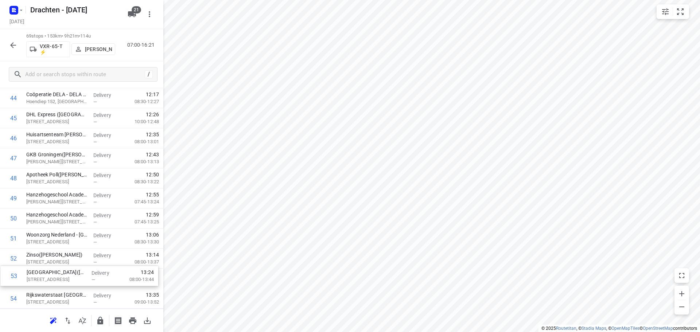
scroll to position [922, 0]
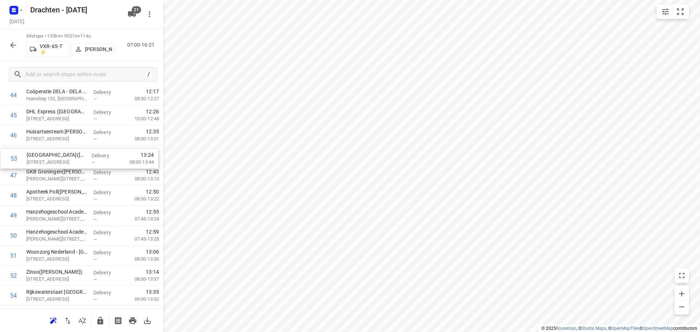
drag, startPoint x: 53, startPoint y: 280, endPoint x: 54, endPoint y: 157, distance: 122.5
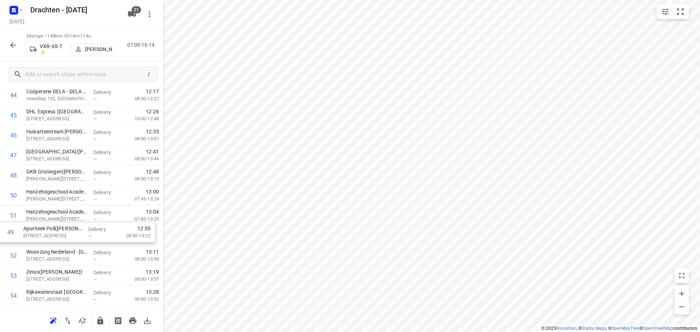
drag, startPoint x: 79, startPoint y: 201, endPoint x: 77, endPoint y: 240, distance: 39.1
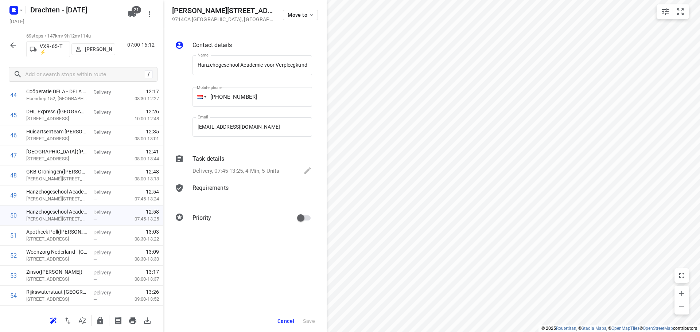
scroll to position [0, 97]
click at [283, 322] on span "Cancel" at bounding box center [285, 321] width 17 height 6
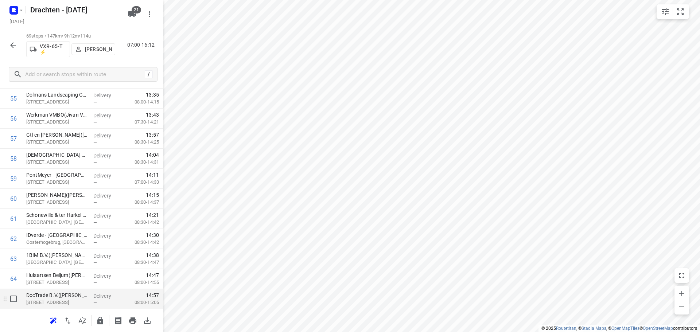
scroll to position [1104, 0]
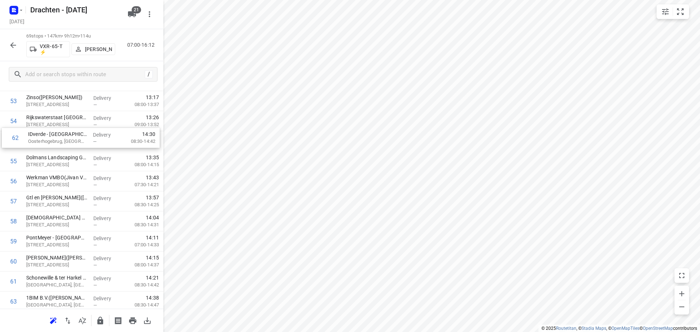
drag, startPoint x: 63, startPoint y: 277, endPoint x: 66, endPoint y: 138, distance: 139.3
drag, startPoint x: 65, startPoint y: 189, endPoint x: 66, endPoint y: 168, distance: 21.2
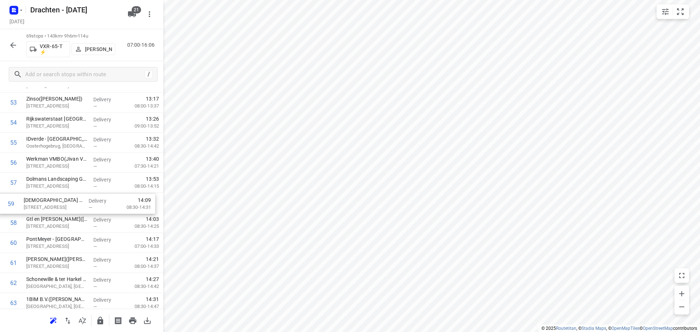
drag, startPoint x: 72, startPoint y: 230, endPoint x: 70, endPoint y: 208, distance: 21.6
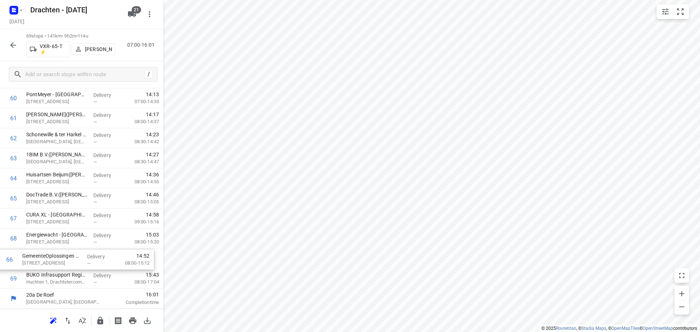
drag, startPoint x: 71, startPoint y: 222, endPoint x: 68, endPoint y: 261, distance: 39.2
click at [15, 280] on input "checkbox" at bounding box center [13, 278] width 15 height 15
checkbox input "true"
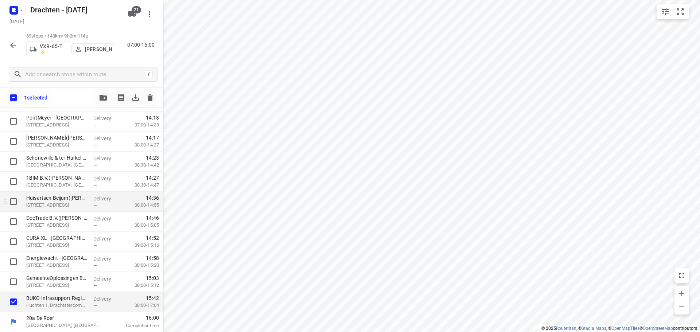
scroll to position [1237, 0]
click at [104, 98] on icon "button" at bounding box center [103, 98] width 7 height 6
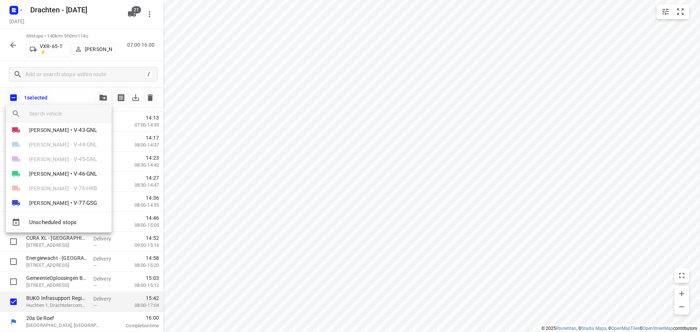
scroll to position [86, 0]
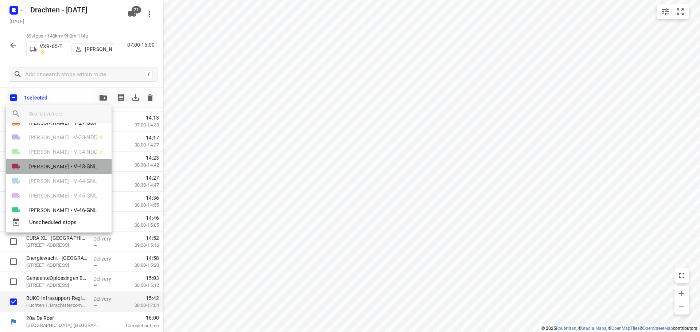
click at [75, 168] on span "V-43-GNL" at bounding box center [85, 167] width 23 height 8
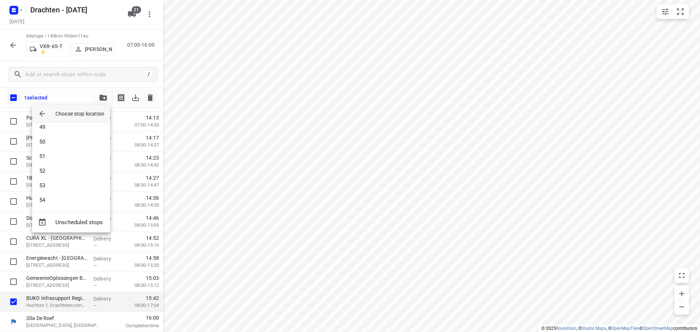
scroll to position [766, 0]
click at [69, 198] on li "58" at bounding box center [71, 198] width 78 height 15
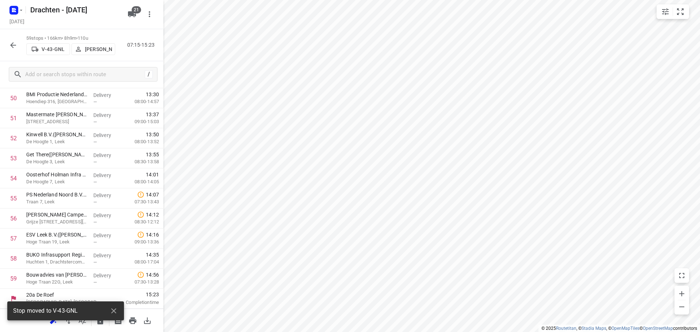
scroll to position [1039, 0]
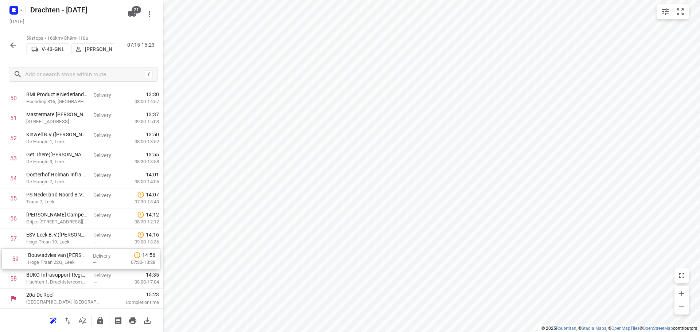
drag, startPoint x: 71, startPoint y: 283, endPoint x: 73, endPoint y: 261, distance: 22.7
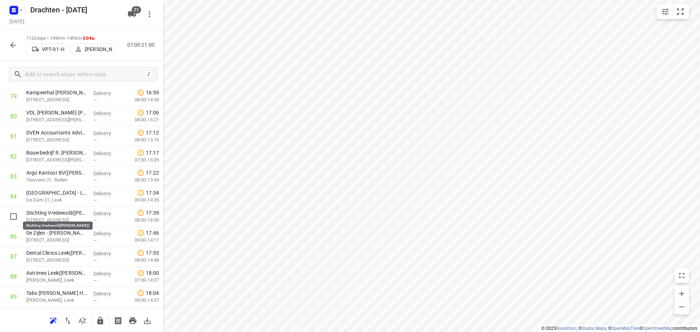
scroll to position [1841, 0]
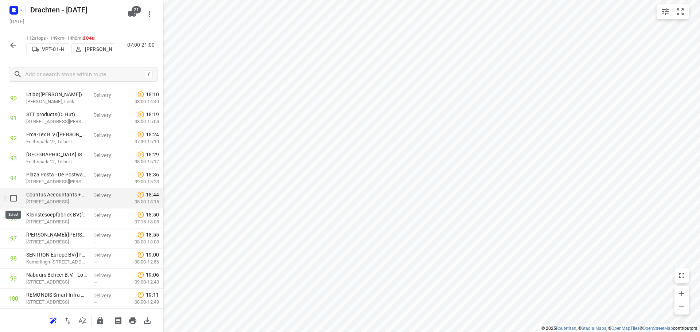
click at [14, 200] on input "checkbox" at bounding box center [13, 198] width 15 height 15
checkbox input "true"
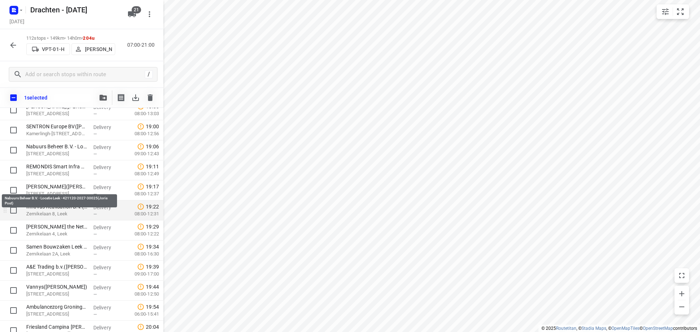
scroll to position [1951, 0]
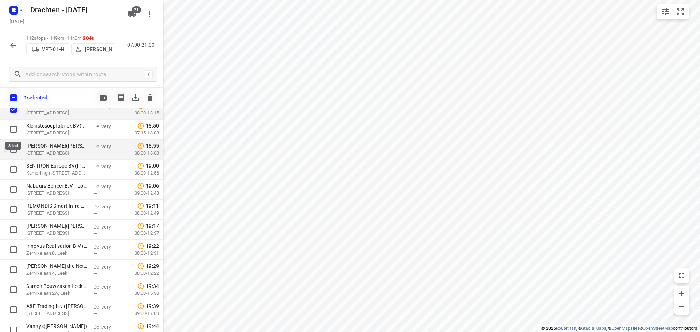
drag, startPoint x: 12, startPoint y: 129, endPoint x: 16, endPoint y: 144, distance: 16.3
click at [12, 129] on input "checkbox" at bounding box center [13, 129] width 15 height 15
checkbox input "true"
click at [16, 151] on input "checkbox" at bounding box center [13, 149] width 15 height 15
checkbox input "true"
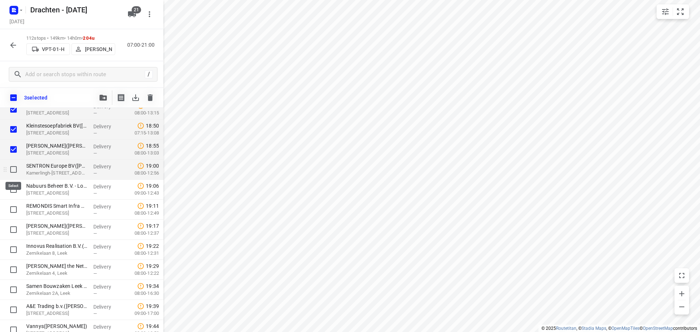
click at [13, 170] on input "checkbox" at bounding box center [13, 169] width 15 height 15
checkbox input "true"
drag, startPoint x: 11, startPoint y: 190, endPoint x: 11, endPoint y: 195, distance: 5.5
click at [10, 190] on input "checkbox" at bounding box center [13, 189] width 15 height 15
checkbox input "true"
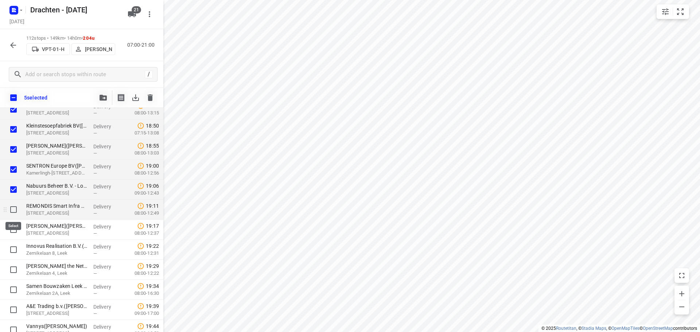
drag, startPoint x: 12, startPoint y: 210, endPoint x: 11, endPoint y: 215, distance: 5.2
click at [11, 210] on input "checkbox" at bounding box center [13, 209] width 15 height 15
checkbox input "true"
click at [12, 233] on input "checkbox" at bounding box center [13, 229] width 15 height 15
checkbox input "true"
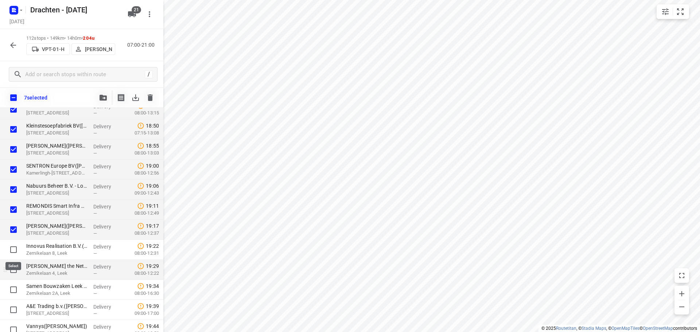
drag, startPoint x: 13, startPoint y: 250, endPoint x: 13, endPoint y: 262, distance: 11.7
click at [13, 251] on input "checkbox" at bounding box center [13, 249] width 15 height 15
checkbox input "true"
drag, startPoint x: 15, startPoint y: 269, endPoint x: 14, endPoint y: 276, distance: 6.2
click at [15, 269] on input "checkbox" at bounding box center [13, 270] width 15 height 15
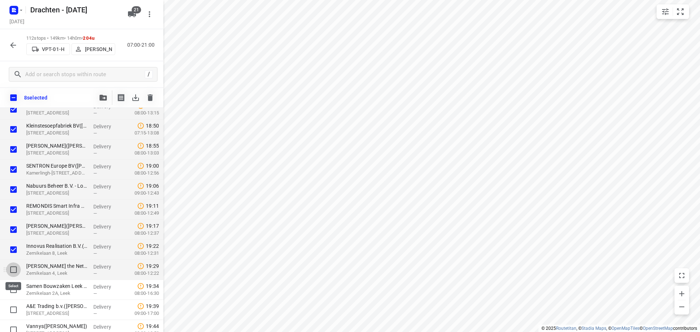
checkbox input "true"
drag, startPoint x: 13, startPoint y: 287, endPoint x: 14, endPoint y: 292, distance: 4.8
click at [13, 288] on input "checkbox" at bounding box center [13, 290] width 15 height 15
checkbox input "true"
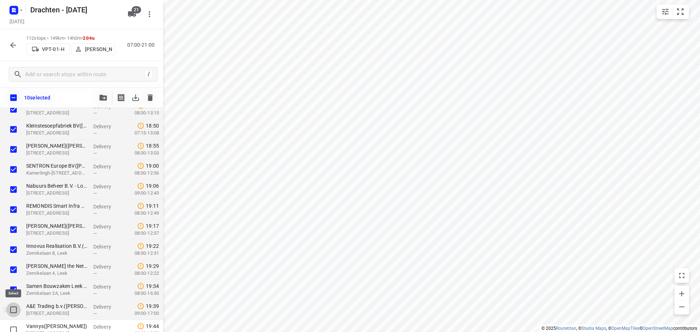
click at [13, 309] on input "checkbox" at bounding box center [13, 310] width 15 height 15
checkbox input "true"
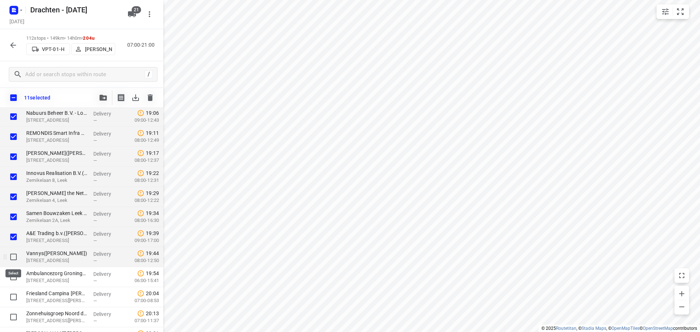
click at [12, 259] on input "checkbox" at bounding box center [13, 257] width 15 height 15
checkbox input "true"
click at [108, 96] on button "button" at bounding box center [103, 97] width 15 height 15
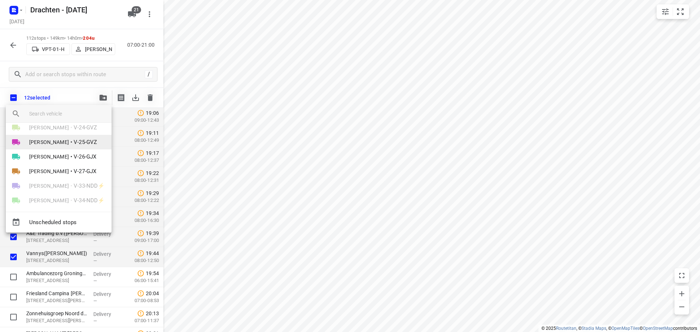
scroll to position [109, 0]
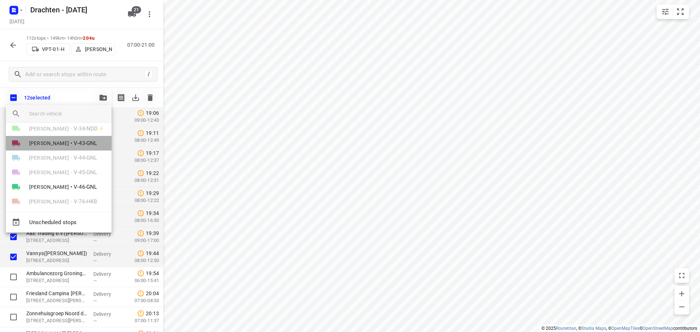
click at [70, 145] on li "Henk Hooijenga • V-43-GNL" at bounding box center [59, 143] width 106 height 15
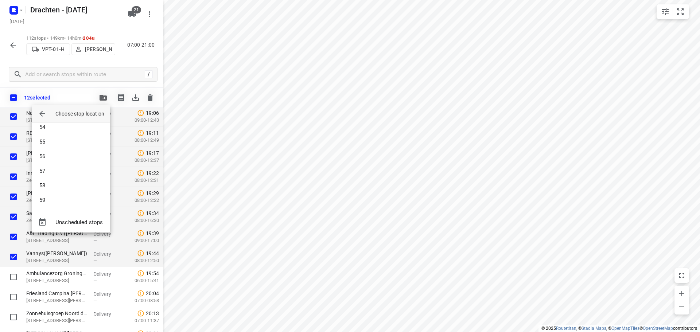
scroll to position [780, 0]
click at [65, 194] on li "59" at bounding box center [71, 198] width 78 height 15
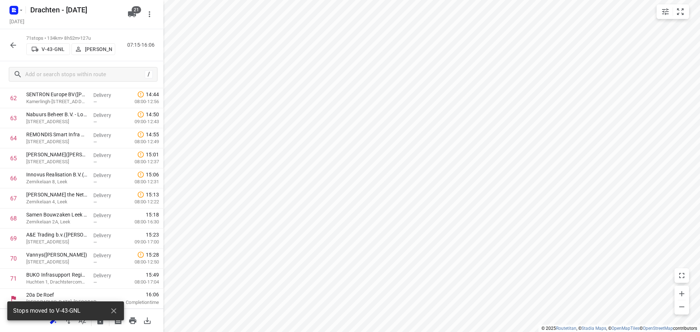
scroll to position [1280, 0]
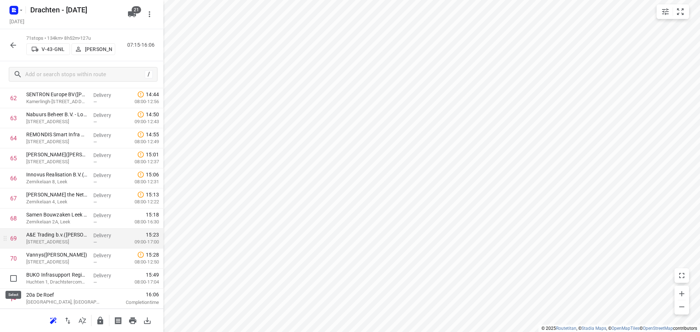
drag, startPoint x: 13, startPoint y: 279, endPoint x: 23, endPoint y: 271, distance: 13.3
click at [13, 278] on input "checkbox" at bounding box center [13, 278] width 15 height 15
checkbox input "true"
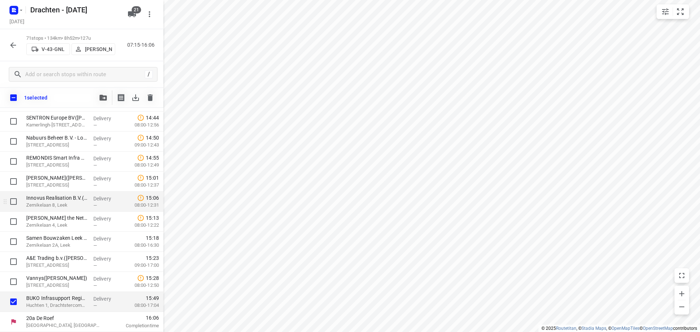
scroll to position [1277, 0]
click at [105, 100] on icon "button" at bounding box center [103, 98] width 7 height 6
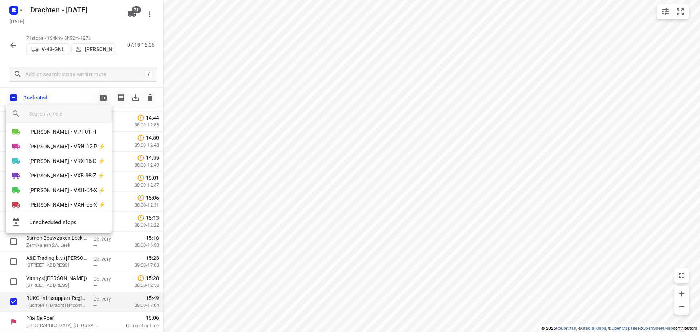
scroll to position [219, 0]
drag, startPoint x: 294, startPoint y: 279, endPoint x: 287, endPoint y: 206, distance: 73.7
click at [287, 206] on div at bounding box center [350, 166] width 700 height 332
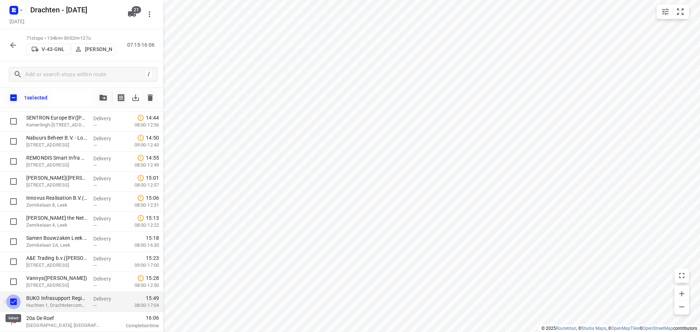
click at [14, 302] on input "checkbox" at bounding box center [13, 302] width 15 height 15
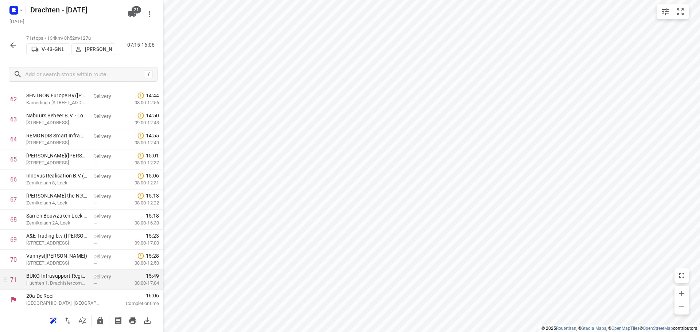
scroll to position [1280, 0]
click at [100, 319] on icon "button" at bounding box center [100, 321] width 6 height 8
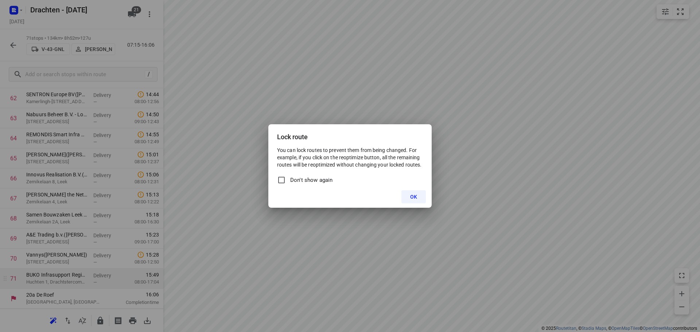
click at [404, 195] on button "OK" at bounding box center [413, 196] width 24 height 13
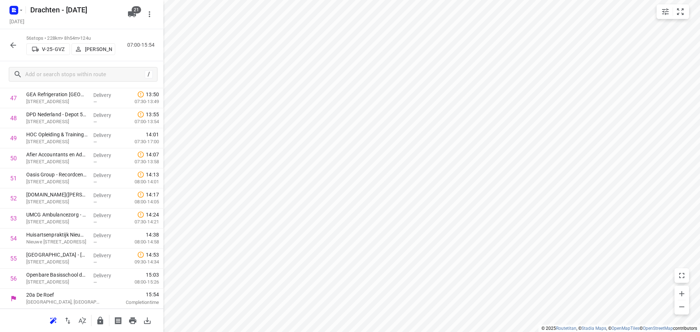
scroll to position [979, 0]
click at [13, 44] on icon "button" at bounding box center [13, 45] width 9 height 9
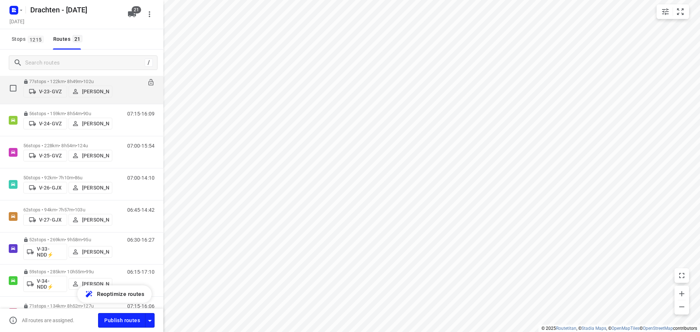
scroll to position [109, 0]
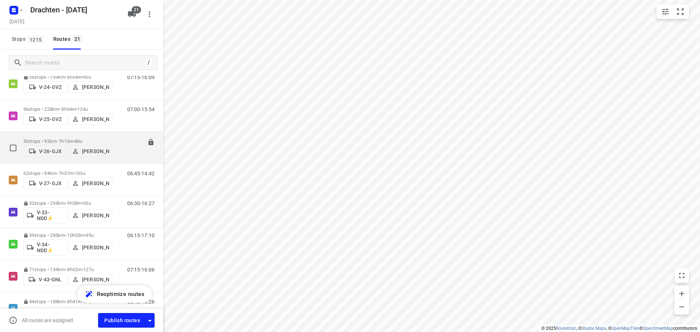
click at [66, 140] on p "50 stops • 92km • 7h10m • 86u" at bounding box center [67, 141] width 89 height 5
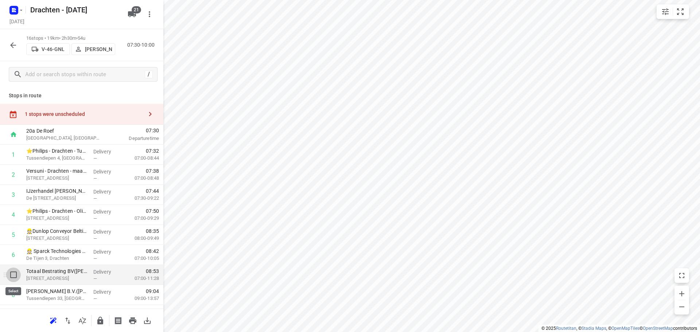
click at [15, 278] on input "checkbox" at bounding box center [13, 275] width 15 height 15
checkbox input "true"
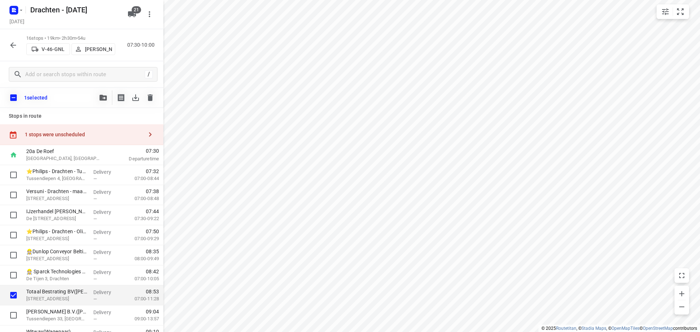
click at [104, 99] on icon "button" at bounding box center [103, 98] width 7 height 6
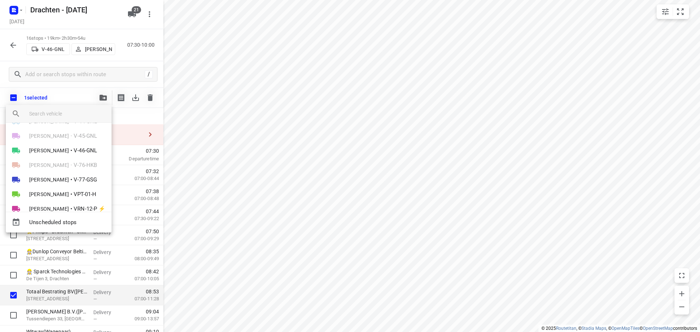
scroll to position [182, 0]
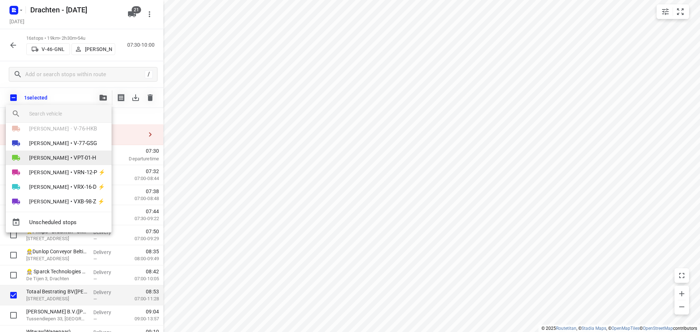
click at [74, 157] on span "VPT-01-H" at bounding box center [85, 158] width 23 height 8
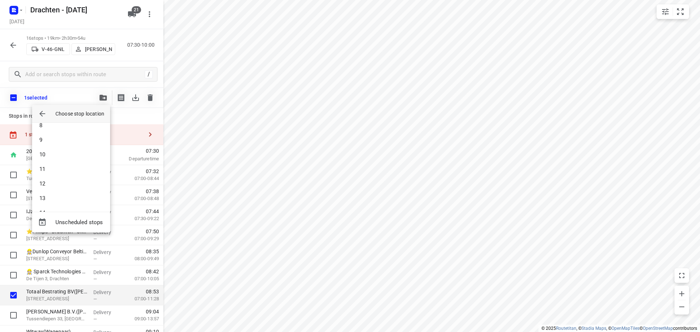
scroll to position [109, 0]
click at [62, 137] on li "9" at bounding box center [71, 140] width 78 height 15
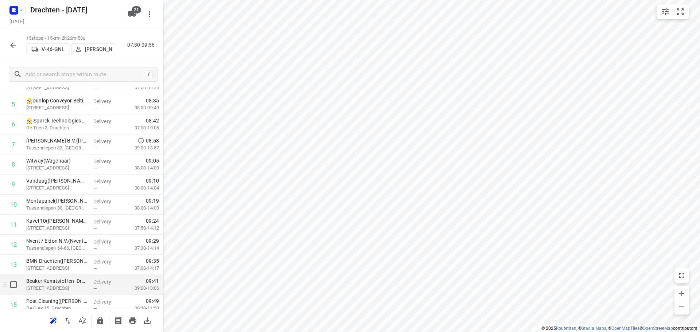
scroll to position [157, 0]
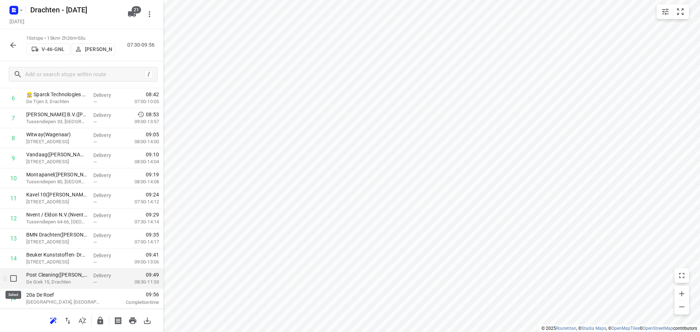
click at [15, 281] on input "checkbox" at bounding box center [13, 278] width 15 height 15
checkbox input "true"
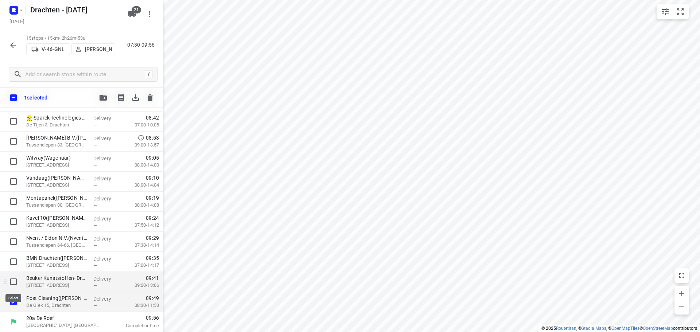
scroll to position [154, 0]
click at [104, 106] on div "1 selected" at bounding box center [81, 98] width 163 height 20
click at [105, 101] on button "button" at bounding box center [103, 97] width 15 height 15
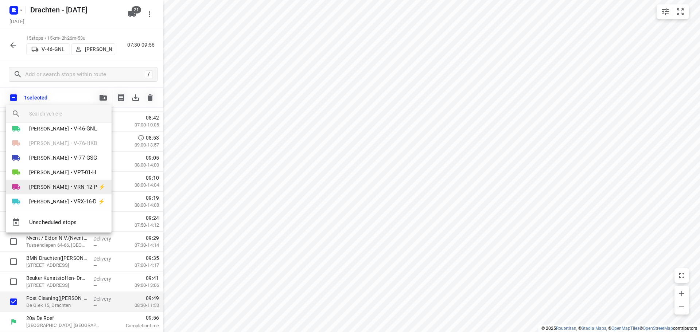
scroll to position [182, 0]
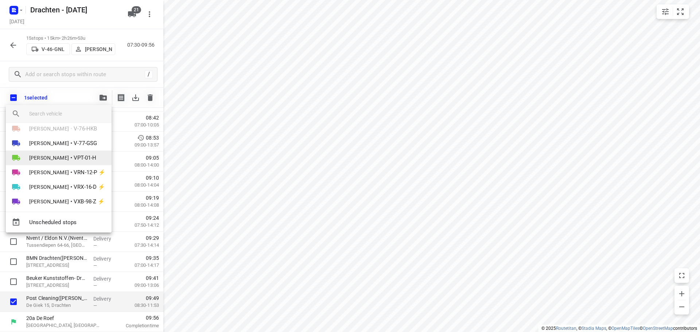
click at [70, 158] on span "•" at bounding box center [71, 158] width 2 height 9
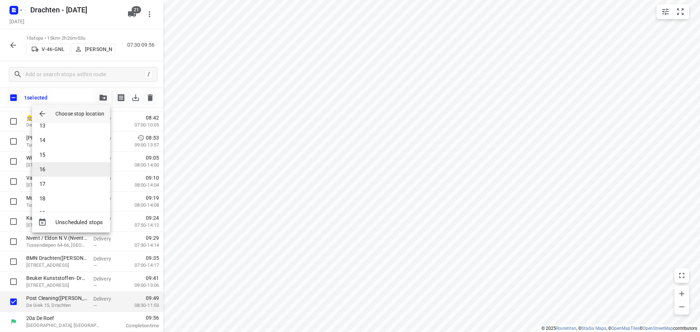
click at [59, 171] on li "16" at bounding box center [71, 169] width 78 height 15
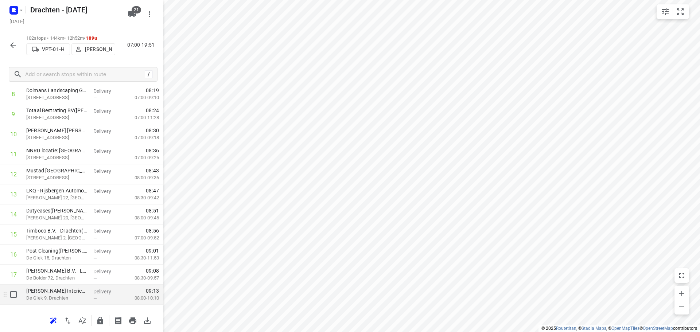
scroll to position [246, 0]
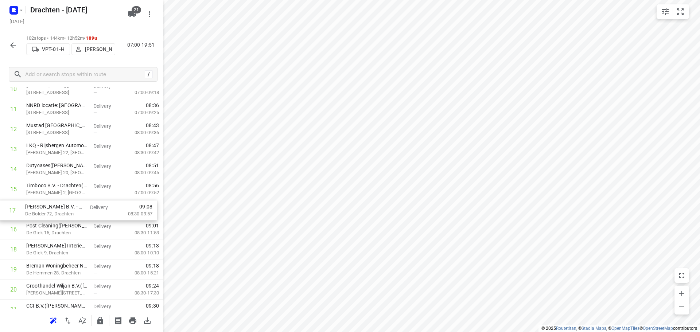
drag, startPoint x: 57, startPoint y: 235, endPoint x: 56, endPoint y: 213, distance: 21.9
click at [13, 47] on icon "button" at bounding box center [13, 45] width 6 height 6
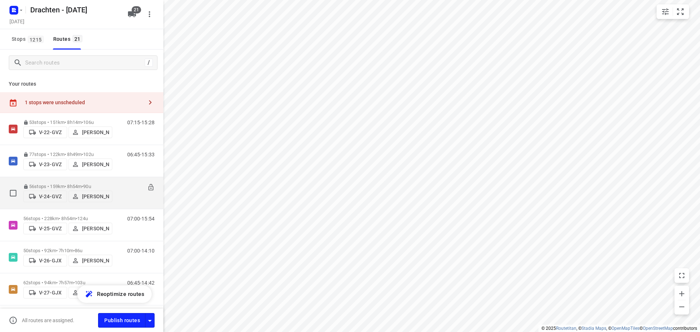
scroll to position [36, 0]
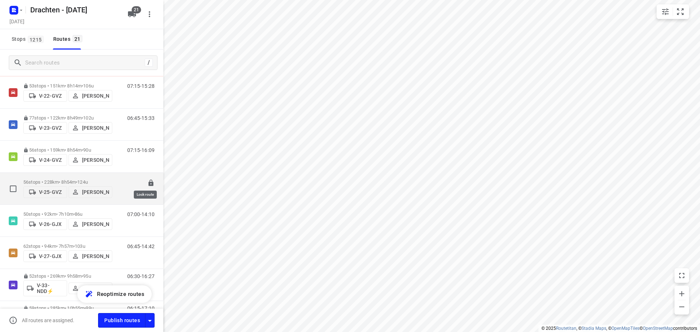
click at [148, 181] on icon at bounding box center [150, 183] width 5 height 7
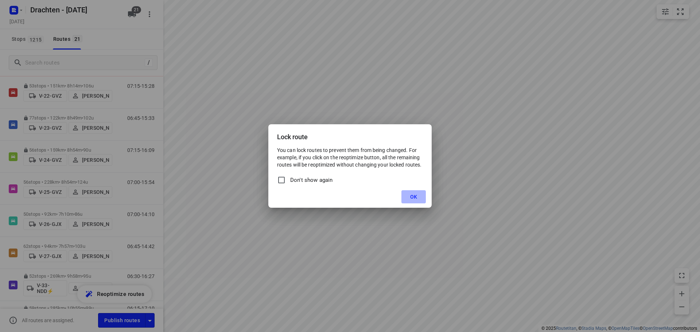
click at [412, 196] on span "OK" at bounding box center [413, 197] width 7 height 6
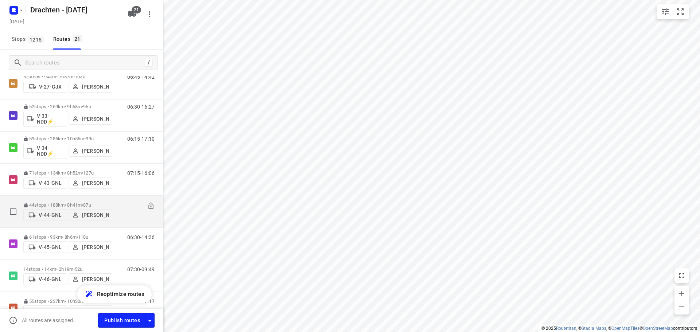
scroll to position [219, 0]
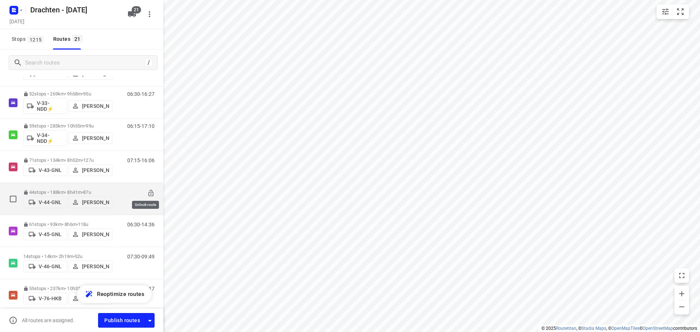
click at [148, 192] on icon at bounding box center [150, 193] width 5 height 7
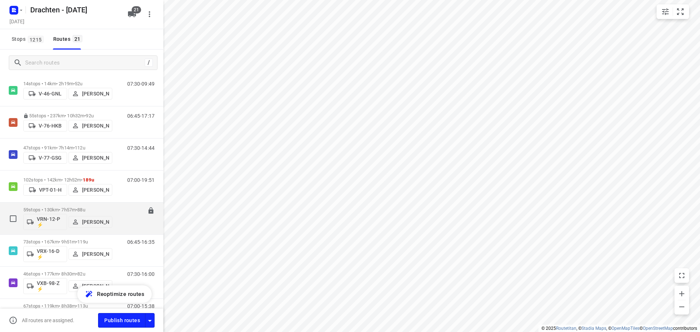
scroll to position [401, 0]
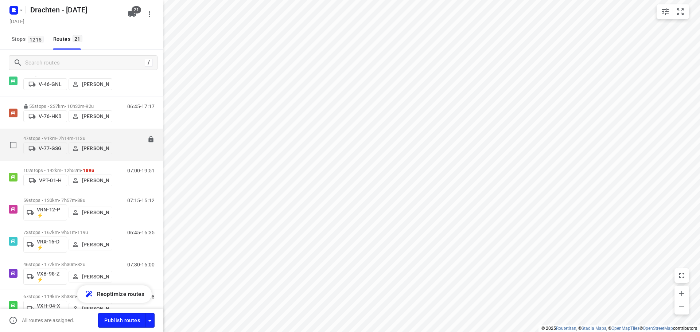
click at [101, 136] on p "47 stops • 91km • 7h14m • 112u" at bounding box center [67, 138] width 89 height 5
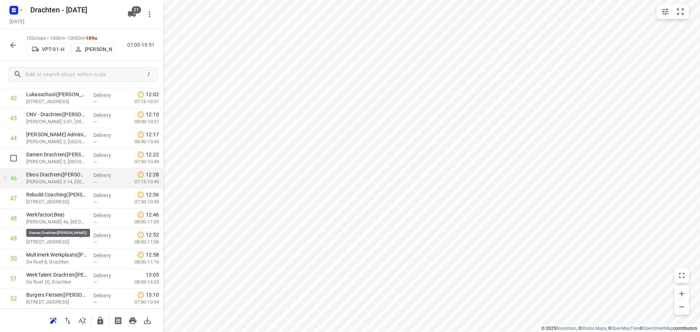
scroll to position [802, 0]
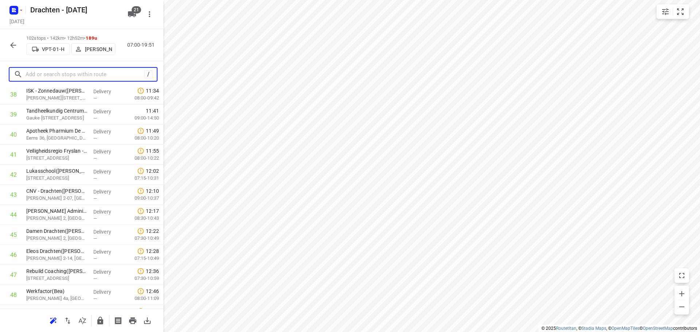
click at [49, 70] on input "text" at bounding box center [85, 74] width 119 height 11
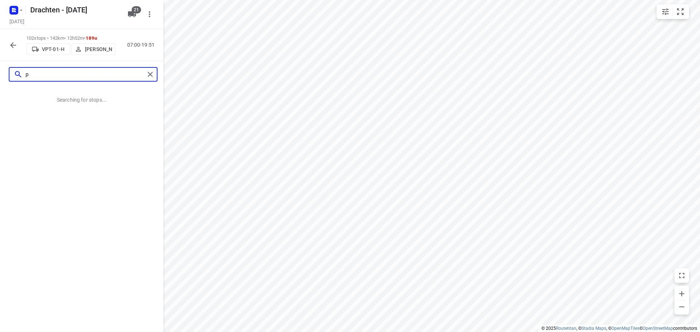
scroll to position [0, 0]
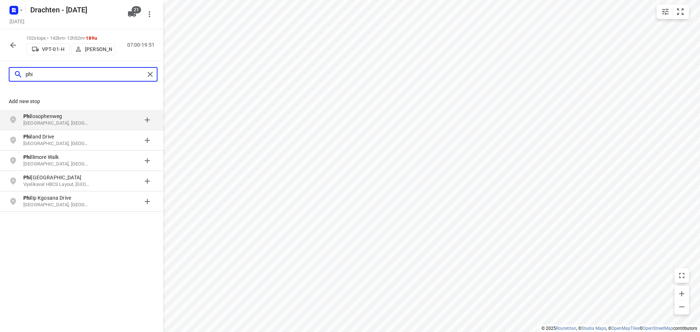
type input "phi"
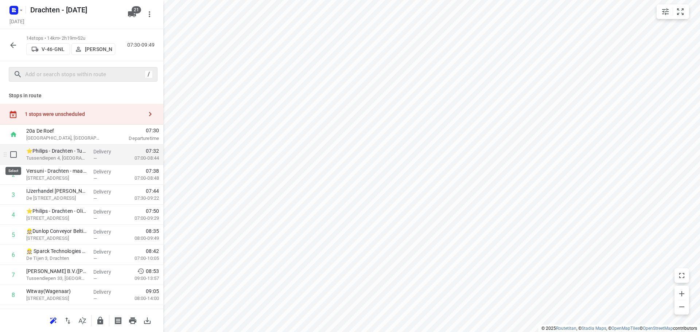
click at [16, 155] on input "checkbox" at bounding box center [13, 154] width 15 height 15
checkbox input "true"
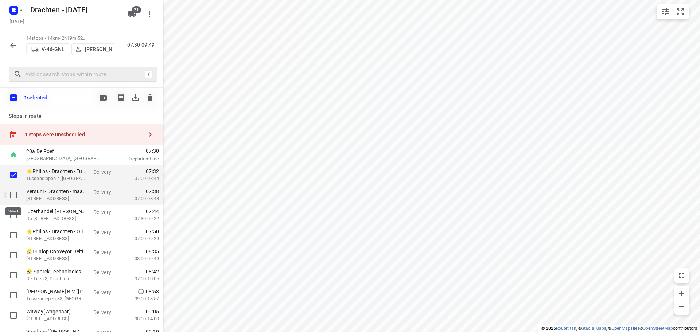
click at [14, 192] on input "checkbox" at bounding box center [13, 195] width 15 height 15
checkbox input "true"
click at [14, 235] on input "checkbox" at bounding box center [13, 235] width 15 height 15
checkbox input "true"
click at [104, 98] on icon "button" at bounding box center [103, 98] width 7 height 6
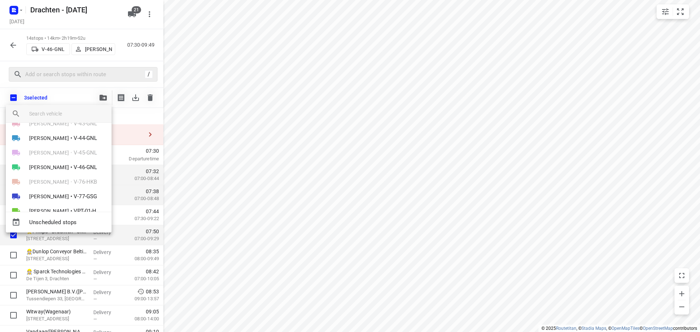
scroll to position [146, 0]
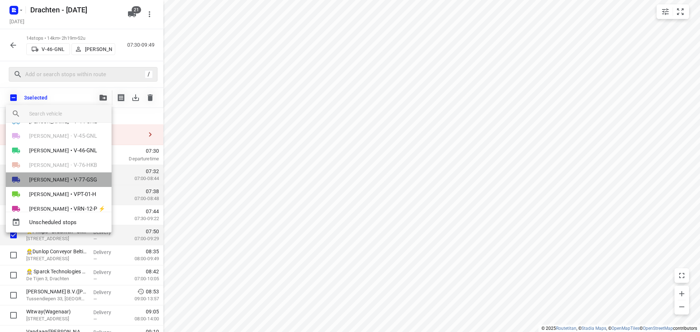
click at [70, 178] on span "•" at bounding box center [71, 179] width 2 height 9
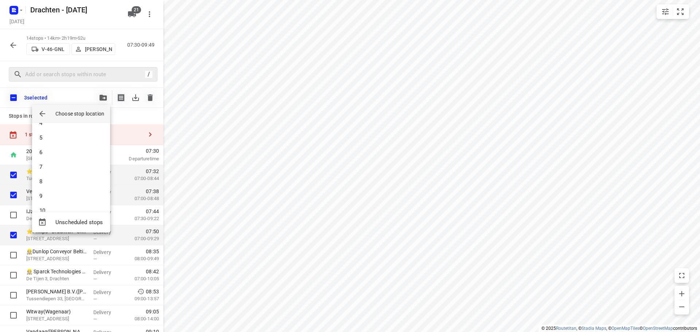
scroll to position [0, 0]
click at [58, 133] on li "1" at bounding box center [71, 133] width 78 height 15
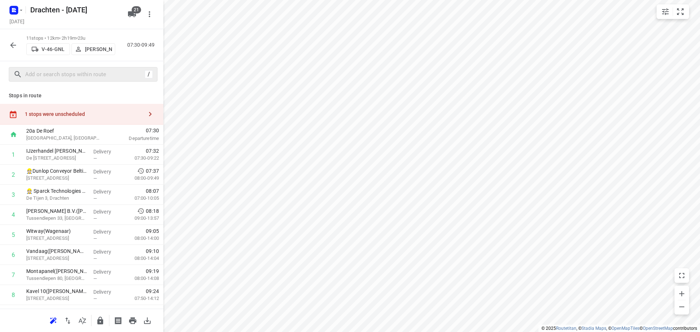
click at [16, 45] on icon "button" at bounding box center [13, 45] width 6 height 6
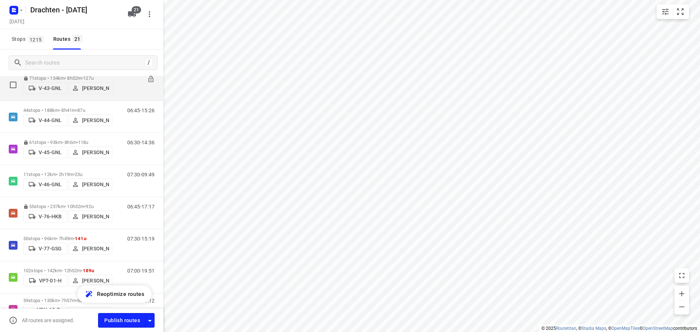
scroll to position [328, 0]
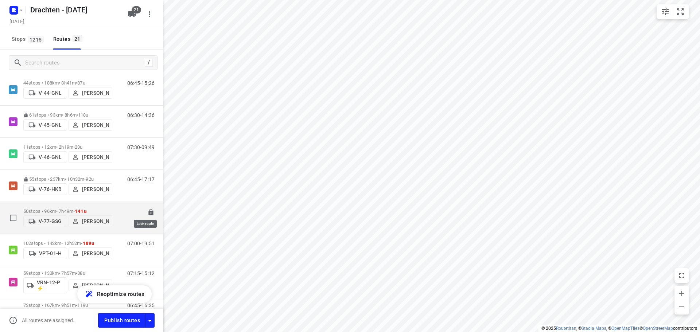
click at [148, 211] on icon at bounding box center [150, 212] width 5 height 7
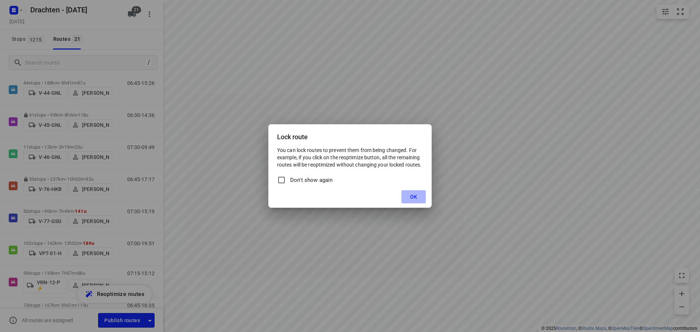
click at [414, 194] on button "OK" at bounding box center [413, 196] width 24 height 13
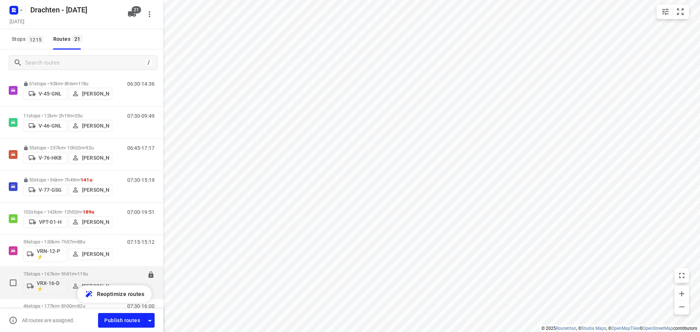
scroll to position [401, 0]
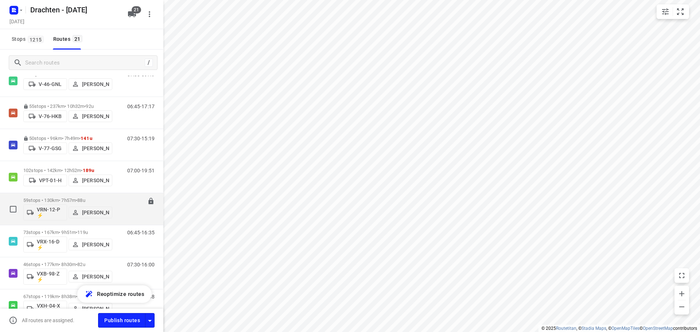
click at [77, 198] on span "•" at bounding box center [76, 200] width 1 height 5
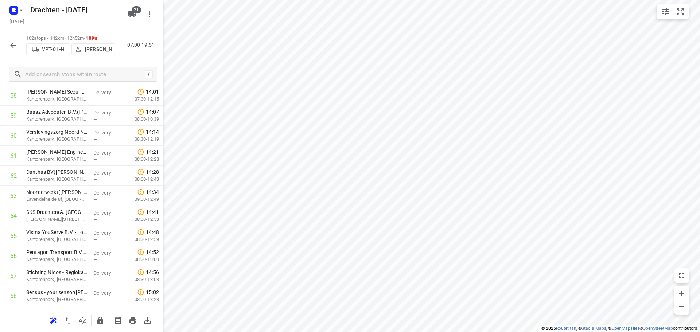
scroll to position [1203, 0]
click at [14, 197] on input "checkbox" at bounding box center [13, 194] width 15 height 15
checkbox input "true"
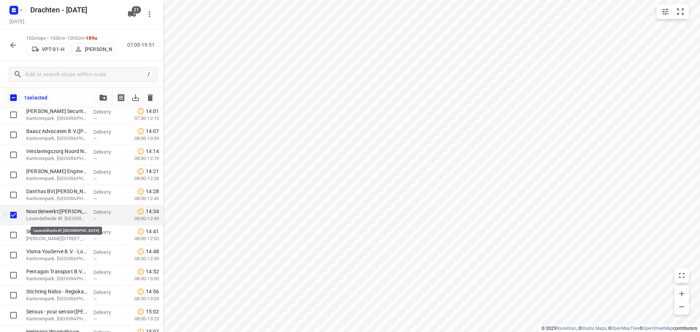
scroll to position [1276, 0]
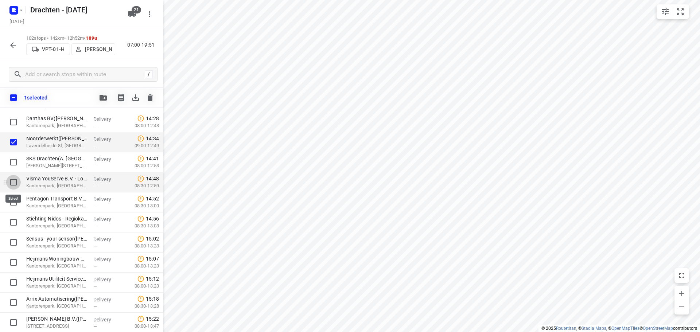
click at [17, 186] on input "checkbox" at bounding box center [13, 182] width 15 height 15
checkbox input "true"
click at [12, 203] on input "checkbox" at bounding box center [13, 202] width 15 height 15
checkbox input "true"
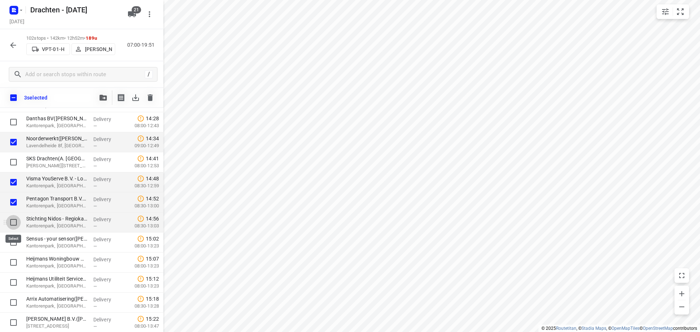
click at [12, 221] on input "checkbox" at bounding box center [13, 222] width 15 height 15
checkbox input "true"
click at [15, 242] on input "checkbox" at bounding box center [13, 242] width 15 height 15
checkbox input "true"
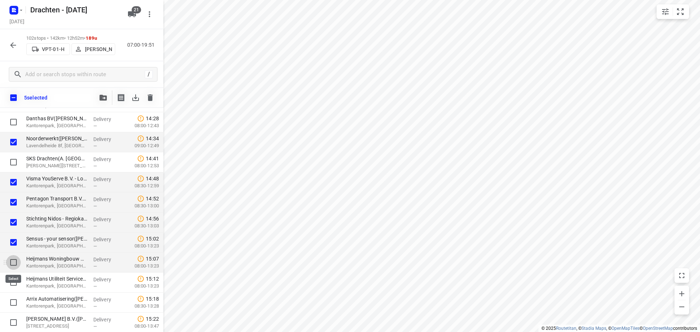
click at [13, 261] on input "checkbox" at bounding box center [13, 262] width 15 height 15
checkbox input "true"
click at [15, 282] on input "checkbox" at bounding box center [13, 282] width 15 height 15
checkbox input "true"
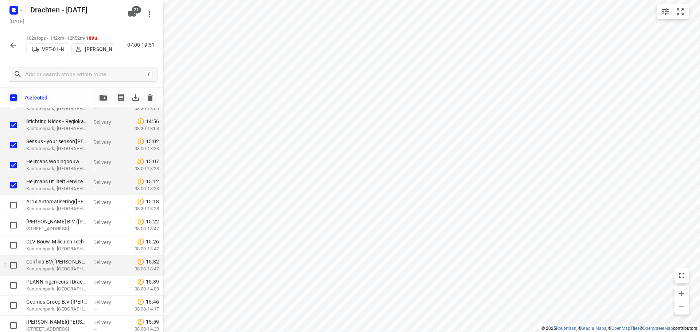
scroll to position [1386, 0]
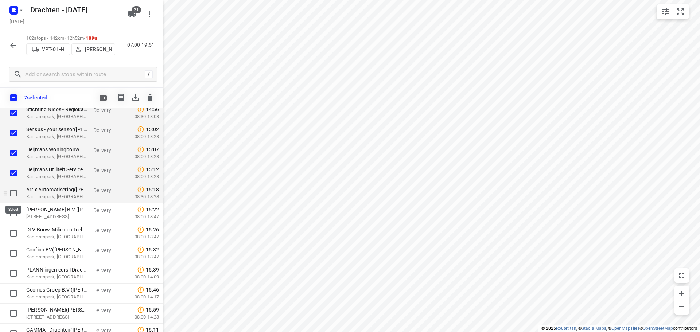
click at [15, 195] on input "checkbox" at bounding box center [13, 193] width 15 height 15
checkbox input "true"
click at [14, 212] on input "checkbox" at bounding box center [13, 213] width 15 height 15
checkbox input "true"
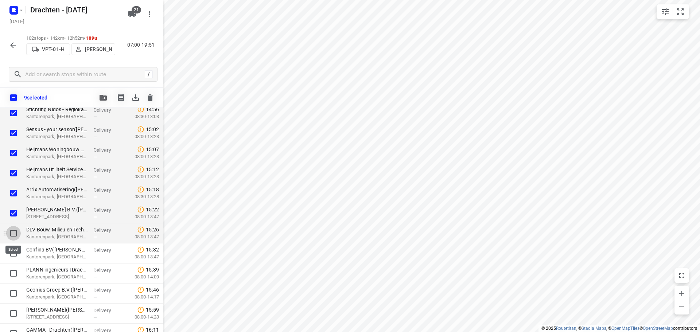
click at [13, 233] on input "checkbox" at bounding box center [13, 233] width 15 height 15
checkbox input "true"
click at [13, 252] on input "checkbox" at bounding box center [13, 253] width 15 height 15
checkbox input "true"
click at [104, 100] on icon "button" at bounding box center [103, 98] width 7 height 6
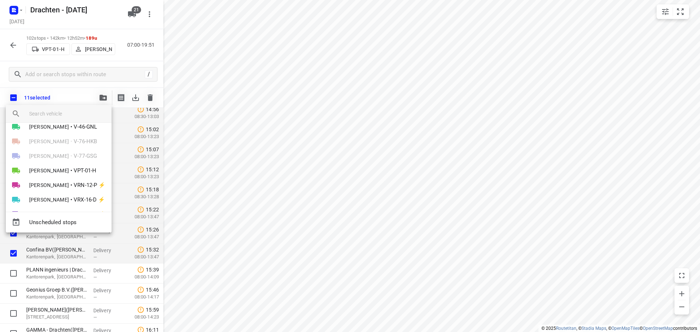
scroll to position [182, 0]
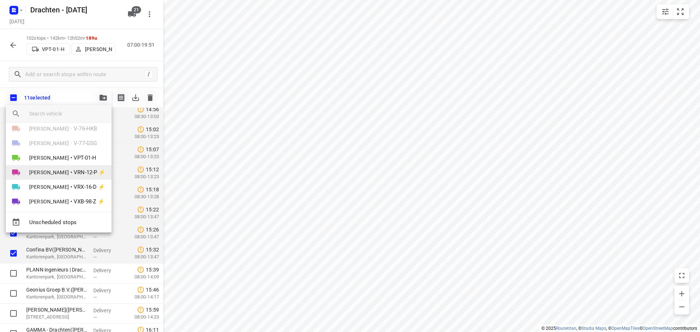
click at [74, 172] on span "VRN-12-P ⚡" at bounding box center [90, 172] width 32 height 8
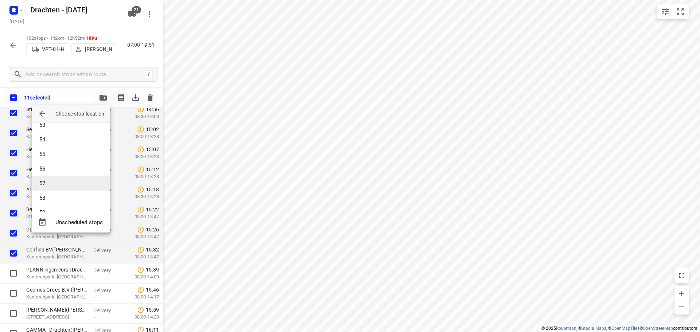
scroll to position [780, 0]
click at [54, 198] on li "59" at bounding box center [71, 198] width 78 height 15
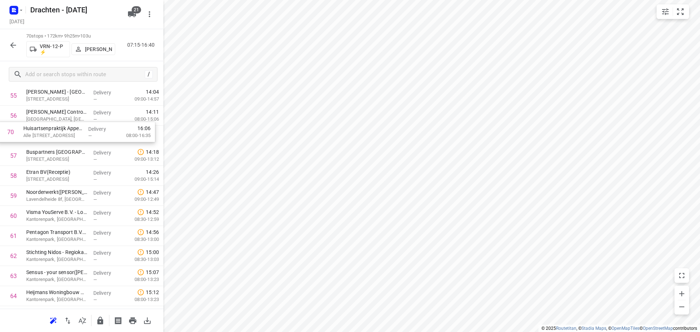
scroll to position [1141, 0]
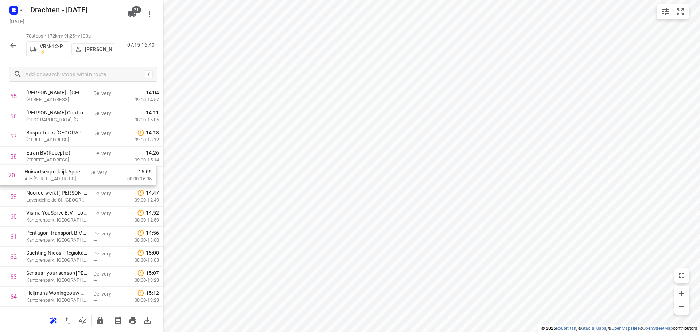
drag, startPoint x: 76, startPoint y: 284, endPoint x: 74, endPoint y: 178, distance: 106.5
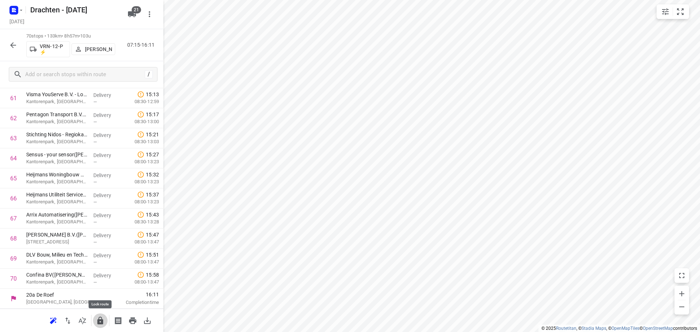
click at [100, 322] on icon "button" at bounding box center [100, 320] width 9 height 9
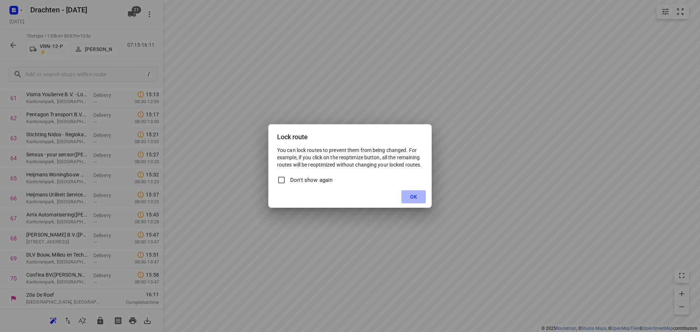
click at [409, 196] on button "OK" at bounding box center [413, 196] width 24 height 13
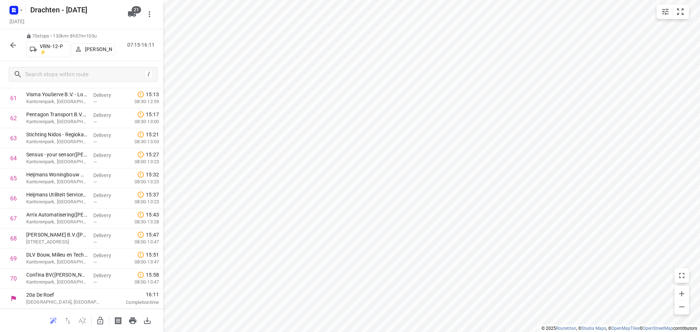
click at [13, 46] on icon "button" at bounding box center [13, 45] width 9 height 9
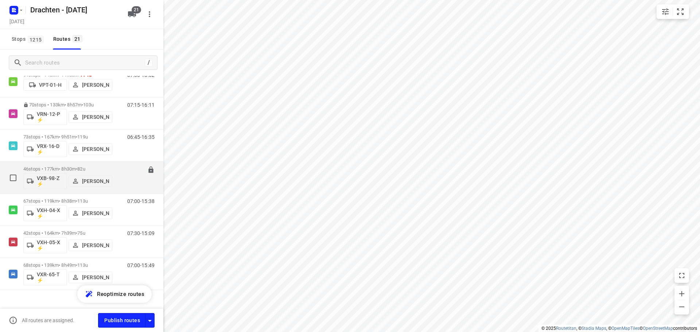
scroll to position [507, 0]
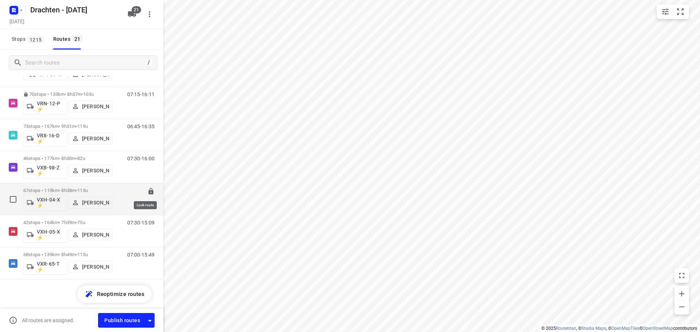
click at [148, 190] on icon at bounding box center [150, 191] width 5 height 7
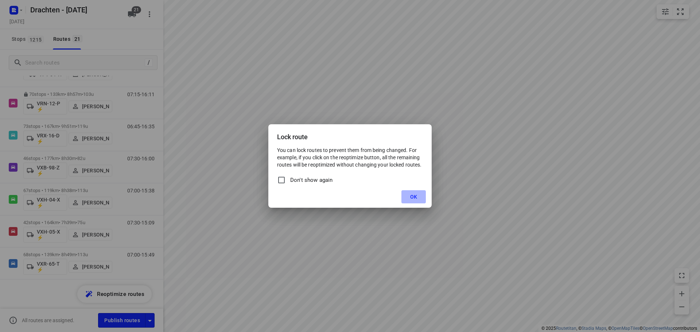
click at [407, 199] on button "OK" at bounding box center [413, 196] width 24 height 13
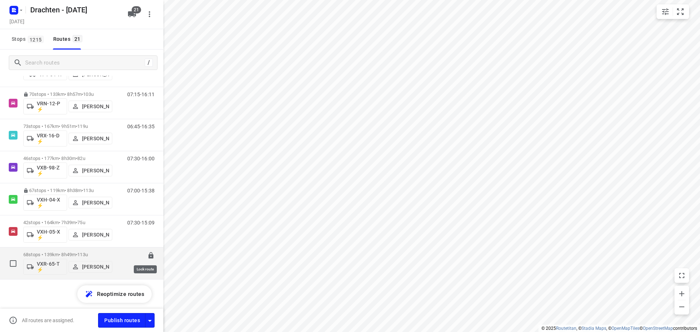
click at [148, 257] on icon at bounding box center [150, 255] width 5 height 7
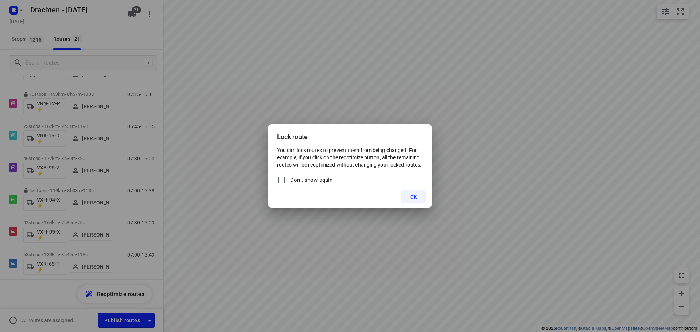
click at [406, 201] on button "OK" at bounding box center [413, 196] width 24 height 13
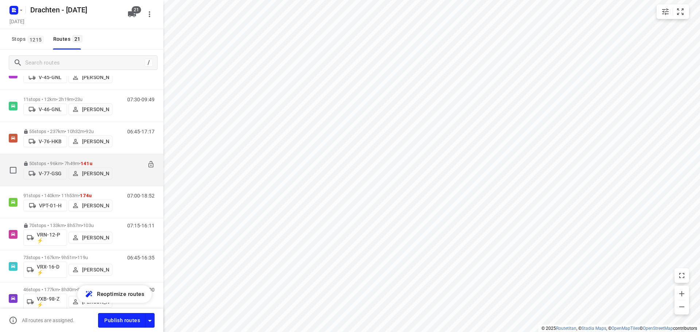
scroll to position [361, 0]
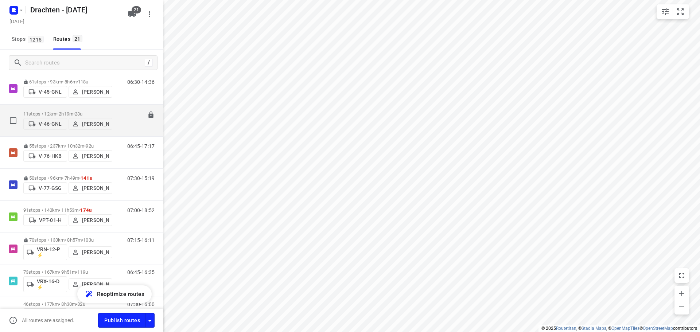
click at [53, 124] on p "V-46-GNL" at bounding box center [50, 124] width 23 height 6
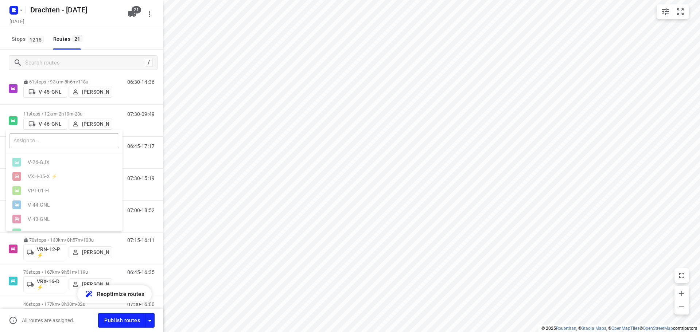
click at [35, 138] on input "text" at bounding box center [64, 140] width 110 height 15
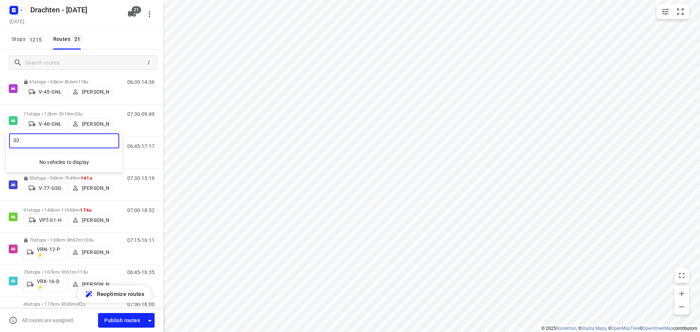
type input "0"
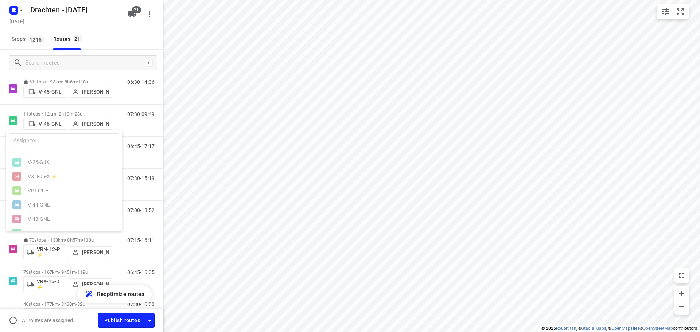
click at [198, 256] on div at bounding box center [350, 166] width 700 height 332
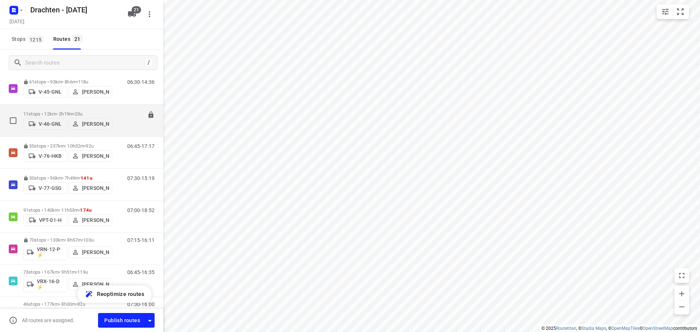
click at [68, 114] on p "11 stops • 12km • 2h19m • 23u" at bounding box center [67, 113] width 89 height 5
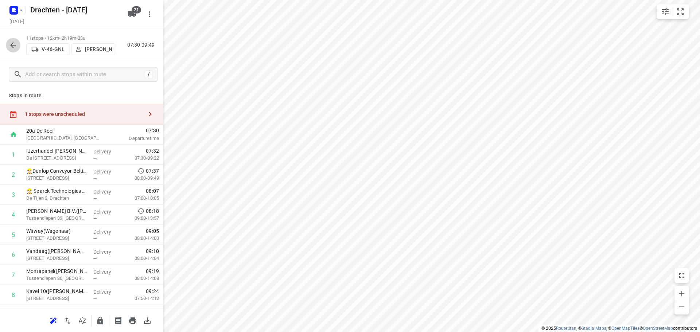
click at [16, 48] on icon "button" at bounding box center [13, 45] width 9 height 9
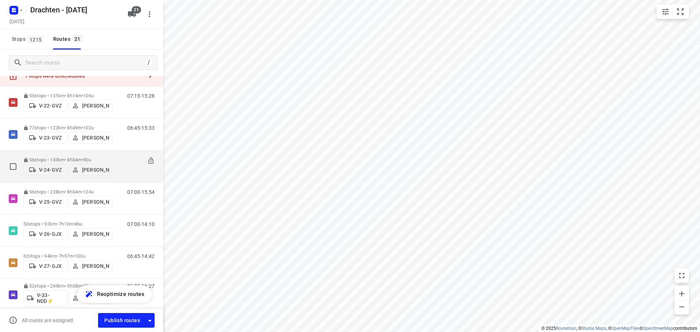
scroll to position [36, 0]
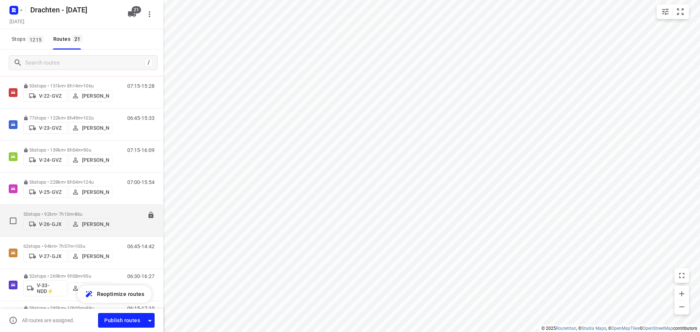
click at [71, 212] on p "50 stops • 92km • 7h10m • 86u" at bounding box center [67, 213] width 89 height 5
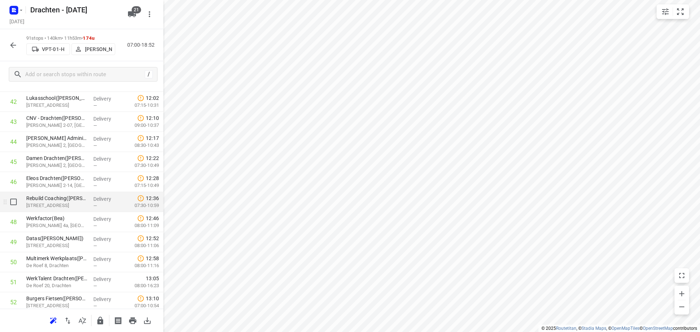
scroll to position [948, 0]
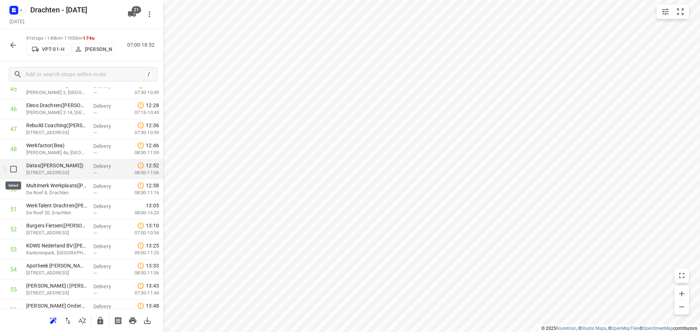
click at [17, 170] on input "checkbox" at bounding box center [13, 169] width 15 height 15
checkbox input "true"
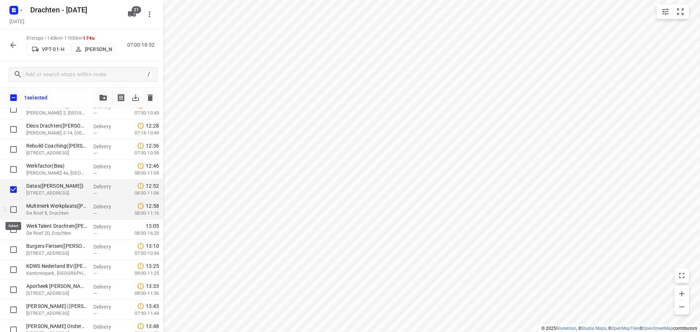
click at [12, 208] on input "checkbox" at bounding box center [13, 209] width 15 height 15
checkbox input "true"
click at [13, 231] on input "checkbox" at bounding box center [13, 229] width 15 height 15
checkbox input "true"
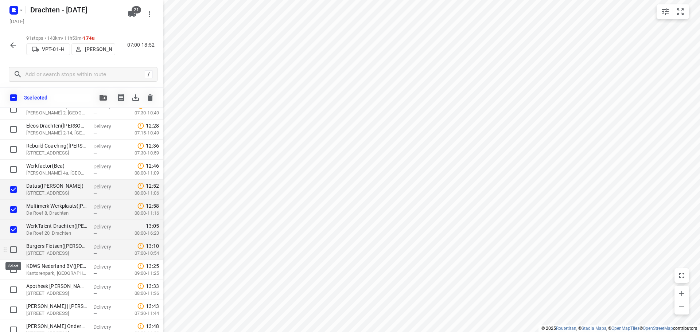
click at [12, 249] on input "checkbox" at bounding box center [13, 249] width 15 height 15
checkbox input "true"
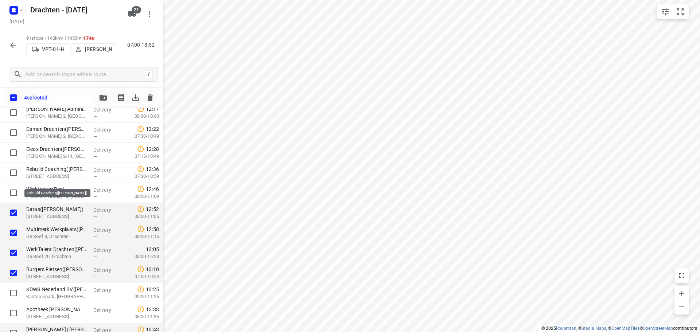
scroll to position [912, 0]
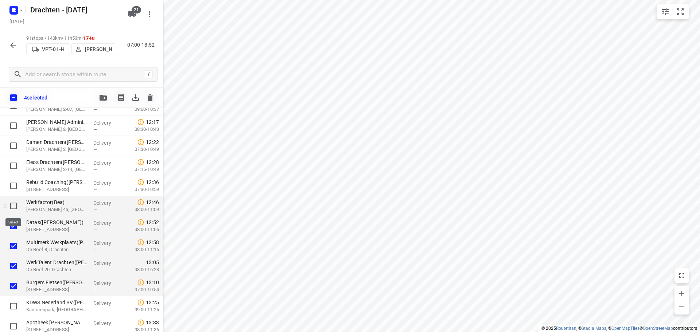
click at [11, 205] on input "checkbox" at bounding box center [13, 206] width 15 height 15
checkbox input "true"
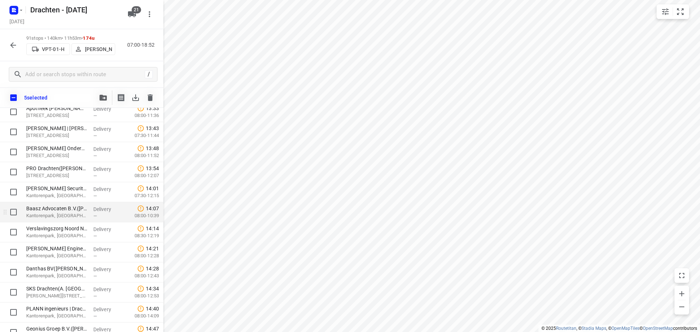
scroll to position [1167, 0]
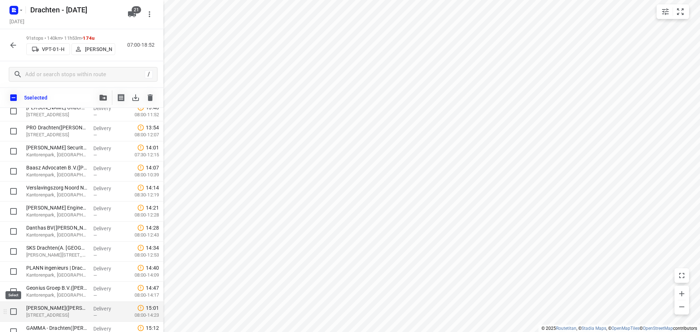
click at [10, 312] on input "checkbox" at bounding box center [13, 311] width 15 height 15
checkbox input "true"
click at [105, 98] on icon "button" at bounding box center [103, 98] width 7 height 6
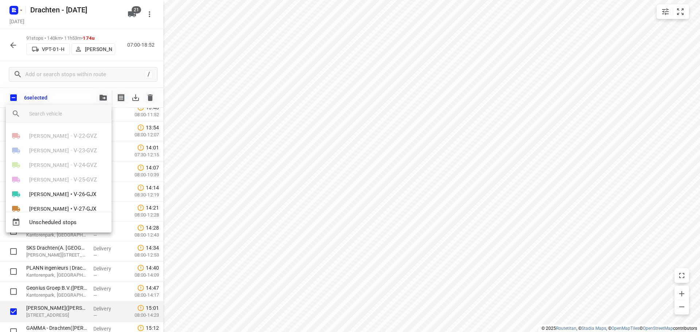
scroll to position [36, 0]
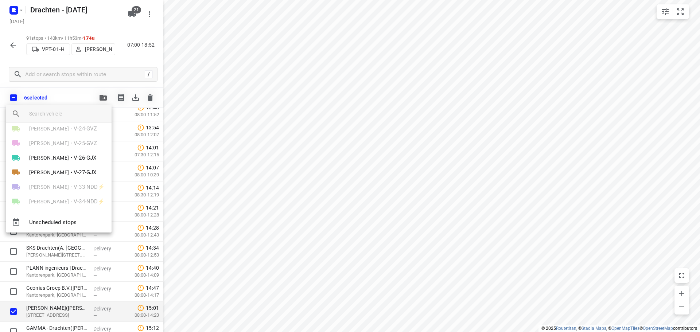
click at [69, 159] on span "[PERSON_NAME]" at bounding box center [49, 157] width 40 height 7
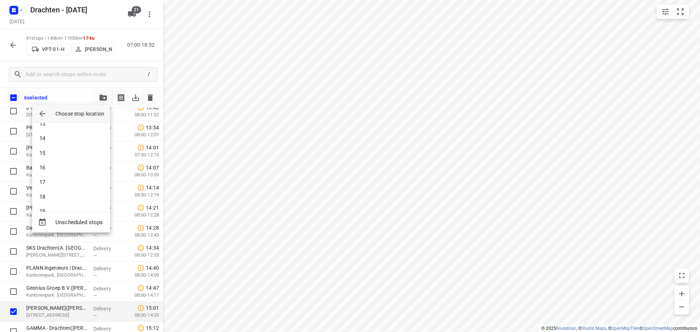
scroll to position [219, 0]
click at [70, 99] on div at bounding box center [350, 166] width 700 height 332
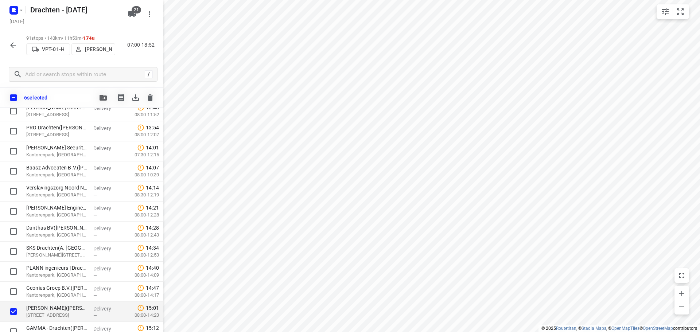
click at [99, 97] on span "button" at bounding box center [103, 98] width 9 height 6
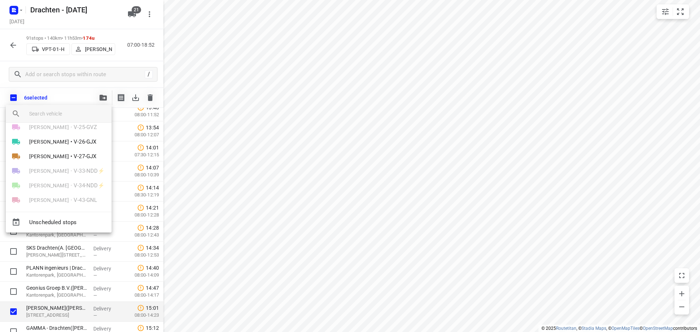
scroll to position [73, 0]
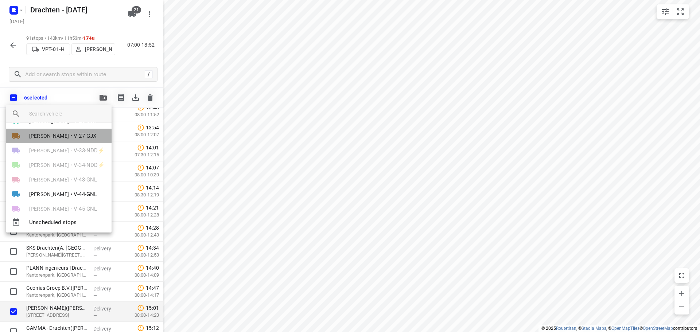
click at [86, 136] on span "V-27-GJX" at bounding box center [85, 136] width 23 height 8
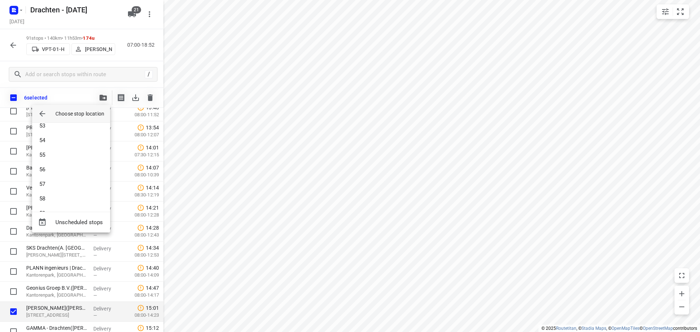
scroll to position [824, 0]
click at [67, 201] on li "62" at bounding box center [71, 198] width 78 height 15
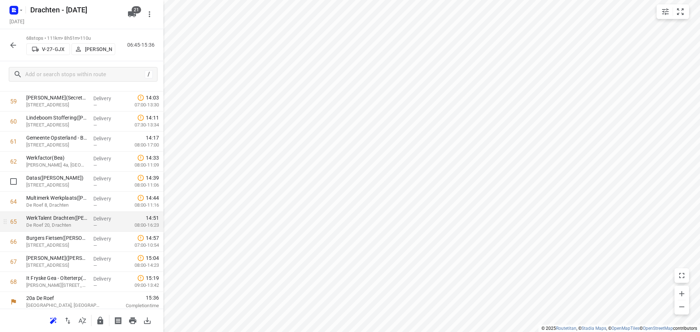
scroll to position [1220, 0]
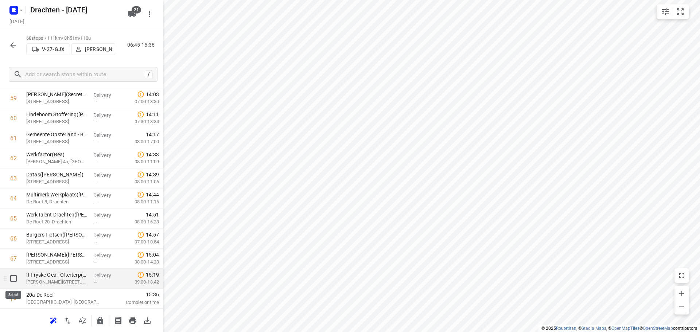
click at [15, 280] on input "checkbox" at bounding box center [13, 278] width 15 height 15
checkbox input "true"
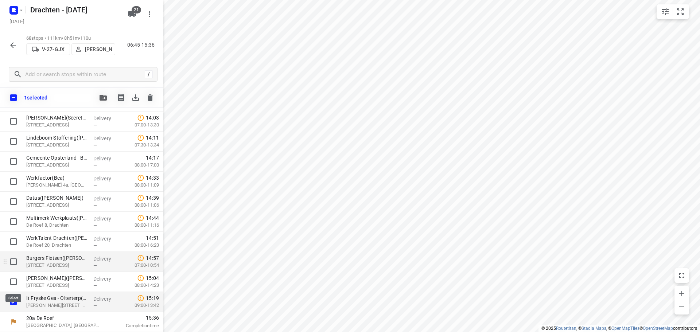
scroll to position [1217, 0]
click at [13, 296] on input "checkbox" at bounding box center [13, 302] width 15 height 15
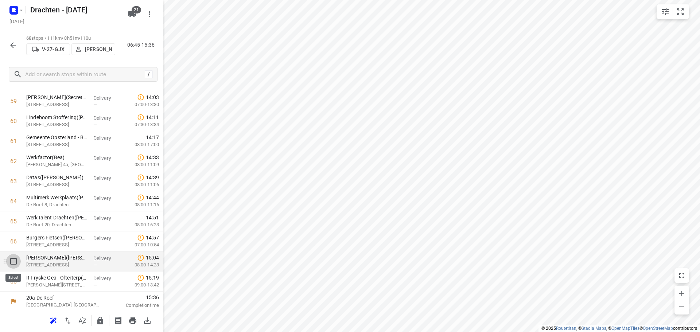
click at [13, 261] on input "checkbox" at bounding box center [13, 261] width 15 height 15
checkbox input "true"
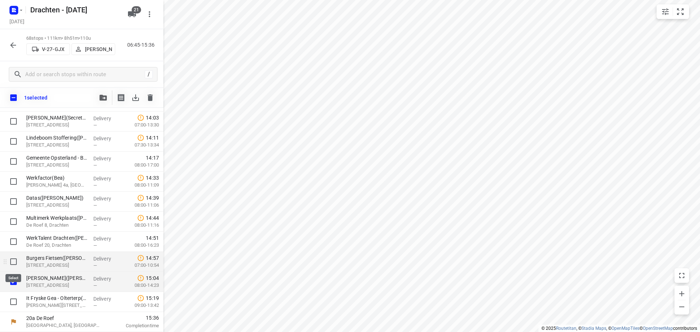
click at [14, 257] on input "checkbox" at bounding box center [13, 262] width 15 height 15
checkbox input "true"
click at [13, 242] on input "checkbox" at bounding box center [13, 241] width 15 height 15
checkbox input "true"
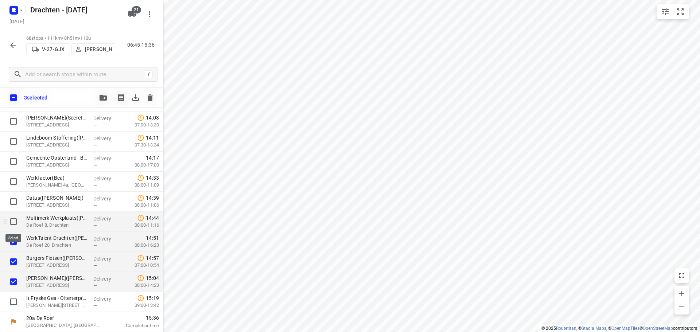
click at [15, 221] on input "checkbox" at bounding box center [13, 221] width 15 height 15
checkbox input "true"
click at [14, 201] on input "checkbox" at bounding box center [13, 201] width 15 height 15
checkbox input "true"
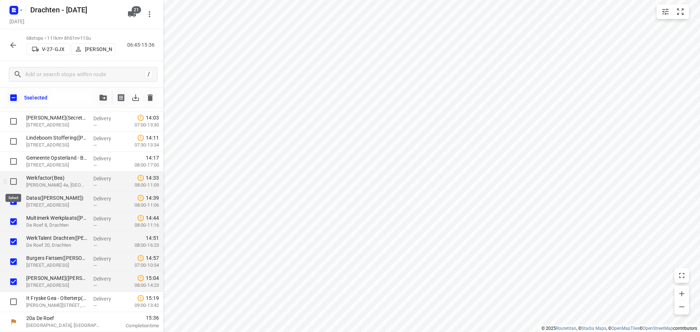
click at [12, 183] on input "checkbox" at bounding box center [13, 181] width 15 height 15
checkbox input "true"
click at [100, 96] on icon "button" at bounding box center [103, 98] width 7 height 6
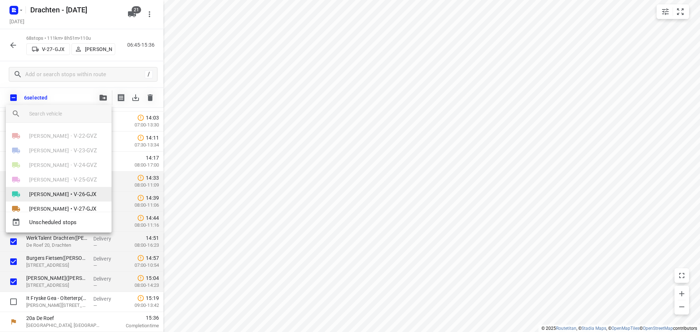
click at [69, 195] on span "[PERSON_NAME]" at bounding box center [49, 194] width 40 height 7
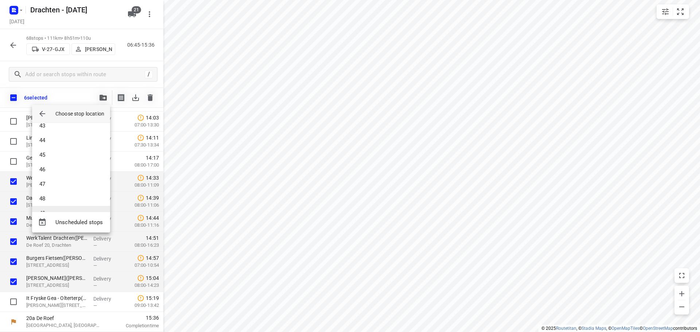
scroll to position [649, 0]
click at [69, 203] on li "50" at bounding box center [71, 198] width 78 height 15
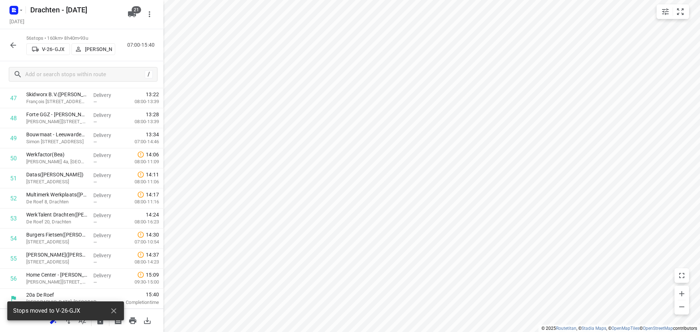
scroll to position [979, 0]
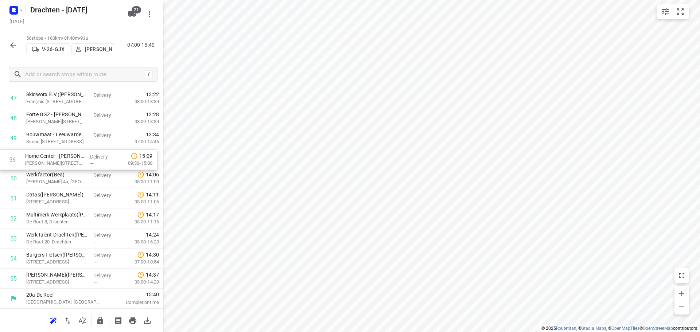
drag, startPoint x: 65, startPoint y: 287, endPoint x: 65, endPoint y: 166, distance: 120.7
drag, startPoint x: 74, startPoint y: 281, endPoint x: 75, endPoint y: 200, distance: 80.9
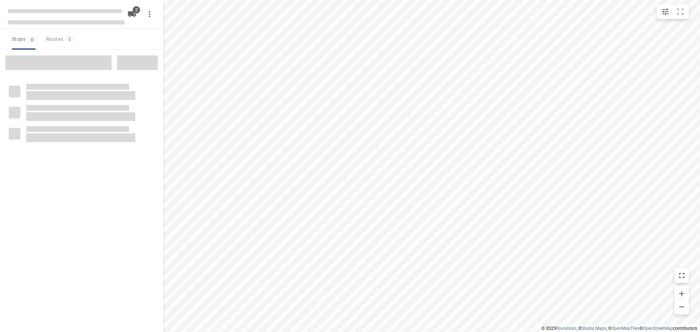
checkbox input "true"
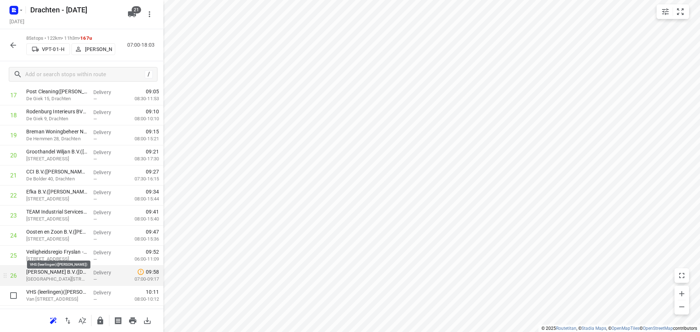
scroll to position [421, 0]
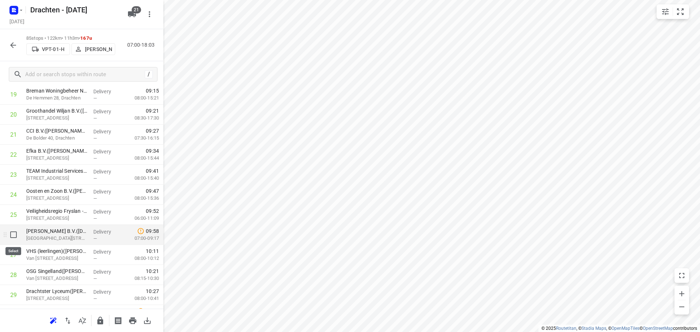
click at [13, 235] on input "checkbox" at bounding box center [13, 235] width 15 height 15
checkbox input "true"
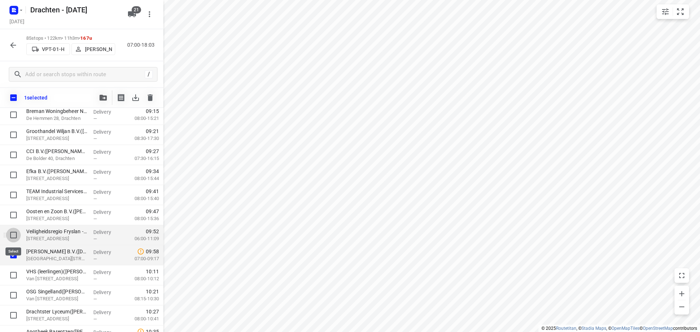
click at [13, 236] on input "checkbox" at bounding box center [13, 235] width 15 height 15
checkbox input "true"
click at [13, 212] on input "checkbox" at bounding box center [13, 215] width 15 height 15
click at [13, 215] on input "checkbox" at bounding box center [13, 215] width 15 height 15
checkbox input "false"
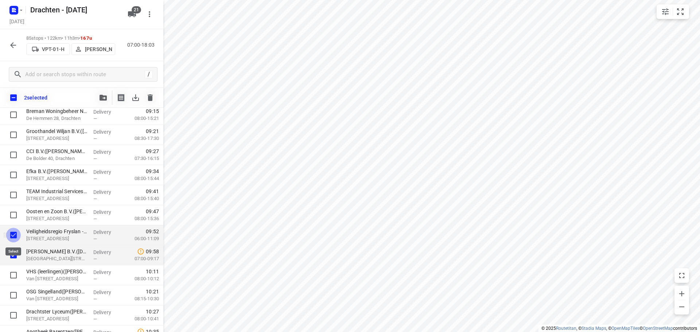
click at [14, 233] on input "checkbox" at bounding box center [13, 235] width 15 height 15
checkbox input "false"
click at [14, 256] on input "checkbox" at bounding box center [13, 255] width 15 height 15
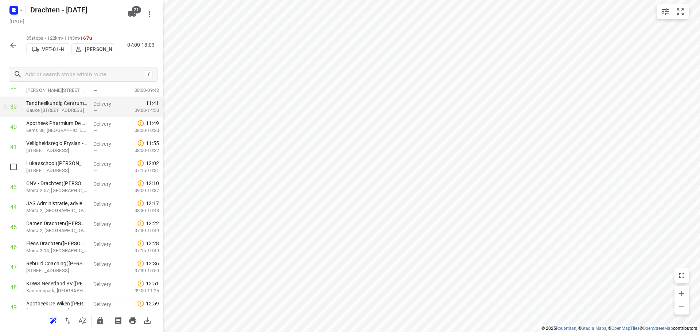
scroll to position [822, 0]
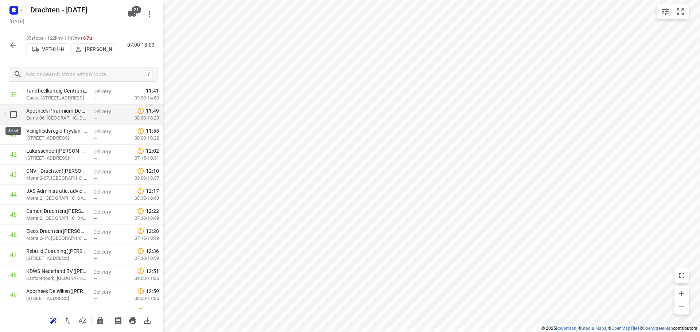
click at [13, 114] on input "checkbox" at bounding box center [13, 114] width 15 height 15
checkbox input "true"
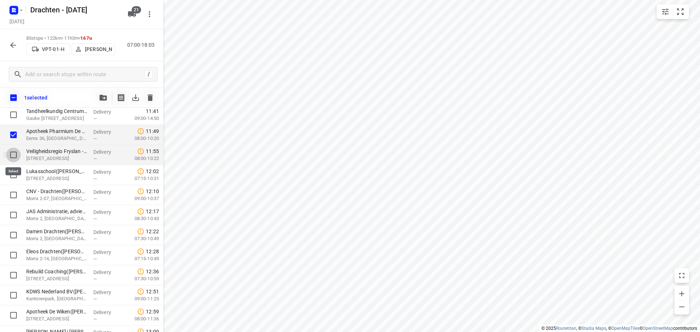
click at [13, 155] on input "checkbox" at bounding box center [13, 155] width 15 height 15
checkbox input "true"
click at [13, 175] on input "checkbox" at bounding box center [13, 175] width 15 height 15
checkbox input "false"
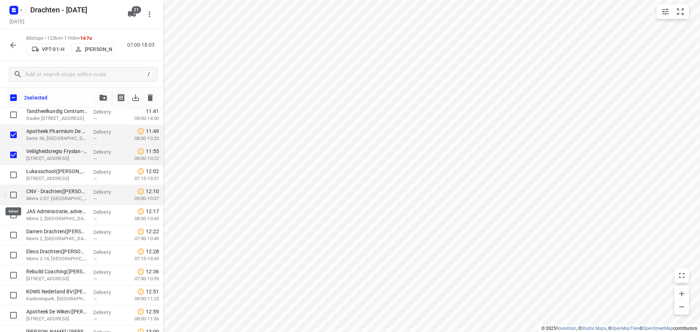
click at [14, 193] on input "checkbox" at bounding box center [13, 195] width 15 height 15
click at [15, 195] on input "checkbox" at bounding box center [13, 195] width 15 height 15
checkbox input "false"
click at [13, 153] on input "checkbox" at bounding box center [13, 155] width 15 height 15
checkbox input "false"
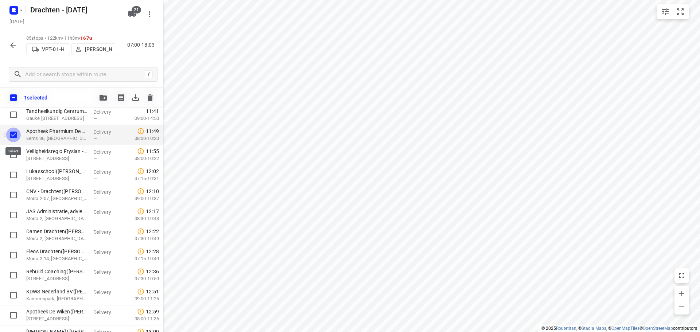
click at [12, 133] on input "checkbox" at bounding box center [13, 135] width 15 height 15
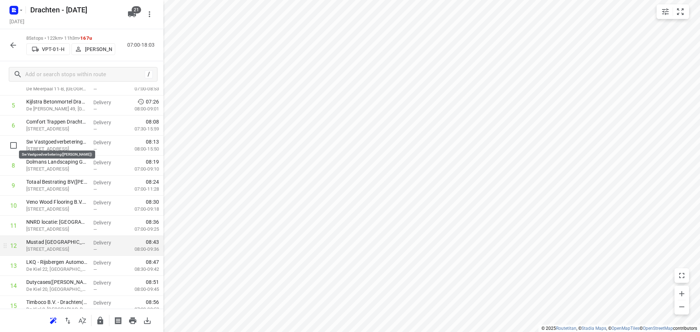
scroll to position [0, 0]
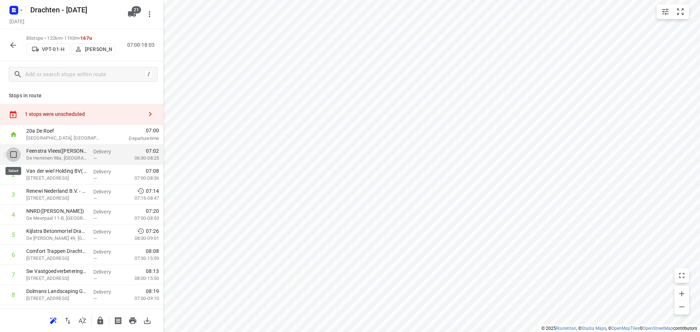
click at [15, 156] on input "checkbox" at bounding box center [13, 154] width 15 height 15
checkbox input "true"
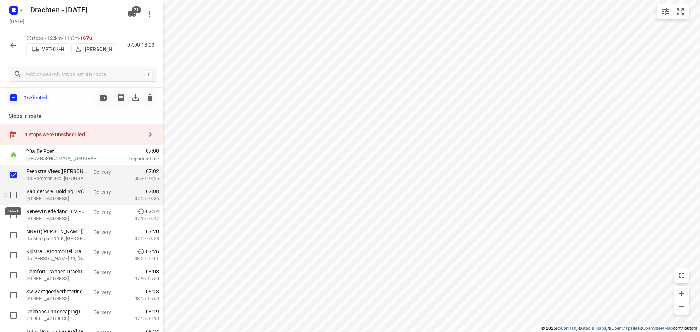
click at [17, 192] on input "checkbox" at bounding box center [13, 195] width 15 height 15
checkbox input "true"
click at [14, 214] on input "checkbox" at bounding box center [13, 215] width 15 height 15
checkbox input "true"
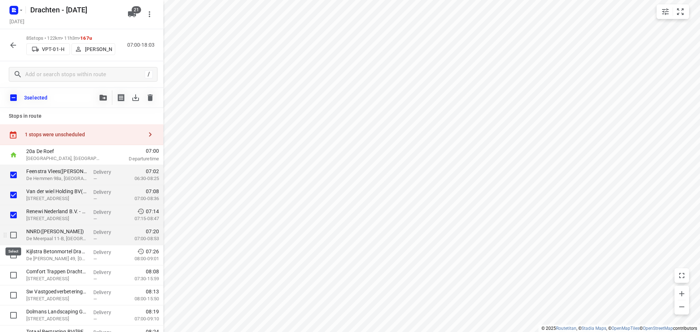
click at [15, 237] on input "checkbox" at bounding box center [13, 235] width 15 height 15
checkbox input "true"
click at [12, 256] on input "checkbox" at bounding box center [13, 255] width 15 height 15
checkbox input "true"
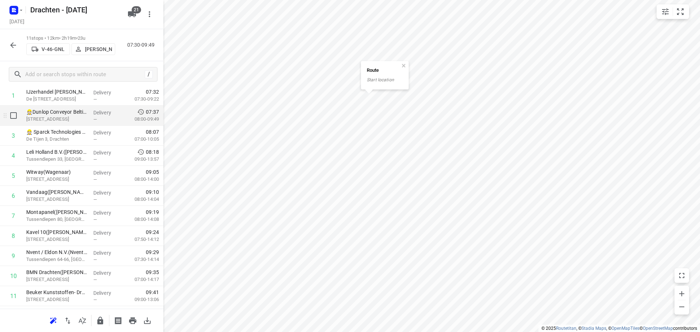
scroll to position [73, 0]
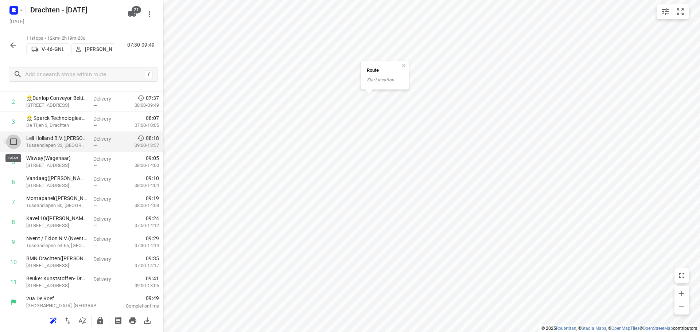
click at [13, 143] on input "checkbox" at bounding box center [13, 142] width 15 height 15
checkbox input "true"
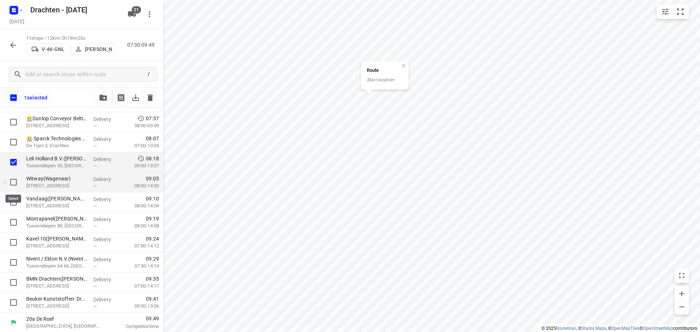
click at [11, 182] on input "checkbox" at bounding box center [13, 182] width 15 height 15
checkbox input "true"
click at [13, 200] on input "checkbox" at bounding box center [13, 202] width 15 height 15
checkbox input "true"
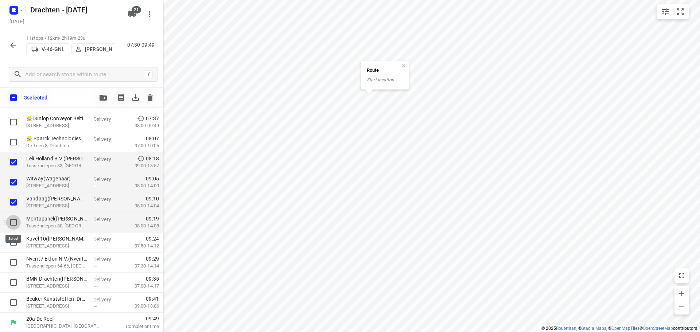
click at [12, 221] on input "checkbox" at bounding box center [13, 222] width 15 height 15
checkbox input "true"
click at [15, 242] on input "checkbox" at bounding box center [13, 242] width 15 height 15
checkbox input "true"
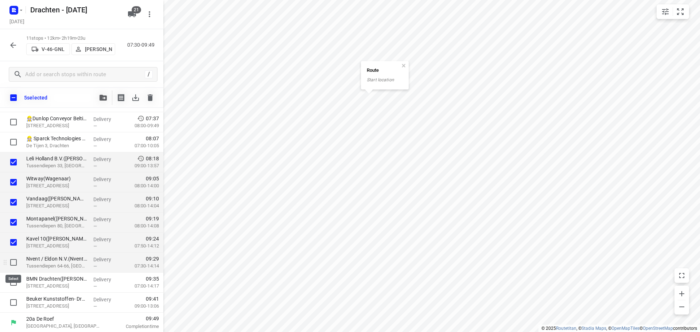
click at [10, 262] on input "checkbox" at bounding box center [13, 262] width 15 height 15
checkbox input "true"
click at [13, 280] on input "checkbox" at bounding box center [13, 282] width 15 height 15
checkbox input "true"
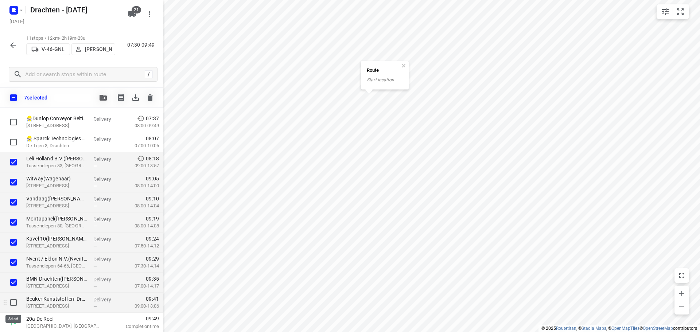
click at [15, 303] on input "checkbox" at bounding box center [13, 302] width 15 height 15
checkbox input "true"
click at [105, 101] on button "button" at bounding box center [103, 97] width 15 height 15
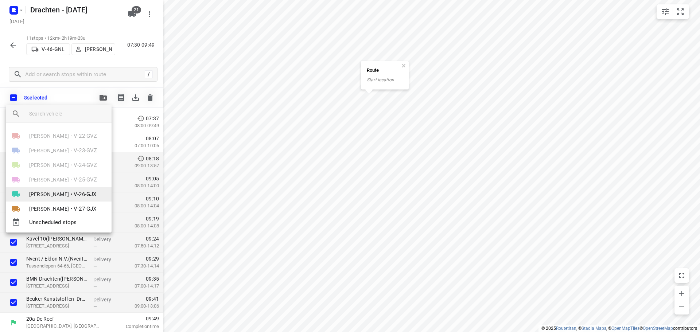
click at [69, 194] on span "[PERSON_NAME]" at bounding box center [49, 194] width 40 height 7
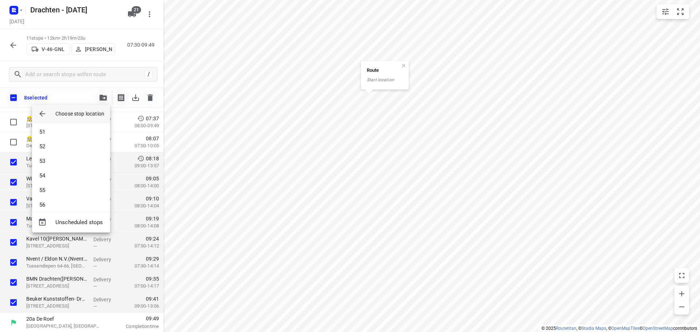
scroll to position [737, 0]
click at [68, 202] on li "56" at bounding box center [71, 198] width 78 height 15
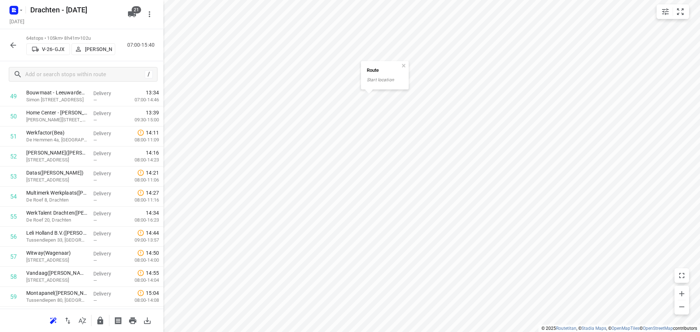
scroll to position [1139, 0]
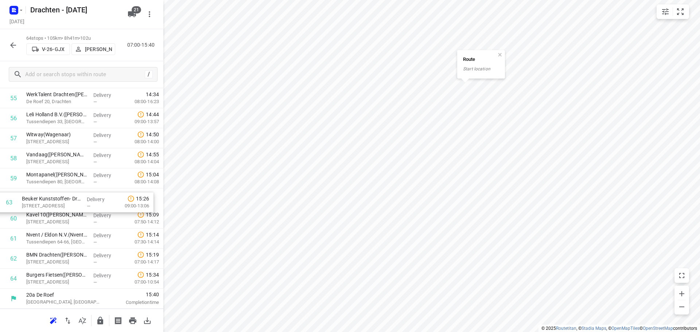
drag, startPoint x: 61, startPoint y: 262, endPoint x: 58, endPoint y: 204, distance: 58.1
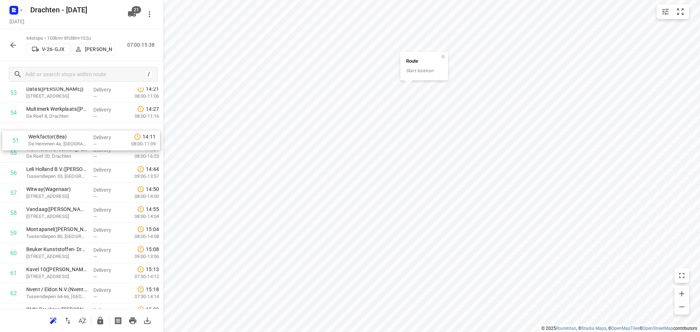
scroll to position [1081, 0]
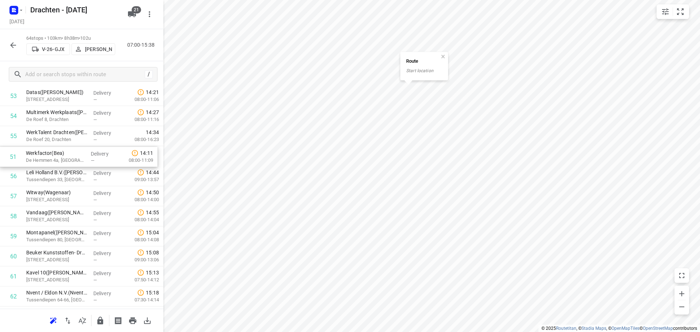
drag, startPoint x: 64, startPoint y: 168, endPoint x: 63, endPoint y: 164, distance: 4.0
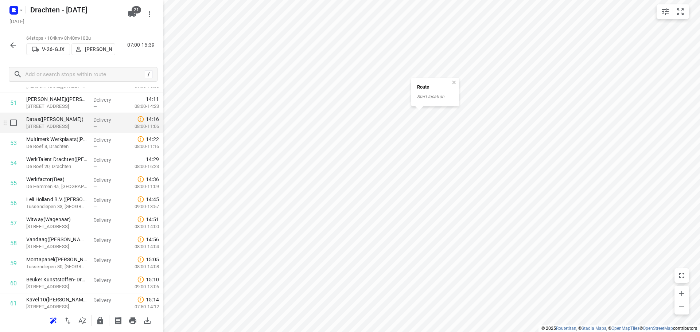
scroll to position [972, 0]
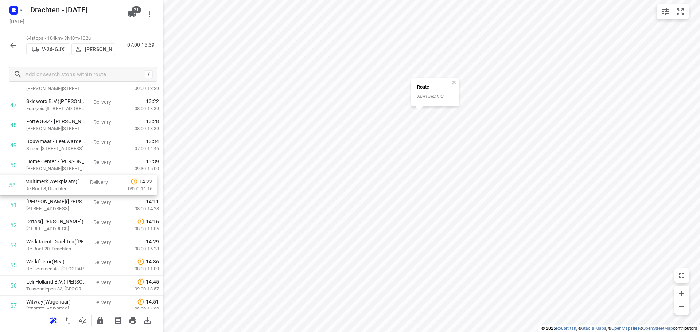
drag, startPoint x: 72, startPoint y: 230, endPoint x: 71, endPoint y: 188, distance: 41.9
drag, startPoint x: 68, startPoint y: 248, endPoint x: 69, endPoint y: 208, distance: 40.5
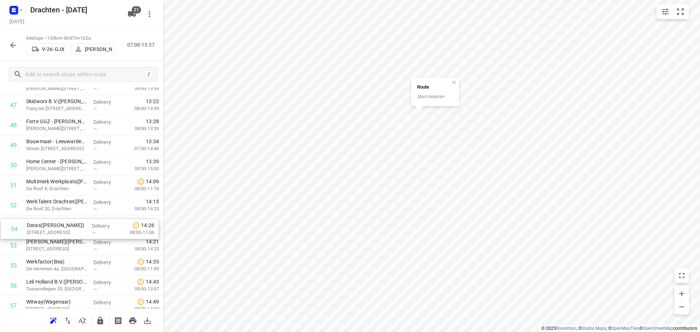
drag, startPoint x: 61, startPoint y: 250, endPoint x: 61, endPoint y: 230, distance: 20.4
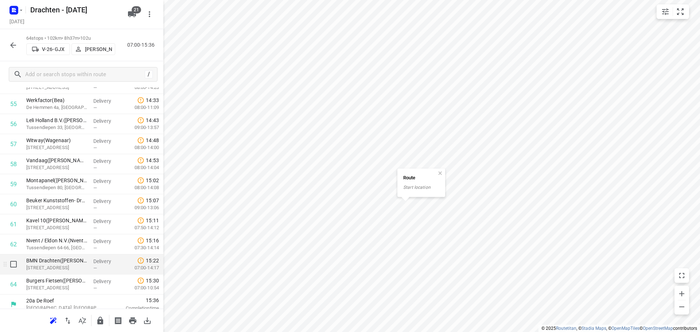
scroll to position [1139, 0]
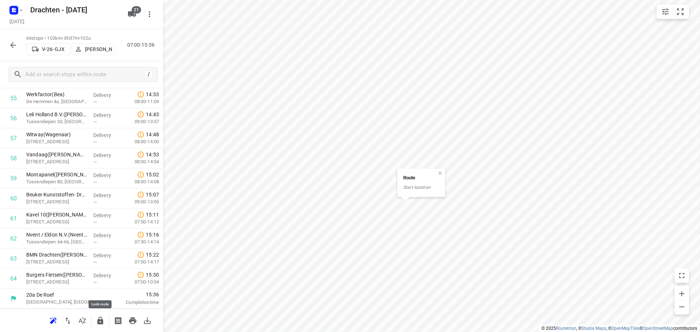
click at [101, 321] on icon "button" at bounding box center [100, 321] width 6 height 8
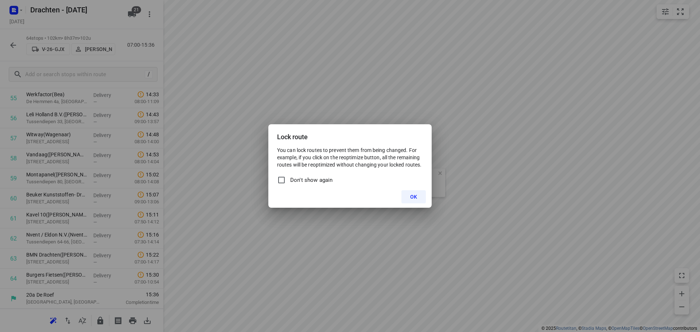
click at [411, 198] on span "OK" at bounding box center [413, 197] width 7 height 6
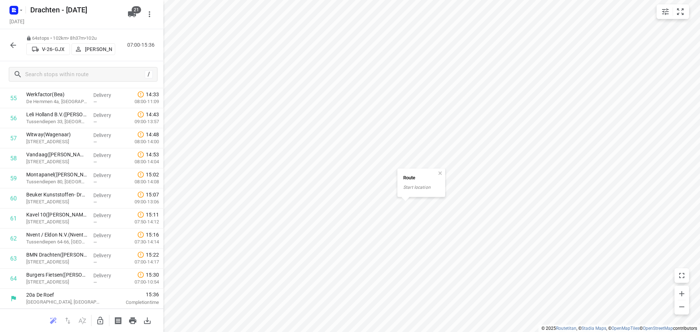
click at [15, 46] on icon "button" at bounding box center [13, 45] width 9 height 9
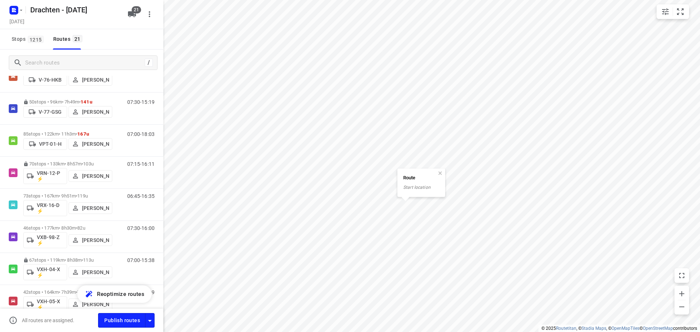
scroll to position [507, 0]
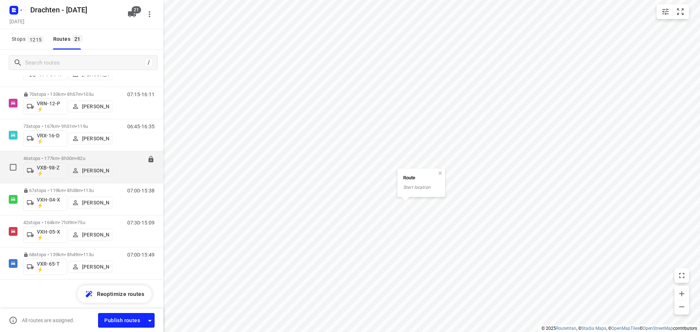
click at [77, 157] on span "•" at bounding box center [76, 158] width 1 height 5
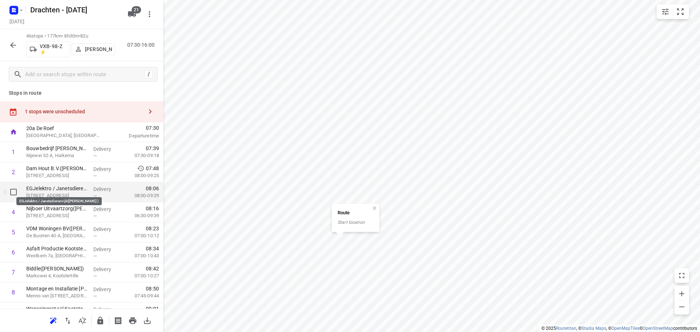
scroll to position [0, 0]
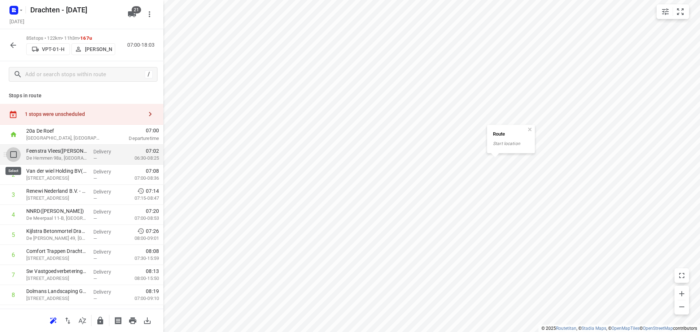
click at [12, 153] on input "checkbox" at bounding box center [13, 154] width 15 height 15
checkbox input "true"
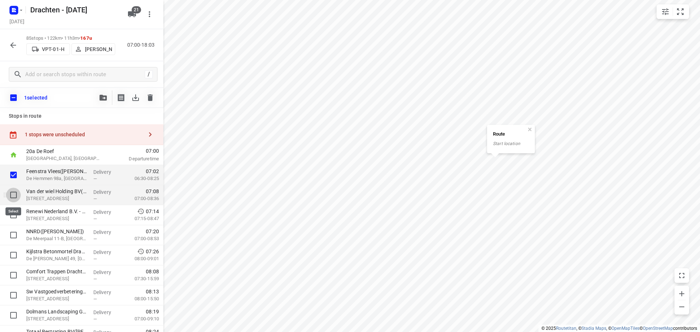
click at [12, 196] on input "checkbox" at bounding box center [13, 195] width 15 height 15
checkbox input "true"
click at [12, 215] on input "checkbox" at bounding box center [13, 215] width 15 height 15
checkbox input "true"
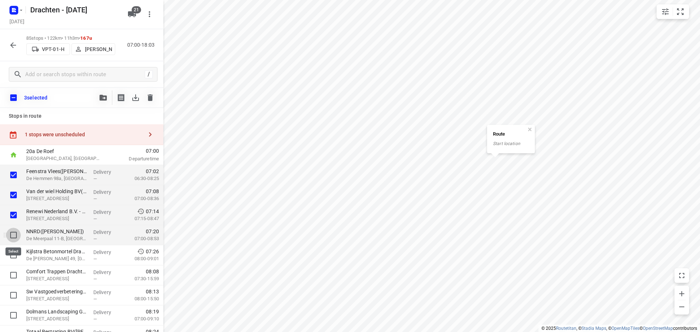
click at [14, 235] on input "checkbox" at bounding box center [13, 235] width 15 height 15
checkbox input "true"
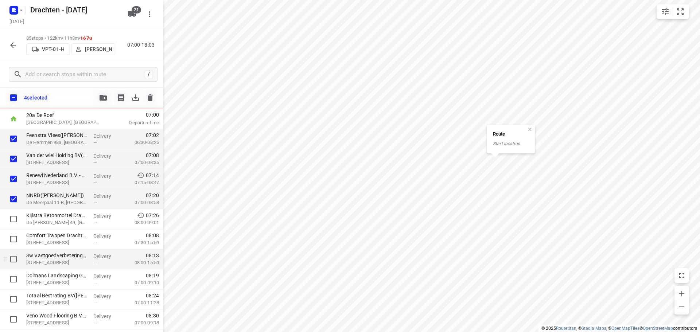
scroll to position [36, 0]
click at [103, 97] on icon "button" at bounding box center [103, 98] width 7 height 6
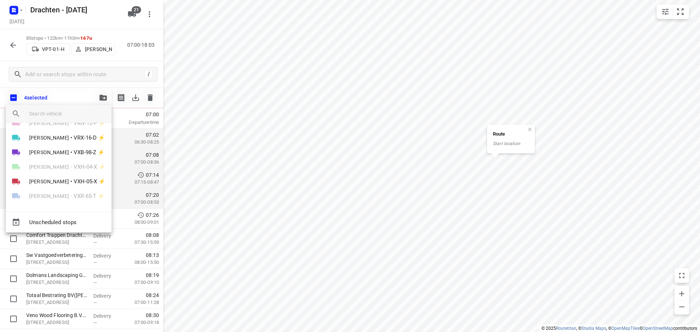
scroll to position [232, 0]
click at [65, 152] on span "[PERSON_NAME]" at bounding box center [49, 151] width 40 height 7
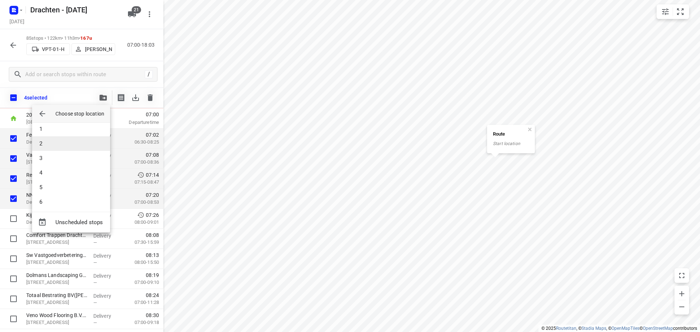
scroll to position [0, 0]
click at [59, 132] on li "1" at bounding box center [71, 133] width 78 height 15
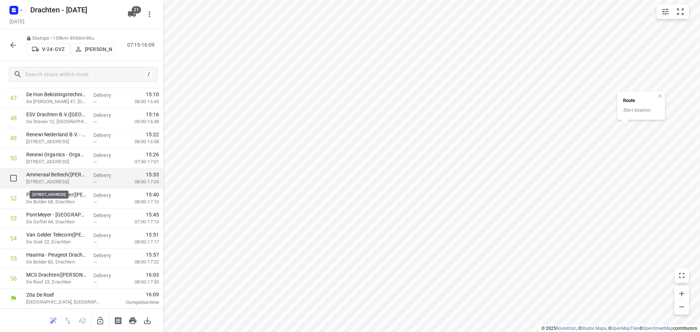
scroll to position [906, 0]
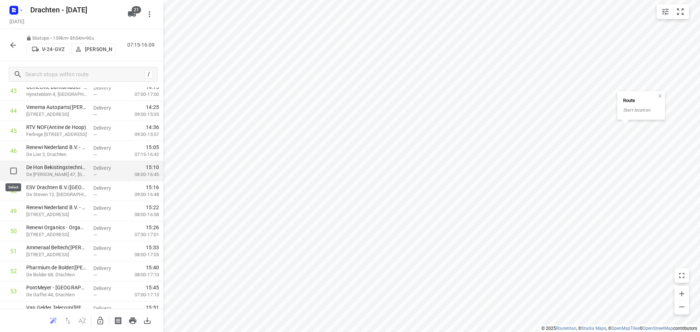
click at [13, 170] on input "checkbox" at bounding box center [13, 171] width 15 height 15
checkbox input "true"
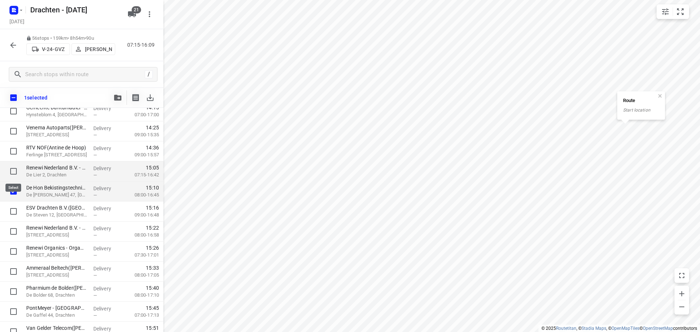
click at [13, 167] on input "checkbox" at bounding box center [13, 171] width 15 height 15
checkbox input "true"
click at [13, 211] on input "checkbox" at bounding box center [13, 211] width 15 height 15
checkbox input "true"
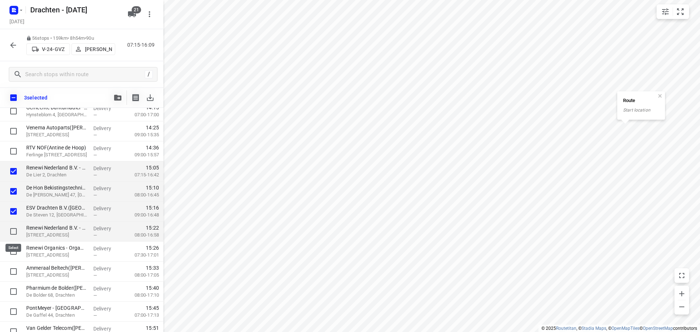
click at [11, 233] on input "checkbox" at bounding box center [13, 231] width 15 height 15
checkbox input "true"
click at [13, 251] on input "checkbox" at bounding box center [13, 251] width 15 height 15
checkbox input "true"
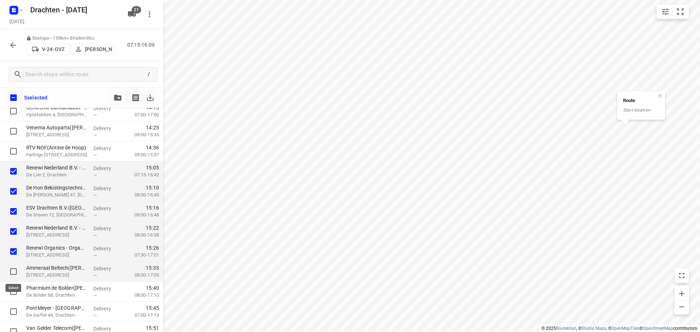
click at [15, 270] on input "checkbox" at bounding box center [13, 271] width 15 height 15
checkbox input "true"
click at [13, 289] on input "checkbox" at bounding box center [13, 291] width 15 height 15
checkbox input "true"
click at [13, 97] on input "checkbox" at bounding box center [13, 97] width 15 height 15
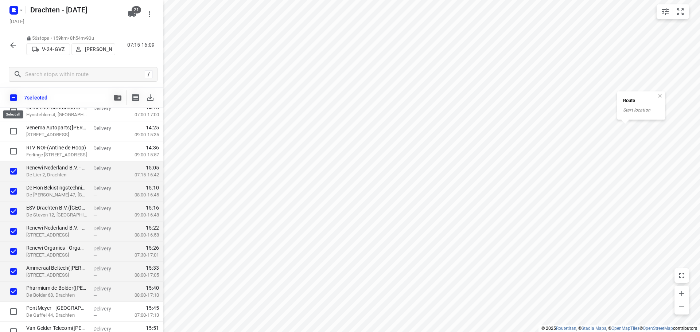
checkbox input "true"
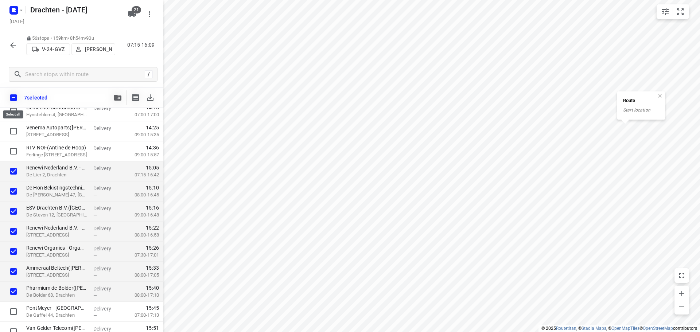
checkbox input "true"
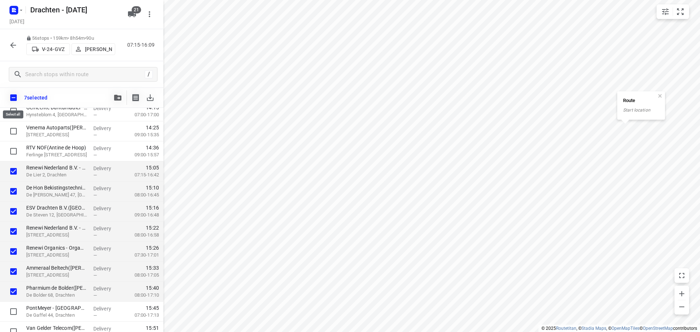
checkbox input "true"
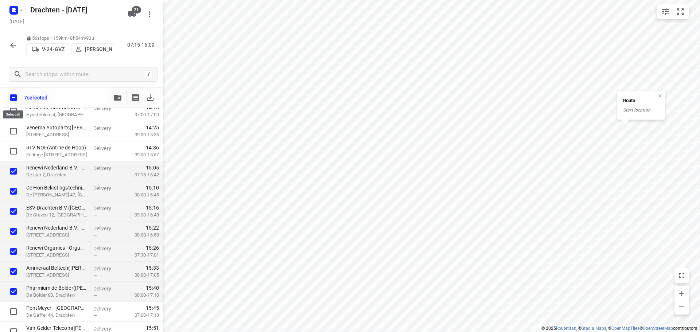
checkbox input "true"
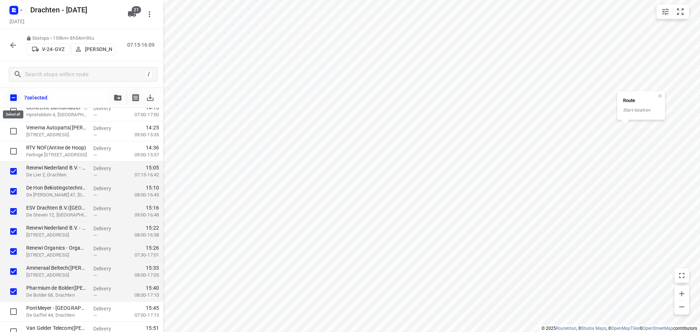
checkbox input "true"
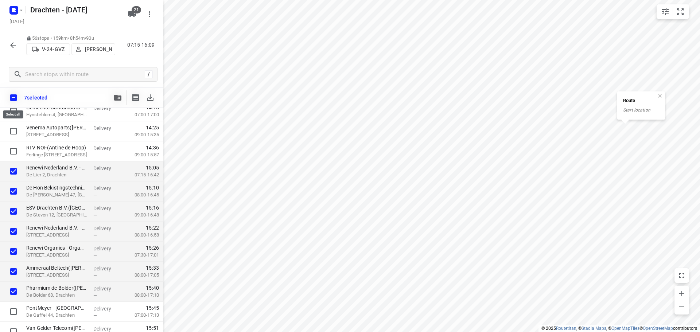
checkbox input "true"
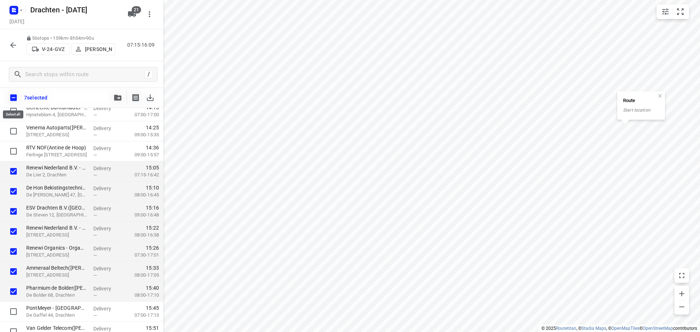
checkbox input "true"
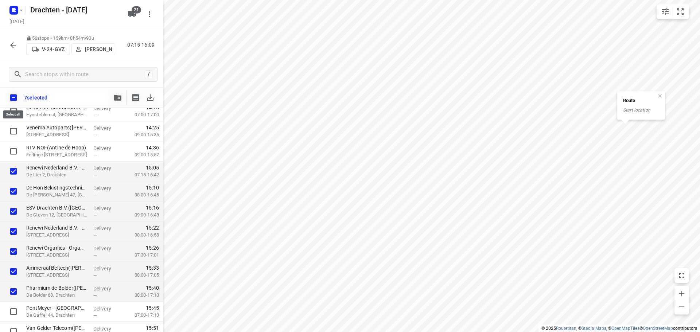
checkbox input "true"
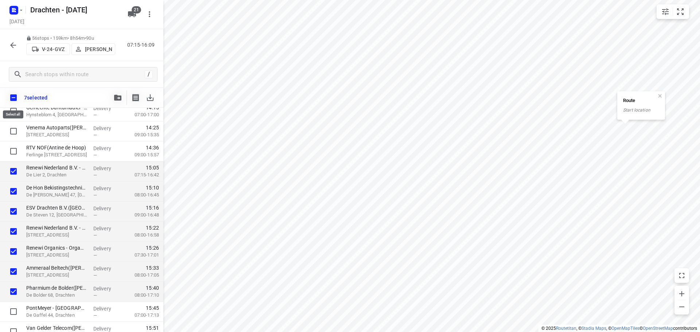
checkbox input "true"
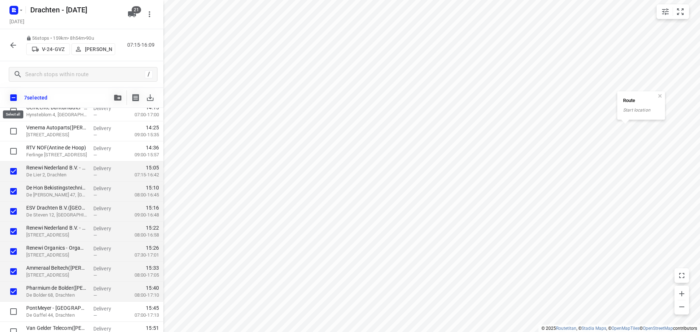
checkbox input "true"
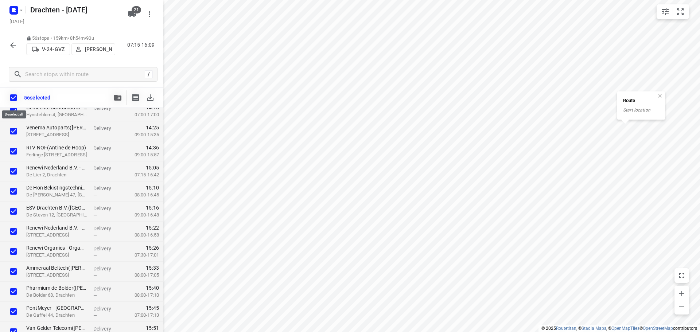
click at [11, 97] on input "checkbox" at bounding box center [13, 97] width 15 height 15
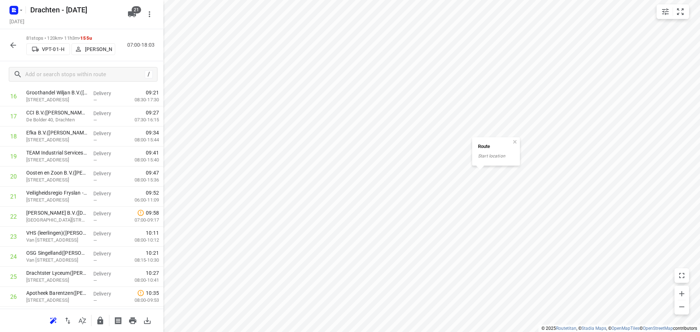
scroll to position [213, 0]
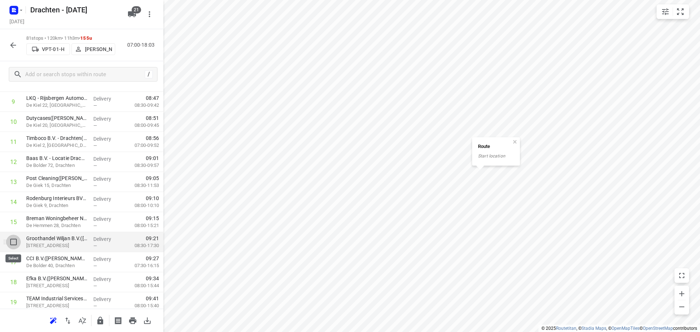
click at [14, 242] on input "checkbox" at bounding box center [13, 242] width 15 height 15
checkbox input "true"
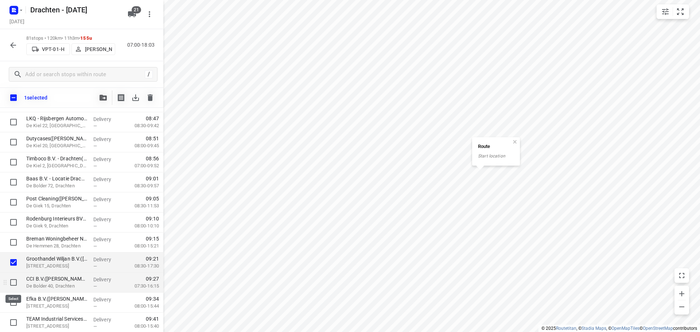
click at [12, 281] on input "checkbox" at bounding box center [13, 282] width 15 height 15
checkbox input "true"
click at [105, 101] on button "button" at bounding box center [103, 97] width 15 height 15
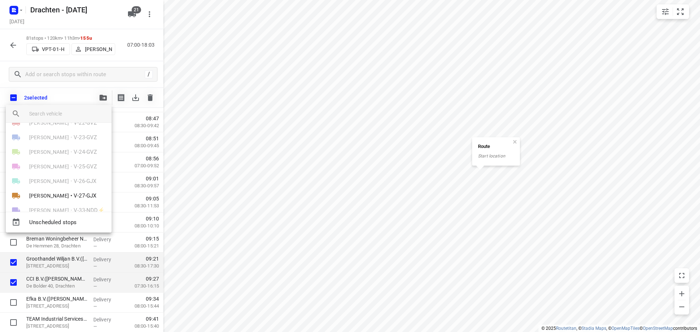
scroll to position [0, 0]
click at [73, 166] on div "[PERSON_NAME] • V-24-GVZ" at bounding box center [59, 165] width 106 height 15
drag, startPoint x: 251, startPoint y: 153, endPoint x: 294, endPoint y: 158, distance: 42.6
click at [294, 158] on div at bounding box center [350, 166] width 700 height 332
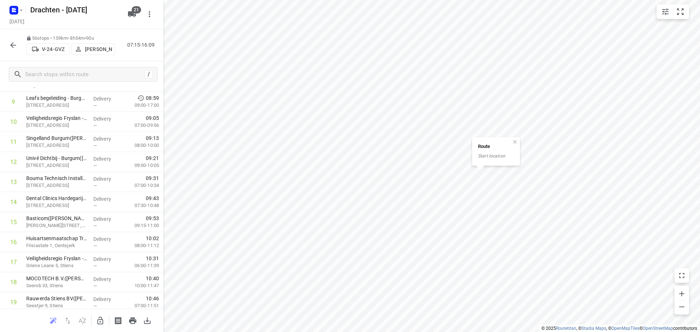
click at [100, 320] on icon "button" at bounding box center [100, 320] width 9 height 9
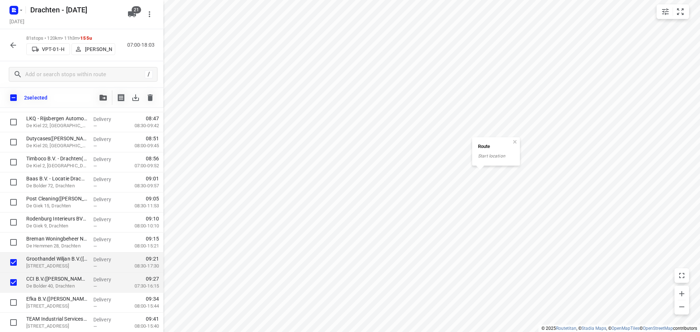
click at [104, 102] on button "button" at bounding box center [103, 97] width 15 height 15
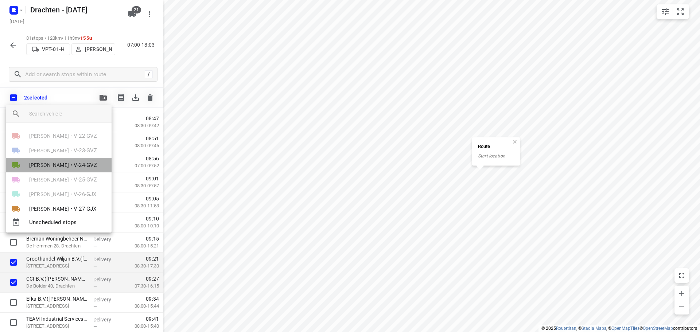
click at [48, 168] on span "[PERSON_NAME]" at bounding box center [49, 165] width 40 height 7
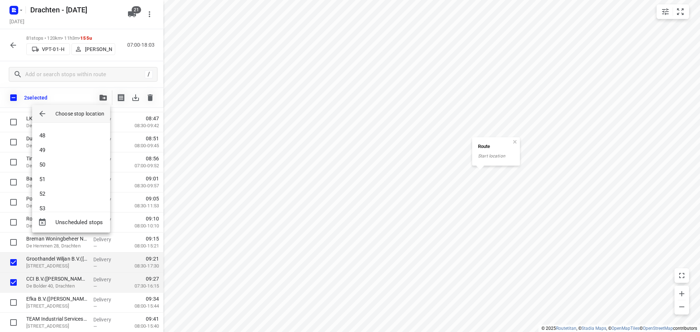
scroll to position [737, 0]
click at [68, 196] on li "56" at bounding box center [71, 198] width 78 height 15
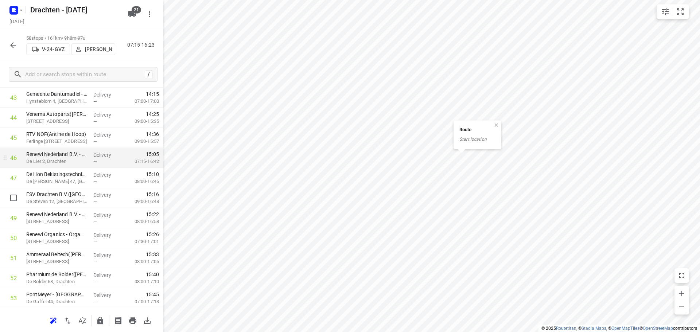
scroll to position [910, 0]
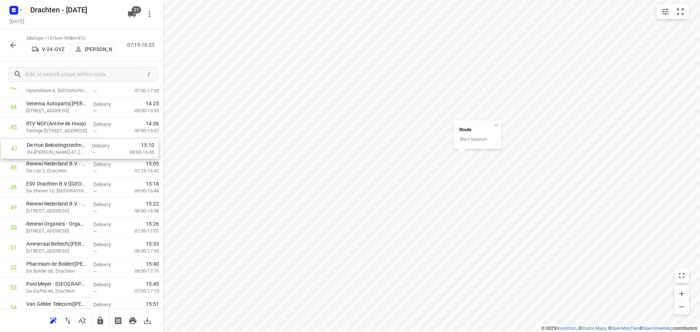
drag, startPoint x: 55, startPoint y: 171, endPoint x: 57, endPoint y: 150, distance: 20.8
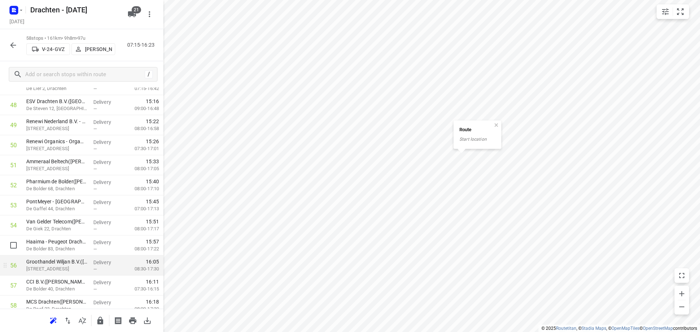
scroll to position [1019, 0]
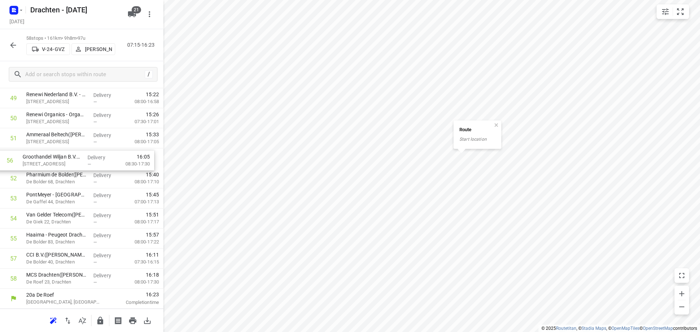
drag, startPoint x: 70, startPoint y: 240, endPoint x: 67, endPoint y: 160, distance: 79.9
drag, startPoint x: 74, startPoint y: 264, endPoint x: 65, endPoint y: 184, distance: 80.5
click at [99, 321] on icon "button" at bounding box center [100, 321] width 6 height 8
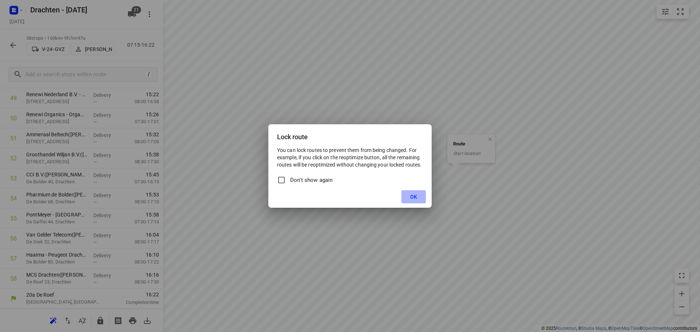
click at [409, 196] on button "OK" at bounding box center [413, 196] width 24 height 13
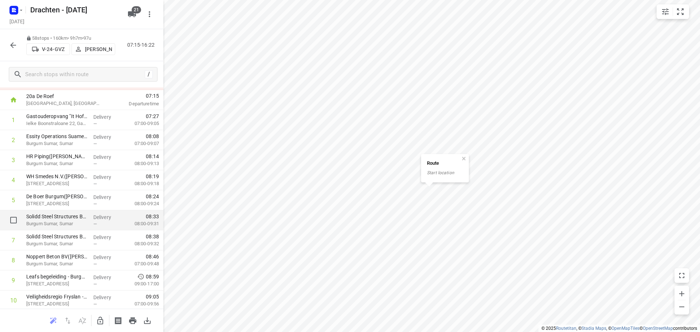
scroll to position [0, 0]
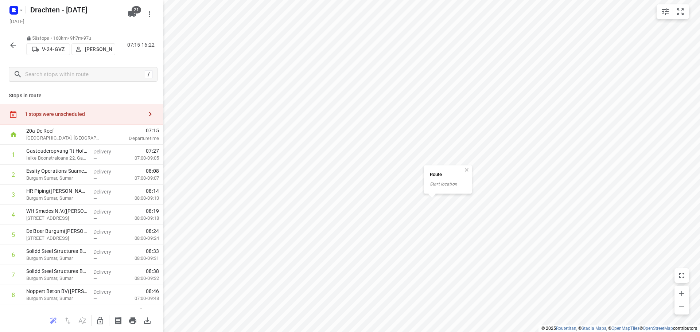
click at [15, 45] on icon "button" at bounding box center [13, 45] width 6 height 6
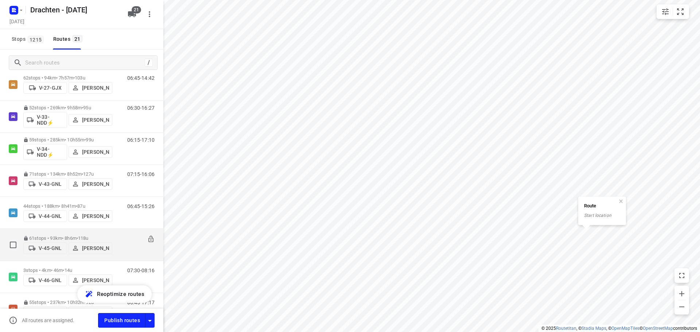
scroll to position [219, 0]
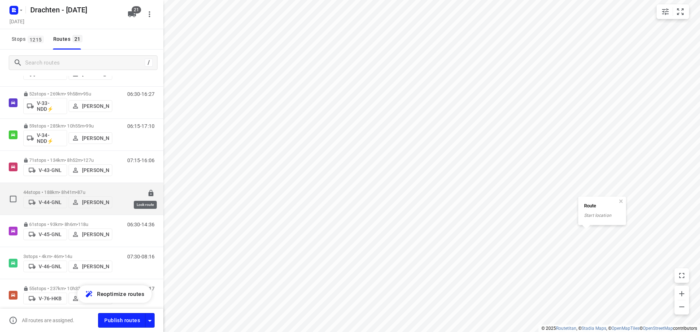
click at [148, 194] on icon at bounding box center [150, 193] width 5 height 7
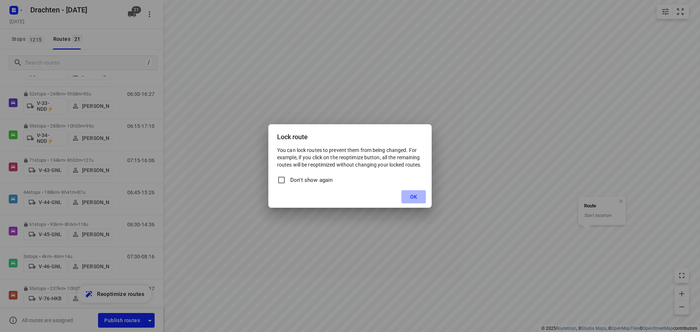
click at [409, 196] on button "OK" at bounding box center [413, 196] width 24 height 13
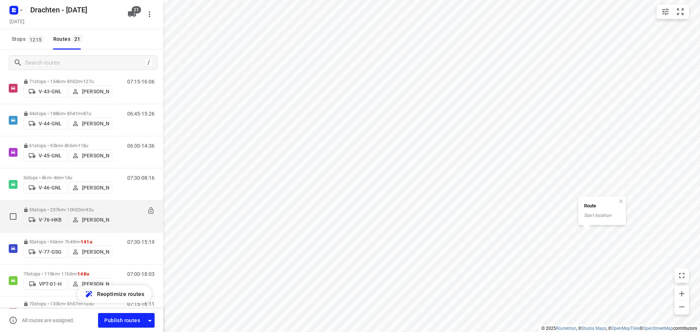
scroll to position [328, 0]
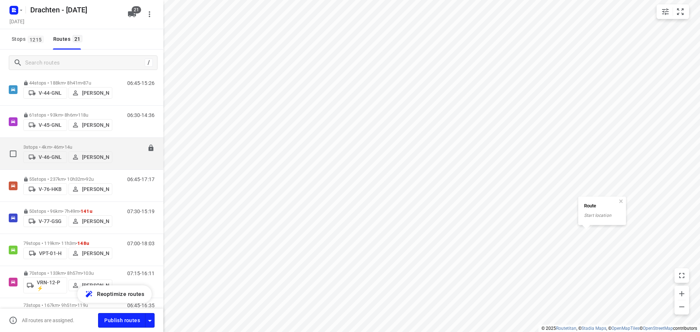
click at [91, 144] on p "3 stops • 4km • 46m • 14u" at bounding box center [67, 146] width 89 height 5
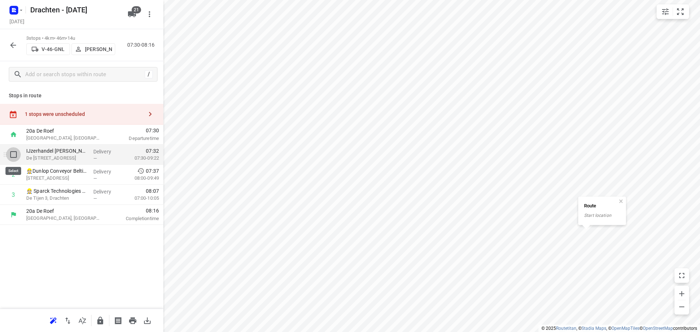
click at [14, 155] on input "checkbox" at bounding box center [13, 154] width 15 height 15
checkbox input "true"
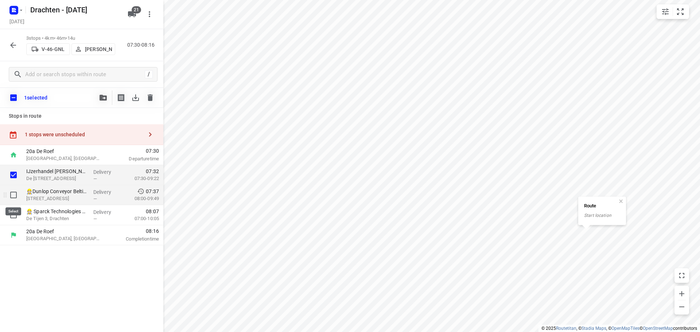
click at [11, 196] on input "checkbox" at bounding box center [13, 195] width 15 height 15
checkbox input "true"
click at [12, 217] on input "checkbox" at bounding box center [13, 215] width 15 height 15
checkbox input "true"
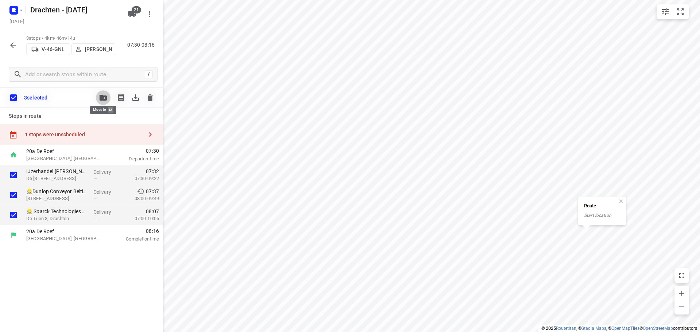
click at [104, 99] on icon "button" at bounding box center [103, 98] width 7 height 6
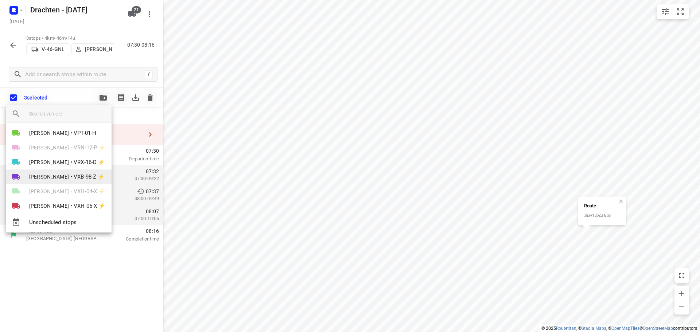
scroll to position [195, 0]
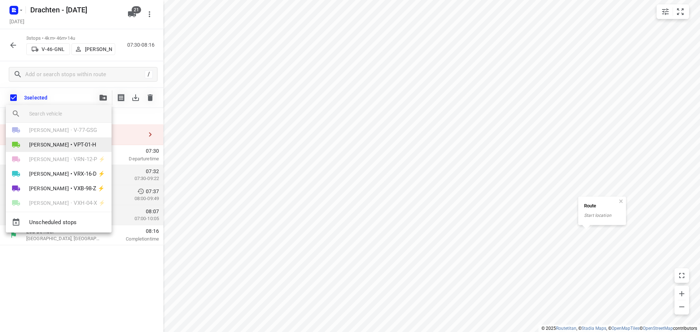
click at [62, 147] on li "[PERSON_NAME] • VPT-01-H" at bounding box center [59, 144] width 106 height 15
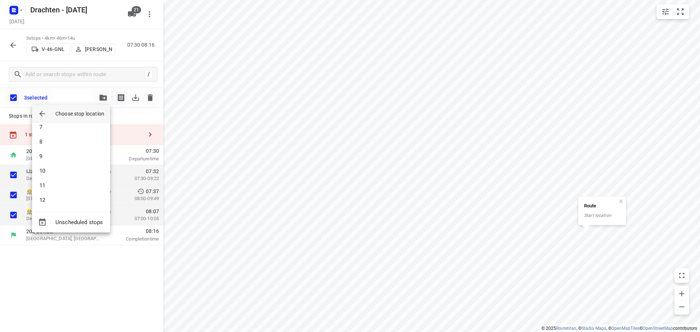
scroll to position [0, 0]
click at [61, 134] on li "1" at bounding box center [71, 133] width 78 height 15
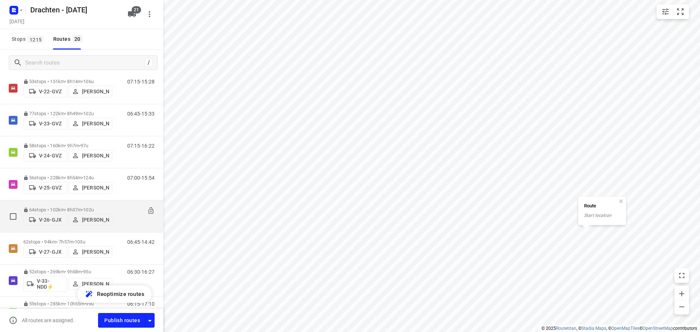
scroll to position [73, 0]
click at [148, 211] on icon at bounding box center [150, 210] width 5 height 7
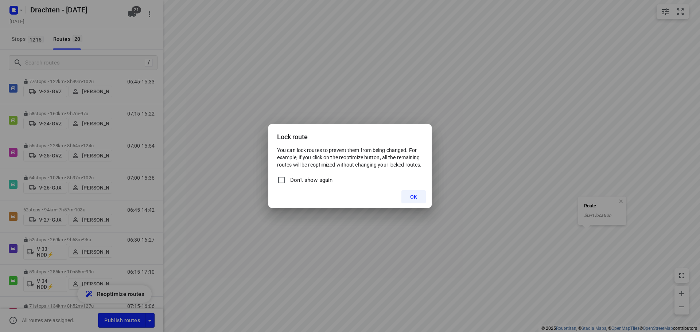
click at [411, 192] on button "OK" at bounding box center [413, 196] width 24 height 13
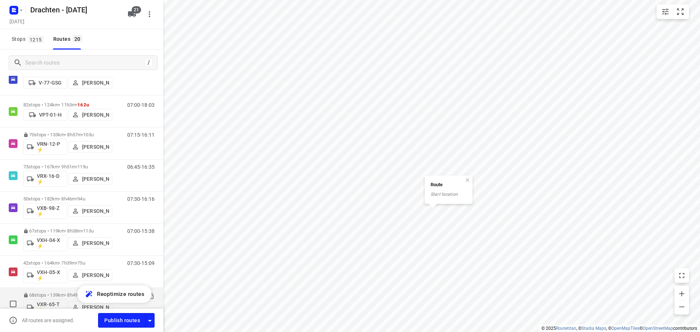
scroll to position [475, 0]
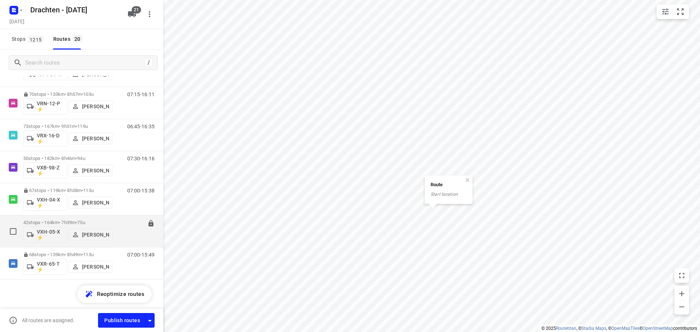
click at [121, 225] on div "07:30-15:09" at bounding box center [136, 233] width 36 height 27
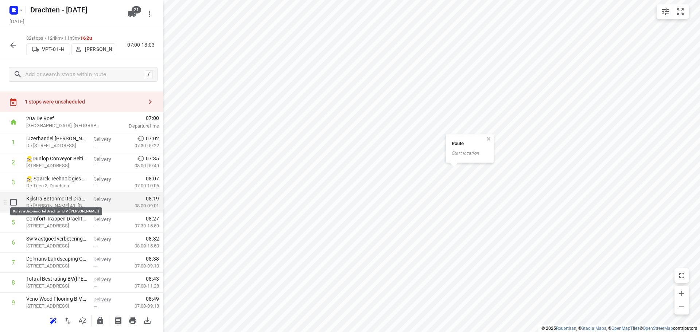
scroll to position [0, 0]
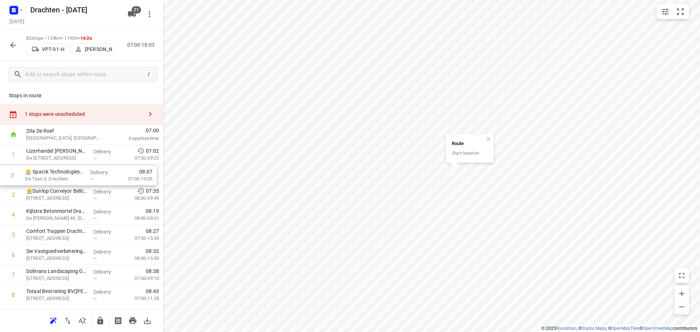
drag, startPoint x: 69, startPoint y: 197, endPoint x: 67, endPoint y: 176, distance: 21.2
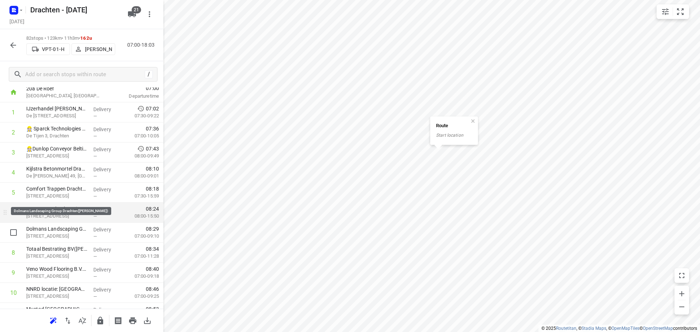
scroll to position [73, 0]
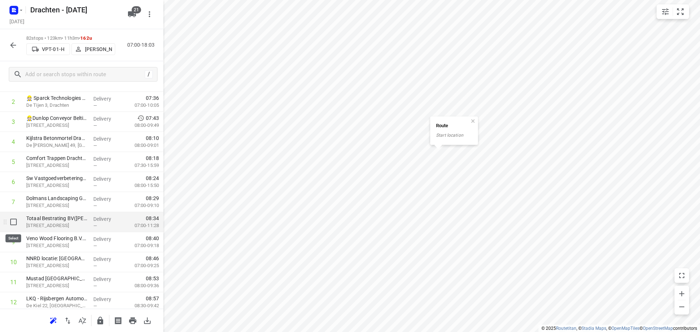
click at [14, 223] on input "checkbox" at bounding box center [13, 222] width 15 height 15
checkbox input "true"
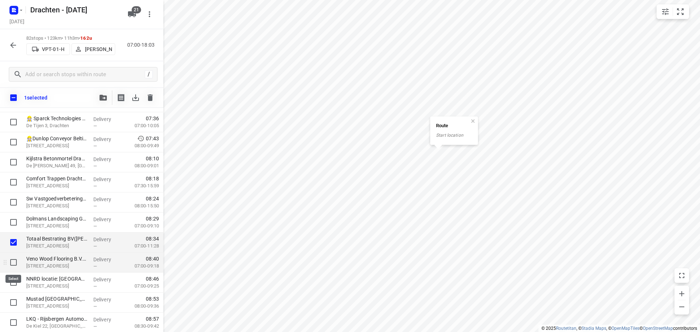
click at [11, 261] on input "checkbox" at bounding box center [13, 262] width 15 height 15
checkbox input "true"
click at [12, 281] on input "checkbox" at bounding box center [13, 282] width 15 height 15
checkbox input "true"
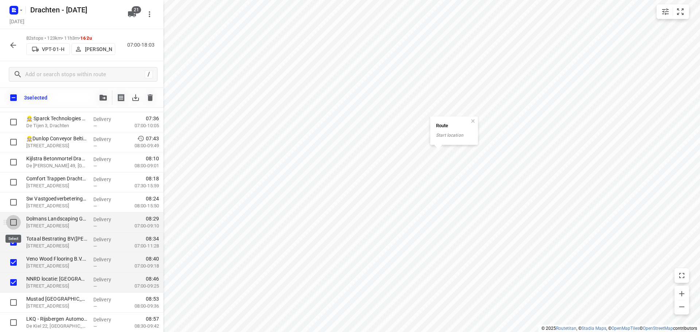
click at [13, 224] on input "checkbox" at bounding box center [13, 222] width 15 height 15
checkbox input "true"
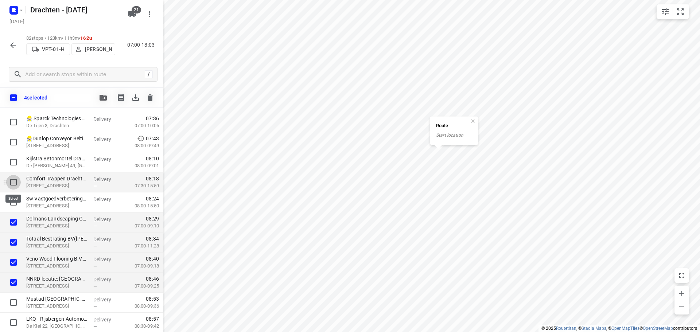
click at [12, 183] on input "checkbox" at bounding box center [13, 182] width 15 height 15
checkbox input "true"
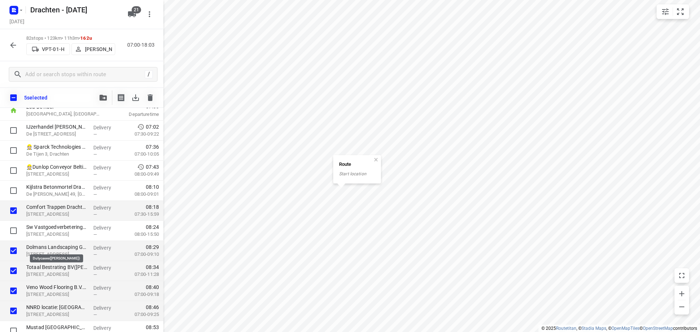
scroll to position [182, 0]
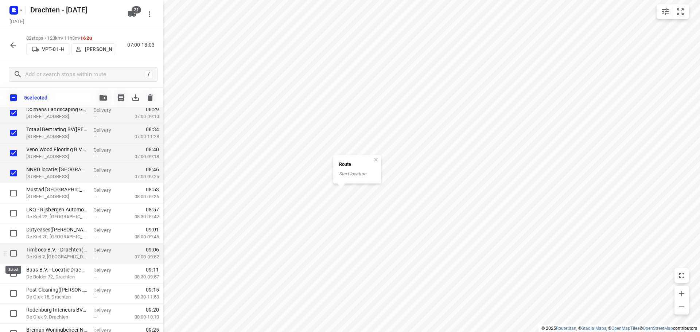
click at [13, 254] on input "checkbox" at bounding box center [13, 253] width 15 height 15
checkbox input "true"
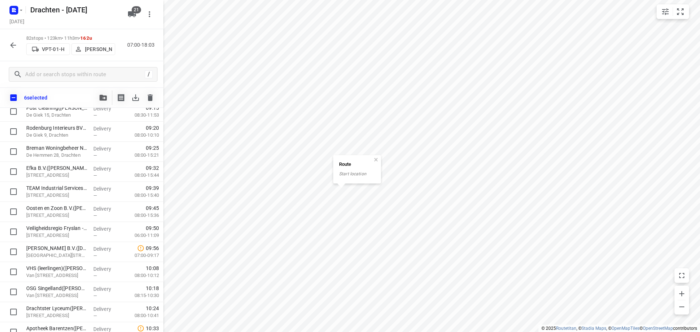
scroll to position [365, 0]
click at [15, 254] on input "checkbox" at bounding box center [13, 251] width 15 height 15
checkbox input "true"
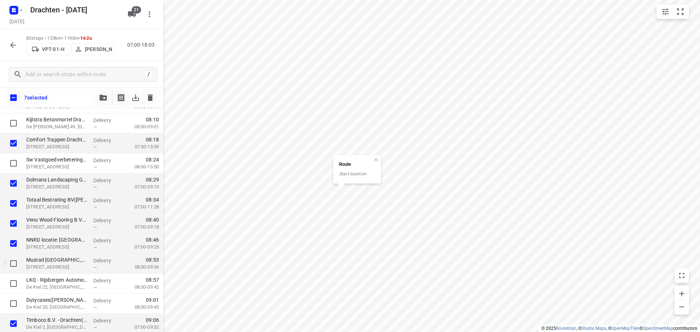
scroll to position [36, 0]
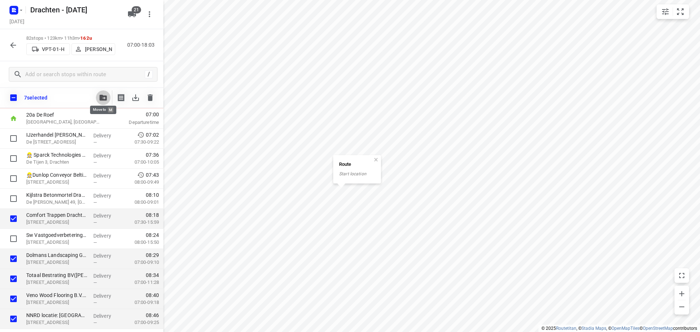
click at [103, 96] on icon "button" at bounding box center [103, 98] width 7 height 6
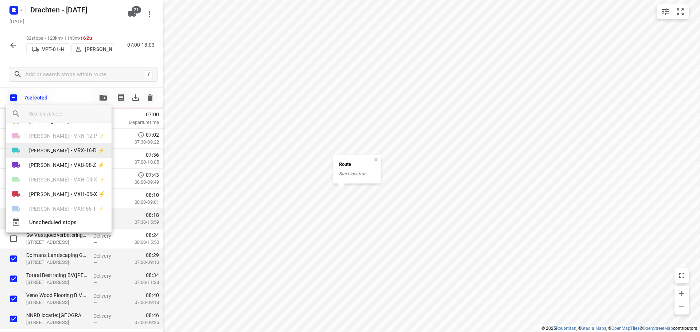
scroll to position [232, 0]
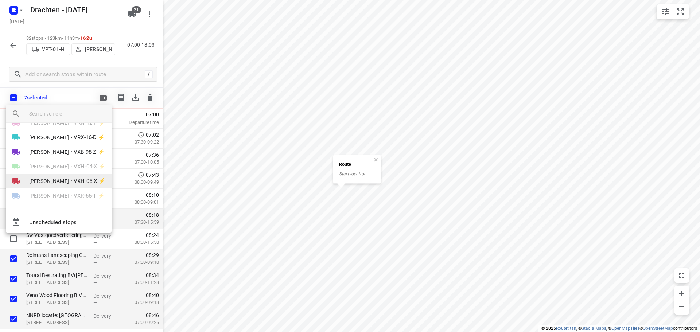
click at [69, 183] on span "[PERSON_NAME]" at bounding box center [49, 181] width 40 height 7
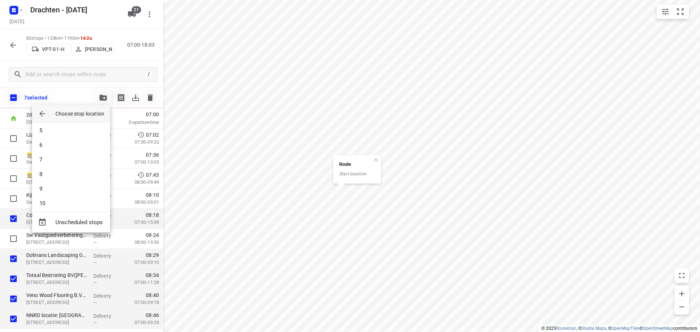
scroll to position [0, 0]
click at [61, 133] on li "1" at bounding box center [71, 133] width 78 height 15
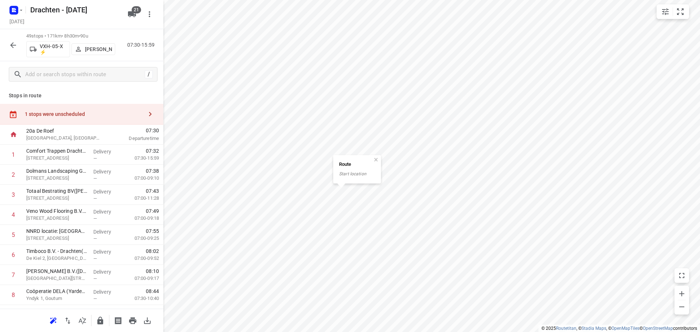
click at [143, 135] on p "Departure time" at bounding box center [135, 138] width 48 height 7
drag, startPoint x: 68, startPoint y: 261, endPoint x: 70, endPoint y: 160, distance: 101.8
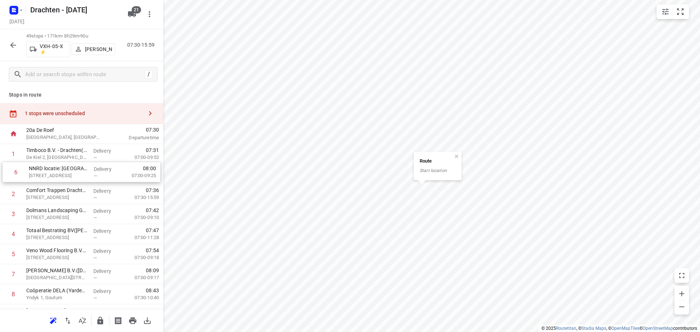
drag, startPoint x: 71, startPoint y: 263, endPoint x: 74, endPoint y: 178, distance: 84.3
drag, startPoint x: 69, startPoint y: 236, endPoint x: 70, endPoint y: 197, distance: 39.8
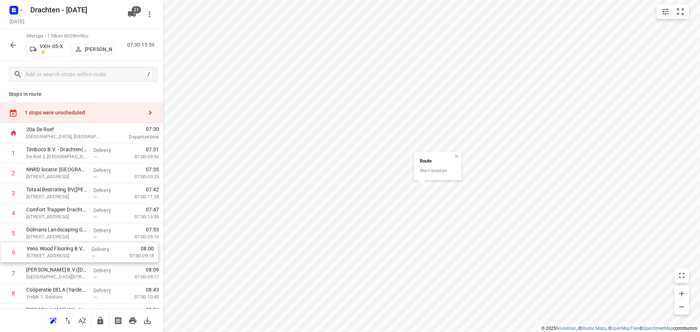
drag, startPoint x: 72, startPoint y: 259, endPoint x: 73, endPoint y: 255, distance: 4.3
drag, startPoint x: 78, startPoint y: 236, endPoint x: 78, endPoint y: 216, distance: 20.1
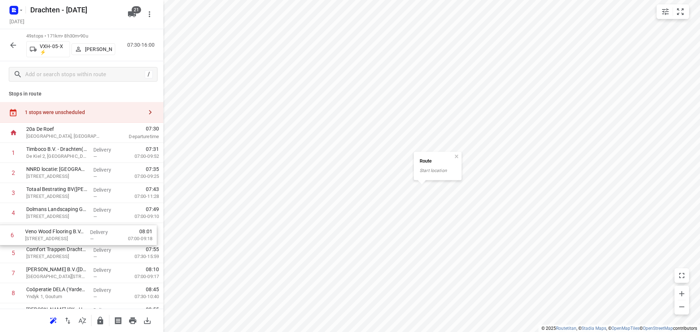
drag, startPoint x: 73, startPoint y: 258, endPoint x: 71, endPoint y: 237, distance: 20.5
drag, startPoint x: 65, startPoint y: 235, endPoint x: 67, endPoint y: 217, distance: 18.3
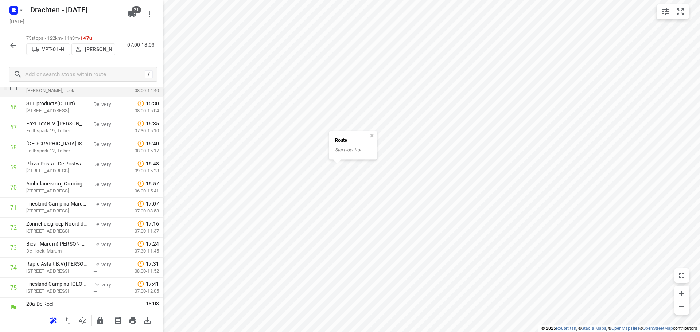
scroll to position [1360, 0]
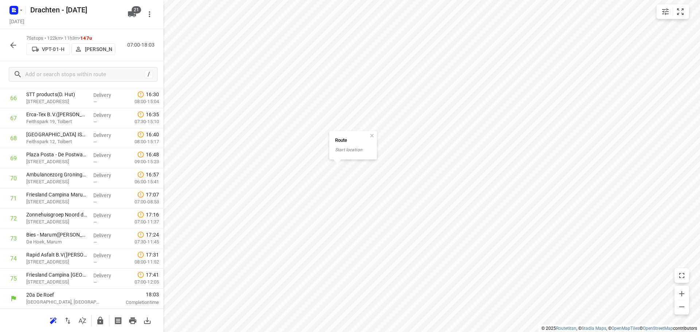
click at [14, 46] on icon "button" at bounding box center [13, 45] width 9 height 9
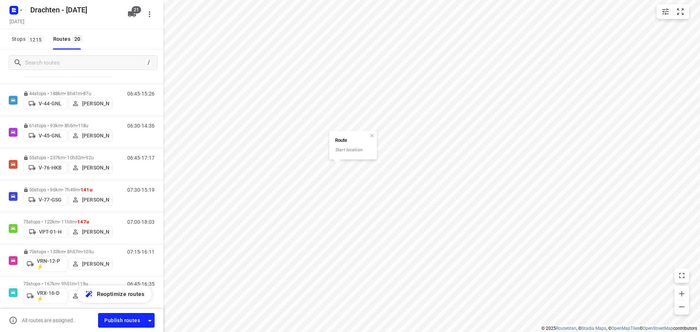
scroll to position [328, 0]
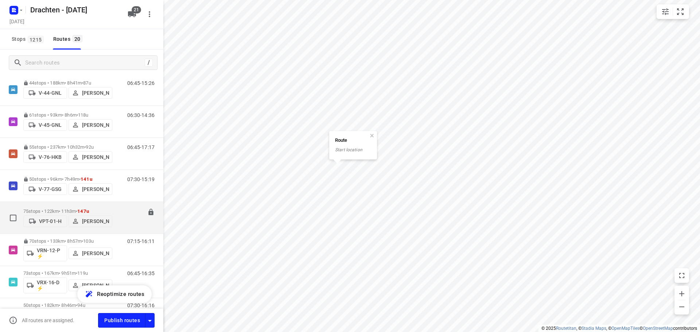
click at [49, 222] on p "VPT-01-H" at bounding box center [50, 221] width 23 height 6
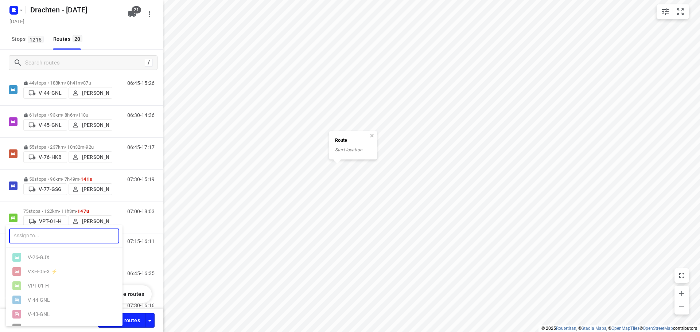
click at [70, 238] on input "text" at bounding box center [64, 236] width 110 height 15
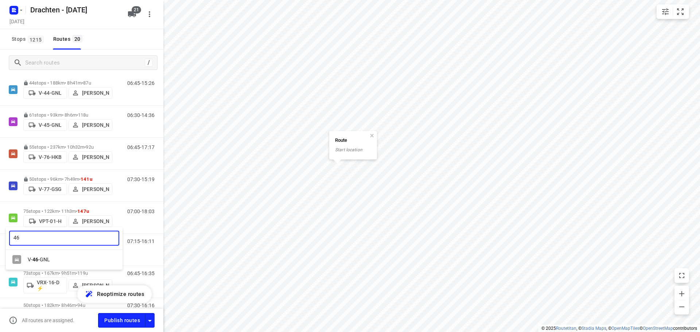
type input "46"
click at [54, 259] on div "V- 46 -GNL" at bounding box center [66, 260] width 77 height 6
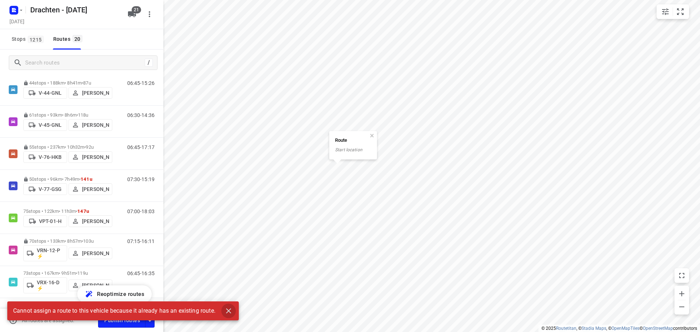
click at [228, 309] on icon "button" at bounding box center [228, 310] width 5 height 5
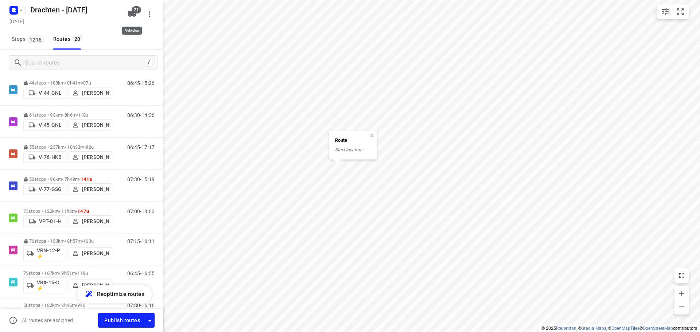
click at [134, 9] on span "21" at bounding box center [136, 9] width 9 height 7
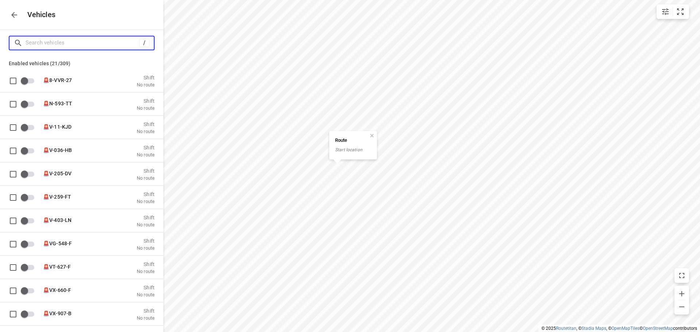
click at [51, 41] on input "Search vehicles" at bounding box center [83, 42] width 114 height 11
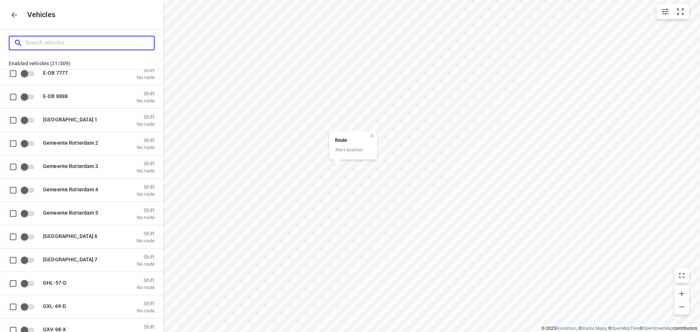
scroll to position [875, 0]
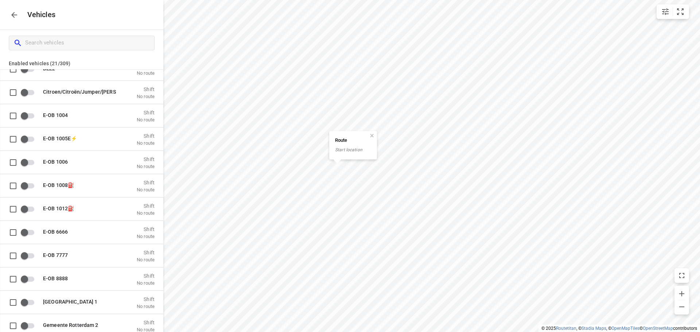
click at [12, 15] on icon "button" at bounding box center [14, 15] width 6 height 6
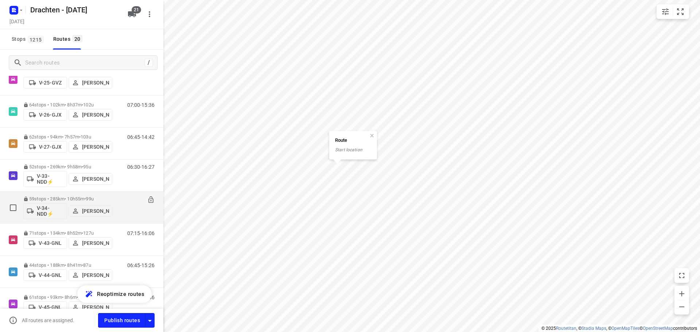
scroll to position [292, 0]
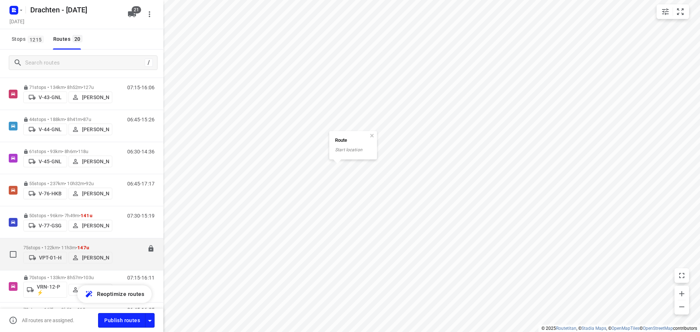
click at [100, 250] on div "VPT-01-H Sietse Bouma" at bounding box center [67, 256] width 89 height 13
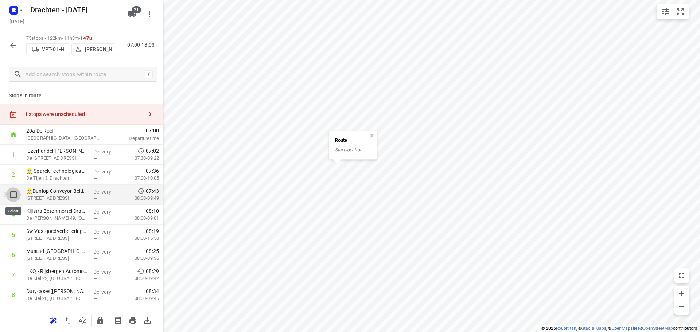
click at [14, 194] on input "checkbox" at bounding box center [13, 194] width 15 height 15
checkbox input "true"
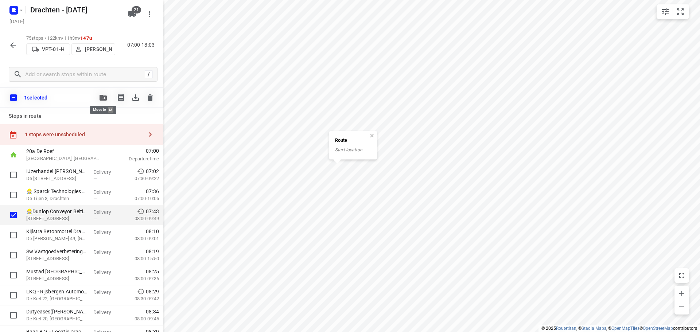
click at [104, 98] on icon "button" at bounding box center [103, 98] width 7 height 6
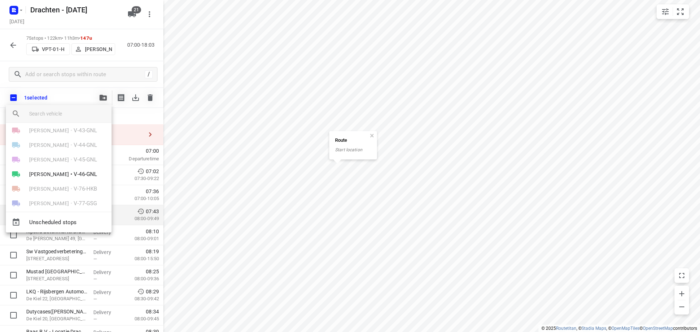
scroll to position [109, 0]
click at [70, 187] on span "•" at bounding box center [71, 187] width 2 height 9
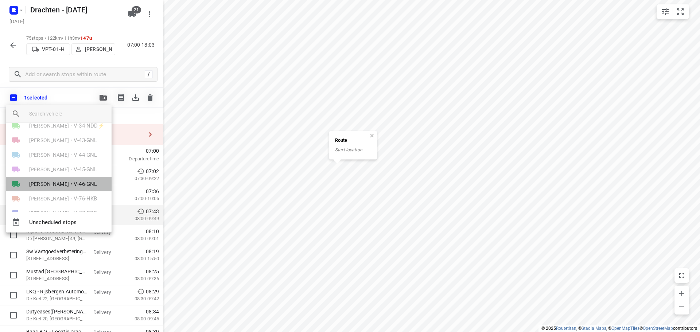
scroll to position [0, 0]
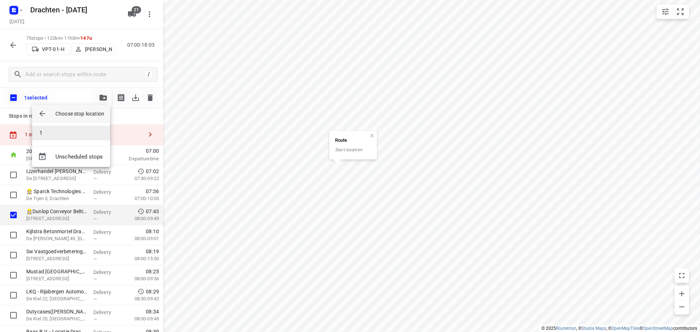
click at [65, 132] on li "1" at bounding box center [71, 133] width 78 height 15
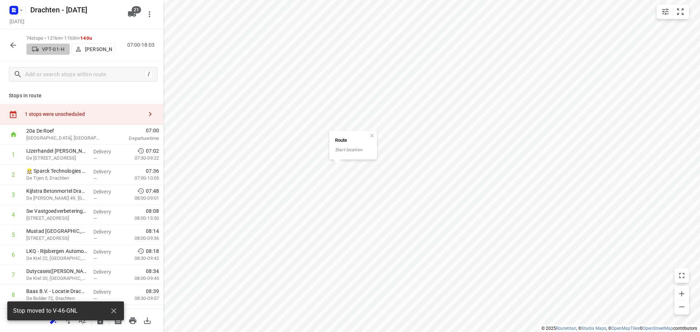
click at [56, 51] on p "VPT-01-H" at bounding box center [53, 49] width 23 height 6
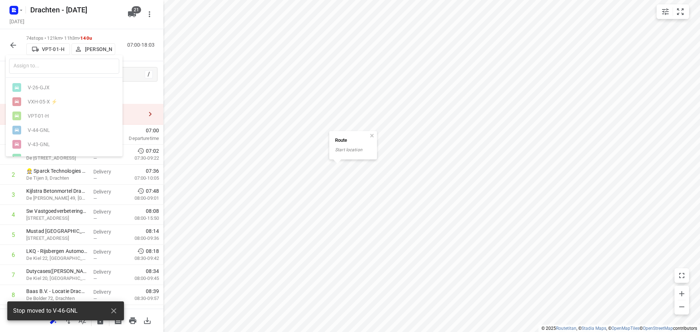
click at [17, 44] on div at bounding box center [350, 166] width 700 height 332
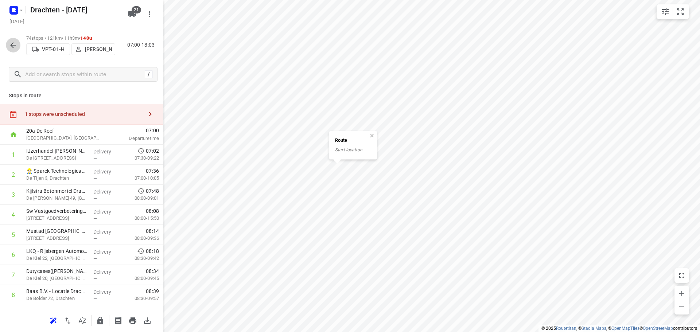
click at [14, 48] on icon "button" at bounding box center [13, 45] width 9 height 9
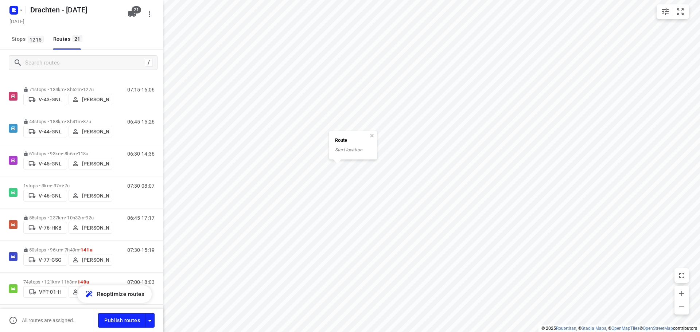
scroll to position [292, 0]
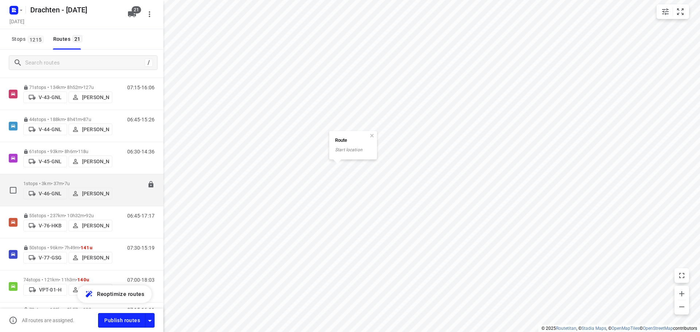
click at [60, 184] on p "1 stops • 3km • 37m • 7u" at bounding box center [67, 183] width 89 height 5
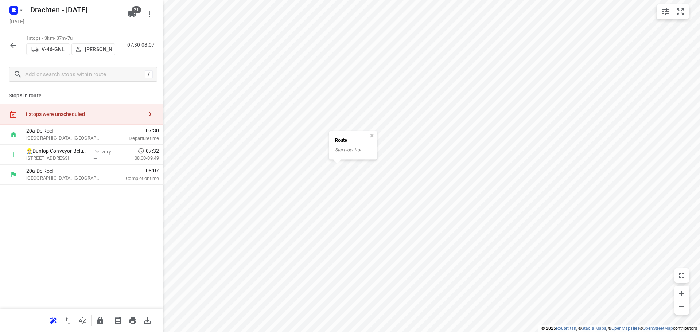
click at [60, 51] on p "V-46-GNL" at bounding box center [53, 49] width 23 height 6
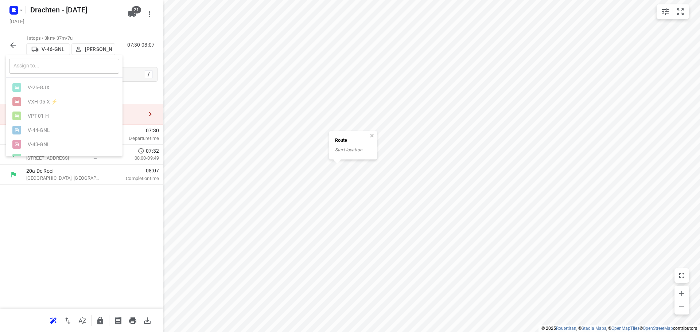
click at [60, 71] on input "text" at bounding box center [64, 66] width 110 height 15
click at [132, 12] on div at bounding box center [350, 166] width 700 height 332
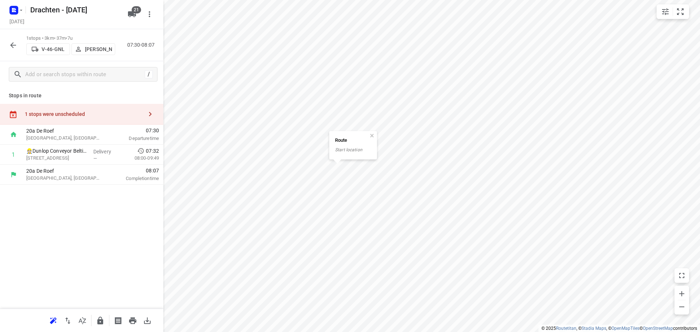
click at [129, 8] on button "21" at bounding box center [132, 14] width 15 height 15
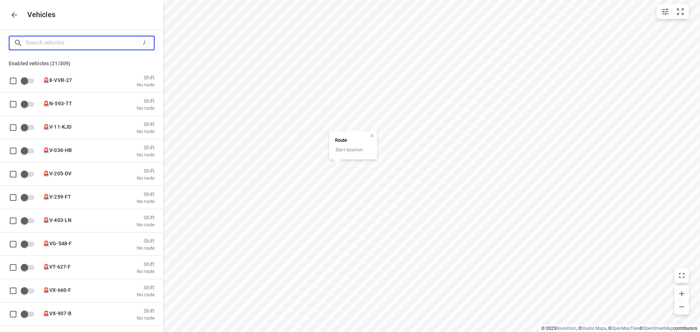
click at [54, 40] on input "Search vehicles" at bounding box center [83, 42] width 114 height 11
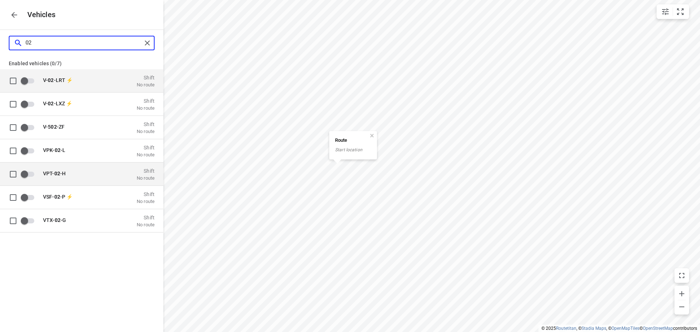
type input "02"
click at [43, 173] on div "VPT- 02 -H Shift No route" at bounding box center [97, 174] width 116 height 14
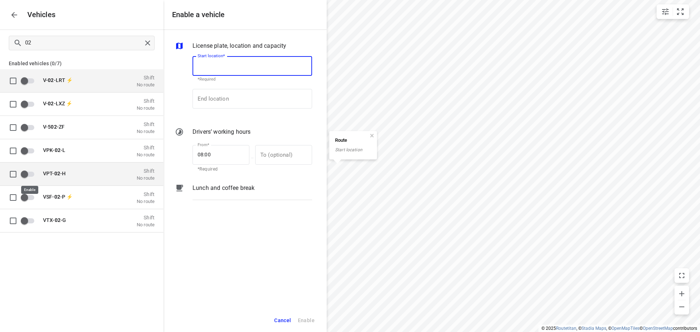
click at [22, 175] on input "grid" at bounding box center [25, 174] width 42 height 14
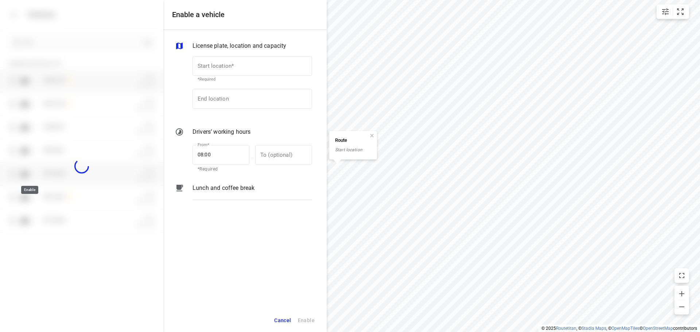
checkbox input "true"
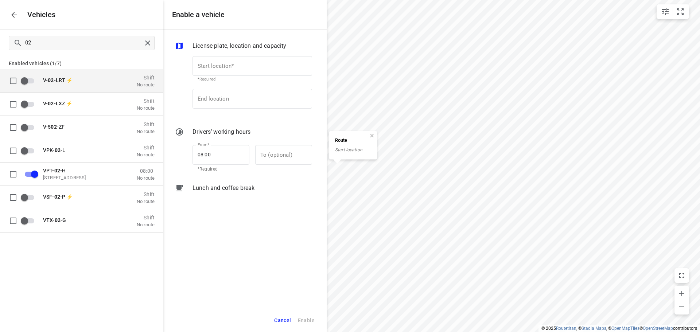
click at [11, 11] on icon "button" at bounding box center [14, 15] width 9 height 9
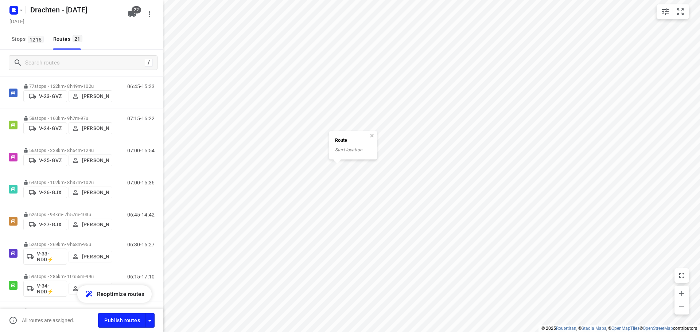
scroll to position [255, 0]
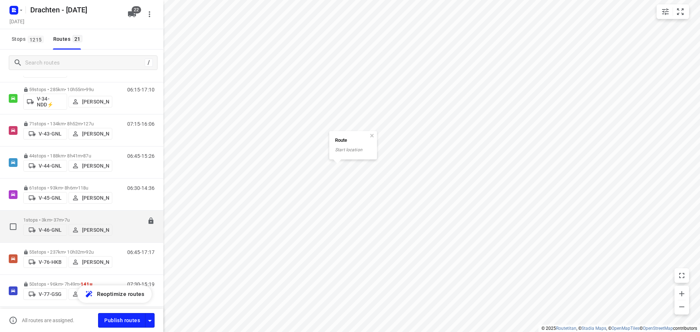
click at [47, 229] on p "V-46-GNL" at bounding box center [50, 230] width 23 height 6
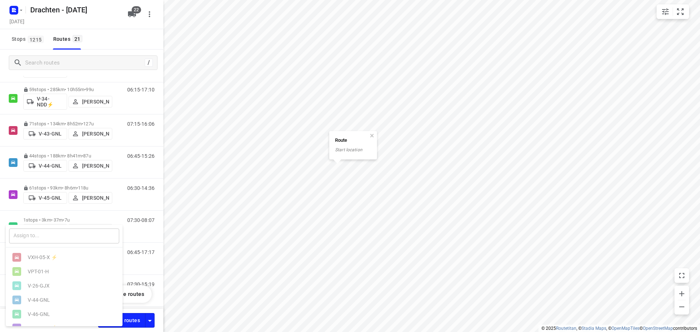
click at [52, 238] on input "text" at bounding box center [64, 236] width 110 height 15
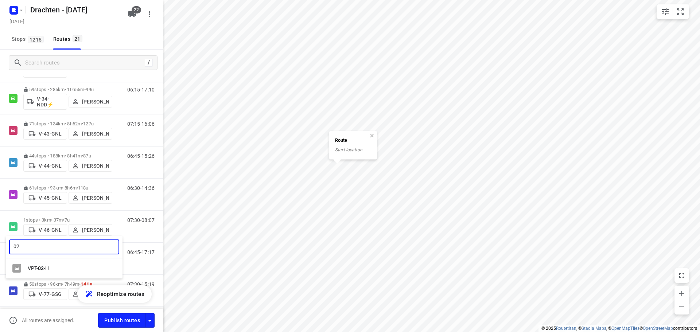
type input "02"
click at [57, 271] on div "VPT- 02 -H" at bounding box center [66, 268] width 77 height 6
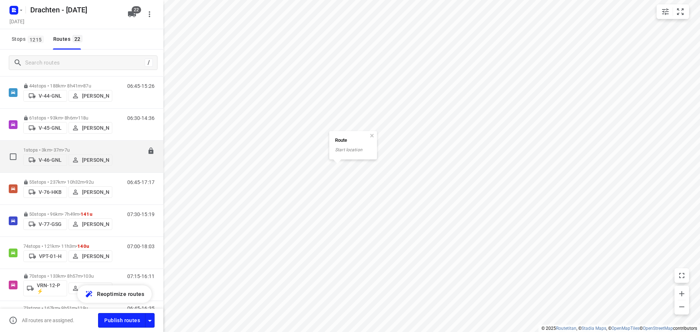
scroll to position [328, 0]
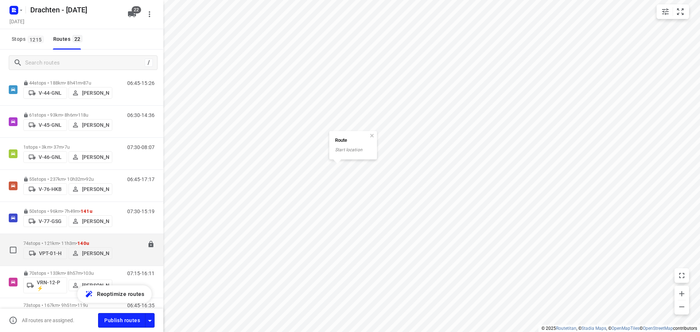
click at [55, 254] on p "VPT-01-H" at bounding box center [50, 253] width 23 height 6
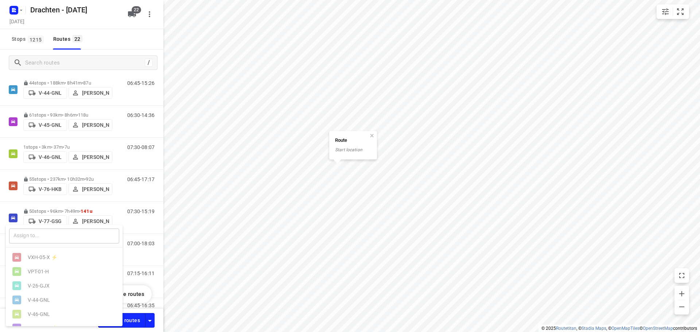
click at [47, 238] on input "text" at bounding box center [64, 236] width 110 height 15
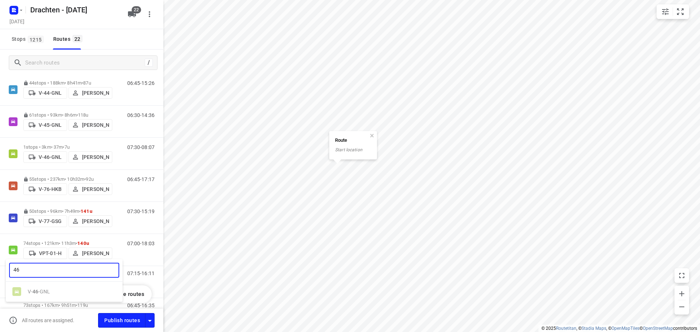
type input "46"
click at [36, 296] on ul "V- 46 -GNL" at bounding box center [64, 292] width 117 height 14
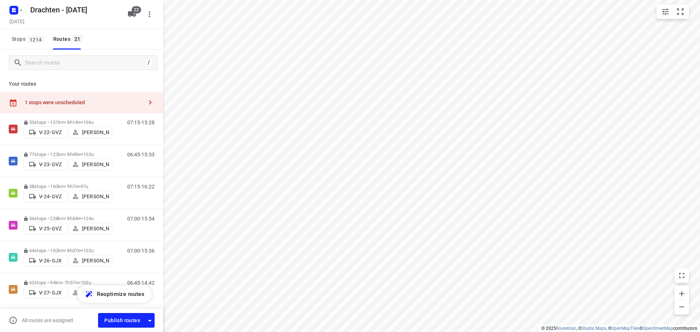
checkbox input "true"
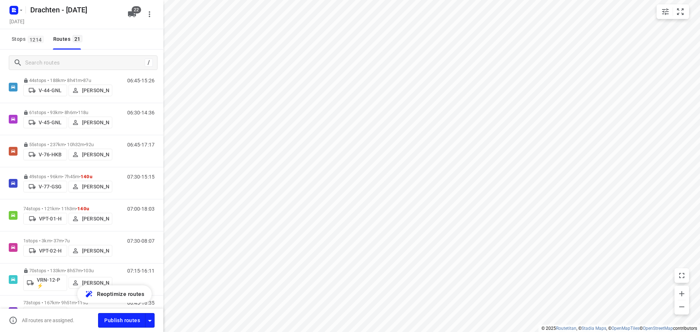
scroll to position [328, 0]
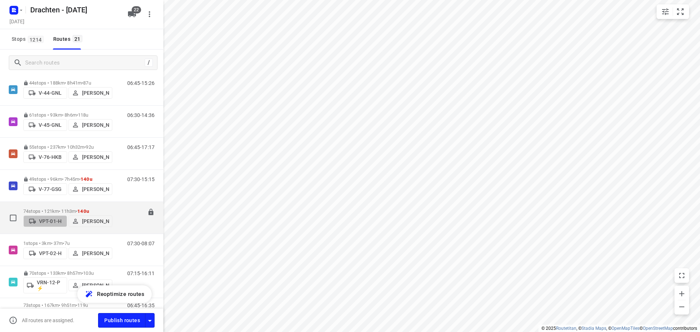
click at [53, 221] on p "VPT-01-H" at bounding box center [50, 221] width 23 height 6
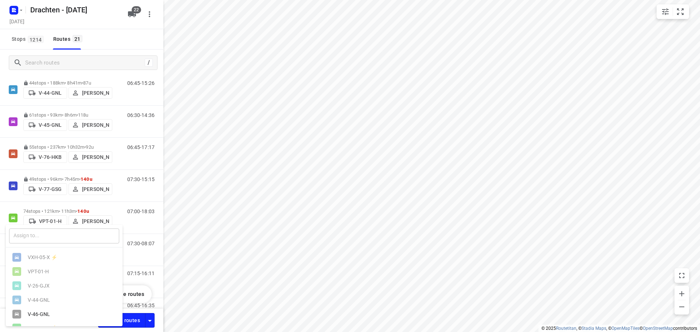
click at [39, 236] on input "text" at bounding box center [64, 236] width 110 height 15
click at [31, 315] on div "V-46-GNL" at bounding box center [66, 314] width 77 height 6
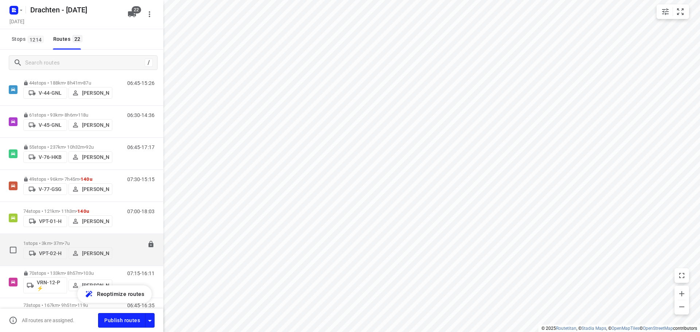
click at [62, 244] on p "1 stops • 3km • 37m • 7u" at bounding box center [67, 243] width 89 height 5
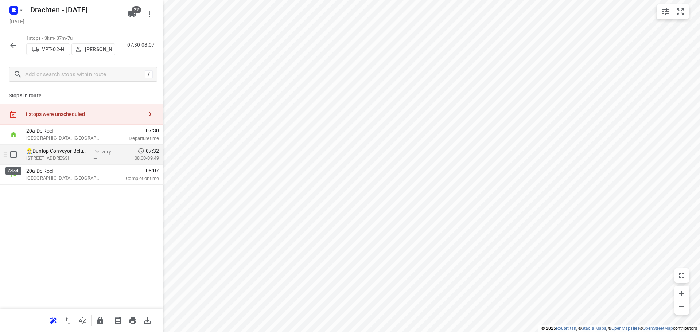
click at [19, 156] on input "checkbox" at bounding box center [13, 154] width 15 height 15
checkbox input "true"
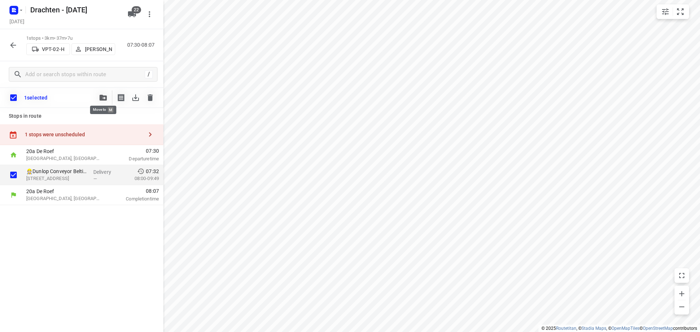
click at [101, 99] on icon "button" at bounding box center [103, 98] width 7 height 6
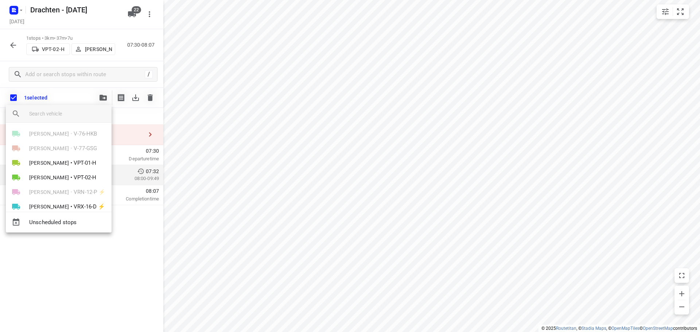
scroll to position [146, 0]
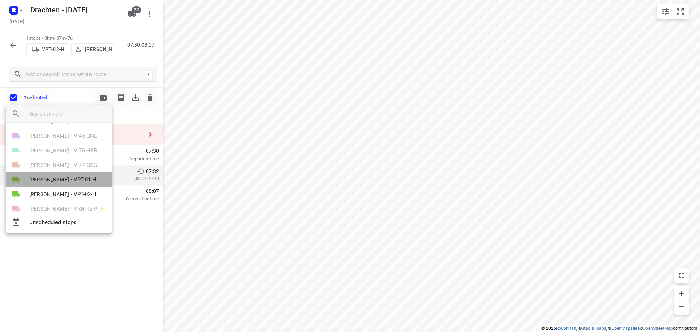
click at [58, 179] on span "[PERSON_NAME]" at bounding box center [49, 179] width 40 height 7
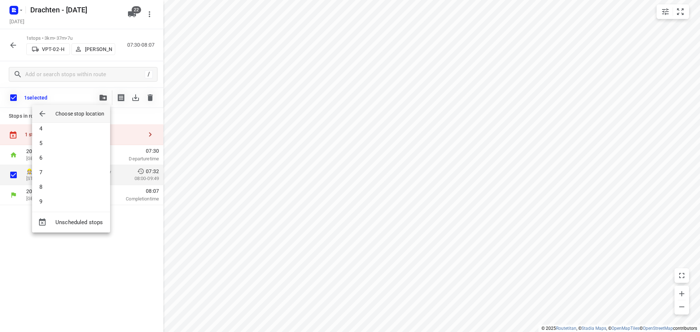
scroll to position [0, 0]
click at [65, 132] on li "1" at bounding box center [71, 133] width 78 height 15
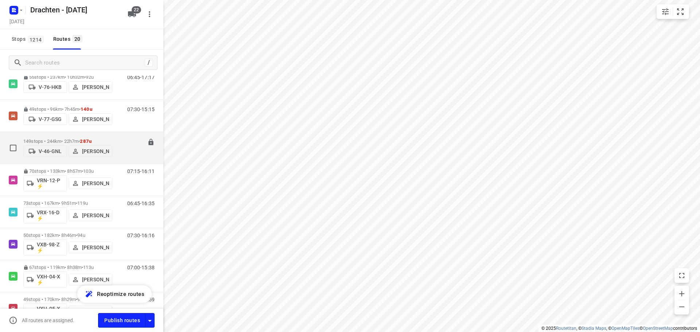
scroll to position [401, 0]
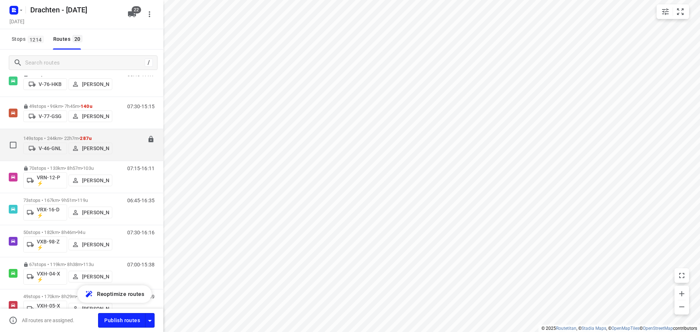
click at [119, 148] on div "07:00-18:03" at bounding box center [136, 147] width 36 height 22
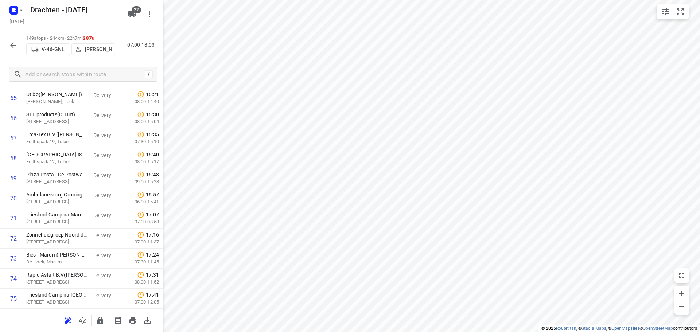
scroll to position [2864, 0]
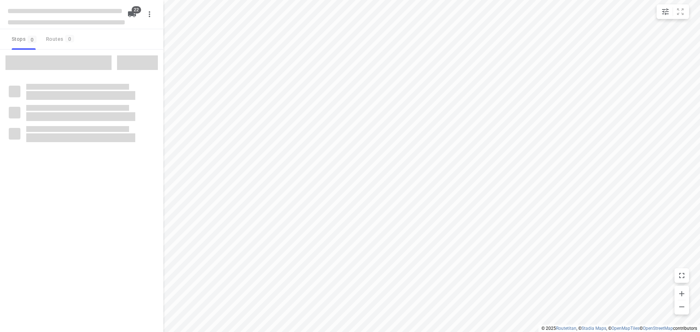
checkbox input "true"
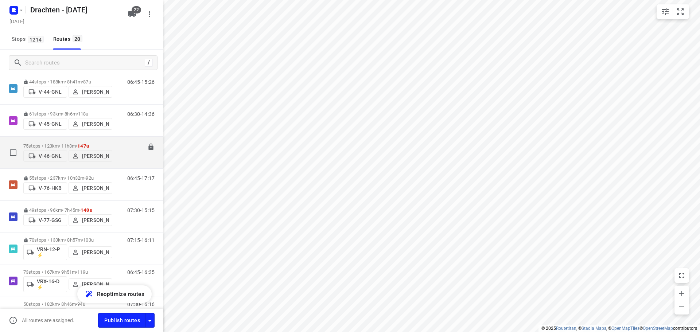
scroll to position [365, 0]
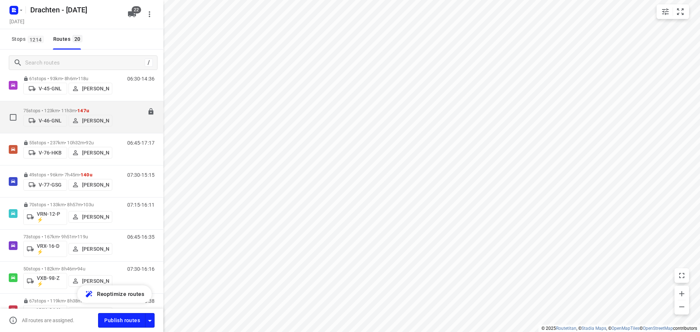
click at [78, 105] on div "75 stops • 123km • 11h3m • 147u V-46-GNL [PERSON_NAME]" at bounding box center [67, 117] width 89 height 26
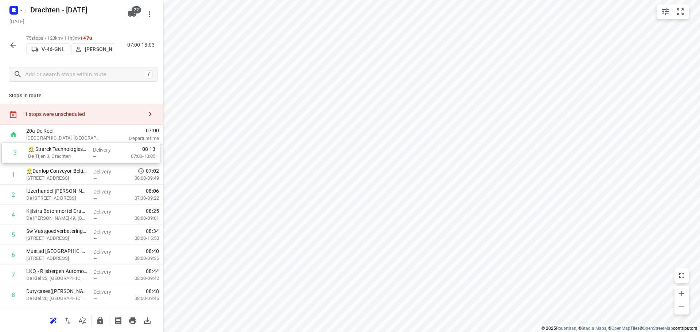
drag, startPoint x: 76, startPoint y: 199, endPoint x: 77, endPoint y: 154, distance: 44.9
click at [11, 48] on icon "button" at bounding box center [13, 45] width 9 height 9
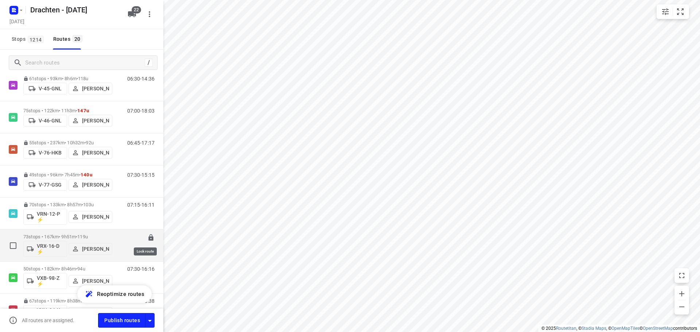
click at [148, 238] on icon at bounding box center [150, 237] width 5 height 7
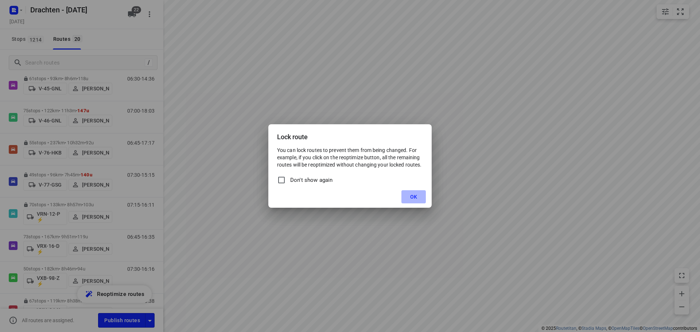
click at [415, 198] on span "OK" at bounding box center [413, 197] width 7 height 6
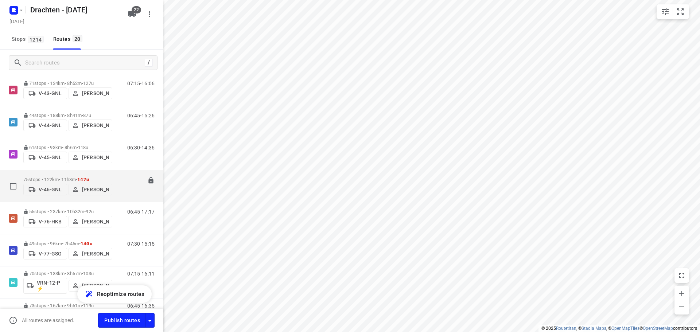
scroll to position [329, 0]
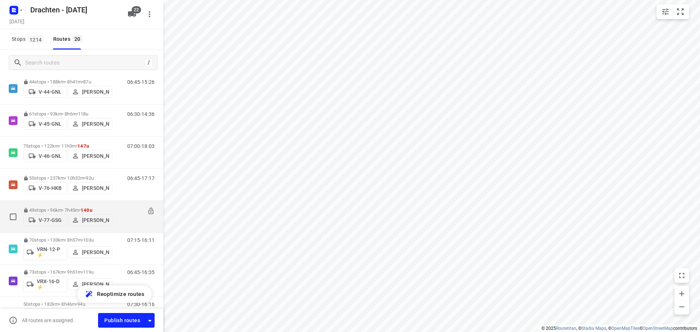
click at [118, 208] on div "07:30-15:15" at bounding box center [136, 218] width 36 height 22
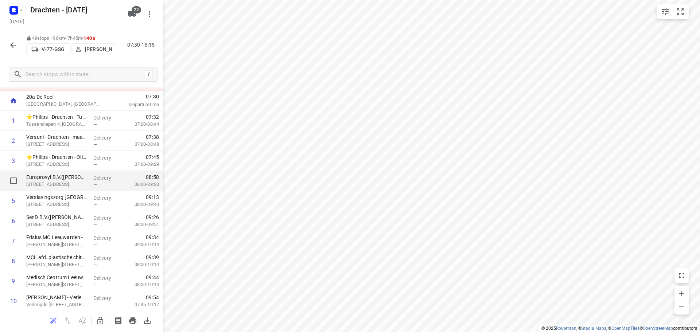
scroll to position [73, 0]
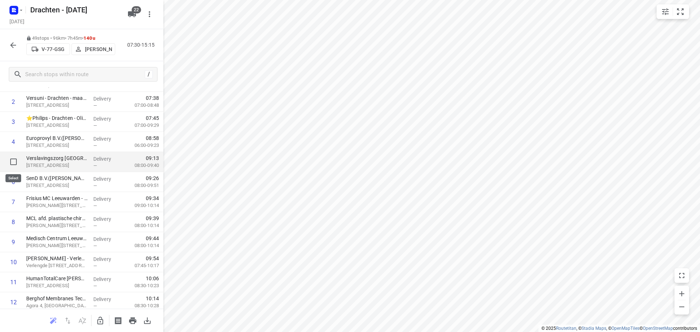
click at [12, 163] on input "checkbox" at bounding box center [13, 162] width 15 height 15
checkbox input "true"
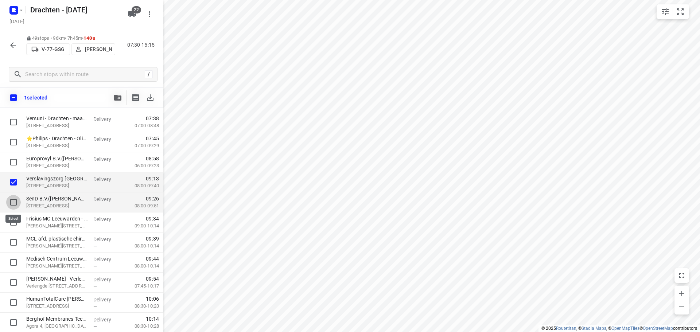
click at [14, 203] on input "checkbox" at bounding box center [13, 202] width 15 height 15
checkbox input "true"
click at [11, 220] on input "checkbox" at bounding box center [13, 222] width 15 height 15
checkbox input "true"
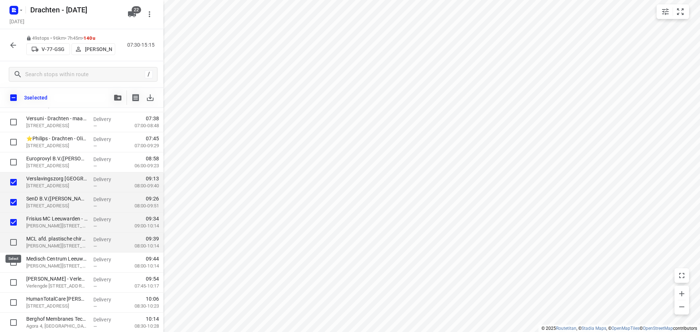
click at [12, 242] on input "checkbox" at bounding box center [13, 242] width 15 height 15
checkbox input "true"
click at [13, 263] on input "checkbox" at bounding box center [13, 262] width 15 height 15
checkbox input "true"
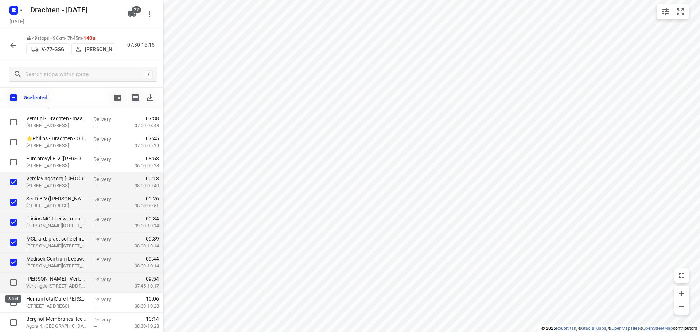
click at [12, 282] on input "checkbox" at bounding box center [13, 282] width 15 height 15
checkbox input "true"
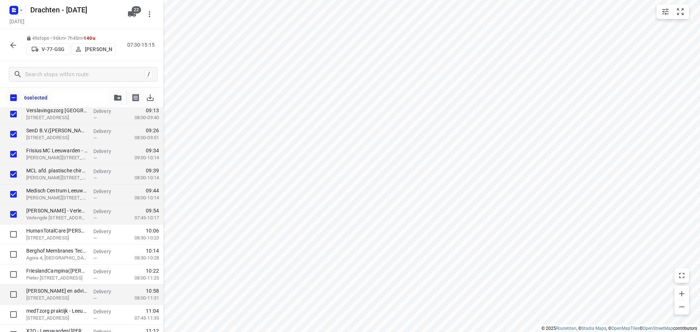
scroll to position [146, 0]
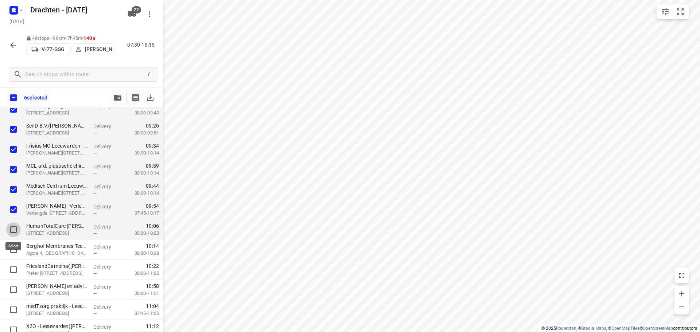
click at [15, 228] on input "checkbox" at bounding box center [13, 229] width 15 height 15
checkbox input "true"
click at [12, 246] on input "checkbox" at bounding box center [13, 249] width 15 height 15
checkbox input "true"
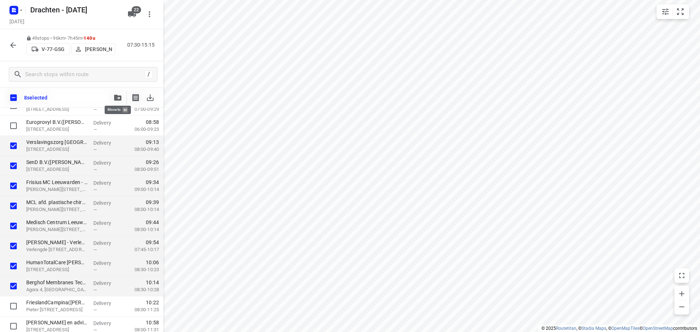
click at [116, 97] on icon "button" at bounding box center [117, 98] width 7 height 6
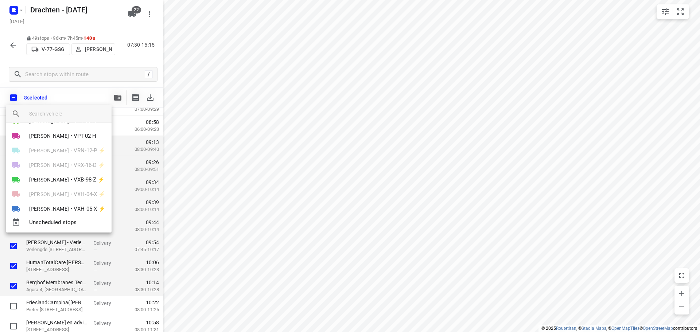
scroll to position [246, 0]
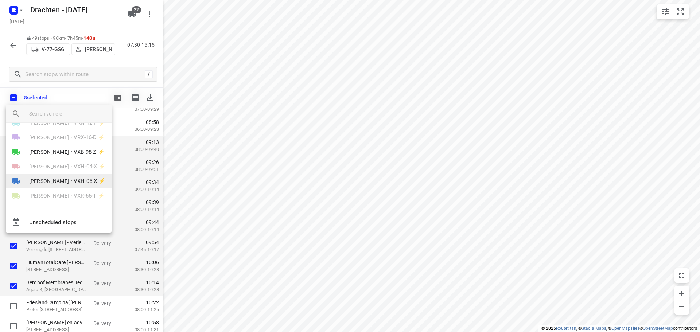
click at [69, 178] on span "[PERSON_NAME]" at bounding box center [49, 181] width 40 height 7
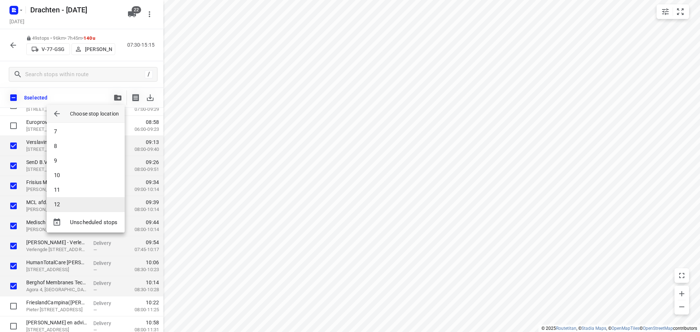
scroll to position [101, 0]
click at [72, 178] on li "11" at bounding box center [86, 178] width 78 height 15
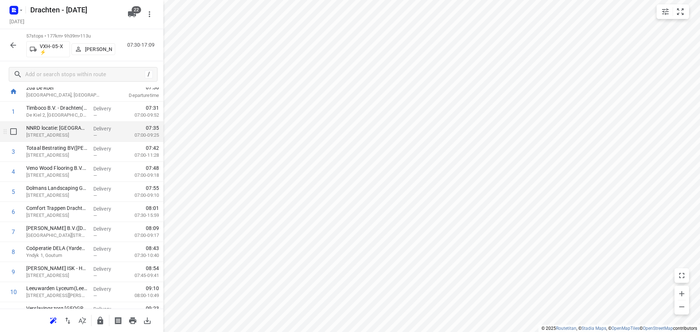
scroll to position [0, 0]
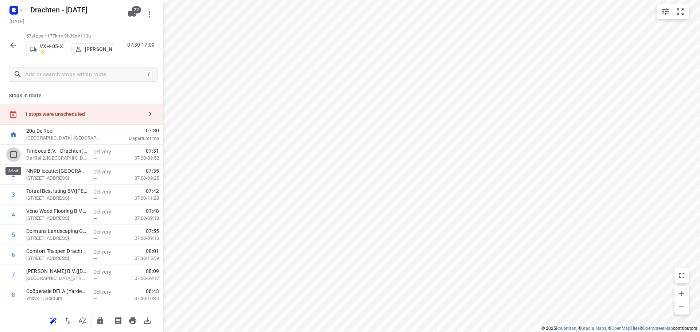
drag, startPoint x: 16, startPoint y: 155, endPoint x: 15, endPoint y: 162, distance: 7.0
click at [15, 156] on input "checkbox" at bounding box center [13, 154] width 15 height 15
checkbox input "true"
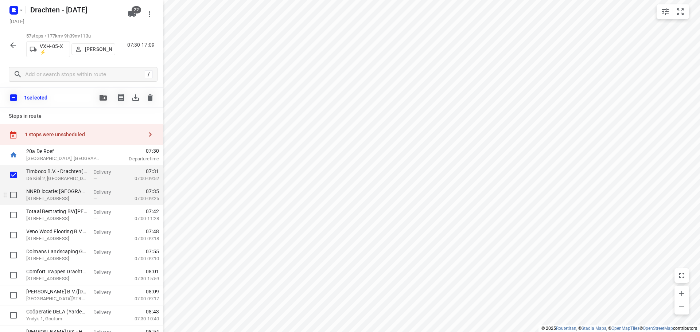
click at [15, 195] on input "checkbox" at bounding box center [13, 195] width 15 height 15
checkbox input "true"
click at [14, 213] on input "checkbox" at bounding box center [13, 215] width 15 height 15
checkbox input "true"
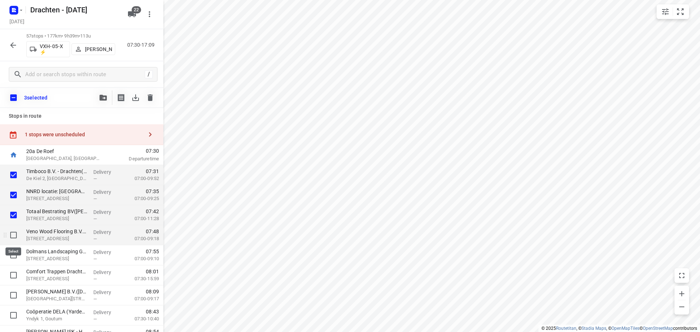
click at [13, 235] on input "checkbox" at bounding box center [13, 235] width 15 height 15
checkbox input "true"
drag, startPoint x: 14, startPoint y: 253, endPoint x: 14, endPoint y: 262, distance: 8.4
click at [14, 254] on input "checkbox" at bounding box center [13, 255] width 15 height 15
checkbox input "true"
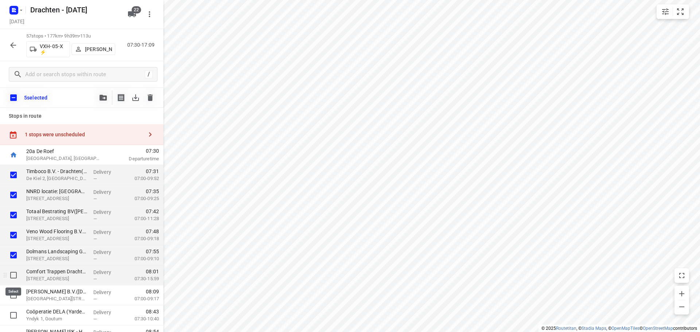
click at [12, 273] on input "checkbox" at bounding box center [13, 275] width 15 height 15
checkbox input "true"
click at [13, 294] on input "checkbox" at bounding box center [13, 295] width 15 height 15
checkbox input "true"
click at [101, 94] on button "button" at bounding box center [103, 97] width 15 height 15
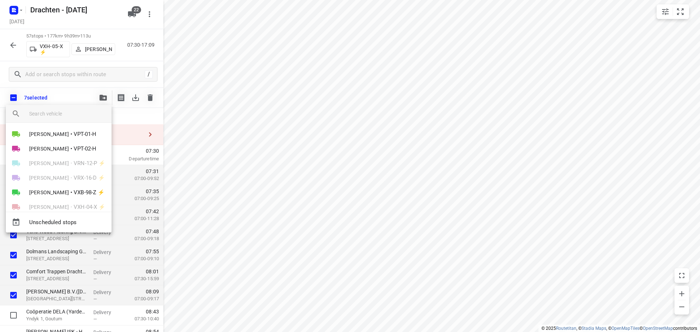
scroll to position [174, 0]
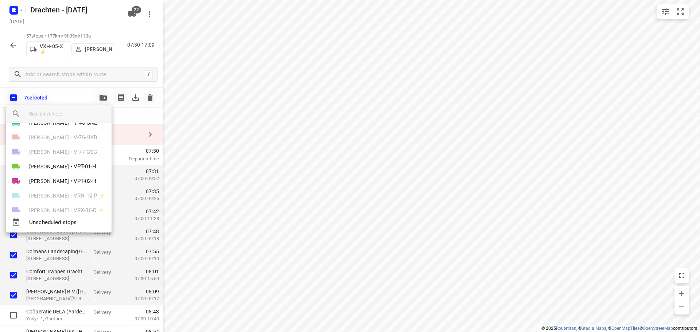
click at [72, 151] on div "Harm Jongsma • V-77-GSG" at bounding box center [59, 152] width 106 height 15
click at [396, 193] on div at bounding box center [350, 166] width 700 height 332
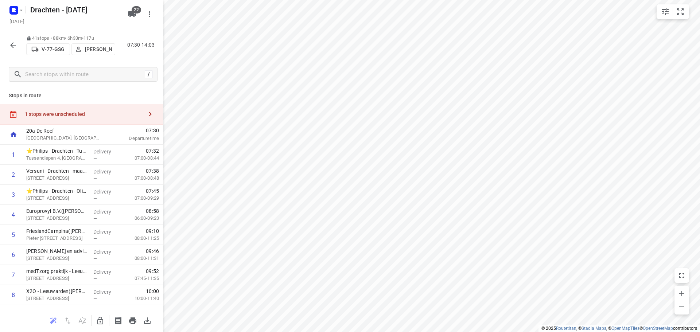
click at [98, 324] on icon "button" at bounding box center [100, 321] width 6 height 8
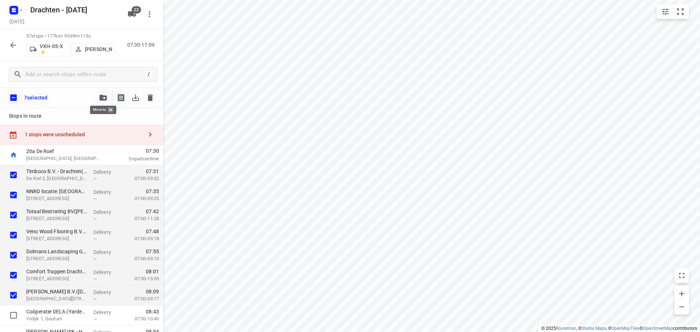
click at [106, 97] on icon "button" at bounding box center [103, 98] width 7 height 6
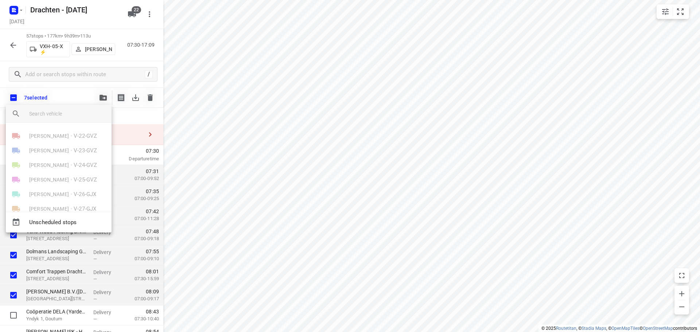
scroll to position [146, 0]
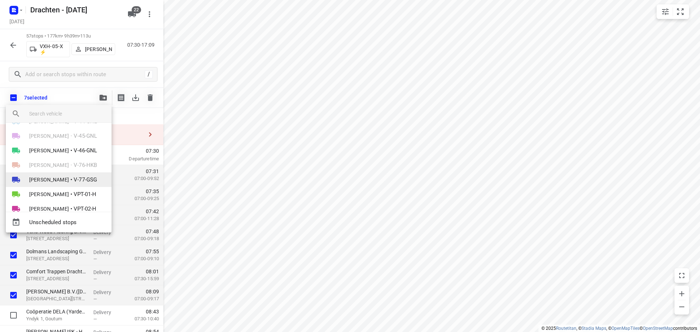
click at [70, 179] on span "•" at bounding box center [71, 179] width 2 height 9
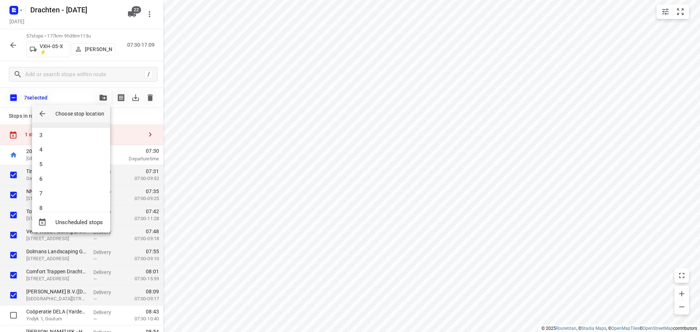
scroll to position [0, 0]
click at [58, 134] on li "1" at bounding box center [71, 133] width 78 height 15
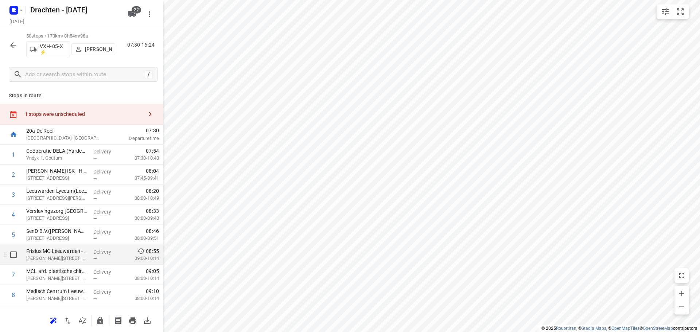
scroll to position [36, 0]
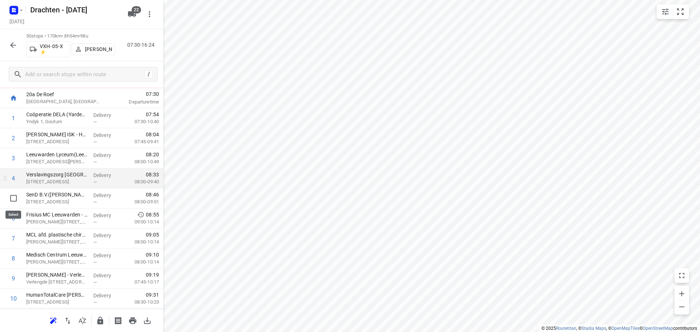
drag, startPoint x: 13, startPoint y: 199, endPoint x: 15, endPoint y: 207, distance: 8.2
click at [12, 199] on input "checkbox" at bounding box center [13, 198] width 15 height 15
checkbox input "true"
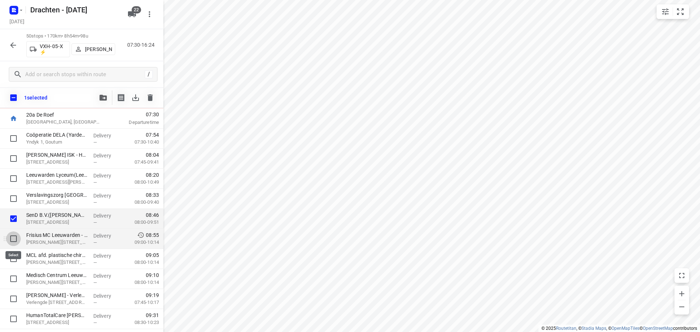
click at [15, 238] on input "checkbox" at bounding box center [13, 239] width 15 height 15
checkbox input "true"
drag, startPoint x: 12, startPoint y: 259, endPoint x: 16, endPoint y: 259, distance: 4.0
click at [13, 259] on input "checkbox" at bounding box center [13, 259] width 15 height 15
checkbox input "true"
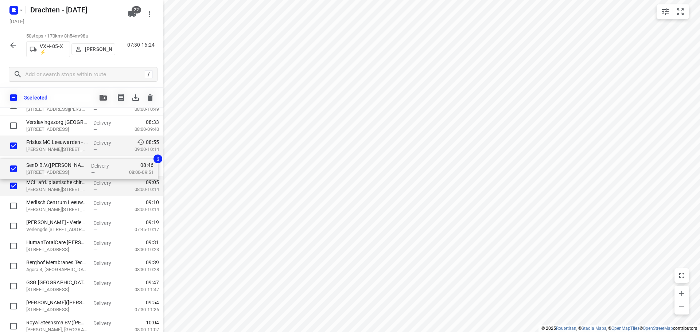
scroll to position [108, 0]
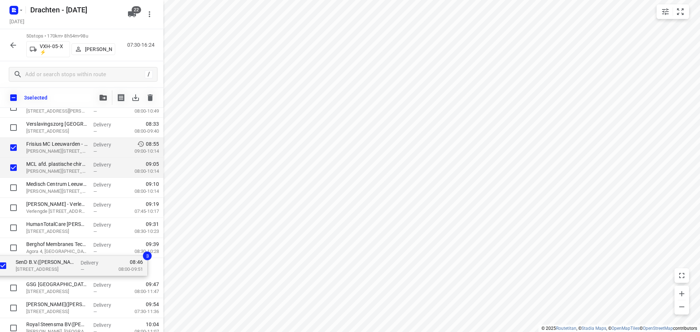
drag, startPoint x: 63, startPoint y: 145, endPoint x: 54, endPoint y: 266, distance: 121.7
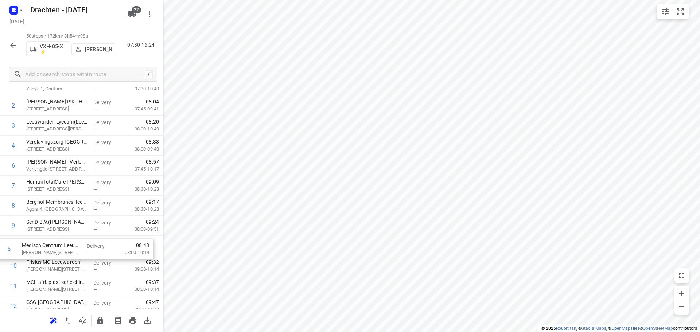
scroll to position [73, 0]
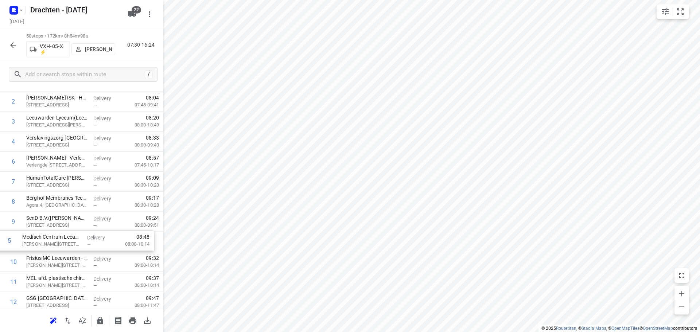
drag, startPoint x: 67, startPoint y: 206, endPoint x: 63, endPoint y: 249, distance: 42.8
drag, startPoint x: 38, startPoint y: 142, endPoint x: 42, endPoint y: 246, distance: 103.6
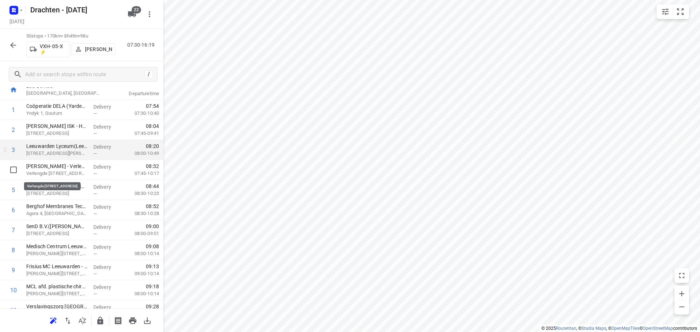
scroll to position [0, 0]
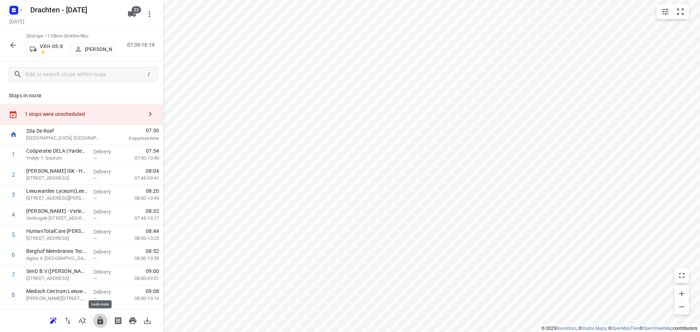
click at [97, 322] on icon "button" at bounding box center [100, 320] width 9 height 9
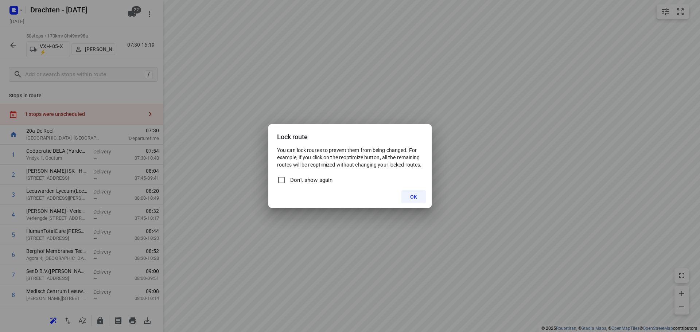
click at [406, 194] on button "OK" at bounding box center [413, 196] width 24 height 13
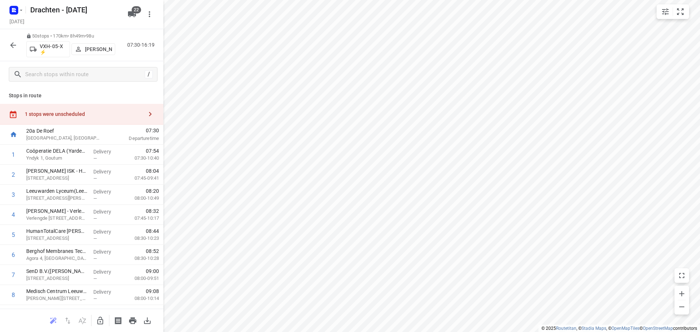
click at [16, 46] on icon "button" at bounding box center [13, 45] width 9 height 9
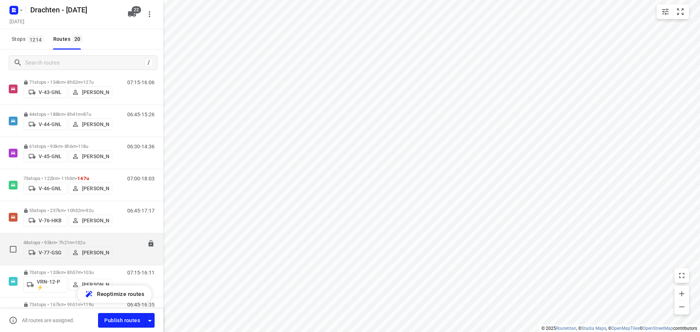
scroll to position [328, 0]
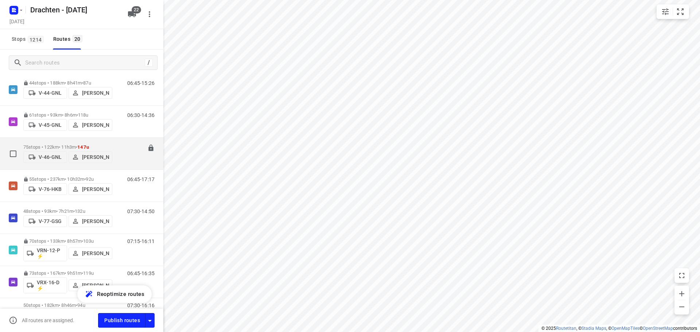
click at [70, 144] on p "75 stops • 122km • 11h3m • 147u" at bounding box center [67, 146] width 89 height 5
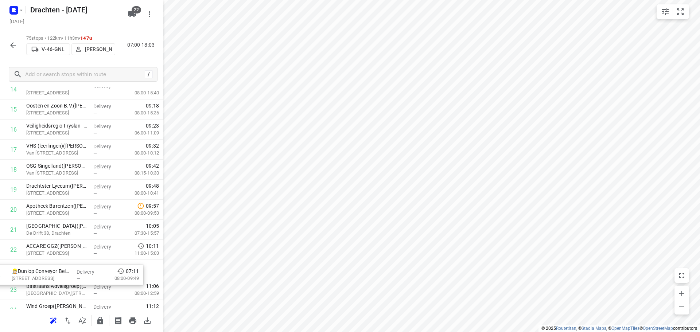
scroll to position [309, 0]
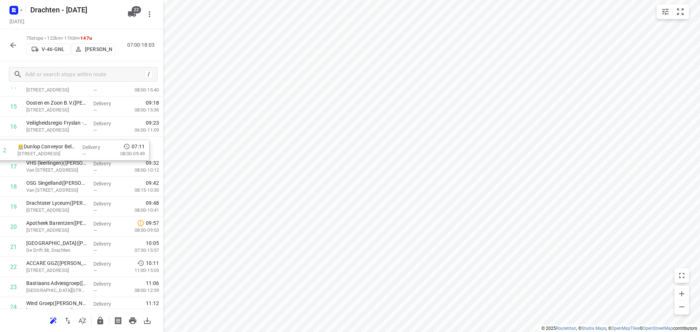
drag, startPoint x: 71, startPoint y: 178, endPoint x: 62, endPoint y: 154, distance: 25.4
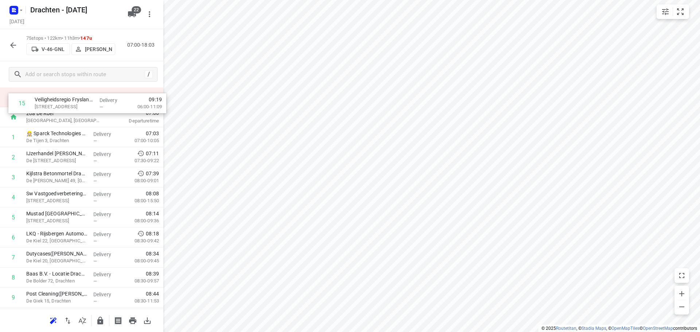
scroll to position [0, 0]
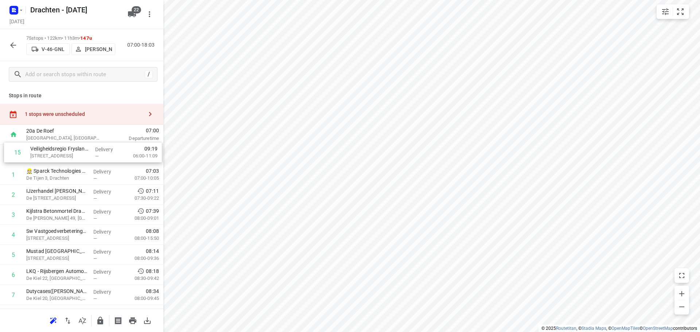
drag, startPoint x: 71, startPoint y: 220, endPoint x: 75, endPoint y: 153, distance: 66.5
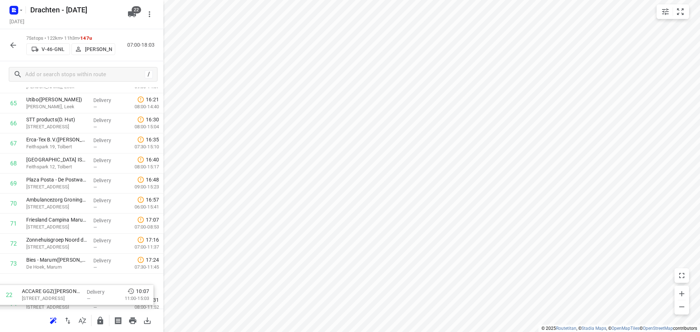
scroll to position [1360, 0]
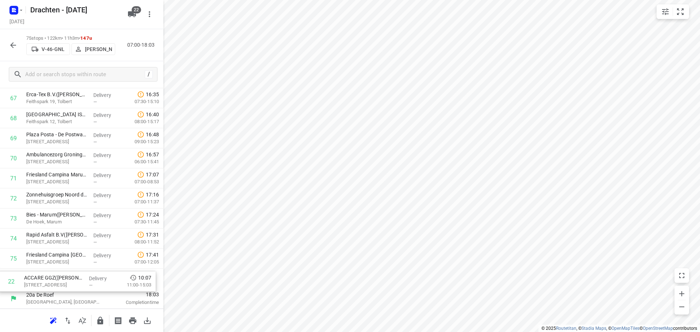
drag, startPoint x: 80, startPoint y: 178, endPoint x: 77, endPoint y: 287, distance: 109.1
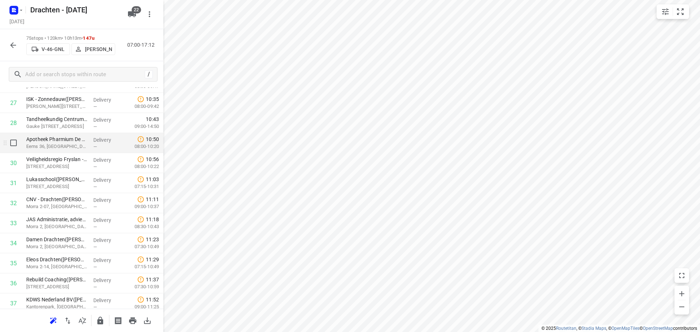
scroll to position [558, 0]
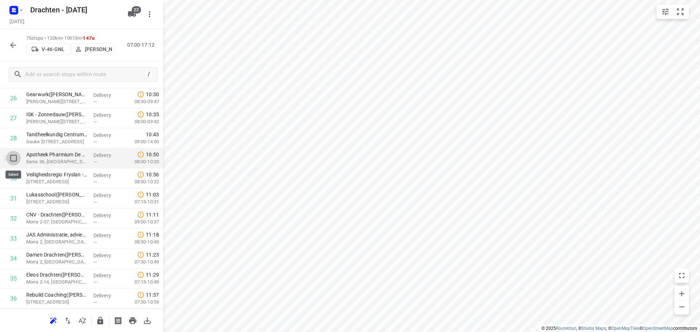
click at [11, 159] on input "checkbox" at bounding box center [13, 158] width 15 height 15
checkbox input "true"
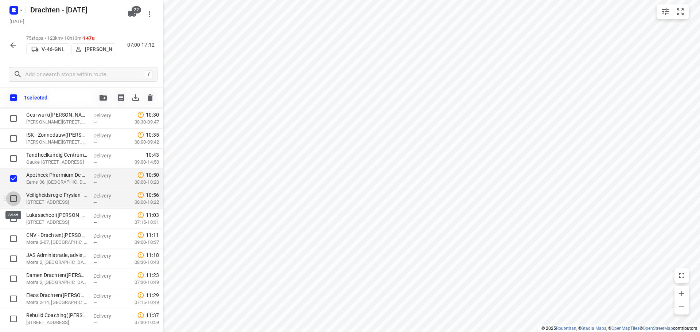
click at [15, 200] on input "checkbox" at bounding box center [13, 198] width 15 height 15
checkbox input "true"
click at [13, 222] on input "checkbox" at bounding box center [13, 218] width 15 height 15
checkbox input "true"
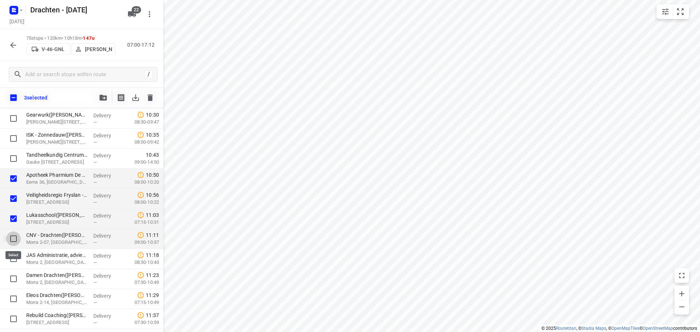
click at [13, 236] on input "checkbox" at bounding box center [13, 239] width 15 height 15
checkbox input "true"
click at [12, 260] on input "checkbox" at bounding box center [13, 259] width 15 height 15
checkbox input "true"
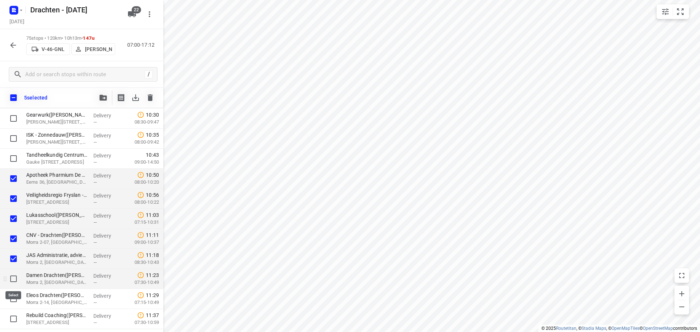
click at [14, 280] on input "checkbox" at bounding box center [13, 279] width 15 height 15
checkbox input "true"
click at [11, 294] on input "checkbox" at bounding box center [13, 299] width 15 height 15
checkbox input "true"
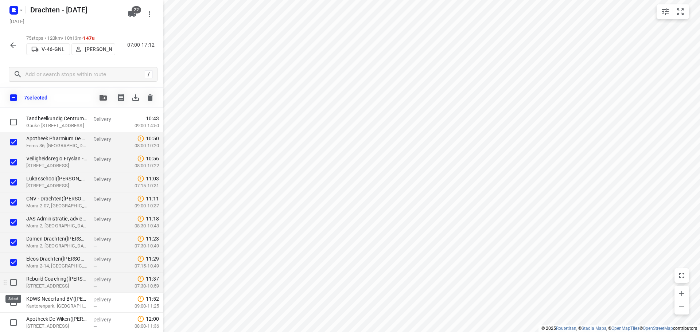
click at [15, 284] on input "checkbox" at bounding box center [13, 282] width 15 height 15
checkbox input "true"
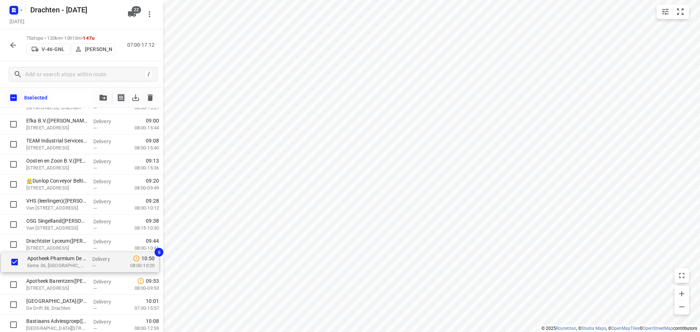
scroll to position [293, 0]
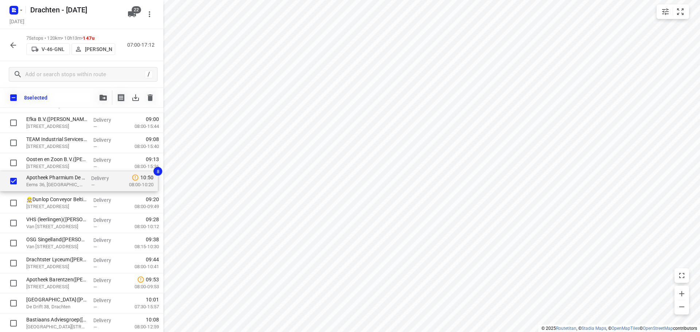
drag, startPoint x: 44, startPoint y: 256, endPoint x: 44, endPoint y: 182, distance: 74.0
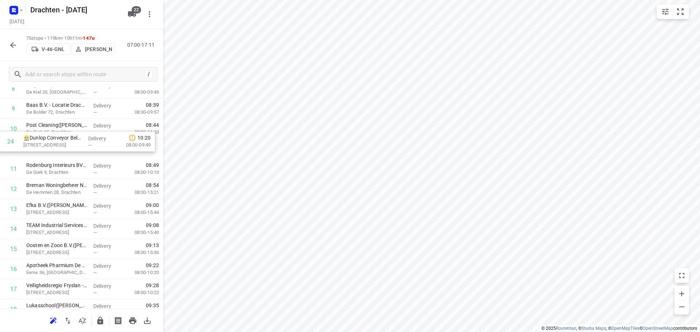
scroll to position [205, 0]
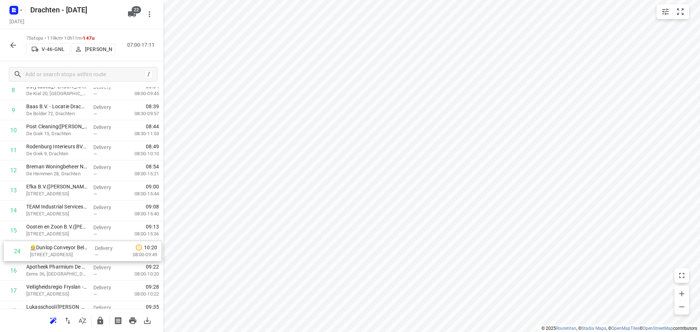
drag, startPoint x: 74, startPoint y: 183, endPoint x: 77, endPoint y: 255, distance: 72.3
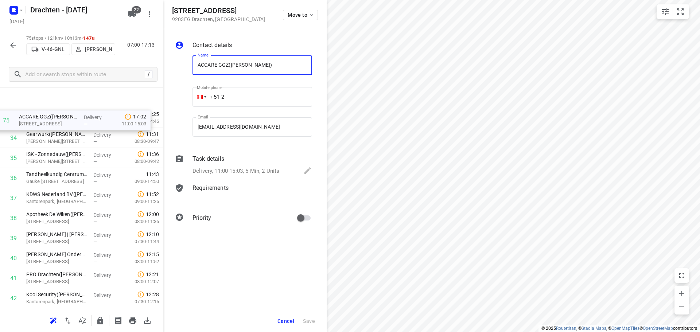
scroll to position [674, 0]
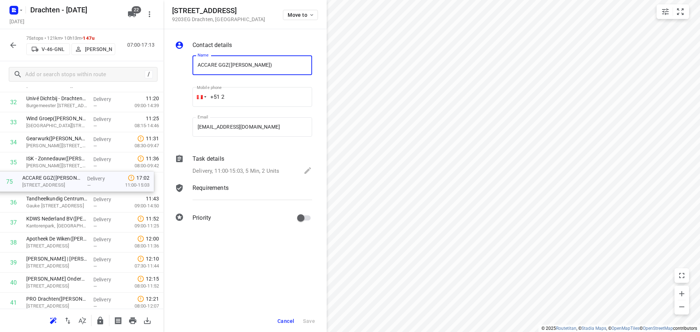
drag, startPoint x: 68, startPoint y: 280, endPoint x: 60, endPoint y: 180, distance: 99.5
click at [65, 180] on div "1 Veiligheidsregio Fryslan - BRW Drachten(Annegré Bakker / Welmoed Veening / Pa…" at bounding box center [81, 223] width 163 height 1504
drag, startPoint x: 285, startPoint y: 317, endPoint x: 300, endPoint y: 311, distance: 16.5
click at [287, 317] on button "Cancel" at bounding box center [286, 321] width 23 height 13
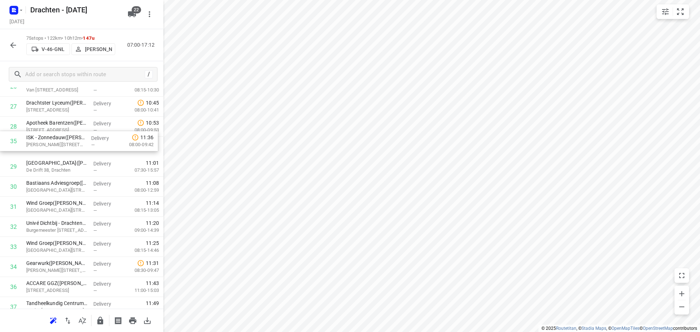
scroll to position [568, 0]
drag, startPoint x: 64, startPoint y: 238, endPoint x: 65, endPoint y: 148, distance: 89.3
click at [65, 148] on div "1 Veiligheidsregio Fryslan - BRW Drachten(Annegré Bakker / Welmoed Veening / Pa…" at bounding box center [81, 329] width 163 height 1504
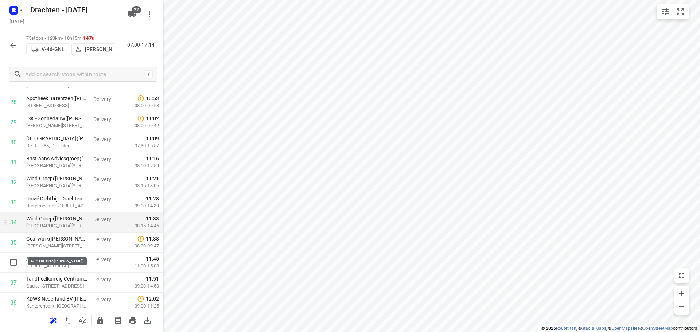
scroll to position [604, 0]
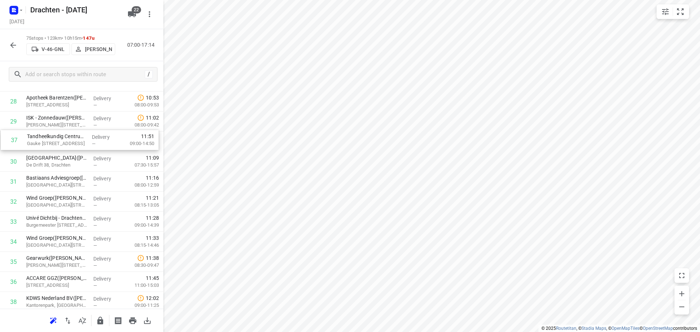
drag, startPoint x: 80, startPoint y: 278, endPoint x: 81, endPoint y: 142, distance: 136.0
click at [81, 142] on div "1 Veiligheidsregio Fryslan - BRW Drachten(Annegré Bakker / Welmoed Veening / Pa…" at bounding box center [81, 302] width 163 height 1504
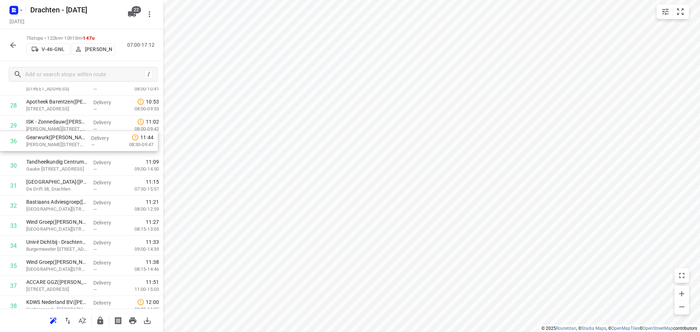
scroll to position [586, 0]
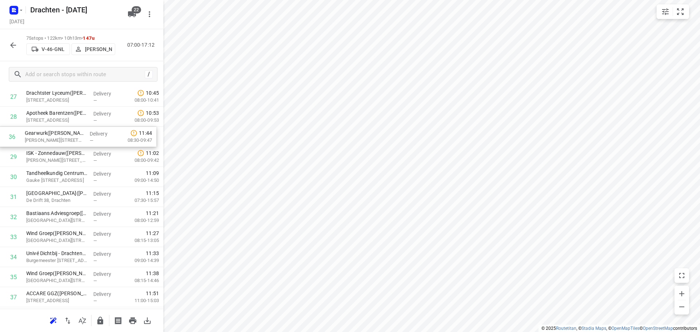
drag, startPoint x: 88, startPoint y: 268, endPoint x: 86, endPoint y: 141, distance: 127.3
click at [86, 141] on div "1 Veiligheidsregio Fryslan - BRW Drachten(Annegré Bakker / Welmoed Veening / Pa…" at bounding box center [81, 317] width 163 height 1504
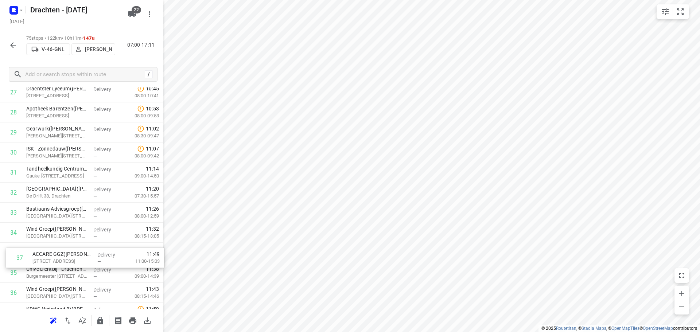
scroll to position [584, 0]
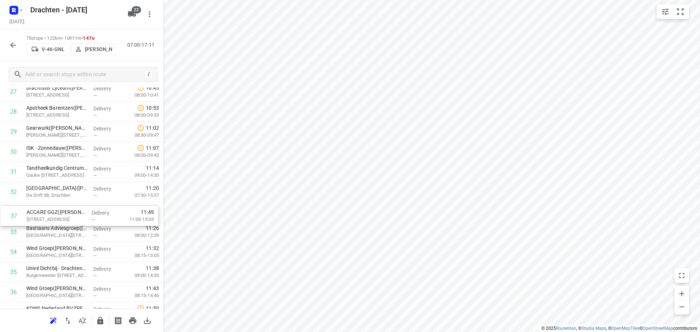
drag, startPoint x: 70, startPoint y: 299, endPoint x: 71, endPoint y: 215, distance: 84.2
click at [71, 215] on div "1 Veiligheidsregio Fryslan - BRW Drachten(Annegré Bakker / Welmoed Veening / Pa…" at bounding box center [81, 312] width 163 height 1504
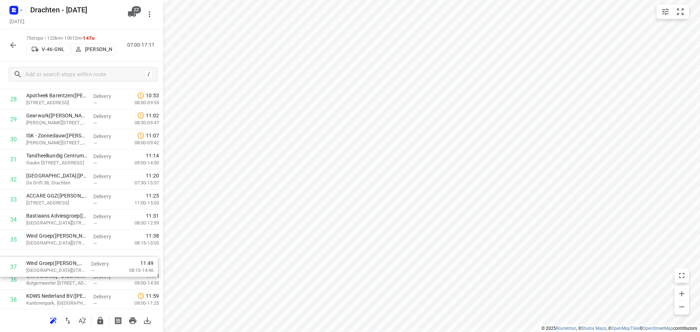
drag, startPoint x: 67, startPoint y: 291, endPoint x: 66, endPoint y: 259, distance: 32.1
click at [66, 259] on div "1 Veiligheidsregio Fryslan - BRW Drachten(Annegré Bakker / Welmoed Veening / Pa…" at bounding box center [81, 300] width 163 height 1504
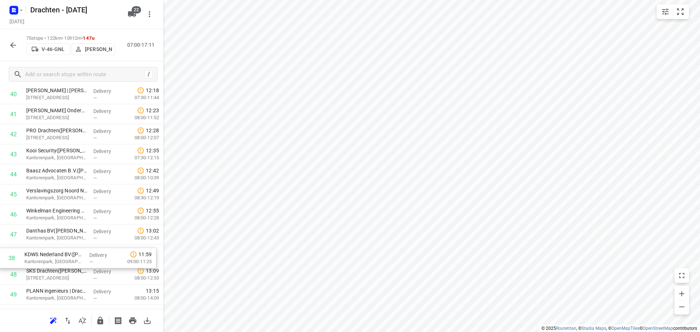
scroll to position [828, 0]
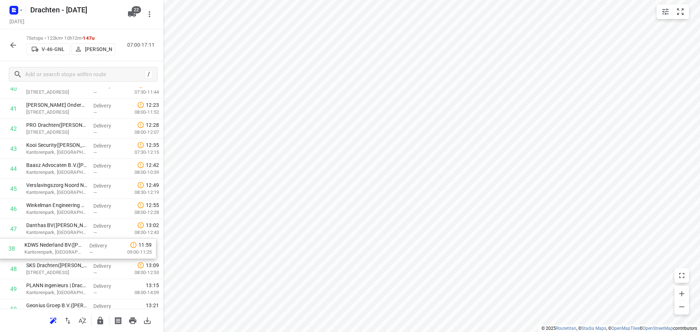
drag, startPoint x: 60, startPoint y: 154, endPoint x: 58, endPoint y: 252, distance: 98.5
click at [58, 252] on div "1 Veiligheidsregio Fryslan - BRW Drachten(Annegré Bakker / Welmoed Veening / Pa…" at bounding box center [81, 69] width 163 height 1504
drag, startPoint x: 50, startPoint y: 230, endPoint x: 51, endPoint y: 210, distance: 19.7
click at [51, 210] on div "1 Veiligheidsregio Fryslan - BRW Drachten(Annegré Bakker / Welmoed Veening / Pa…" at bounding box center [81, 69] width 163 height 1504
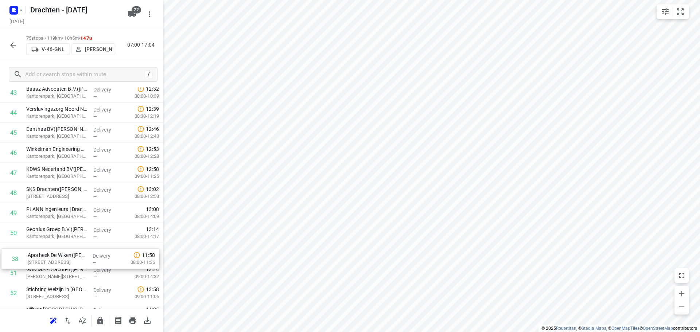
scroll to position [886, 0]
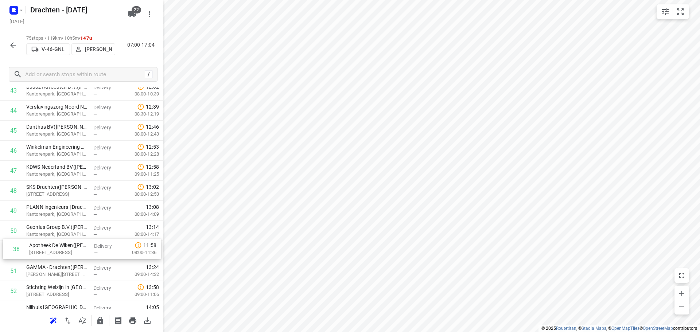
drag, startPoint x: 84, startPoint y: 145, endPoint x: 87, endPoint y: 256, distance: 110.2
click at [87, 256] on div "1 Veiligheidsregio Fryslan - BRW Drachten(Annegré Bakker / Welmoed Veening / Pa…" at bounding box center [81, 10] width 163 height 1504
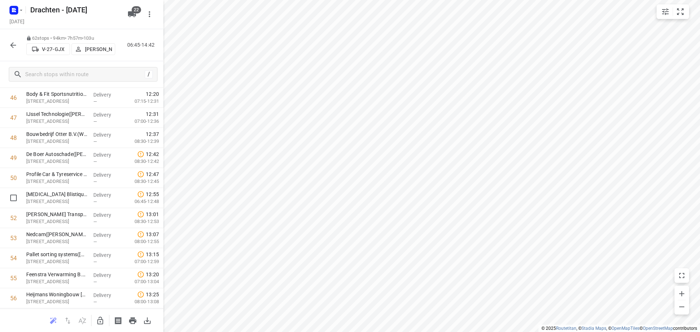
scroll to position [1099, 0]
click at [101, 322] on icon "button" at bounding box center [100, 321] width 6 height 8
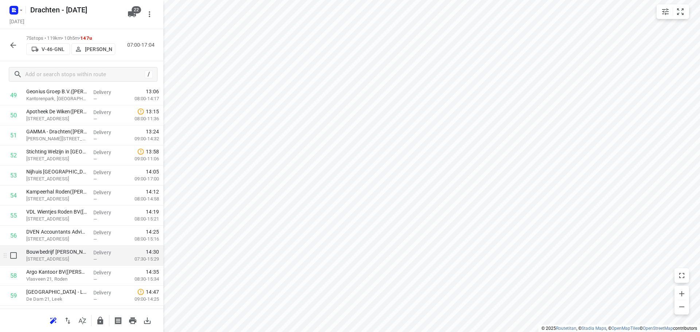
scroll to position [995, 0]
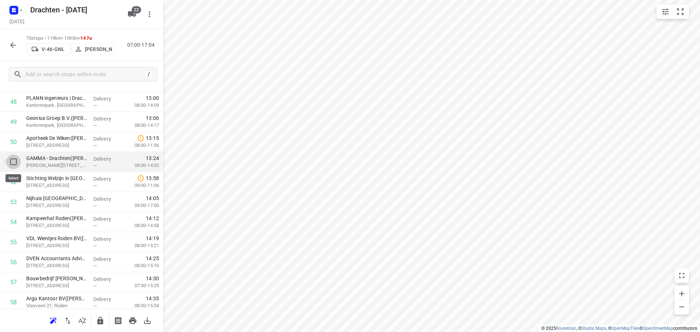
click at [17, 164] on input "checkbox" at bounding box center [13, 162] width 15 height 15
checkbox input "true"
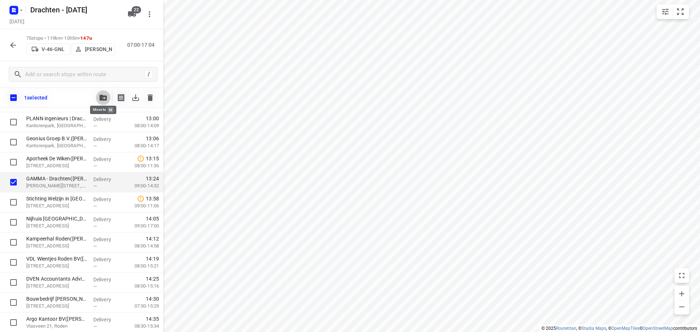
click at [107, 93] on button "button" at bounding box center [103, 97] width 15 height 15
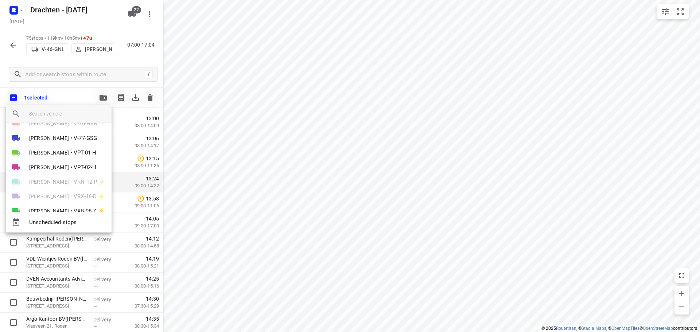
scroll to position [64, 0]
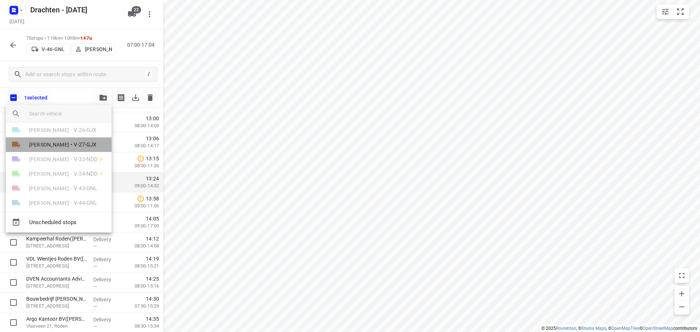
click at [80, 145] on span "V-27-GJX" at bounding box center [85, 145] width 23 height 8
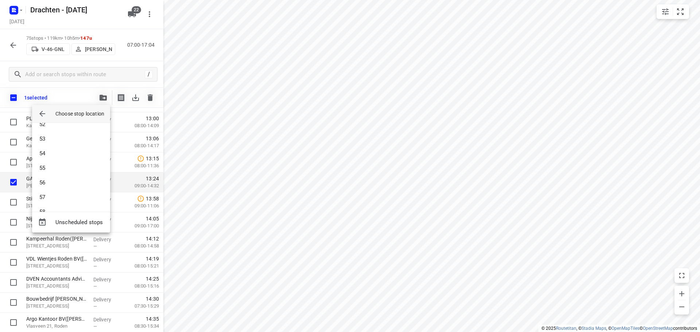
scroll to position [824, 0]
click at [69, 200] on li "62" at bounding box center [71, 198] width 78 height 15
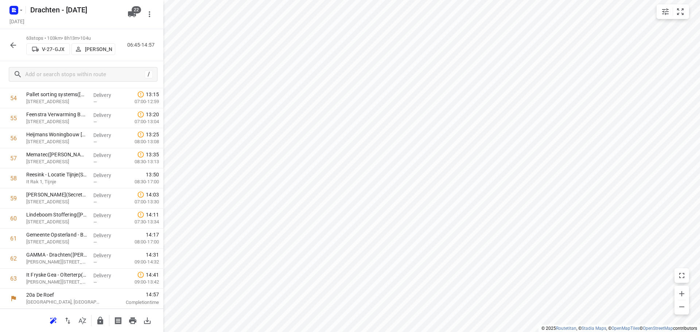
scroll to position [1119, 0]
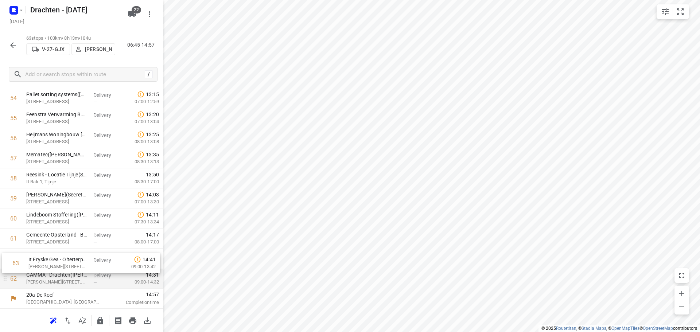
drag, startPoint x: 57, startPoint y: 287, endPoint x: 60, endPoint y: 269, distance: 18.2
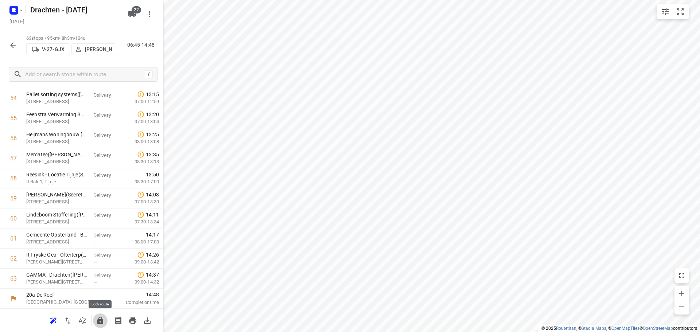
click at [102, 322] on icon "button" at bounding box center [100, 321] width 6 height 8
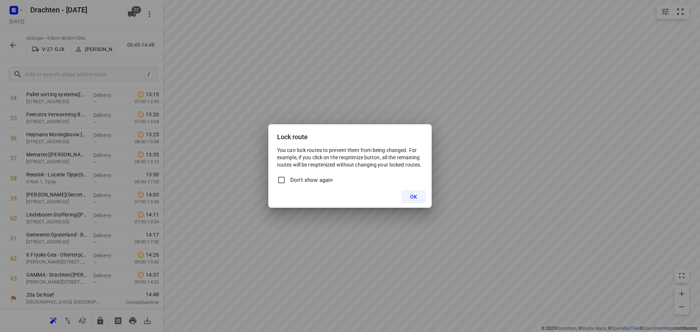
click at [410, 198] on button "OK" at bounding box center [413, 196] width 24 height 13
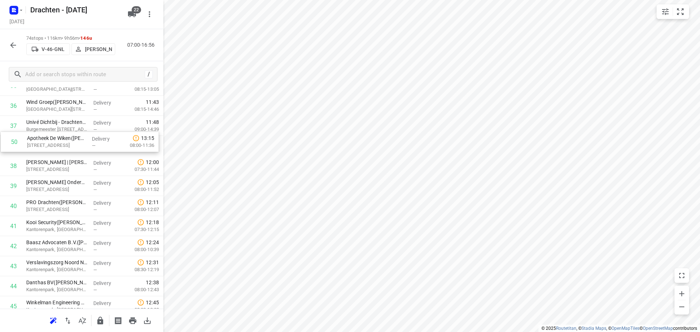
scroll to position [750, 0]
drag, startPoint x: 85, startPoint y: 240, endPoint x: 87, endPoint y: 149, distance: 90.1
click at [87, 149] on div "1 Veiligheidsregio Fryslan - BRW Drachten(Annegré Bakker / Welmoed Veening / Pa…" at bounding box center [81, 137] width 163 height 1484
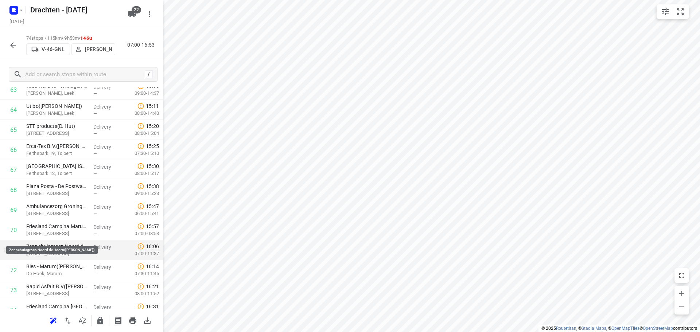
scroll to position [1333, 0]
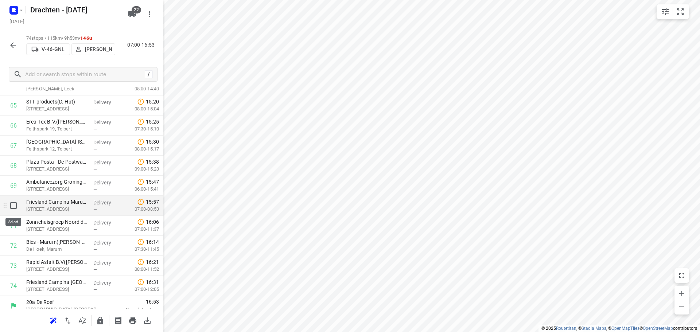
click at [15, 207] on input "checkbox" at bounding box center [13, 205] width 15 height 15
checkbox input "true"
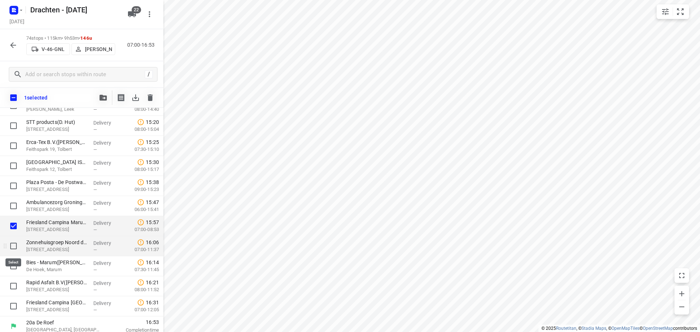
click at [8, 242] on input "checkbox" at bounding box center [13, 246] width 15 height 15
checkbox input "true"
click at [13, 264] on input "checkbox" at bounding box center [13, 266] width 15 height 15
checkbox input "true"
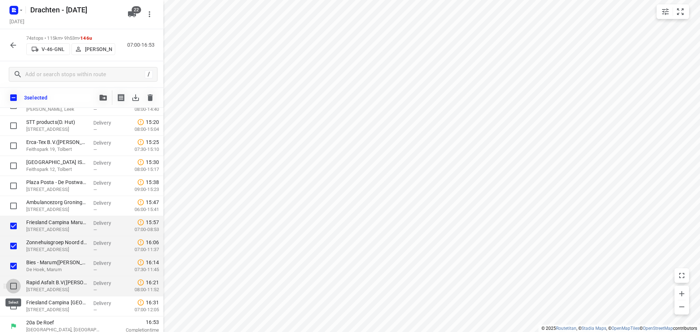
click at [16, 285] on input "checkbox" at bounding box center [13, 286] width 15 height 15
checkbox input "true"
click at [16, 304] on input "checkbox" at bounding box center [13, 306] width 15 height 15
checkbox input "true"
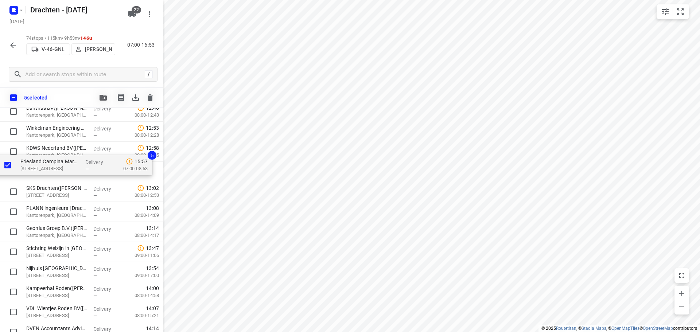
scroll to position [946, 0]
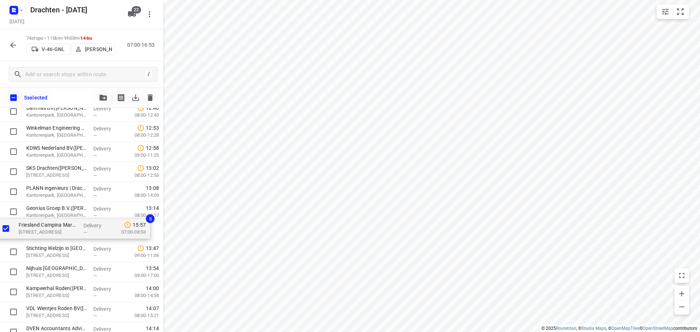
drag, startPoint x: 62, startPoint y: 230, endPoint x: 55, endPoint y: 229, distance: 6.9
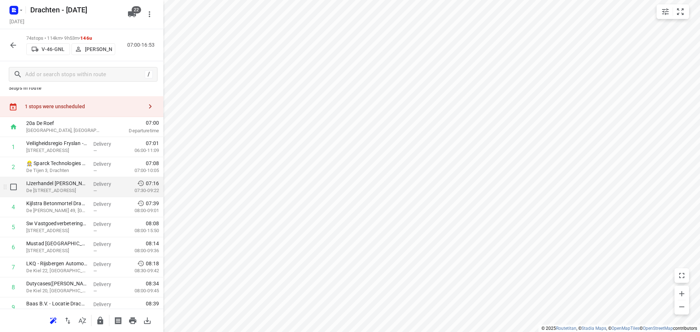
scroll to position [0, 0]
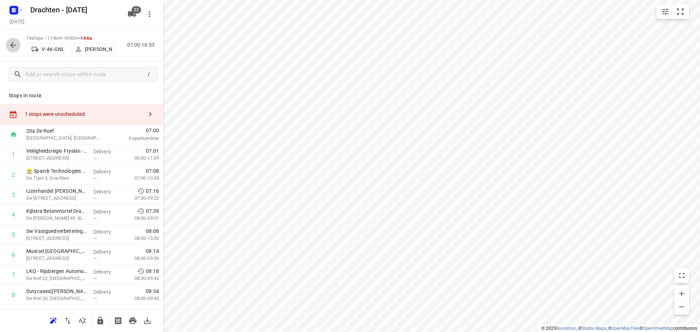
click at [11, 46] on icon "button" at bounding box center [13, 45] width 9 height 9
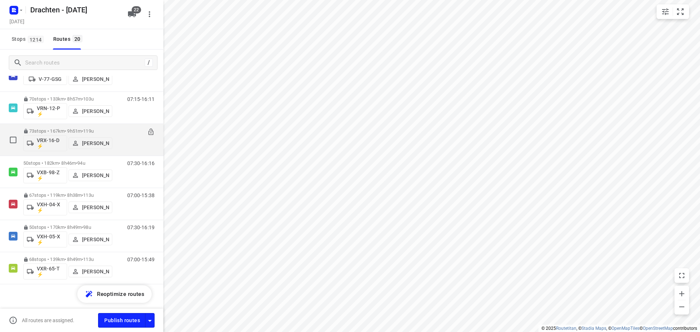
scroll to position [475, 0]
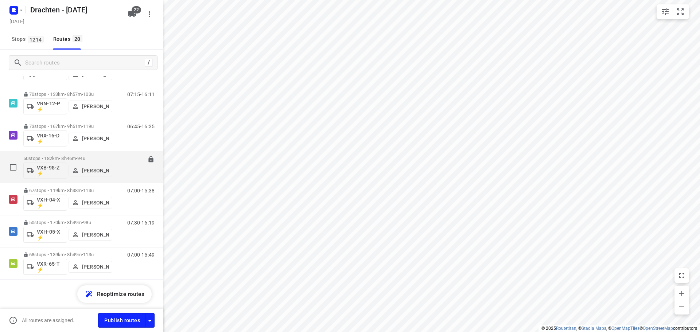
click at [118, 162] on div "07:30-16:16" at bounding box center [136, 169] width 36 height 27
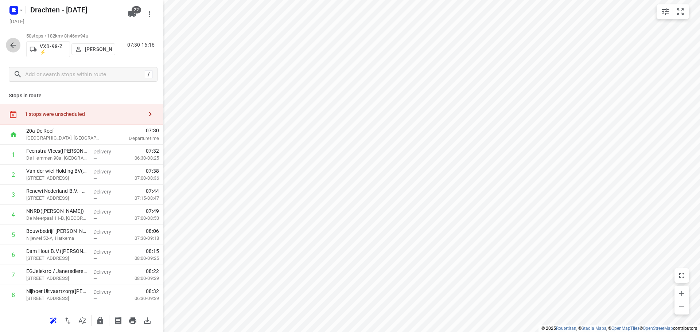
click at [14, 46] on icon "button" at bounding box center [13, 45] width 9 height 9
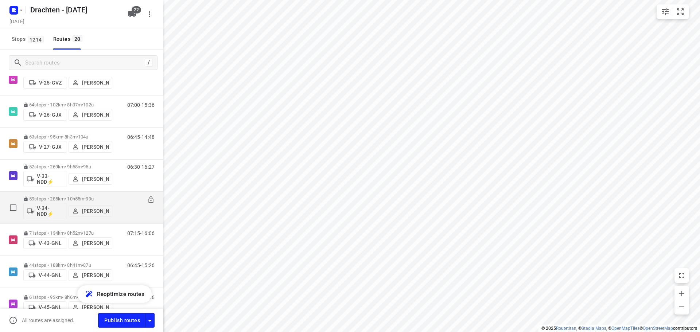
scroll to position [219, 0]
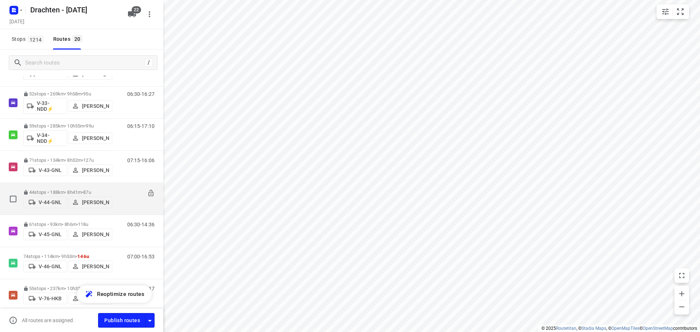
click at [118, 197] on div "06:45-15:26" at bounding box center [136, 201] width 36 height 22
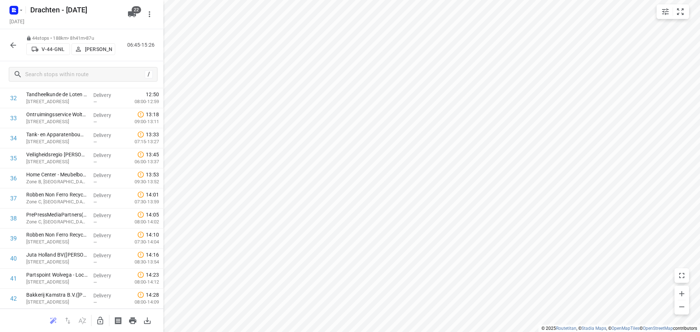
scroll to position [738, 0]
click at [13, 45] on icon "button" at bounding box center [13, 45] width 6 height 6
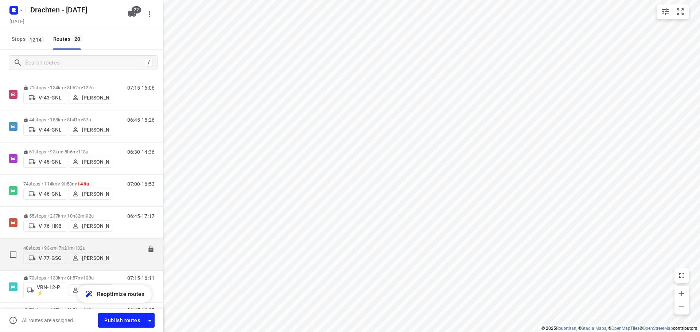
scroll to position [292, 0]
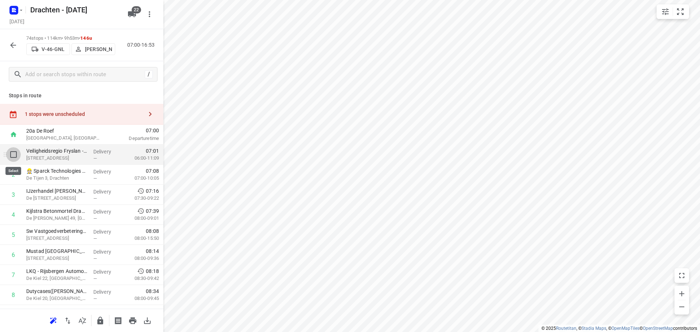
click at [13, 156] on input "checkbox" at bounding box center [13, 154] width 15 height 15
checkbox input "true"
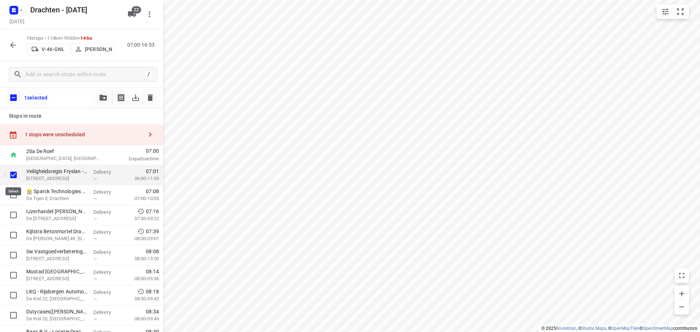
click at [15, 174] on input "checkbox" at bounding box center [13, 175] width 15 height 15
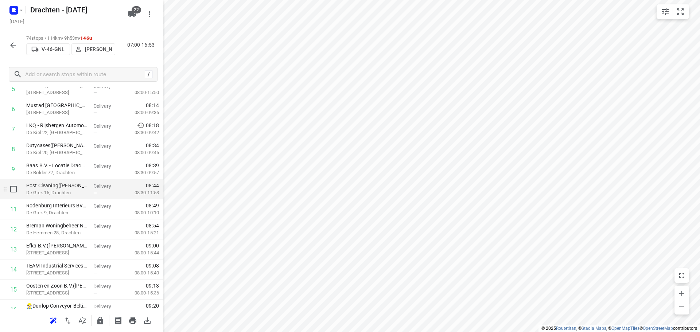
scroll to position [73, 0]
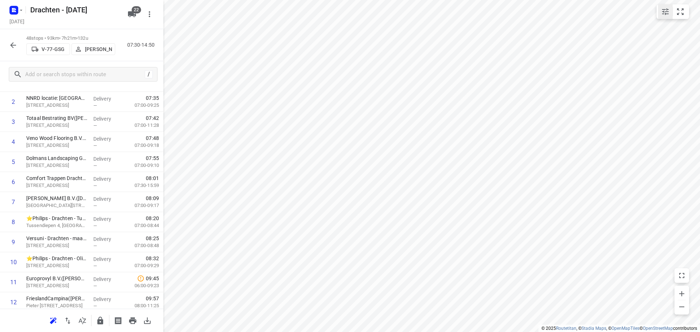
click at [671, 9] on button "small contained button group" at bounding box center [665, 11] width 15 height 15
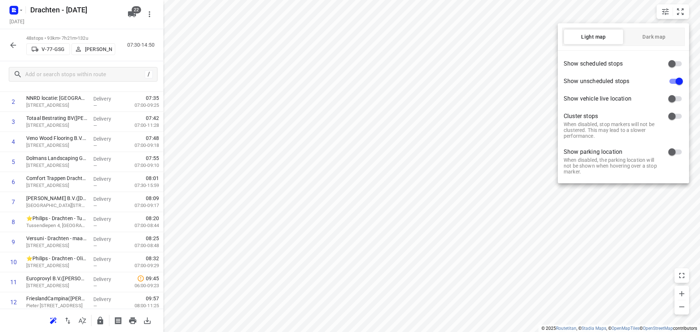
click at [669, 61] on input "checkbox" at bounding box center [672, 64] width 42 height 14
checkbox input "true"
click at [357, 158] on div at bounding box center [350, 166] width 700 height 332
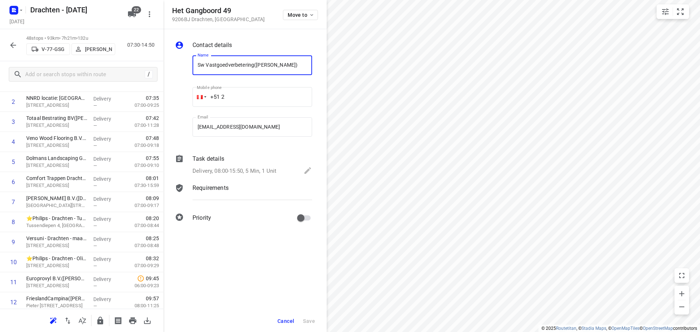
click at [287, 323] on span "Cancel" at bounding box center [285, 321] width 17 height 6
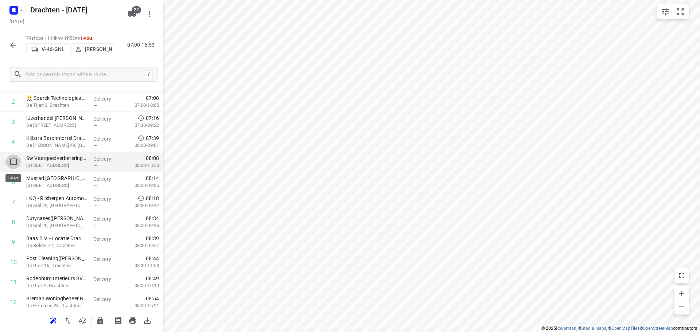
click at [13, 162] on input "checkbox" at bounding box center [13, 162] width 15 height 15
checkbox input "true"
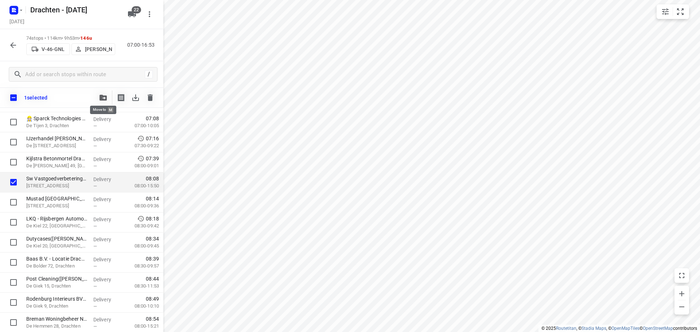
click at [100, 97] on icon "button" at bounding box center [103, 98] width 7 height 6
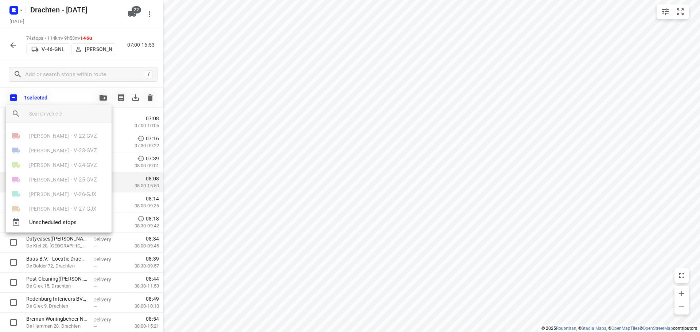
click at [183, 112] on div at bounding box center [350, 166] width 700 height 332
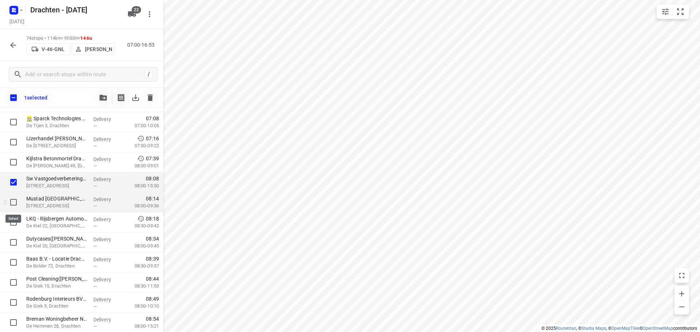
click at [13, 206] on input "checkbox" at bounding box center [13, 202] width 15 height 15
checkbox input "true"
click at [13, 225] on input "checkbox" at bounding box center [13, 222] width 15 height 15
checkbox input "true"
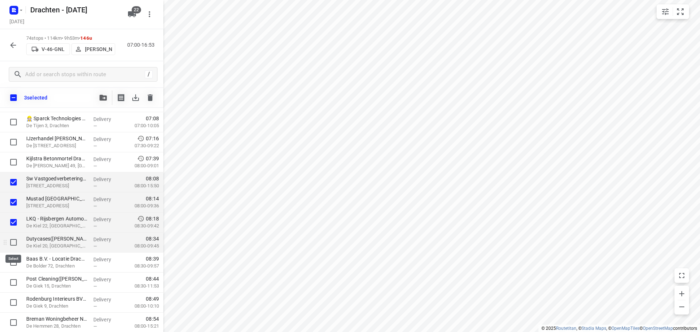
click at [15, 243] on input "checkbox" at bounding box center [13, 242] width 15 height 15
checkbox input "true"
click at [13, 262] on input "checkbox" at bounding box center [13, 262] width 15 height 15
checkbox input "true"
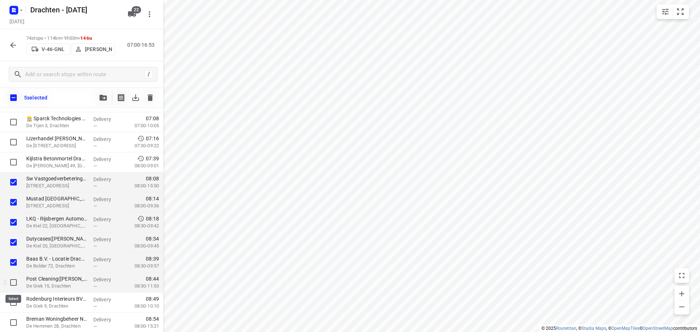
click at [15, 283] on input "checkbox" at bounding box center [13, 282] width 15 height 15
checkbox input "true"
drag, startPoint x: 13, startPoint y: 300, endPoint x: 12, endPoint y: 312, distance: 12.1
click at [13, 300] on input "checkbox" at bounding box center [13, 302] width 15 height 15
checkbox input "true"
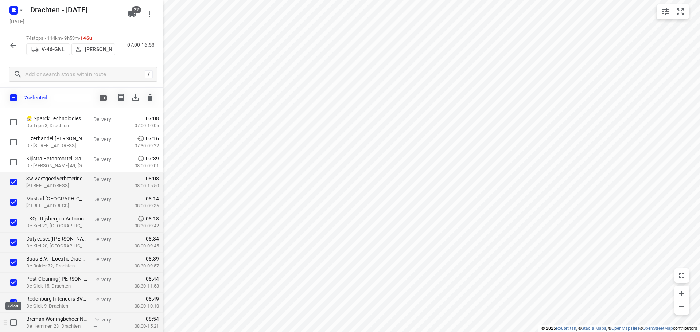
click at [11, 321] on input "checkbox" at bounding box center [13, 322] width 15 height 15
checkbox input "true"
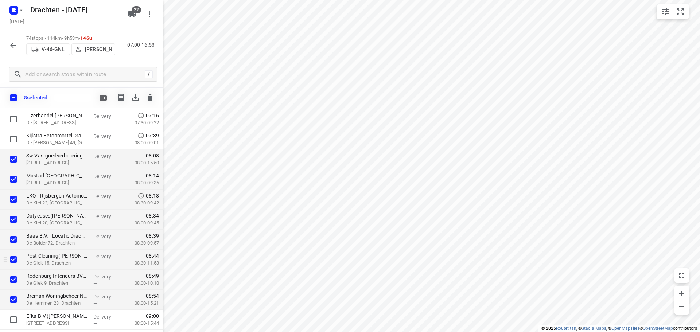
scroll to position [146, 0]
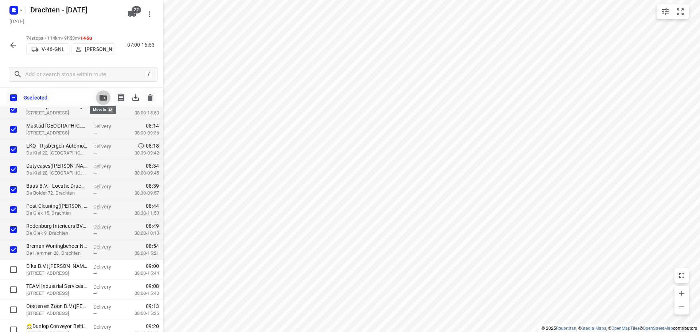
click at [105, 98] on icon "button" at bounding box center [103, 98] width 7 height 6
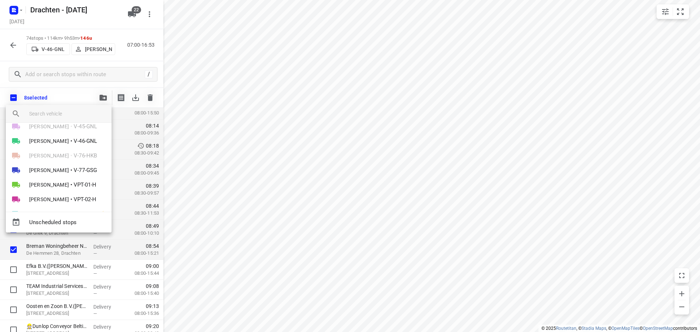
scroll to position [137, 0]
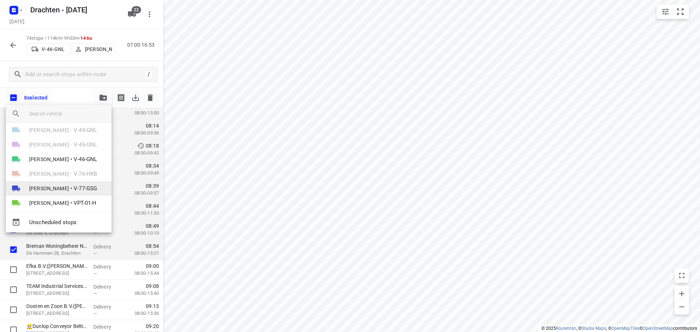
click at [65, 189] on li "Harm Jongsma • V-77-GSG" at bounding box center [59, 188] width 106 height 15
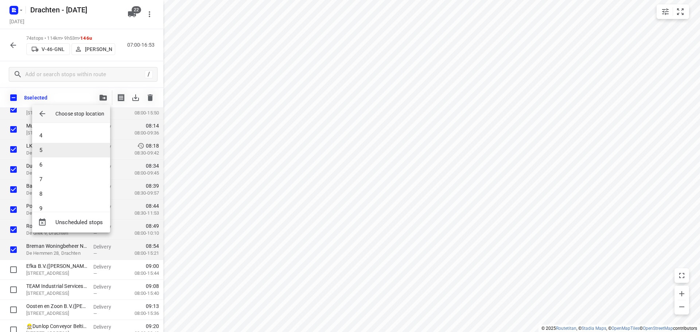
scroll to position [0, 0]
click at [54, 174] on li "4" at bounding box center [71, 177] width 78 height 15
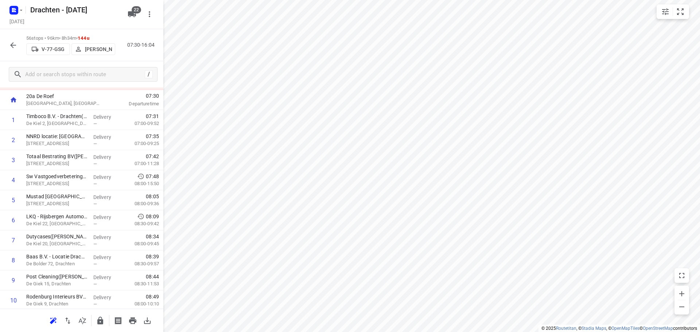
scroll to position [219, 0]
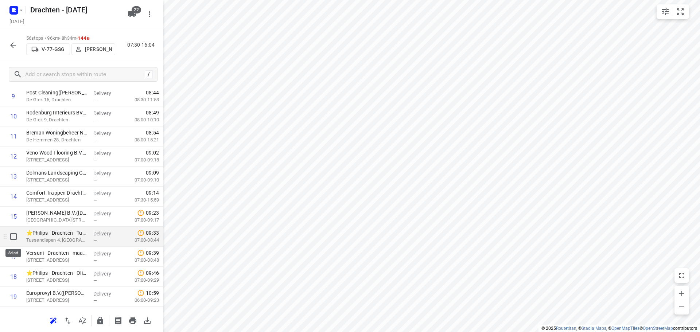
click at [18, 240] on input "checkbox" at bounding box center [13, 236] width 15 height 15
checkbox input "true"
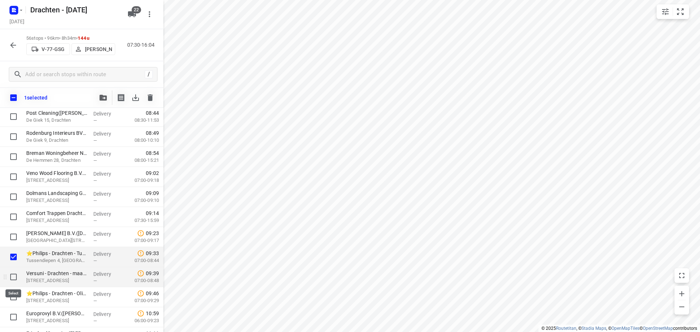
click at [9, 271] on input "checkbox" at bounding box center [13, 277] width 15 height 15
checkbox input "true"
click at [9, 296] on input "checkbox" at bounding box center [13, 297] width 15 height 15
checkbox input "true"
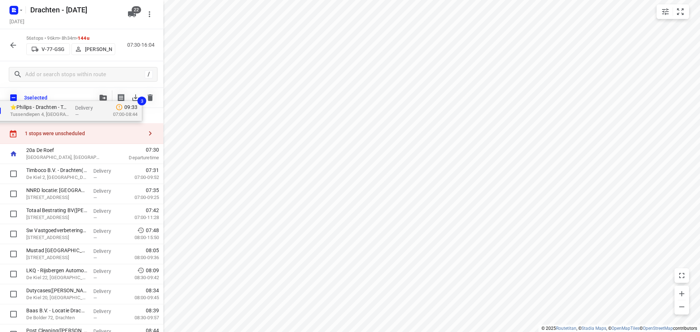
scroll to position [0, 0]
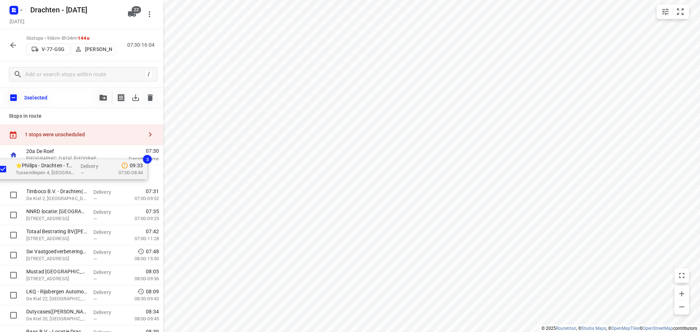
drag, startPoint x: 68, startPoint y: 261, endPoint x: 60, endPoint y: 175, distance: 86.1
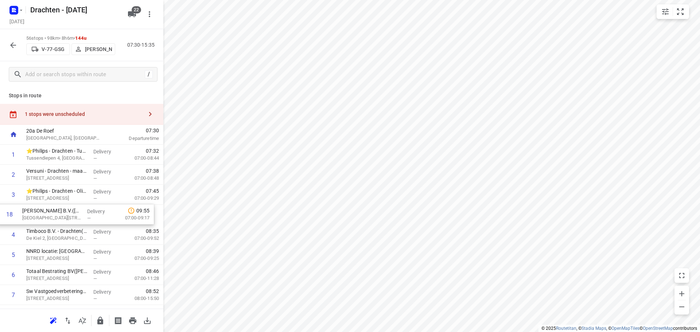
drag, startPoint x: 95, startPoint y: 209, endPoint x: 92, endPoint y: 218, distance: 9.5
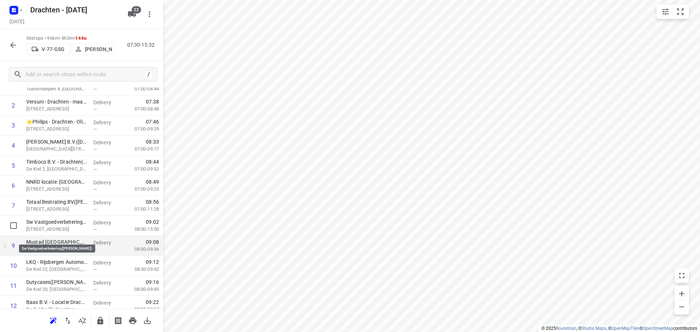
scroll to position [73, 0]
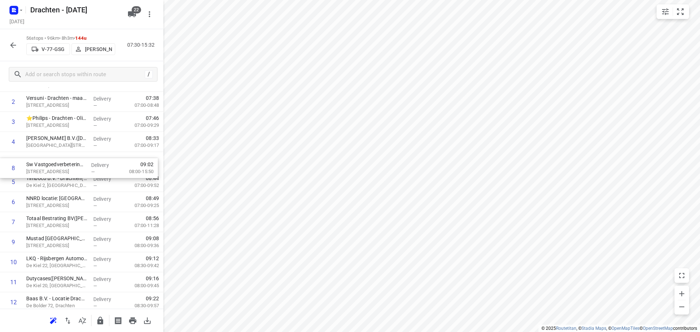
drag, startPoint x: 55, startPoint y: 224, endPoint x: 56, endPoint y: 164, distance: 59.8
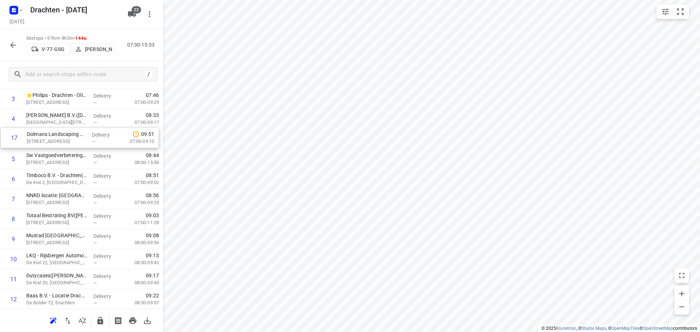
scroll to position [96, 0]
drag, startPoint x: 72, startPoint y: 294, endPoint x: 73, endPoint y: 158, distance: 136.0
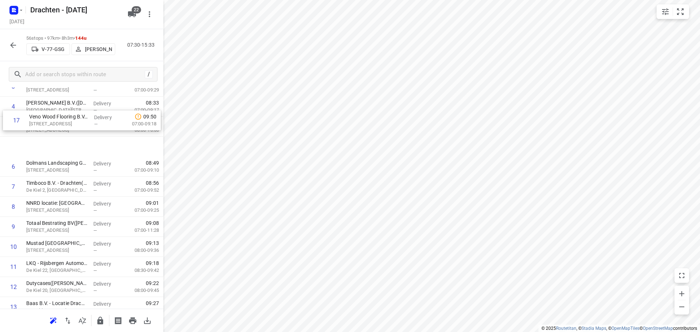
scroll to position [102, 0]
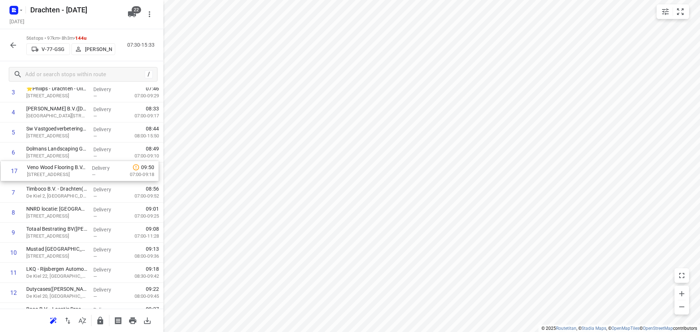
drag, startPoint x: 81, startPoint y: 272, endPoint x: 82, endPoint y: 170, distance: 102.1
drag, startPoint x: 61, startPoint y: 237, endPoint x: 63, endPoint y: 200, distance: 37.2
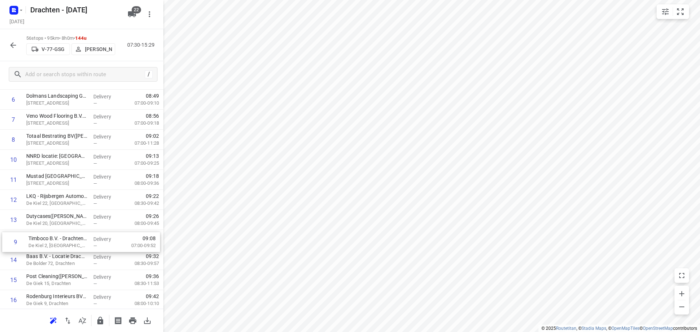
scroll to position [157, 0]
drag, startPoint x: 79, startPoint y: 214, endPoint x: 81, endPoint y: 239, distance: 25.2
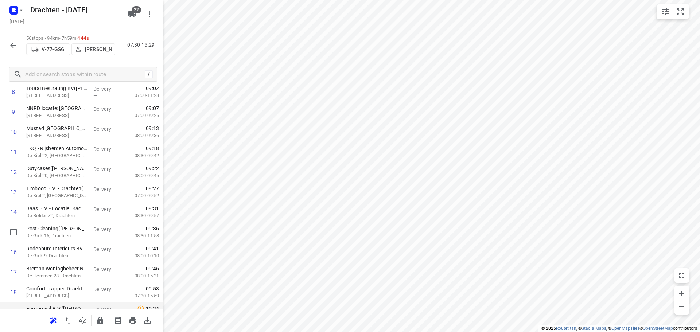
scroll to position [267, 0]
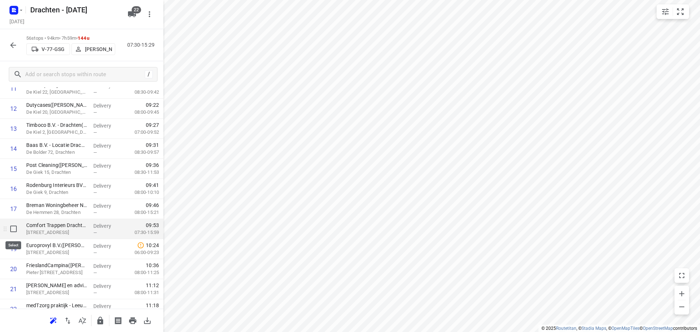
click at [11, 232] on input "checkbox" at bounding box center [13, 229] width 15 height 15
checkbox input "true"
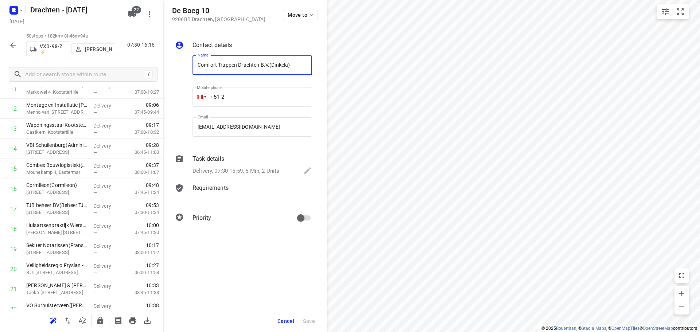
click at [288, 318] on span "Cancel" at bounding box center [285, 321] width 17 height 6
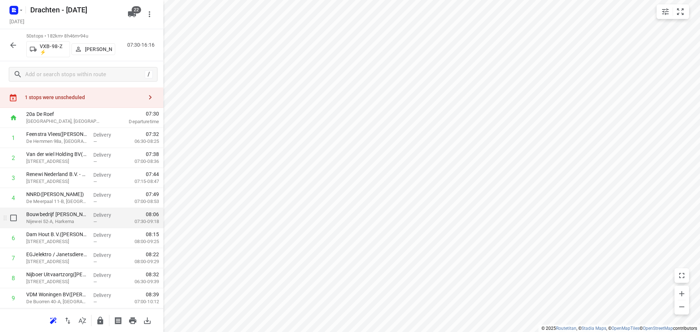
scroll to position [0, 0]
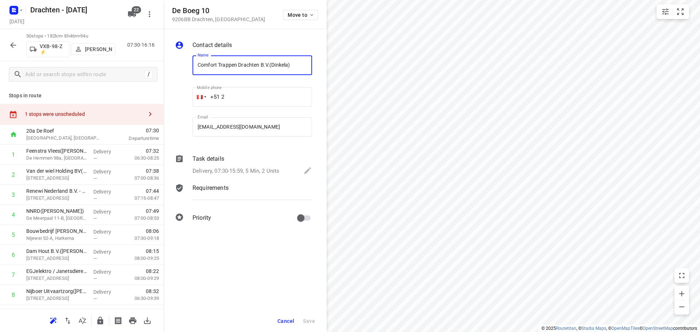
click at [289, 321] on span "Cancel" at bounding box center [285, 321] width 17 height 6
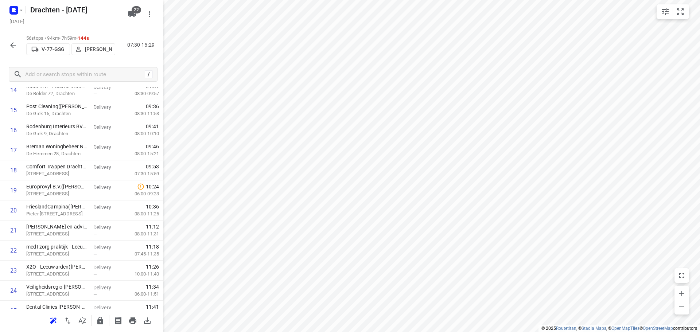
scroll to position [292, 0]
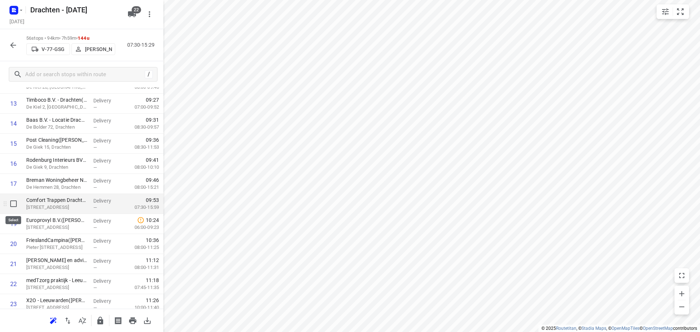
click at [15, 206] on input "checkbox" at bounding box center [13, 204] width 15 height 15
checkbox input "true"
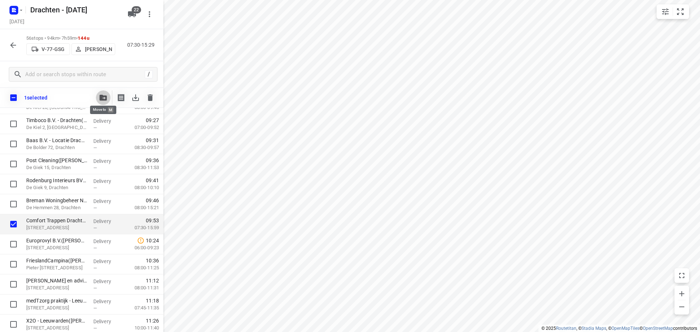
click at [105, 102] on button "button" at bounding box center [103, 97] width 15 height 15
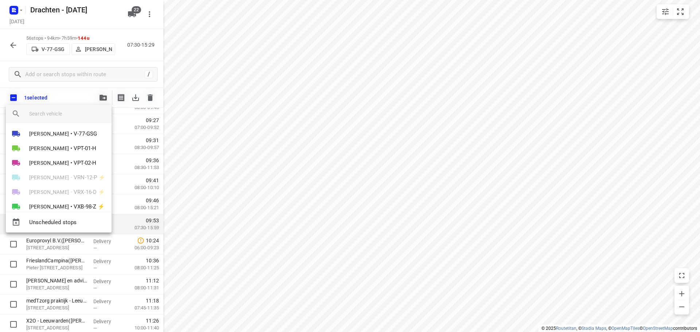
scroll to position [219, 0]
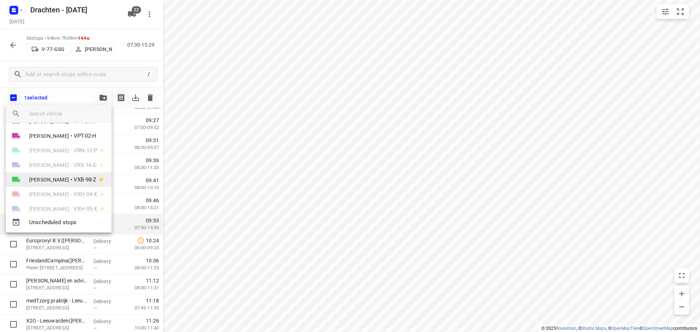
click at [78, 182] on span "VXB-98-Z ⚡" at bounding box center [89, 180] width 31 height 8
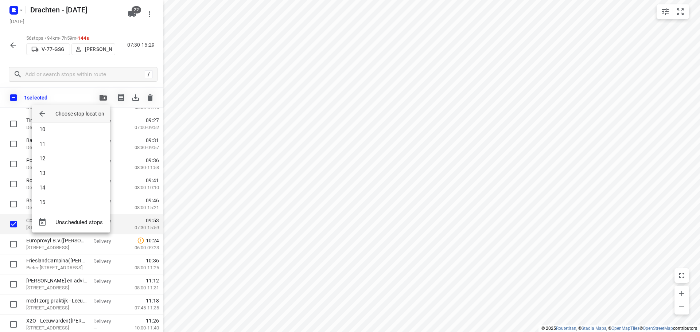
scroll to position [36, 0]
click at [67, 154] on li "5" at bounding box center [71, 155] width 78 height 15
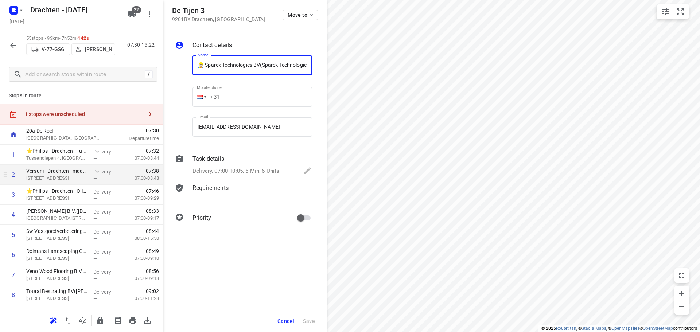
scroll to position [0, 15]
click at [293, 322] on span "Cancel" at bounding box center [285, 321] width 17 height 6
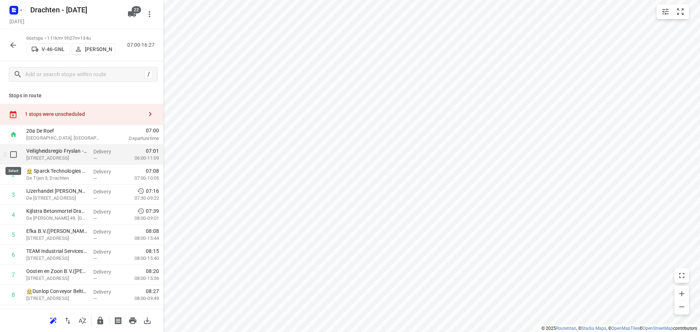
click at [14, 156] on input "checkbox" at bounding box center [13, 154] width 15 height 15
checkbox input "true"
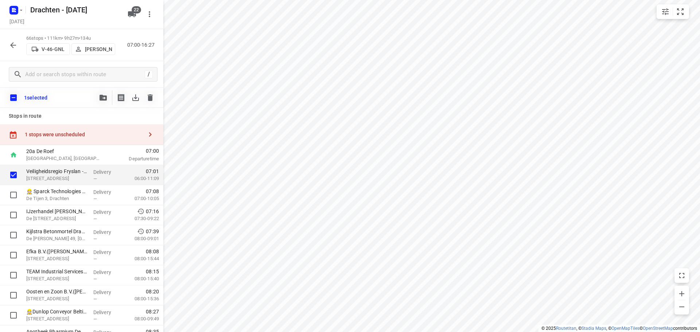
click at [101, 100] on icon "button" at bounding box center [103, 98] width 7 height 6
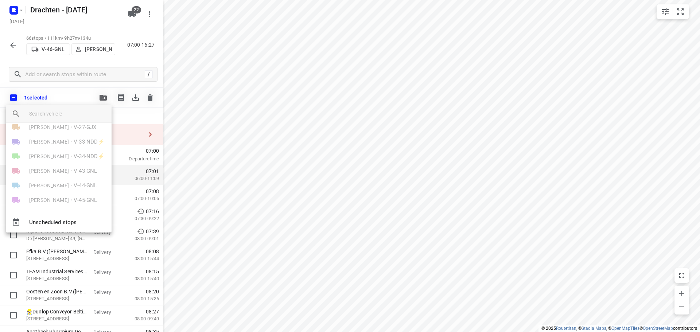
scroll to position [182, 0]
click at [82, 143] on span "V-77-GSG" at bounding box center [85, 143] width 23 height 8
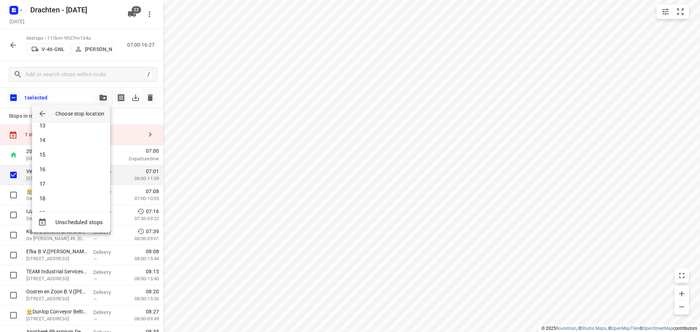
scroll to position [0, 0]
click at [61, 183] on li "4" at bounding box center [71, 177] width 78 height 15
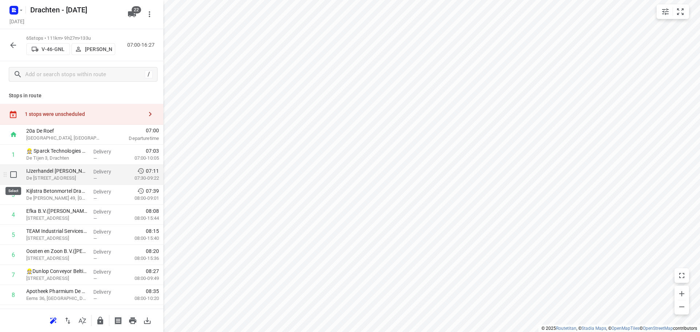
click at [13, 175] on input "checkbox" at bounding box center [13, 174] width 15 height 15
checkbox input "true"
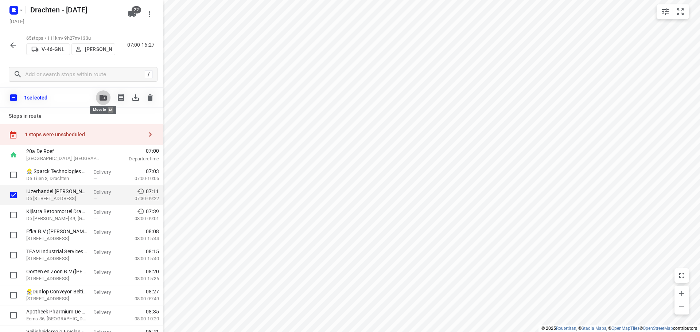
click at [104, 100] on icon "button" at bounding box center [103, 98] width 7 height 6
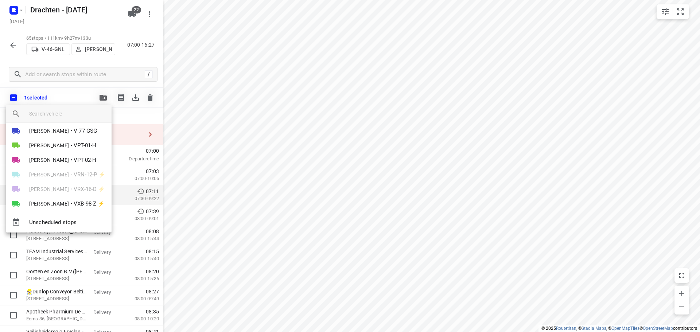
scroll to position [182, 0]
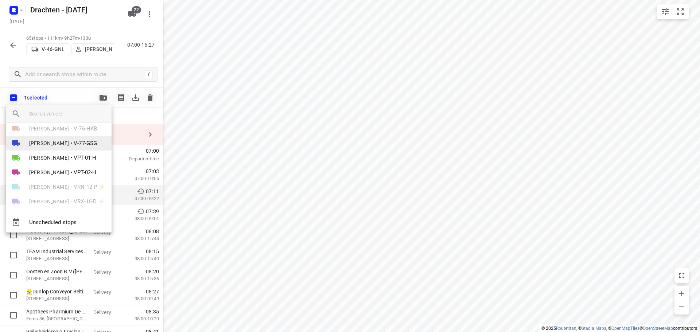
click at [65, 145] on span "Harm Jongsma" at bounding box center [49, 143] width 40 height 7
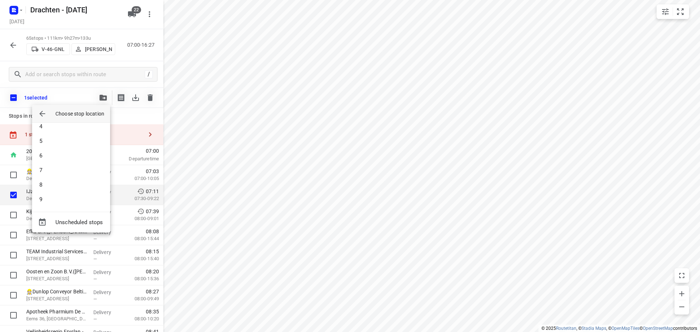
scroll to position [0, 0]
click at [51, 179] on li "4" at bounding box center [71, 177] width 78 height 15
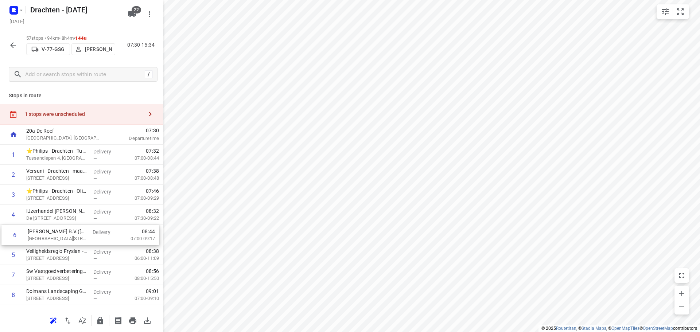
drag, startPoint x: 75, startPoint y: 255, endPoint x: 77, endPoint y: 234, distance: 21.6
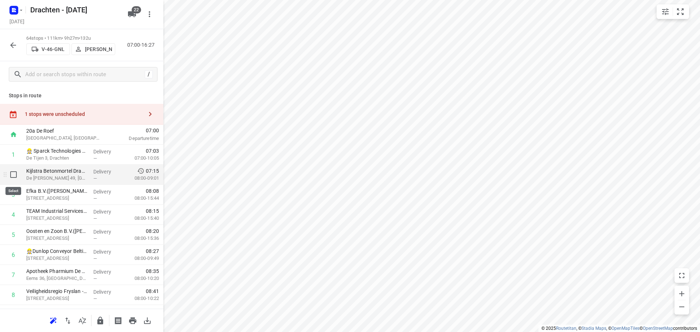
click at [12, 175] on input "checkbox" at bounding box center [13, 174] width 15 height 15
checkbox input "true"
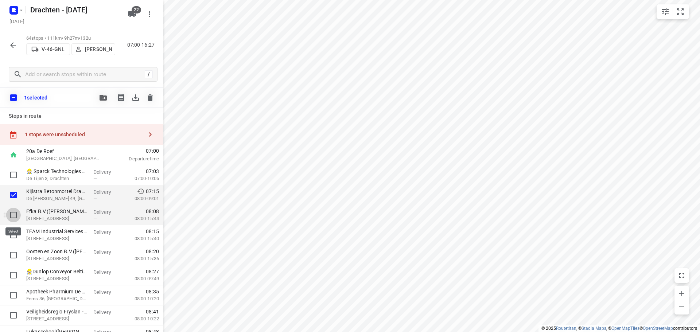
click at [16, 214] on input "checkbox" at bounding box center [13, 215] width 15 height 15
checkbox input "true"
click at [13, 236] on input "checkbox" at bounding box center [13, 235] width 15 height 15
checkbox input "true"
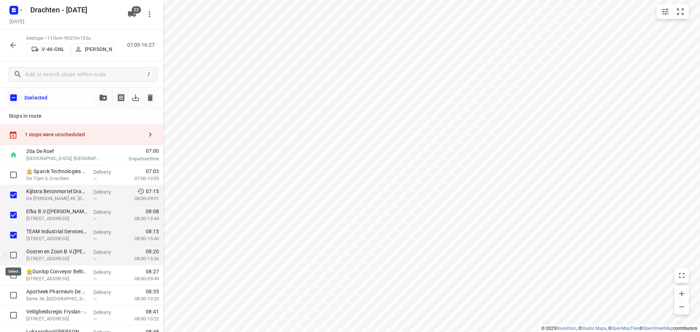
click at [13, 255] on input "checkbox" at bounding box center [13, 255] width 15 height 15
checkbox input "true"
click at [105, 100] on icon "button" at bounding box center [103, 98] width 7 height 6
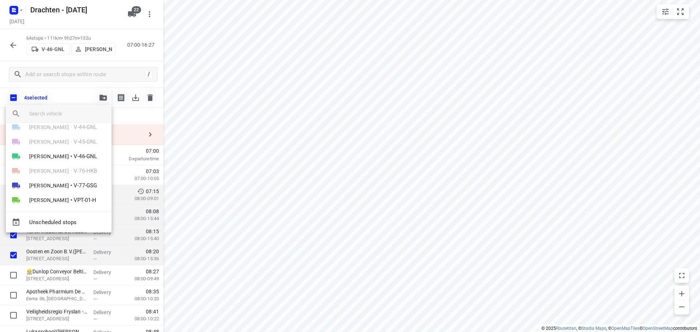
scroll to position [146, 0]
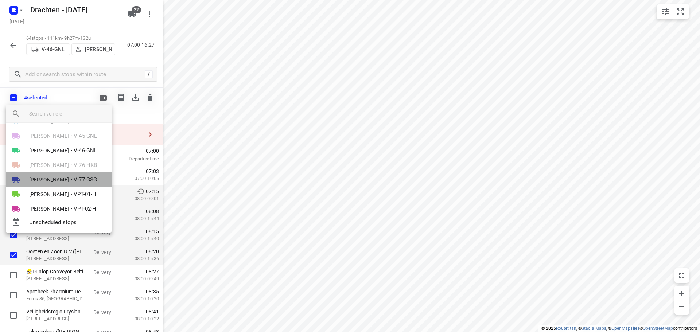
click at [59, 181] on span "Harm Jongsma" at bounding box center [49, 179] width 40 height 7
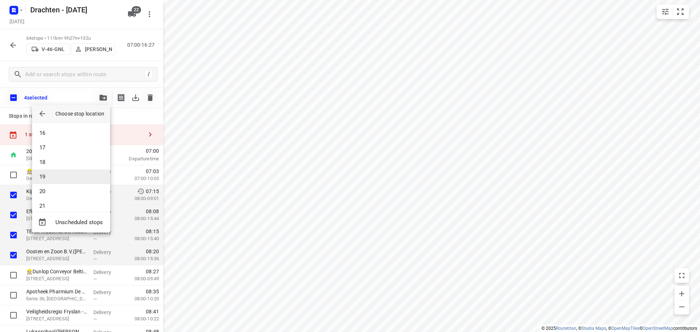
scroll to position [109, 0]
click at [65, 129] on li "8" at bounding box center [71, 126] width 78 height 15
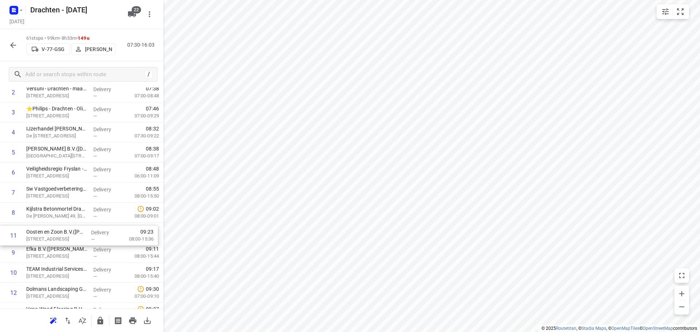
scroll to position [82, 0]
drag, startPoint x: 54, startPoint y: 283, endPoint x: 57, endPoint y: 191, distance: 92.7
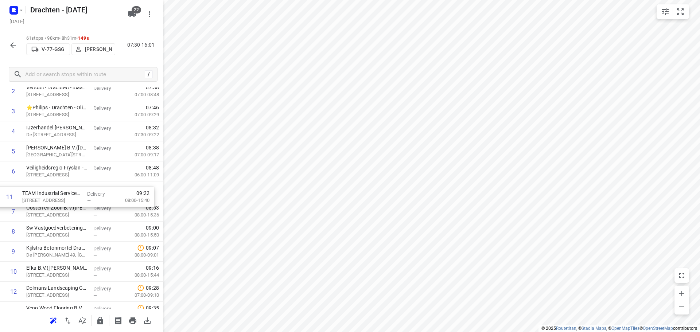
drag, startPoint x: 58, startPoint y: 275, endPoint x: 54, endPoint y: 198, distance: 77.7
drag, startPoint x: 54, startPoint y: 198, endPoint x: 57, endPoint y: 217, distance: 19.4
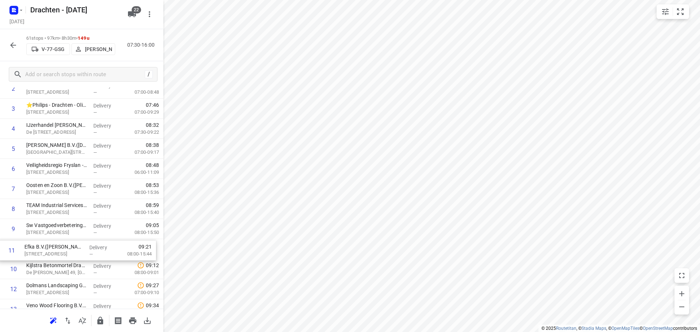
scroll to position [87, 0]
drag, startPoint x: 70, startPoint y: 276, endPoint x: 67, endPoint y: 231, distance: 45.3
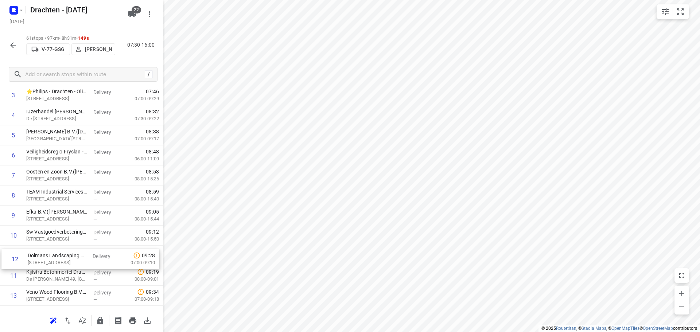
scroll to position [102, 0]
drag, startPoint x: 54, startPoint y: 288, endPoint x: 57, endPoint y: 255, distance: 33.3
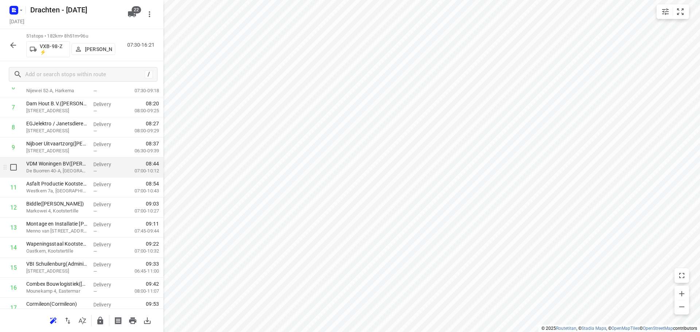
scroll to position [0, 0]
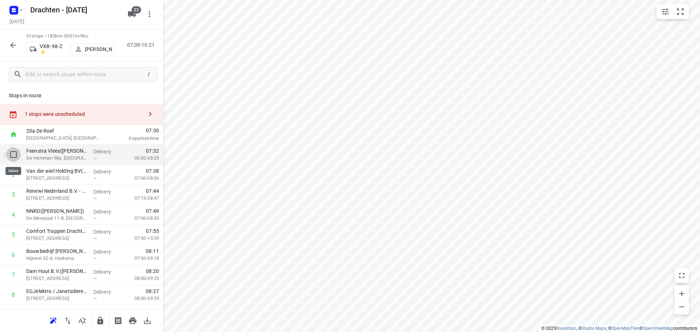
click at [12, 154] on input "checkbox" at bounding box center [13, 154] width 15 height 15
checkbox input "true"
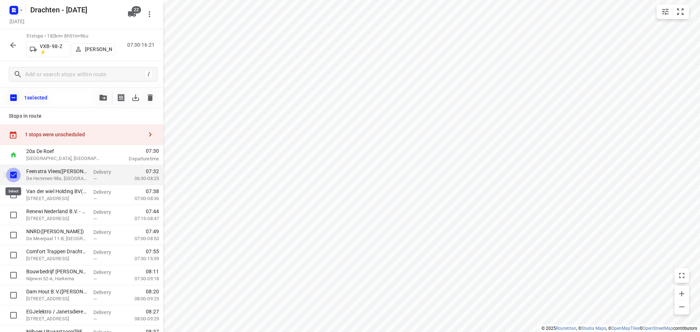
click at [16, 173] on input "checkbox" at bounding box center [13, 175] width 15 height 15
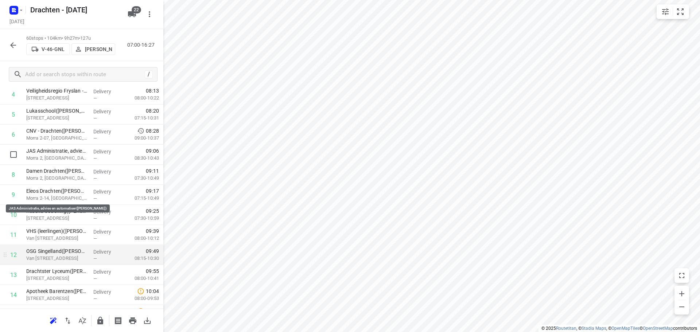
scroll to position [73, 0]
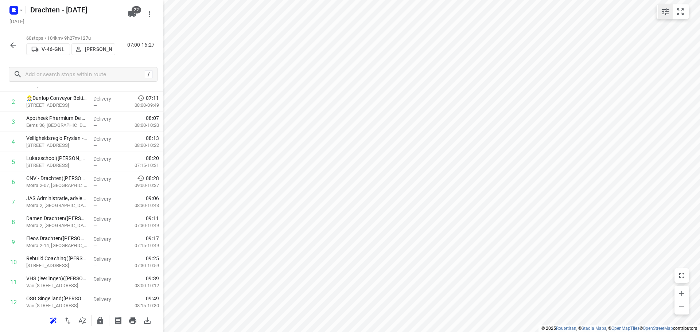
click at [664, 9] on icon "small contained button group" at bounding box center [665, 11] width 7 height 7
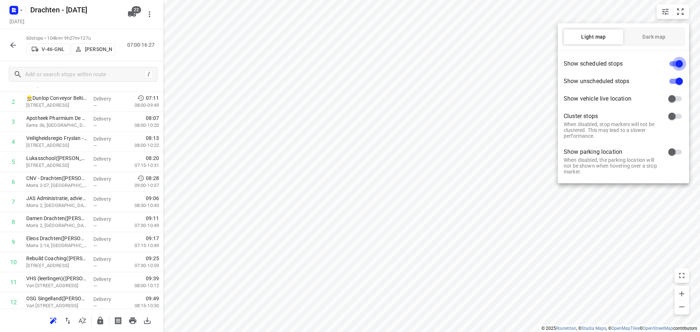
click at [680, 61] on input "checkbox" at bounding box center [680, 64] width 42 height 14
checkbox input "false"
click at [454, 201] on div at bounding box center [350, 166] width 700 height 332
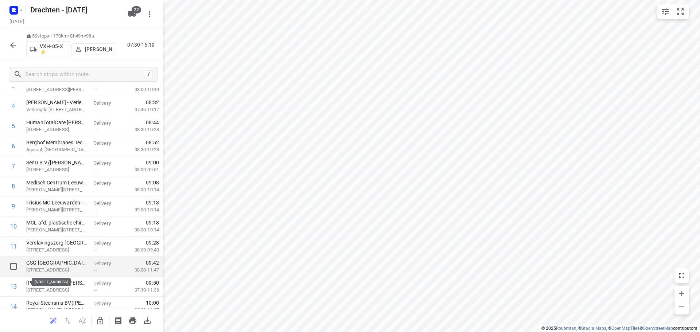
scroll to position [109, 0]
click at [15, 46] on icon "button" at bounding box center [13, 45] width 9 height 9
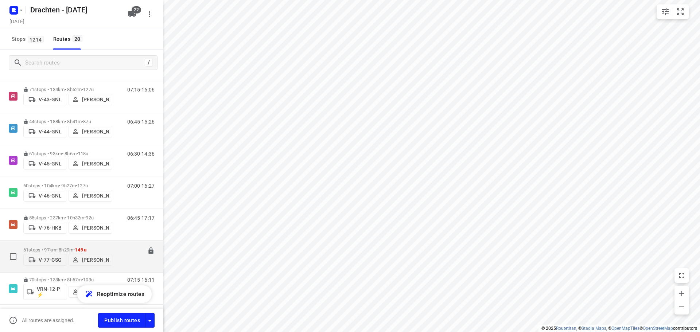
scroll to position [292, 0]
click at [148, 248] on icon at bounding box center [150, 248] width 5 height 7
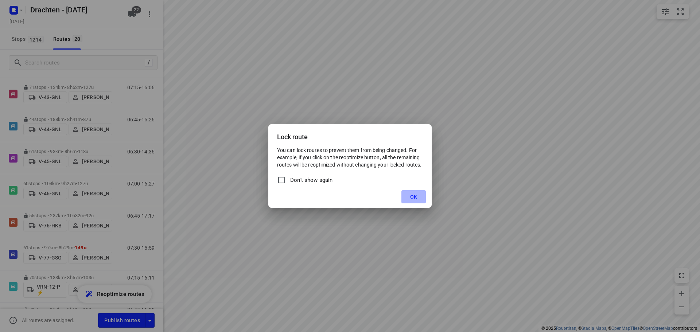
click at [420, 196] on button "OK" at bounding box center [413, 196] width 24 height 13
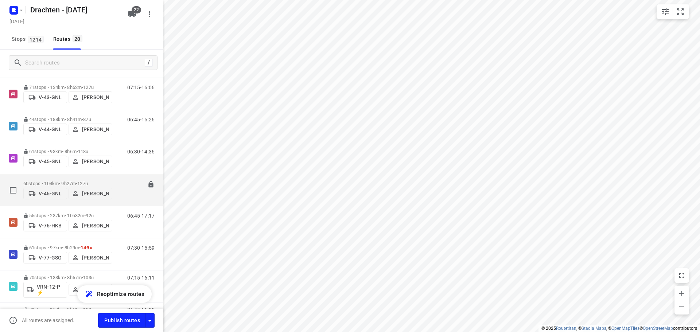
click at [118, 182] on div "07:00-16:27" at bounding box center [136, 192] width 36 height 22
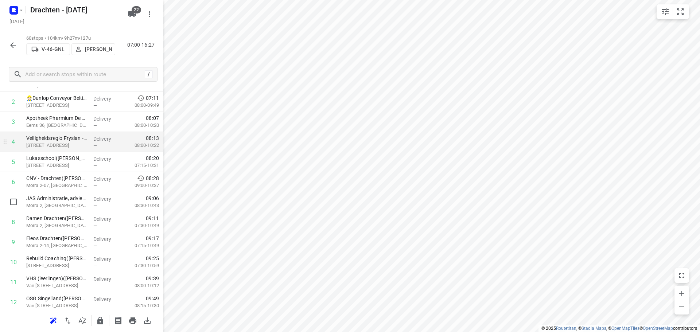
scroll to position [182, 0]
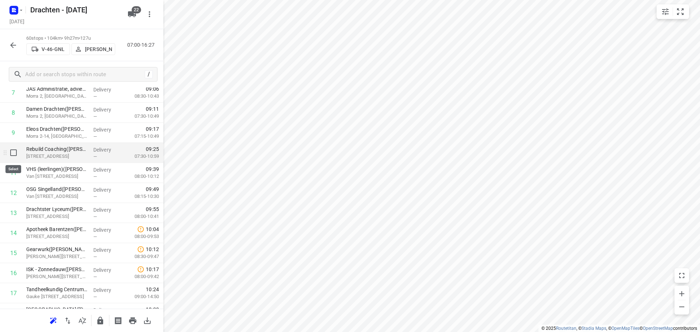
click at [12, 153] on input "checkbox" at bounding box center [13, 152] width 15 height 15
checkbox input "true"
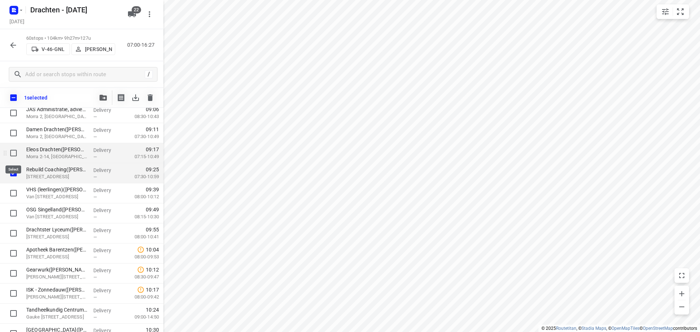
click at [13, 149] on input "checkbox" at bounding box center [13, 153] width 15 height 15
checkbox input "true"
click at [14, 137] on input "checkbox" at bounding box center [13, 133] width 15 height 15
checkbox input "true"
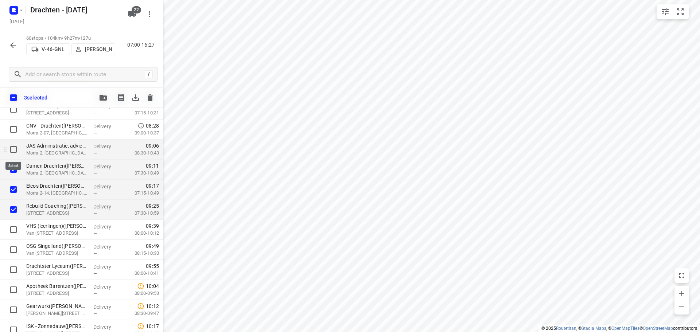
click at [9, 148] on input "checkbox" at bounding box center [13, 149] width 15 height 15
checkbox input "true"
click at [16, 132] on input "checkbox" at bounding box center [13, 129] width 15 height 15
checkbox input "true"
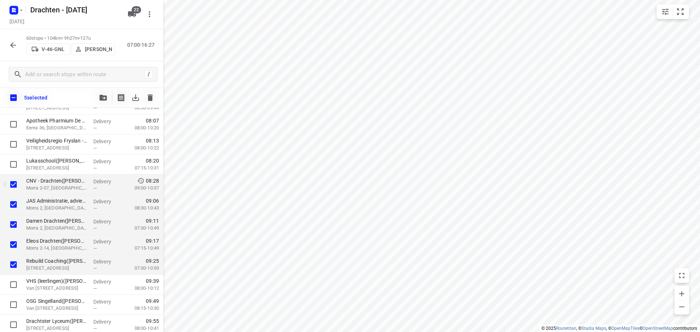
scroll to position [73, 0]
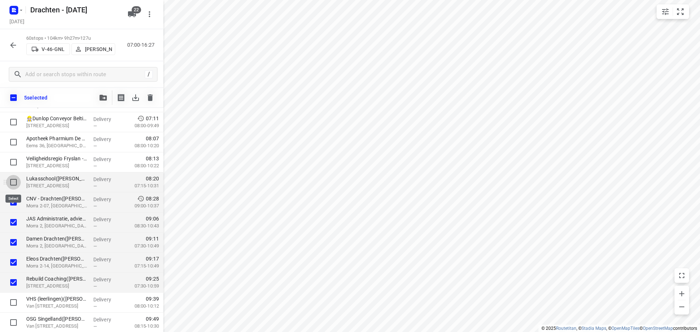
click at [16, 180] on input "checkbox" at bounding box center [13, 182] width 15 height 15
checkbox input "true"
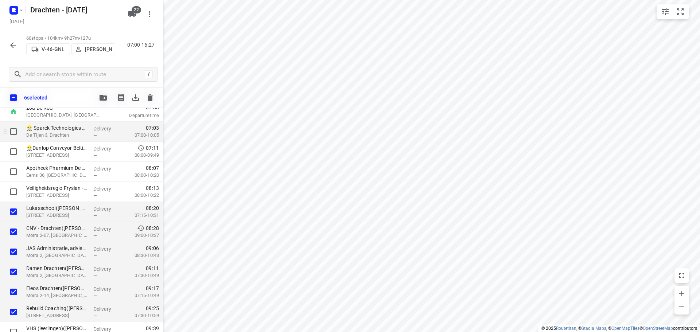
scroll to position [0, 0]
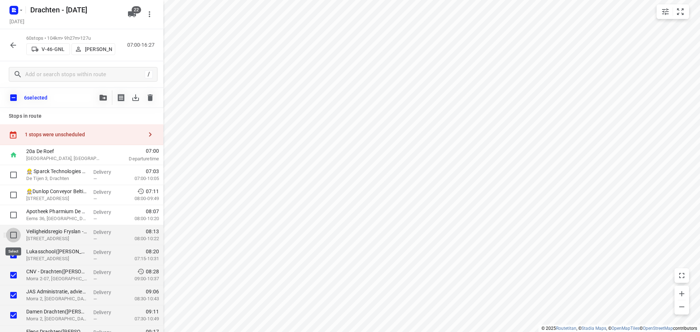
click at [19, 235] on input "checkbox" at bounding box center [13, 235] width 15 height 15
checkbox input "true"
click at [18, 215] on input "checkbox" at bounding box center [13, 215] width 15 height 15
checkbox input "true"
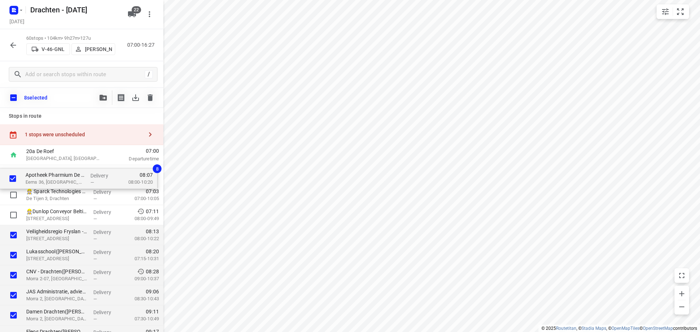
drag, startPoint x: 51, startPoint y: 215, endPoint x: 51, endPoint y: 175, distance: 39.7
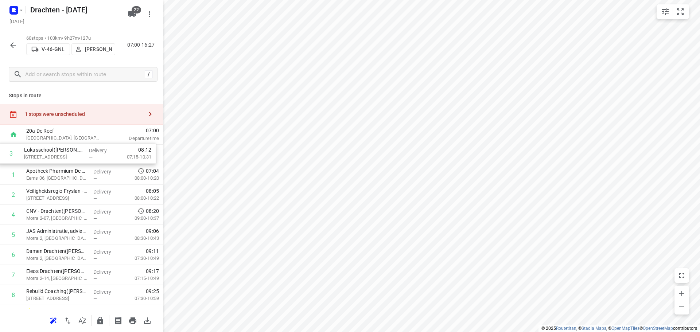
drag, startPoint x: 74, startPoint y: 202, endPoint x: 71, endPoint y: 158, distance: 43.9
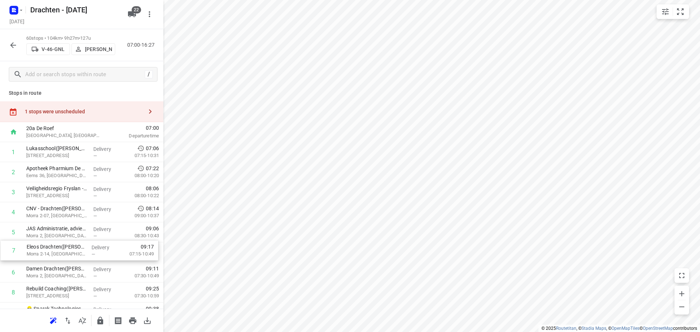
scroll to position [3, 0]
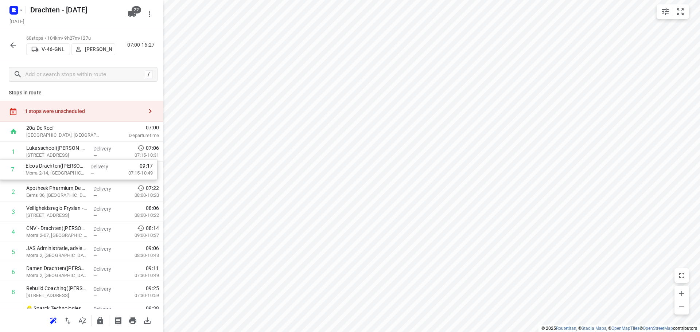
drag, startPoint x: 101, startPoint y: 279, endPoint x: 101, endPoint y: 170, distance: 108.7
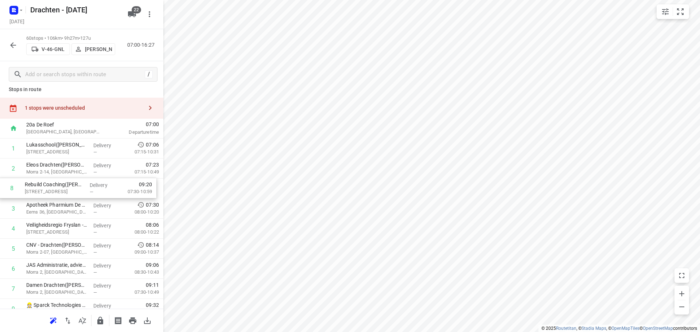
drag, startPoint x: 94, startPoint y: 296, endPoint x: 93, endPoint y: 190, distance: 106.1
drag, startPoint x: 94, startPoint y: 250, endPoint x: 98, endPoint y: 207, distance: 43.5
drag, startPoint x: 80, startPoint y: 214, endPoint x: 79, endPoint y: 196, distance: 17.5
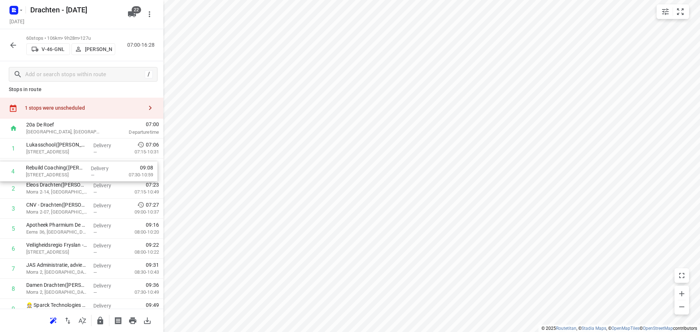
drag, startPoint x: 83, startPoint y: 214, endPoint x: 82, endPoint y: 175, distance: 39.0
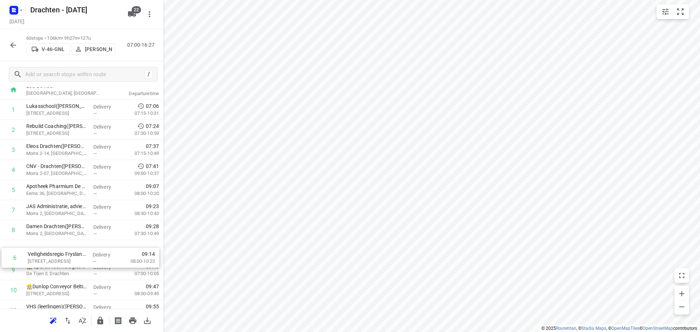
scroll to position [46, 0]
drag, startPoint x: 79, startPoint y: 191, endPoint x: 78, endPoint y: 249, distance: 58.7
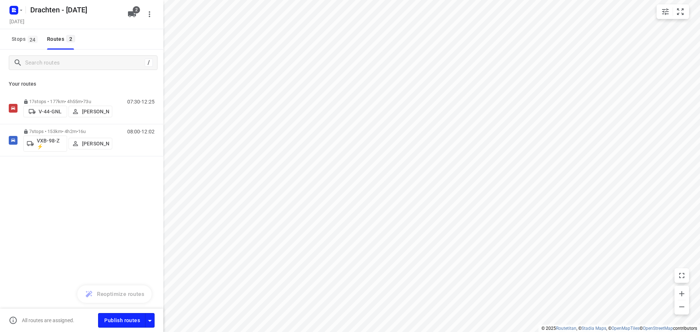
click at [116, 222] on div "/ Your routes 17 stops • 177km • 4h55m • 73u V-44-GNL [PERSON_NAME] 07:30-12:25…" at bounding box center [81, 201] width 163 height 303
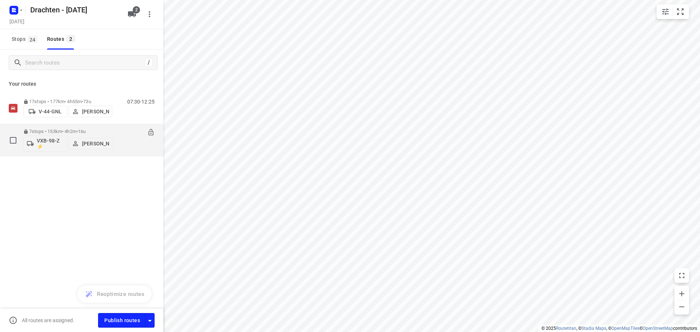
click at [116, 135] on div "7 stops • 153km • 4h2m • 16u VXB-98-Z ⚡ [PERSON_NAME] 08:00-12:02" at bounding box center [93, 140] width 140 height 30
